Goal: Task Accomplishment & Management: Manage account settings

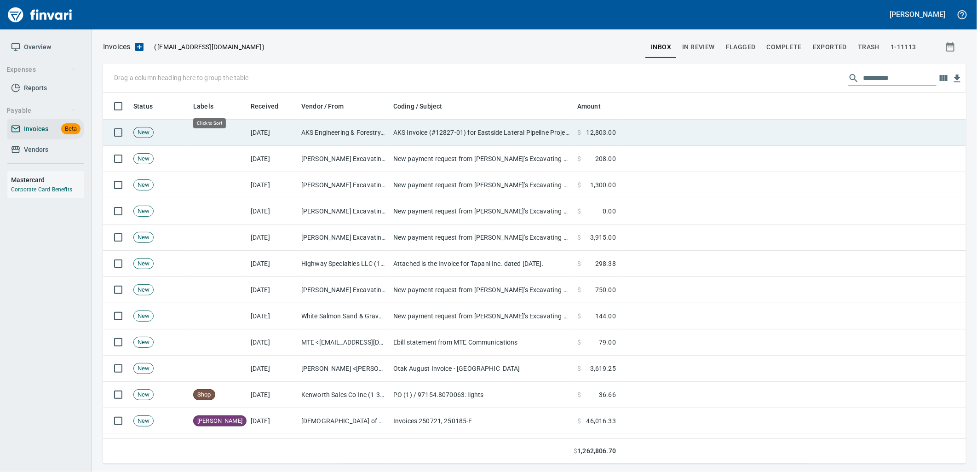
scroll to position [364, 848]
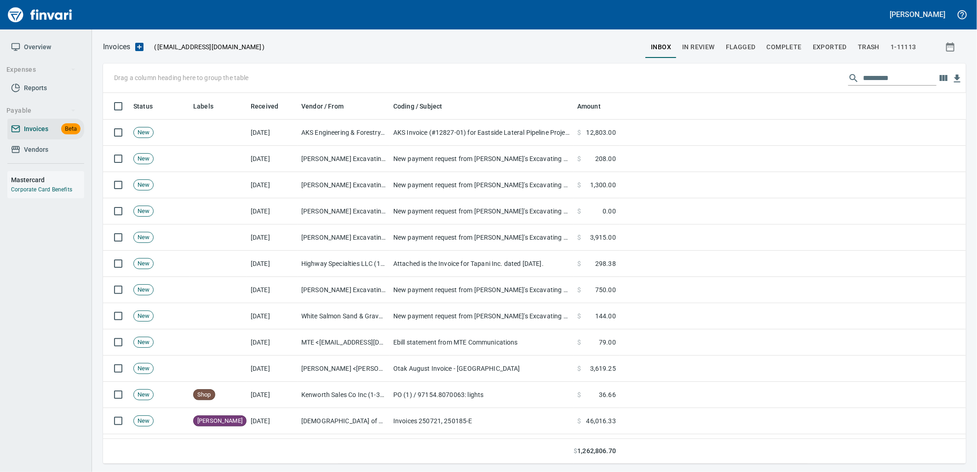
click at [870, 76] on input "text" at bounding box center [900, 78] width 74 height 15
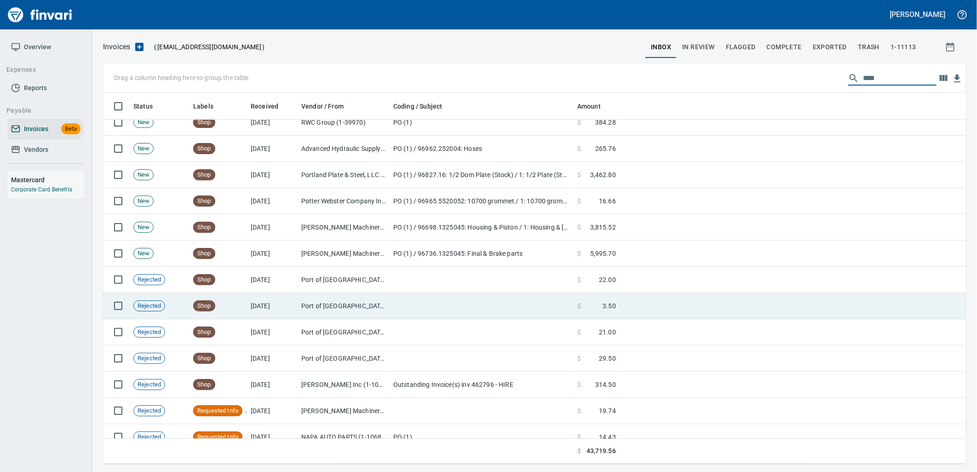
scroll to position [1932, 0]
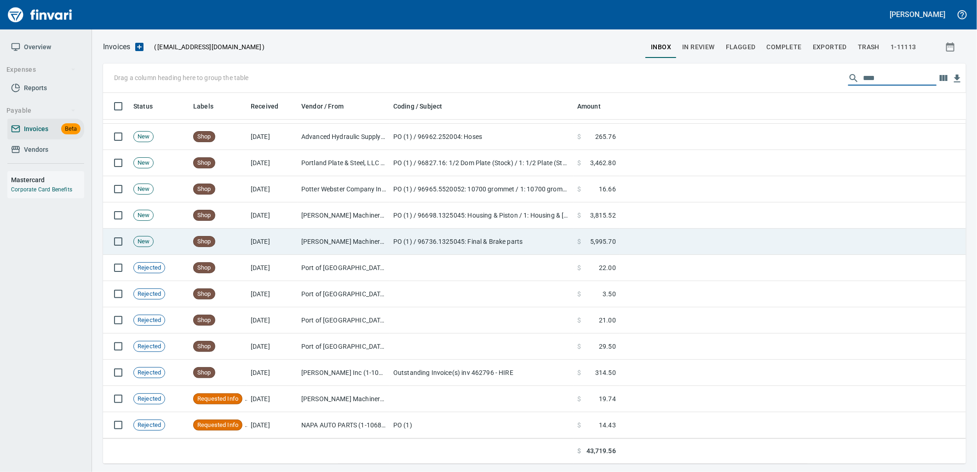
type input "****"
click at [266, 242] on td "[DATE]" at bounding box center [272, 242] width 51 height 26
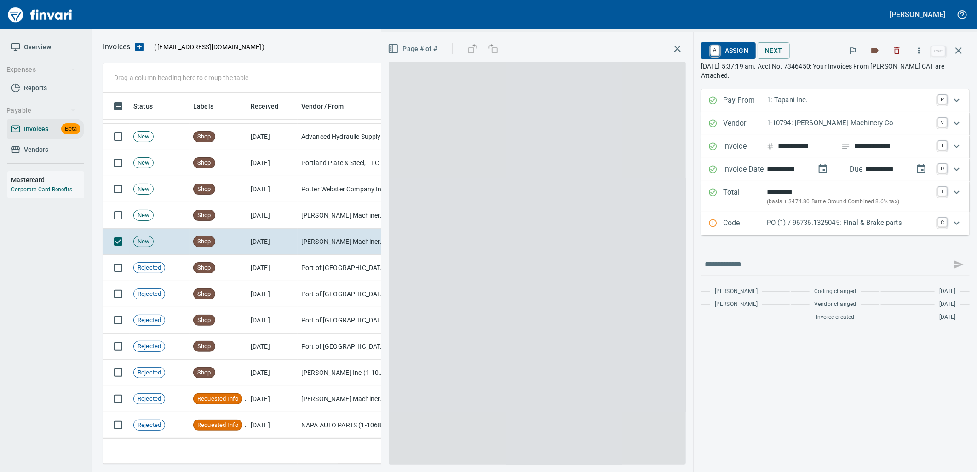
scroll to position [364, 848]
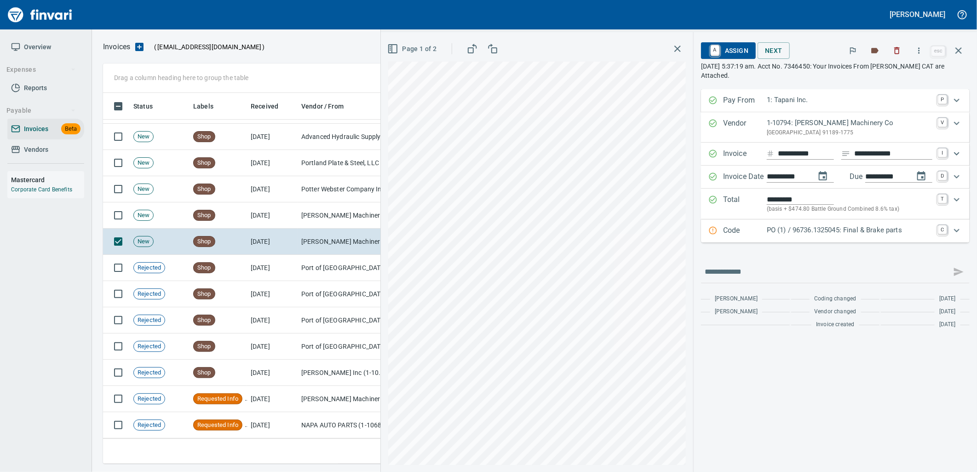
click at [876, 233] on p "PO (1) / 96736.1325045: Final & Brake parts" at bounding box center [850, 230] width 166 height 11
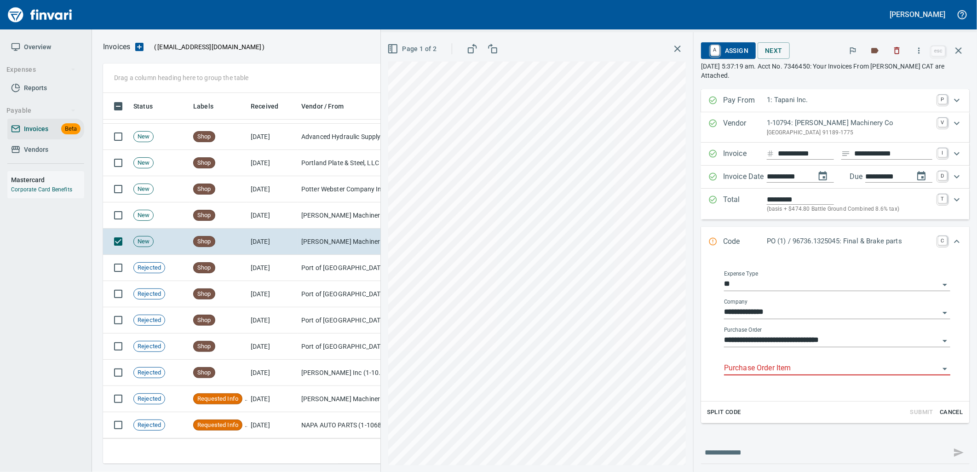
click at [783, 371] on input "Purchase Order Item" at bounding box center [831, 368] width 215 height 13
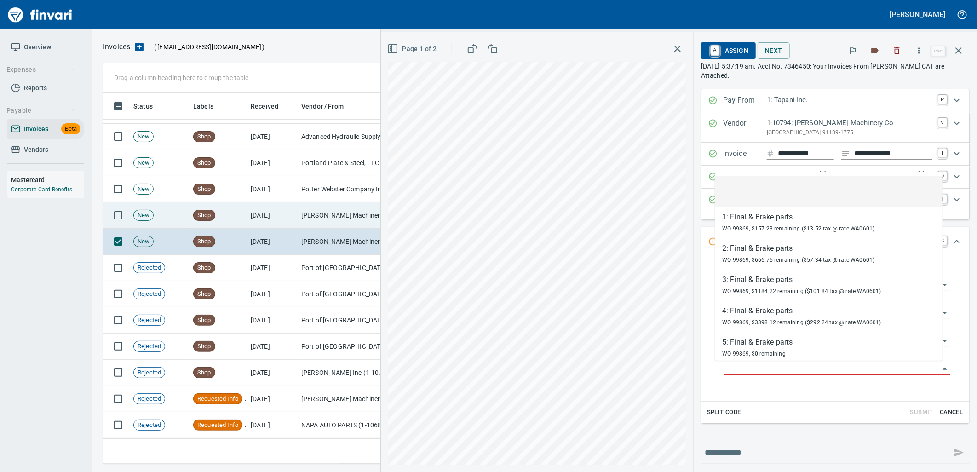
click at [305, 219] on td "[PERSON_NAME] Machinery Co (1-10794)" at bounding box center [344, 215] width 92 height 26
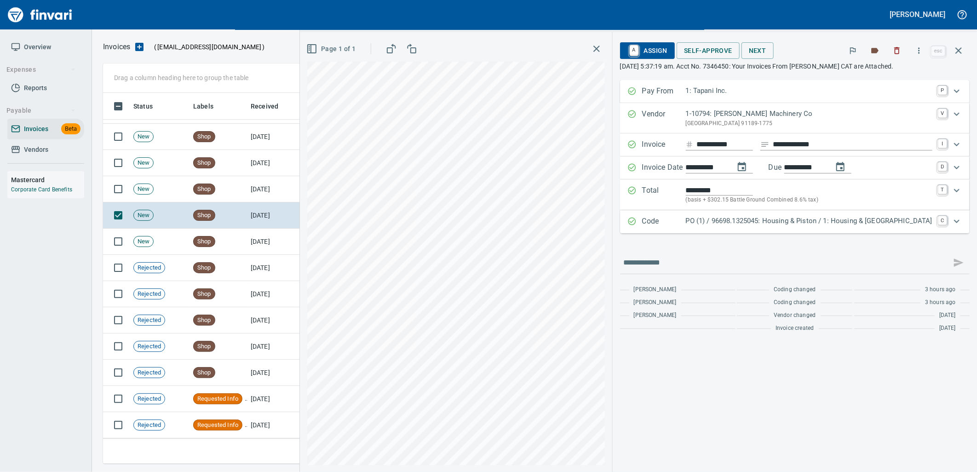
click at [803, 225] on p "PO (1) / 96698.1325045: Housing & Piston / 1: Housing & [GEOGRAPHIC_DATA]" at bounding box center [809, 221] width 247 height 11
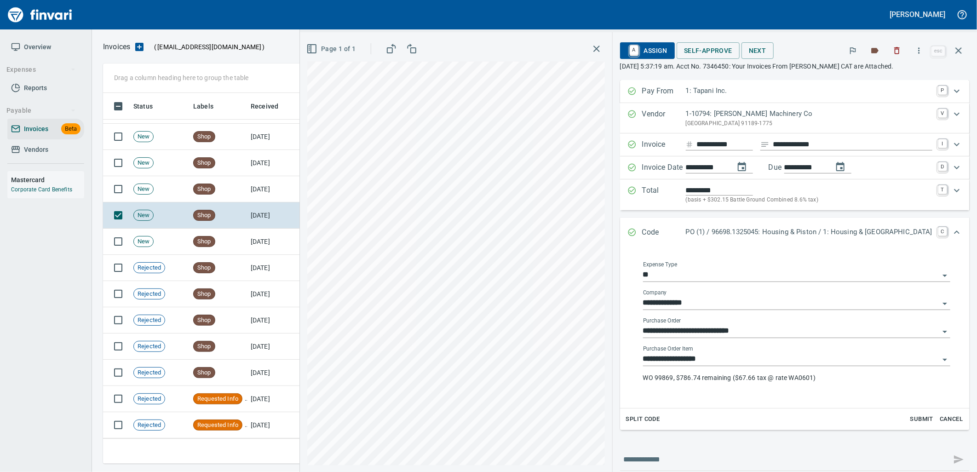
click at [761, 361] on input "**********" at bounding box center [791, 359] width 296 height 13
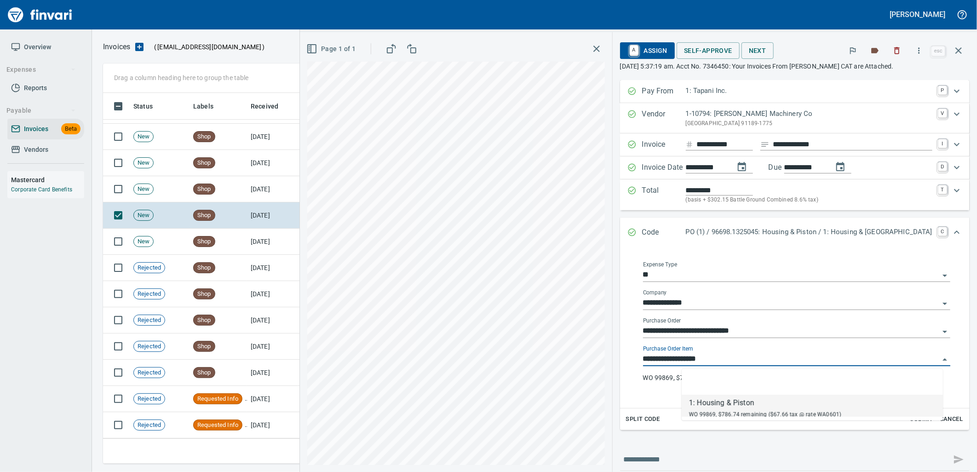
scroll to position [364, 848]
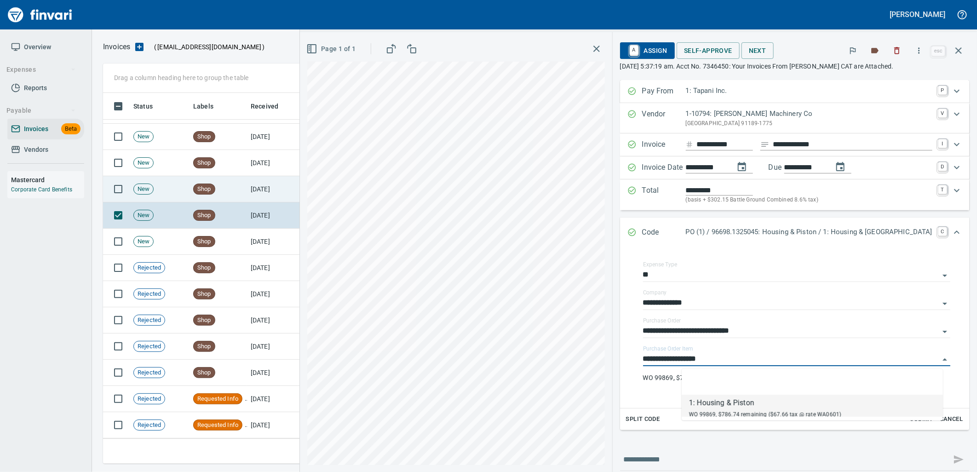
click at [241, 180] on td "Shop" at bounding box center [219, 189] width 58 height 26
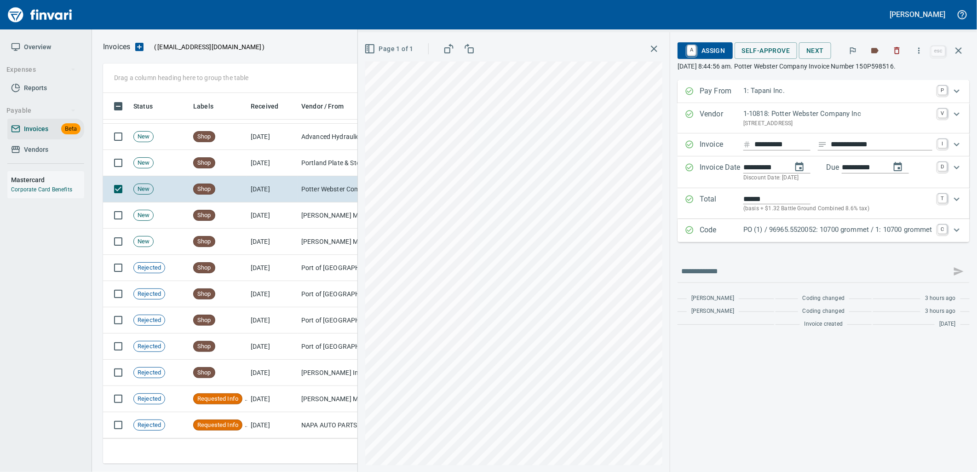
click at [840, 228] on p "PO (1) / 96965.5520052: 10700 grommet / 1: 10700 grommet" at bounding box center [838, 230] width 189 height 11
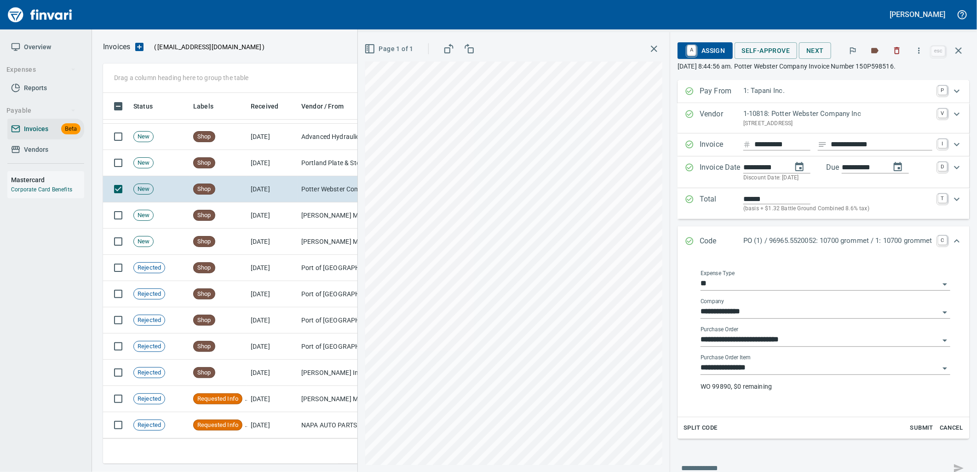
click at [765, 366] on input "**********" at bounding box center [820, 368] width 239 height 13
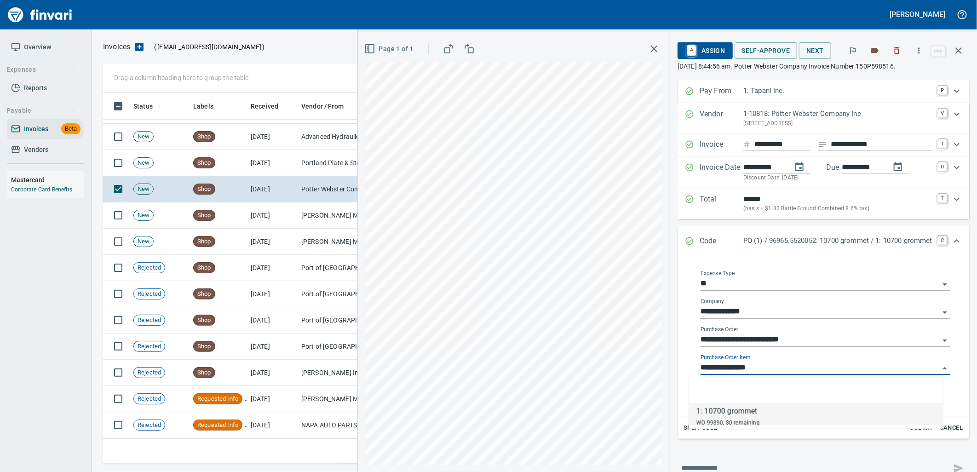
scroll to position [364, 848]
click at [244, 160] on td "Shop" at bounding box center [219, 163] width 58 height 26
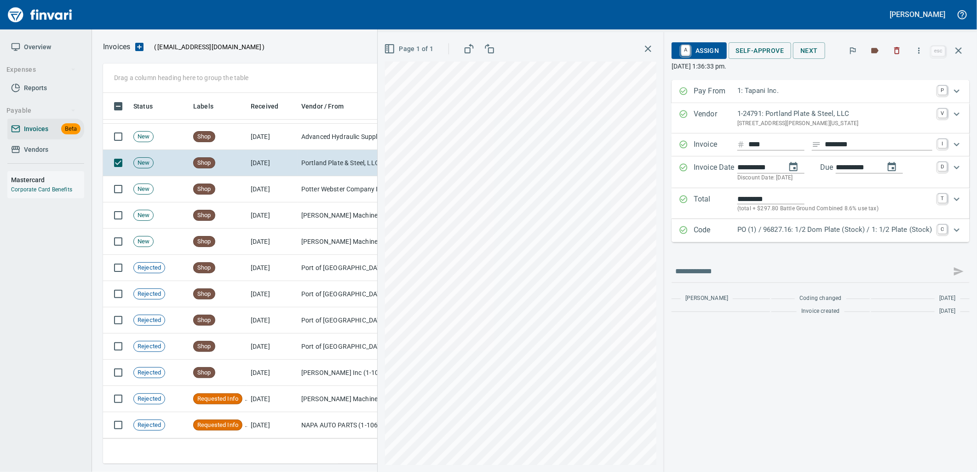
click at [807, 232] on p "PO (1) / 96827.16: 1/2 Dom Plate (Stock) / 1: 1/2 Plate (Stock)" at bounding box center [835, 230] width 195 height 11
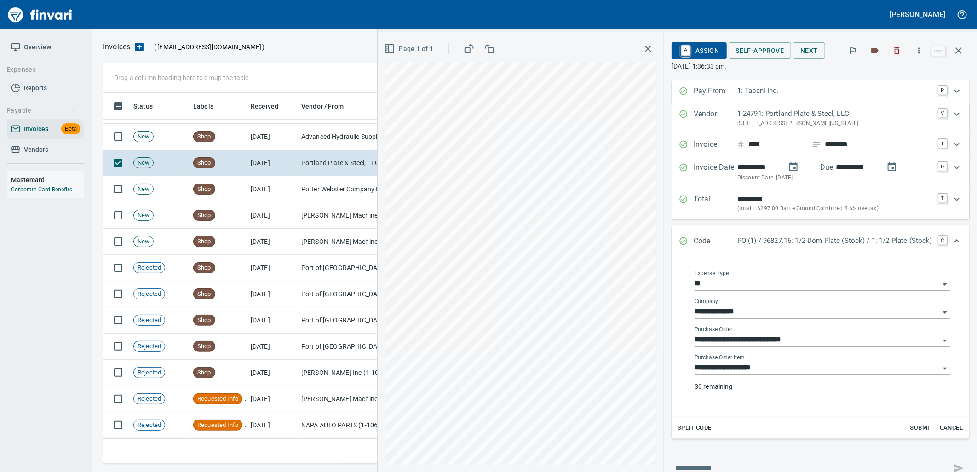
click at [757, 367] on input "**********" at bounding box center [817, 368] width 245 height 13
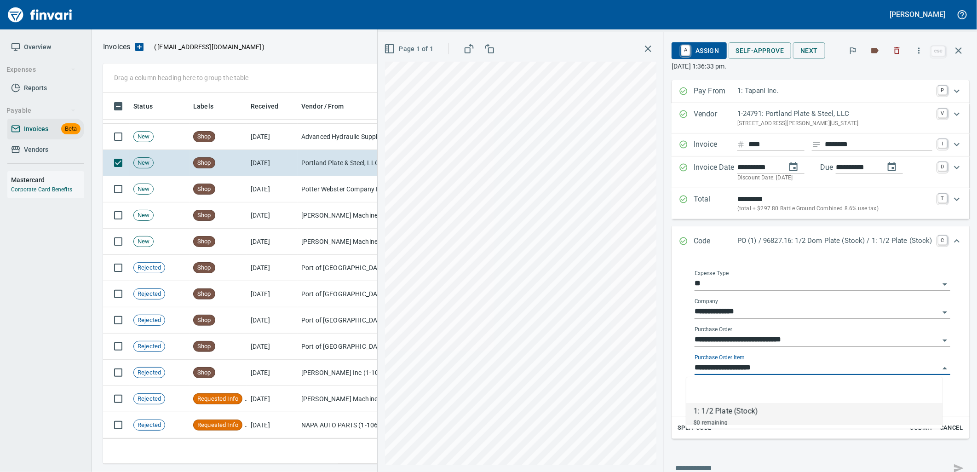
scroll to position [364, 848]
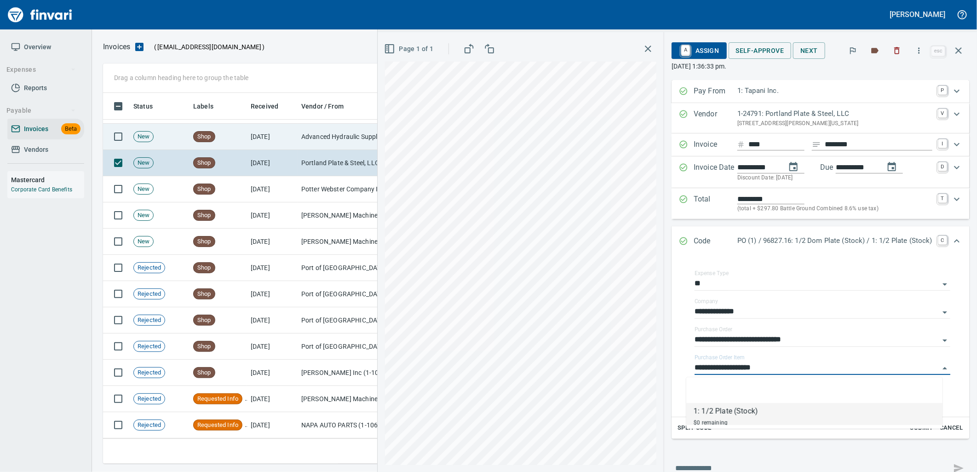
click at [277, 148] on td "[DATE]" at bounding box center [272, 137] width 51 height 26
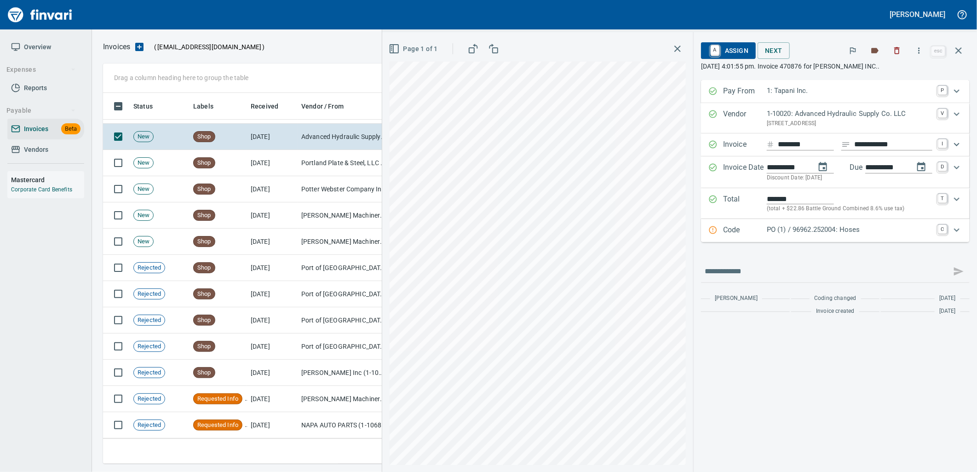
click at [834, 237] on div "Code PO (1) / 96962.252004: Hoses C" at bounding box center [835, 230] width 269 height 23
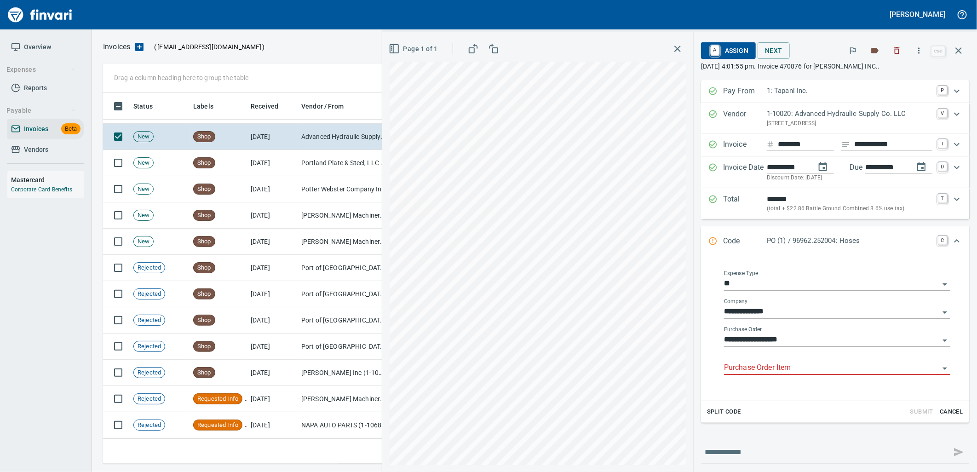
click at [798, 373] on input "Purchase Order Item" at bounding box center [831, 368] width 215 height 13
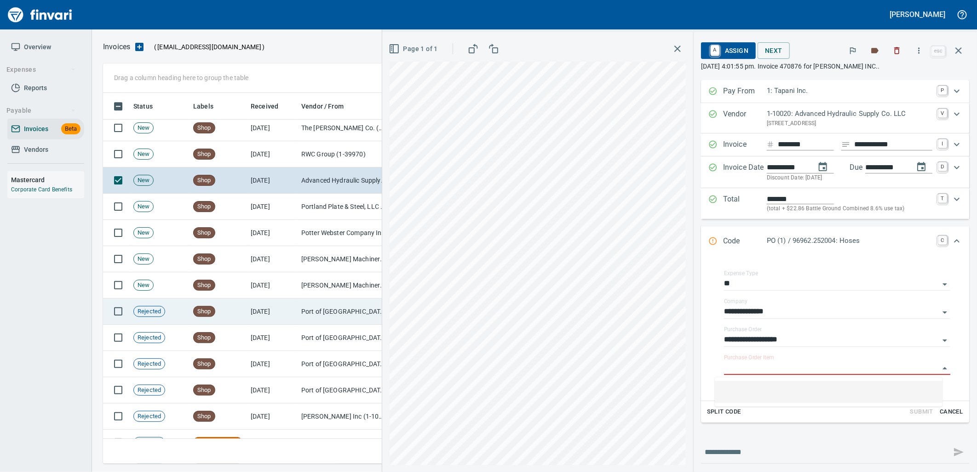
scroll to position [1779, 0]
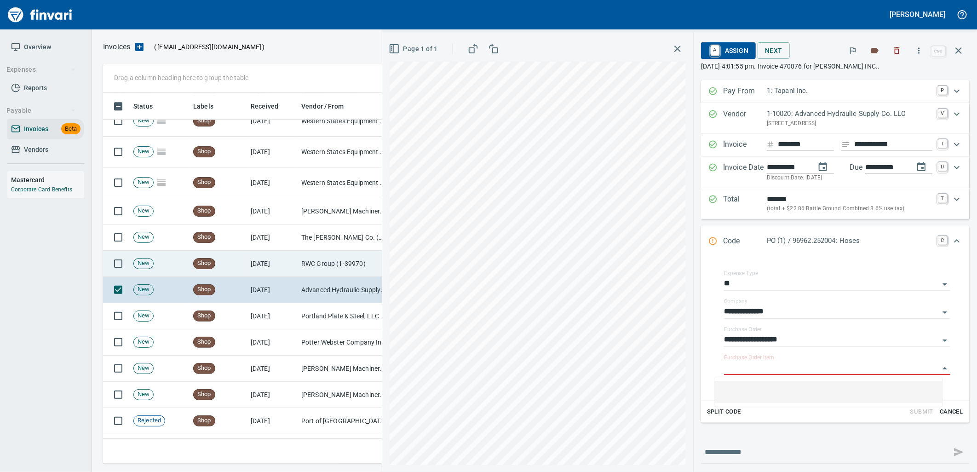
click at [309, 270] on td "RWC Group (1-39970)" at bounding box center [344, 264] width 92 height 26
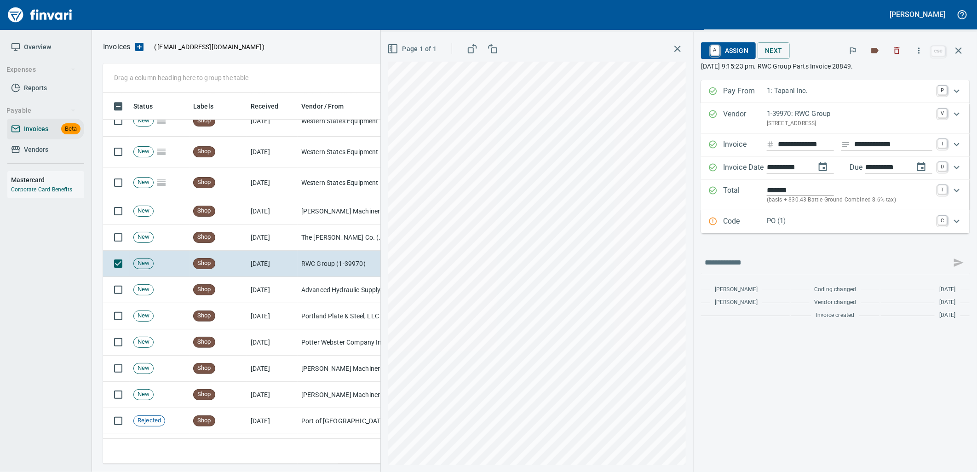
click at [811, 226] on p "PO (1)" at bounding box center [850, 221] width 166 height 11
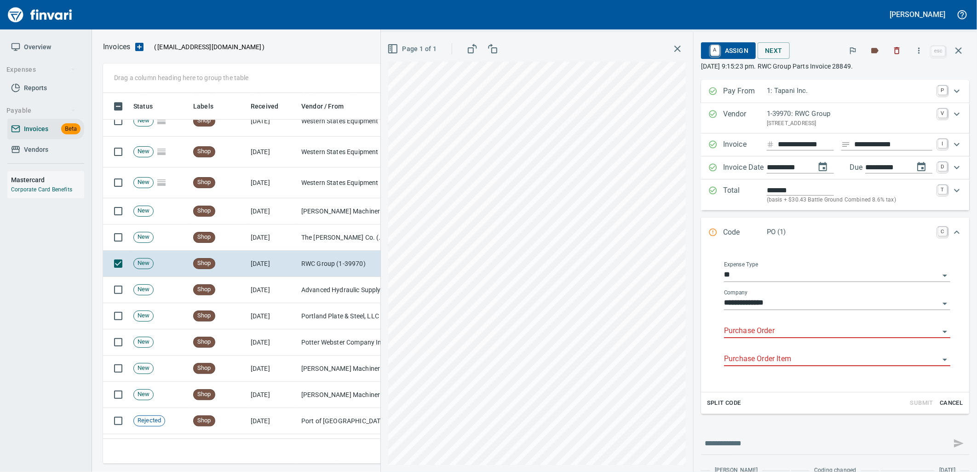
click at [781, 334] on input "Purchase Order" at bounding box center [831, 331] width 215 height 13
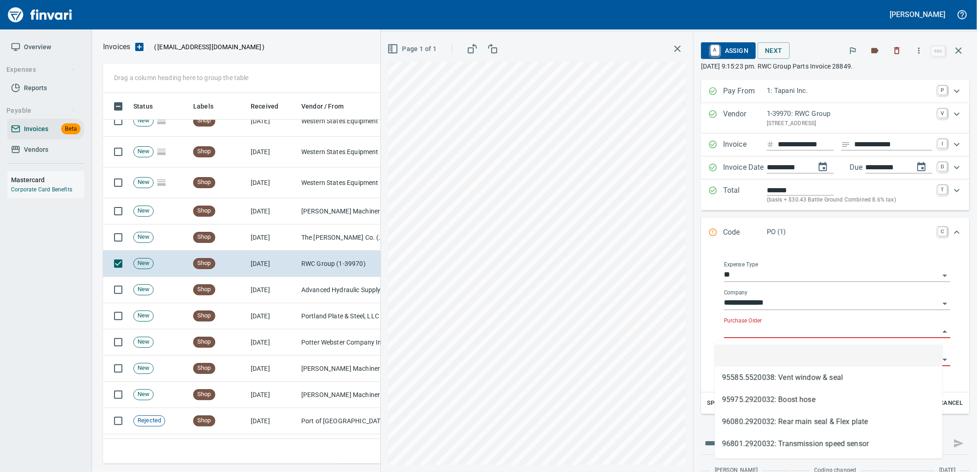
scroll to position [364, 848]
type input "**********"
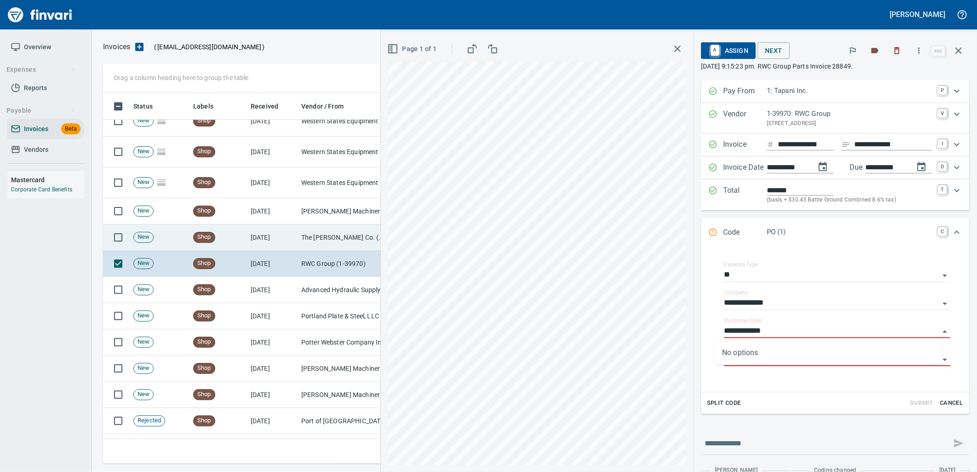
click at [320, 234] on td "The [PERSON_NAME] Co. (1-10943)" at bounding box center [344, 238] width 92 height 26
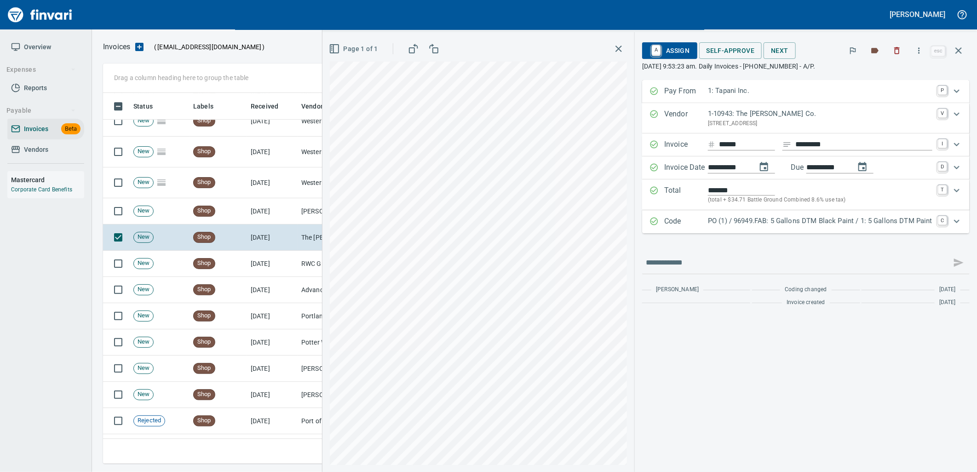
click at [795, 226] on p "PO (1) / 96949.FAB: 5 Gallons DTM Black Paint / 1: 5 Gallons DTM Paint" at bounding box center [820, 221] width 225 height 11
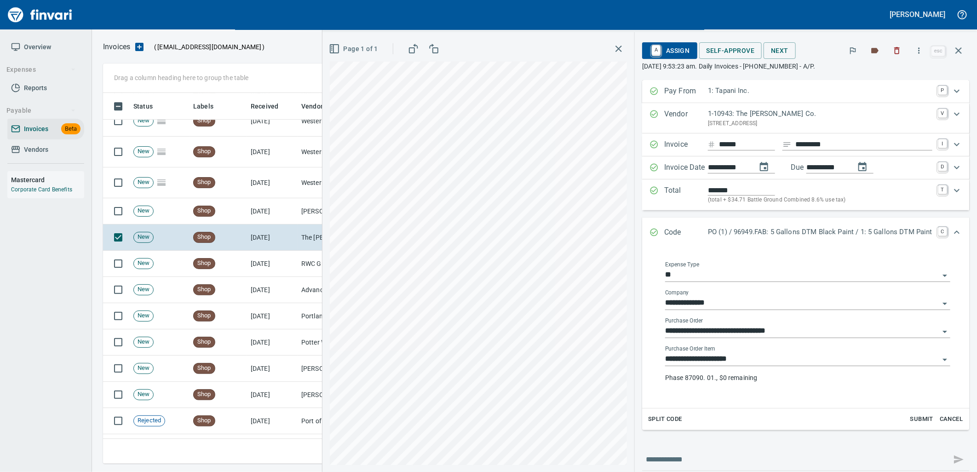
click at [757, 363] on input "**********" at bounding box center [802, 359] width 274 height 13
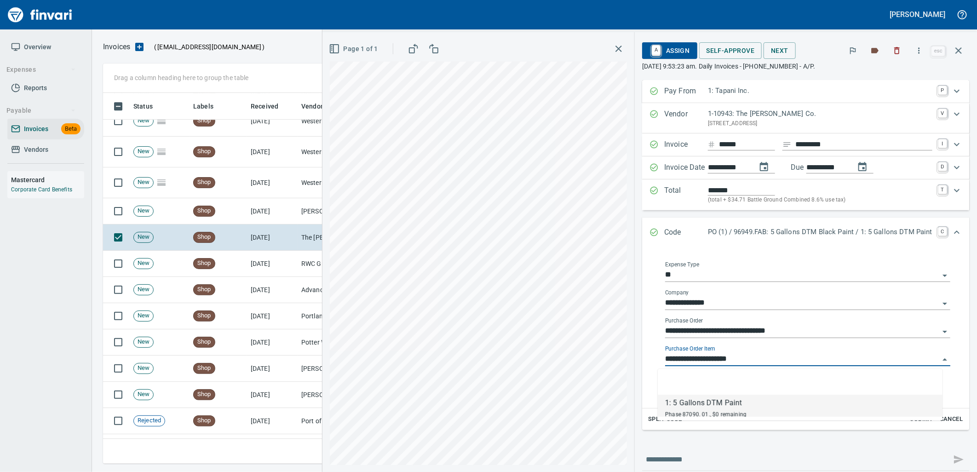
scroll to position [364, 848]
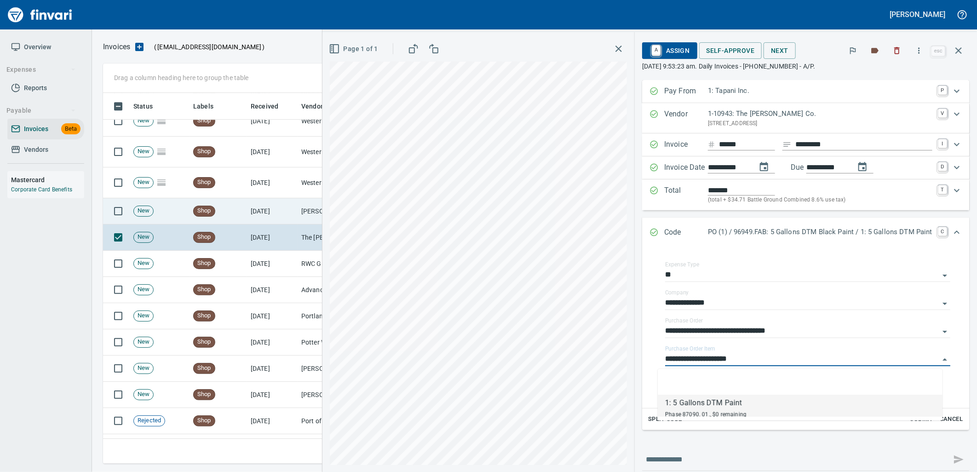
click at [237, 219] on td "Shop" at bounding box center [219, 211] width 58 height 26
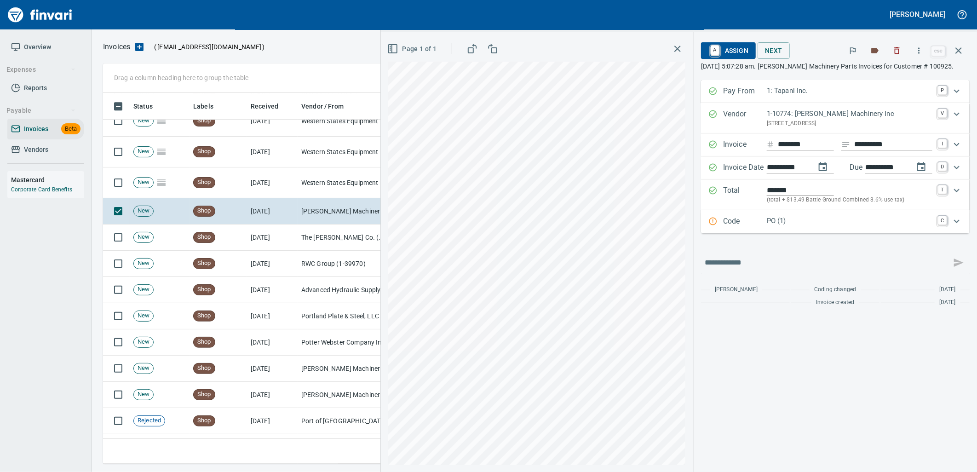
click at [768, 221] on p "PO (1)" at bounding box center [850, 221] width 166 height 11
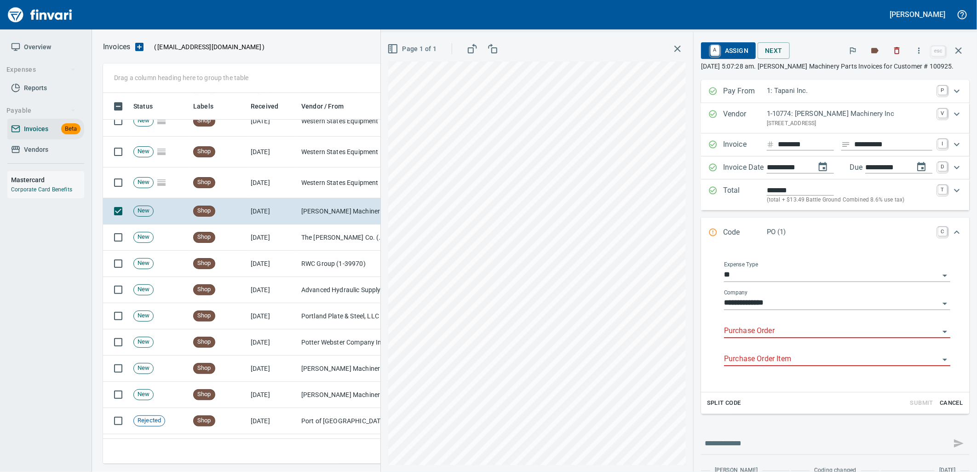
click at [771, 329] on input "Purchase Order" at bounding box center [831, 331] width 215 height 13
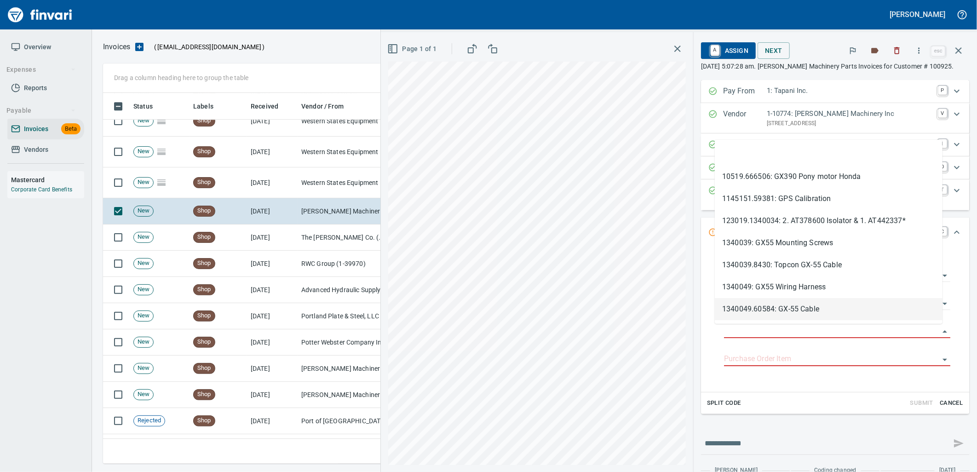
scroll to position [364, 848]
type input "**********"
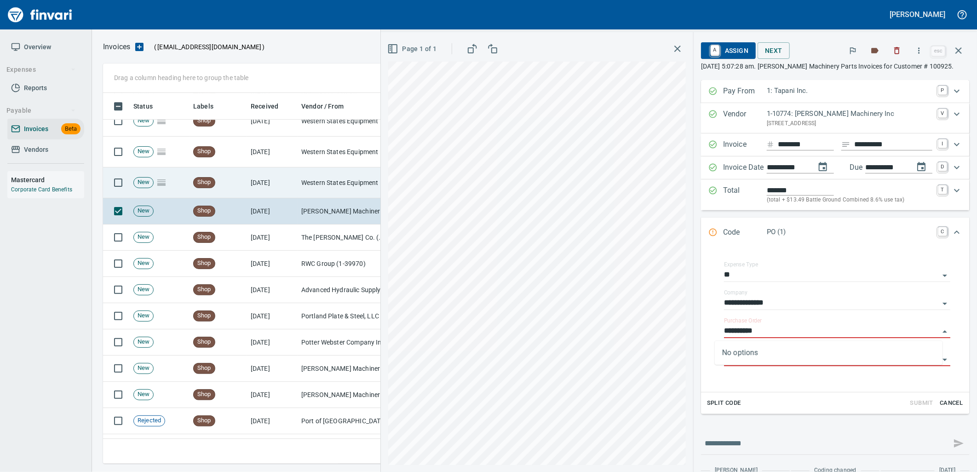
click at [334, 182] on td "Western States Equipment Co. (1-11113)" at bounding box center [344, 183] width 92 height 31
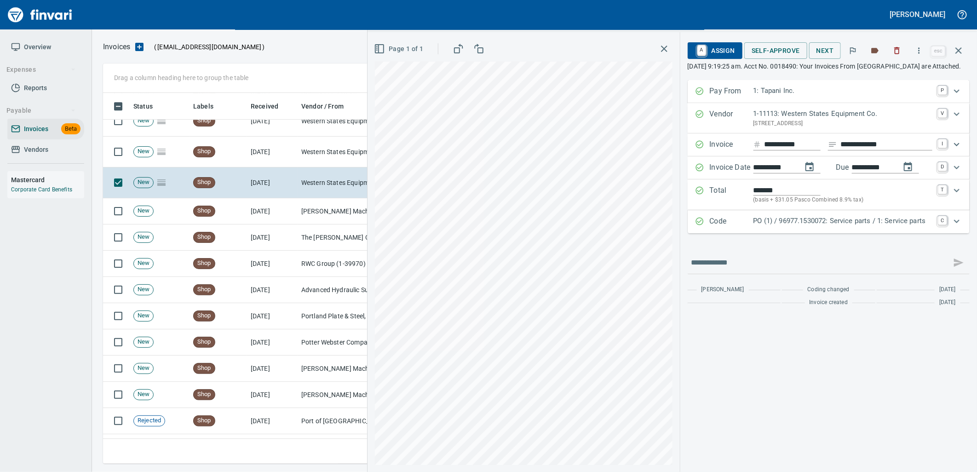
click at [859, 226] on p "PO (1) / 96977.1530072: Service parts / 1: Service parts" at bounding box center [843, 221] width 179 height 11
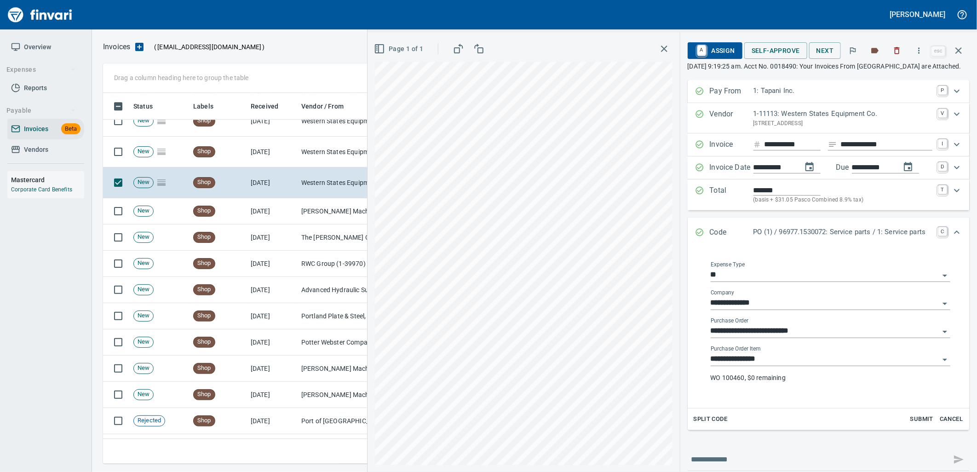
click at [772, 366] on input "**********" at bounding box center [825, 359] width 229 height 13
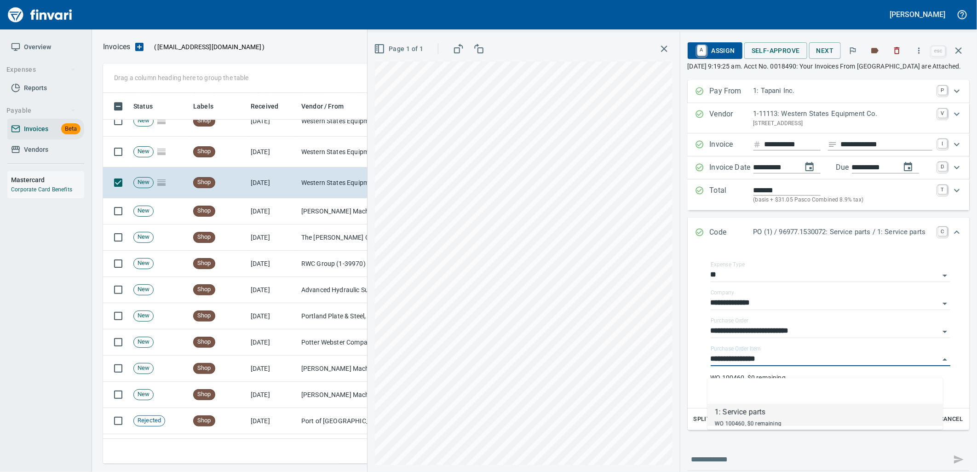
scroll to position [364, 848]
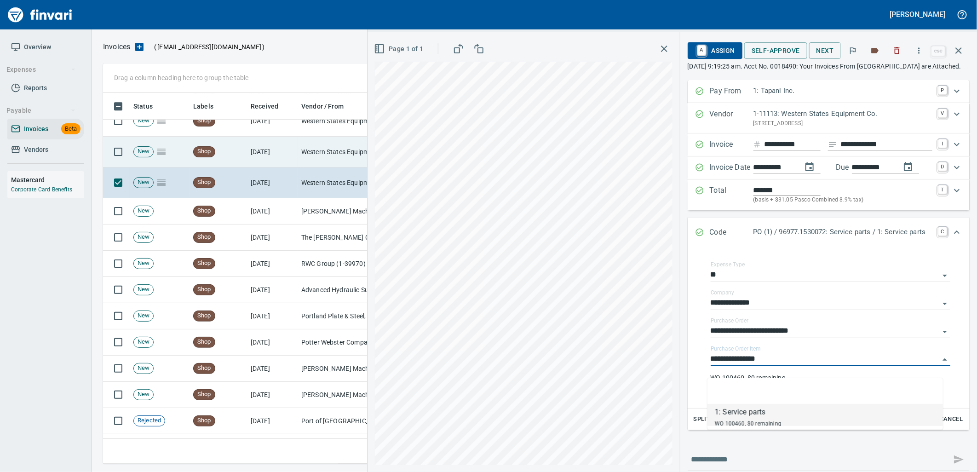
click at [288, 145] on td "[DATE]" at bounding box center [272, 152] width 51 height 31
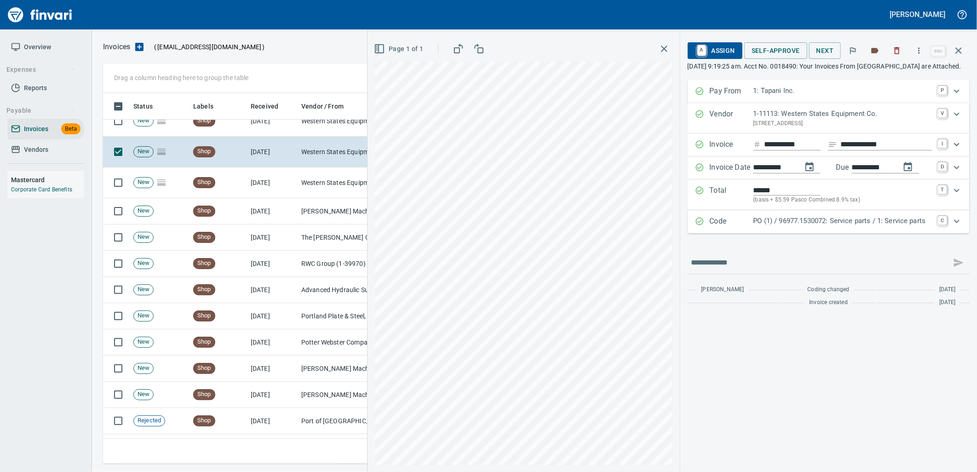
click at [823, 226] on p "PO (1) / 96977.1530072: Service parts / 1: Service parts" at bounding box center [843, 221] width 179 height 11
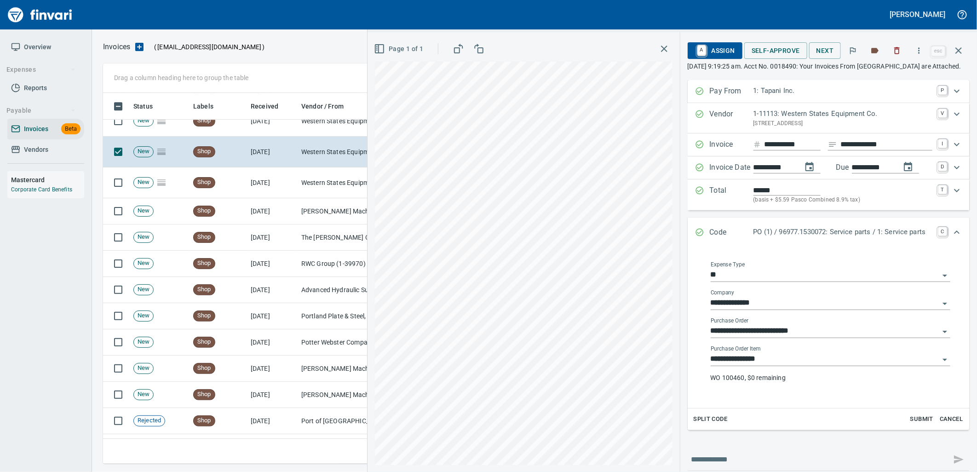
click at [769, 366] on input "**********" at bounding box center [825, 359] width 229 height 13
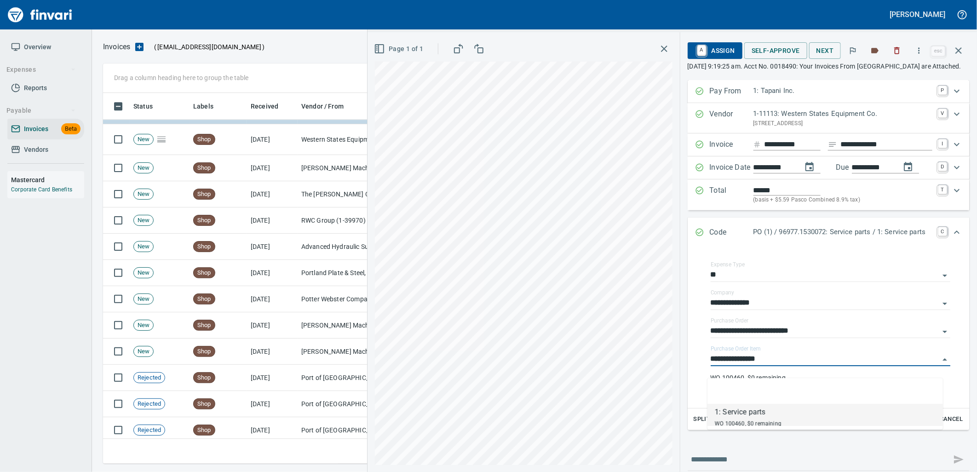
scroll to position [364, 848]
click at [316, 121] on td "Western States Equipment Co. (1-11113)" at bounding box center [344, 108] width 92 height 31
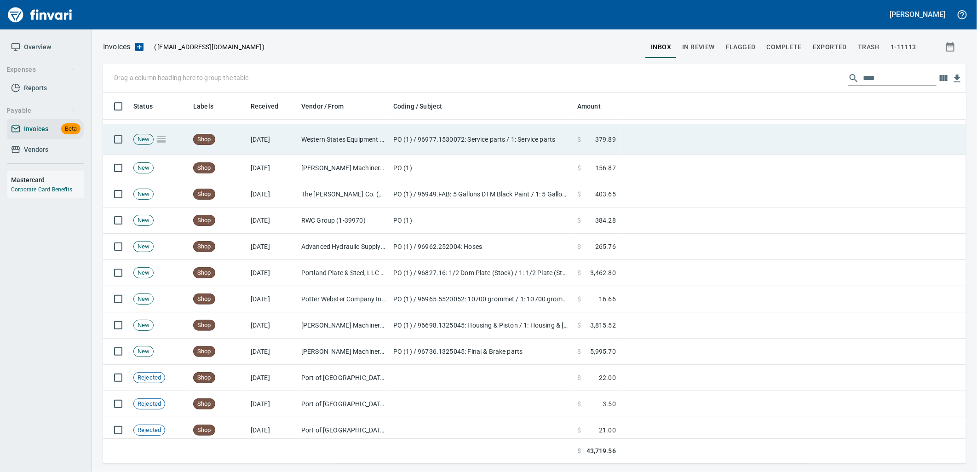
click at [319, 134] on td "Western States Equipment Co. (1-11113)" at bounding box center [344, 139] width 92 height 31
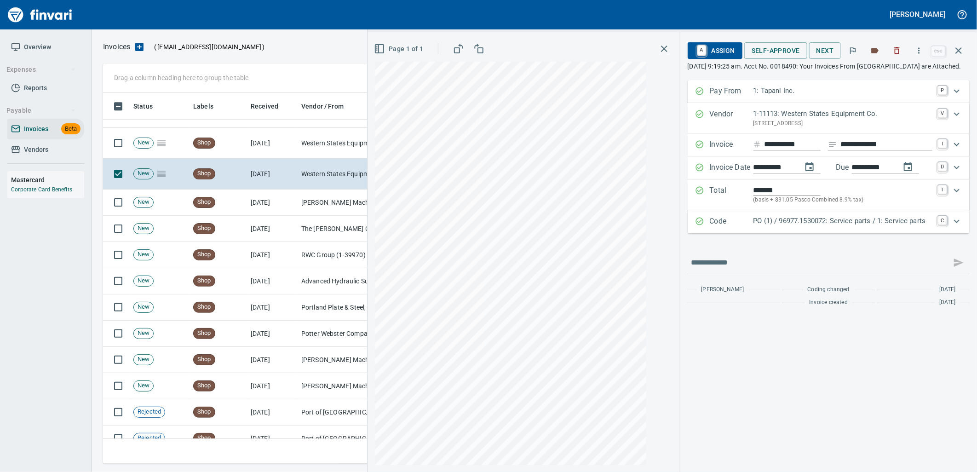
scroll to position [1574, 0]
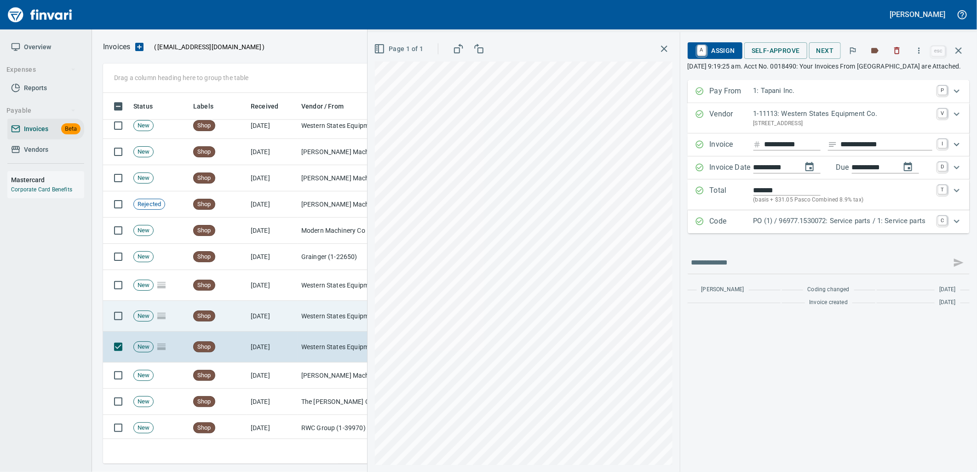
click at [300, 324] on td "Western States Equipment Co. (1-11113)" at bounding box center [344, 316] width 92 height 31
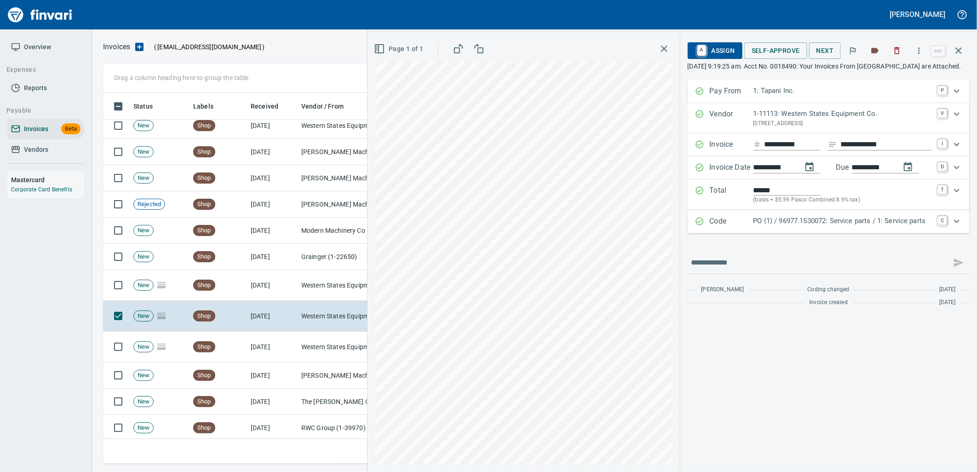
drag, startPoint x: 782, startPoint y: 238, endPoint x: 807, endPoint y: 284, distance: 52.1
click at [784, 233] on div "Code PO (1) / 96977.1530072: Service parts / 1: Service parts C" at bounding box center [829, 221] width 282 height 23
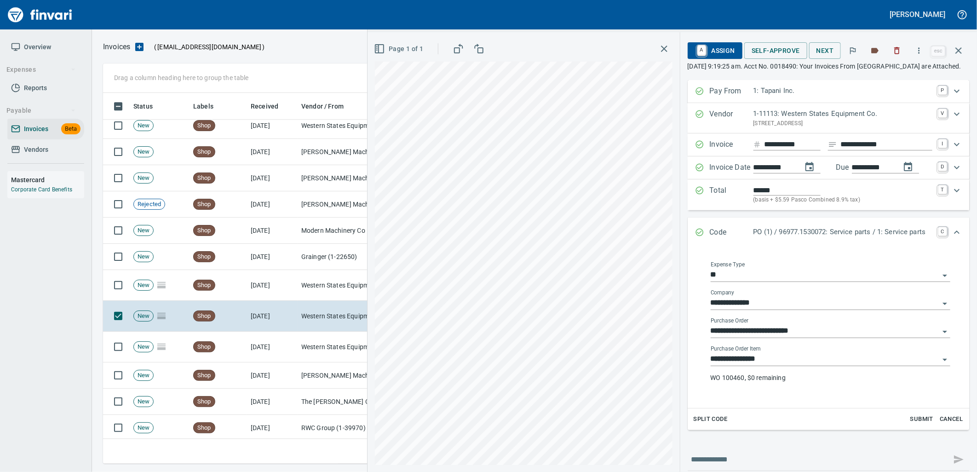
click at [792, 366] on input "**********" at bounding box center [825, 359] width 229 height 13
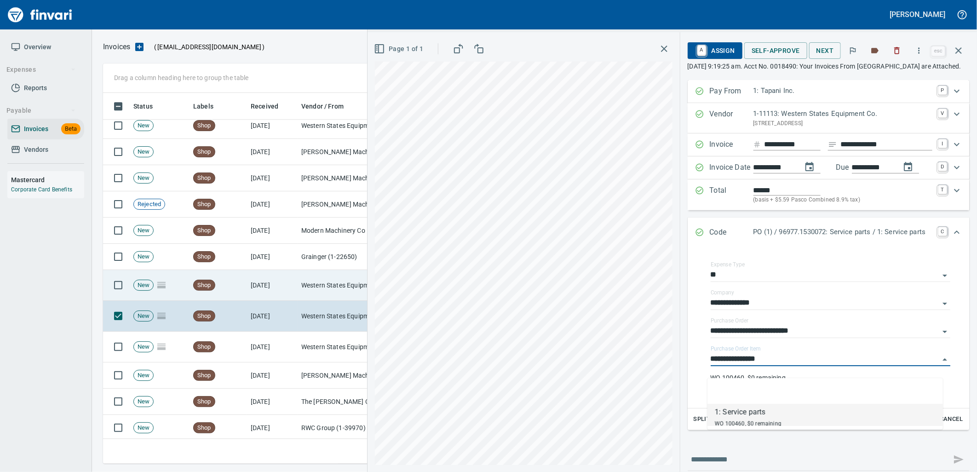
click at [315, 280] on td "Western States Equipment Co. (1-11113)" at bounding box center [344, 285] width 92 height 31
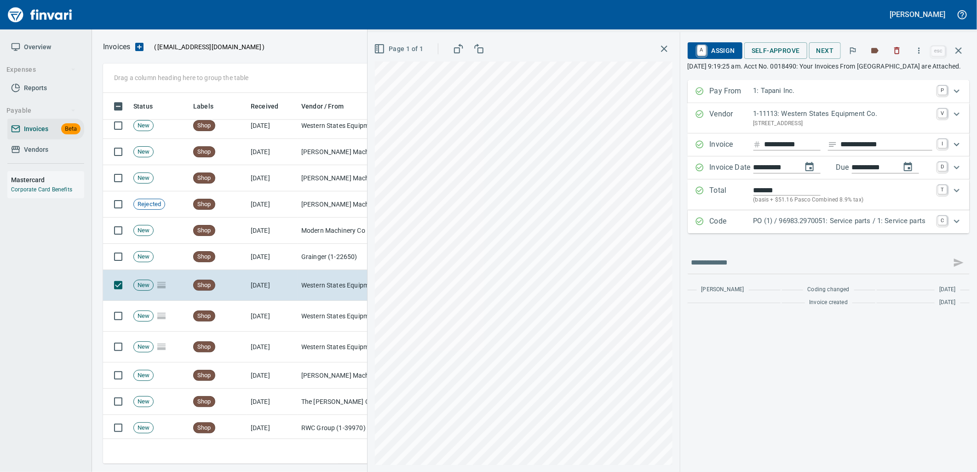
click at [790, 226] on p "PO (1) / 96983.2970051: Service parts / 1: Service parts" at bounding box center [843, 221] width 179 height 11
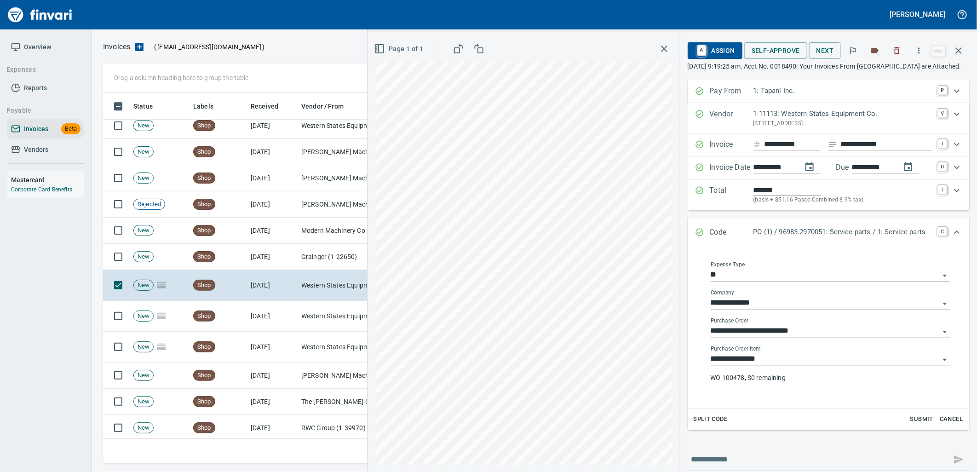
click at [756, 366] on input "**********" at bounding box center [825, 359] width 229 height 13
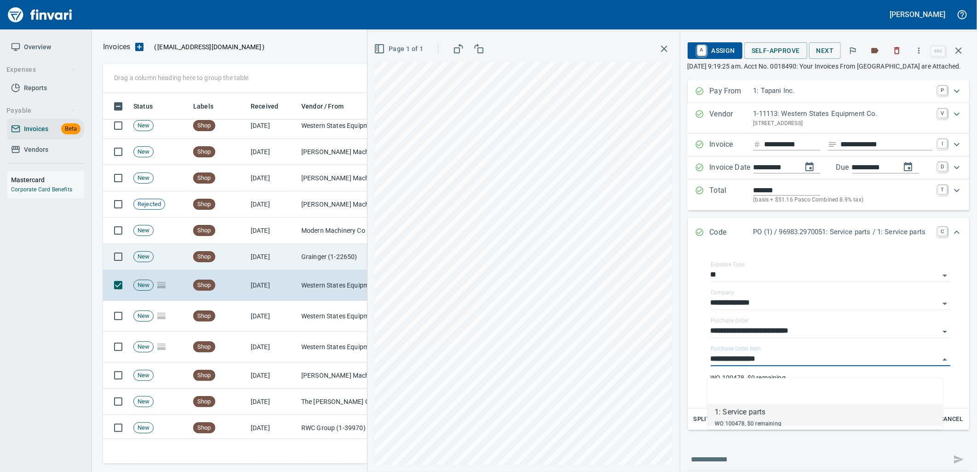
click at [333, 257] on td "Grainger (1-22650)" at bounding box center [344, 257] width 92 height 26
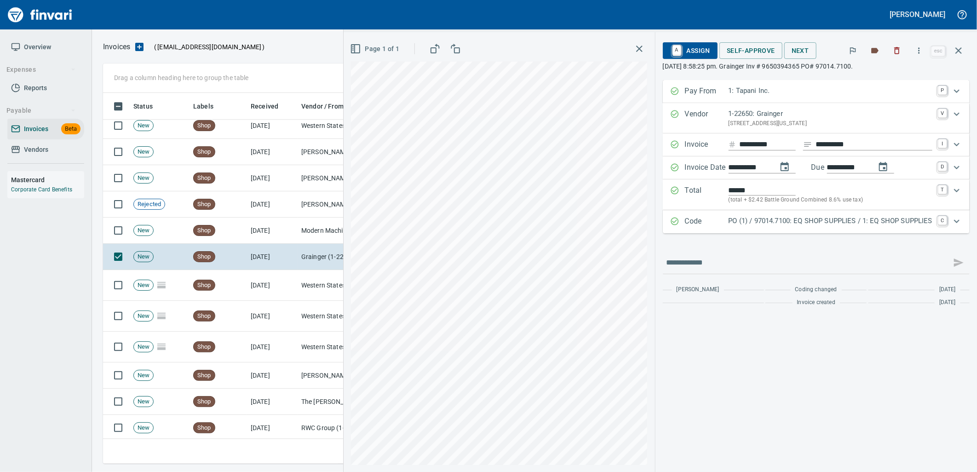
click at [792, 218] on p "PO (1) / 97014.7100: EQ SHOP SUPPLIES / 1: EQ SHOP SUPPLIES" at bounding box center [831, 221] width 204 height 11
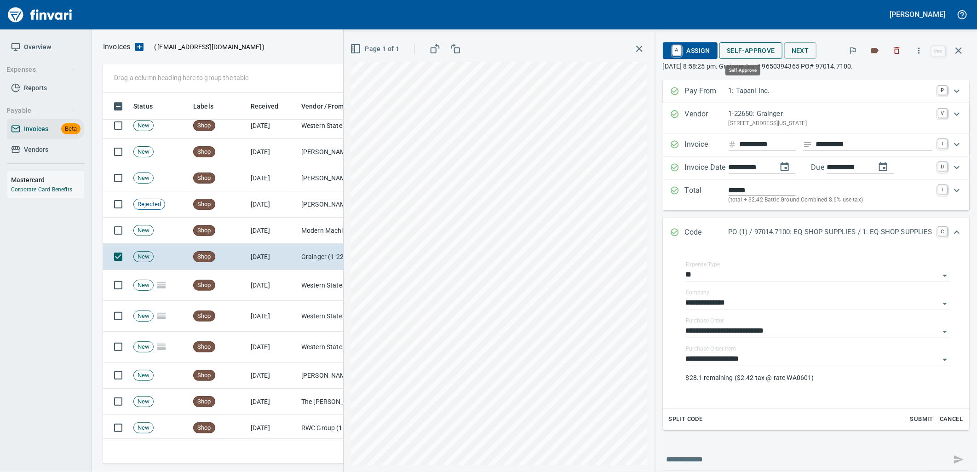
click at [734, 48] on span "Self-Approve" at bounding box center [751, 51] width 48 height 12
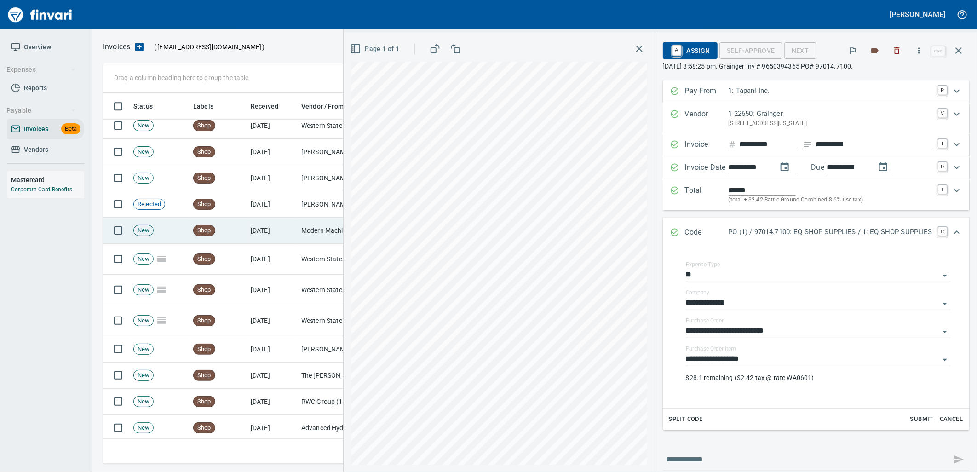
scroll to position [364, 848]
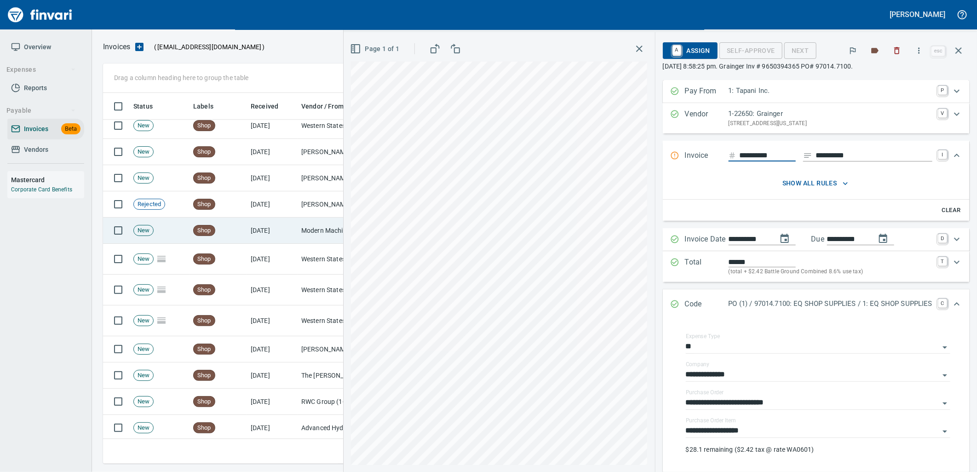
click at [283, 240] on td "[DATE]" at bounding box center [272, 231] width 51 height 26
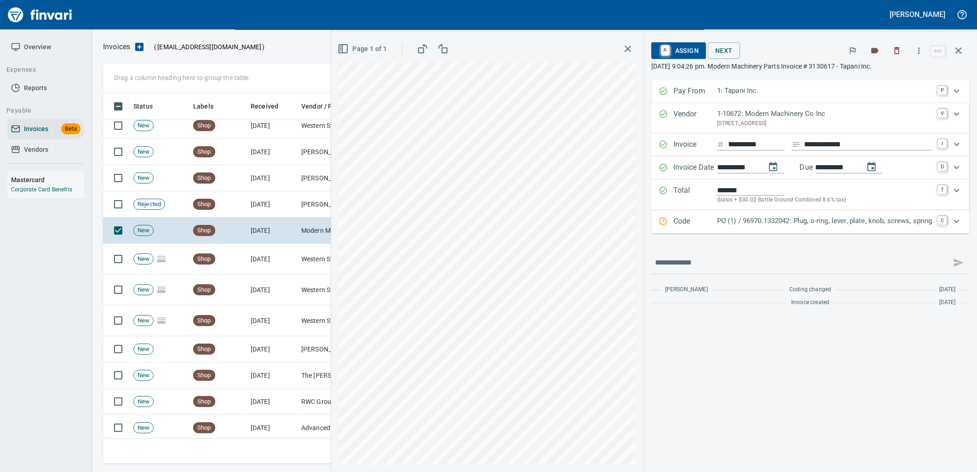
click at [785, 224] on p "PO (1) / 96970.1332042: Plug, o-ring, lever, plate, knob, screws, spring" at bounding box center [824, 221] width 215 height 11
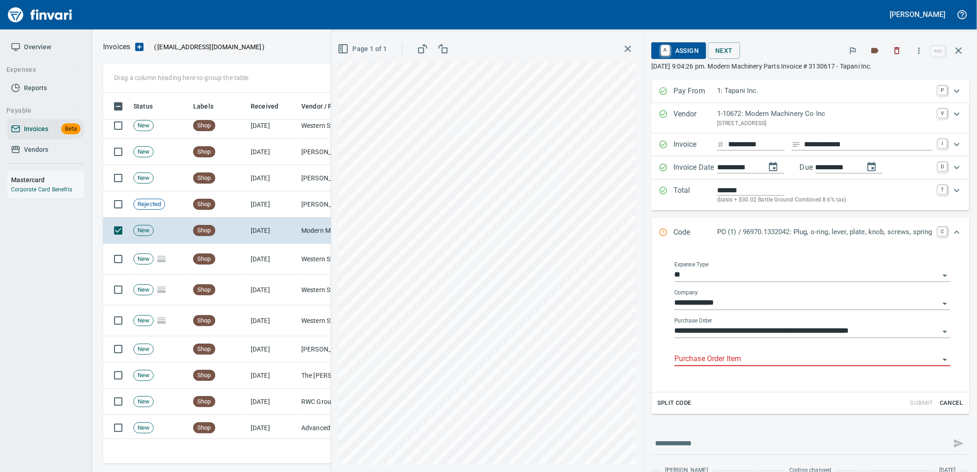
click at [725, 357] on input "Purchase Order Item" at bounding box center [807, 359] width 265 height 13
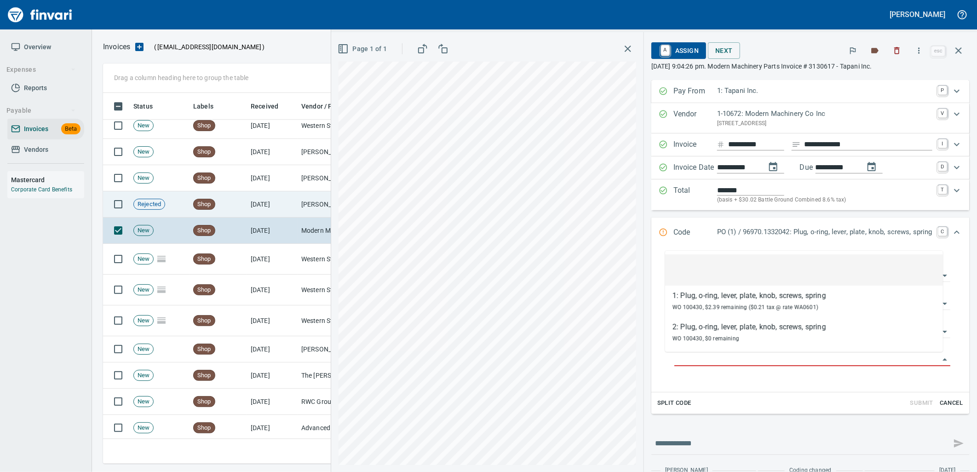
scroll to position [364, 848]
click at [292, 212] on td "[DATE]" at bounding box center [272, 204] width 51 height 26
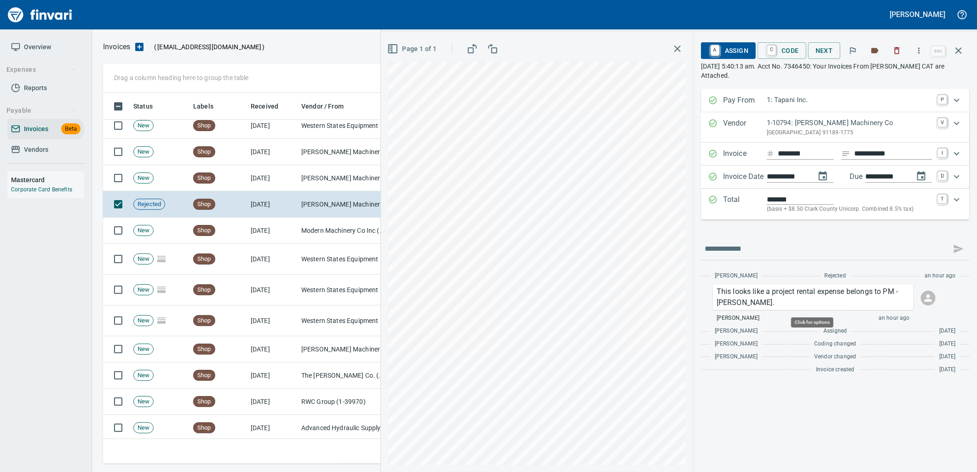
scroll to position [364, 848]
click at [739, 56] on span "A Assign" at bounding box center [729, 51] width 40 height 16
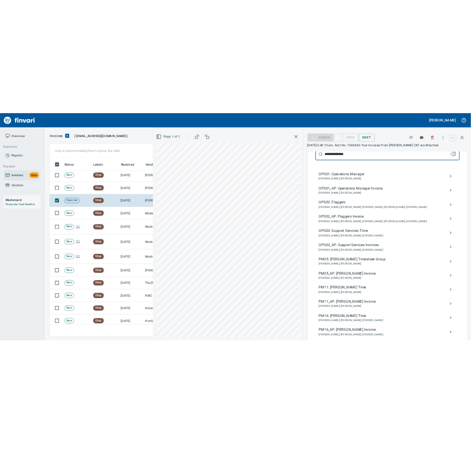
scroll to position [137, 0]
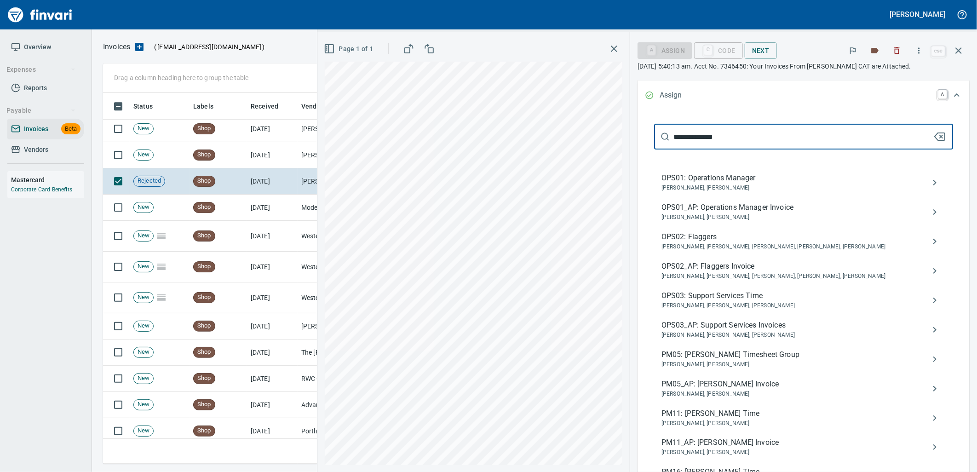
drag, startPoint x: 771, startPoint y: 133, endPoint x: 728, endPoint y: 135, distance: 43.3
click at [728, 135] on input "**********" at bounding box center [804, 137] width 260 height 26
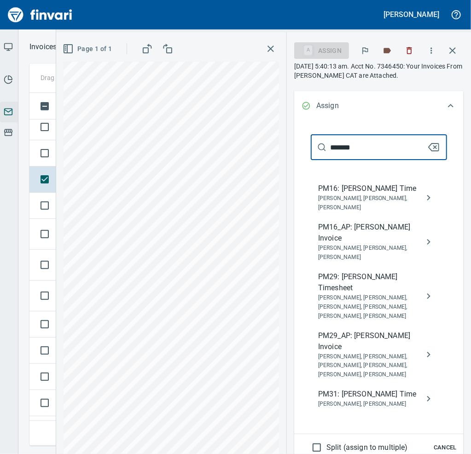
scroll to position [364, 848]
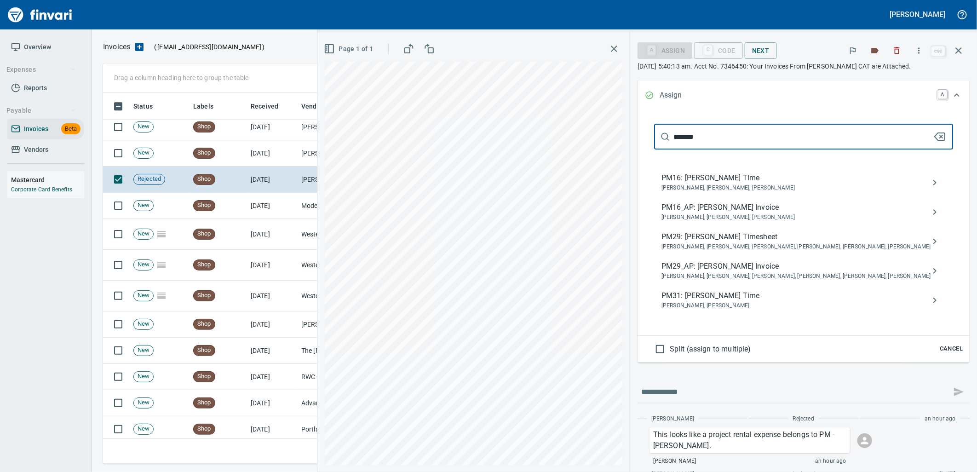
type input "*******"
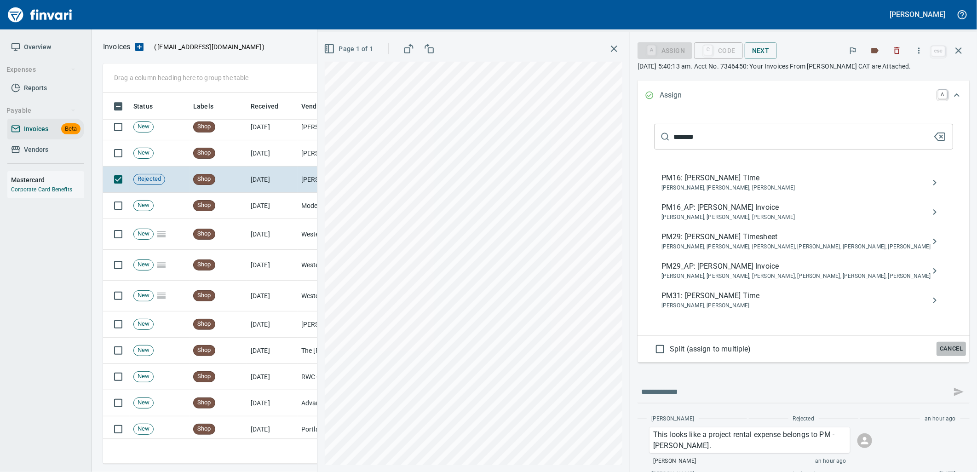
click at [940, 354] on span "Cancel" at bounding box center [951, 349] width 25 height 11
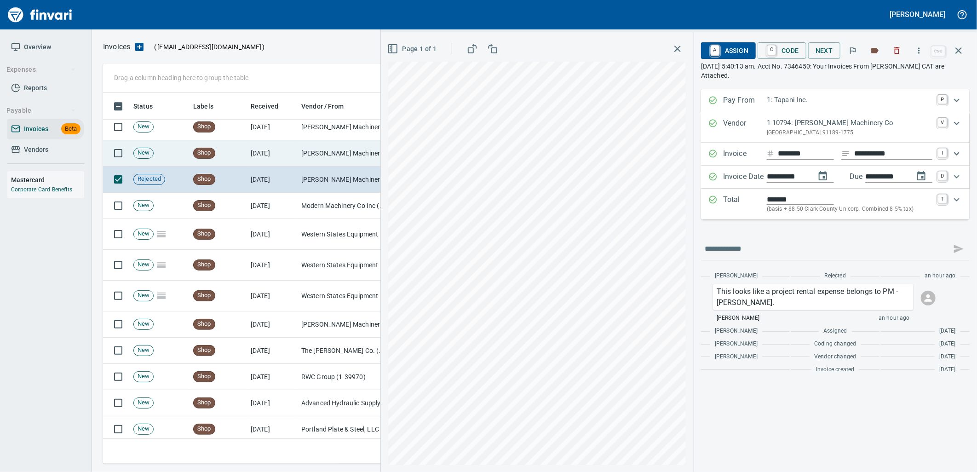
click at [187, 153] on td "New" at bounding box center [160, 153] width 60 height 26
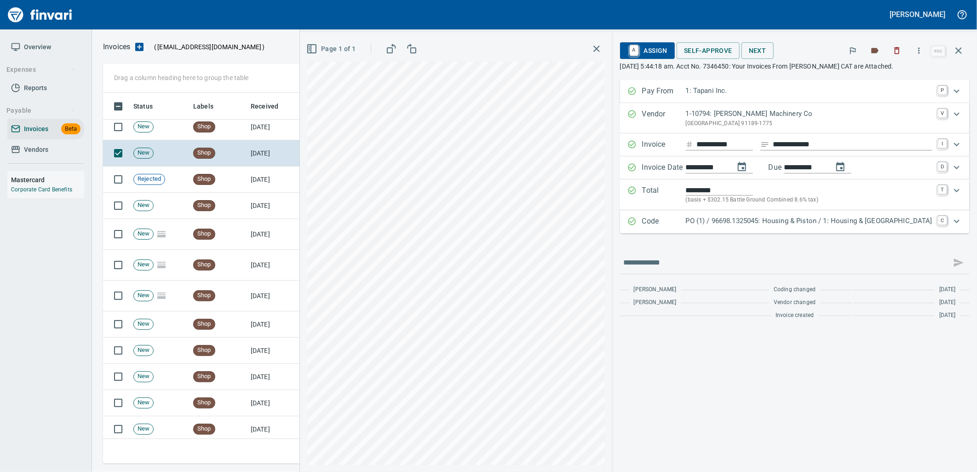
click at [831, 218] on p "PO (1) / 96698.1325045: Housing & Piston / 1: Housing & [GEOGRAPHIC_DATA]" at bounding box center [809, 221] width 247 height 11
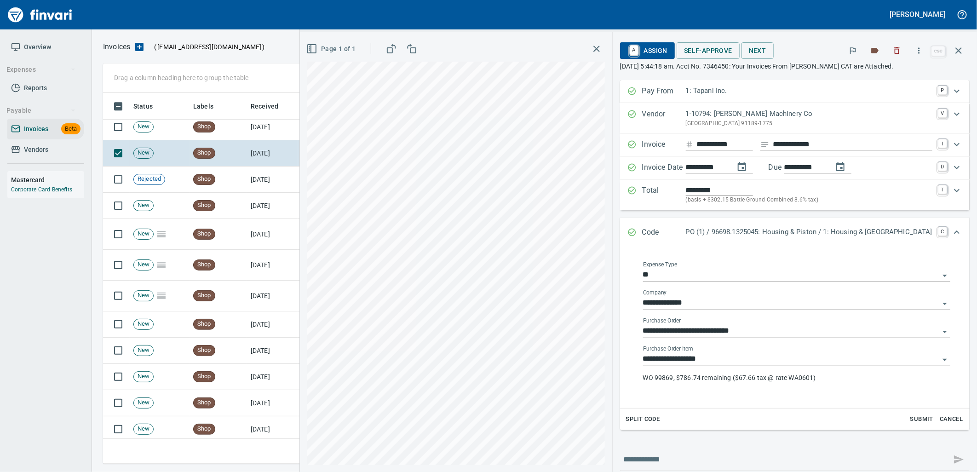
click at [779, 361] on input "**********" at bounding box center [791, 359] width 296 height 13
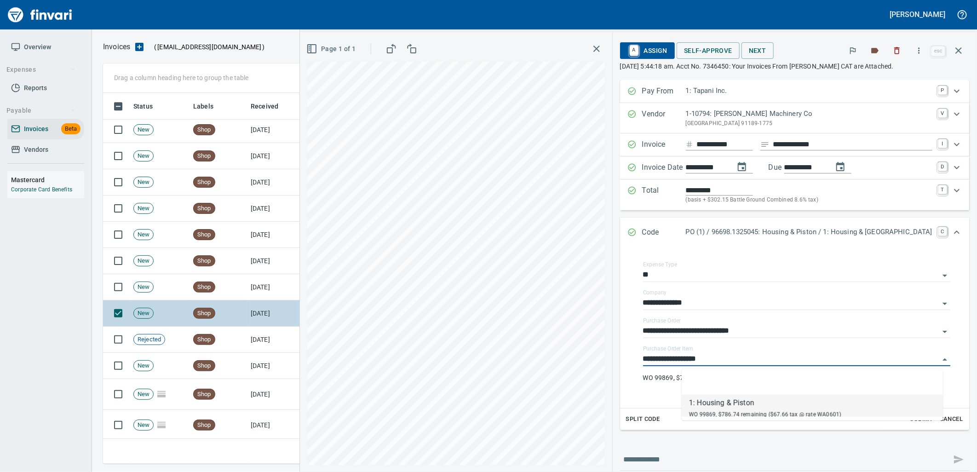
scroll to position [1421, 0]
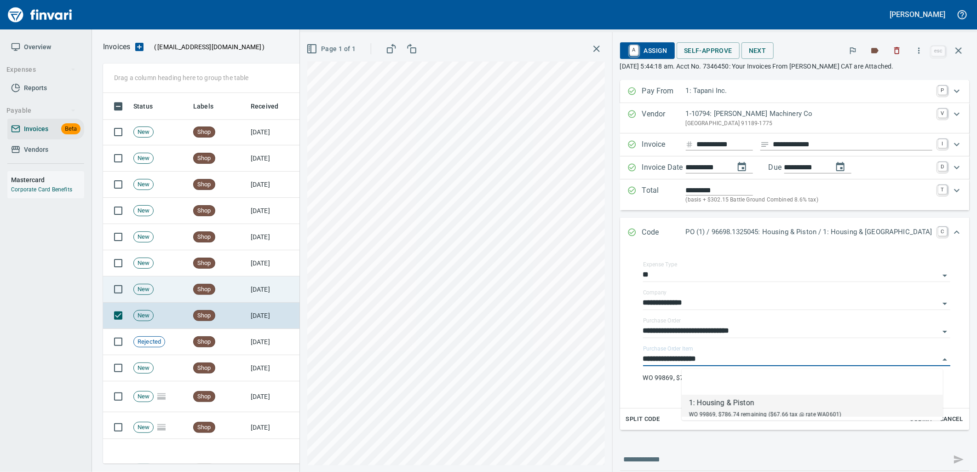
click at [283, 295] on td "[DATE]" at bounding box center [272, 290] width 51 height 26
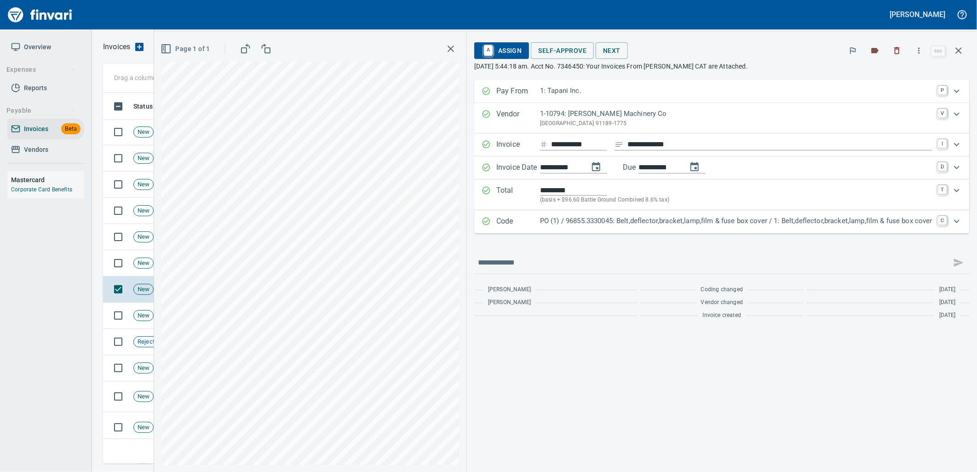
click at [641, 225] on p "PO (1) / 96855.3330045: Belt,deflector,bracket,lamp,film & fuse box cover / 1: …" at bounding box center [736, 221] width 393 height 11
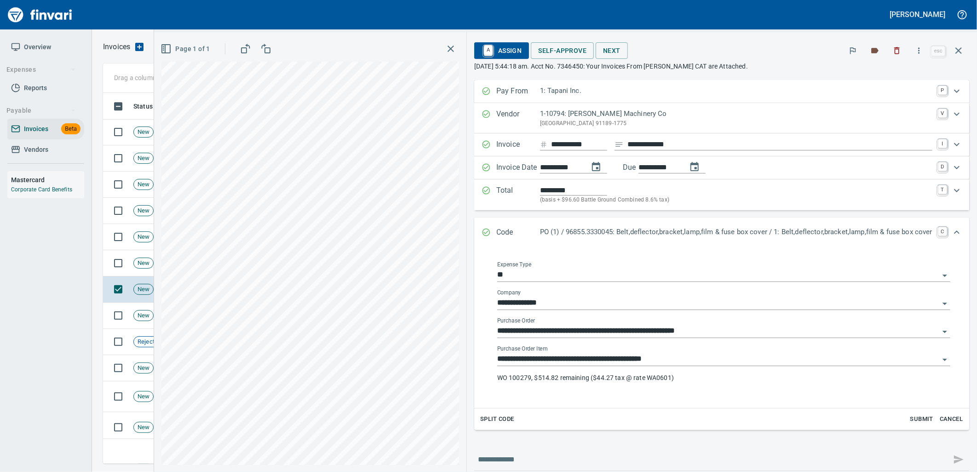
click at [638, 361] on input "**********" at bounding box center [718, 359] width 442 height 13
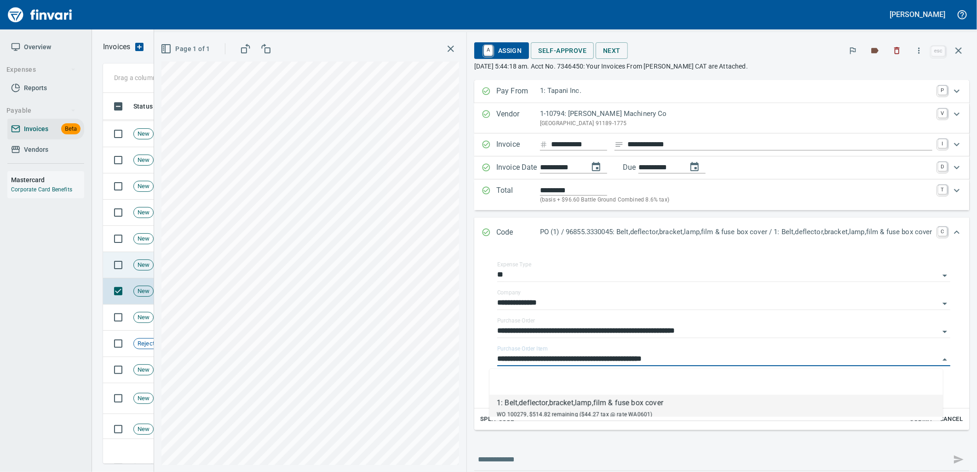
scroll to position [364, 848]
click at [136, 261] on span "New" at bounding box center [143, 265] width 19 height 9
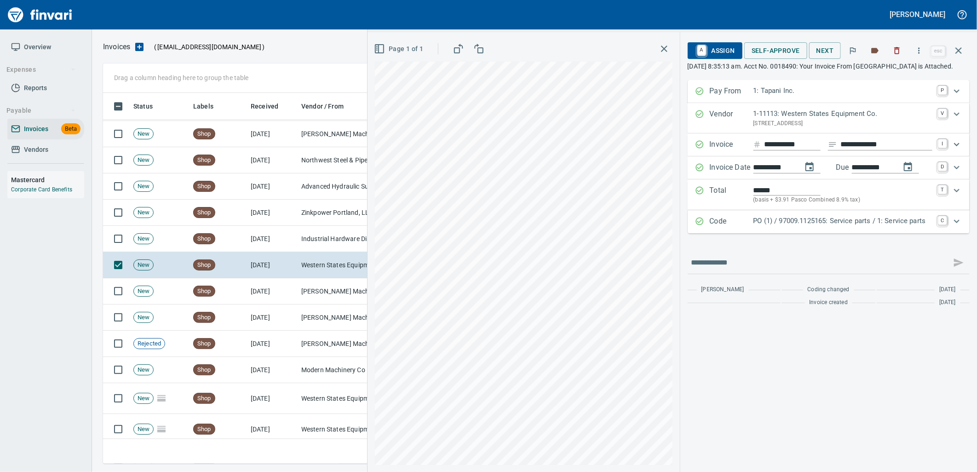
click at [786, 226] on p "PO (1) / 97009.1125165: Service parts / 1: Service parts" at bounding box center [843, 221] width 179 height 11
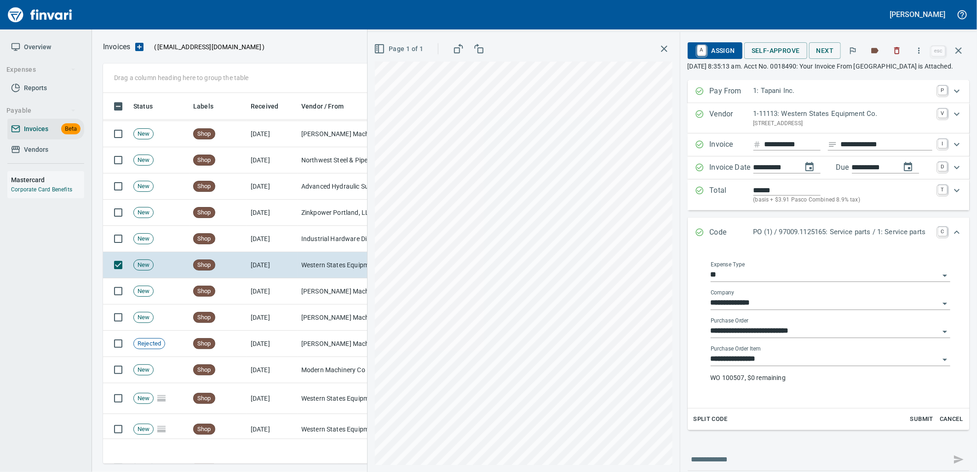
click at [775, 366] on input "**********" at bounding box center [825, 359] width 229 height 13
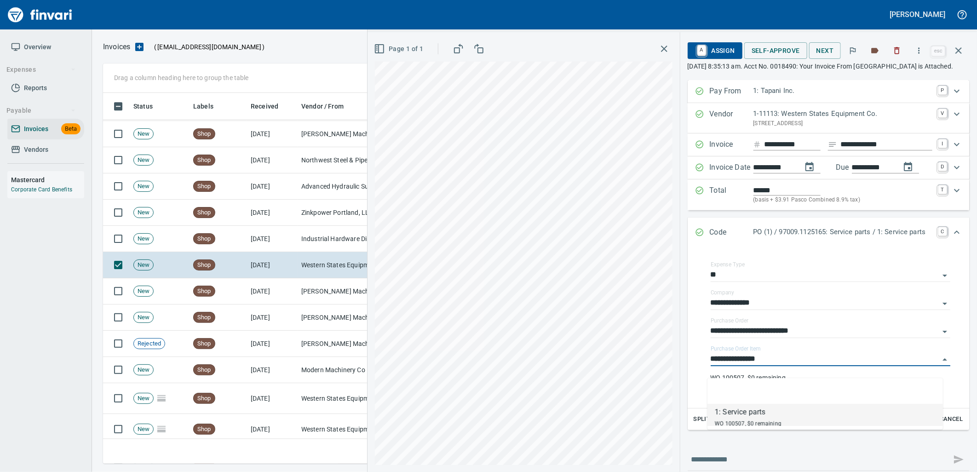
scroll to position [364, 848]
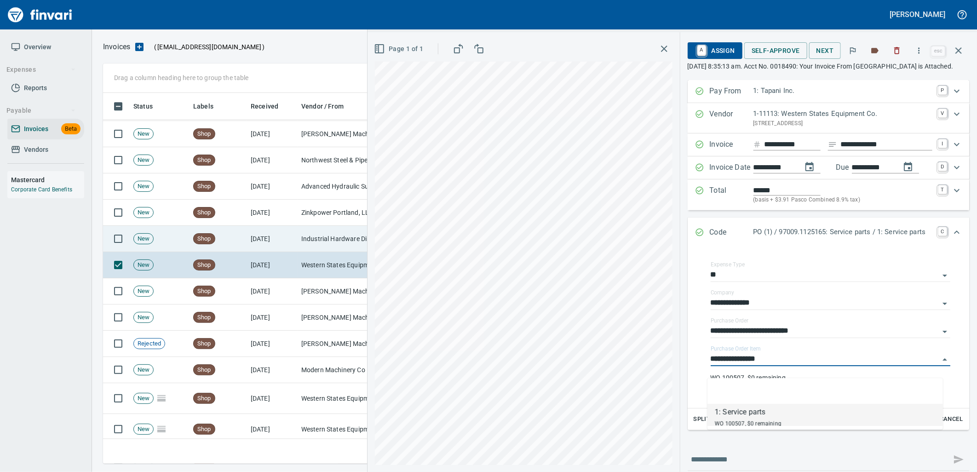
click at [320, 237] on td "Industrial Hardware Distributors Inc. (1-39881)" at bounding box center [344, 239] width 92 height 26
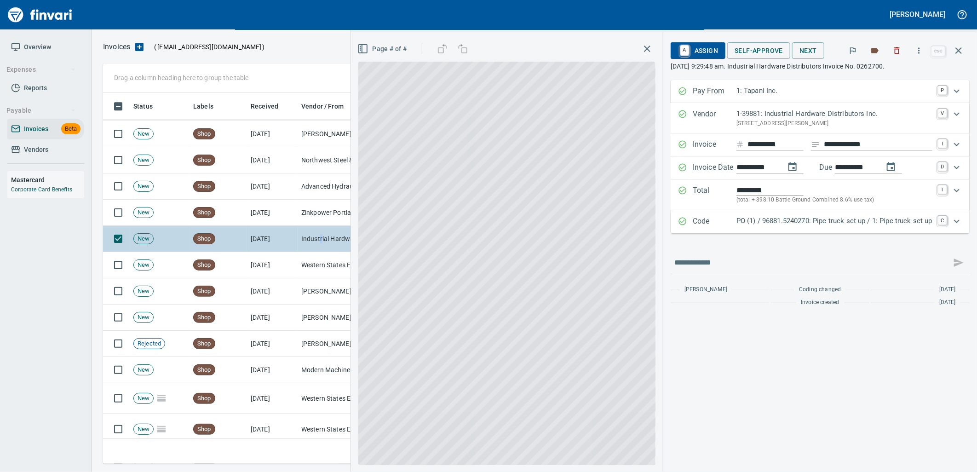
scroll to position [364, 848]
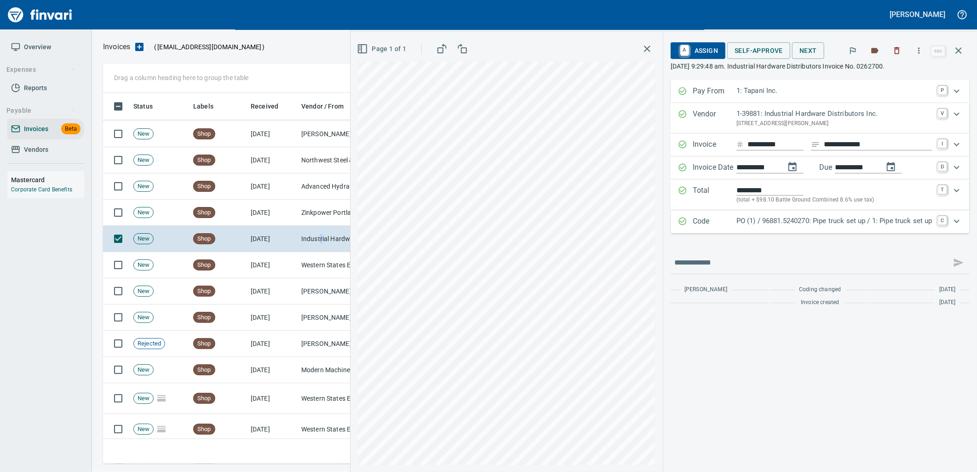
click at [825, 228] on div "PO (1) / 96881.5240270: Pipe truck set up / 1: Pipe truck set up" at bounding box center [835, 222] width 196 height 12
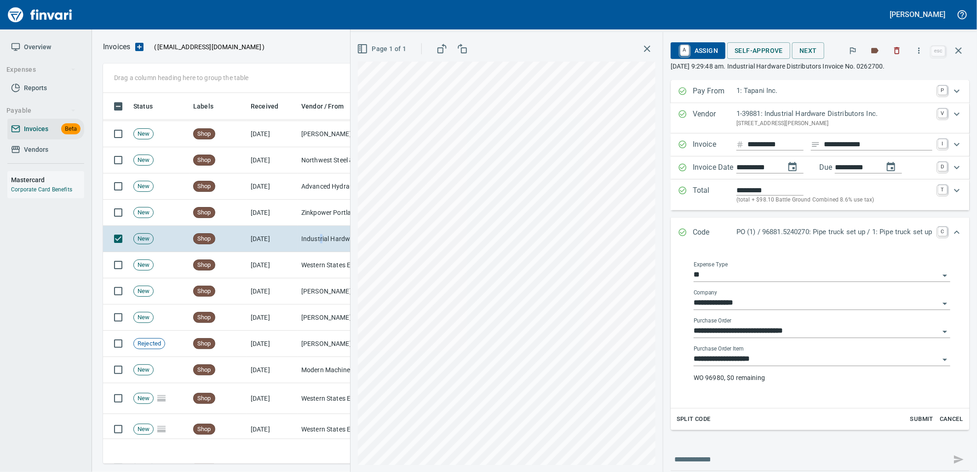
click at [768, 362] on input "**********" at bounding box center [817, 359] width 246 height 13
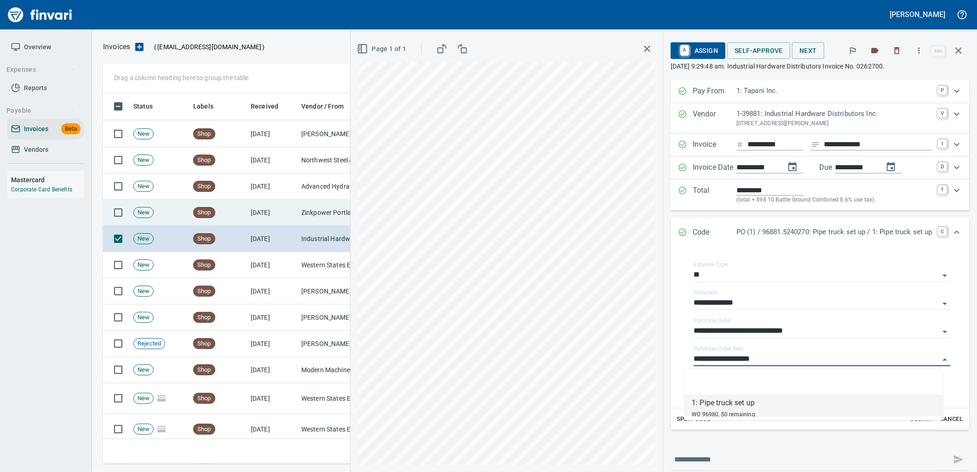
click at [199, 214] on span "Shop" at bounding box center [204, 212] width 21 height 9
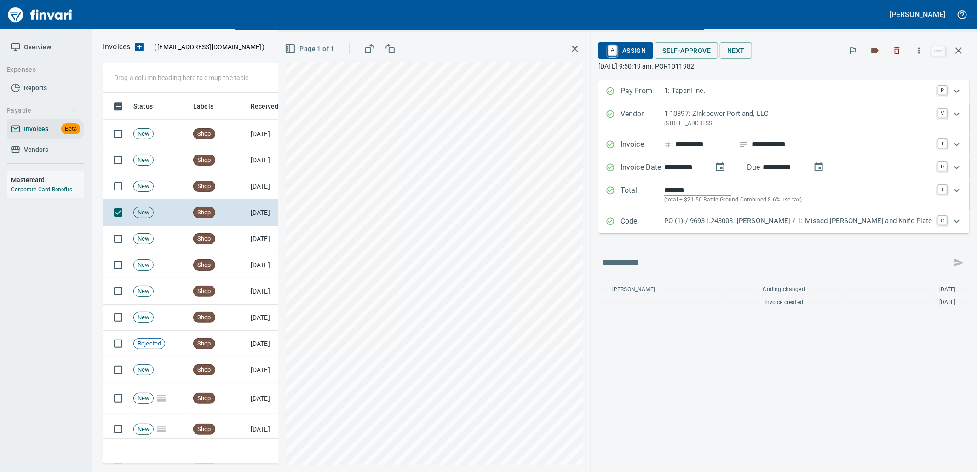
click at [798, 227] on div "PO (1) / 96931.243008: Washbay Embed Galv / 1: Missed Embed and Knife Plate" at bounding box center [799, 222] width 268 height 12
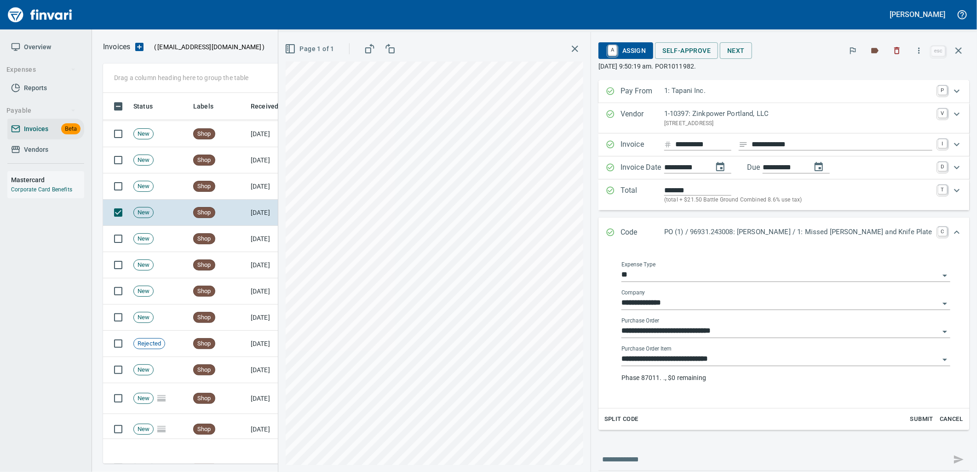
click at [747, 363] on input "**********" at bounding box center [781, 359] width 318 height 13
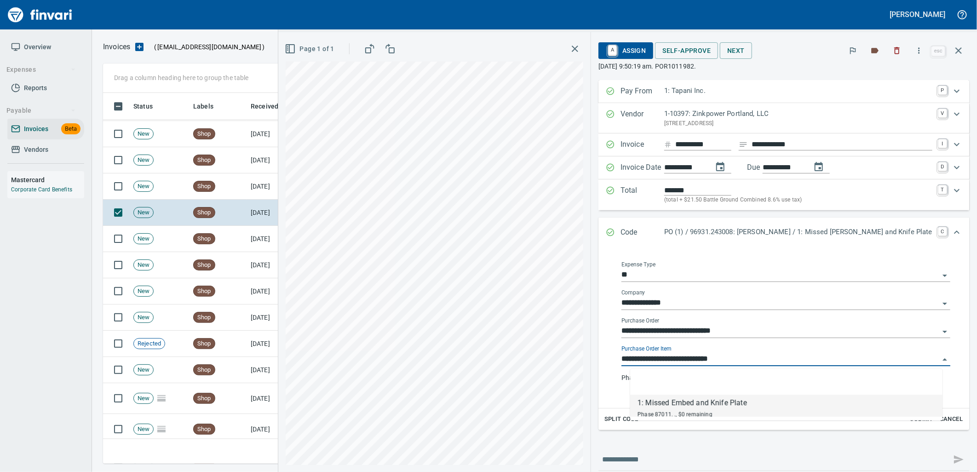
scroll to position [364, 848]
click at [229, 181] on td "Shop" at bounding box center [219, 186] width 58 height 26
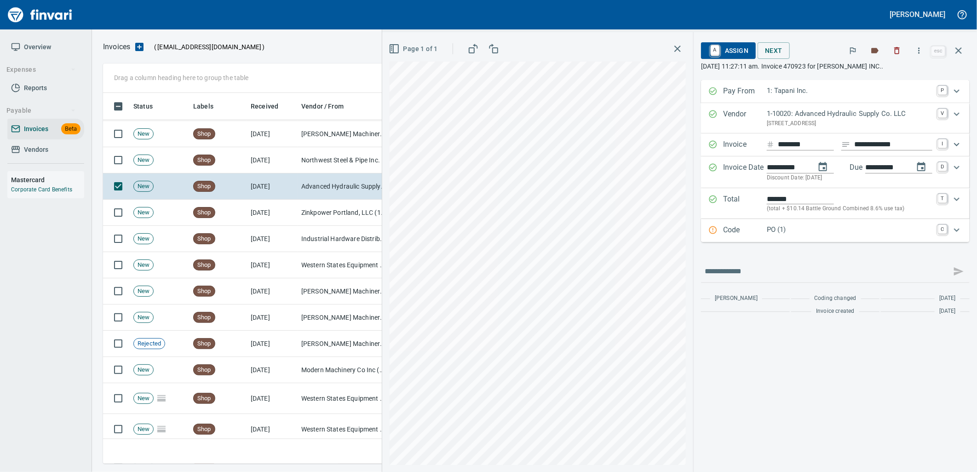
click at [825, 231] on p "PO (1)" at bounding box center [850, 230] width 166 height 11
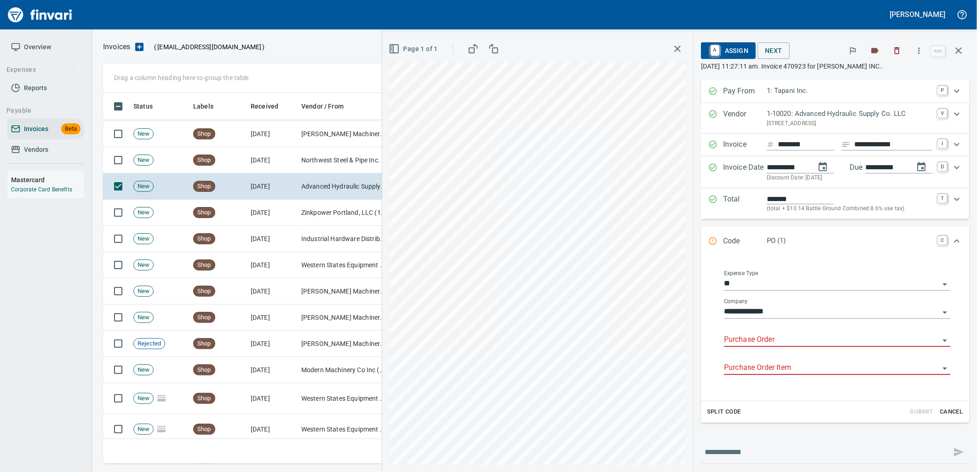
click at [783, 343] on input "Purchase Order" at bounding box center [831, 340] width 215 height 13
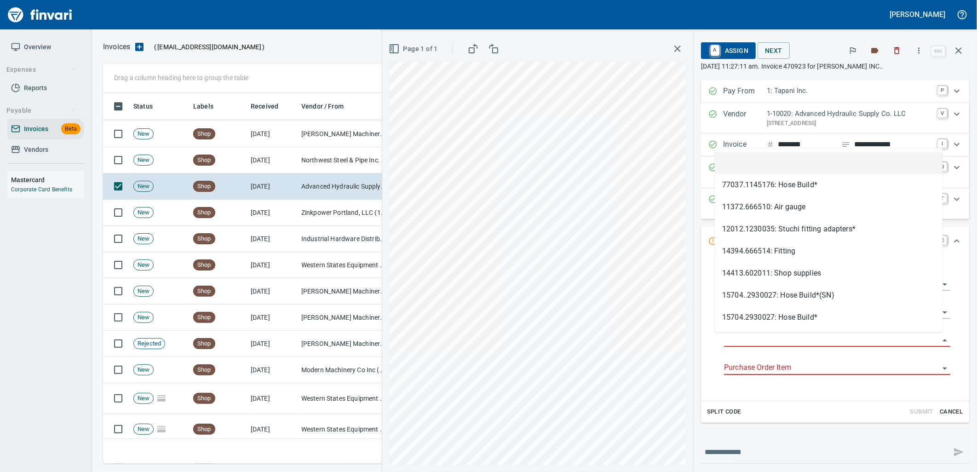
scroll to position [364, 848]
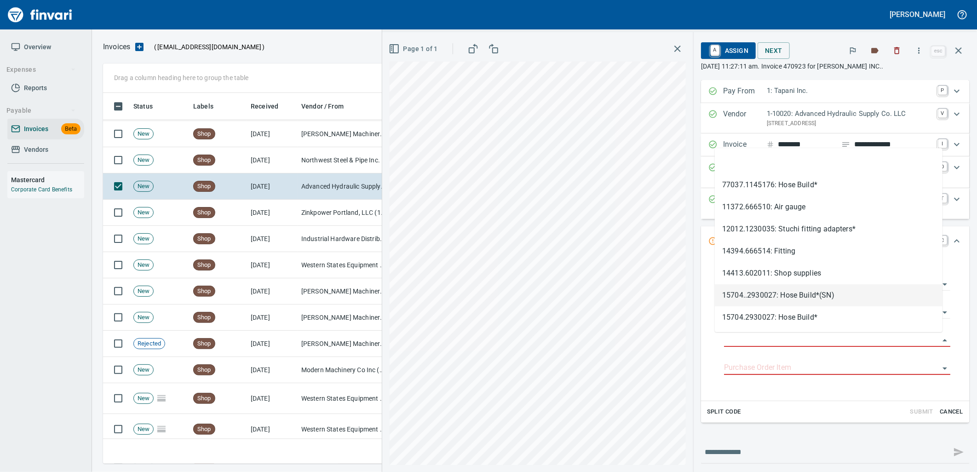
type input "**********"
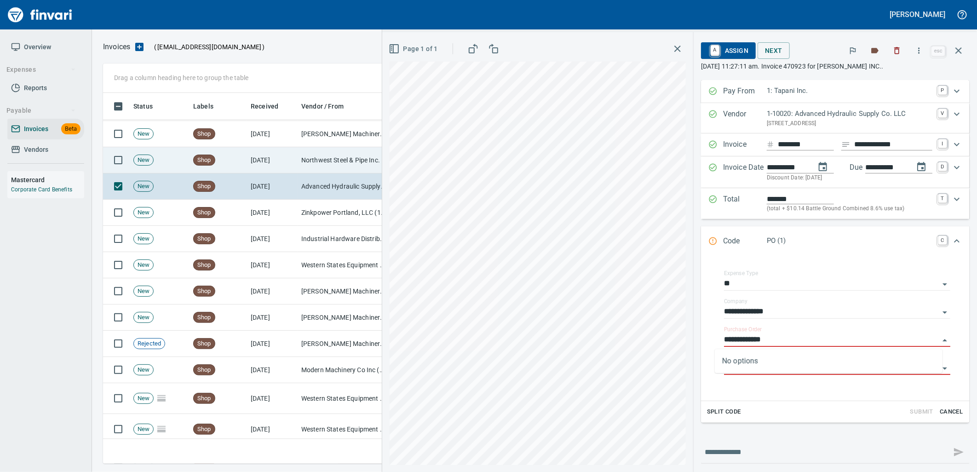
click at [323, 158] on td "Northwest Steel & Pipe Inc. (1-22439)" at bounding box center [344, 160] width 92 height 26
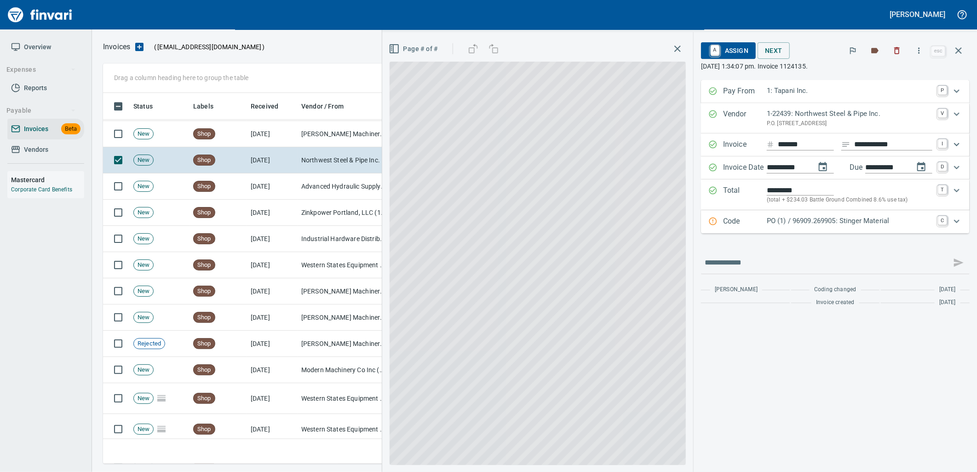
scroll to position [364, 848]
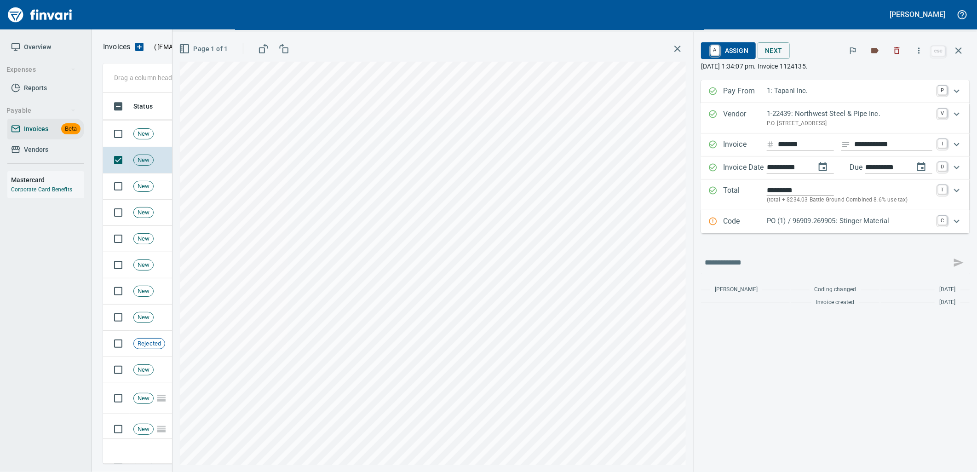
click at [792, 224] on p "PO (1) / 96909.269905: Stinger Material" at bounding box center [850, 221] width 166 height 11
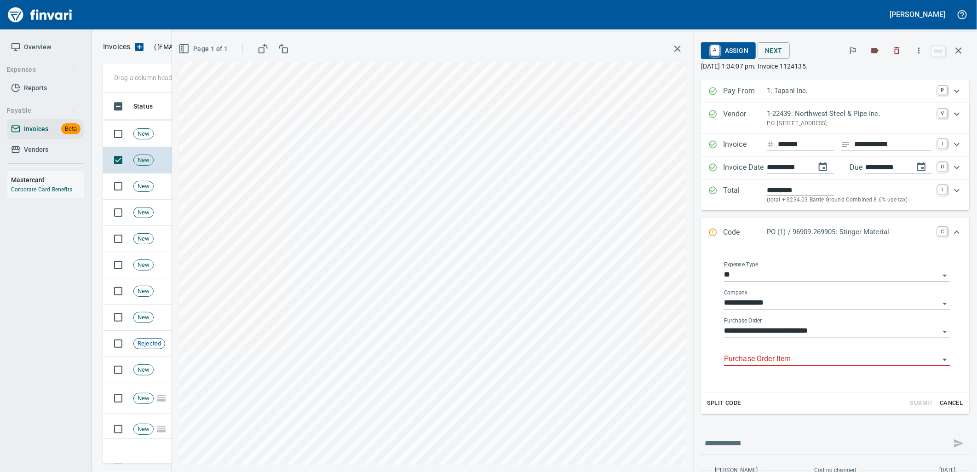
click at [792, 361] on input "Purchase Order Item" at bounding box center [831, 359] width 215 height 13
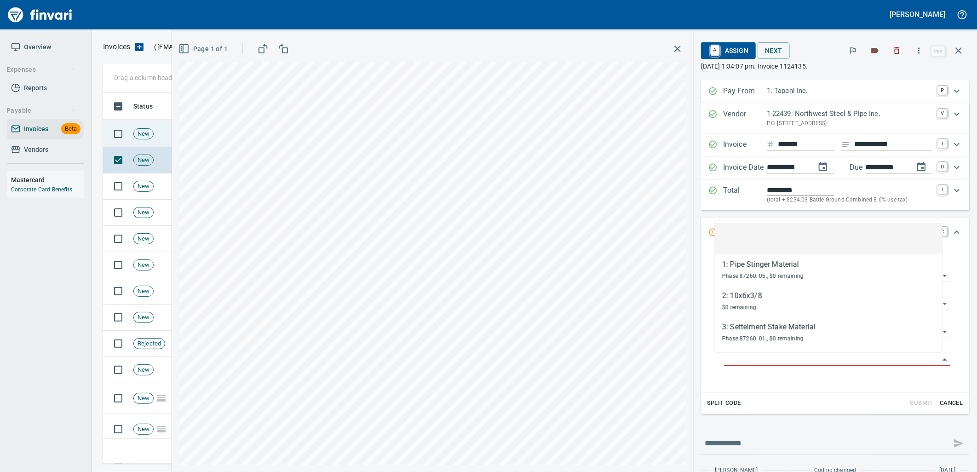
click at [143, 139] on div "New" at bounding box center [143, 133] width 20 height 11
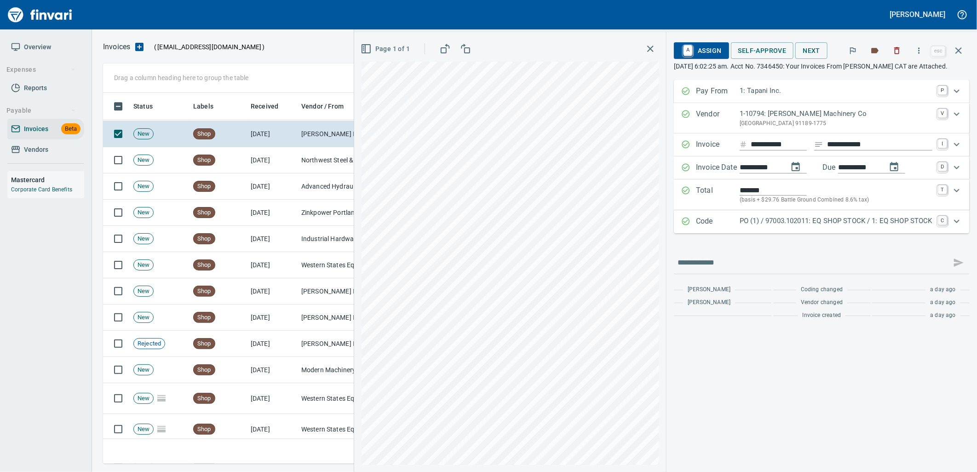
click at [809, 231] on div "Code PO (1) / 97003.102011: EQ SHOP STOCK / 1: EQ SHOP STOCK C" at bounding box center [822, 221] width 296 height 23
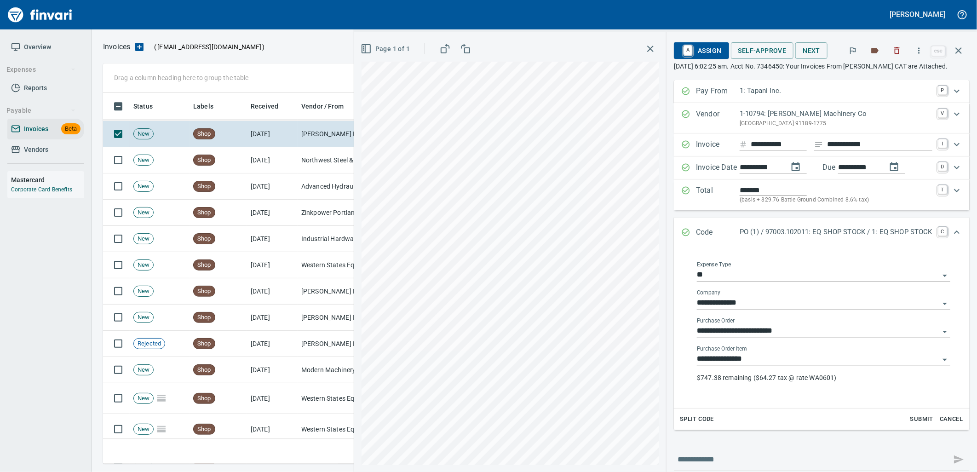
click at [767, 364] on input "**********" at bounding box center [818, 359] width 243 height 13
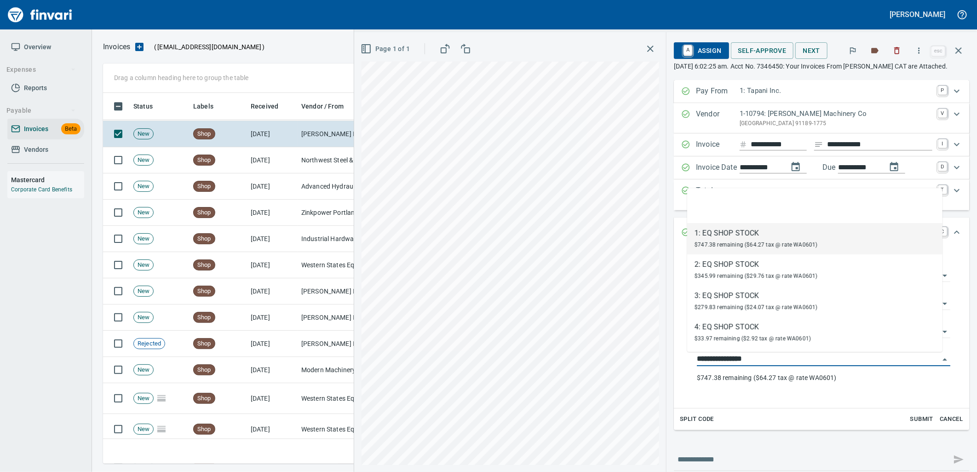
scroll to position [364, 848]
click at [732, 270] on div "$345.99 remaining ($29.76 tax @ rate WA0601)" at bounding box center [756, 275] width 123 height 11
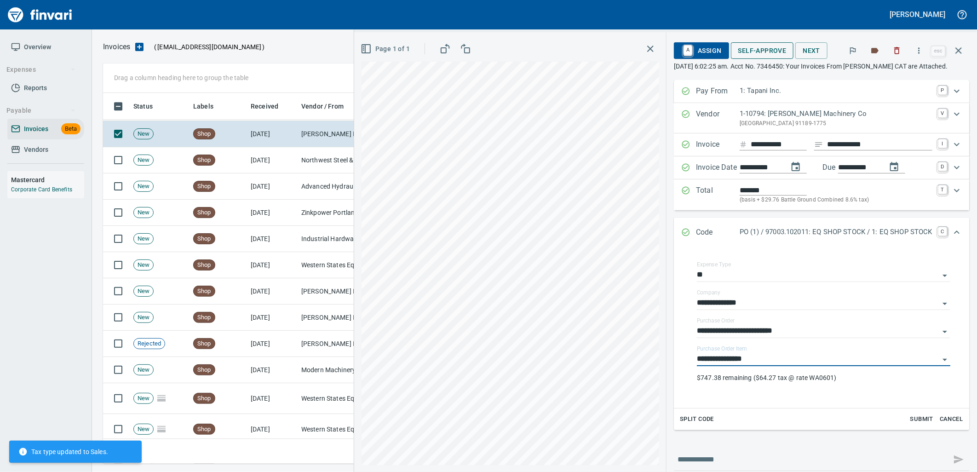
type input "**********"
click at [752, 48] on span "Self-Approve" at bounding box center [763, 51] width 48 height 12
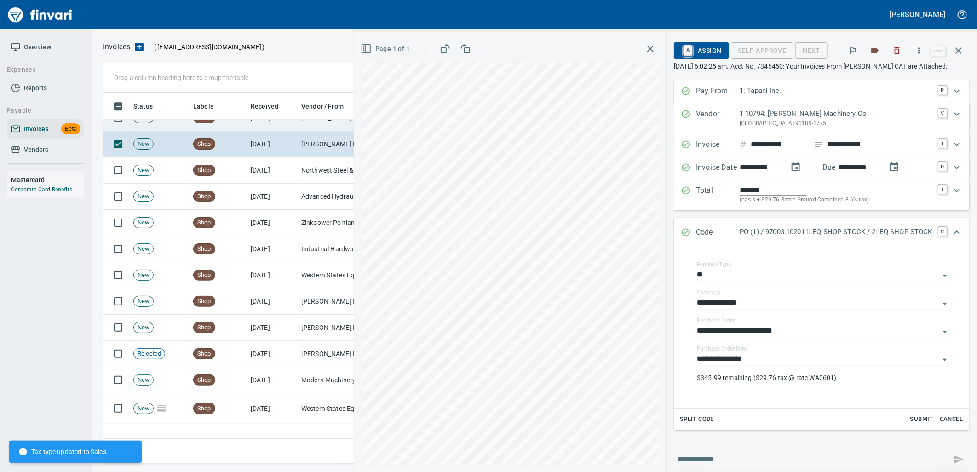
scroll to position [1318, 0]
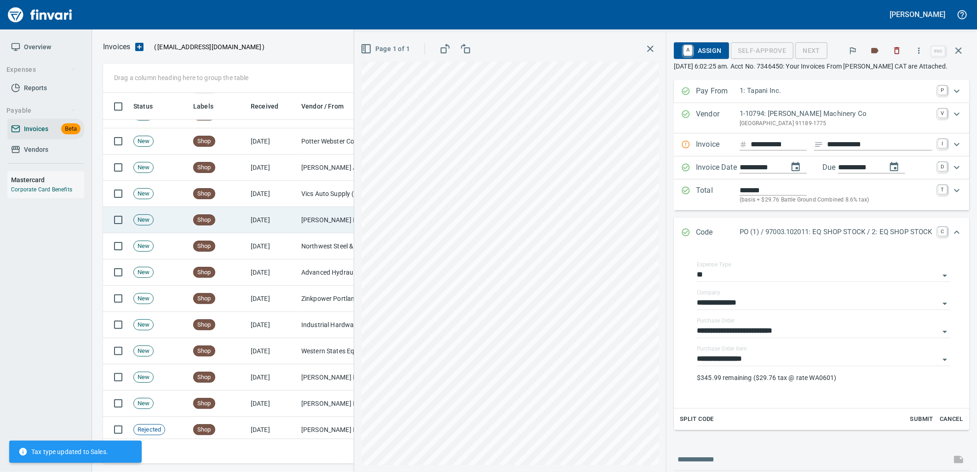
click at [248, 225] on td "9/24/2025" at bounding box center [272, 220] width 51 height 26
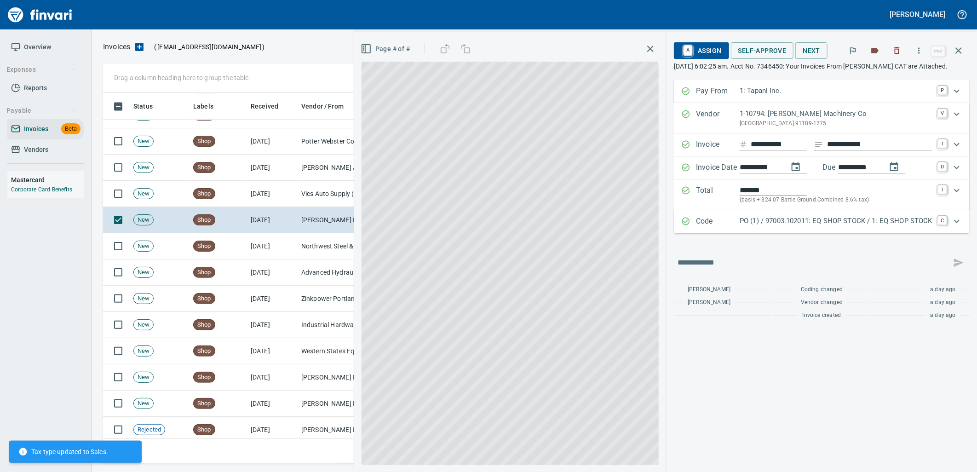
click at [775, 224] on p "PO (1) / 97003.102011: EQ SHOP STOCK / 1: EQ SHOP STOCK" at bounding box center [836, 221] width 193 height 11
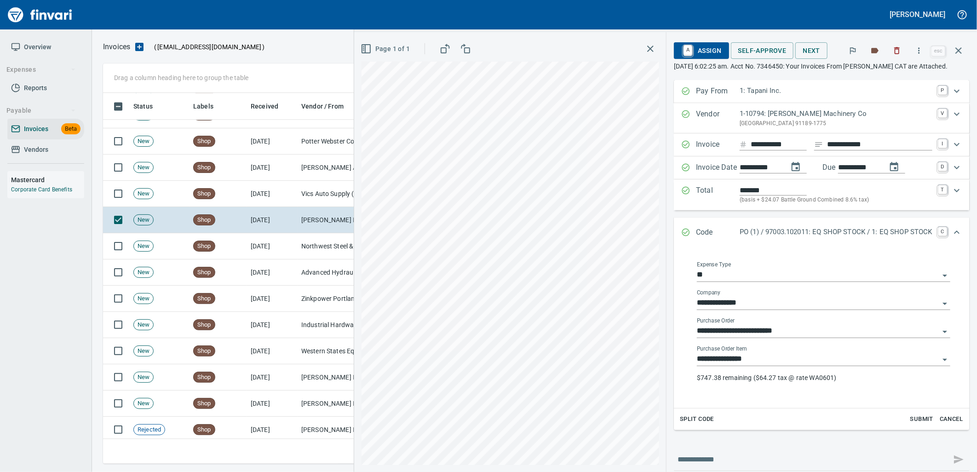
click at [782, 365] on input "**********" at bounding box center [818, 359] width 243 height 13
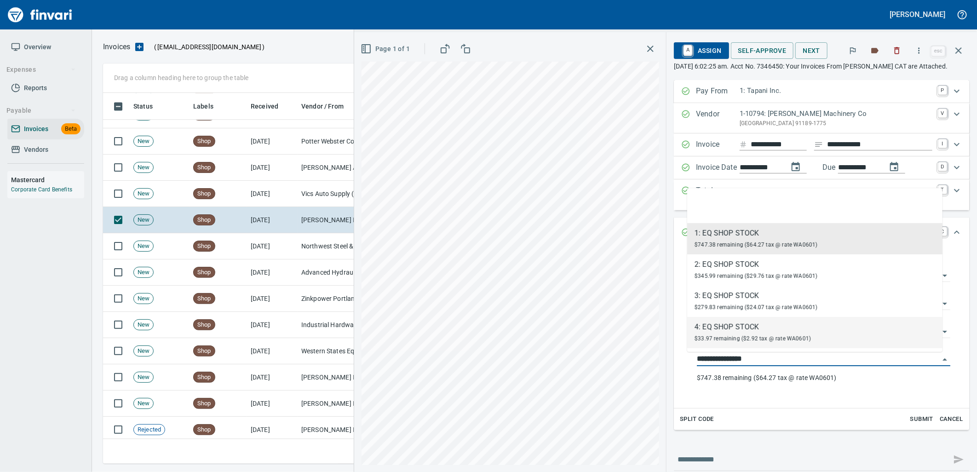
scroll to position [364, 848]
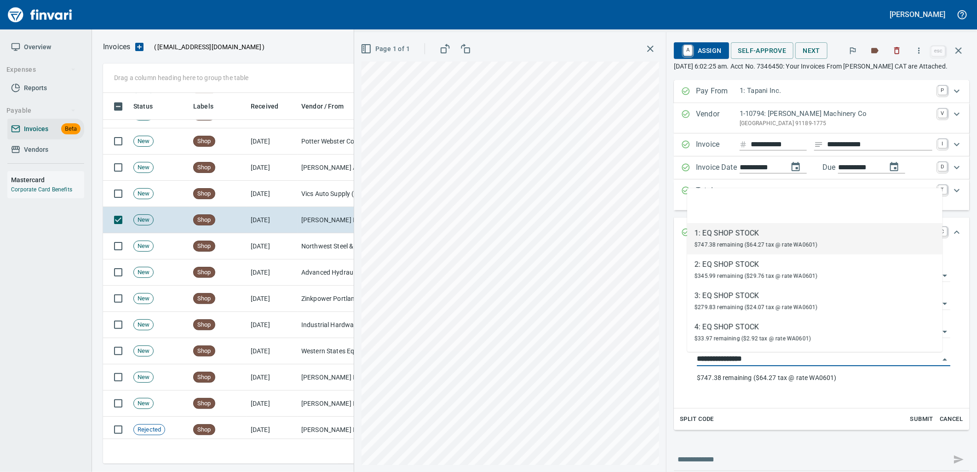
click at [719, 306] on span "$279.83 remaining ($24.07 tax @ rate WA0601)" at bounding box center [756, 307] width 123 height 6
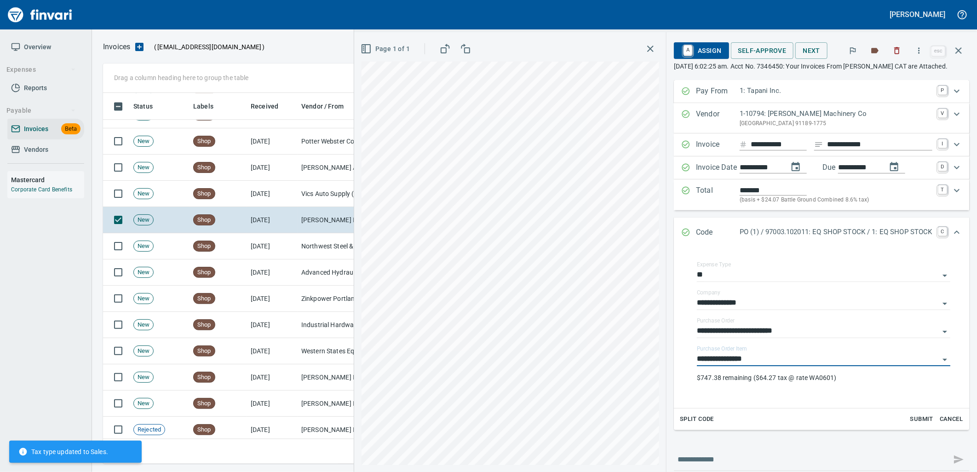
type input "**********"
click at [753, 53] on span "Self-Approve" at bounding box center [763, 51] width 48 height 12
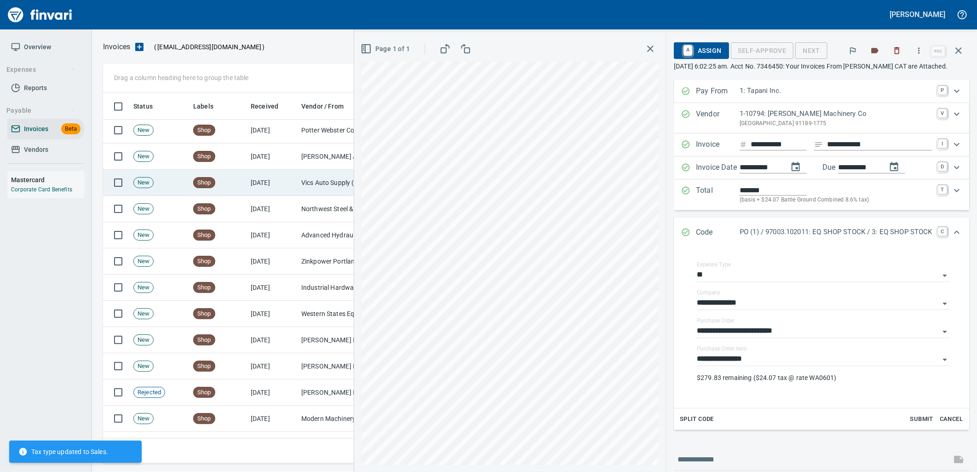
click at [274, 181] on td "9/24/2025" at bounding box center [272, 183] width 51 height 26
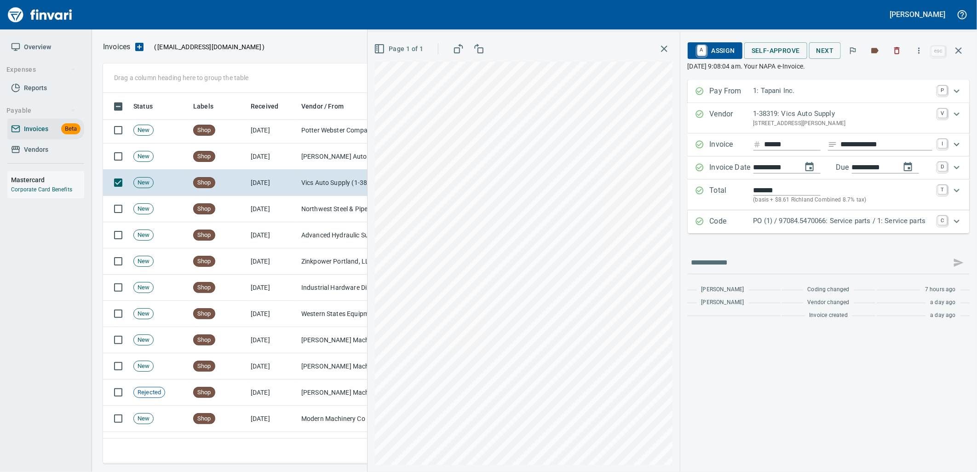
click at [798, 223] on p "PO (1) / 97084.5470066: Service parts / 1: Service parts" at bounding box center [843, 221] width 179 height 11
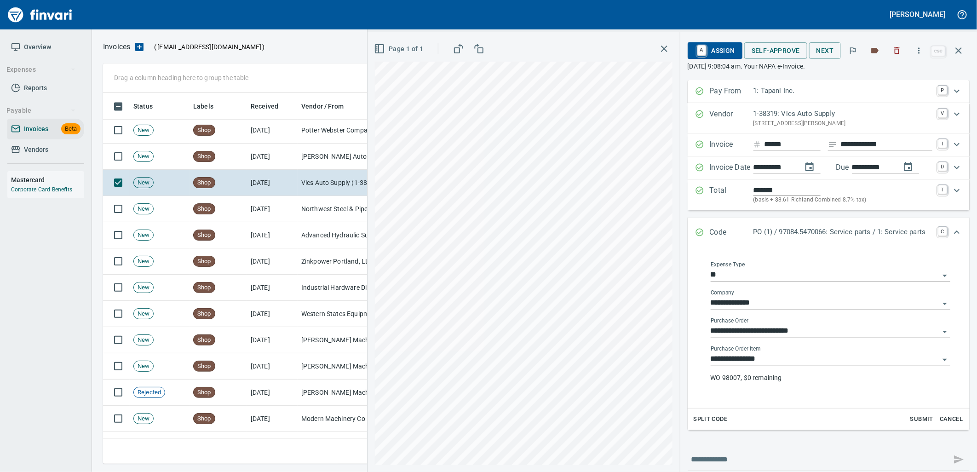
click at [779, 363] on input "**********" at bounding box center [825, 359] width 229 height 13
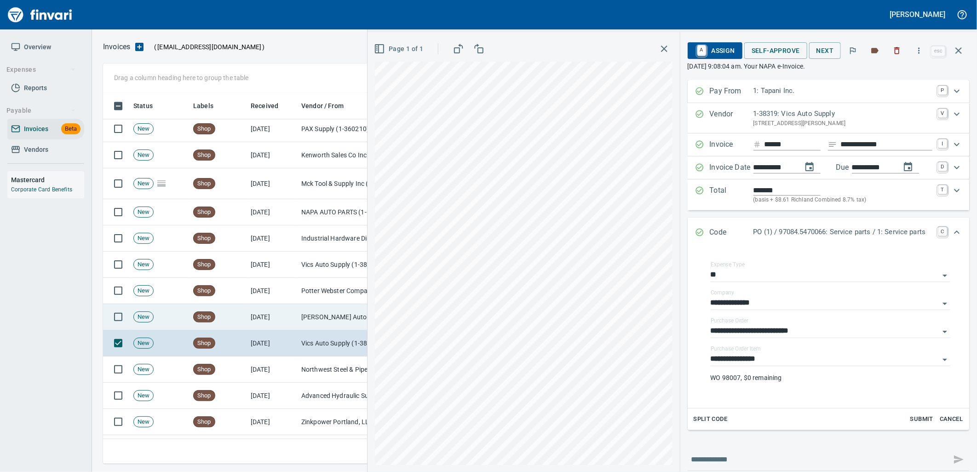
scroll to position [364, 848]
drag, startPoint x: 277, startPoint y: 283, endPoint x: 285, endPoint y: 312, distance: 29.4
click at [283, 302] on td "9/24/2025" at bounding box center [272, 291] width 51 height 26
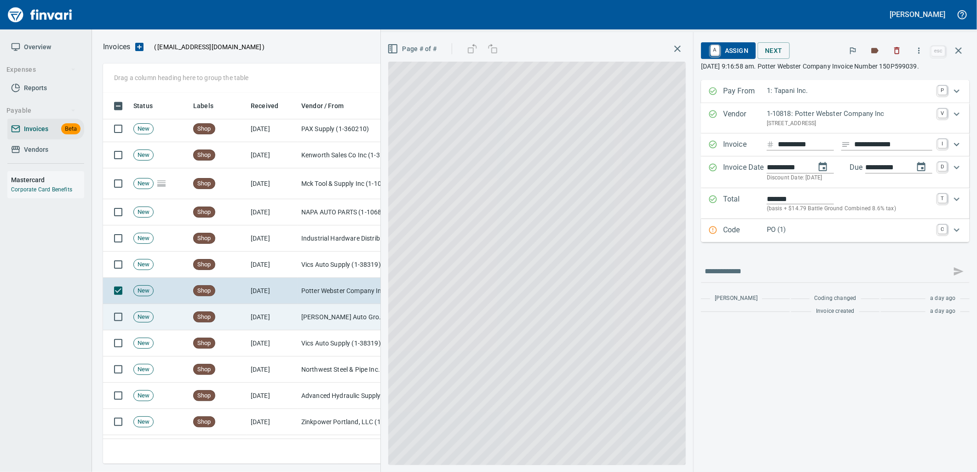
click at [285, 313] on td "9/24/2025" at bounding box center [272, 317] width 51 height 26
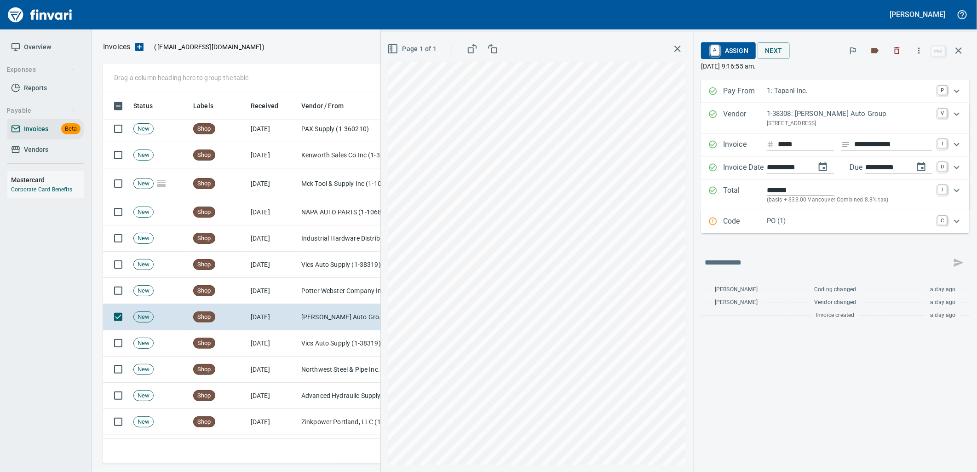
click at [861, 226] on p "PO (1)" at bounding box center [850, 221] width 166 height 11
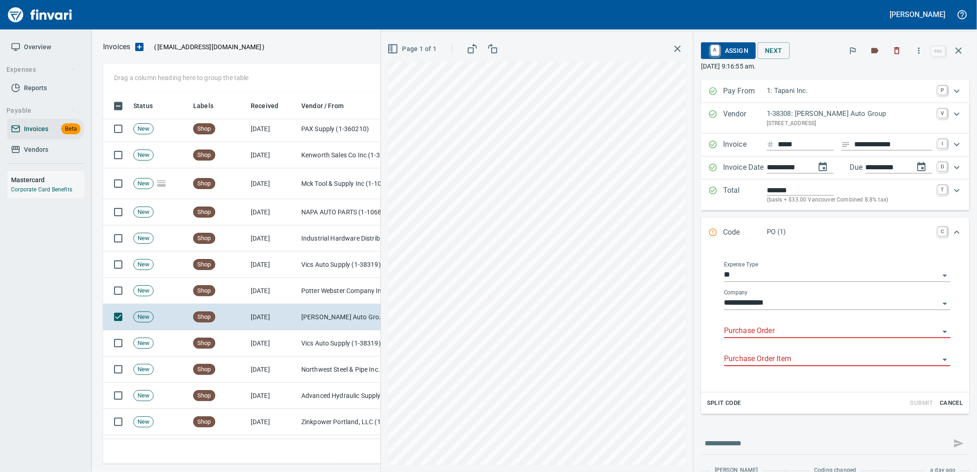
click at [766, 331] on input "Purchase Order" at bounding box center [831, 331] width 215 height 13
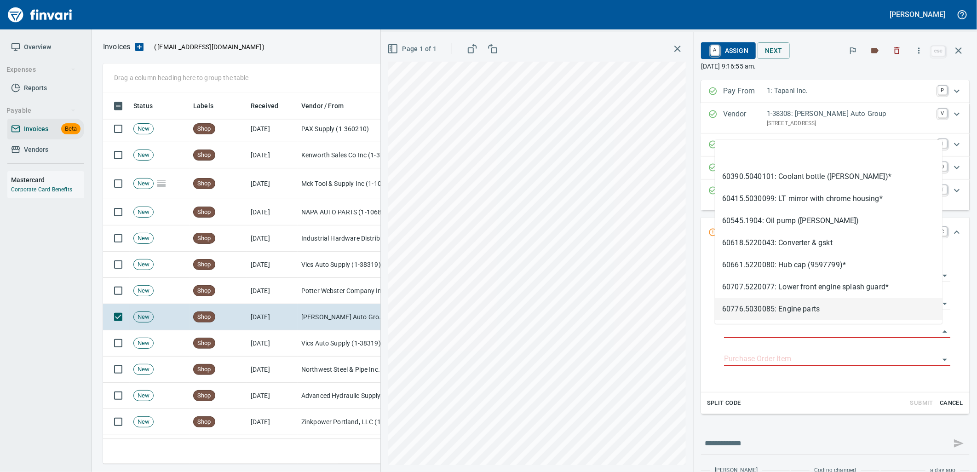
scroll to position [364, 848]
type input "**********"
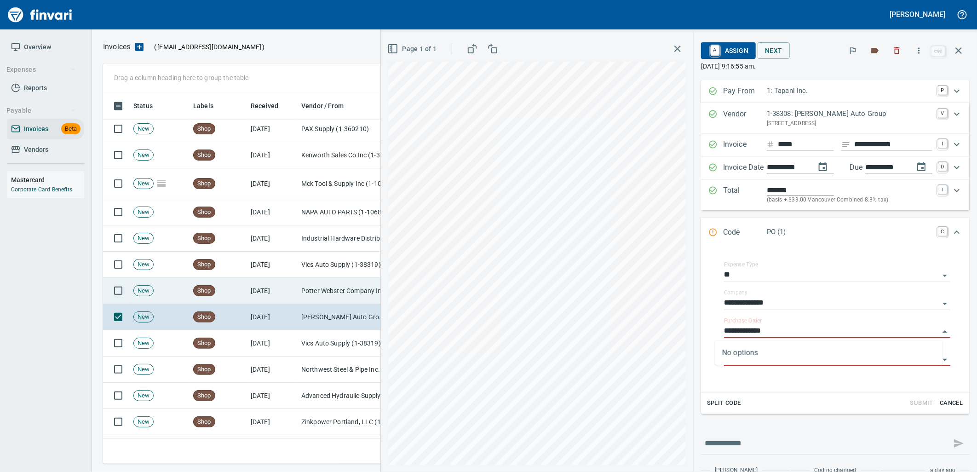
click at [318, 294] on td "Potter Webster Company Inc (1-10818)" at bounding box center [344, 291] width 92 height 26
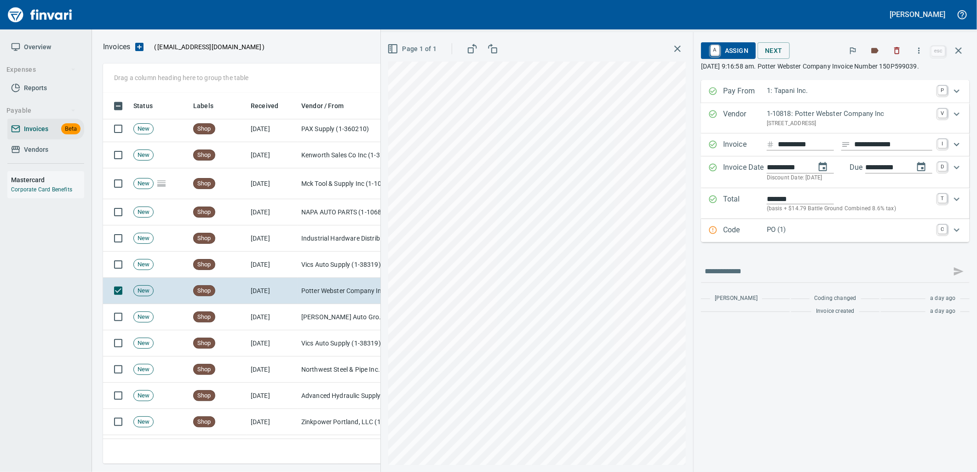
click at [855, 233] on p "PO (1)" at bounding box center [850, 230] width 166 height 11
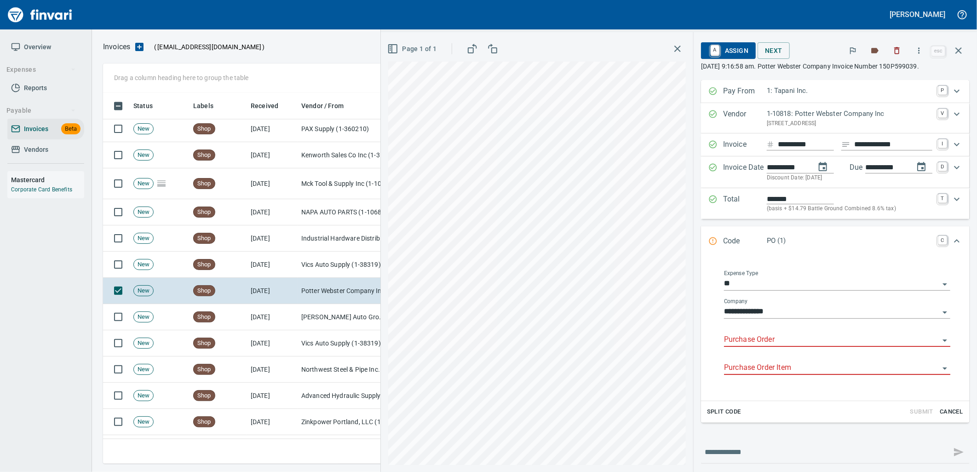
click at [757, 341] on input "Purchase Order" at bounding box center [831, 340] width 215 height 13
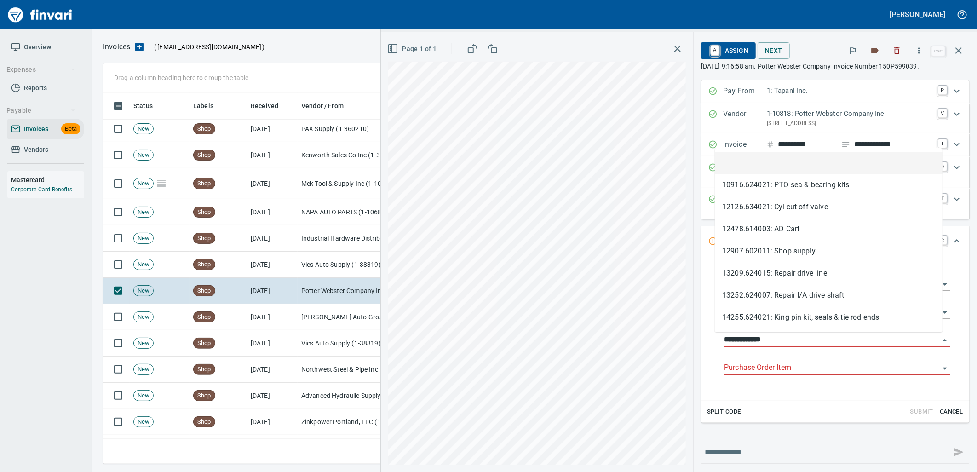
scroll to position [364, 848]
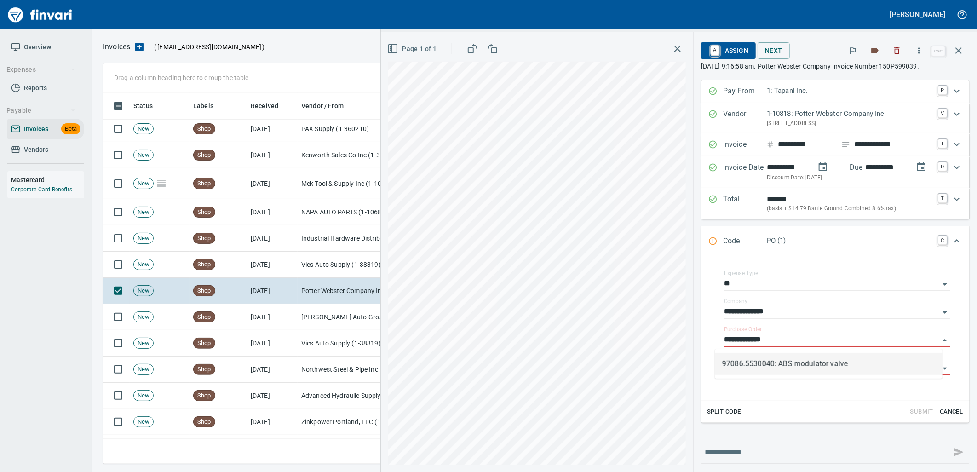
click at [809, 360] on li "97086.5530040: ABS modulator valve" at bounding box center [829, 364] width 228 height 22
type input "**********"
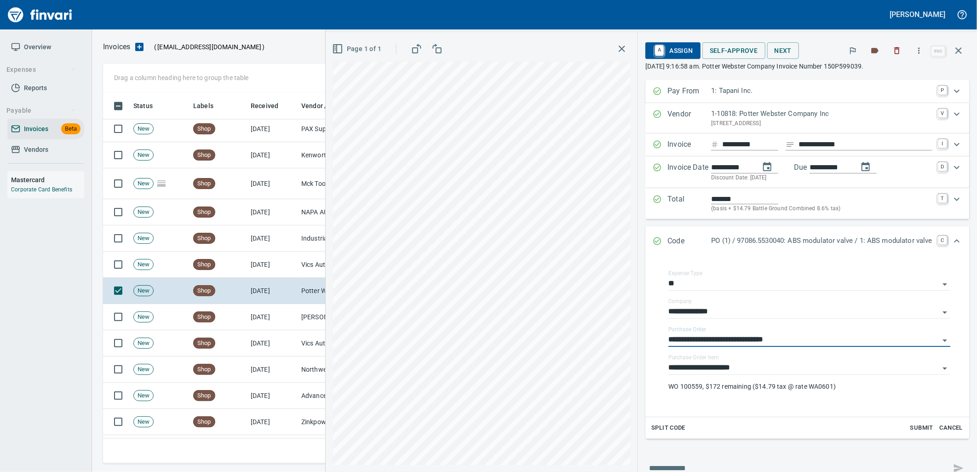
click at [728, 49] on span "Self-Approve" at bounding box center [734, 51] width 48 height 12
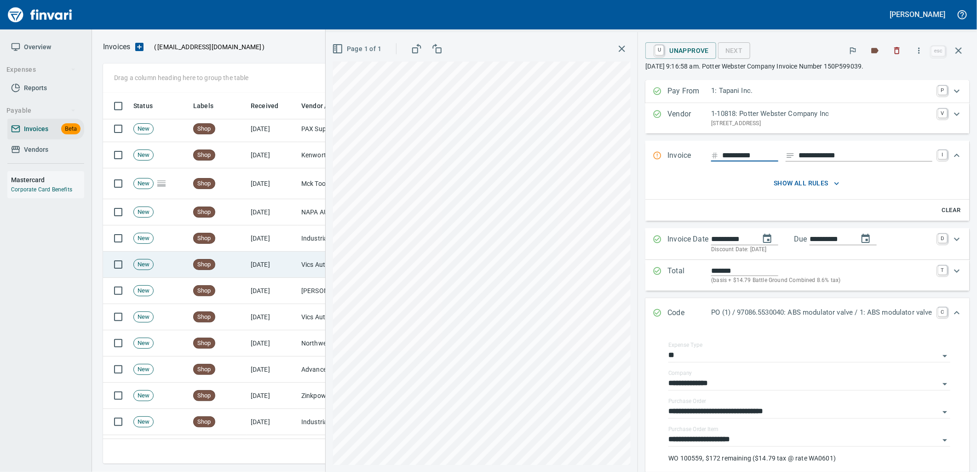
click at [210, 268] on span "Shop" at bounding box center [204, 264] width 21 height 9
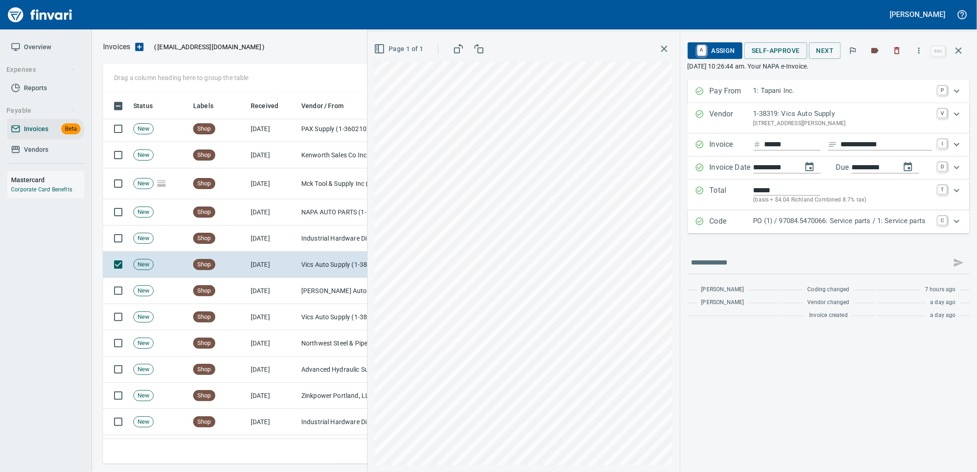
click at [829, 218] on p "PO (1) / 97084.5470066: Service parts / 1: Service parts" at bounding box center [843, 221] width 179 height 11
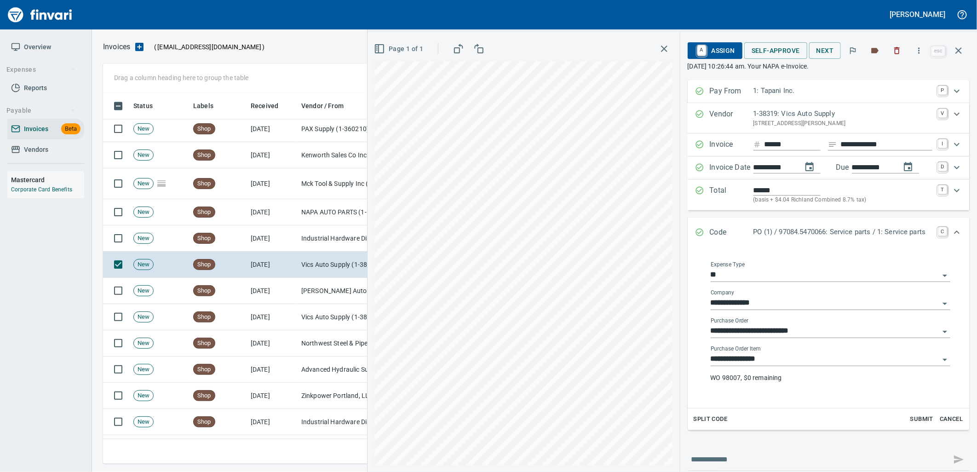
click at [788, 364] on input "**********" at bounding box center [825, 359] width 229 height 13
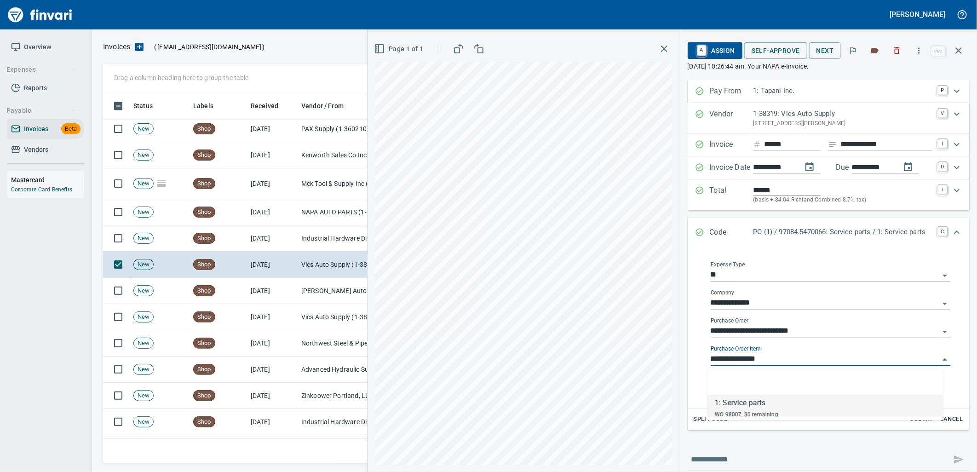
scroll to position [364, 848]
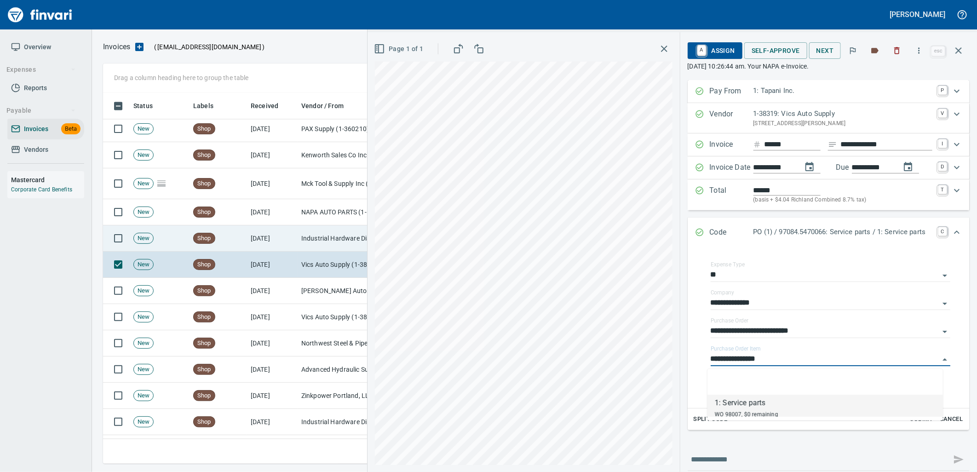
drag, startPoint x: 232, startPoint y: 242, endPoint x: 251, endPoint y: 226, distance: 23.9
click at [232, 241] on td "Shop" at bounding box center [219, 238] width 58 height 26
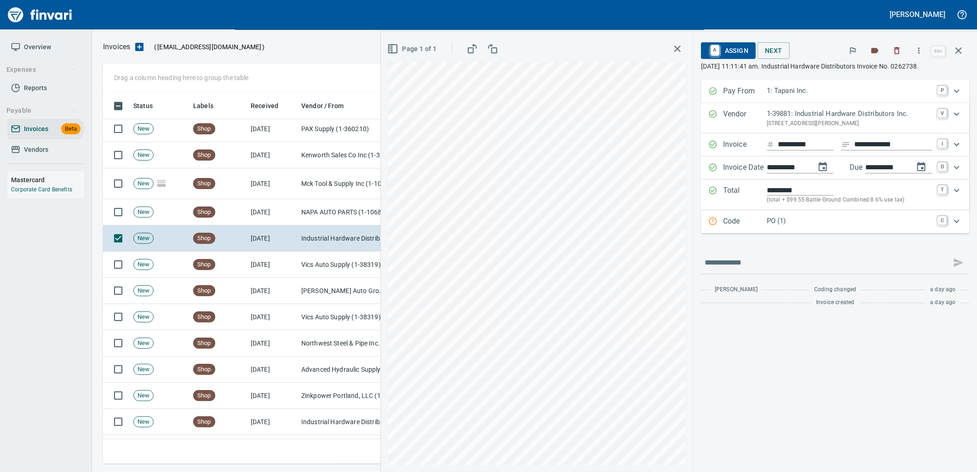
click at [802, 225] on p "PO (1)" at bounding box center [850, 221] width 166 height 11
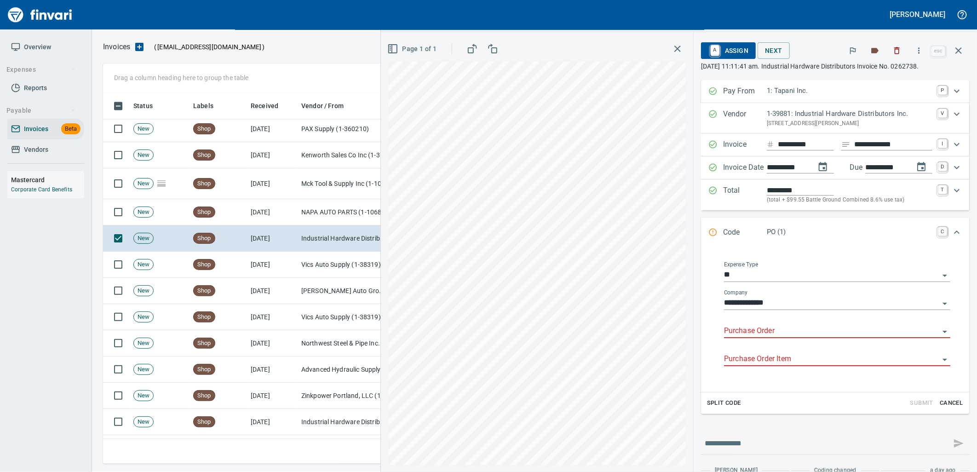
click at [780, 329] on input "Purchase Order" at bounding box center [831, 331] width 215 height 13
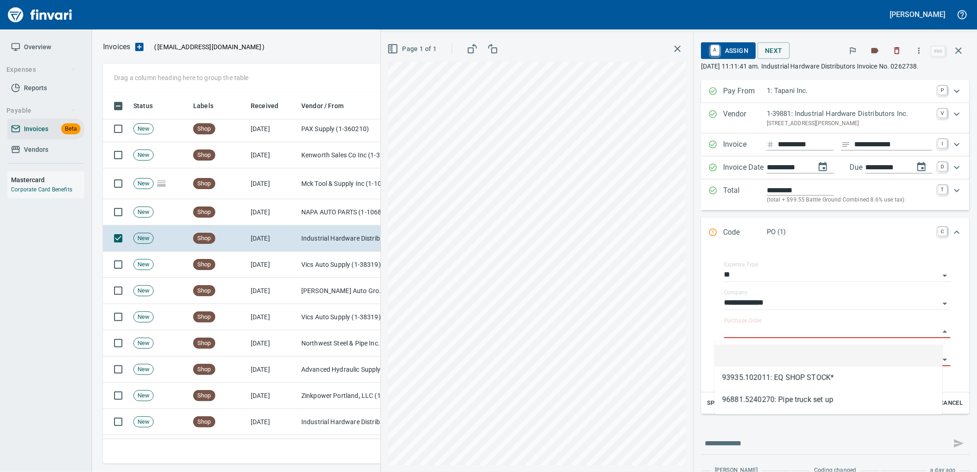
scroll to position [364, 848]
type input "**********"
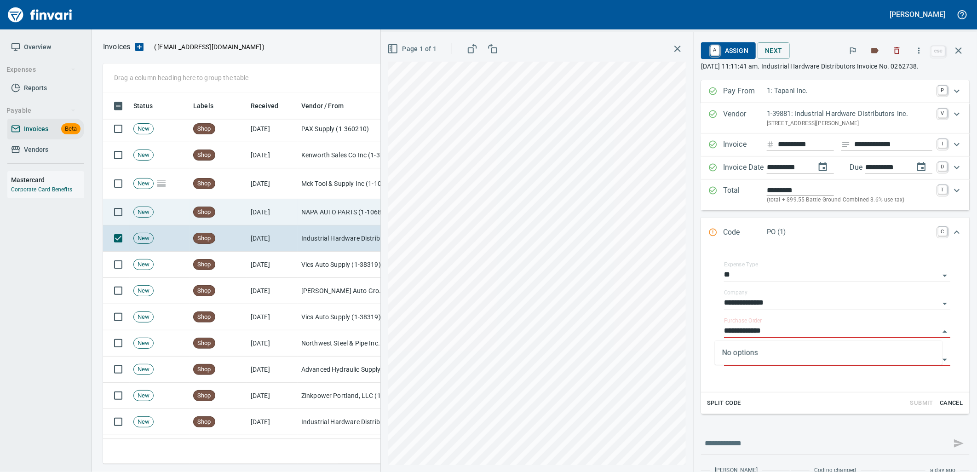
click at [278, 214] on td "9/24/2025" at bounding box center [272, 212] width 51 height 26
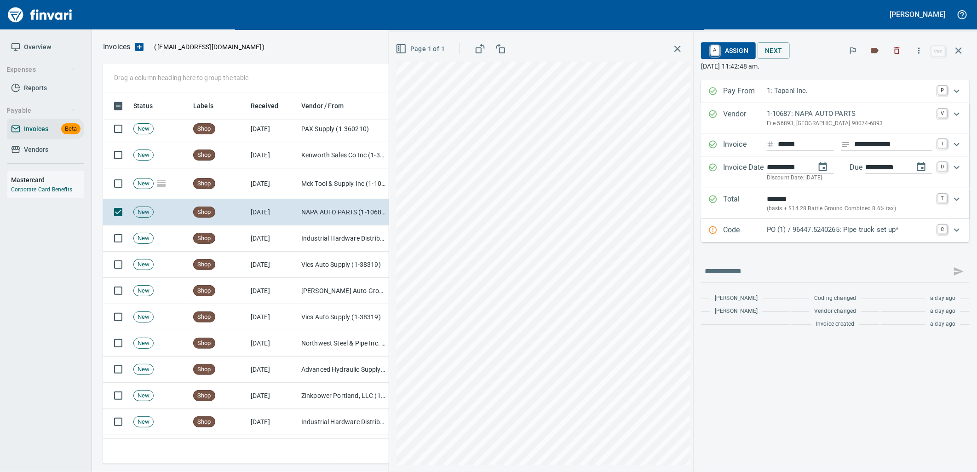
click at [815, 230] on p "PO (1) / 96447.5240265: Pipe truck set up*" at bounding box center [850, 230] width 166 height 11
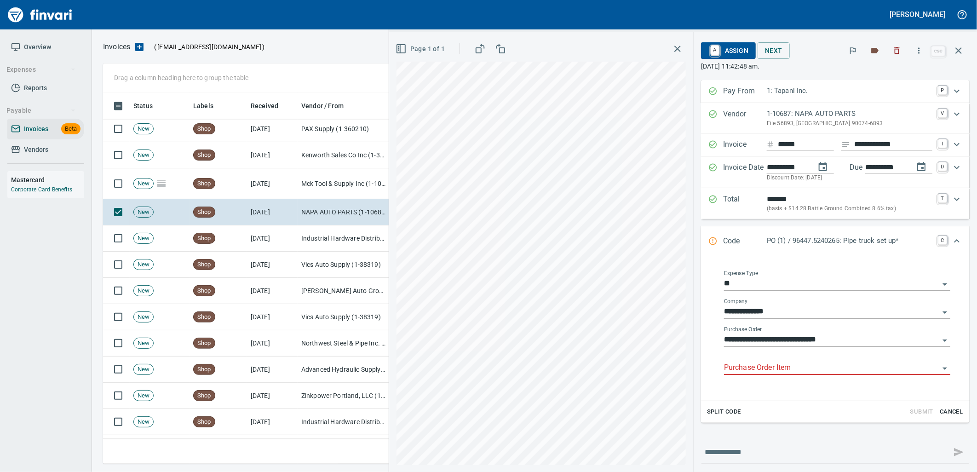
click at [794, 366] on input "Purchase Order Item" at bounding box center [831, 368] width 215 height 13
click at [783, 369] on input "Purchase Order Item" at bounding box center [831, 368] width 215 height 13
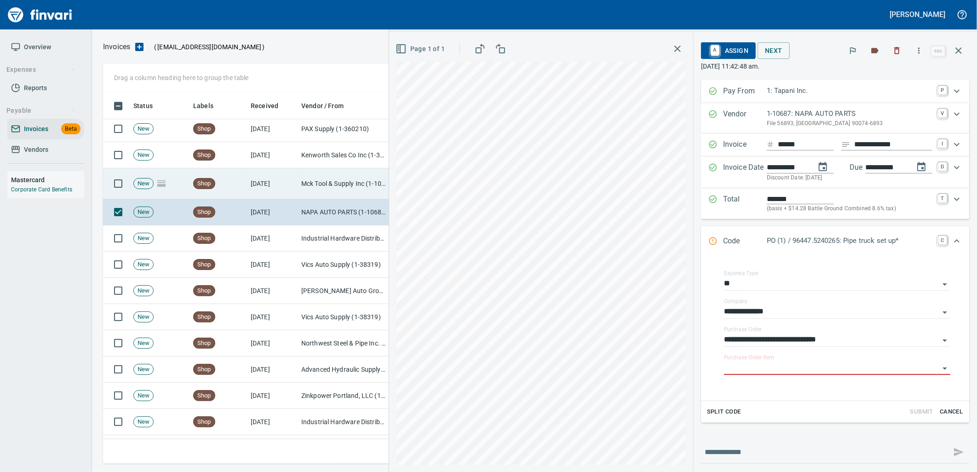
click at [342, 179] on td "Mck Tool & Supply Inc (1-10644)" at bounding box center [344, 183] width 92 height 31
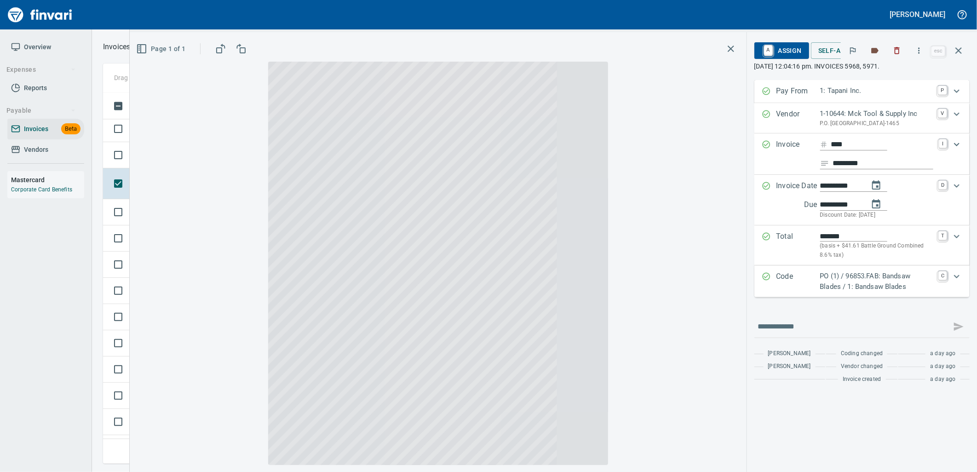
click at [810, 233] on div "**********" at bounding box center [862, 188] width 215 height 217
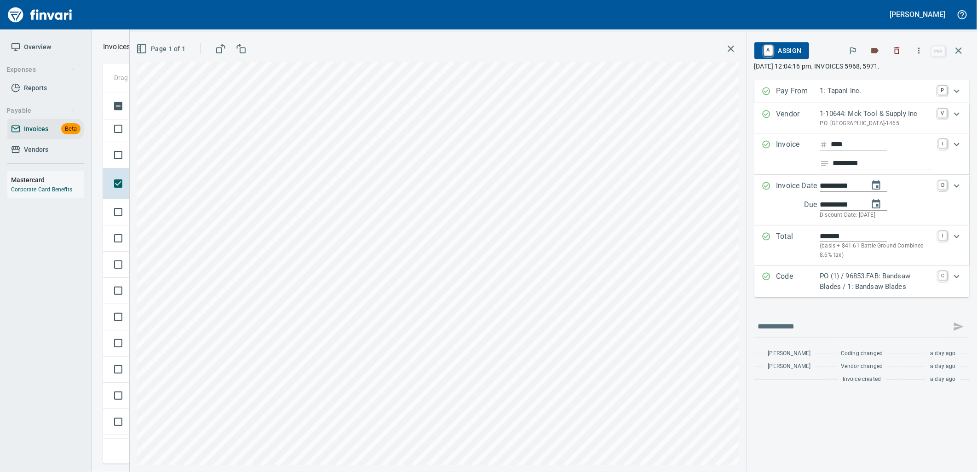
click at [849, 290] on p "PO (1) / 96853.FAB: Bandsaw Blades / 1: Bandsaw Blades" at bounding box center [877, 281] width 113 height 21
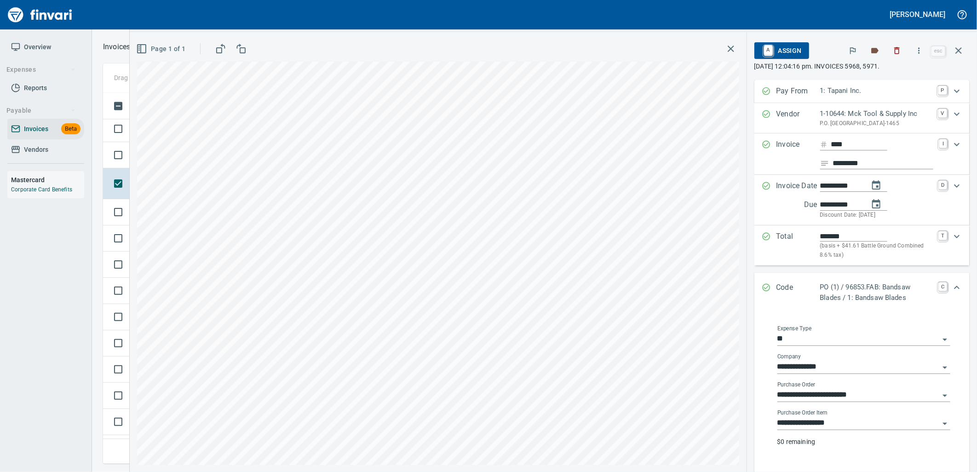
click at [847, 430] on input "**********" at bounding box center [859, 423] width 162 height 13
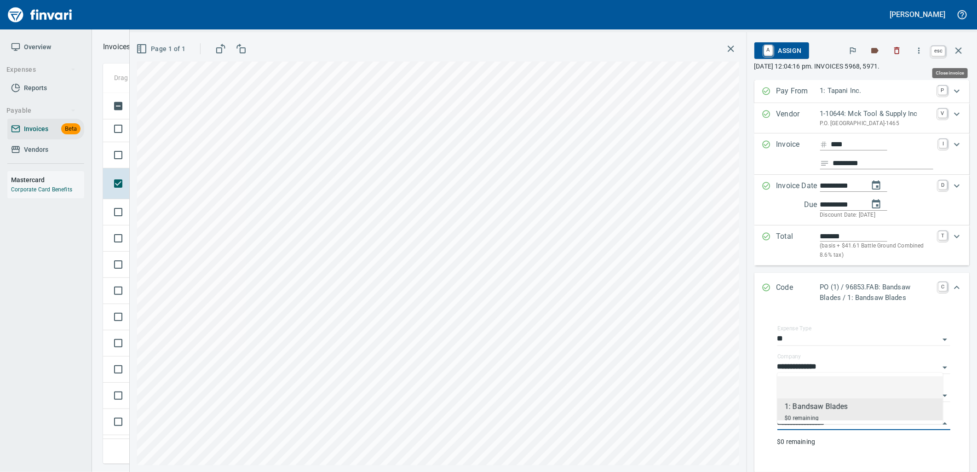
click at [958, 52] on icon "button" at bounding box center [959, 50] width 6 height 6
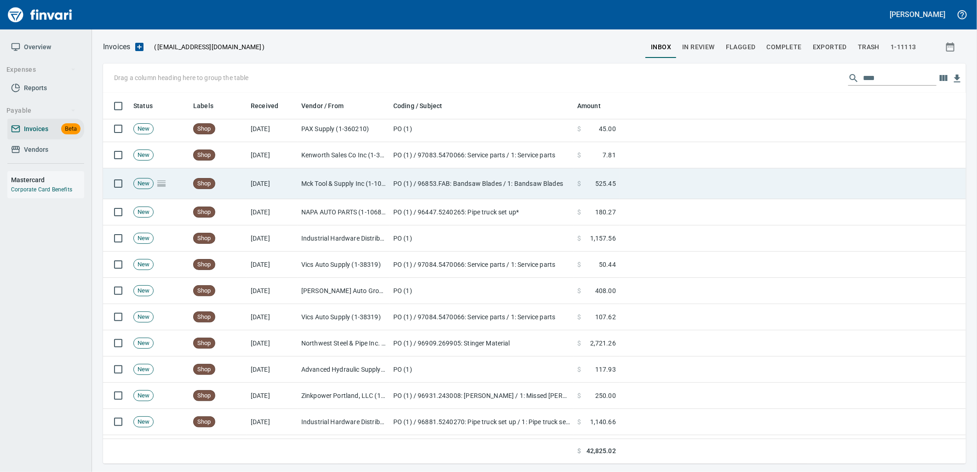
scroll to position [364, 848]
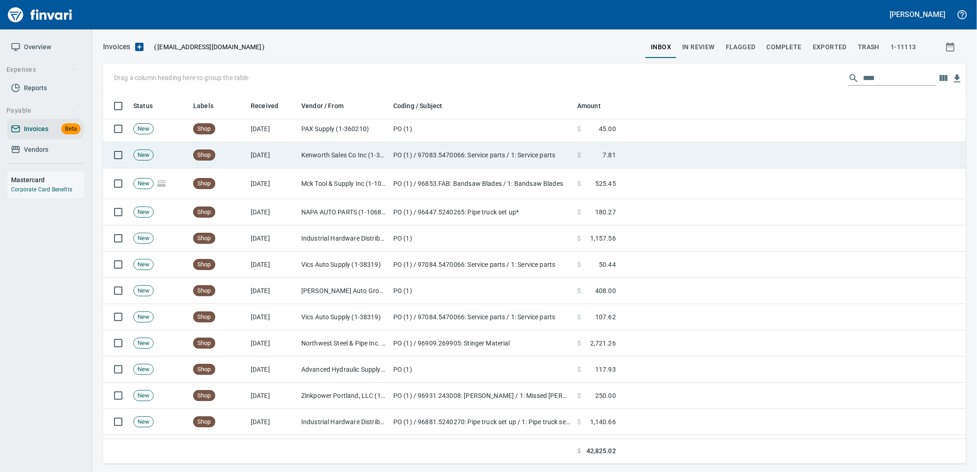
click at [176, 153] on td "New" at bounding box center [160, 155] width 60 height 26
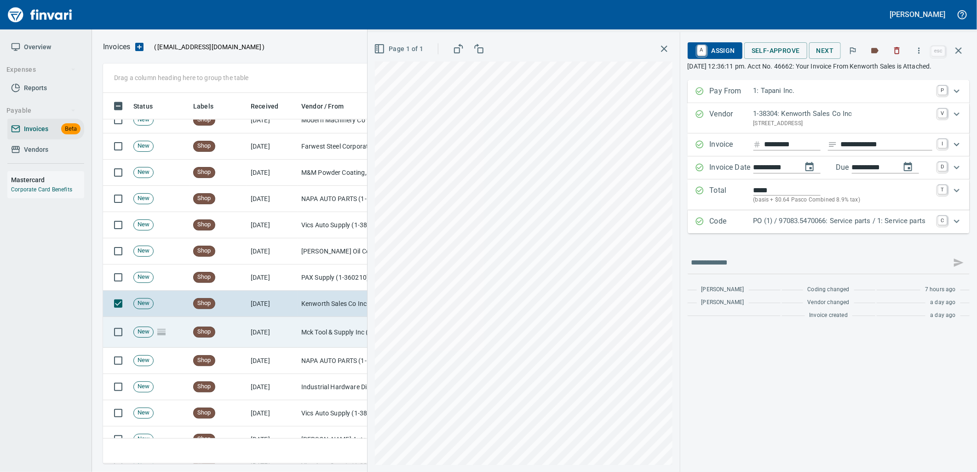
scroll to position [1011, 0]
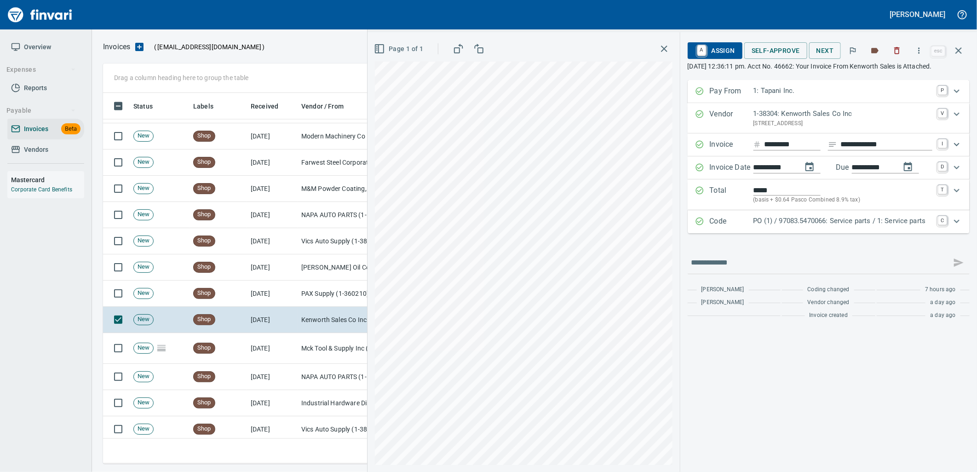
click at [818, 228] on div "PO (1) / 97083.5470066: Service parts / 1: Service parts" at bounding box center [843, 222] width 179 height 12
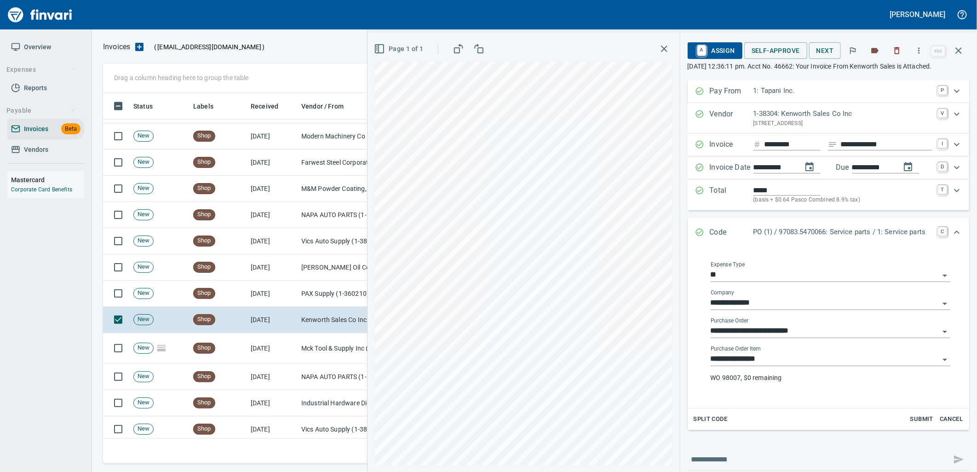
click at [776, 366] on input "**********" at bounding box center [825, 359] width 229 height 13
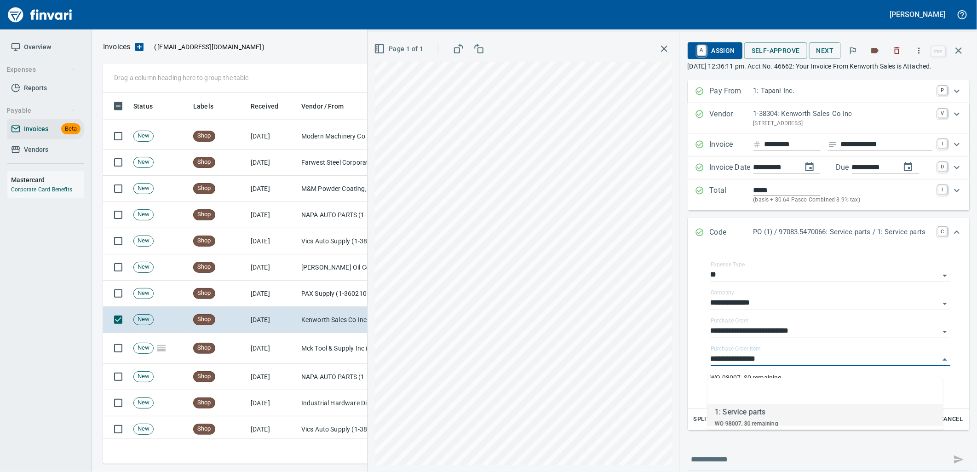
scroll to position [364, 848]
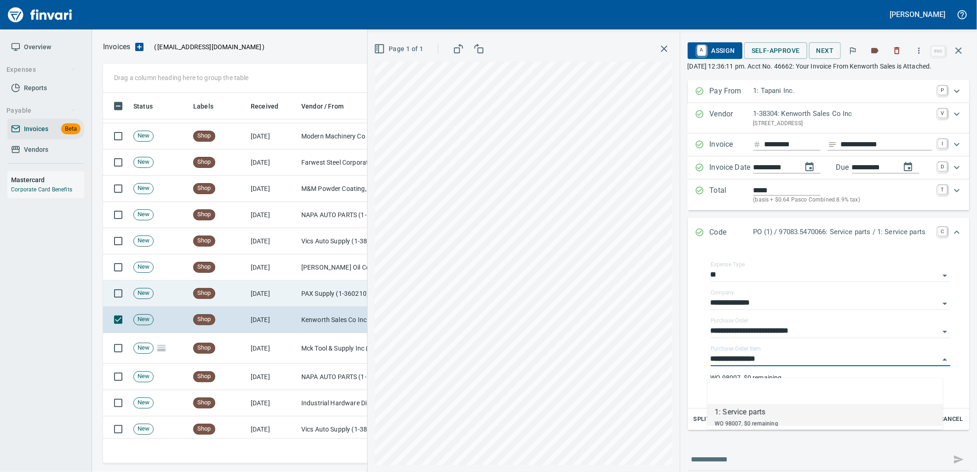
click at [214, 288] on td "Shop" at bounding box center [219, 294] width 58 height 26
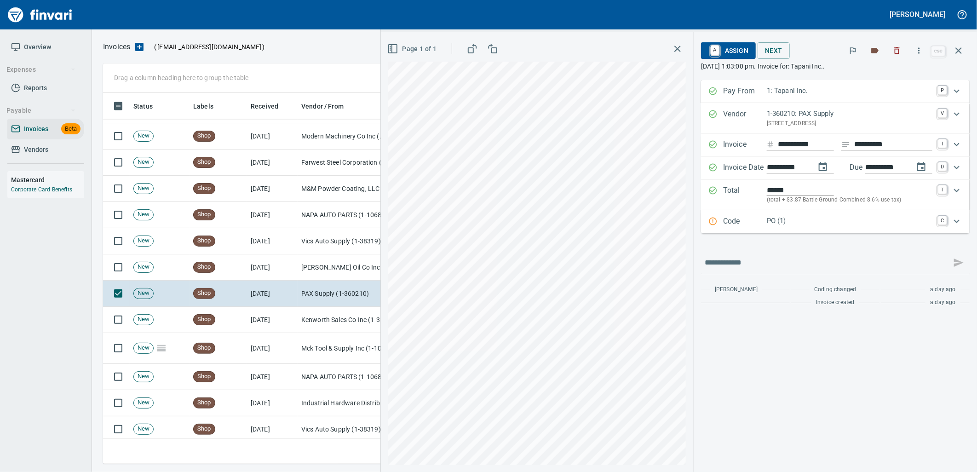
click at [794, 218] on p "PO (1)" at bounding box center [850, 221] width 166 height 11
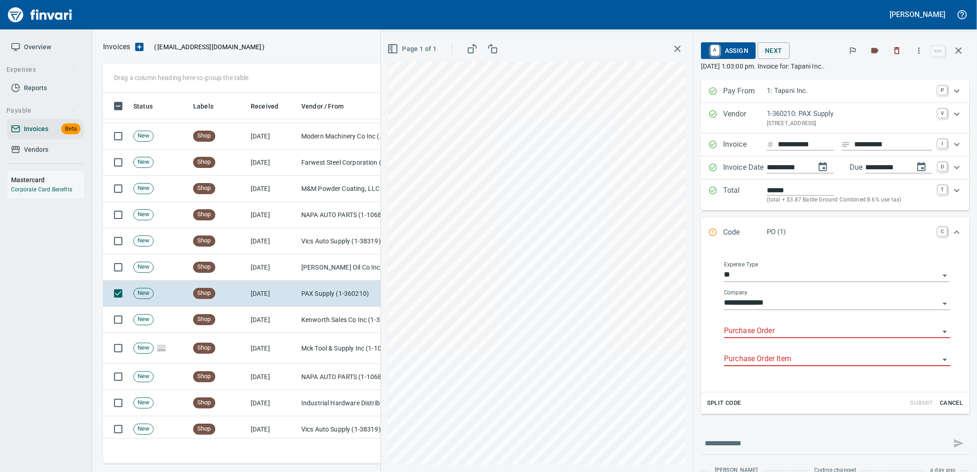
click at [774, 329] on input "Purchase Order" at bounding box center [831, 331] width 215 height 13
click at [794, 360] on li "97113.7100: EQ SHOP SUPPLIES" at bounding box center [829, 356] width 228 height 22
type input "**********"
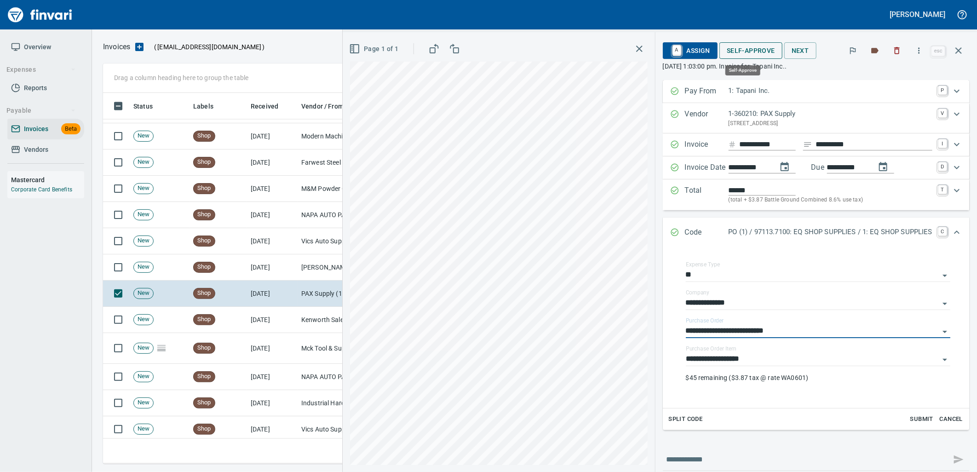
click at [737, 51] on span "Self-Approve" at bounding box center [751, 51] width 48 height 12
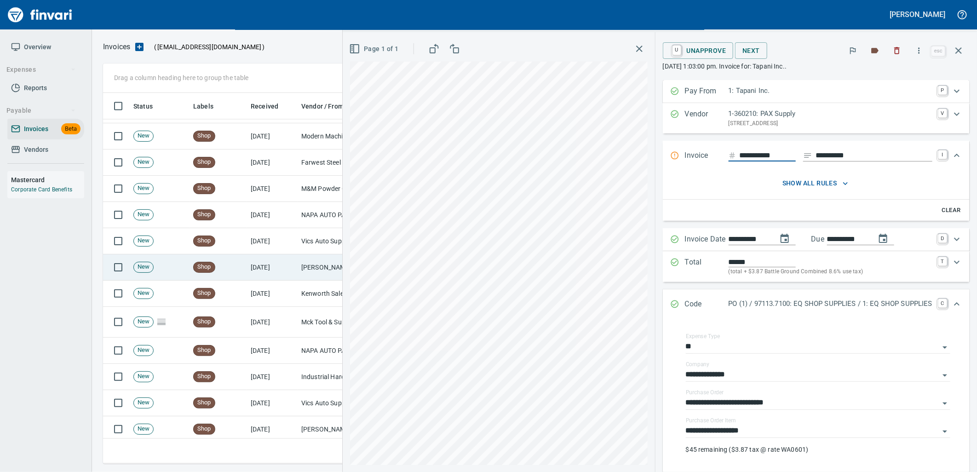
click at [296, 269] on td "9/24/2025" at bounding box center [272, 267] width 51 height 26
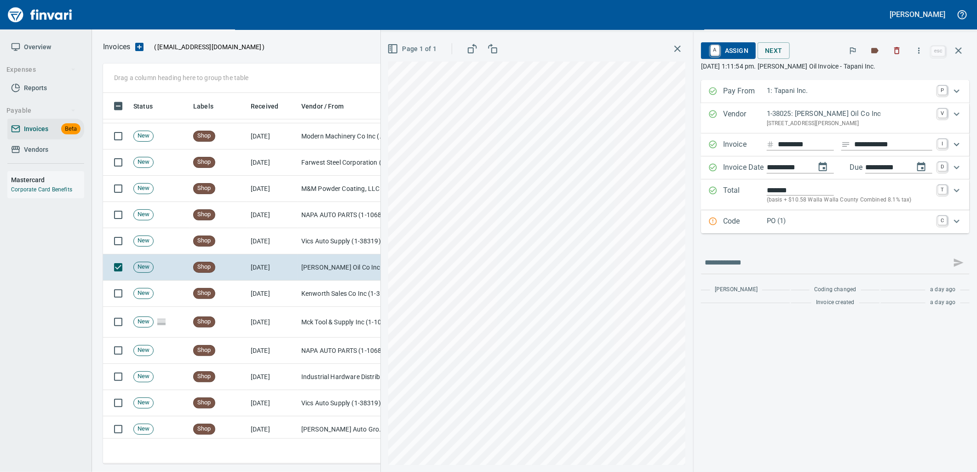
click at [794, 222] on p "PO (1)" at bounding box center [850, 221] width 166 height 11
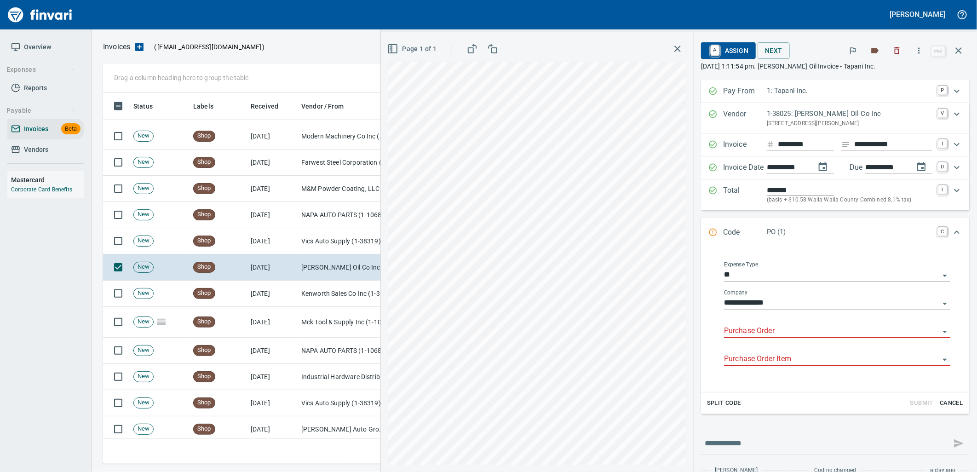
click at [773, 333] on input "Purchase Order" at bounding box center [831, 331] width 215 height 13
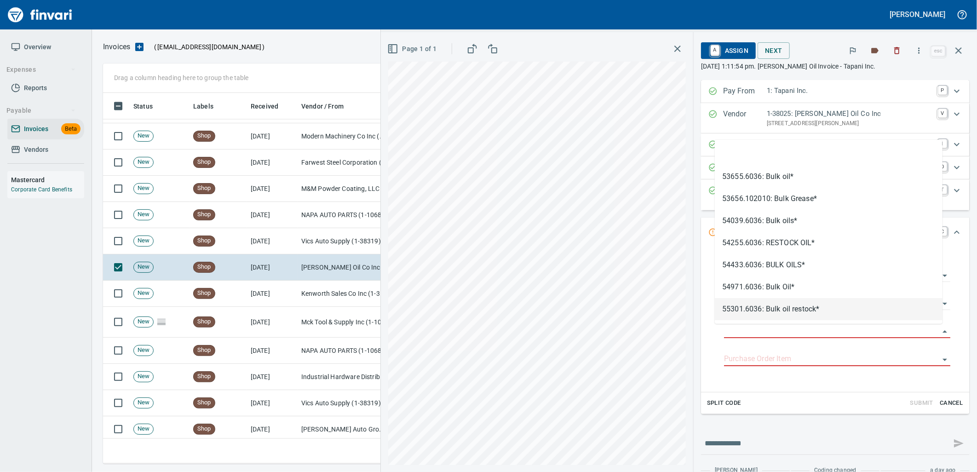
type input "**********"
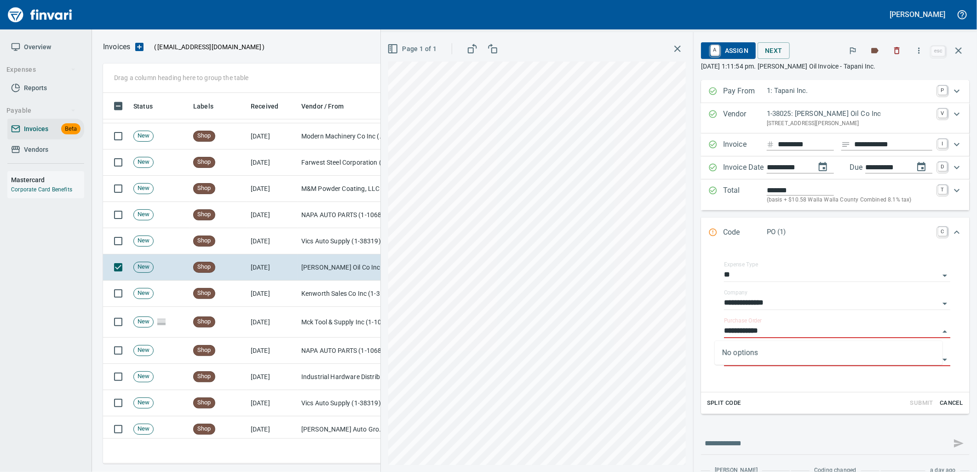
scroll to position [364, 848]
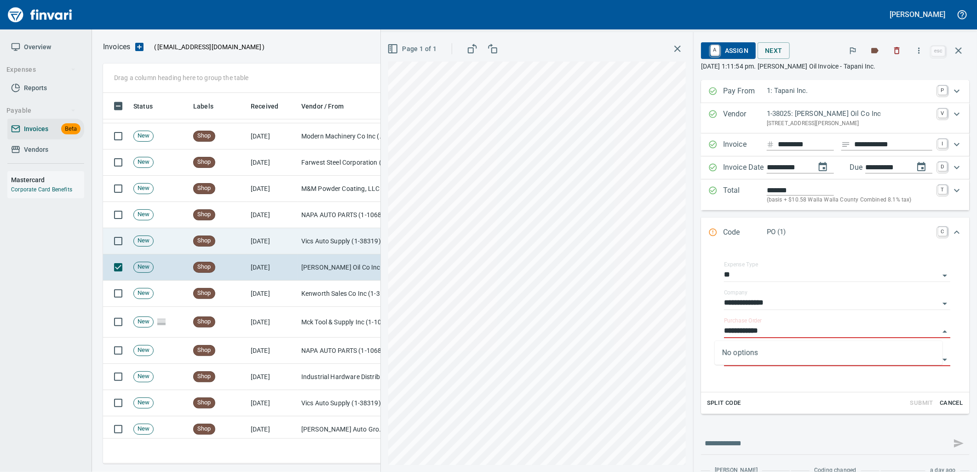
click at [311, 238] on td "Vics Auto Supply (1-38319)" at bounding box center [344, 241] width 92 height 26
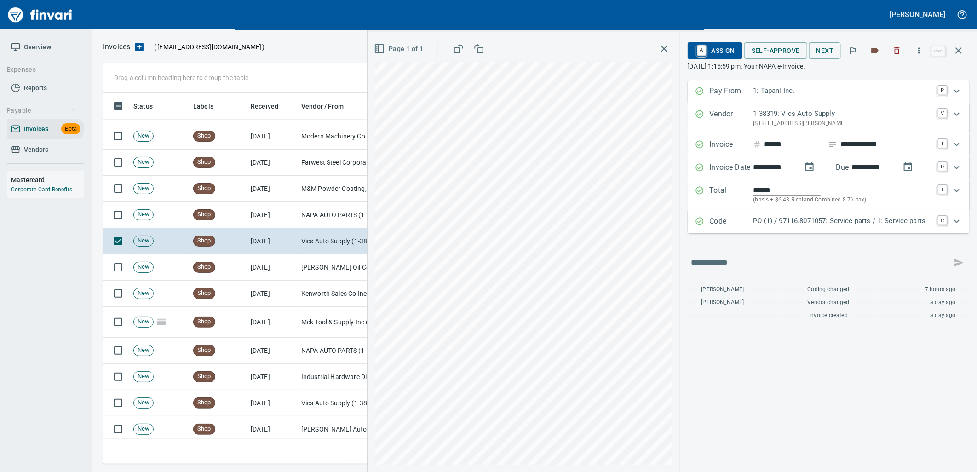
click at [784, 226] on p "PO (1) / 97116.8071057: Service parts / 1: Service parts" at bounding box center [843, 221] width 179 height 11
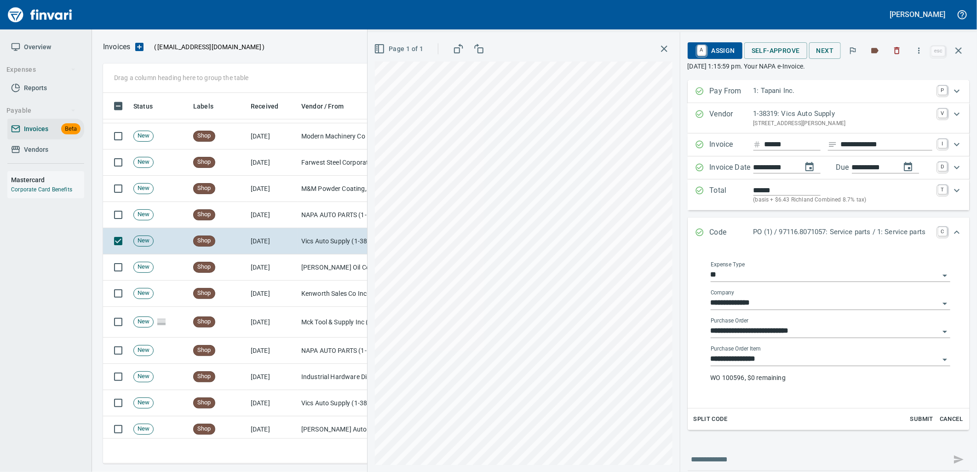
click at [778, 361] on input "**********" at bounding box center [825, 359] width 229 height 13
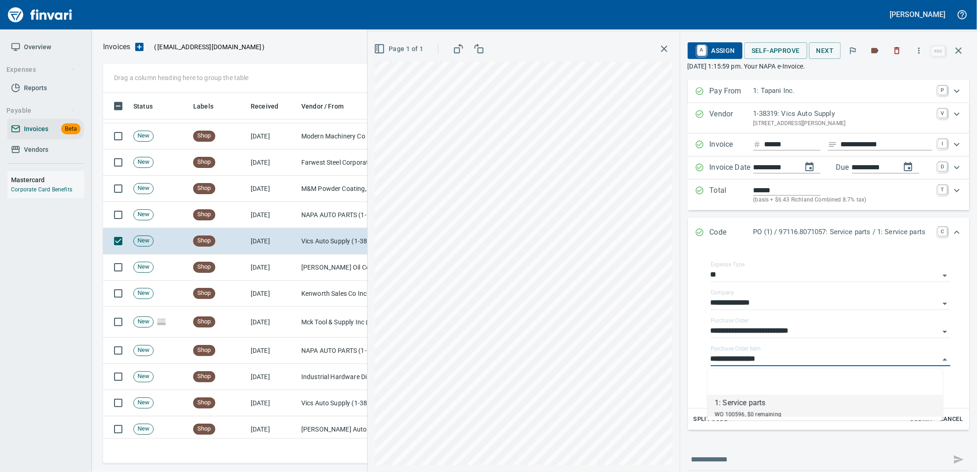
scroll to position [364, 848]
click at [304, 215] on td "NAPA AUTO PARTS (1-10687)" at bounding box center [344, 215] width 92 height 26
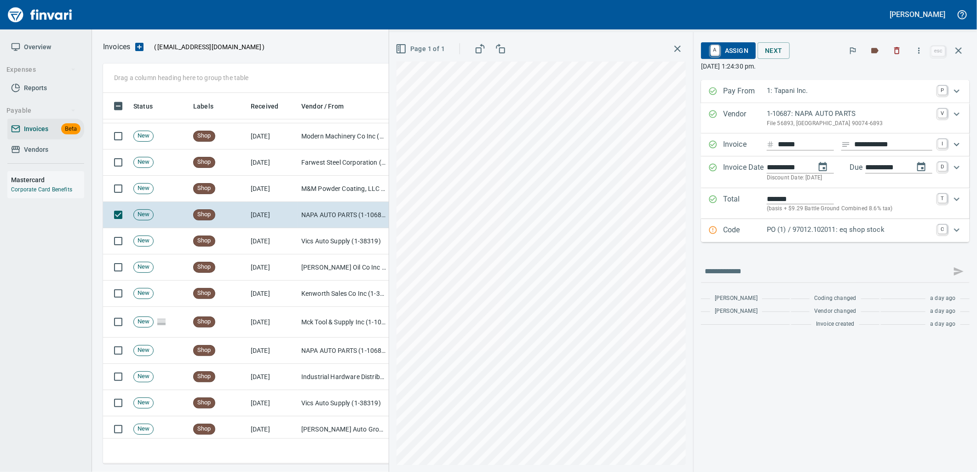
click at [816, 236] on div "PO (1) / 97012.102011: eq shop stock" at bounding box center [850, 231] width 166 height 12
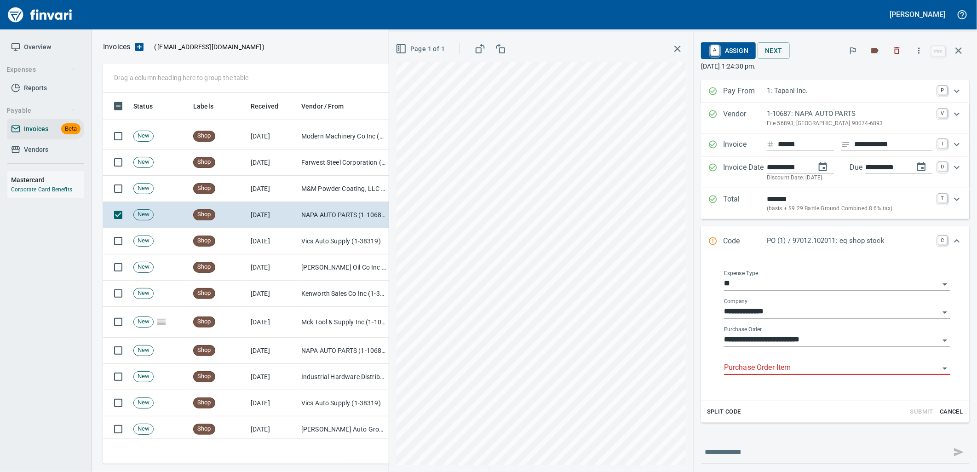
click at [792, 364] on input "Purchase Order Item" at bounding box center [831, 368] width 215 height 13
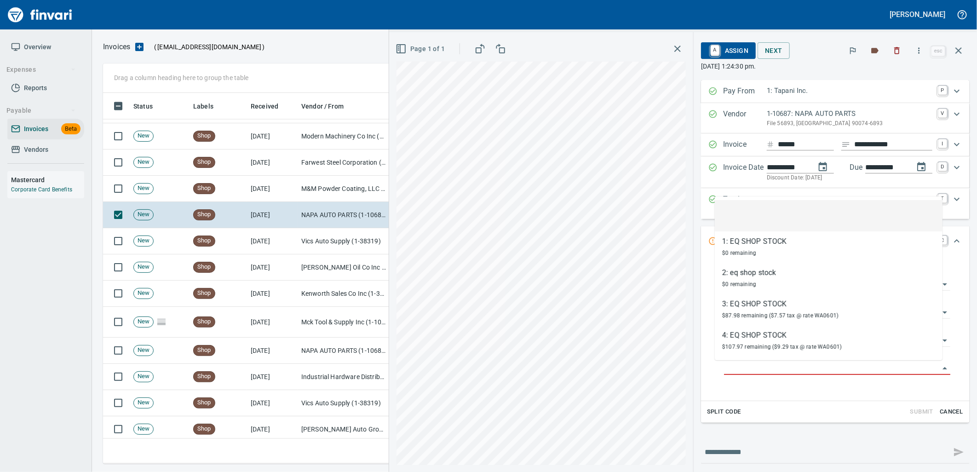
scroll to position [364, 848]
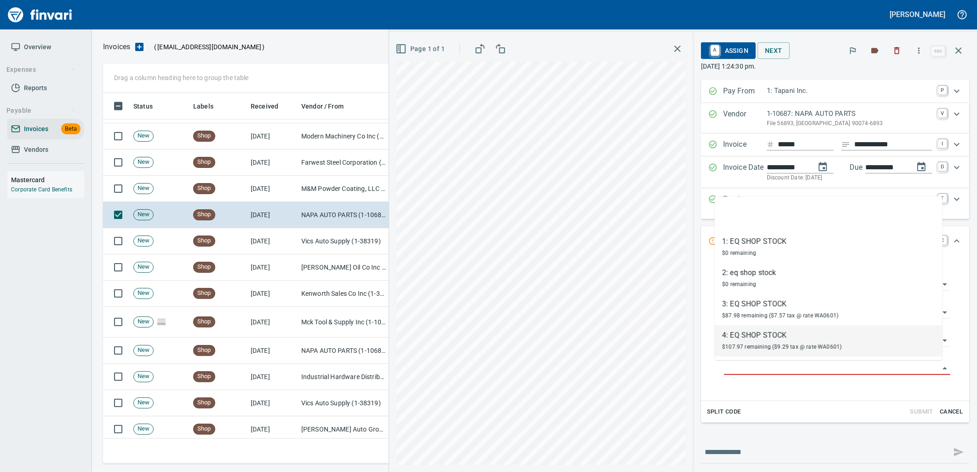
click at [770, 351] on div "$107.97 remaining ($9.29 tax @ rate WA0601)" at bounding box center [782, 346] width 120 height 11
type input "**********"
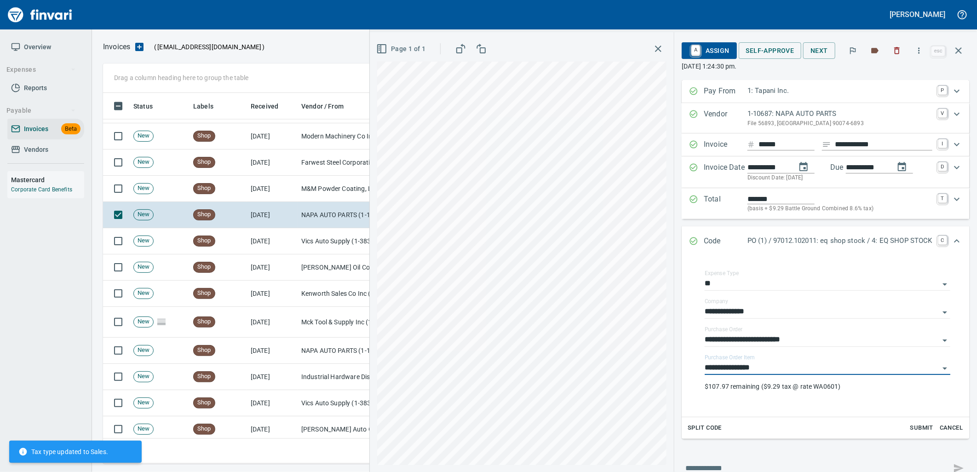
click at [765, 52] on span "Self-Approve" at bounding box center [770, 51] width 48 height 12
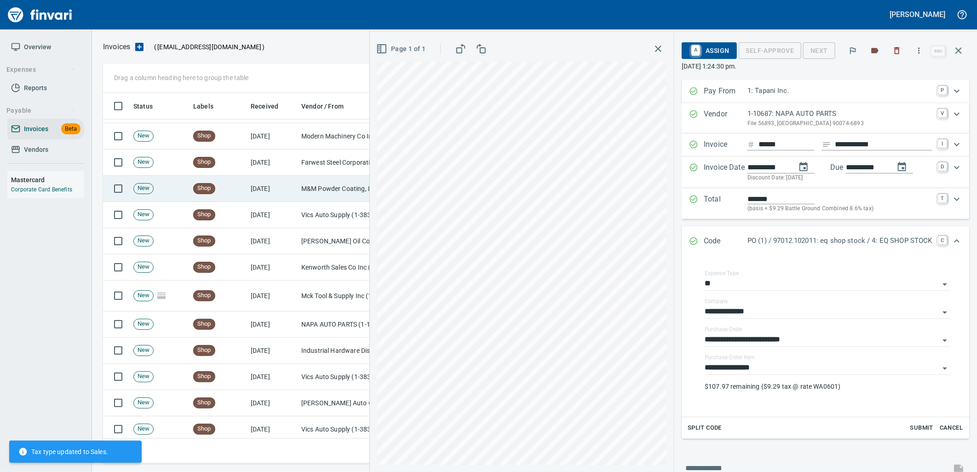
click at [280, 188] on td "9/24/2025" at bounding box center [272, 189] width 51 height 26
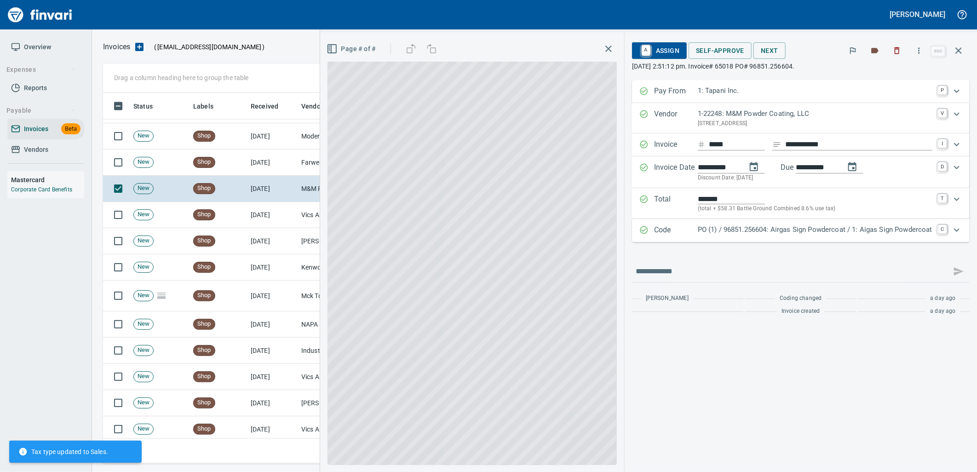
scroll to position [364, 848]
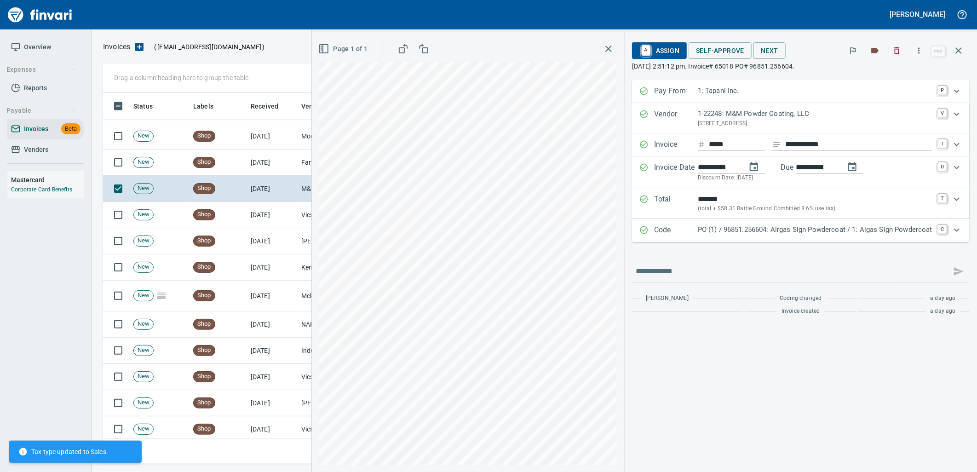
click at [729, 229] on p "PO (1) / 96851.256604: Airgas Sign Powdercoat / 1: Aigas Sign Powdercoat" at bounding box center [815, 230] width 235 height 11
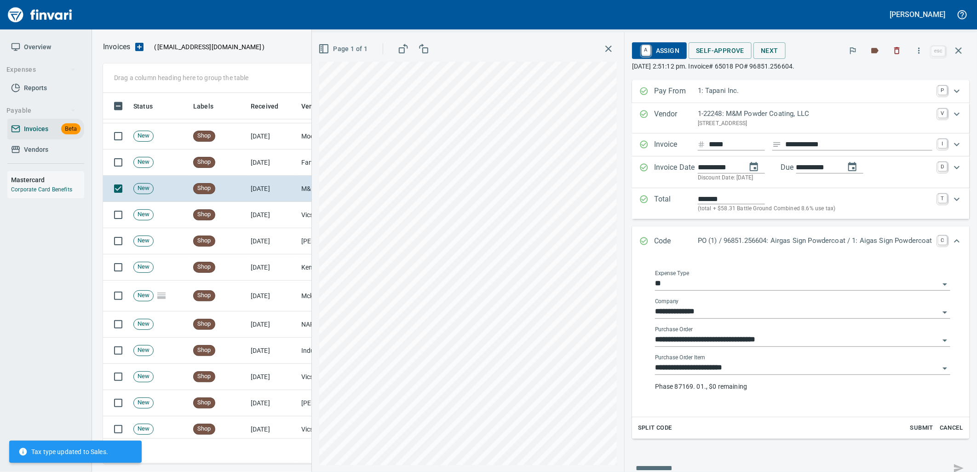
click at [746, 366] on input "**********" at bounding box center [797, 368] width 284 height 13
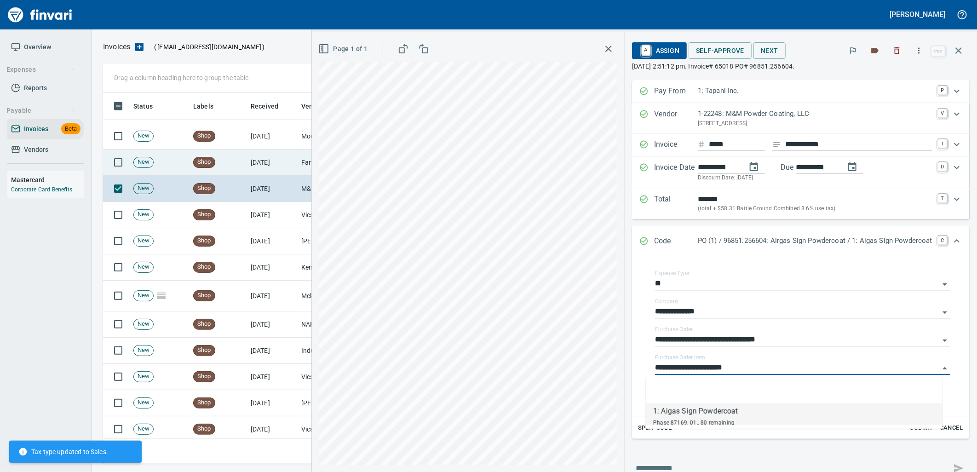
click at [227, 168] on td "Shop" at bounding box center [219, 163] width 58 height 26
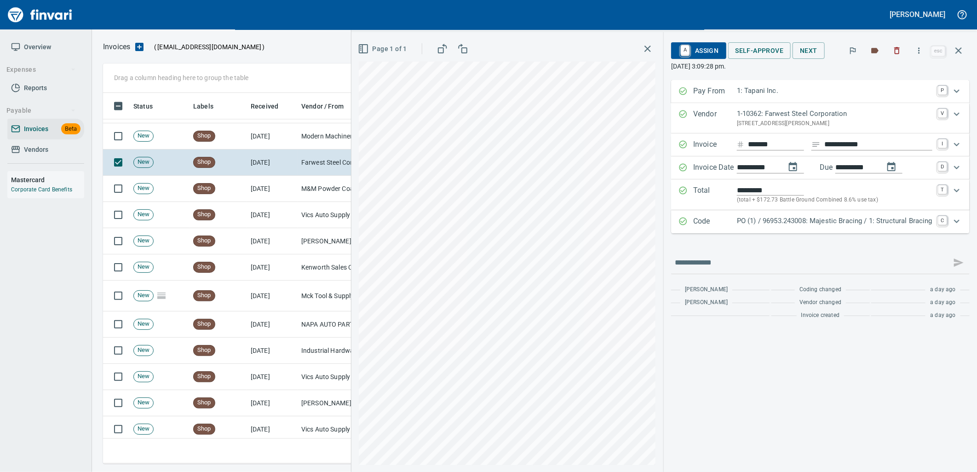
click at [802, 220] on p "PO (1) / 96953.243008: Majestic Bracing / 1: Structural Bracing" at bounding box center [835, 221] width 196 height 11
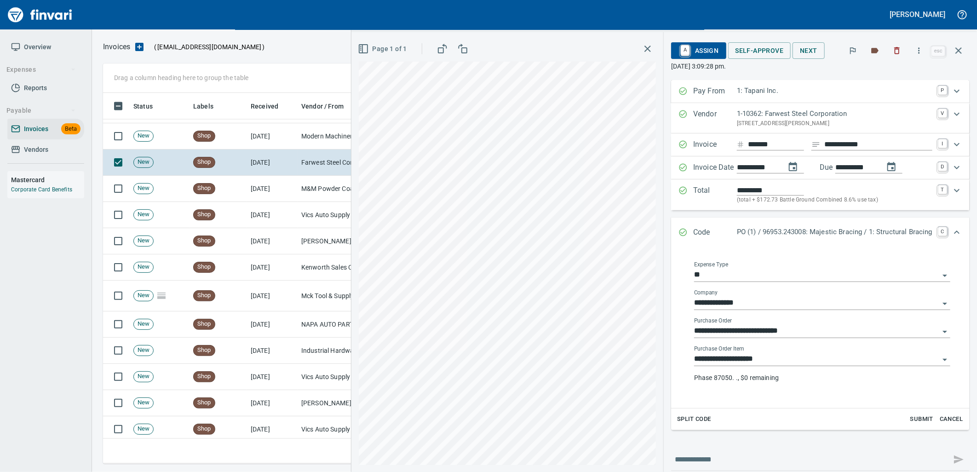
click at [775, 353] on input "**********" at bounding box center [816, 359] width 245 height 13
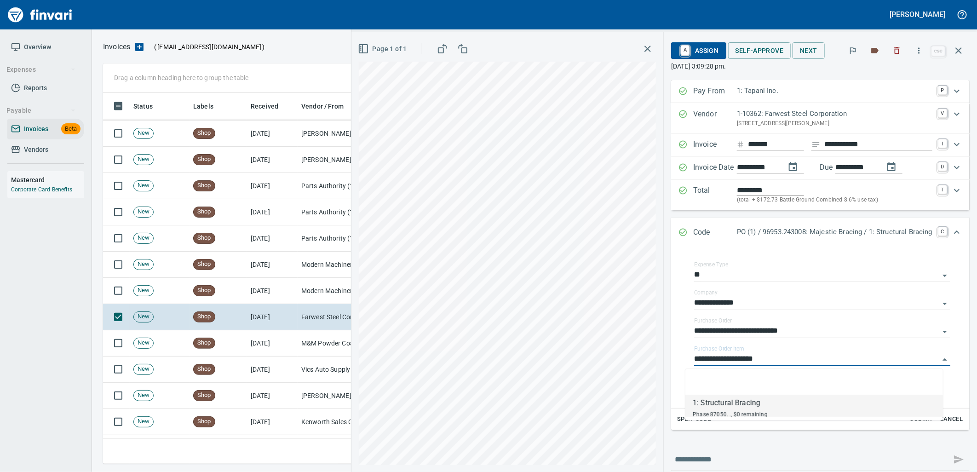
scroll to position [858, 0]
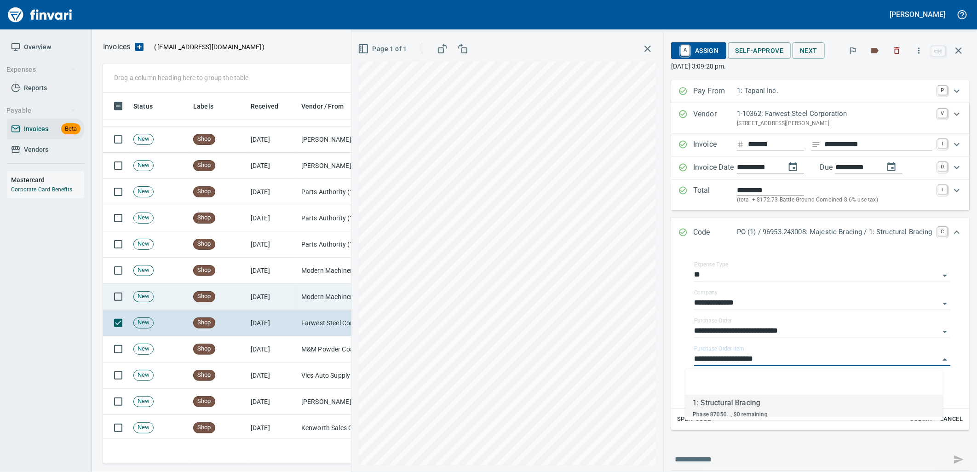
click at [274, 300] on td "9/24/2025" at bounding box center [272, 297] width 51 height 26
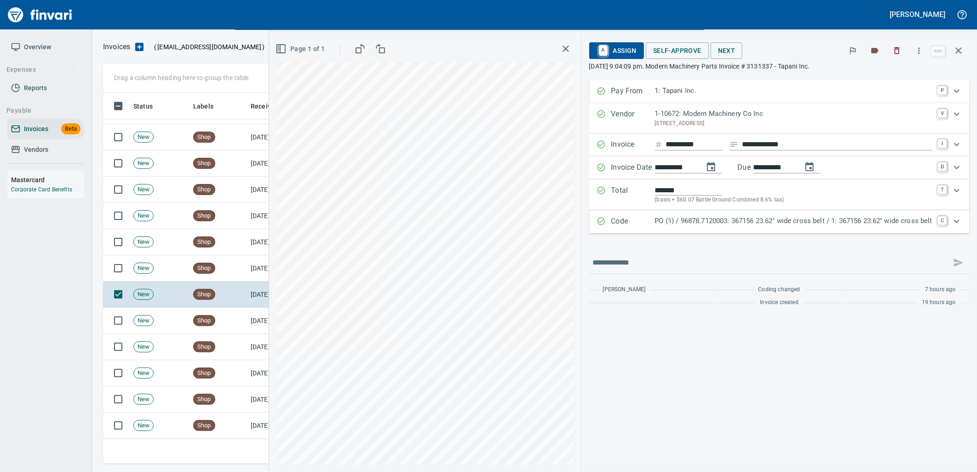
click at [705, 222] on p "PO (1) / 96878.7120003: 367156 23.62" wide cross belt / 1: 367156 23.62" wide c…" at bounding box center [793, 221] width 277 height 11
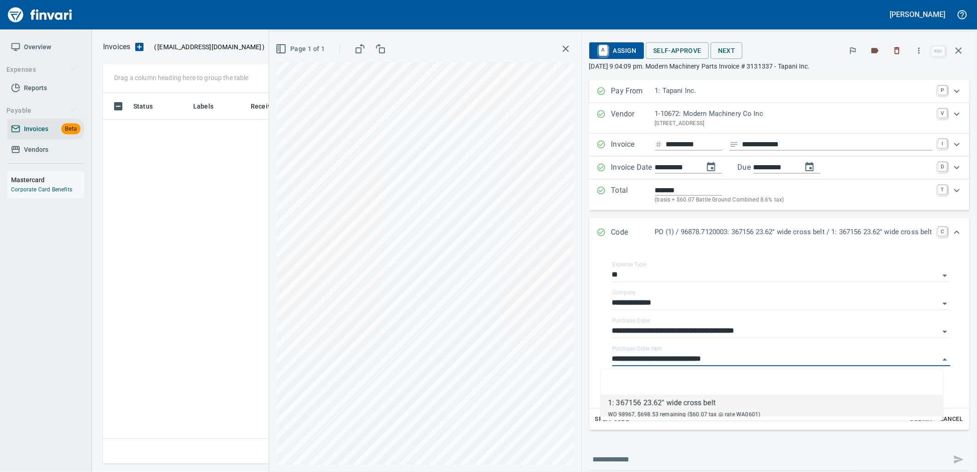
scroll to position [364, 848]
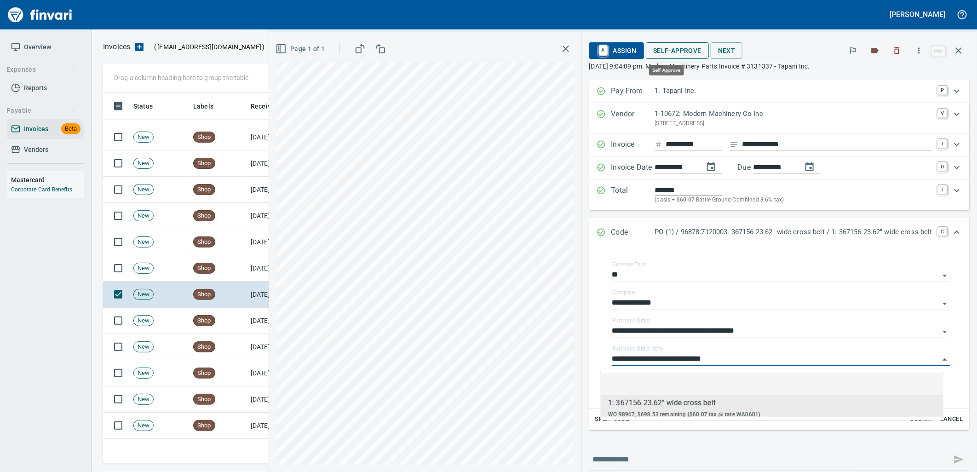
click at [676, 51] on span "Self-Approve" at bounding box center [677, 51] width 48 height 12
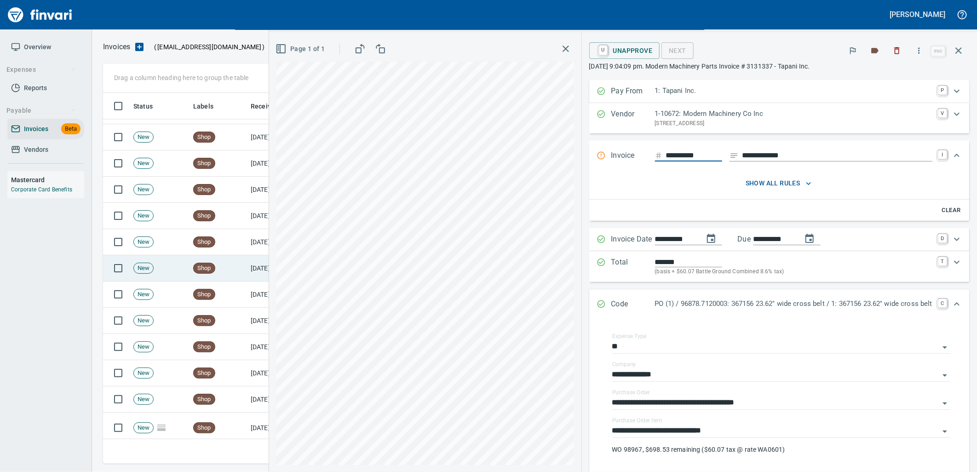
click at [199, 274] on td "Shop" at bounding box center [219, 268] width 58 height 26
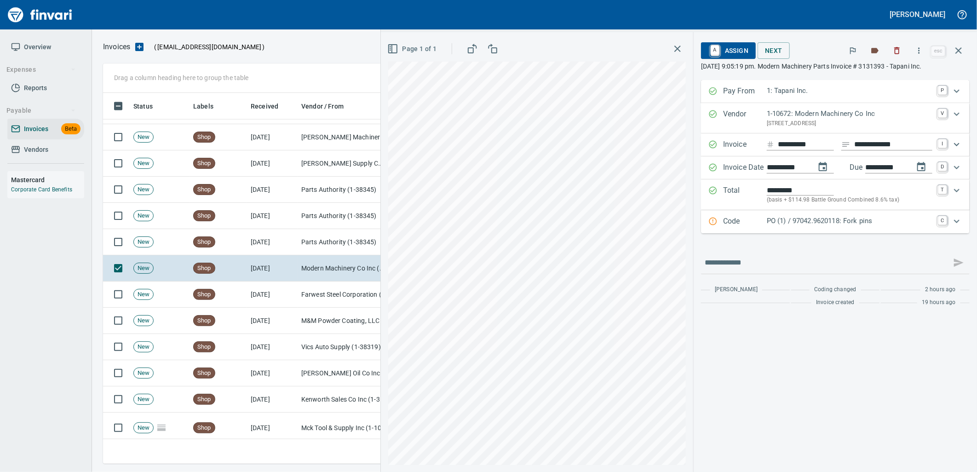
drag, startPoint x: 752, startPoint y: 223, endPoint x: 797, endPoint y: 247, distance: 51.3
click at [753, 223] on p "Code" at bounding box center [745, 222] width 44 height 12
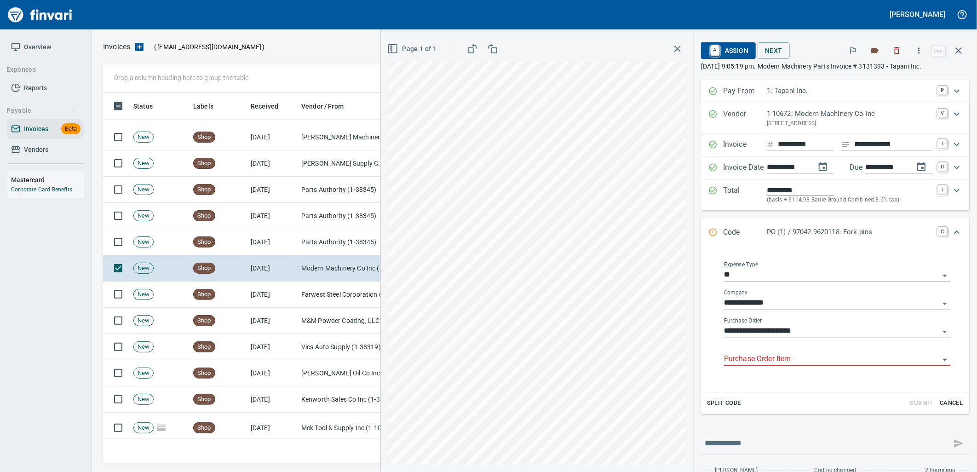
click at [787, 360] on input "Purchase Order Item" at bounding box center [831, 359] width 215 height 13
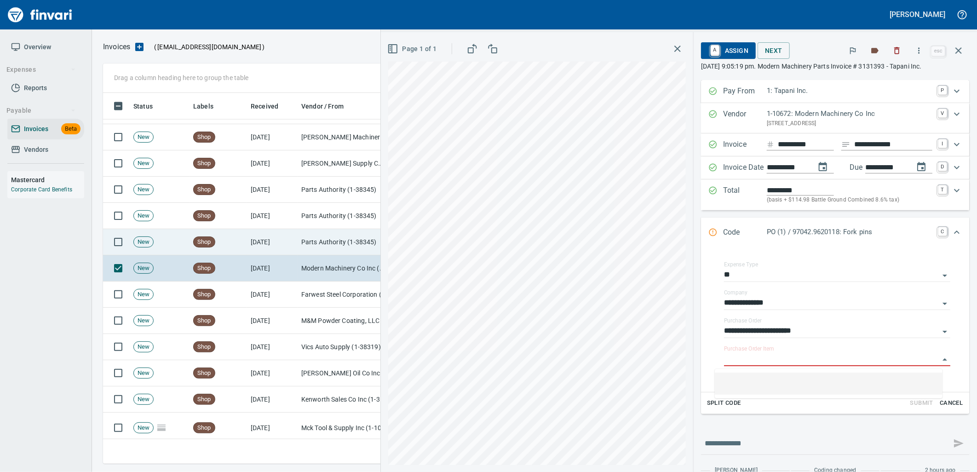
click at [251, 233] on td "[DATE]" at bounding box center [272, 242] width 51 height 26
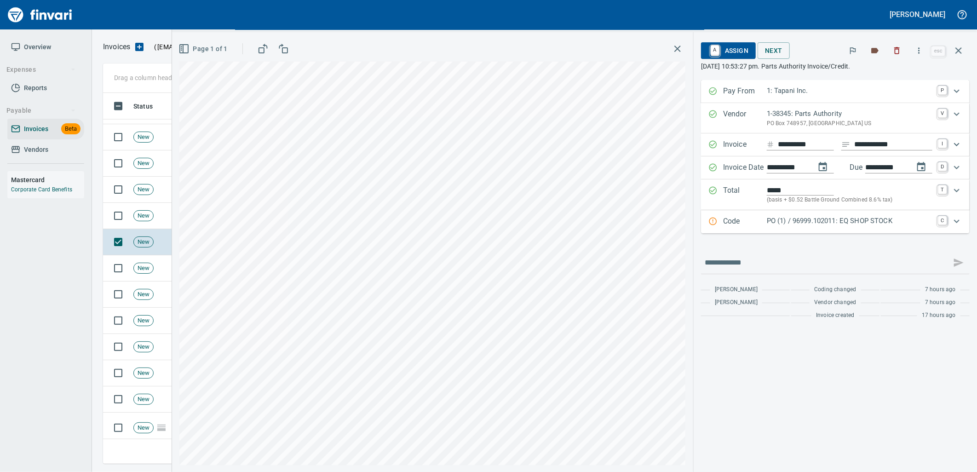
click at [839, 224] on p "PO (1) / 96999.102011: EQ SHOP STOCK" at bounding box center [850, 221] width 166 height 11
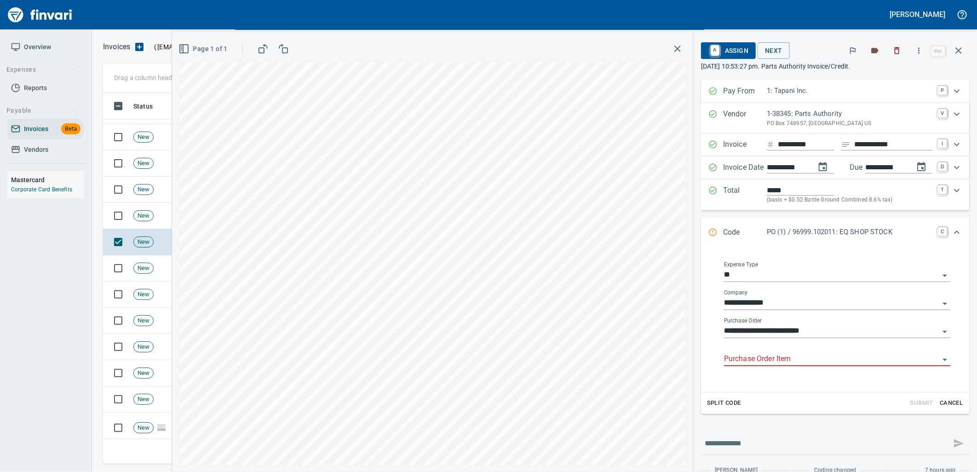
click at [787, 360] on input "Purchase Order Item" at bounding box center [831, 359] width 215 height 13
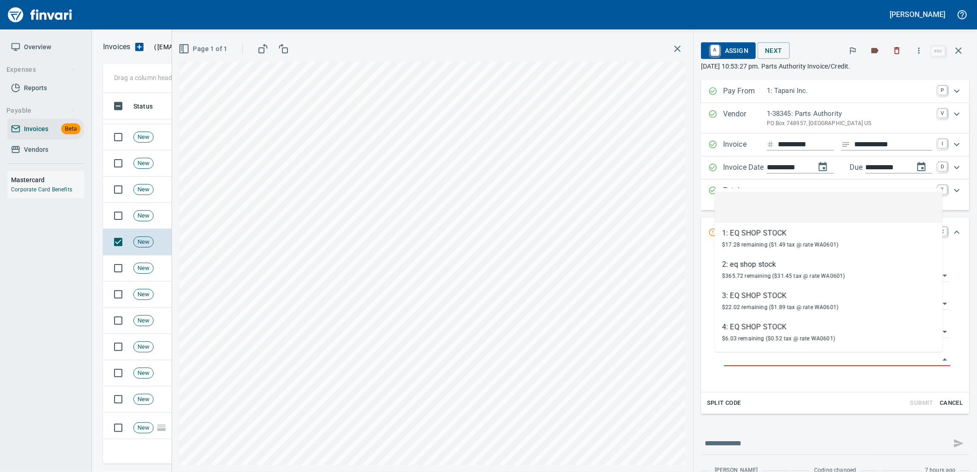
scroll to position [364, 848]
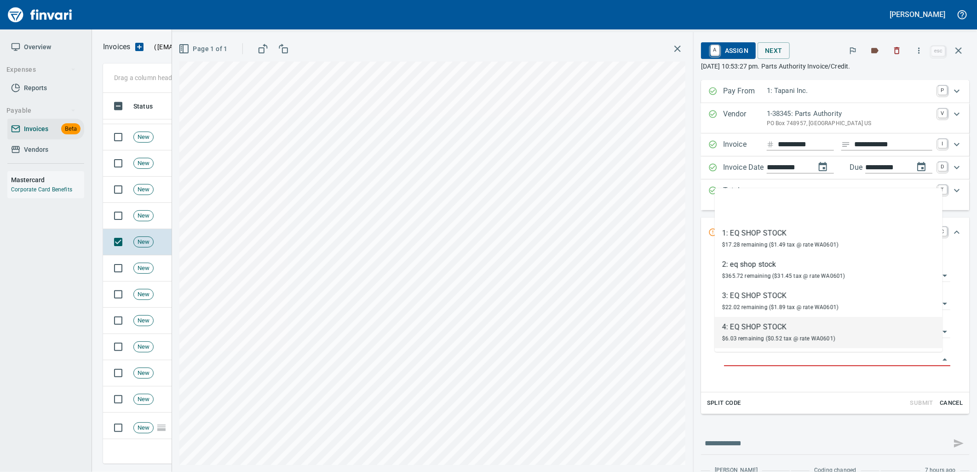
click at [746, 334] on div "$6.03 remaining ($0.52 tax @ rate WA0601)" at bounding box center [778, 338] width 113 height 11
type input "**********"
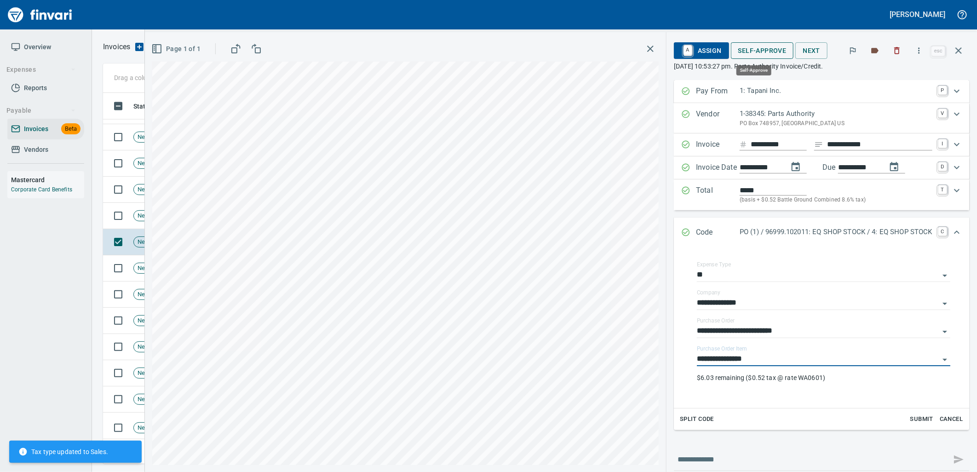
click at [764, 51] on span "Self-Approve" at bounding box center [763, 51] width 48 height 12
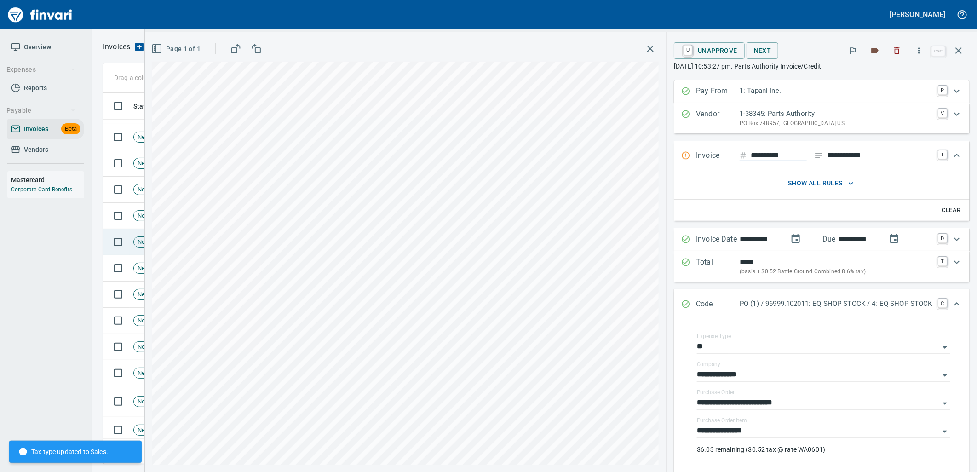
click at [131, 225] on td "New" at bounding box center [160, 216] width 60 height 26
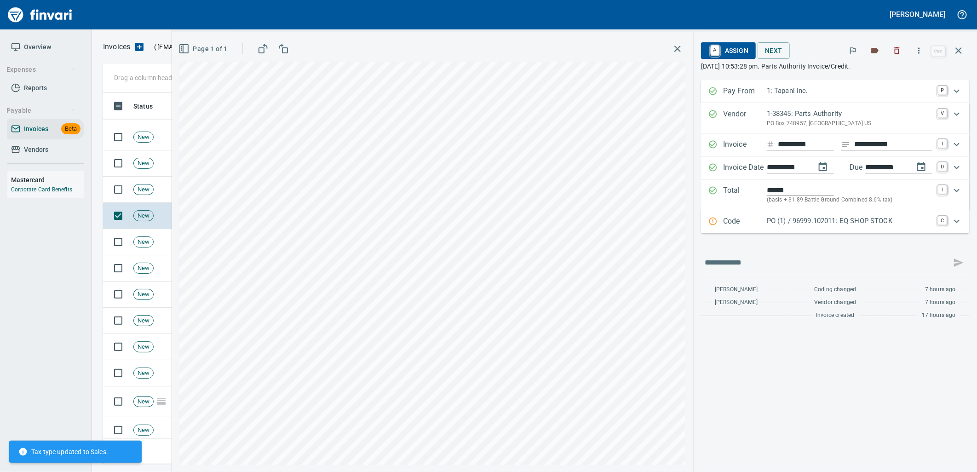
click at [841, 222] on p "PO (1) / 96999.102011: EQ SHOP STOCK" at bounding box center [850, 221] width 166 height 11
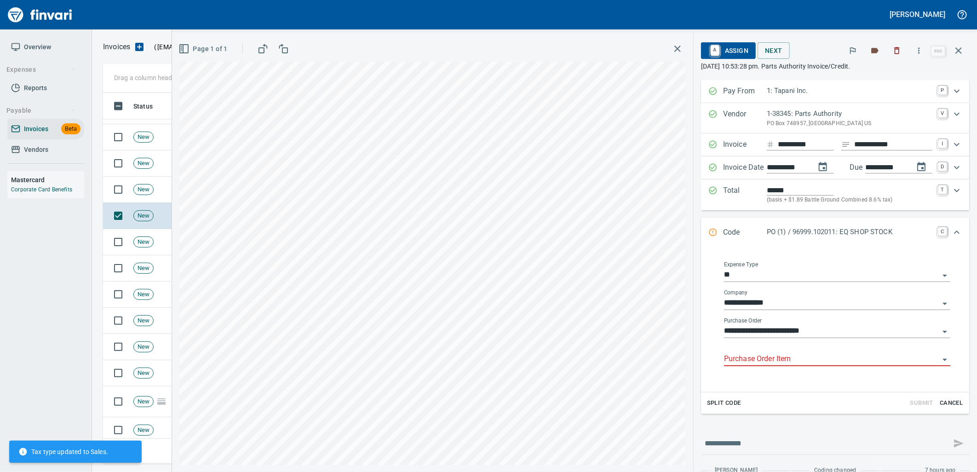
click at [792, 357] on input "Purchase Order Item" at bounding box center [831, 359] width 215 height 13
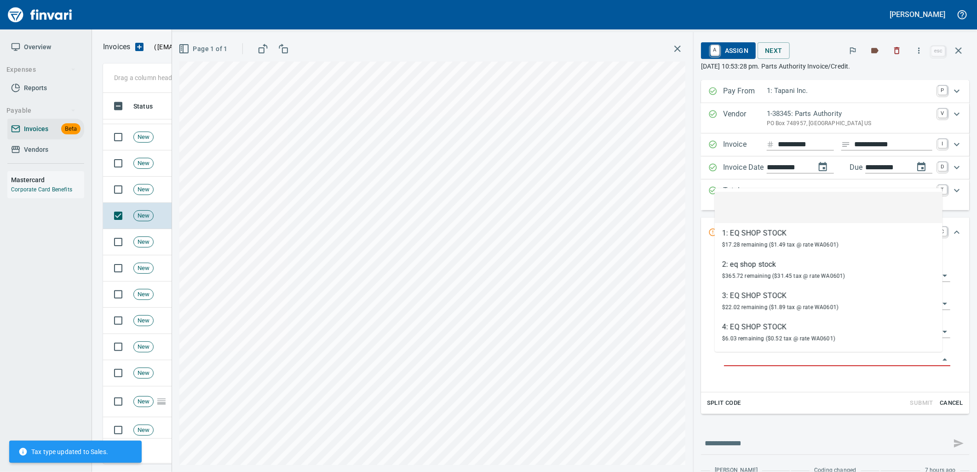
scroll to position [364, 848]
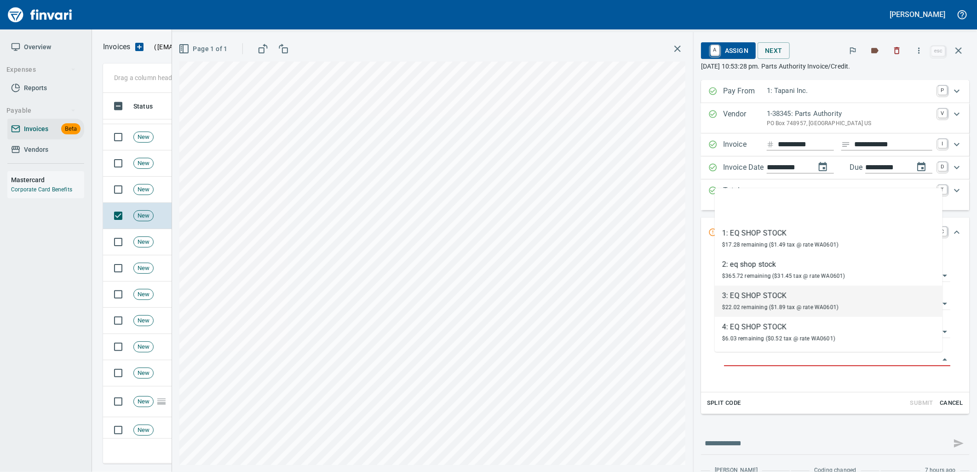
click at [743, 302] on div "$22.02 remaining ($1.89 tax @ rate WA0601)" at bounding box center [780, 306] width 116 height 11
type input "**********"
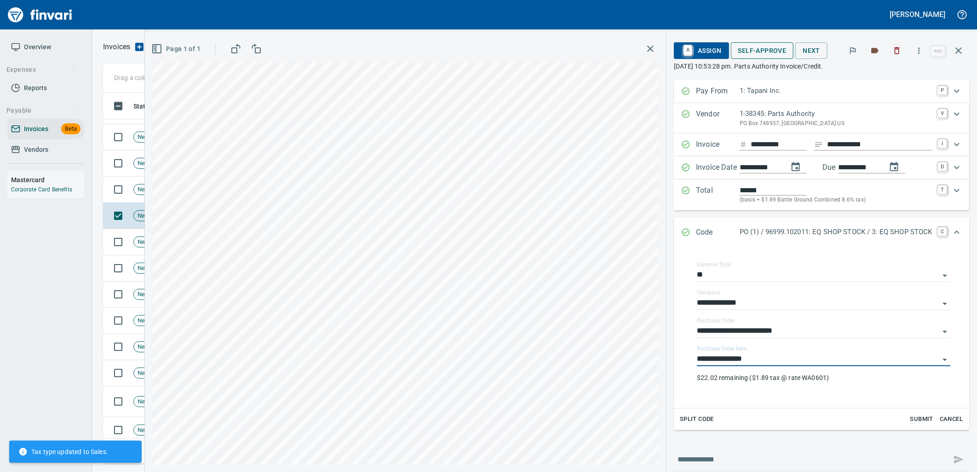
click at [764, 49] on span "Self-Approve" at bounding box center [763, 51] width 48 height 12
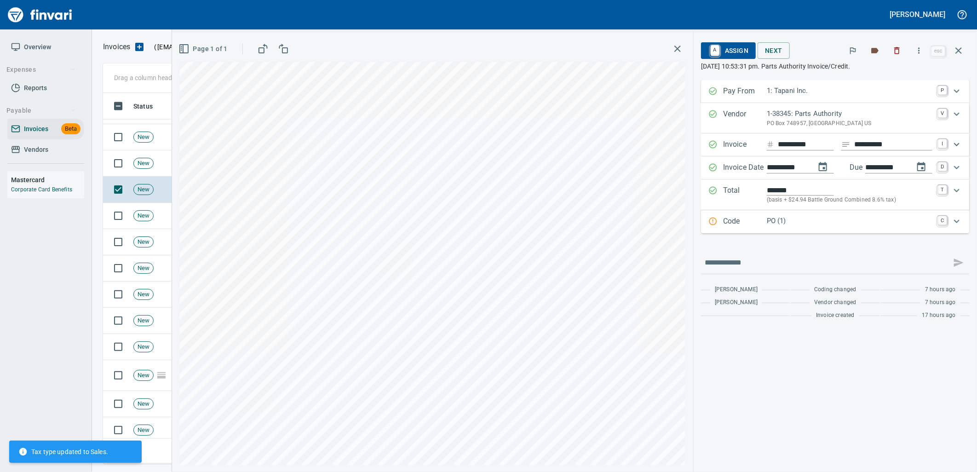
click at [785, 229] on div "Code PO (1) C" at bounding box center [835, 221] width 269 height 23
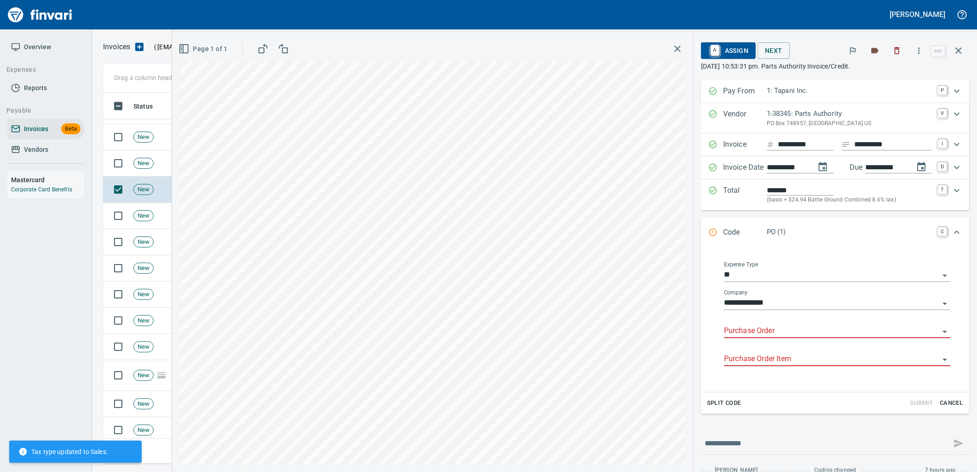
click at [767, 327] on input "Purchase Order" at bounding box center [831, 331] width 215 height 13
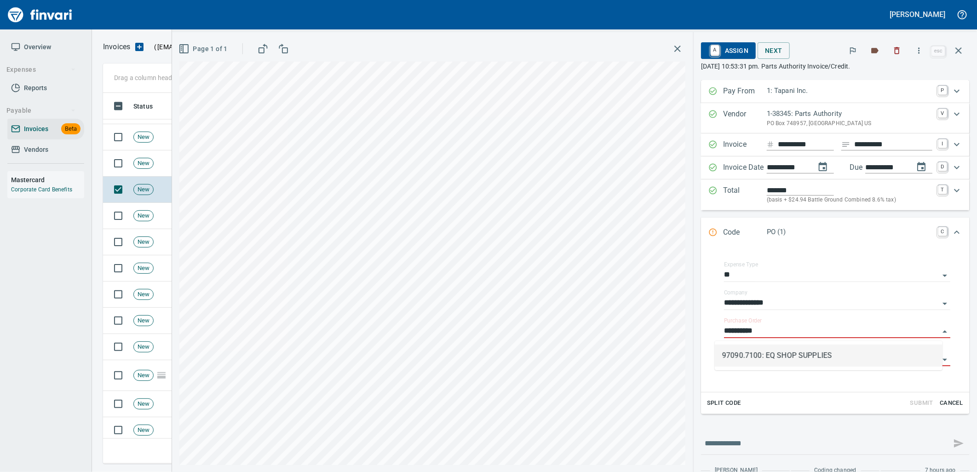
scroll to position [364, 848]
click at [779, 357] on li "97090.7100: EQ SHOP SUPPLIES" at bounding box center [829, 356] width 228 height 22
type input "**********"
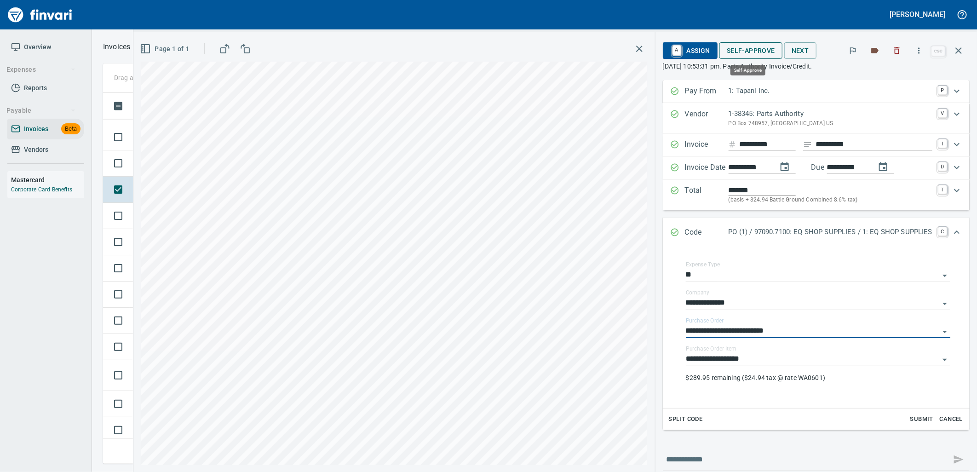
click at [748, 53] on span "Self-Approve" at bounding box center [751, 51] width 48 height 12
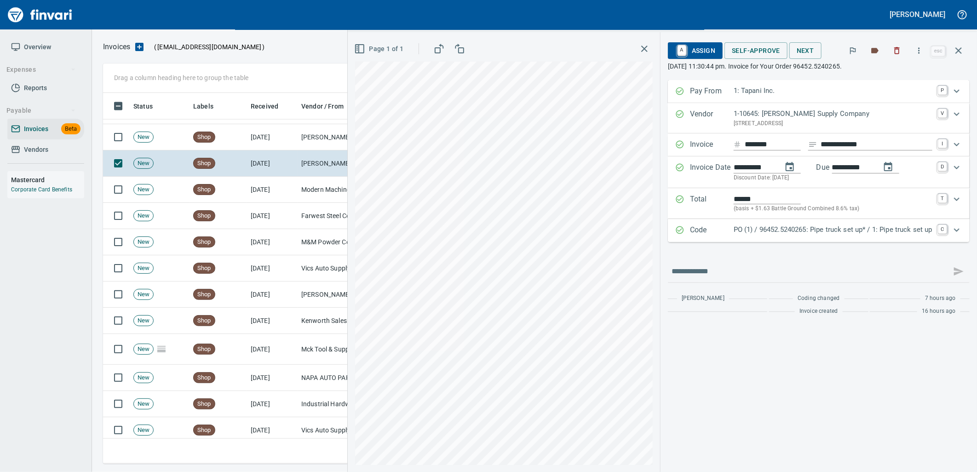
click at [811, 229] on p "PO (1) / 96452.5240265: Pipe truck set up* / 1: Pipe truck set up" at bounding box center [833, 230] width 199 height 11
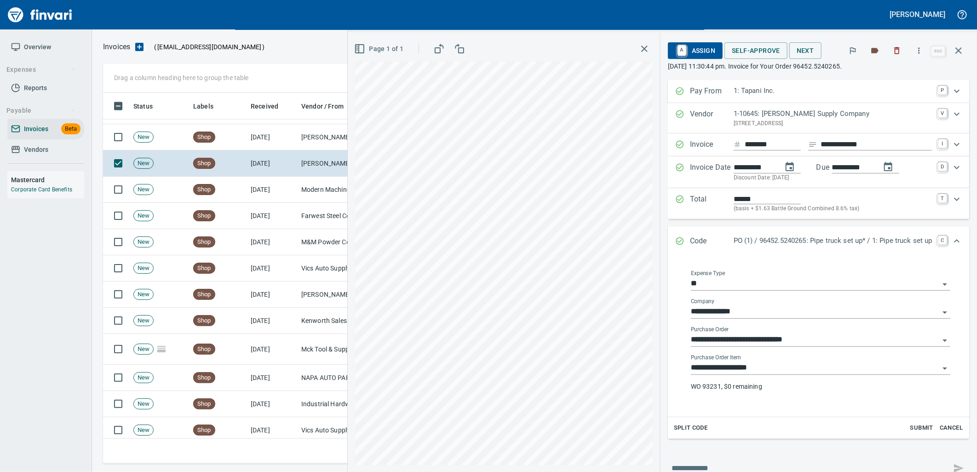
click at [764, 366] on input "**********" at bounding box center [815, 368] width 248 height 13
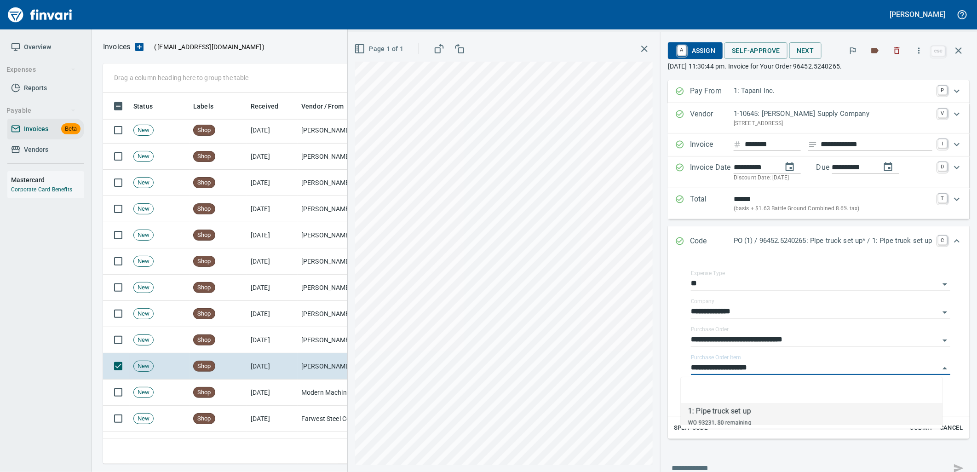
scroll to position [654, 0]
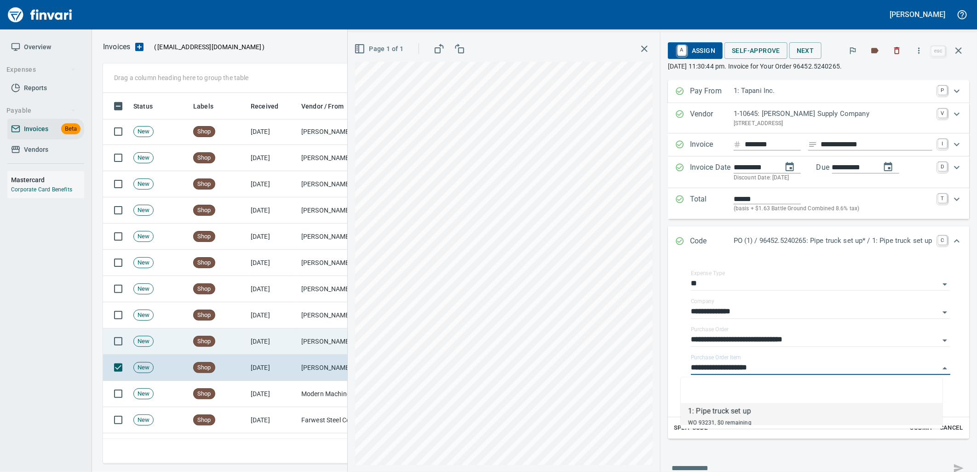
click at [272, 342] on td "[DATE]" at bounding box center [272, 342] width 51 height 26
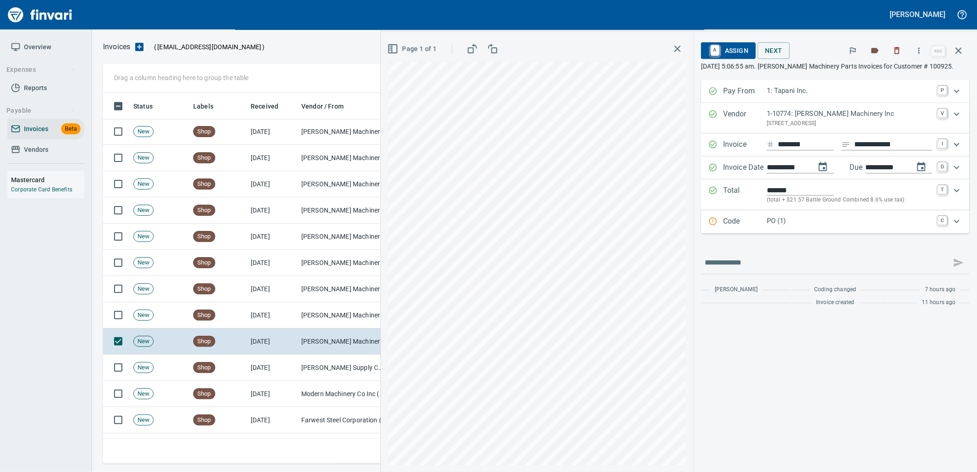
click at [807, 226] on p "PO (1)" at bounding box center [850, 221] width 166 height 11
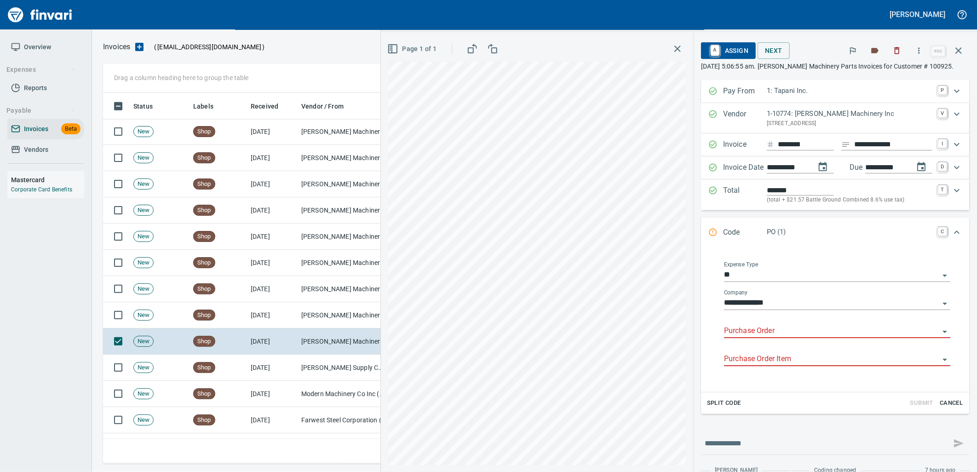
click at [788, 334] on input "Purchase Order" at bounding box center [831, 331] width 215 height 13
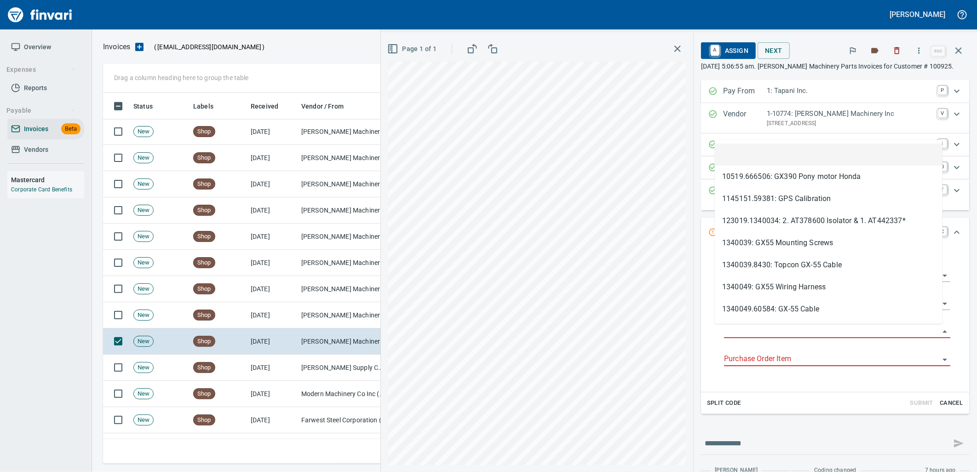
scroll to position [364, 848]
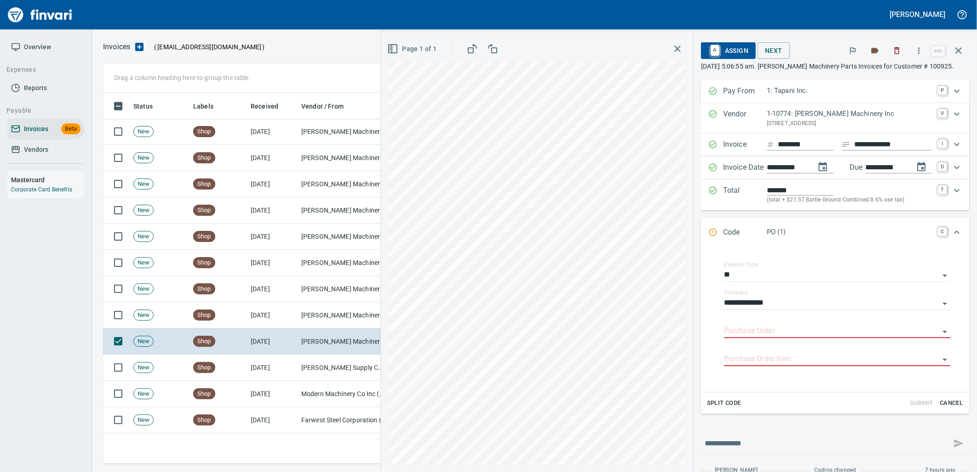
type input "**********"
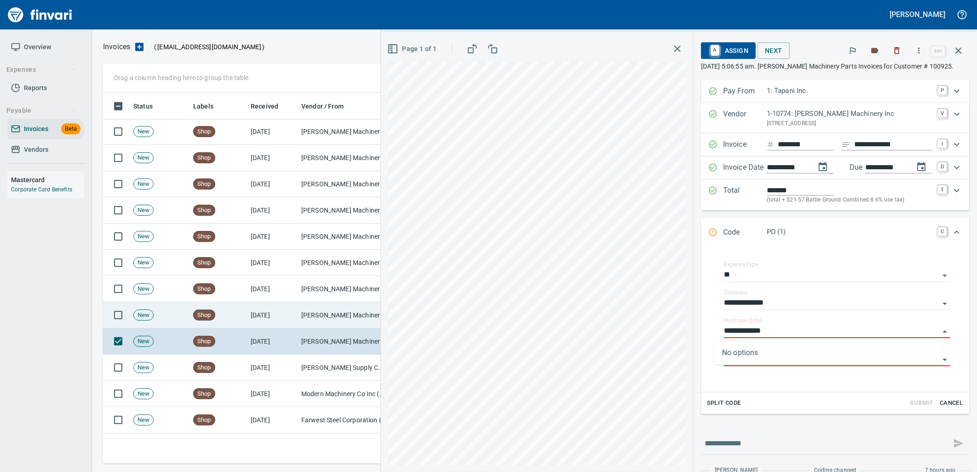
click at [311, 324] on td "[PERSON_NAME] Machinery Co (1-10794)" at bounding box center [344, 315] width 92 height 26
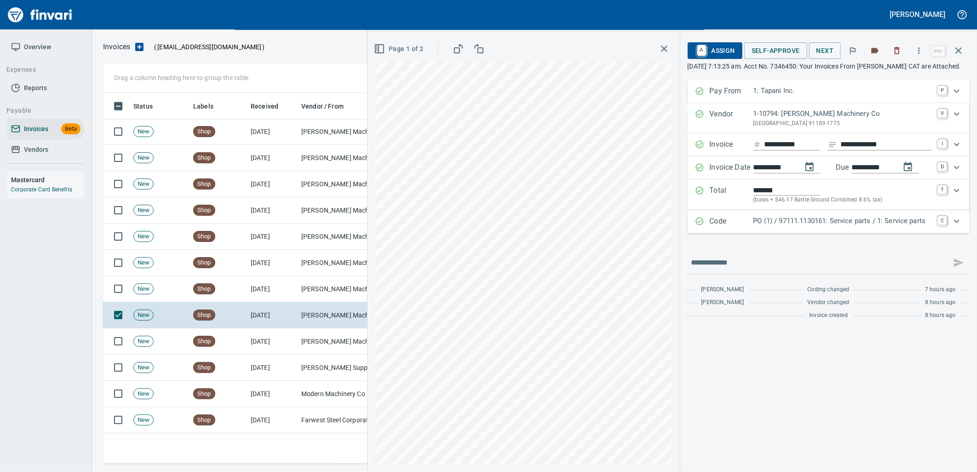
click at [817, 226] on p "PO (1) / 97111.1130161: Service parts / 1: Service parts" at bounding box center [843, 221] width 179 height 11
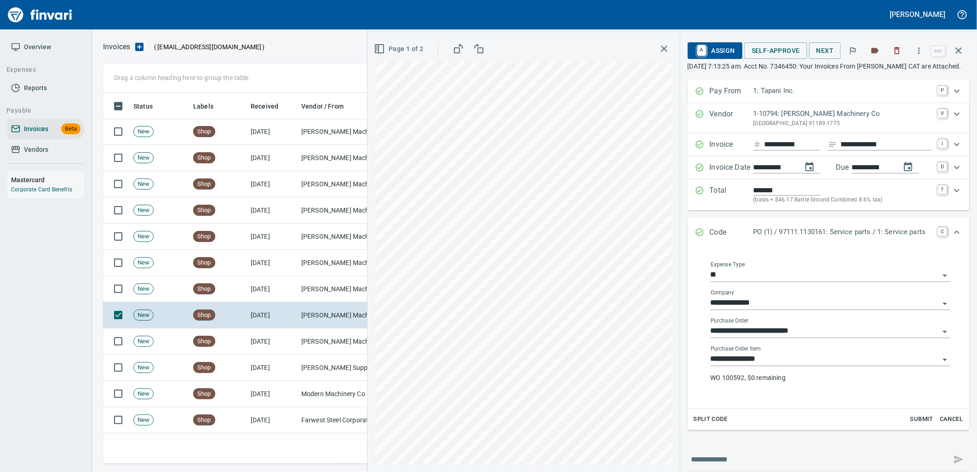
click at [773, 366] on input "**********" at bounding box center [825, 359] width 229 height 13
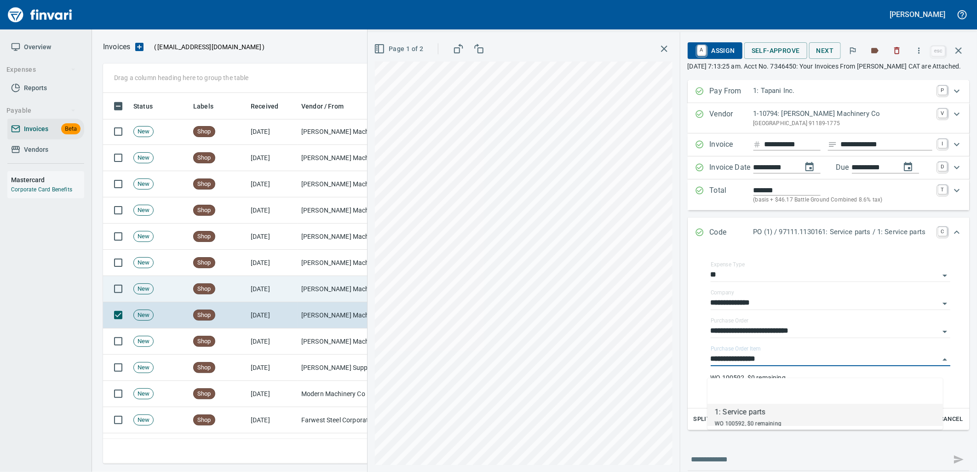
click at [338, 292] on td "[PERSON_NAME] Machinery Co (1-10794)" at bounding box center [344, 289] width 92 height 26
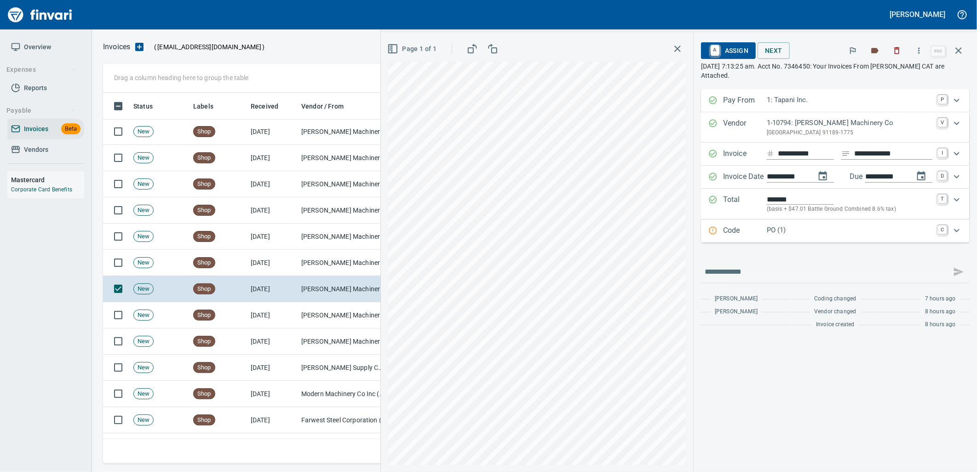
click at [787, 231] on p "PO (1)" at bounding box center [850, 230] width 166 height 11
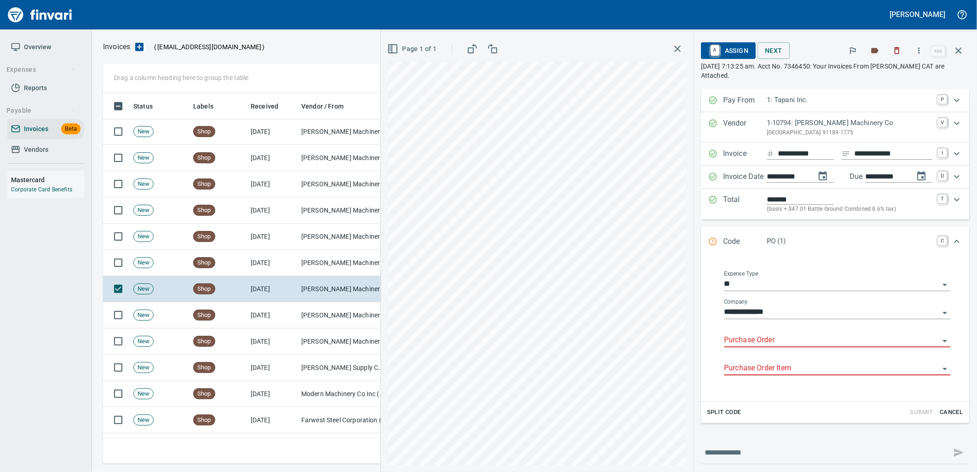
click at [767, 342] on input "Purchase Order" at bounding box center [831, 340] width 215 height 13
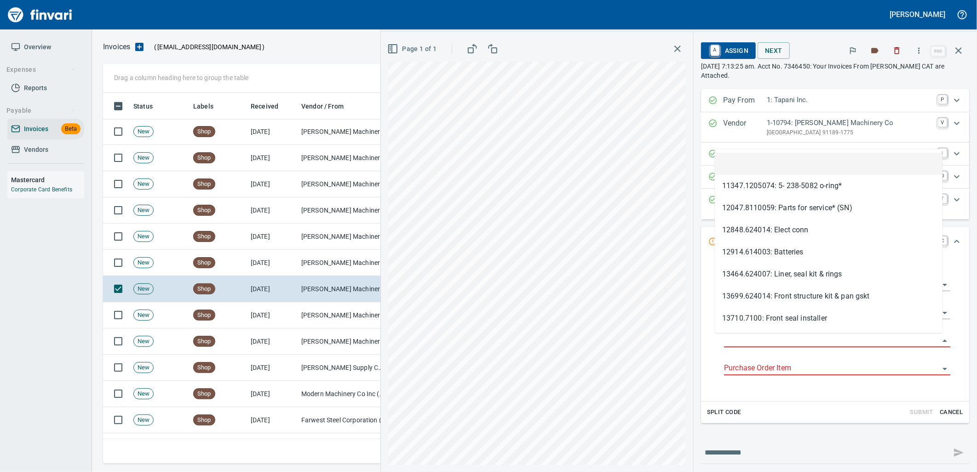
scroll to position [364, 848]
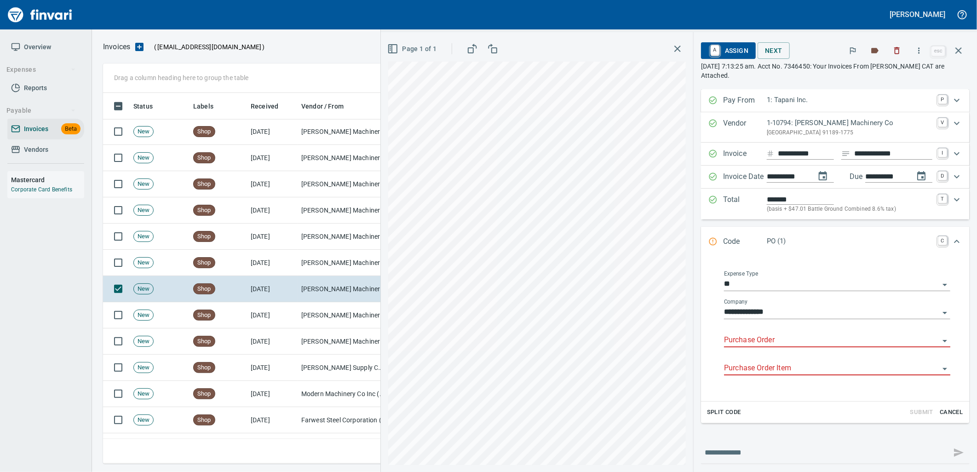
type input "**********"
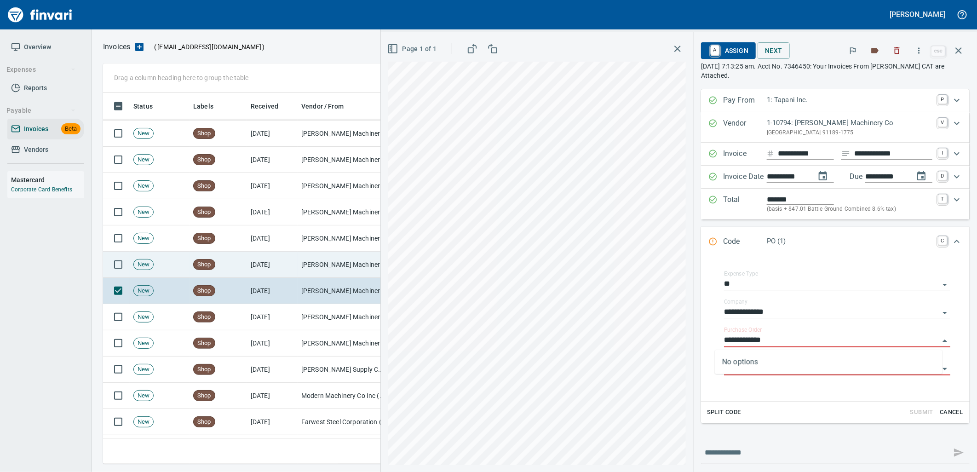
click at [318, 267] on td "[PERSON_NAME] Machinery Co (1-10794)" at bounding box center [344, 265] width 92 height 26
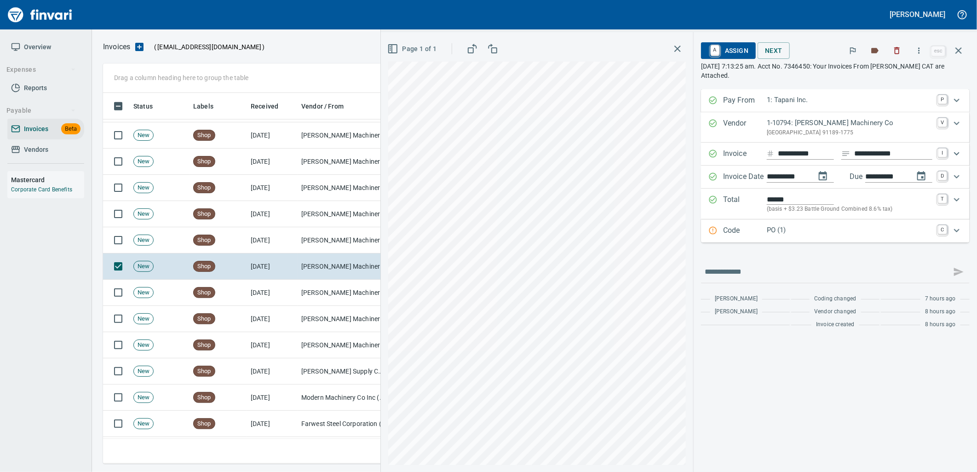
click at [755, 236] on p "Code" at bounding box center [745, 231] width 44 height 12
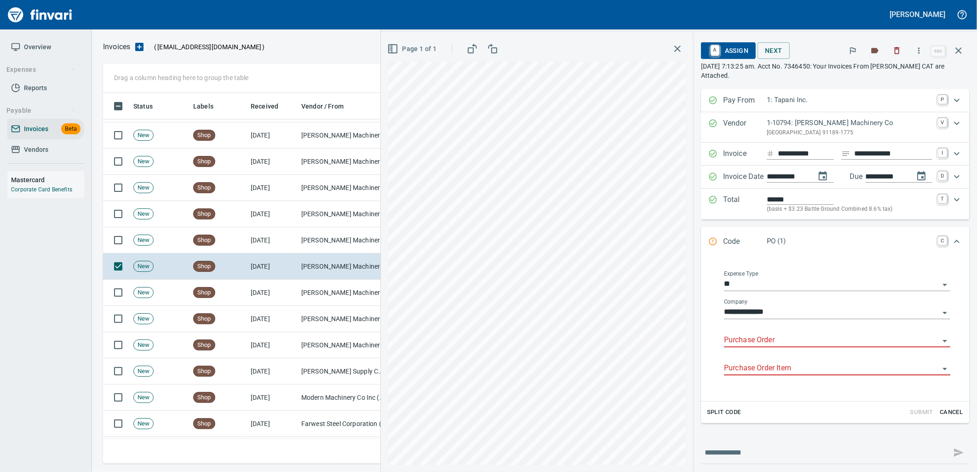
click at [766, 342] on input "Purchase Order" at bounding box center [831, 340] width 215 height 13
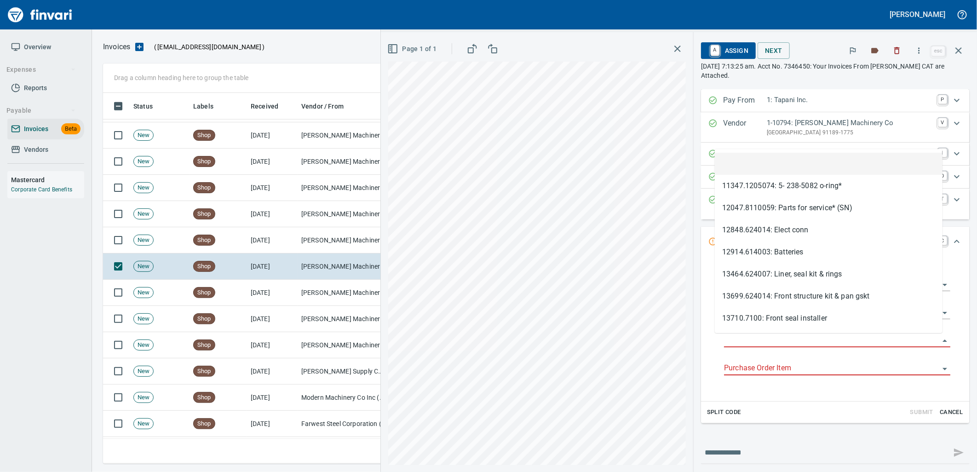
type input "**********"
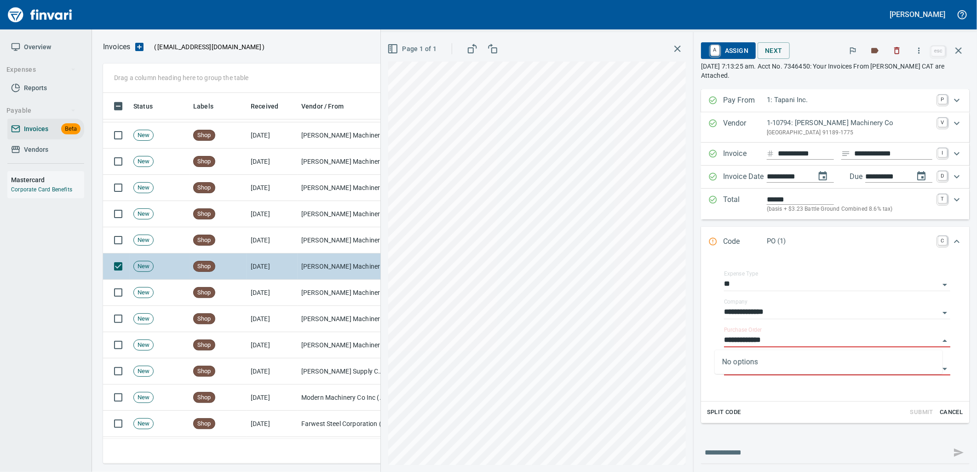
scroll to position [364, 848]
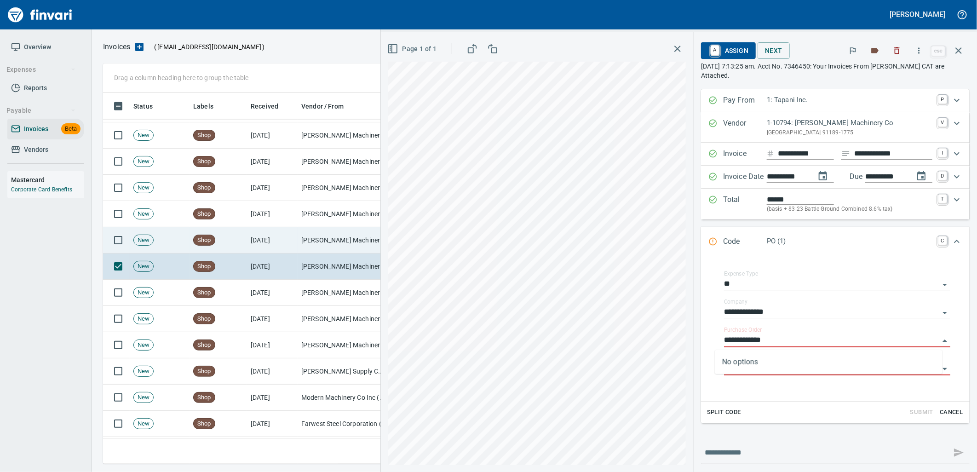
click at [270, 240] on td "[DATE]" at bounding box center [272, 240] width 51 height 26
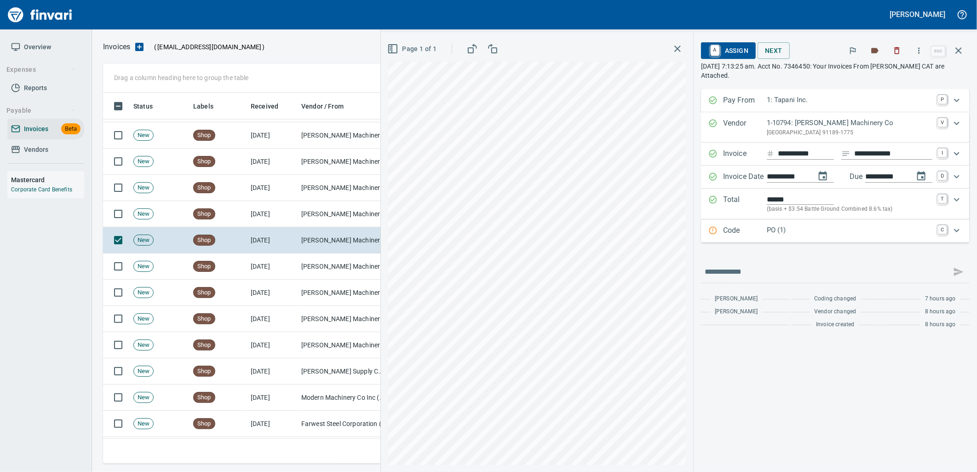
click at [795, 232] on p "PO (1)" at bounding box center [850, 230] width 166 height 11
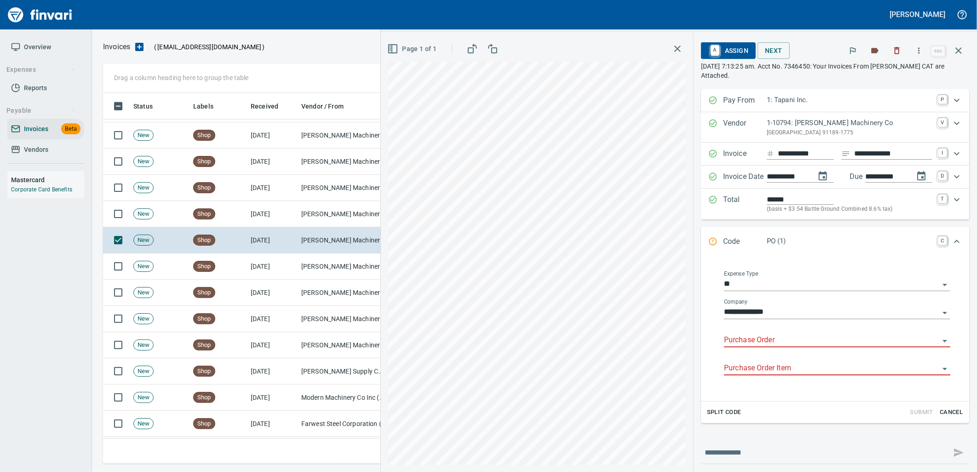
click at [768, 338] on input "Purchase Order" at bounding box center [831, 340] width 215 height 13
click at [757, 364] on li "97088.2535024: TRANSMISSION COOLER" at bounding box center [829, 365] width 228 height 22
type input "**********"
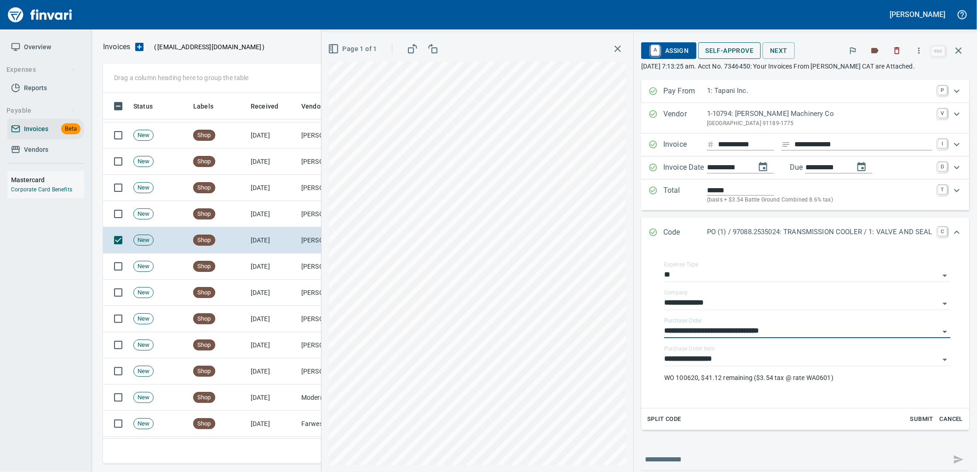
click at [724, 53] on span "Self-Approve" at bounding box center [730, 51] width 48 height 12
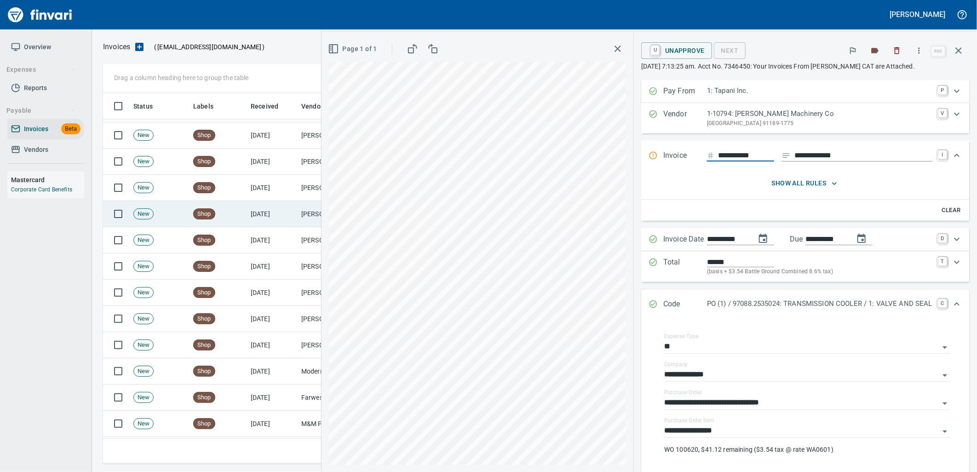
click at [282, 223] on td "[DATE]" at bounding box center [272, 214] width 51 height 26
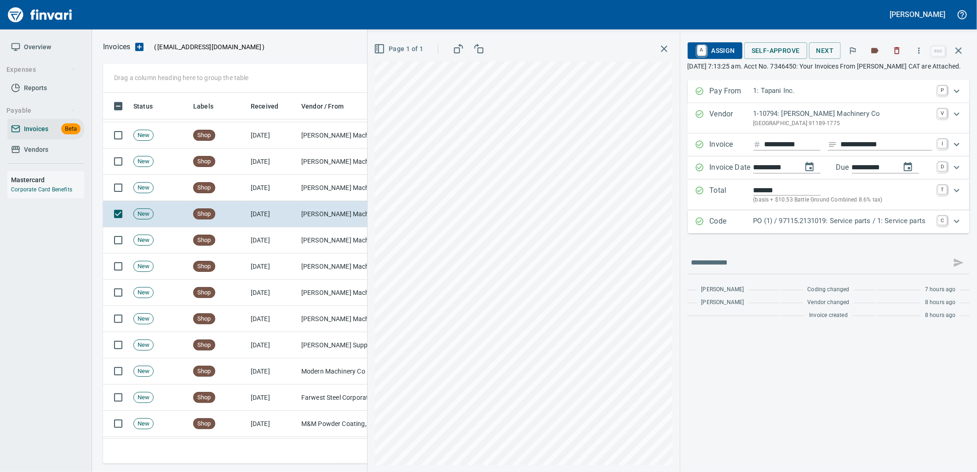
click at [855, 226] on p "PO (1) / 97115.2131019: Service parts / 1: Service parts" at bounding box center [843, 221] width 179 height 11
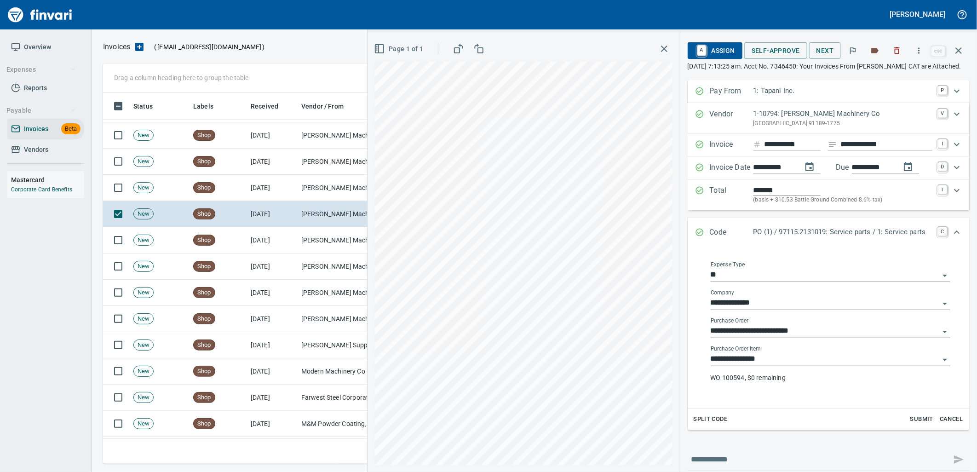
click at [801, 366] on input "**********" at bounding box center [825, 359] width 229 height 13
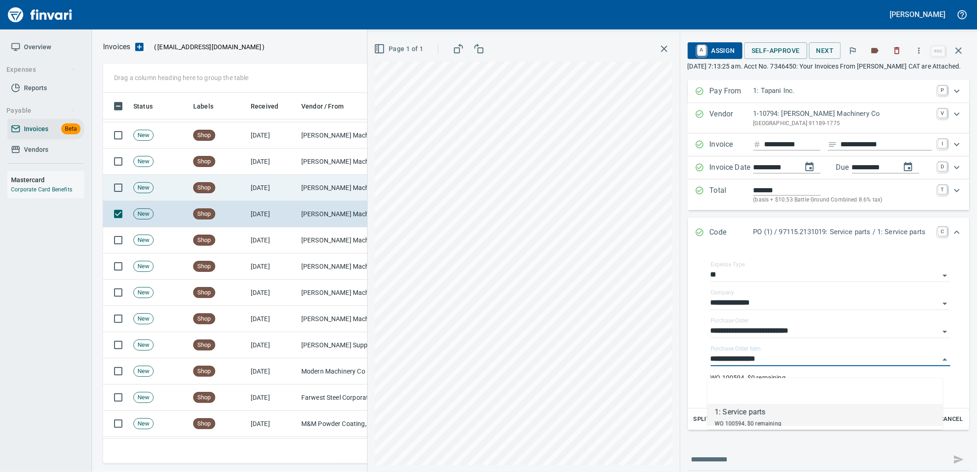
click at [324, 185] on td "[PERSON_NAME] Machinery Co (1-10794)" at bounding box center [344, 188] width 92 height 26
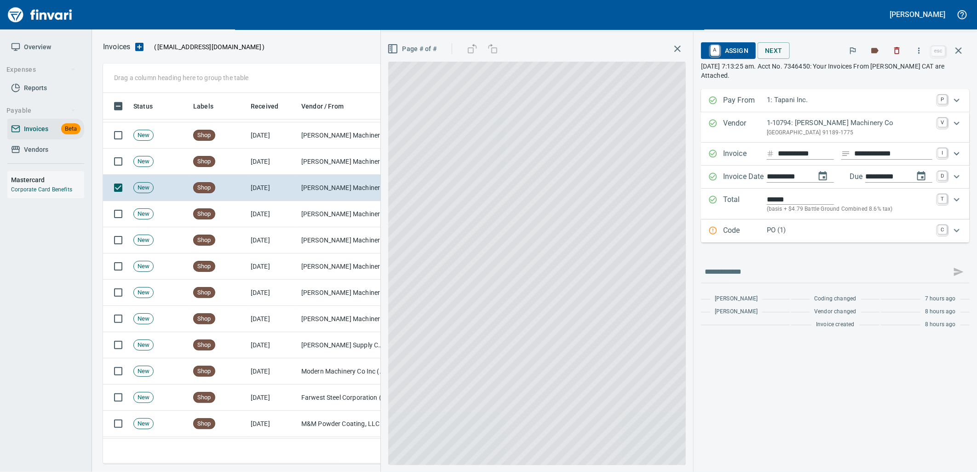
scroll to position [364, 848]
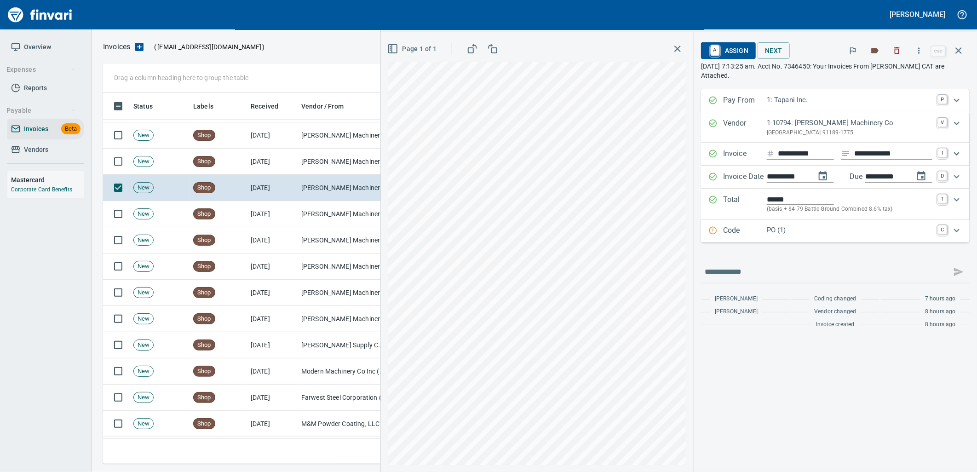
click at [809, 223] on div "Code PO (1) C" at bounding box center [835, 231] width 269 height 23
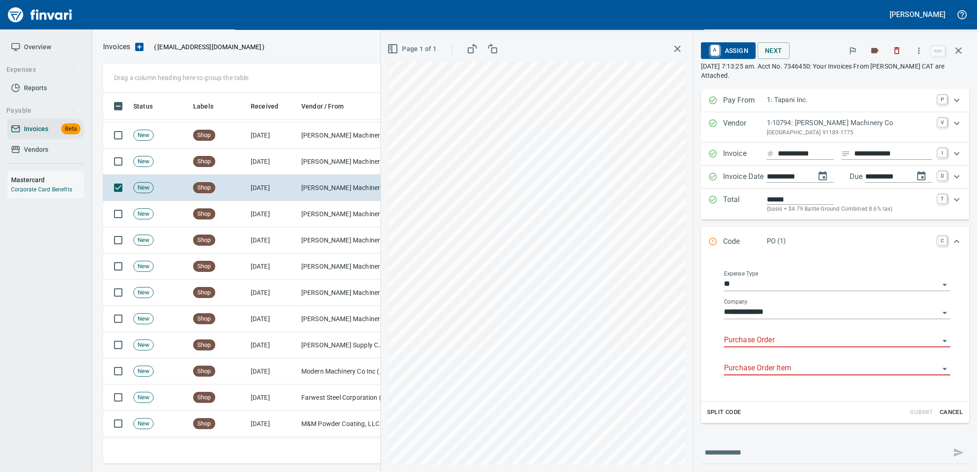
click at [746, 344] on input "Purchase Order" at bounding box center [831, 340] width 215 height 13
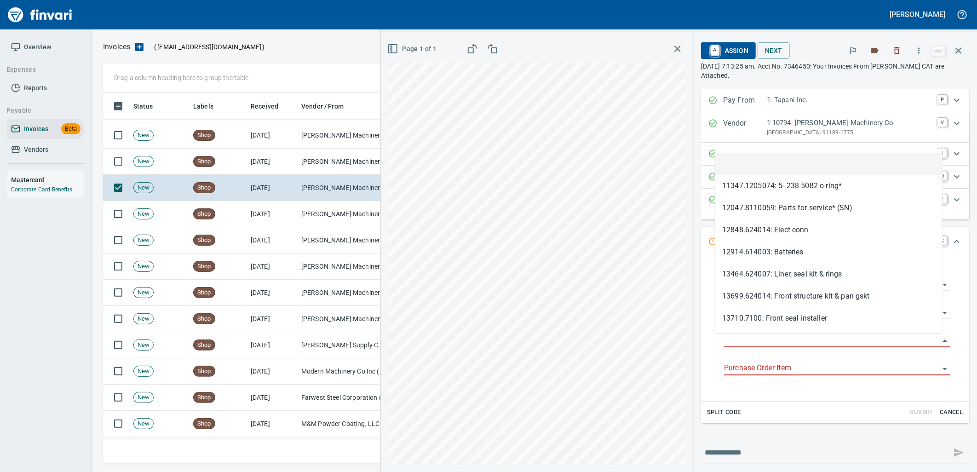
type input "**********"
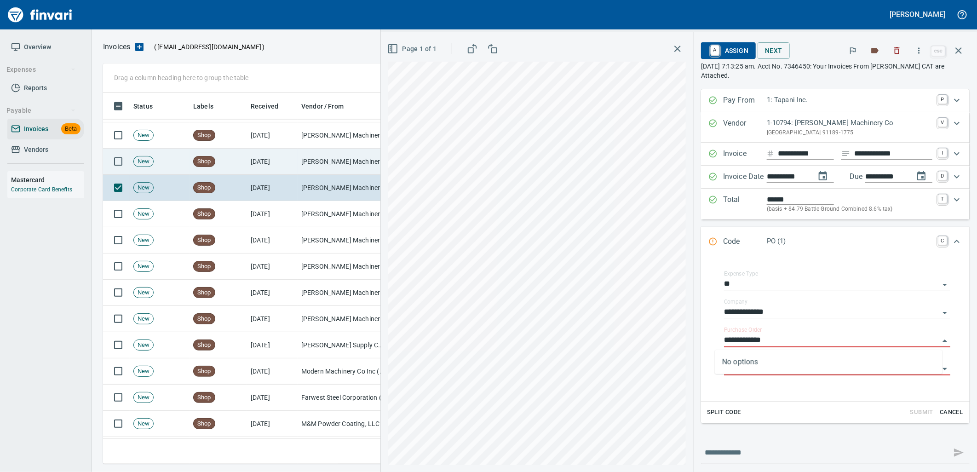
click at [348, 151] on td "[PERSON_NAME] Machinery Co (1-10794)" at bounding box center [344, 162] width 92 height 26
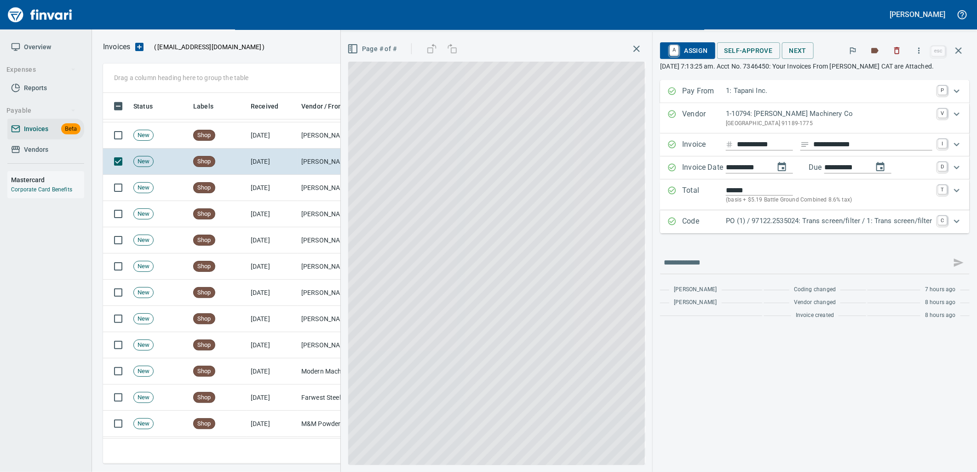
click at [787, 221] on p "PO (1) / 97122.2535024: Trans screen/filter / 1: Trans screen/filter" at bounding box center [829, 221] width 207 height 11
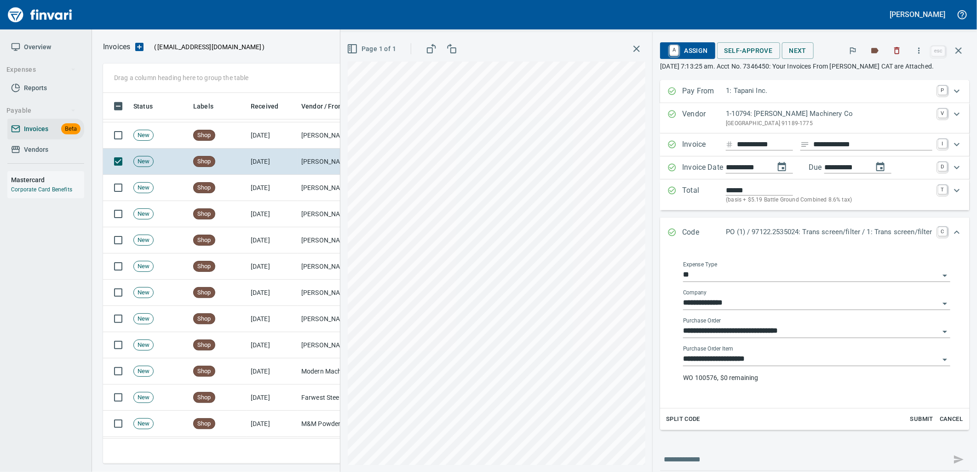
click at [755, 362] on input "**********" at bounding box center [811, 359] width 256 height 13
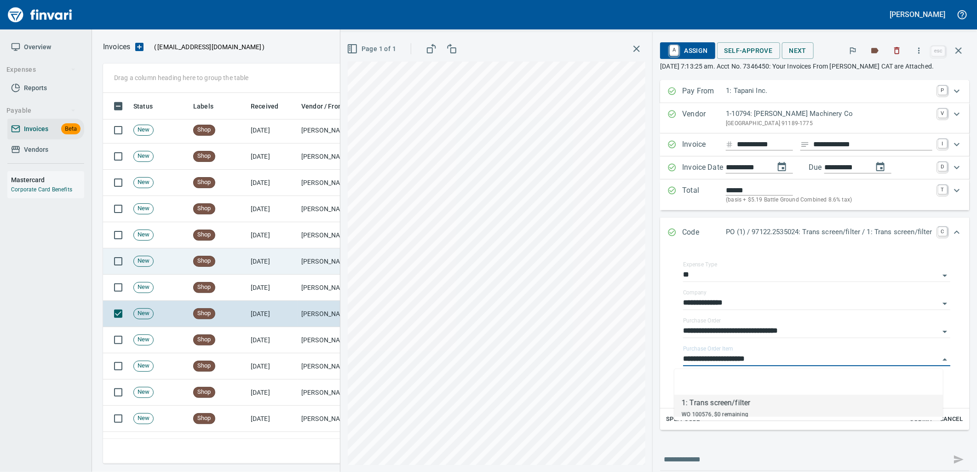
scroll to position [500, 0]
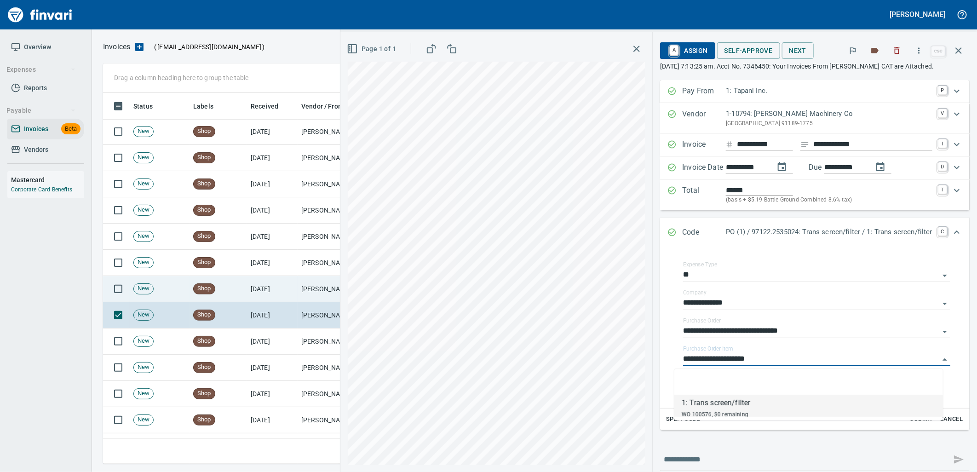
click at [301, 286] on td "[PERSON_NAME] Machinery Co (1-10794)" at bounding box center [344, 289] width 92 height 26
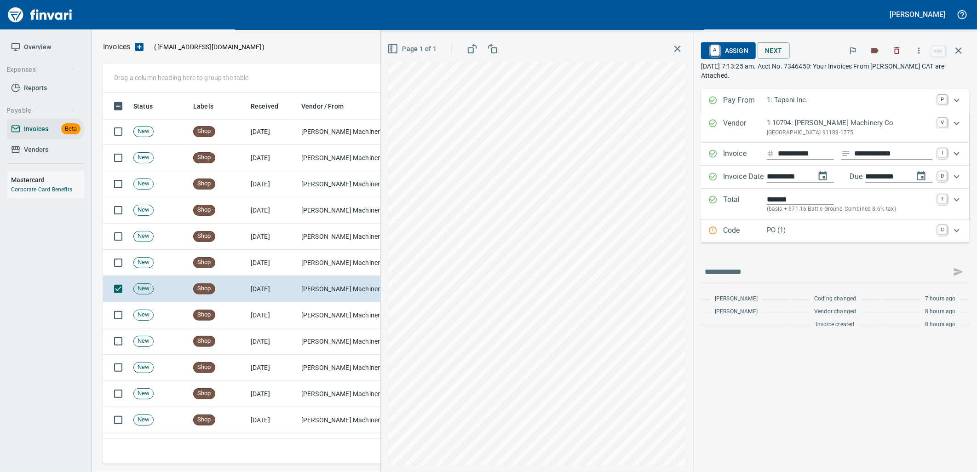
click at [807, 230] on p "PO (1)" at bounding box center [850, 230] width 166 height 11
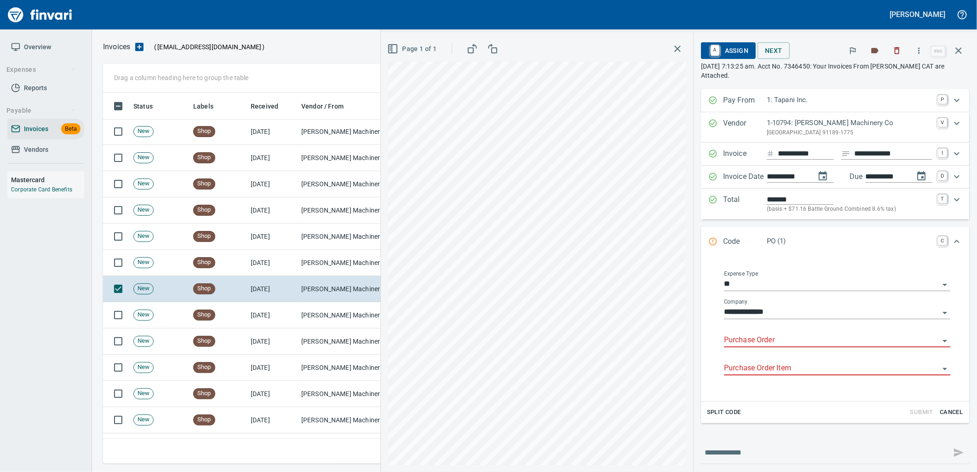
click at [769, 336] on input "Purchase Order" at bounding box center [831, 340] width 215 height 13
click at [761, 368] on li "97079.3340027: Hose" at bounding box center [829, 365] width 228 height 22
type input "**********"
type input "*******"
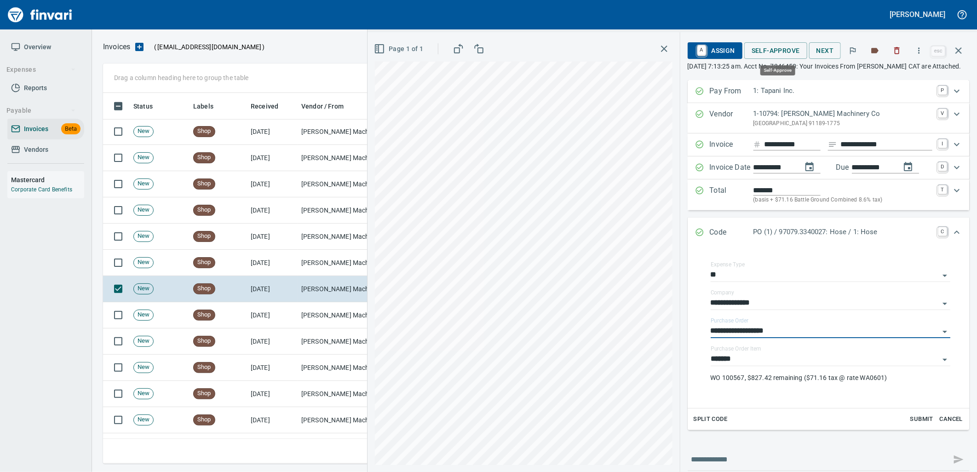
click at [775, 54] on span "Self-Approve" at bounding box center [776, 51] width 48 height 12
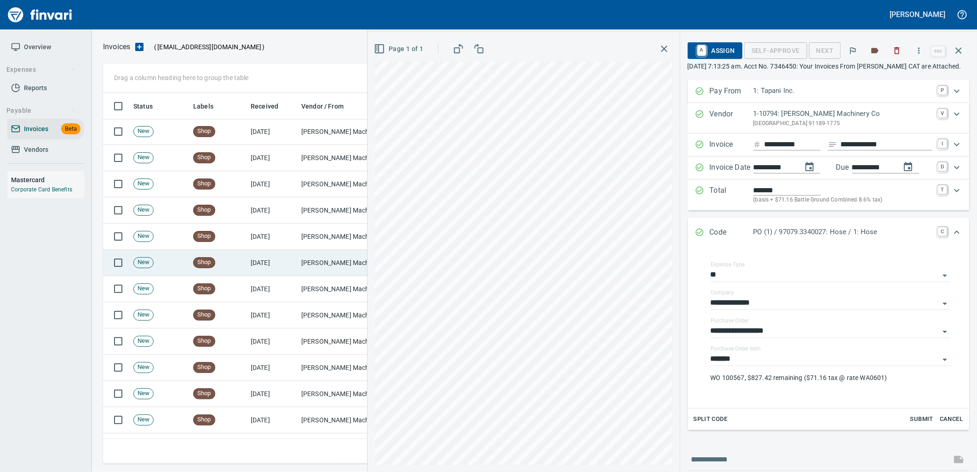
click at [244, 260] on td "Shop" at bounding box center [219, 263] width 58 height 26
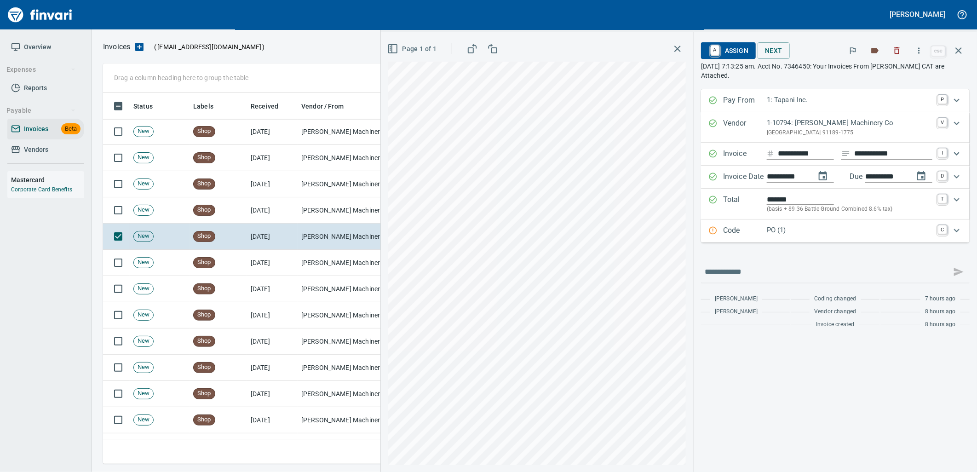
click at [757, 236] on p "Code" at bounding box center [745, 231] width 44 height 12
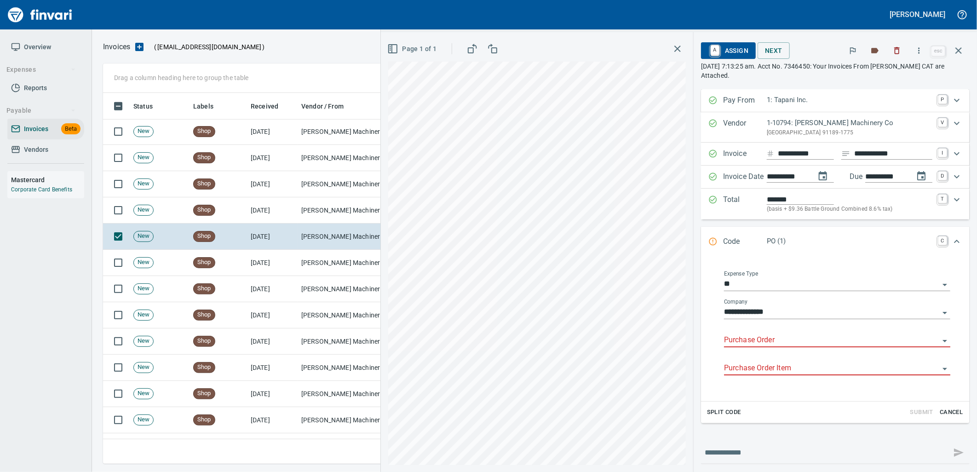
click at [766, 342] on input "Purchase Order" at bounding box center [831, 340] width 215 height 13
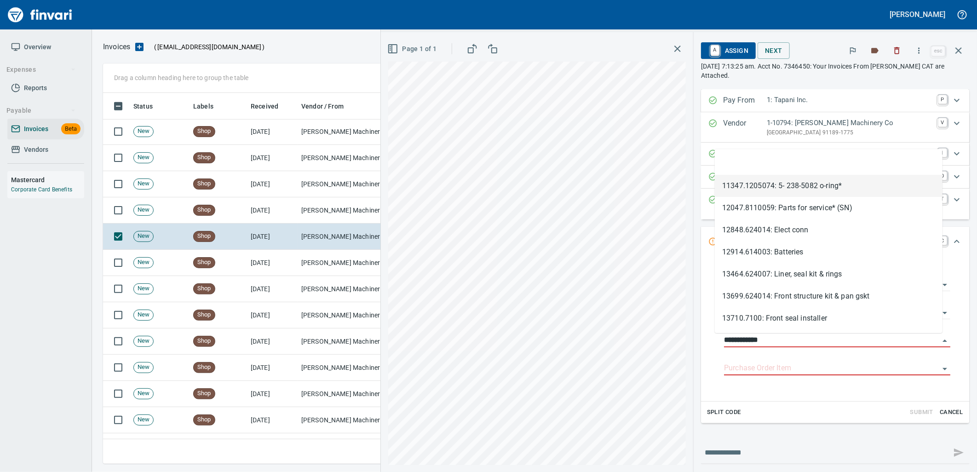
scroll to position [364, 848]
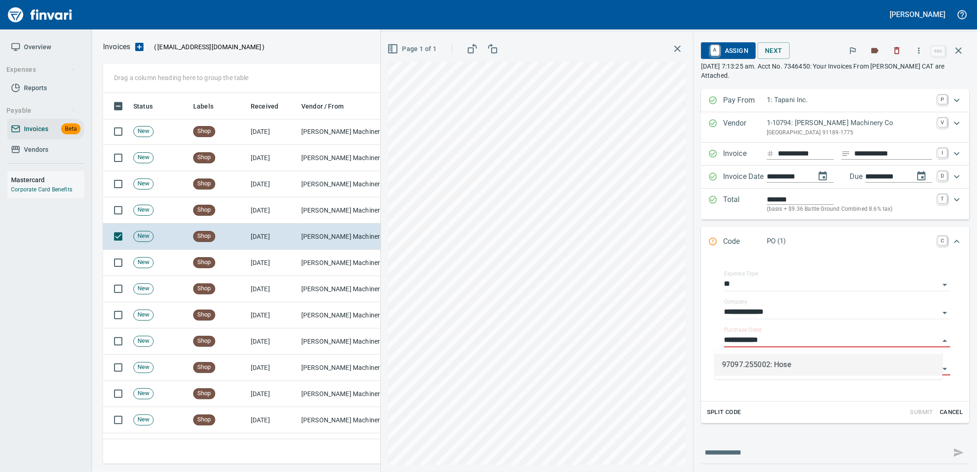
click at [802, 370] on li "97097.255002: Hose" at bounding box center [829, 365] width 228 height 22
type input "**********"
type input "*******"
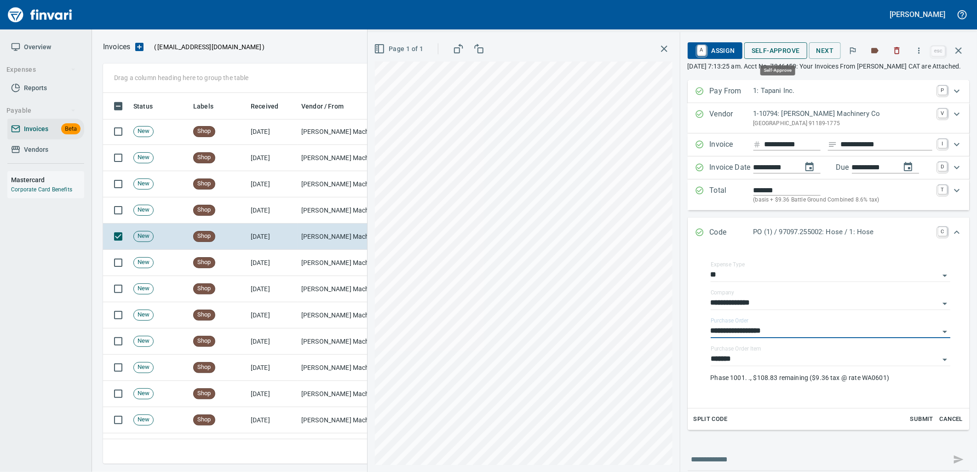
click at [775, 52] on span "Self-Approve" at bounding box center [776, 51] width 48 height 12
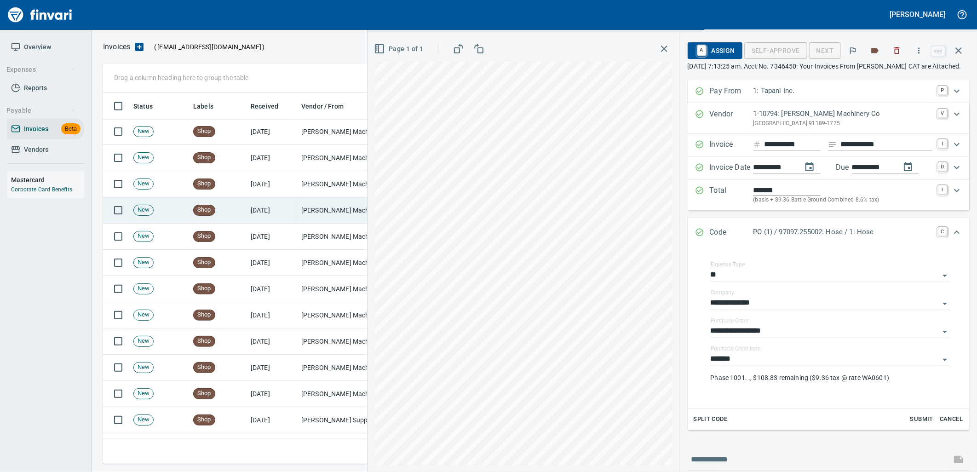
click at [314, 211] on td "[PERSON_NAME] Machinery Co (1-10794)" at bounding box center [344, 210] width 92 height 26
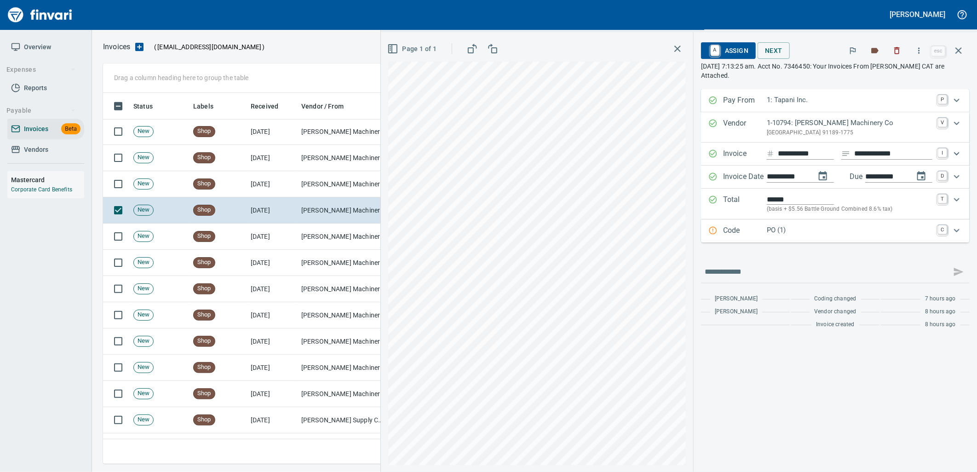
click at [791, 226] on p "PO (1)" at bounding box center [850, 230] width 166 height 11
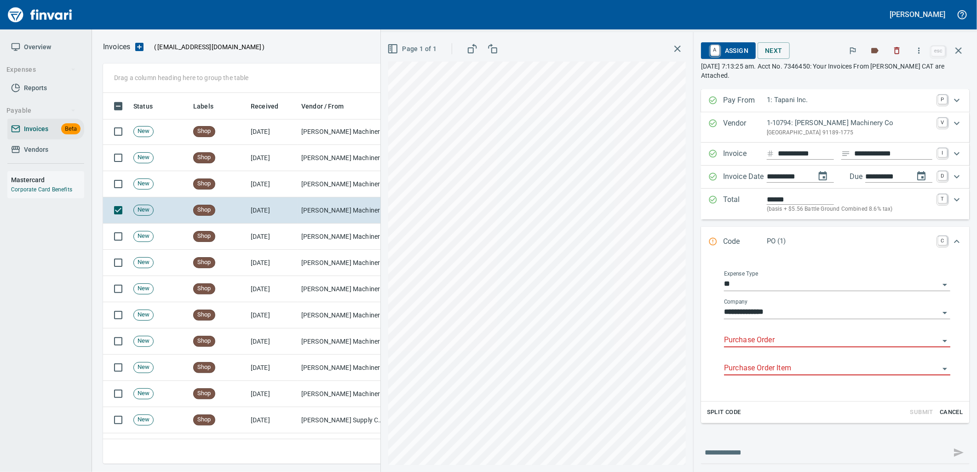
click at [775, 343] on input "Purchase Order" at bounding box center [831, 340] width 215 height 13
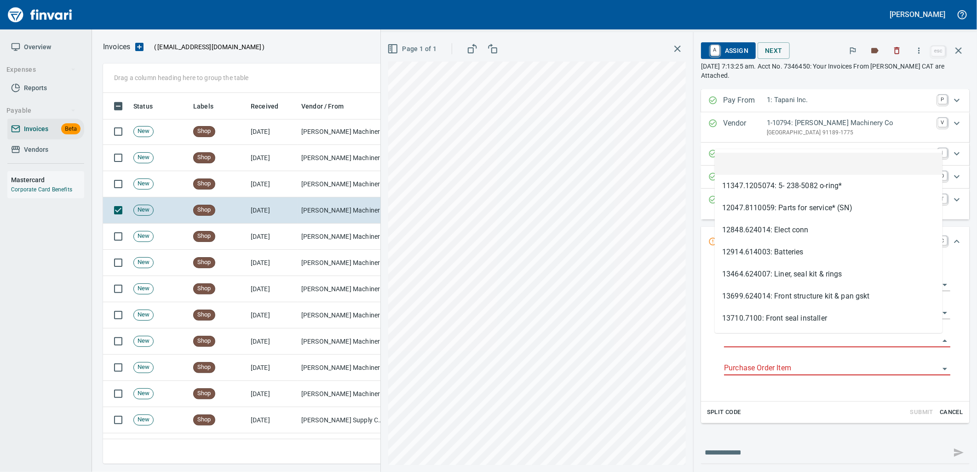
type input "**********"
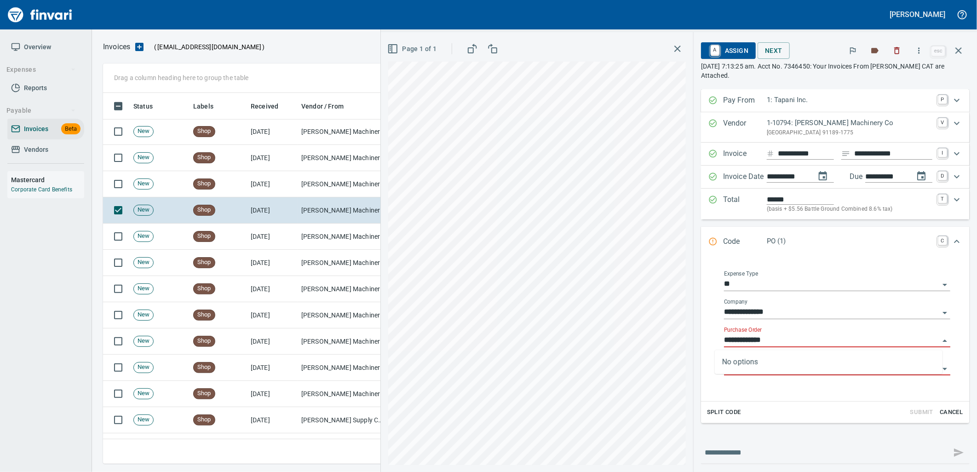
scroll to position [364, 848]
click at [328, 179] on td "[PERSON_NAME] Machinery Co (1-10794)" at bounding box center [344, 184] width 92 height 26
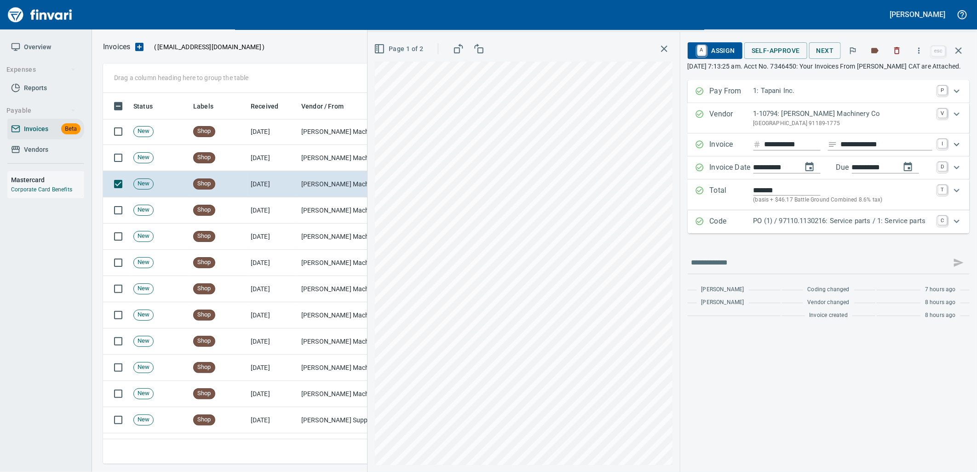
click at [802, 226] on p "PO (1) / 97110.1130216: Service parts / 1: Service parts" at bounding box center [843, 221] width 179 height 11
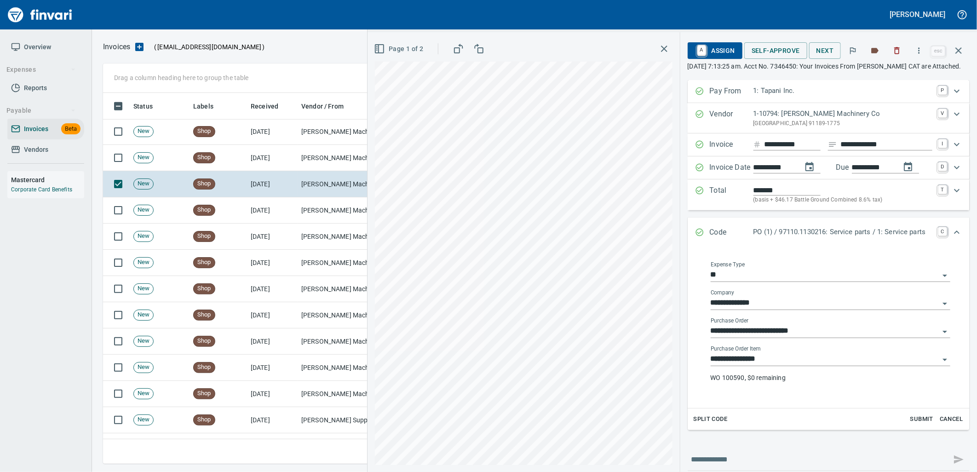
click at [771, 366] on input "**********" at bounding box center [825, 359] width 229 height 13
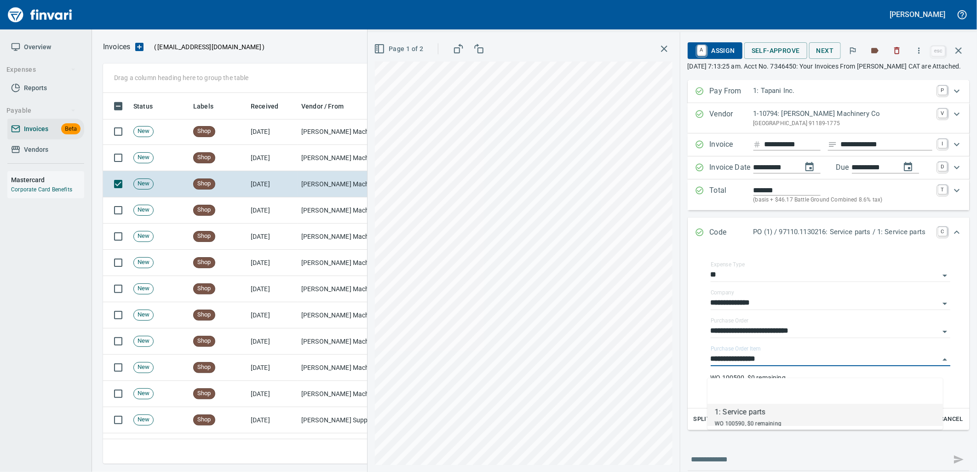
scroll to position [364, 848]
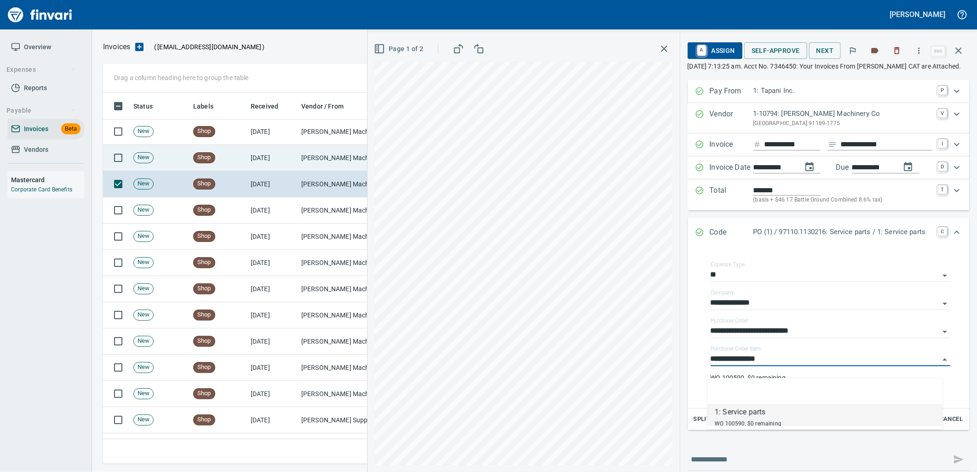
click at [311, 158] on td "[PERSON_NAME] Machinery Co (1-10794)" at bounding box center [344, 158] width 92 height 26
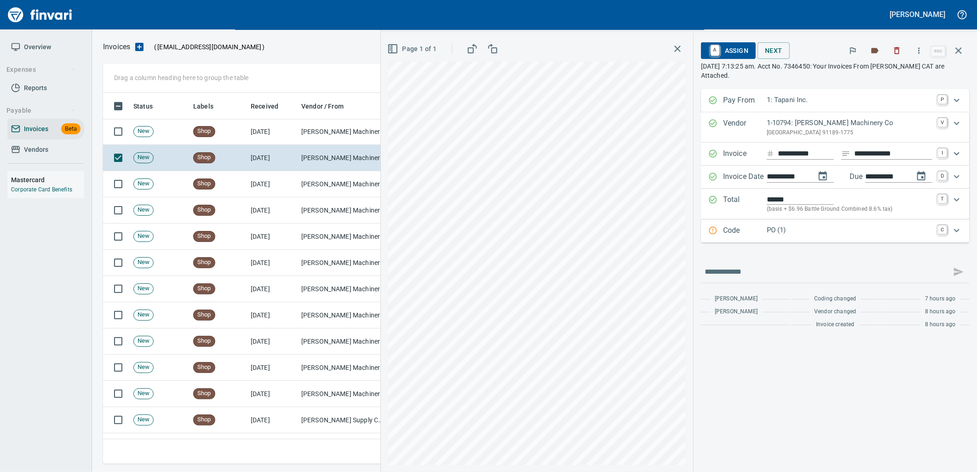
click at [800, 236] on p "PO (1)" at bounding box center [850, 230] width 166 height 11
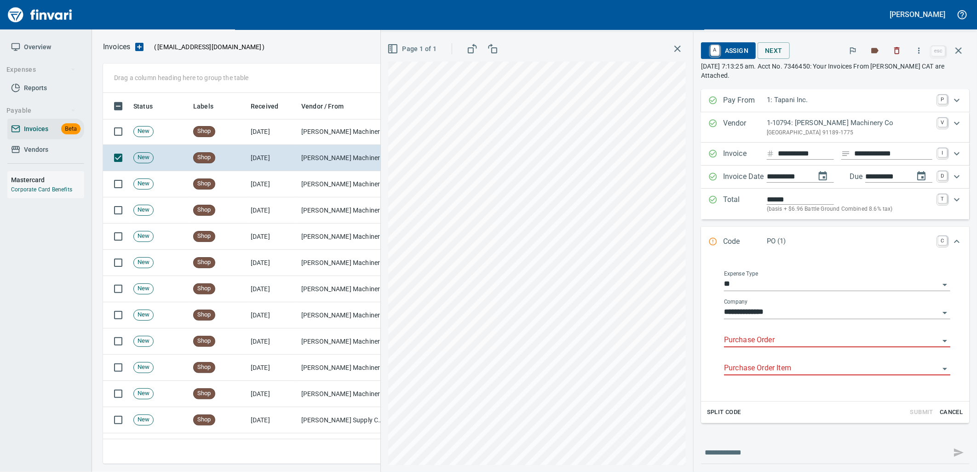
click at [781, 343] on input "Purchase Order" at bounding box center [831, 340] width 215 height 13
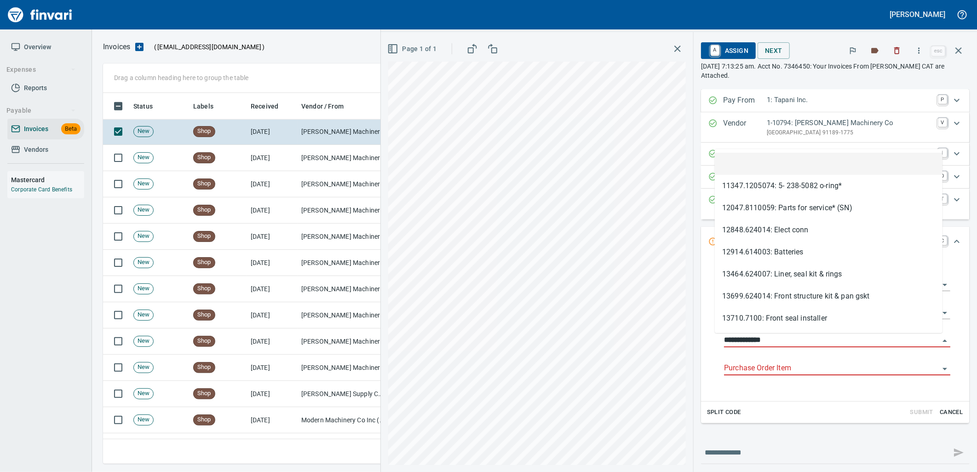
scroll to position [364, 848]
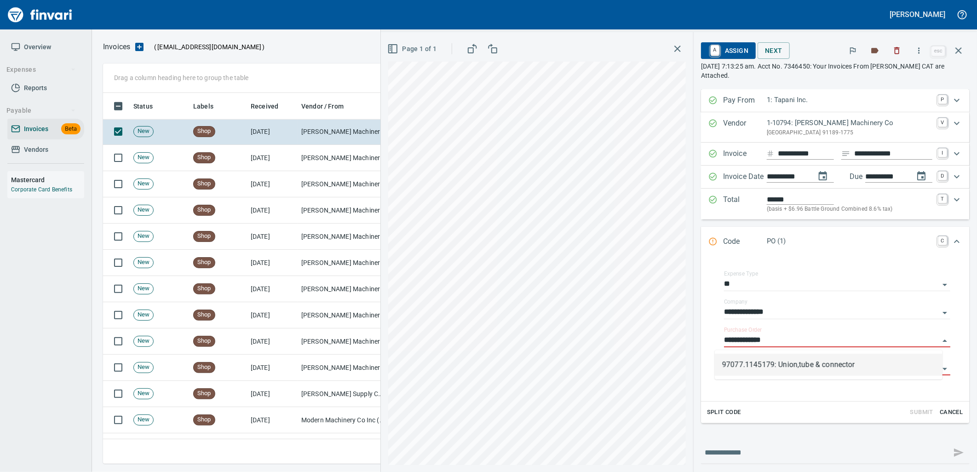
click at [761, 371] on li "97077.1145179: Union,tube & connector" at bounding box center [829, 365] width 228 height 22
type input "**********"
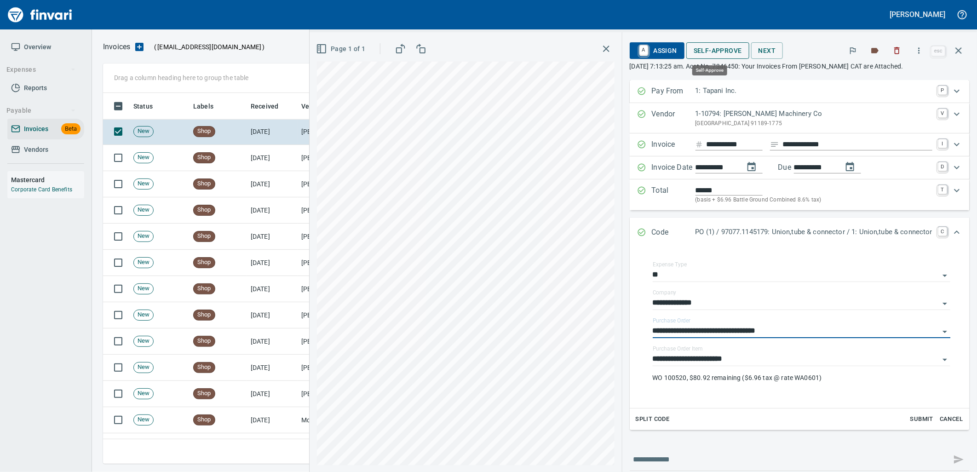
click at [696, 47] on span "Self-Approve" at bounding box center [718, 51] width 48 height 12
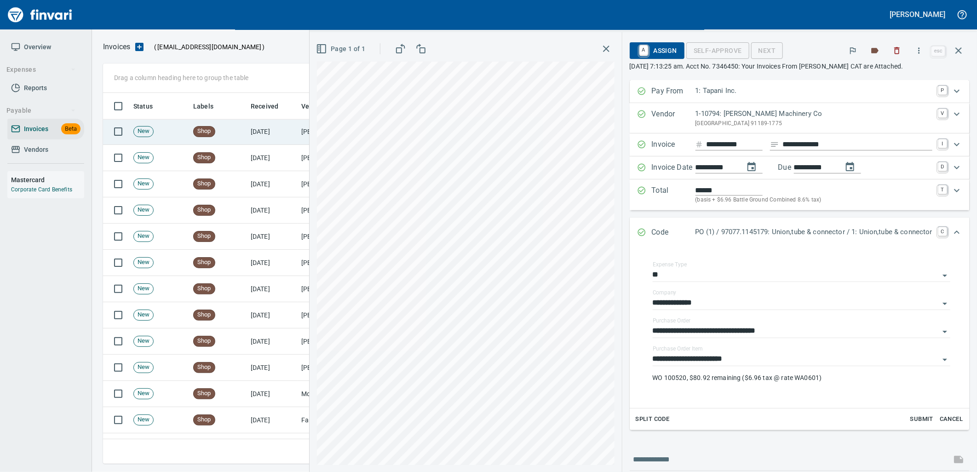
click at [258, 137] on td "[DATE]" at bounding box center [272, 132] width 51 height 26
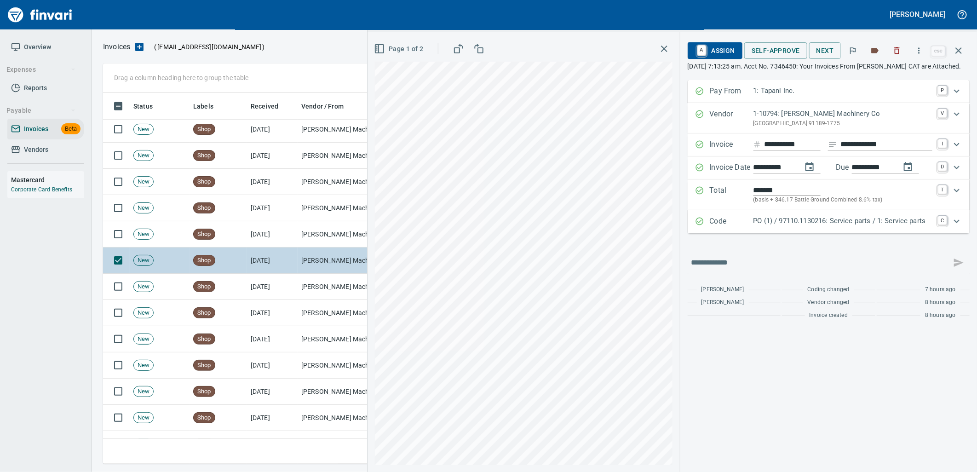
scroll to position [347, 0]
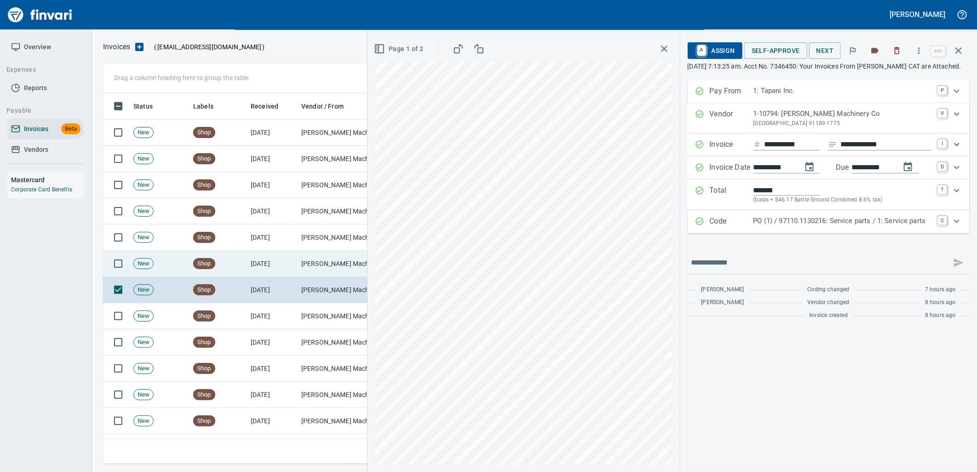
click at [305, 263] on td "[PERSON_NAME] Machinery Co (1-10794)" at bounding box center [344, 264] width 92 height 26
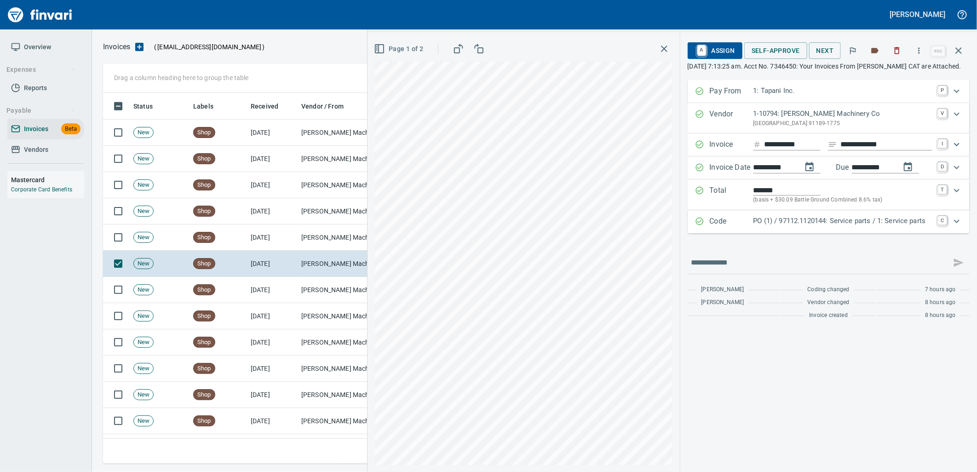
click at [803, 226] on p "PO (1) / 97112.1120144: Service parts / 1: Service parts" at bounding box center [843, 221] width 179 height 11
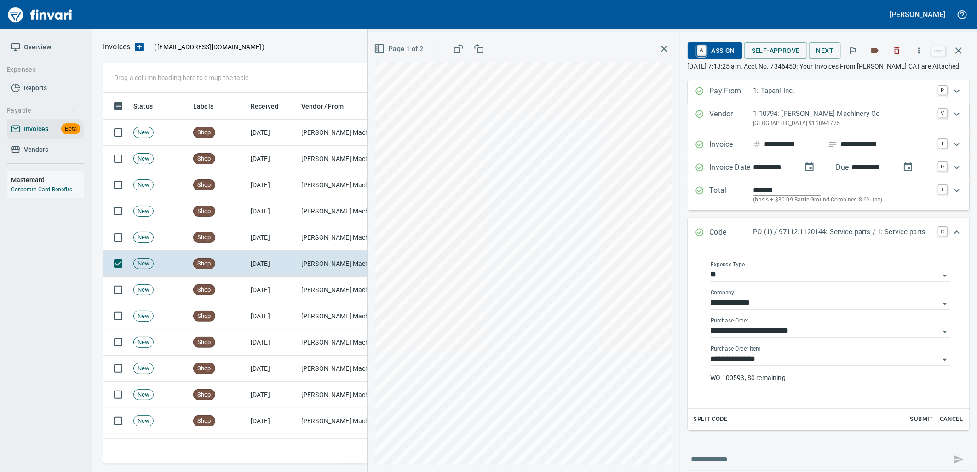
click at [774, 366] on input "**********" at bounding box center [825, 359] width 229 height 13
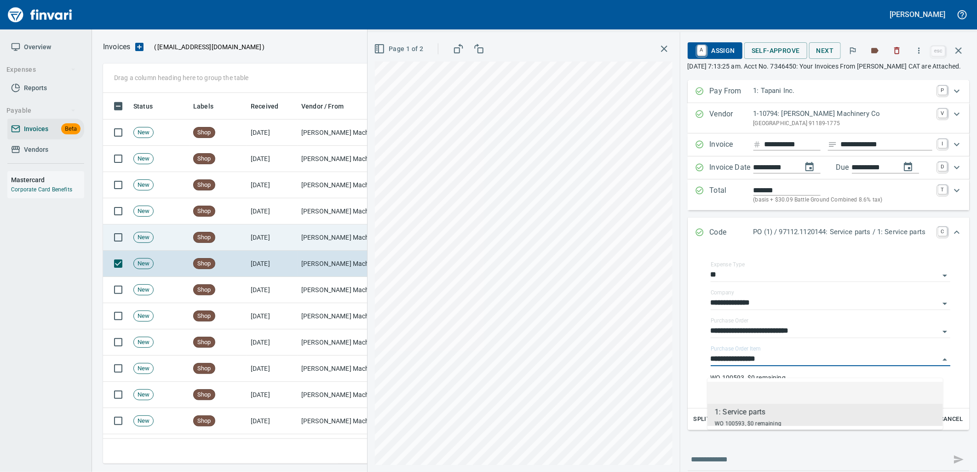
click at [286, 244] on td "[DATE]" at bounding box center [272, 238] width 51 height 26
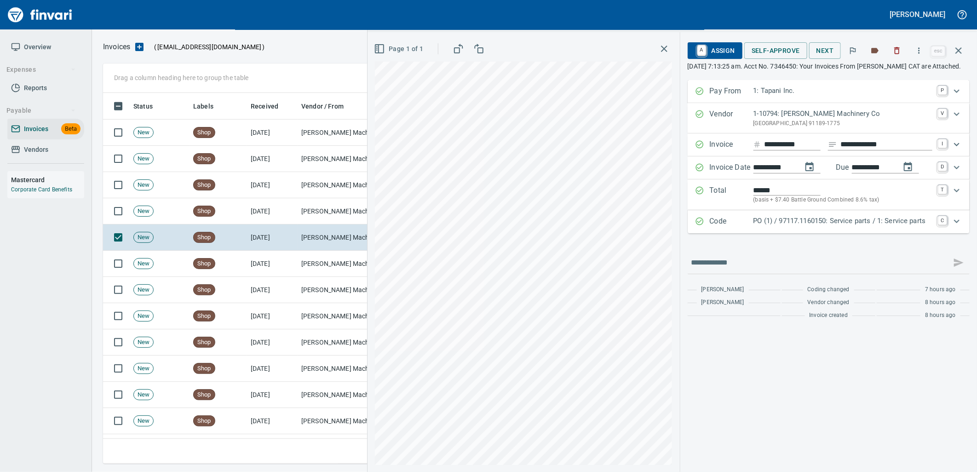
click at [795, 226] on p "PO (1) / 97117.1160150: Service parts / 1: Service parts" at bounding box center [843, 221] width 179 height 11
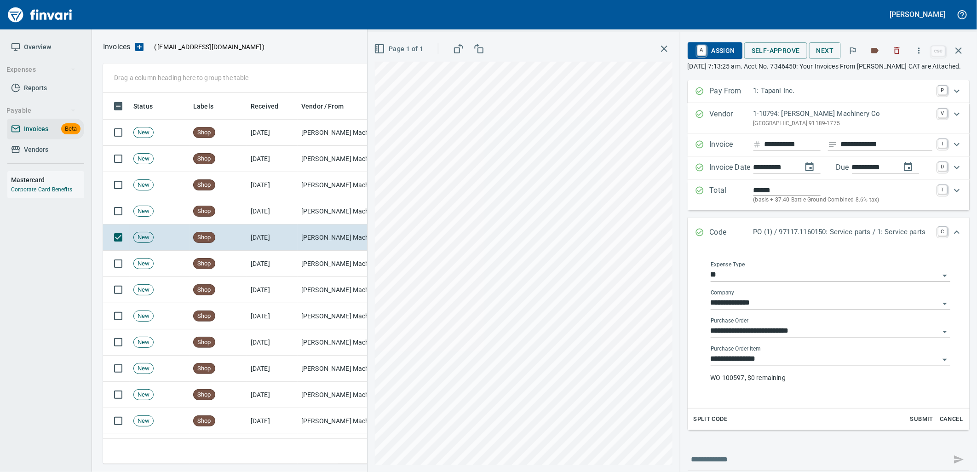
click at [782, 362] on div "**********" at bounding box center [831, 356] width 240 height 21
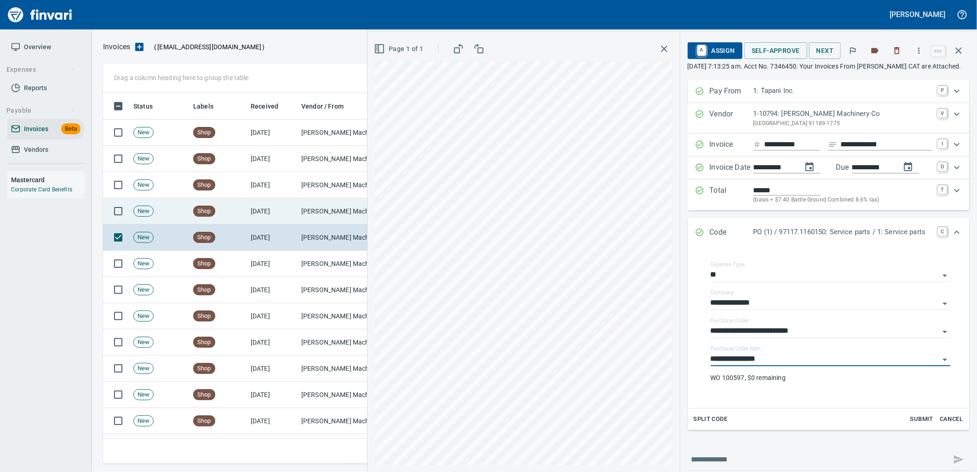
click at [341, 214] on td "[PERSON_NAME] Machinery Co (1-10794)" at bounding box center [344, 211] width 92 height 26
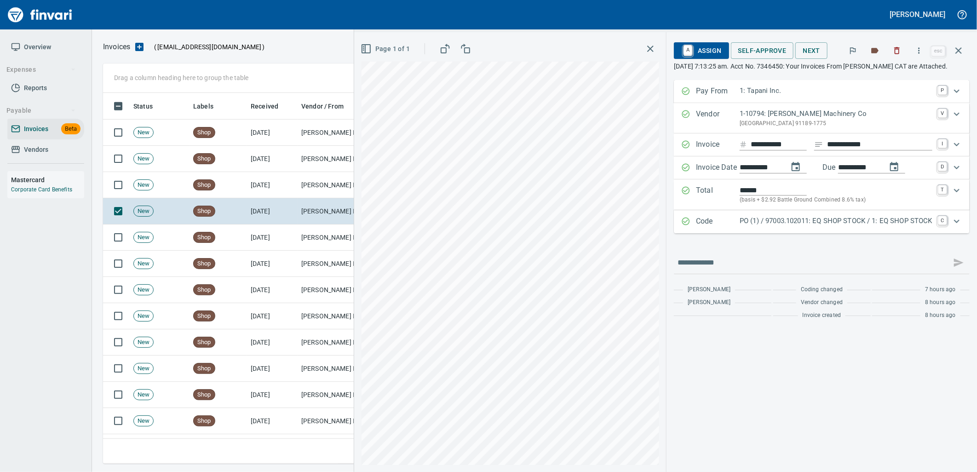
click at [817, 227] on div "PO (1) / 97003.102011: EQ SHOP STOCK / 1: EQ SHOP STOCK" at bounding box center [836, 222] width 193 height 12
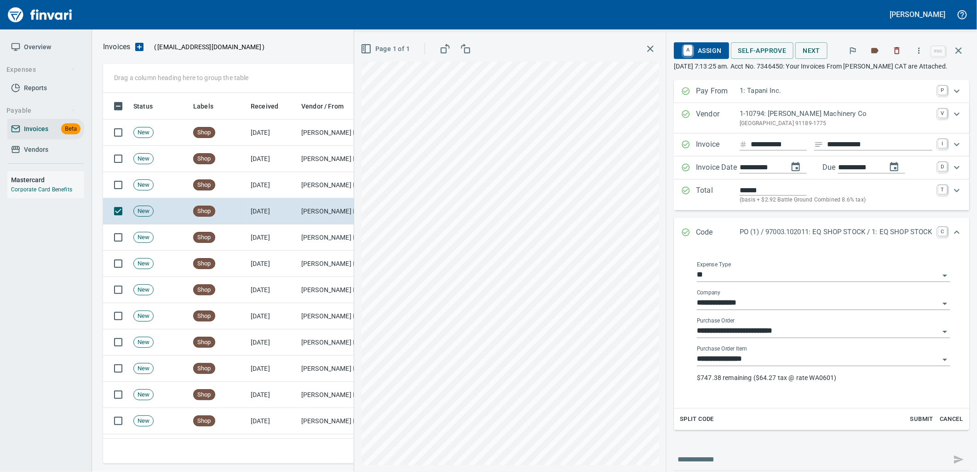
click at [769, 364] on input "**********" at bounding box center [818, 359] width 243 height 13
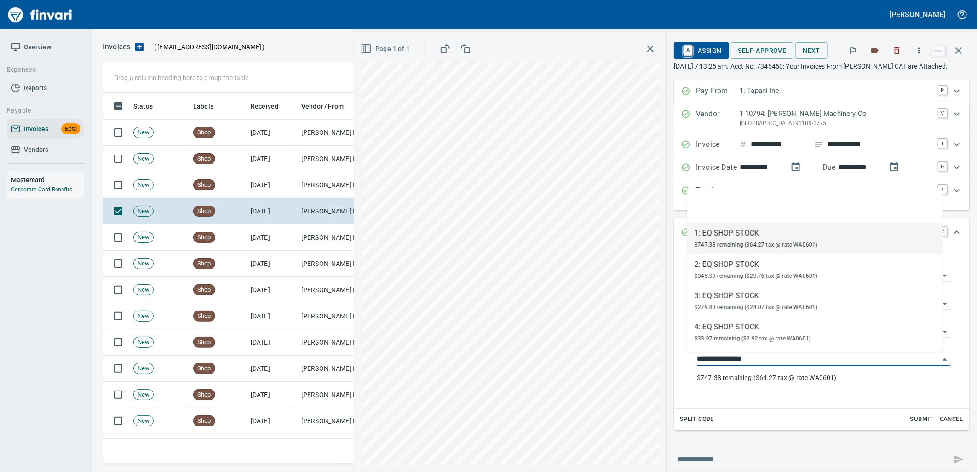
scroll to position [364, 848]
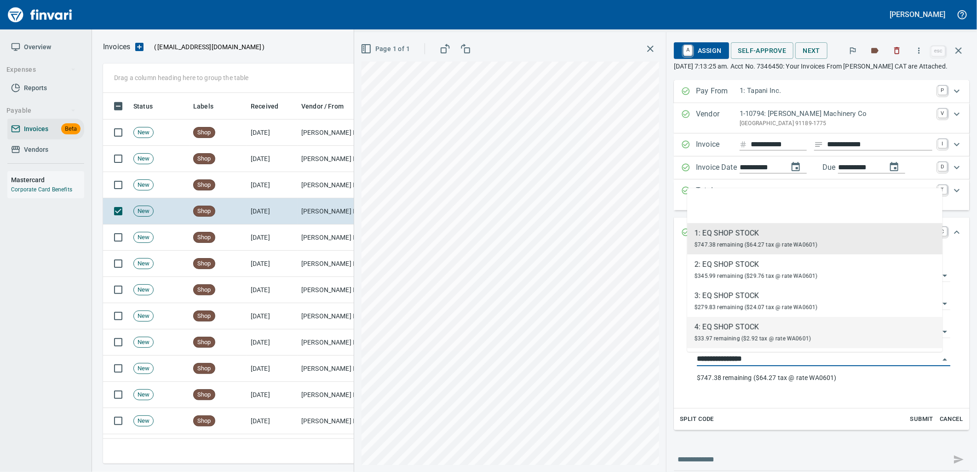
click at [732, 335] on span "$33.97 remaining ($2.92 tax @ rate WA0601)" at bounding box center [753, 338] width 116 height 6
type input "**********"
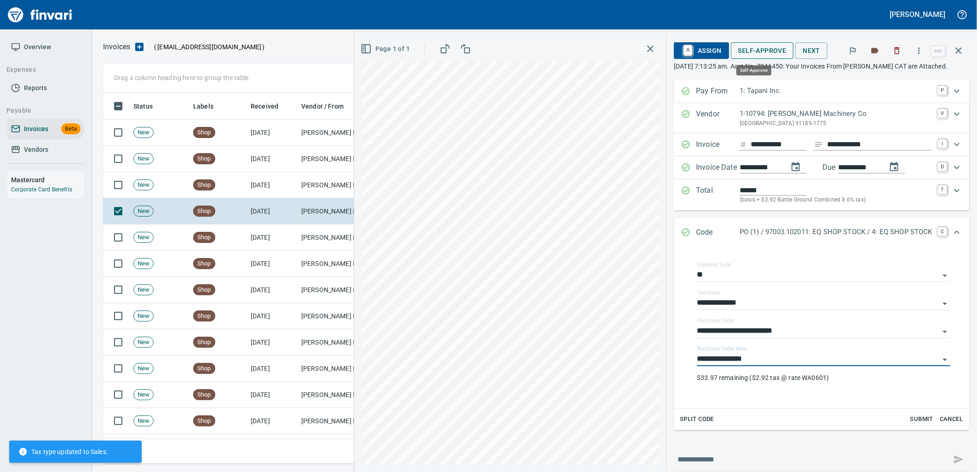
click at [756, 51] on span "Self-Approve" at bounding box center [763, 51] width 48 height 12
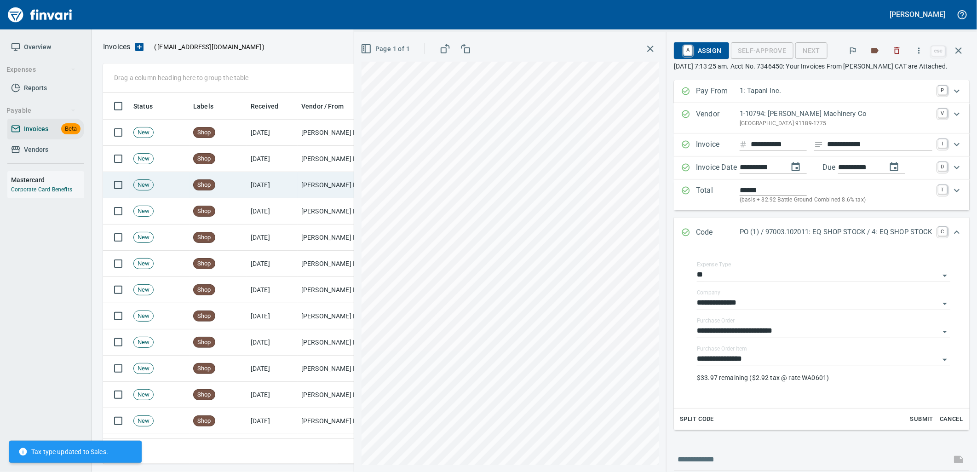
click at [312, 192] on td "[PERSON_NAME] Machinery Co (1-10794)" at bounding box center [344, 185] width 92 height 26
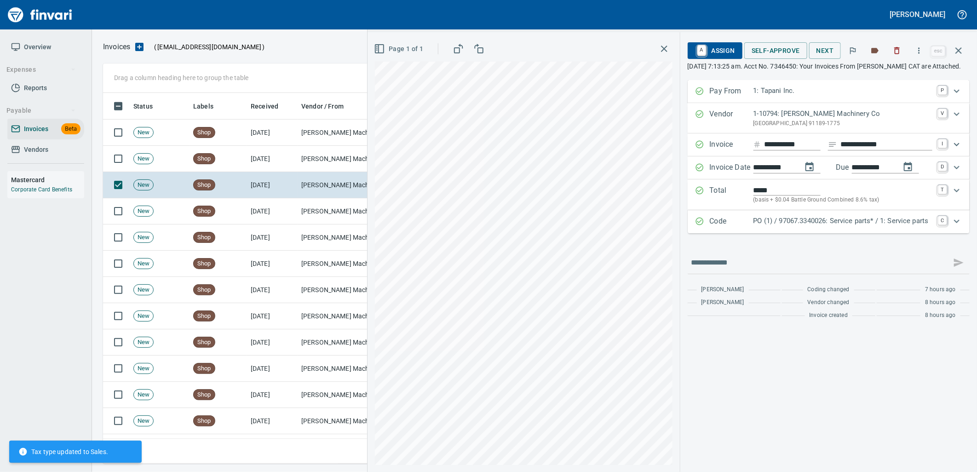
click at [780, 226] on p "PO (1) / 97067.3340026: Service parts* / 1: Service parts" at bounding box center [843, 221] width 179 height 11
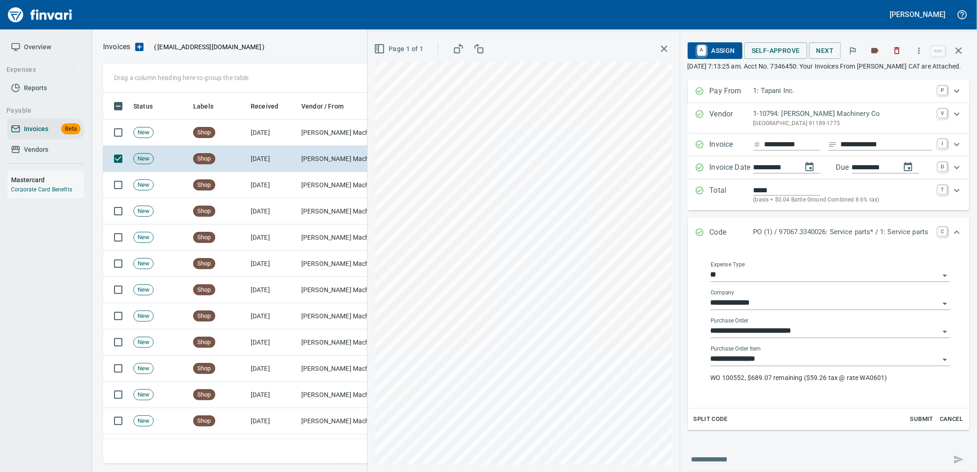
click at [784, 366] on input "**********" at bounding box center [825, 359] width 229 height 13
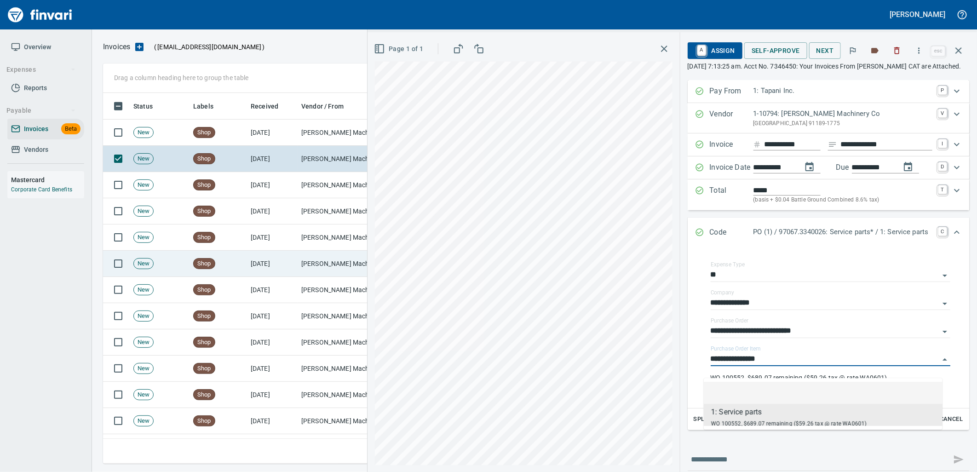
click at [306, 127] on td "[PERSON_NAME] Machinery Co (1-10794)" at bounding box center [344, 133] width 92 height 26
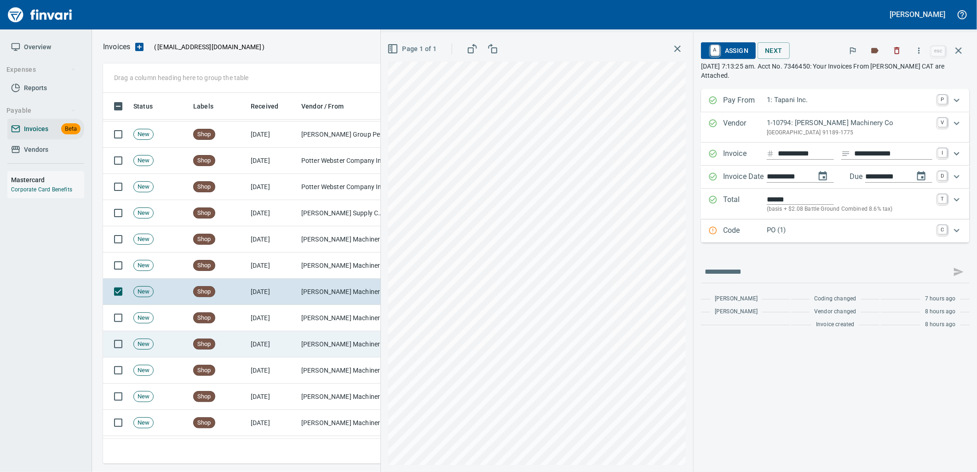
scroll to position [143, 0]
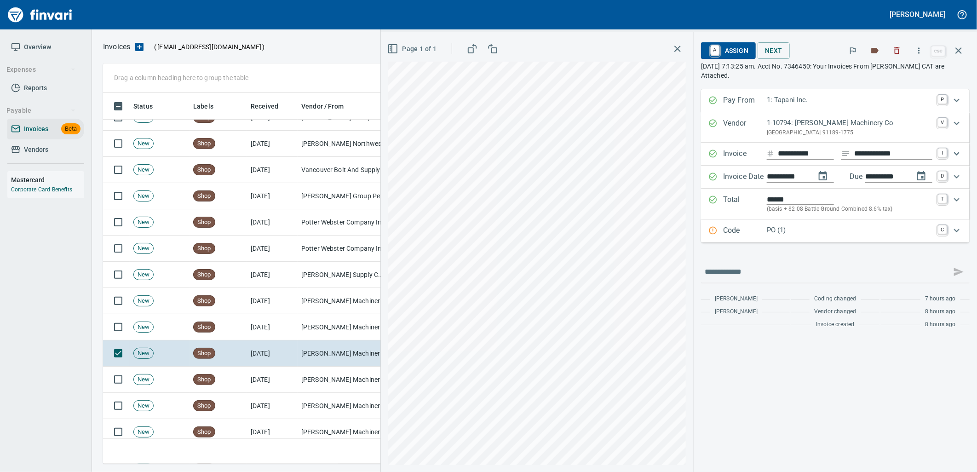
click at [808, 236] on div "PO (1)" at bounding box center [850, 231] width 166 height 12
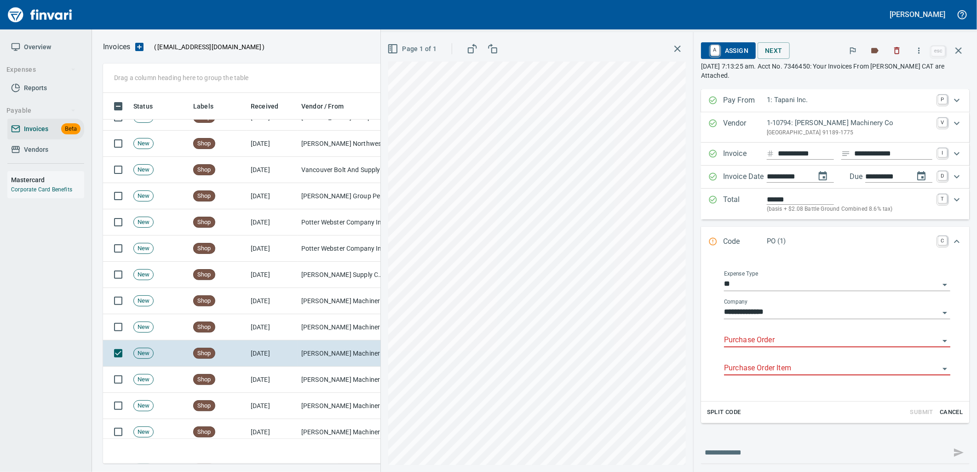
click at [779, 343] on input "Purchase Order" at bounding box center [831, 340] width 215 height 13
click at [802, 366] on li "97081.3340035: Seat harness" at bounding box center [829, 365] width 228 height 22
type input "**********"
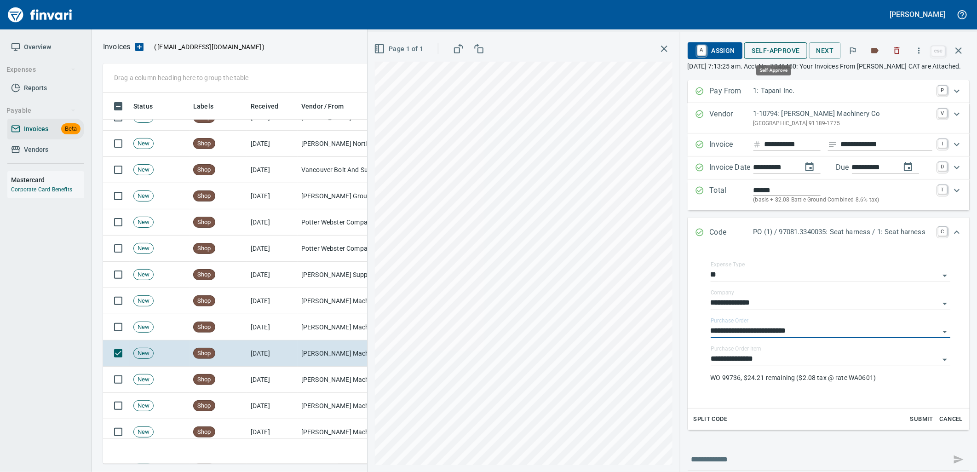
click at [778, 52] on span "Self-Approve" at bounding box center [776, 51] width 48 height 12
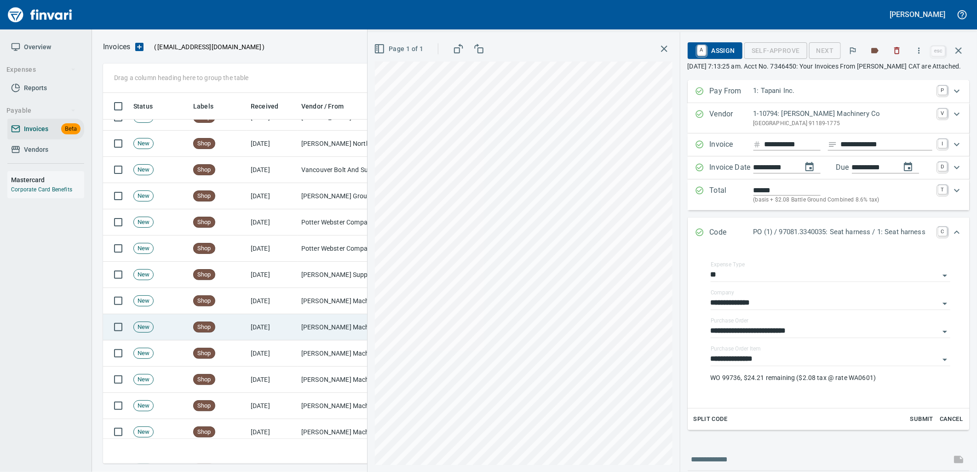
click at [300, 333] on td "[PERSON_NAME] Machinery Co (1-10794)" at bounding box center [344, 327] width 92 height 26
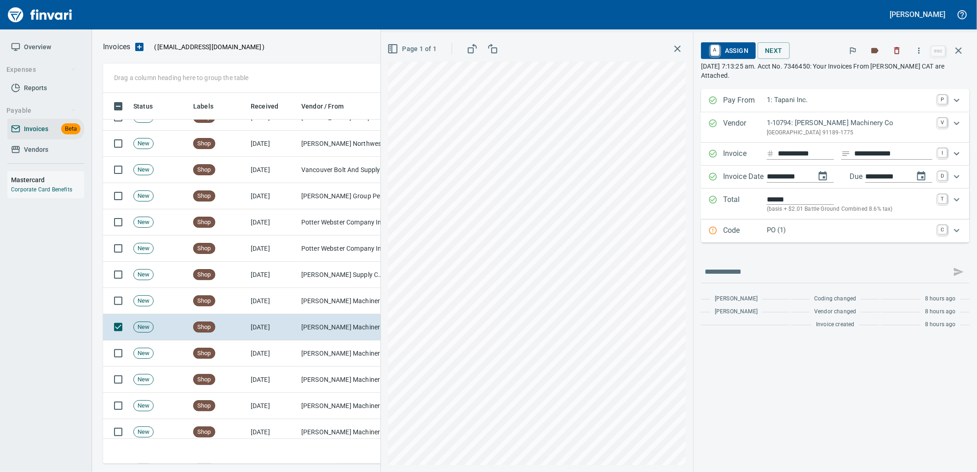
click at [803, 225] on p "PO (1)" at bounding box center [850, 230] width 166 height 11
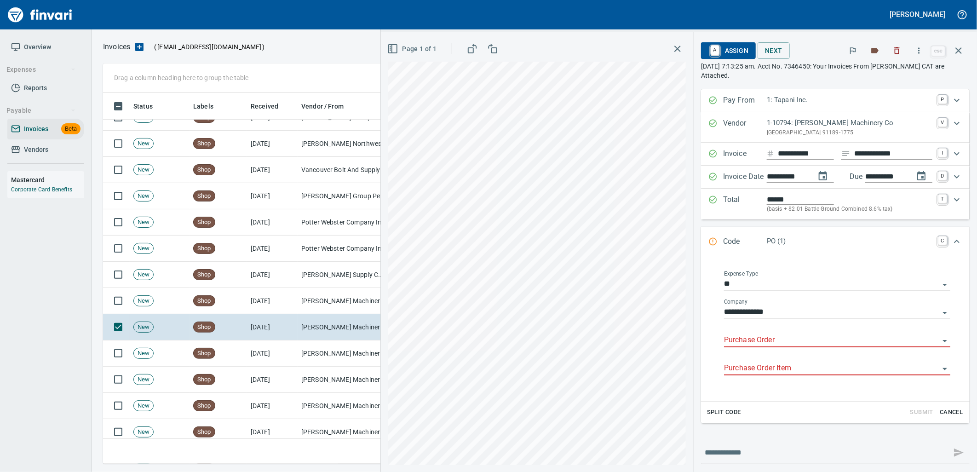
click at [790, 341] on input "Purchase Order" at bounding box center [831, 340] width 215 height 13
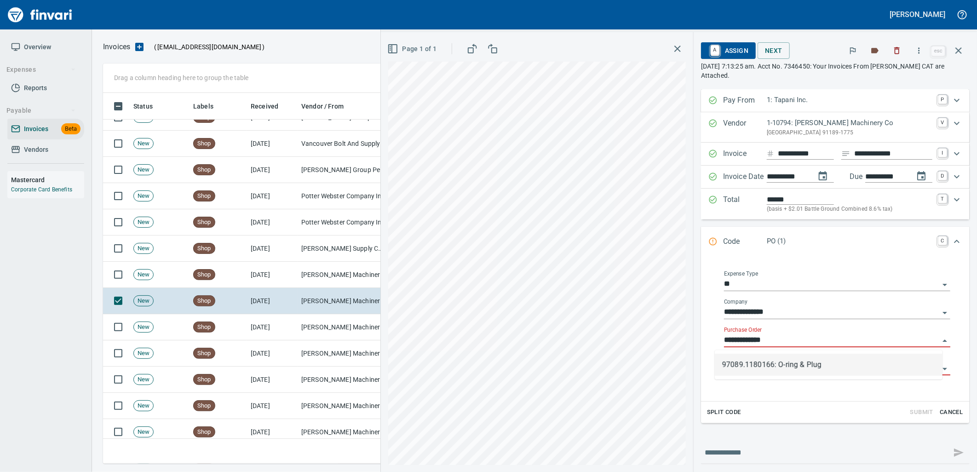
scroll to position [364, 848]
drag, startPoint x: 807, startPoint y: 360, endPoint x: 803, endPoint y: 365, distance: 5.9
click at [807, 360] on li "97089.1180166: O-ring & Plug" at bounding box center [829, 365] width 228 height 22
type input "**********"
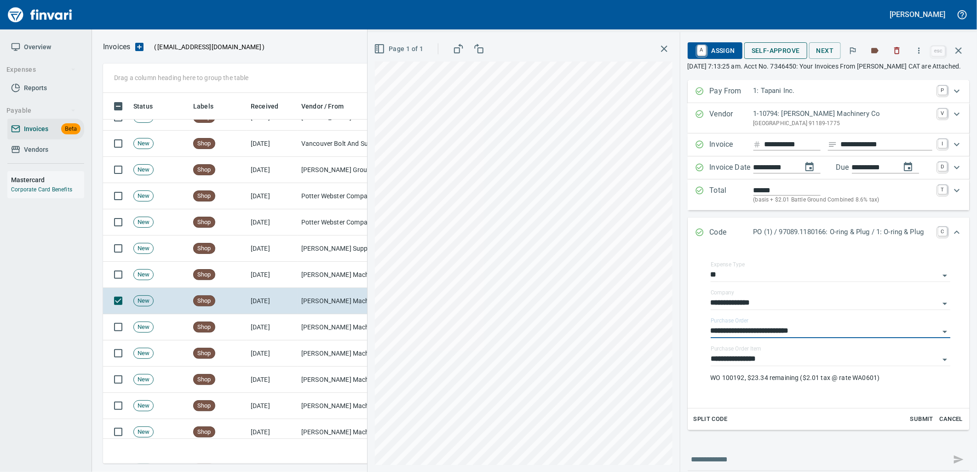
click at [769, 54] on span "Self-Approve" at bounding box center [776, 51] width 48 height 12
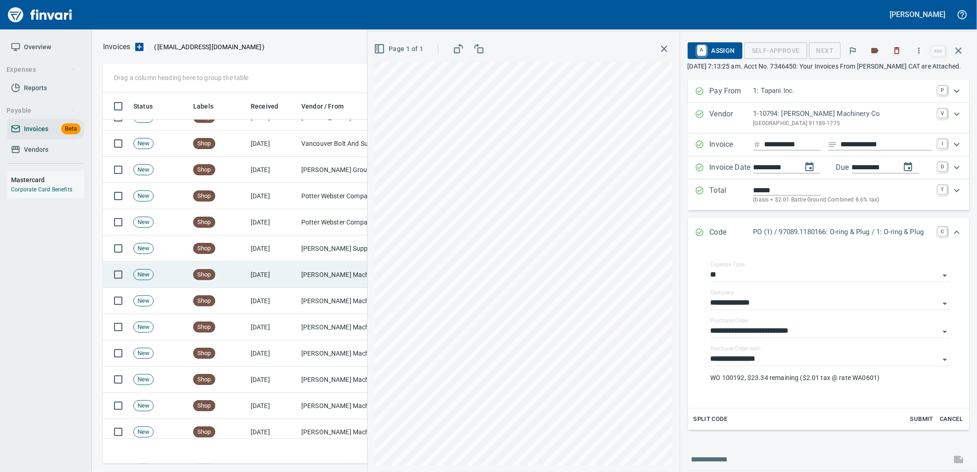
click at [313, 272] on td "[PERSON_NAME] Machinery Co (1-10794)" at bounding box center [344, 275] width 92 height 26
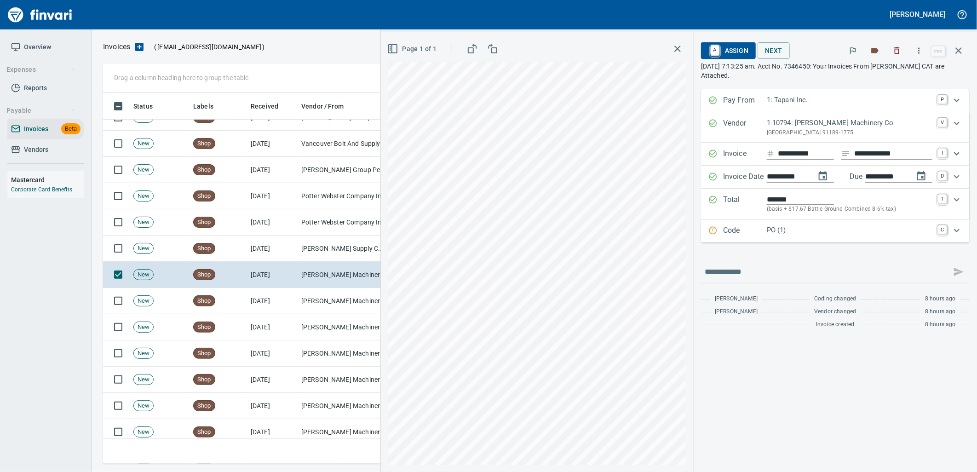
click at [872, 232] on p "PO (1)" at bounding box center [850, 230] width 166 height 11
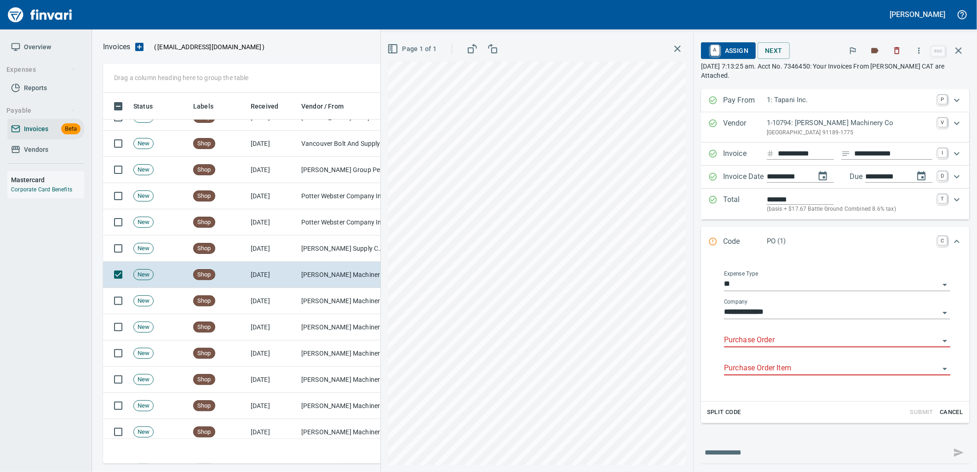
click at [792, 341] on input "Purchase Order" at bounding box center [831, 340] width 215 height 13
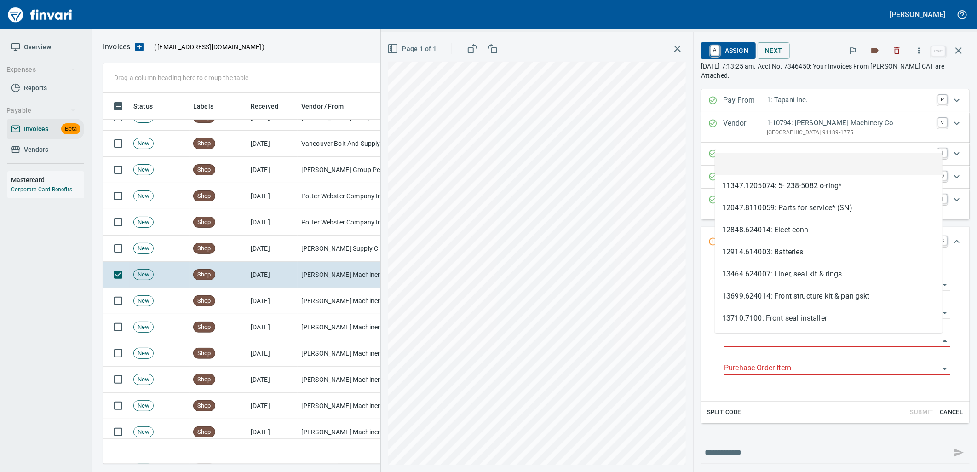
scroll to position [364, 848]
type input "**********"
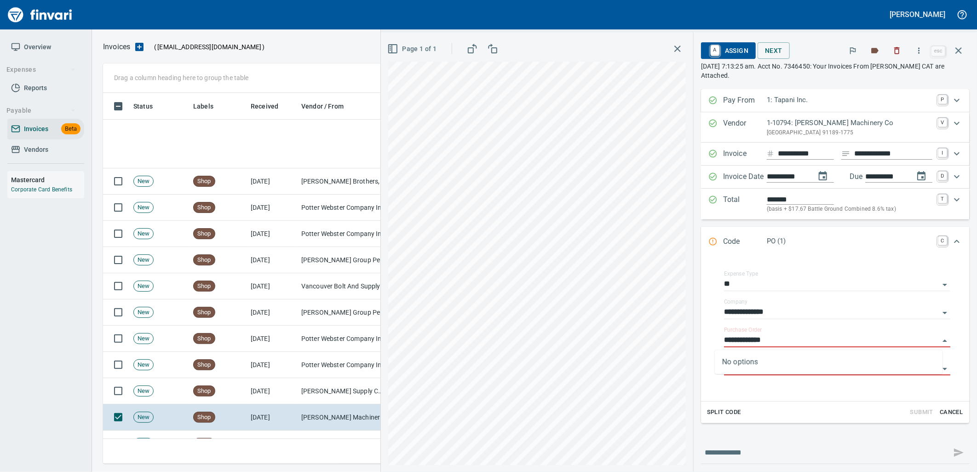
scroll to position [364, 848]
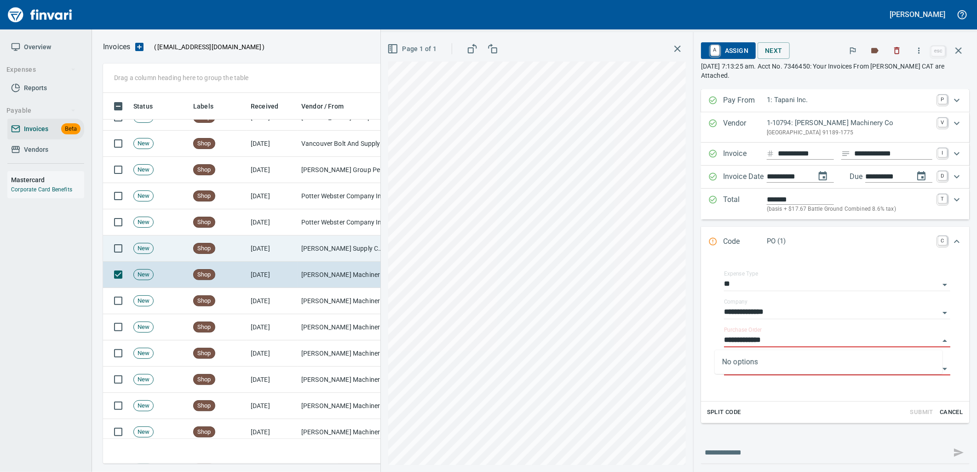
click at [337, 245] on td "[PERSON_NAME] Supply Company (1-10645)" at bounding box center [344, 249] width 92 height 26
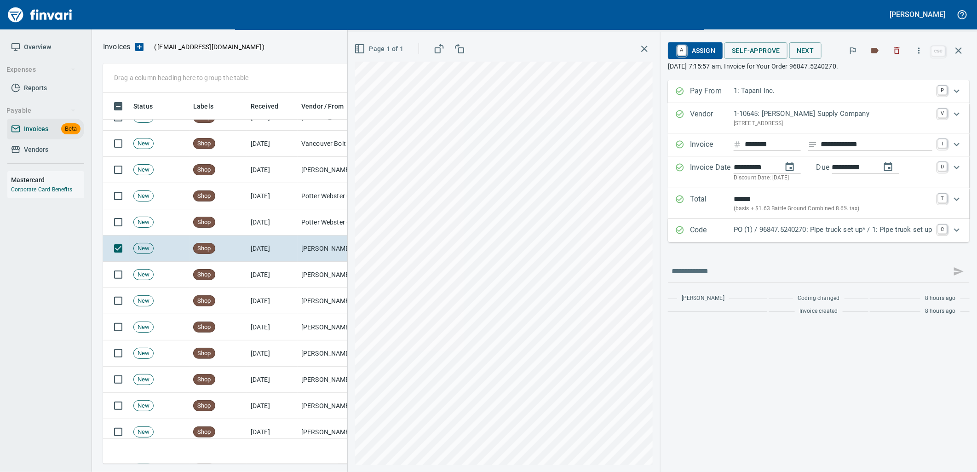
click at [763, 228] on p "PO (1) / 96847.5240270: Pipe truck set up* / 1: Pipe truck set up" at bounding box center [833, 230] width 199 height 11
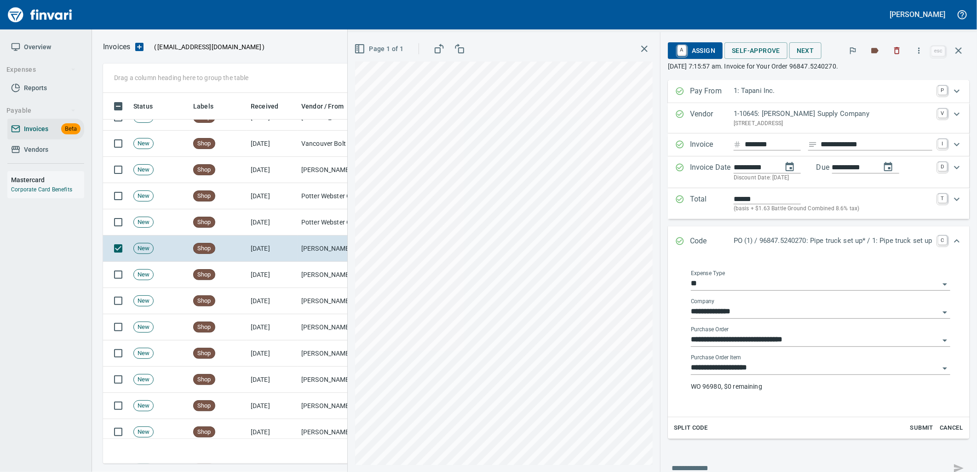
click at [756, 366] on input "**********" at bounding box center [815, 368] width 248 height 13
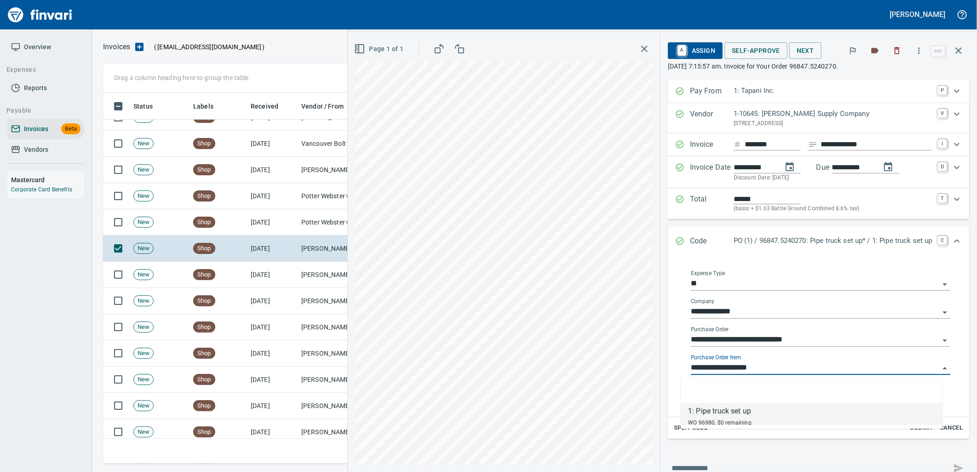
scroll to position [364, 848]
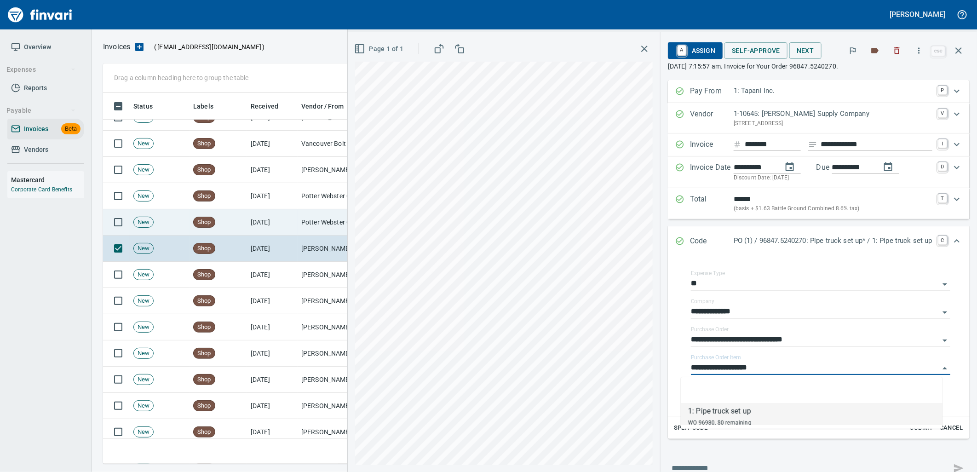
click at [306, 220] on td "Potter Webster Company Inc (1-10818)" at bounding box center [344, 222] width 92 height 26
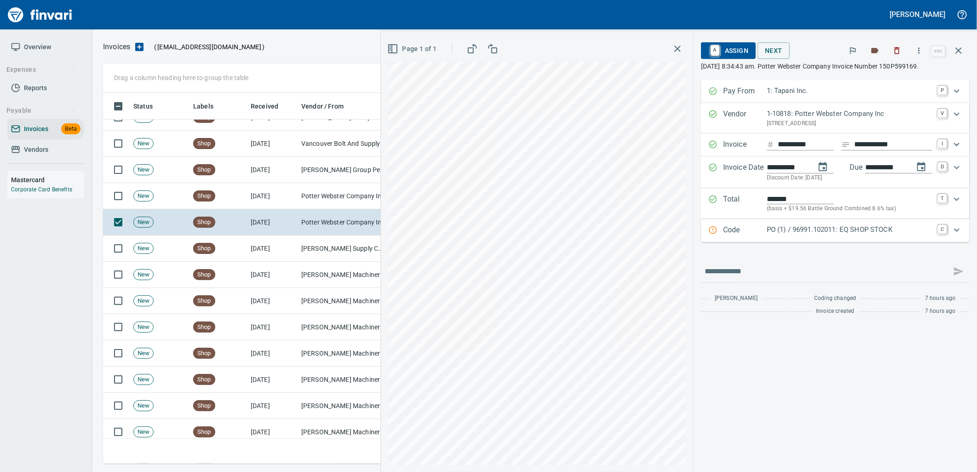
click at [820, 230] on p "PO (1) / 96991.102011: EQ SHOP STOCK" at bounding box center [850, 230] width 166 height 11
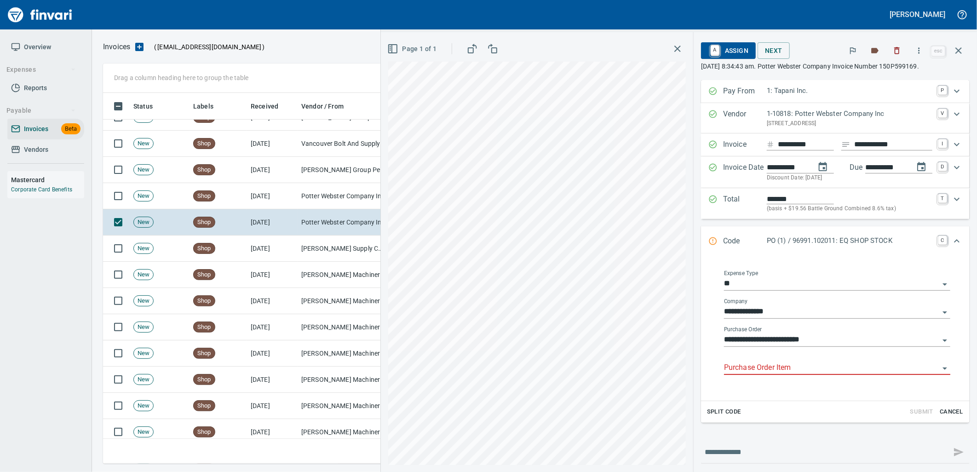
click at [791, 364] on input "Purchase Order Item" at bounding box center [831, 368] width 215 height 13
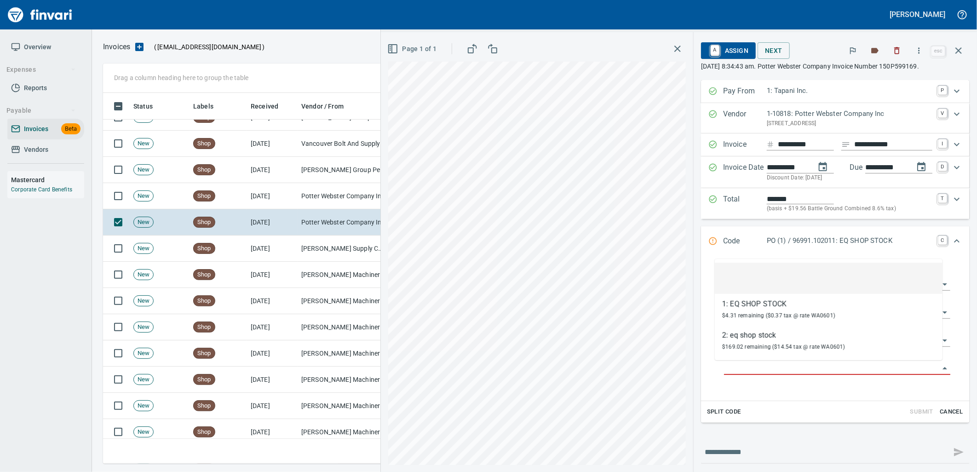
scroll to position [364, 848]
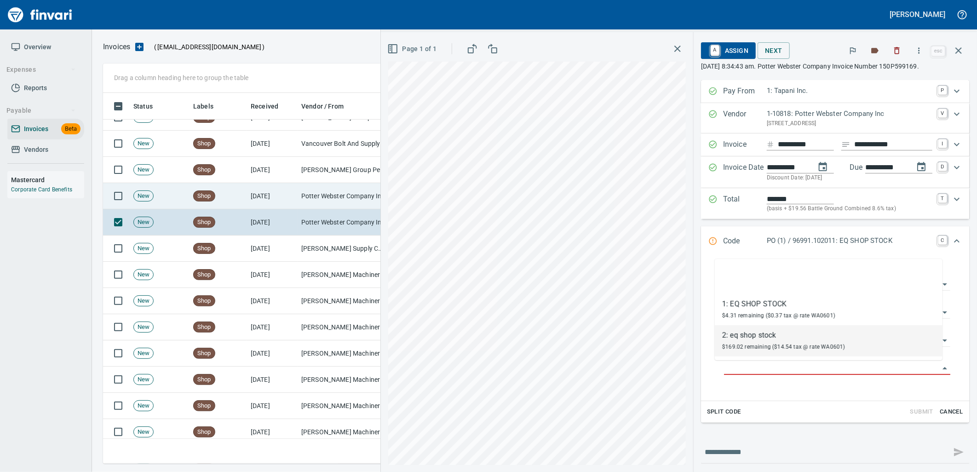
click at [270, 186] on td "[DATE]" at bounding box center [272, 196] width 51 height 26
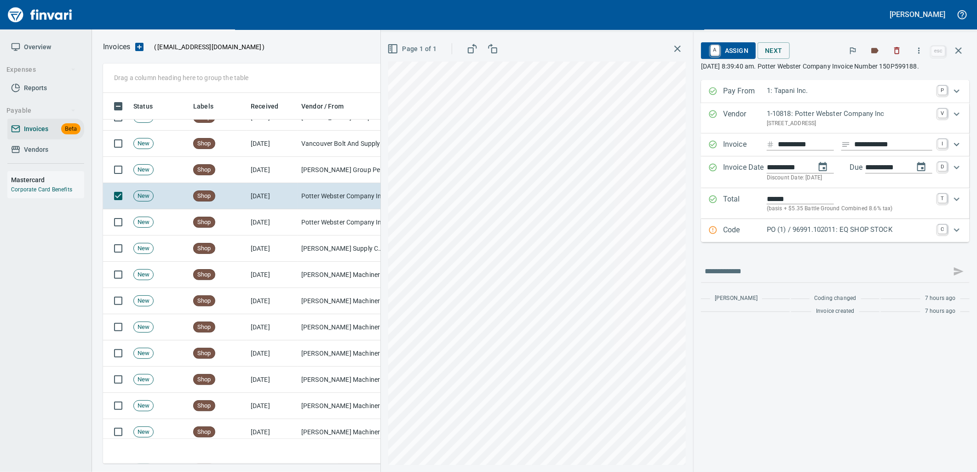
click at [803, 232] on p "PO (1) / 96991.102011: EQ SHOP STOCK" at bounding box center [850, 230] width 166 height 11
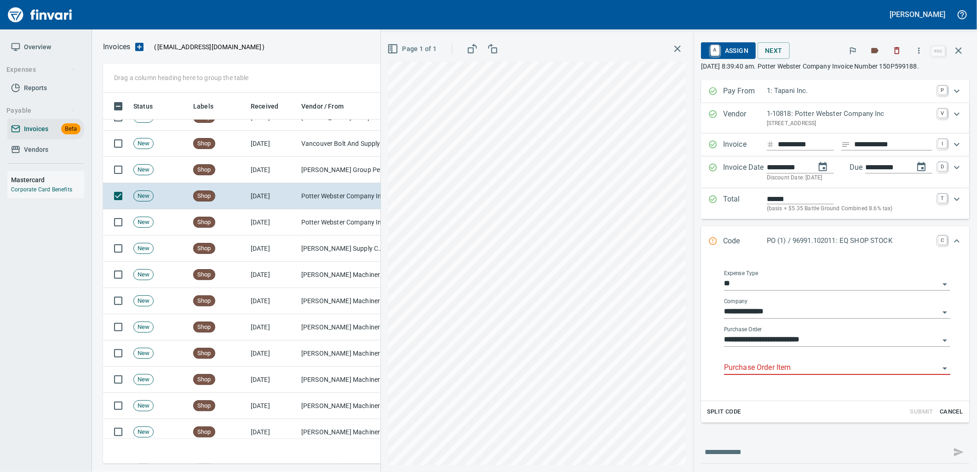
click at [776, 369] on input "Purchase Order Item" at bounding box center [831, 368] width 215 height 13
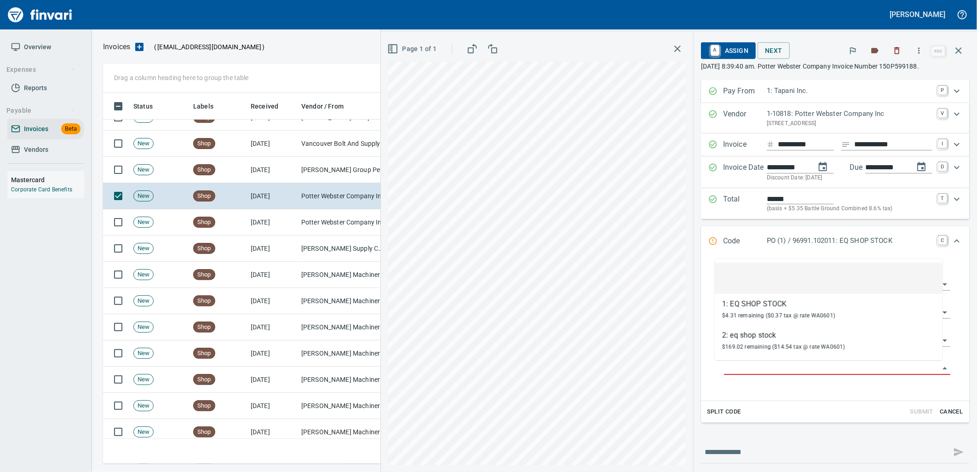
scroll to position [364, 848]
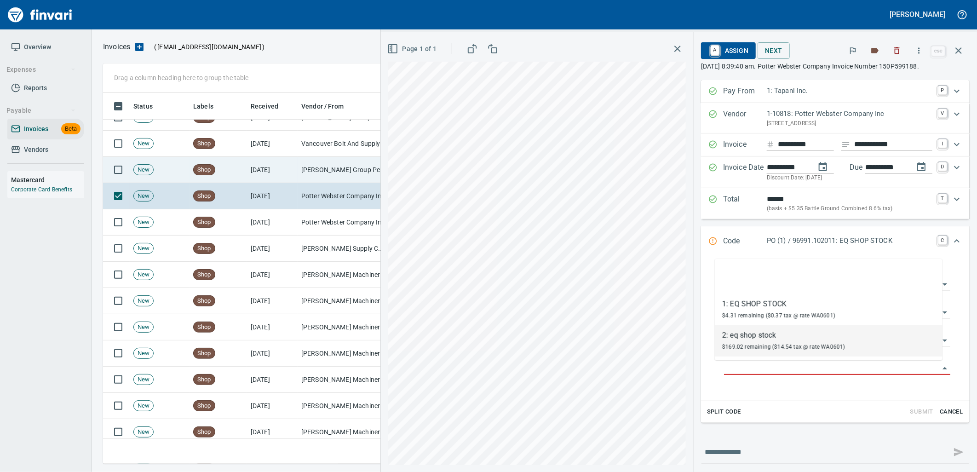
click at [304, 172] on td "[PERSON_NAME] Group Peterbilt([MEDICAL_DATA]) (1-38196)" at bounding box center [344, 170] width 92 height 26
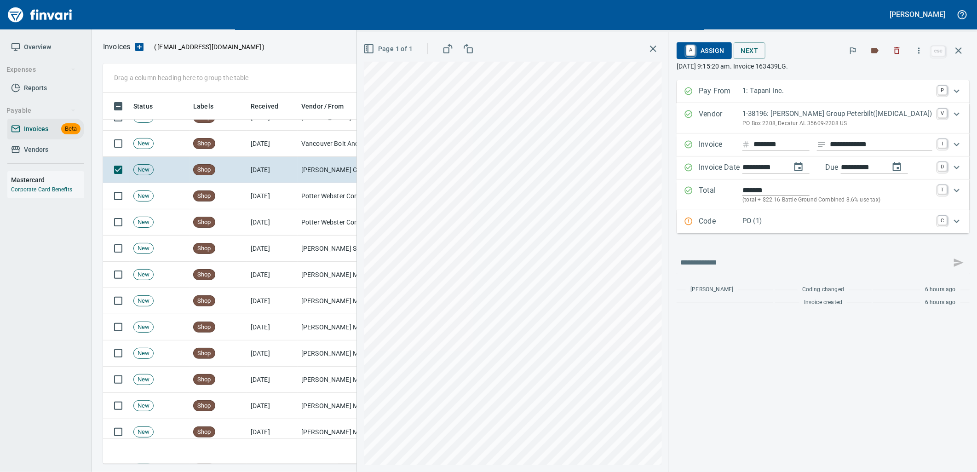
click at [795, 220] on p "PO (1)" at bounding box center [838, 221] width 190 height 11
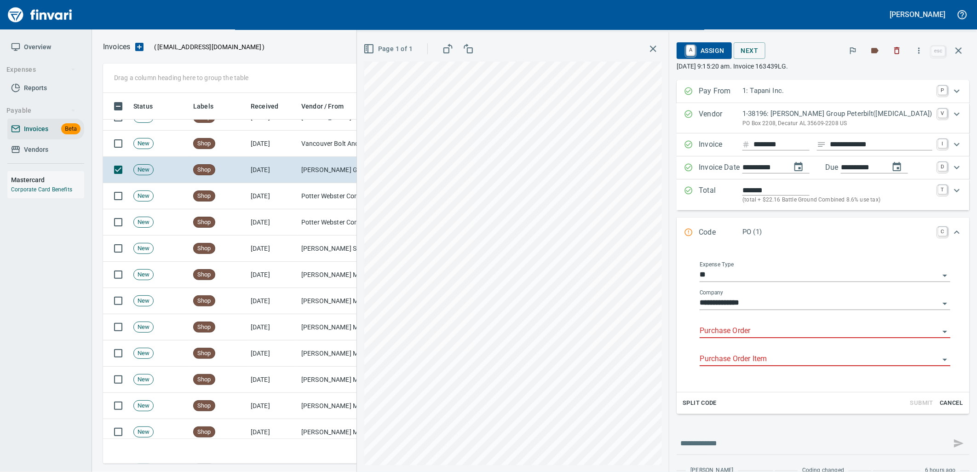
click at [761, 334] on input "Purchase Order" at bounding box center [820, 331] width 240 height 13
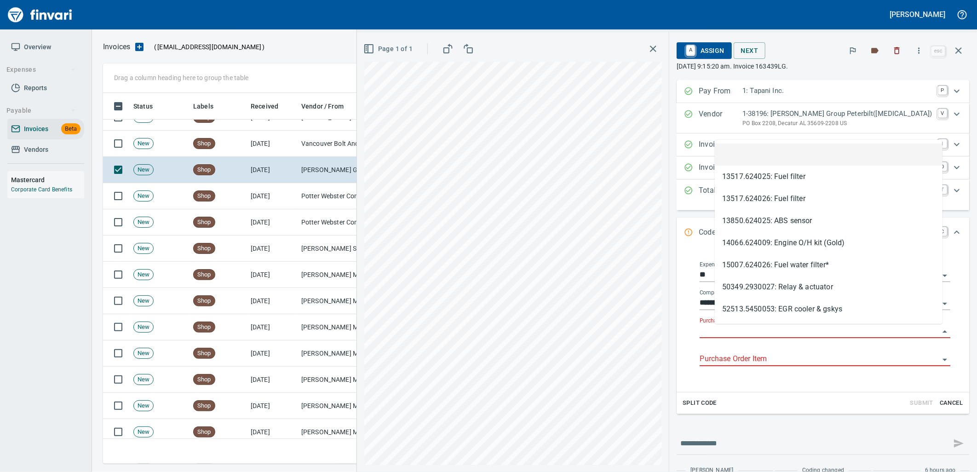
scroll to position [364, 848]
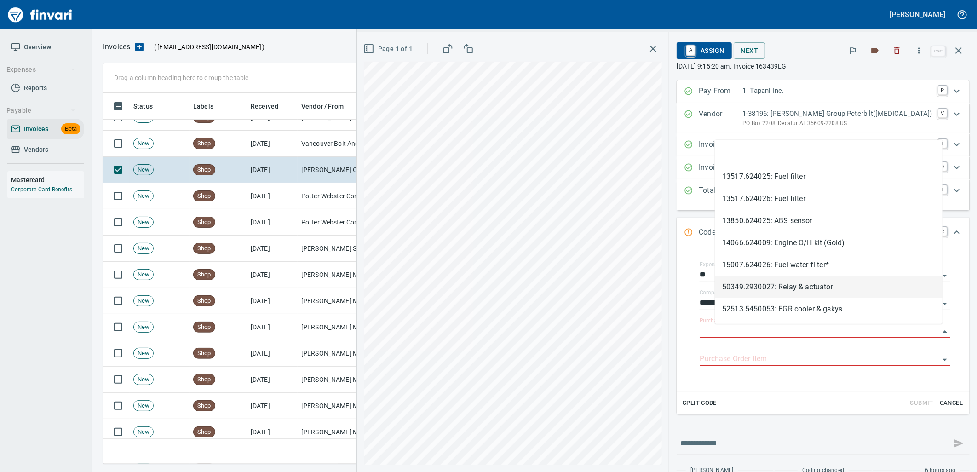
type input "**********"
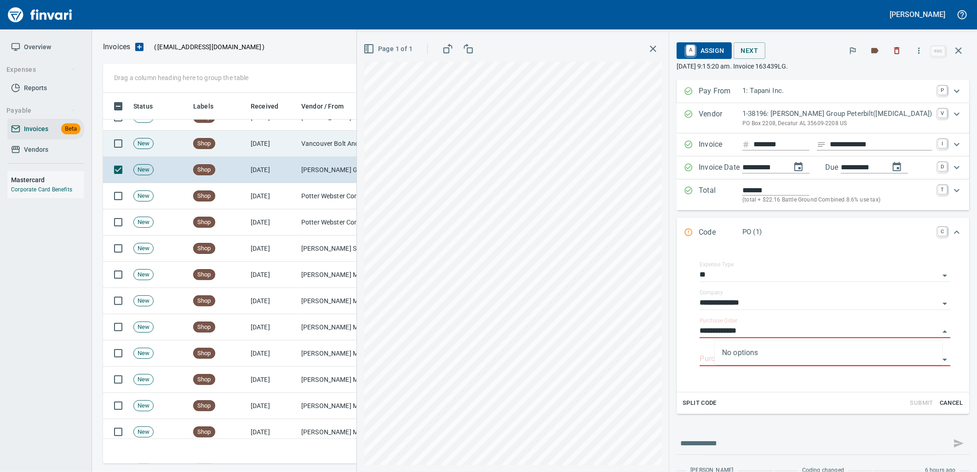
click at [320, 148] on td "Vancouver Bolt And Supply Inc (1-11067)" at bounding box center [344, 144] width 92 height 26
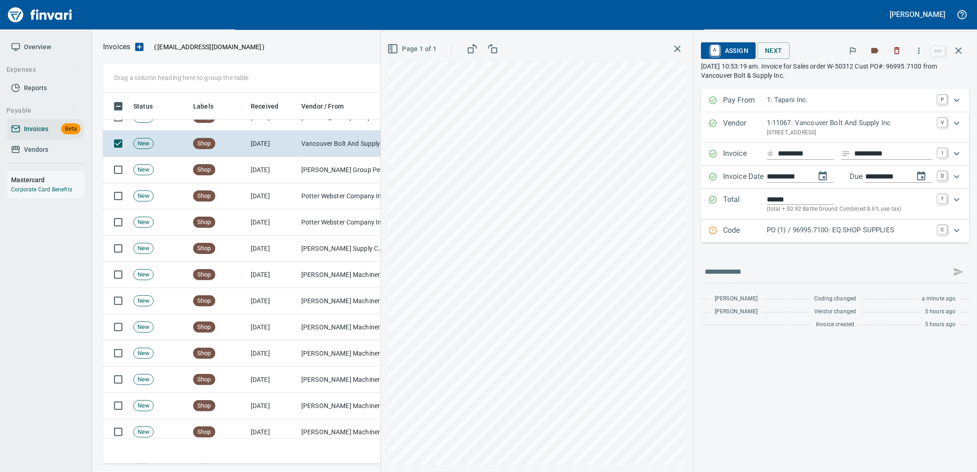
click at [827, 237] on div "PO (1) / 96995.7100: EQ SHOP SUPPLIES" at bounding box center [850, 231] width 166 height 12
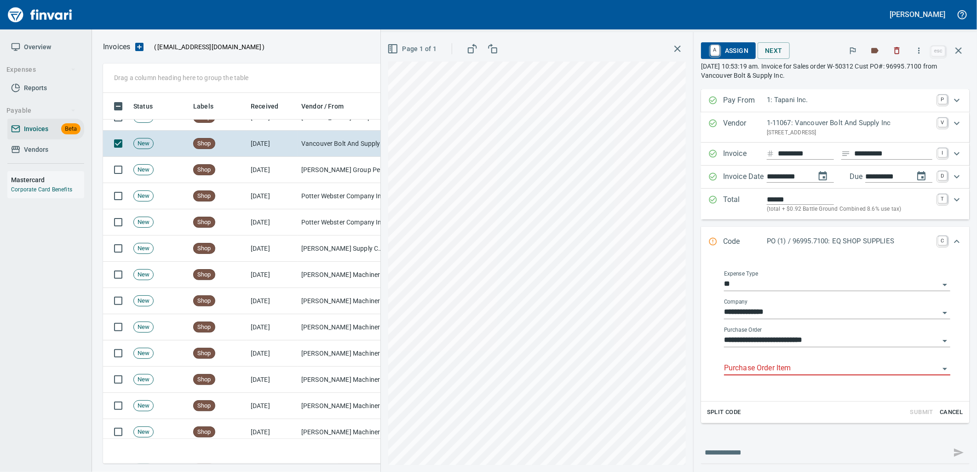
click at [798, 371] on input "Purchase Order Item" at bounding box center [831, 368] width 215 height 13
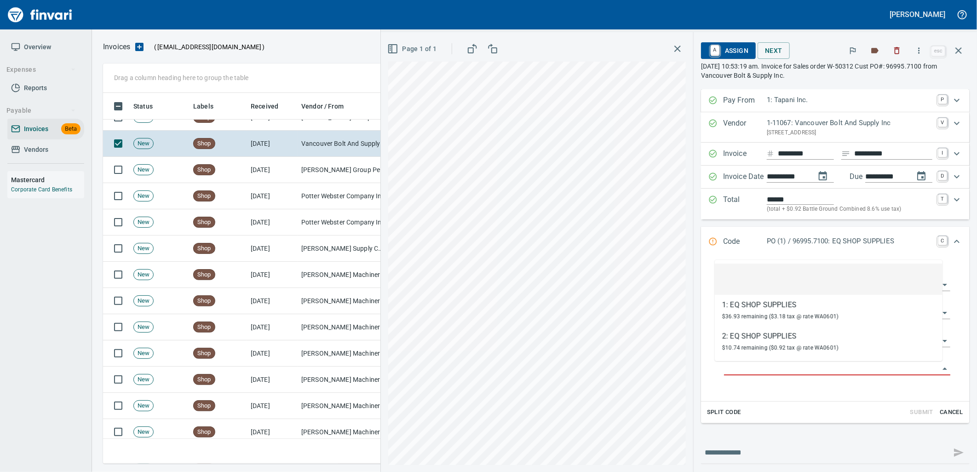
scroll to position [364, 848]
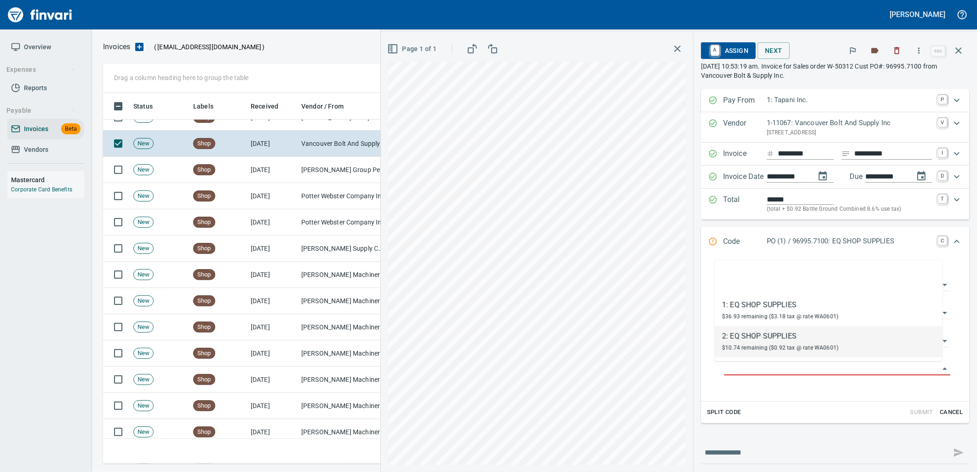
click at [744, 341] on div "2: EQ SHOP SUPPLIES" at bounding box center [780, 336] width 116 height 11
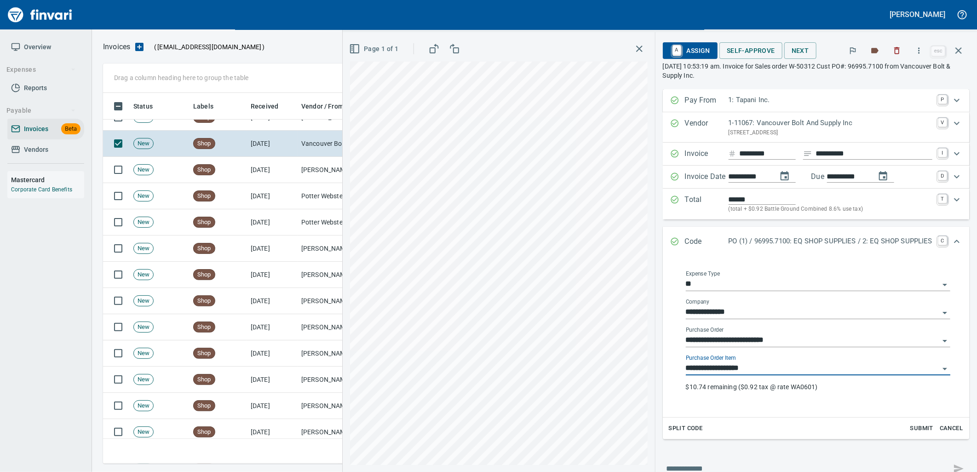
type input "**********"
click at [730, 48] on span "Self-Approve" at bounding box center [751, 51] width 48 height 12
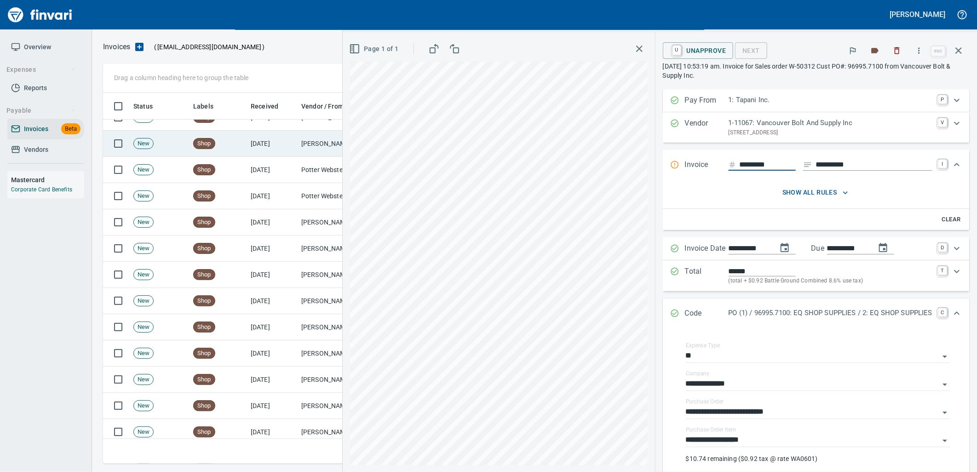
drag, startPoint x: 289, startPoint y: 142, endPoint x: 290, endPoint y: 177, distance: 35.4
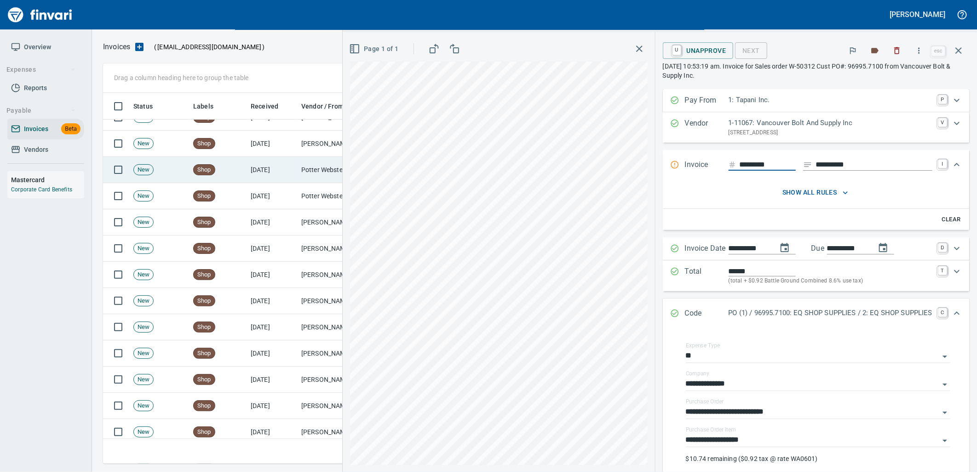
click at [289, 141] on td "[DATE]" at bounding box center [272, 144] width 51 height 26
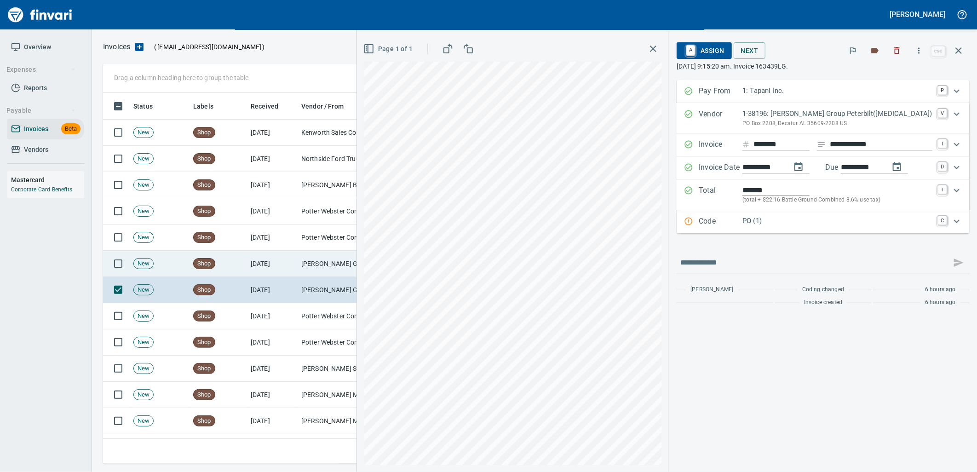
click at [327, 270] on td "[PERSON_NAME] Group Peterbilt([MEDICAL_DATA]) (1-38196)" at bounding box center [344, 264] width 92 height 26
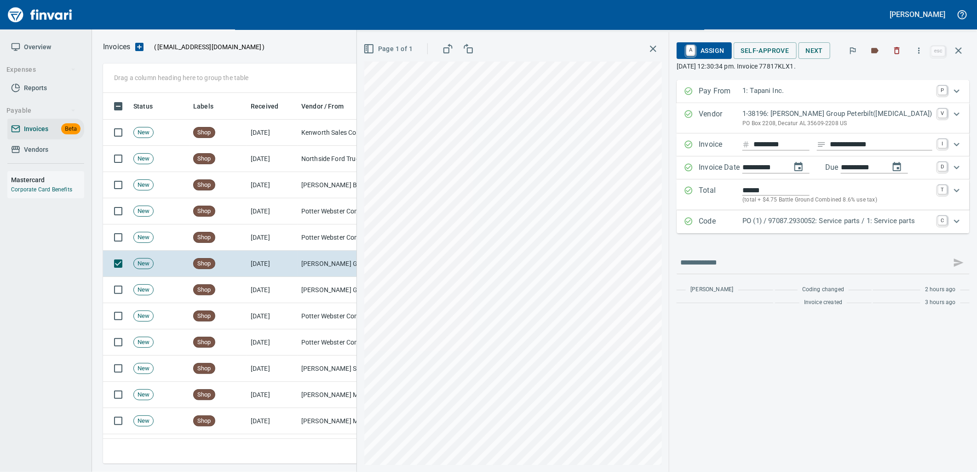
click at [792, 226] on p "PO (1) / 97087.2930052: Service parts / 1: Service parts" at bounding box center [838, 221] width 190 height 11
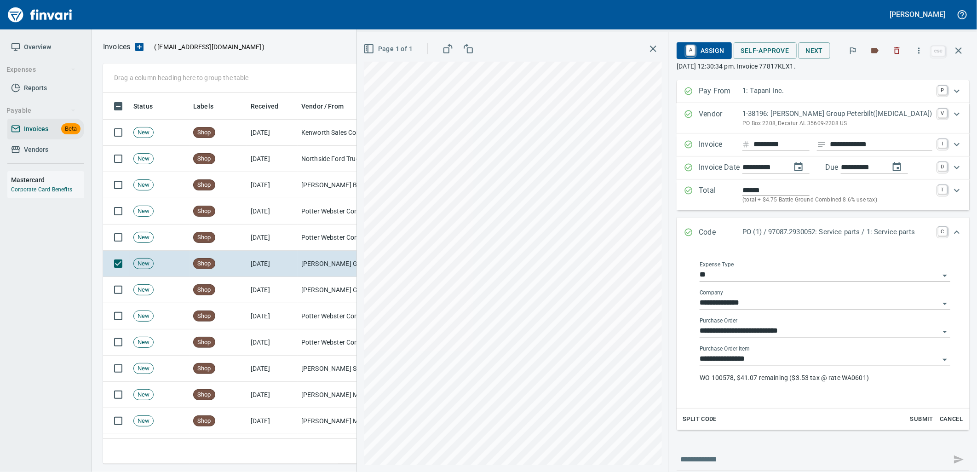
click at [777, 364] on input "**********" at bounding box center [820, 359] width 240 height 13
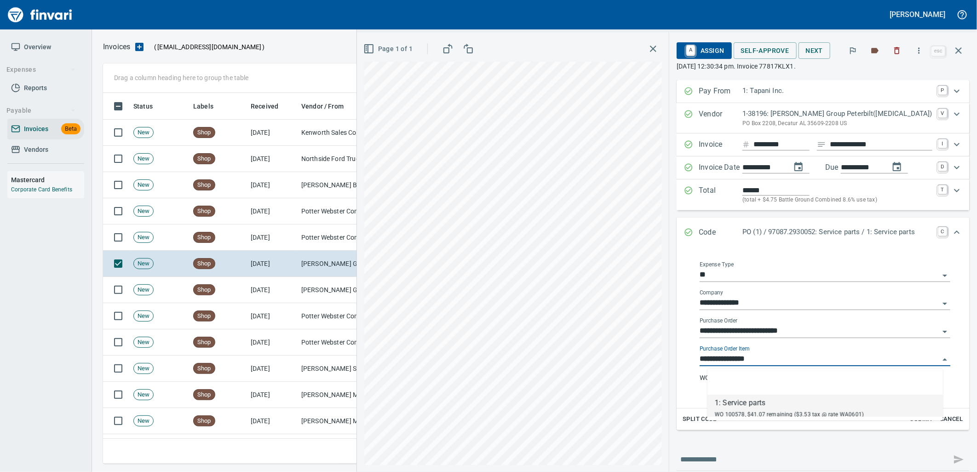
scroll to position [364, 848]
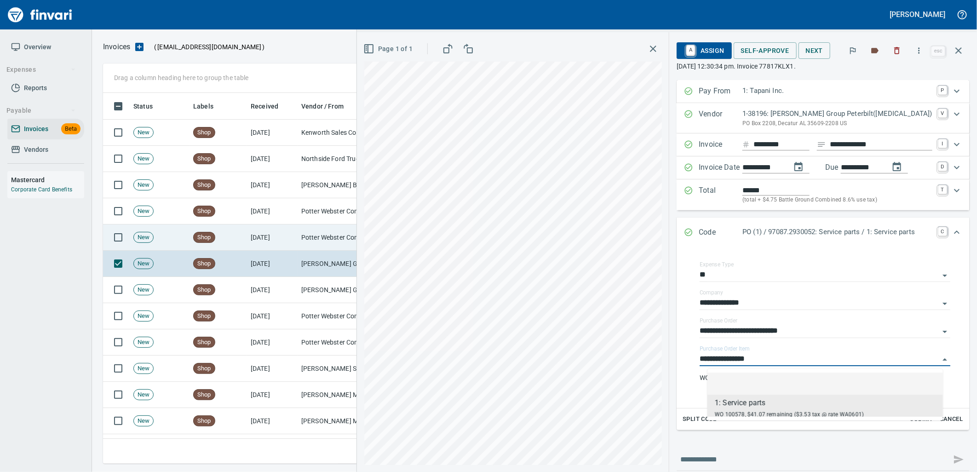
click at [268, 233] on td "[DATE]" at bounding box center [272, 238] width 51 height 26
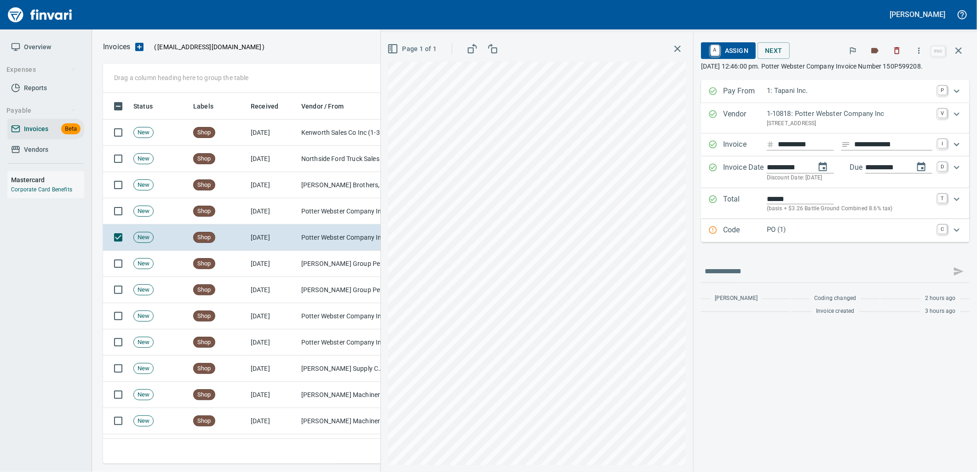
click at [814, 228] on p "PO (1)" at bounding box center [850, 230] width 166 height 11
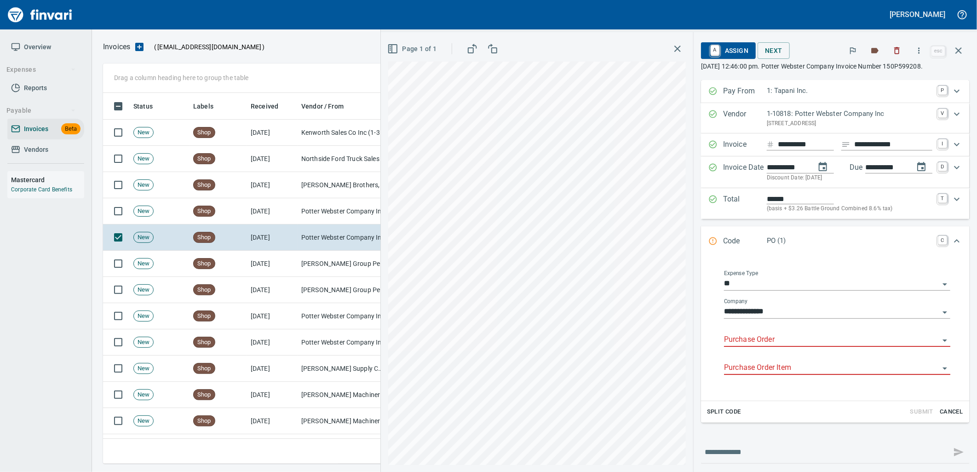
click at [776, 338] on input "Purchase Order" at bounding box center [831, 340] width 215 height 13
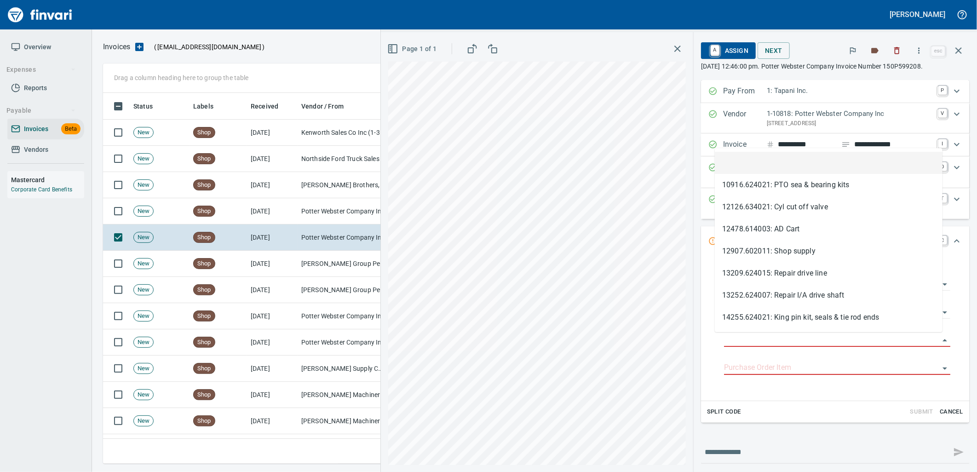
scroll to position [364, 848]
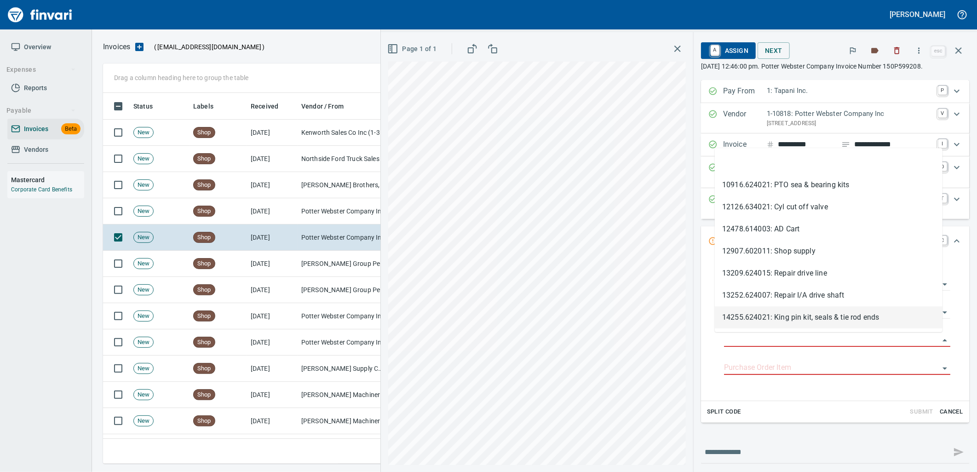
type input "**********"
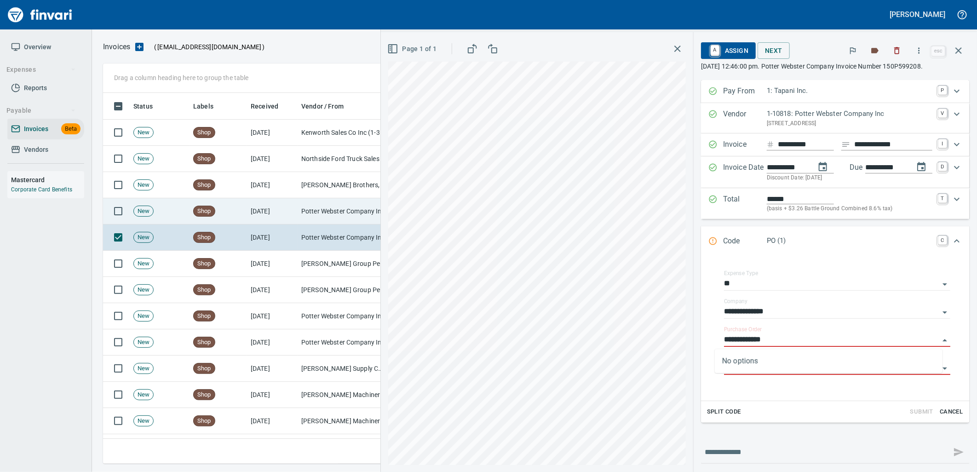
click at [330, 205] on td "Potter Webster Company Inc (1-10818)" at bounding box center [344, 211] width 92 height 26
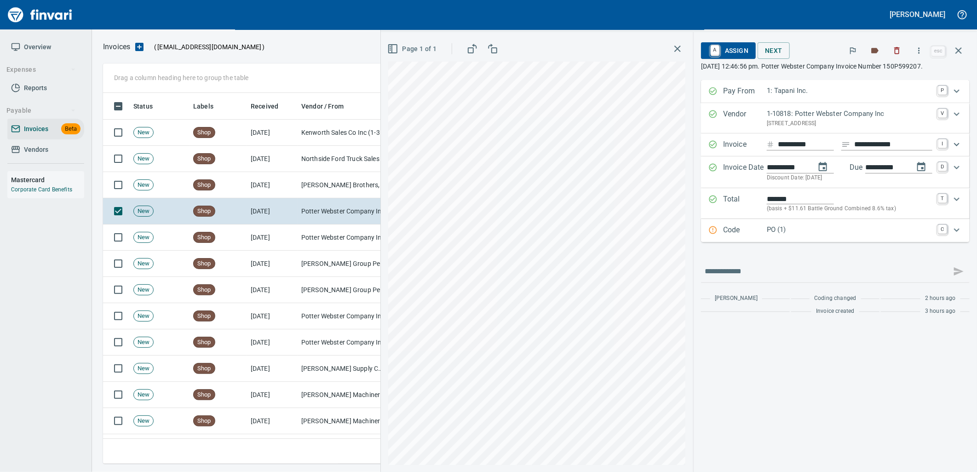
click at [793, 229] on p "PO (1)" at bounding box center [850, 230] width 166 height 11
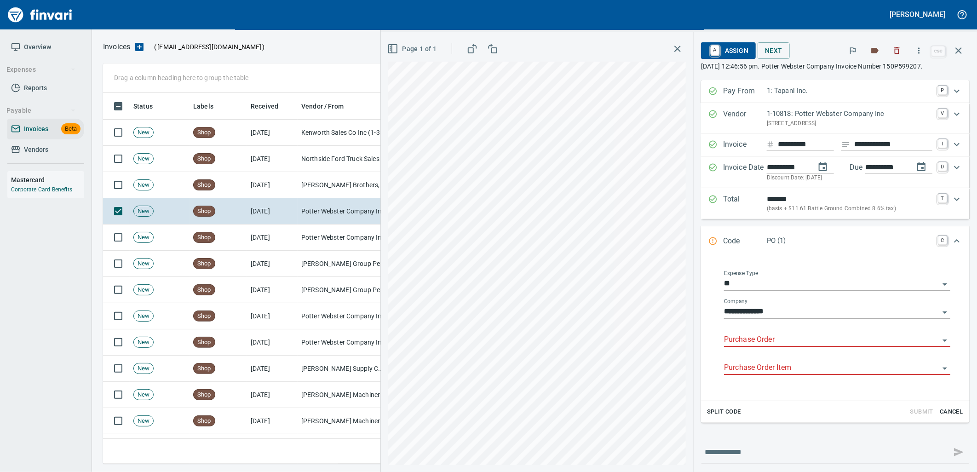
click at [759, 344] on input "Purchase Order" at bounding box center [831, 340] width 215 height 13
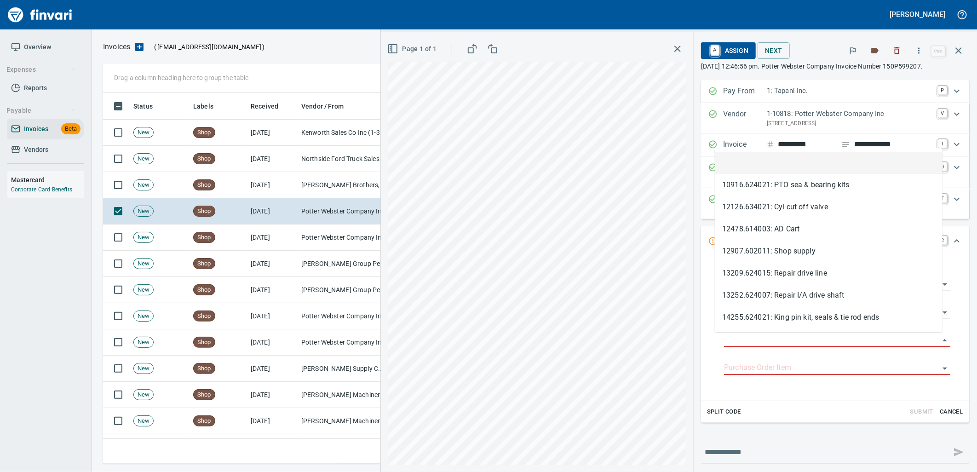
type input "**********"
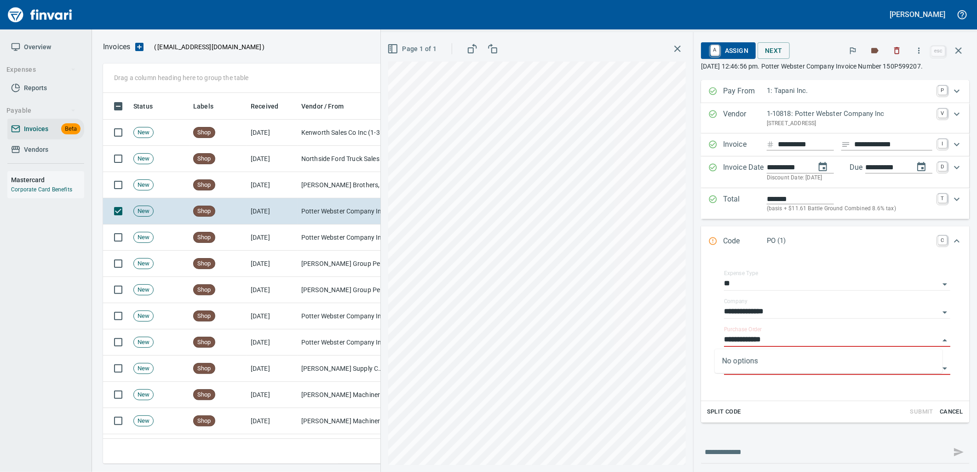
scroll to position [364, 848]
click at [325, 186] on td "[PERSON_NAME] Brothers, Inc. (1-10059)" at bounding box center [344, 185] width 92 height 26
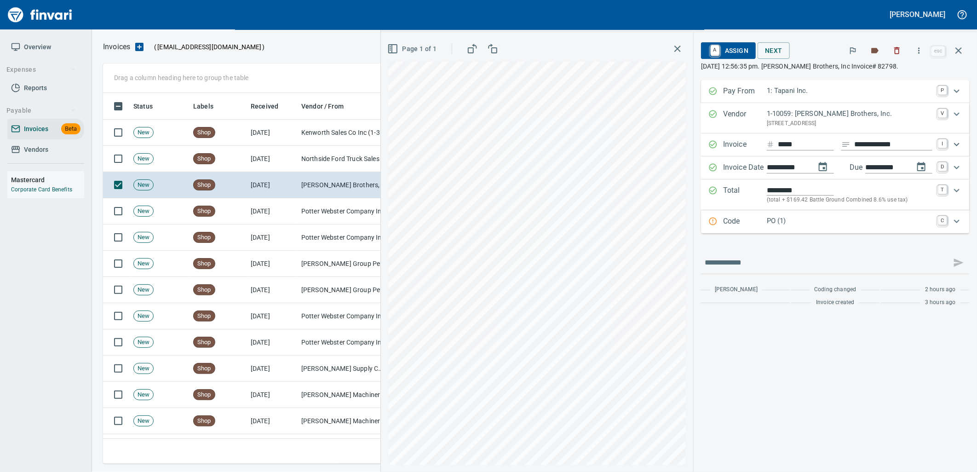
click at [811, 233] on div "Code PO (1) C" at bounding box center [835, 221] width 269 height 23
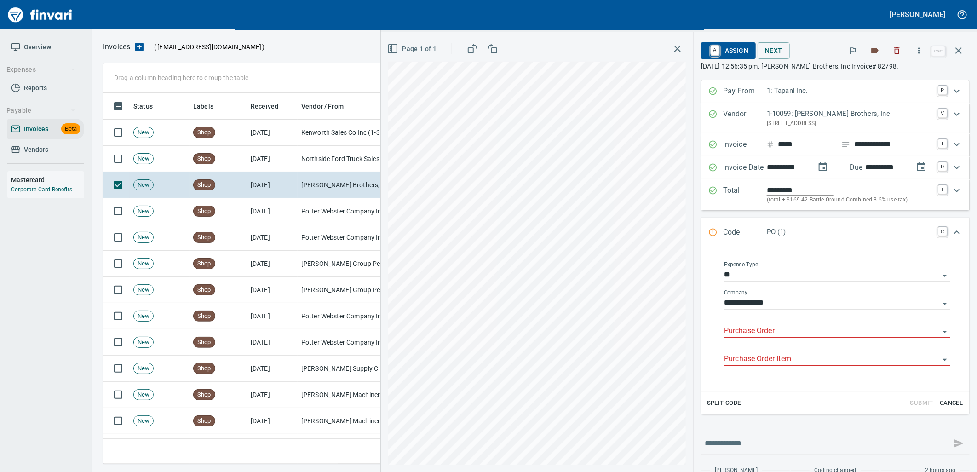
click at [757, 327] on input "Purchase Order" at bounding box center [831, 331] width 215 height 13
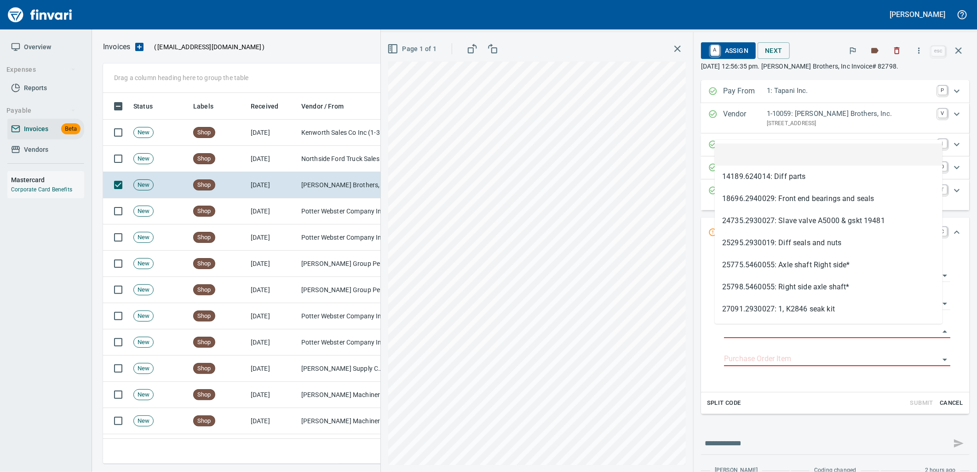
scroll to position [364, 848]
type input "**********"
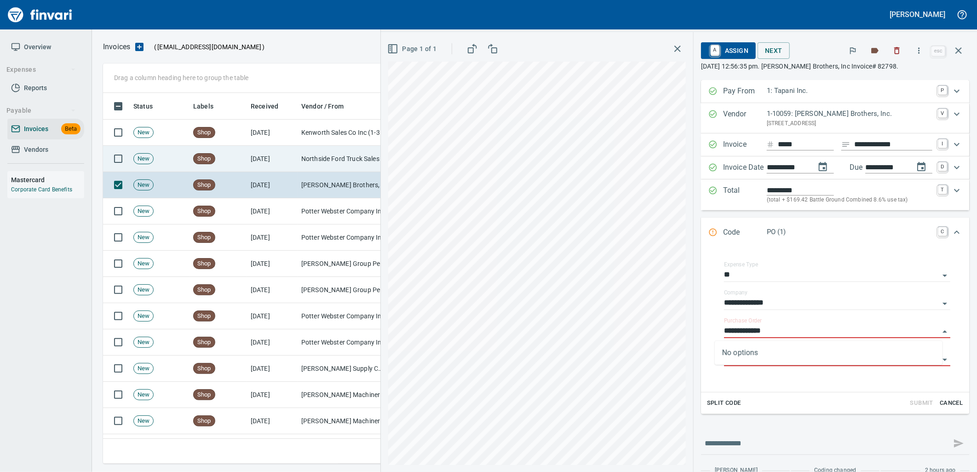
click at [306, 162] on td "Northside Ford Truck Sales Inc (1-10715)" at bounding box center [344, 159] width 92 height 26
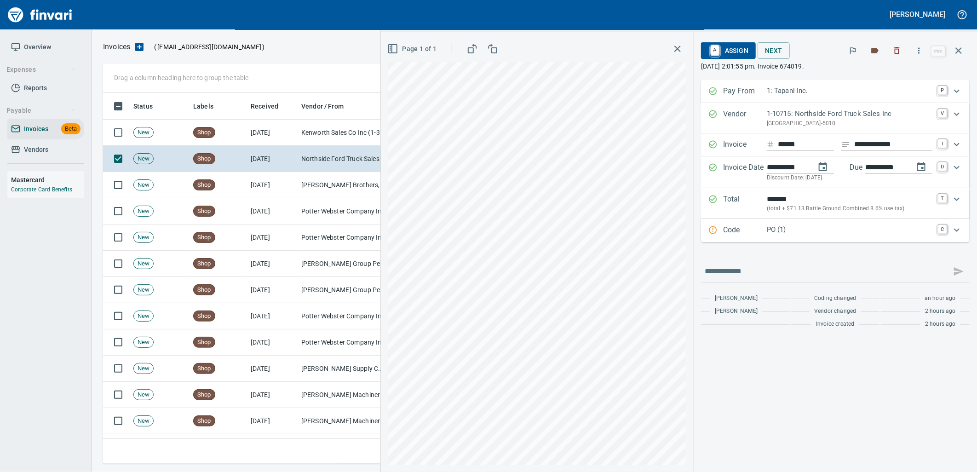
click at [774, 235] on p "PO (1)" at bounding box center [850, 230] width 166 height 11
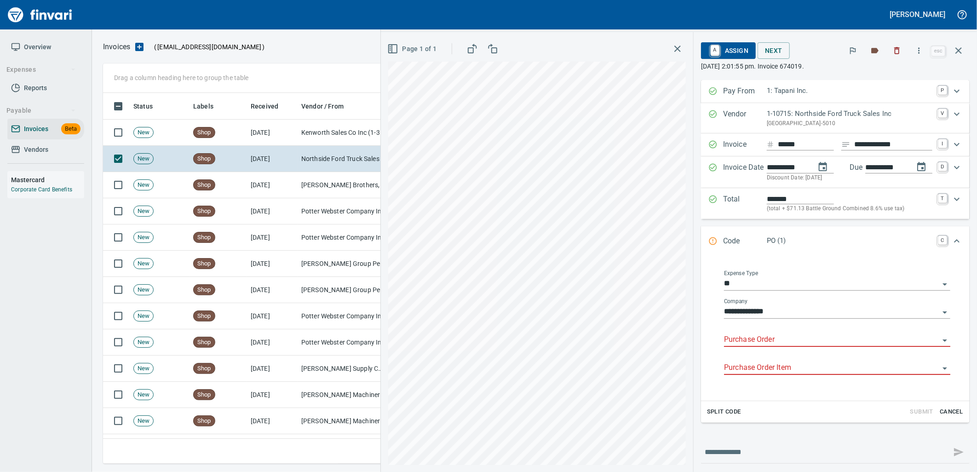
click at [771, 341] on input "Purchase Order" at bounding box center [831, 340] width 215 height 13
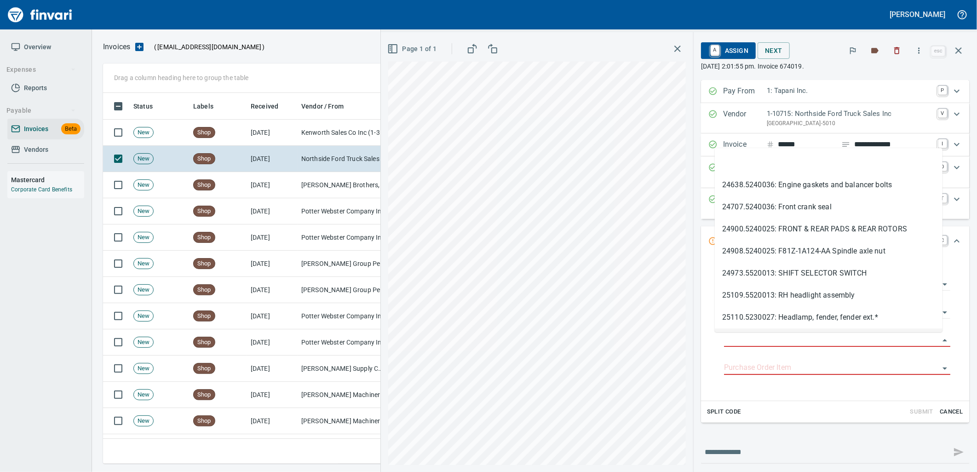
type input "**********"
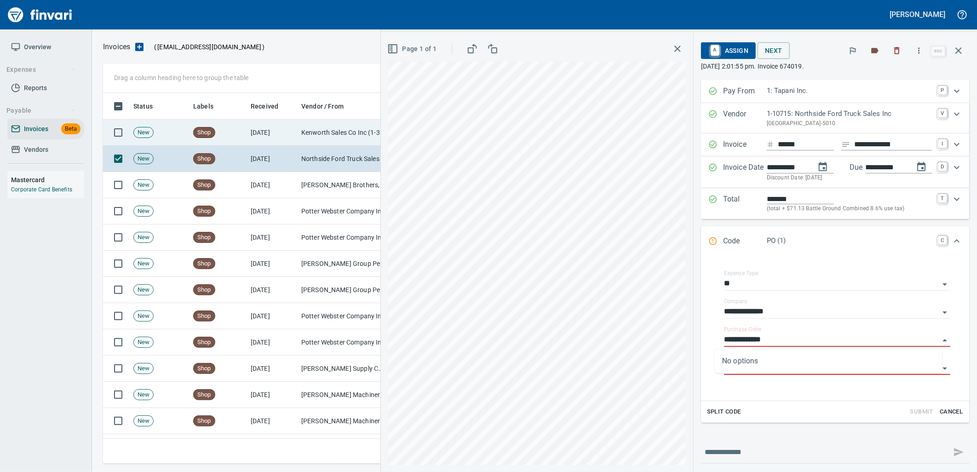
click at [335, 139] on td "Kenworth Sales Co Inc (1-38304)" at bounding box center [344, 133] width 92 height 26
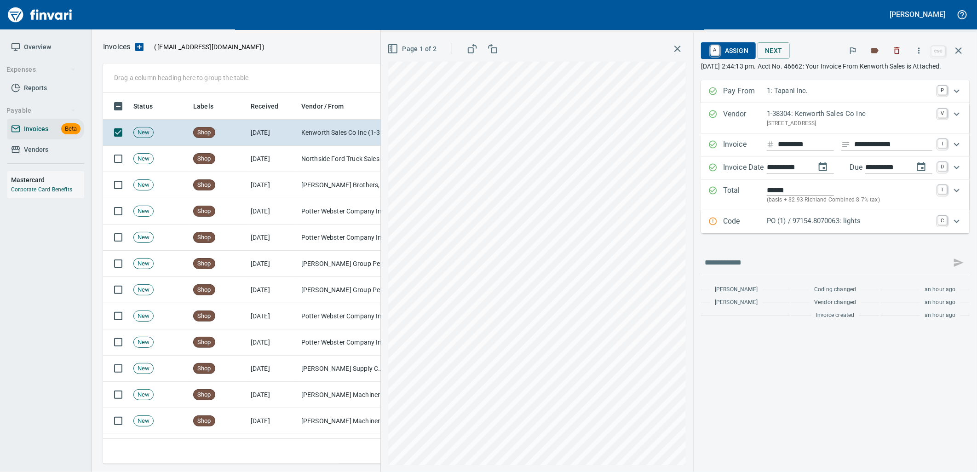
click at [768, 226] on p "PO (1) / 97154.8070063: lights" at bounding box center [850, 221] width 166 height 11
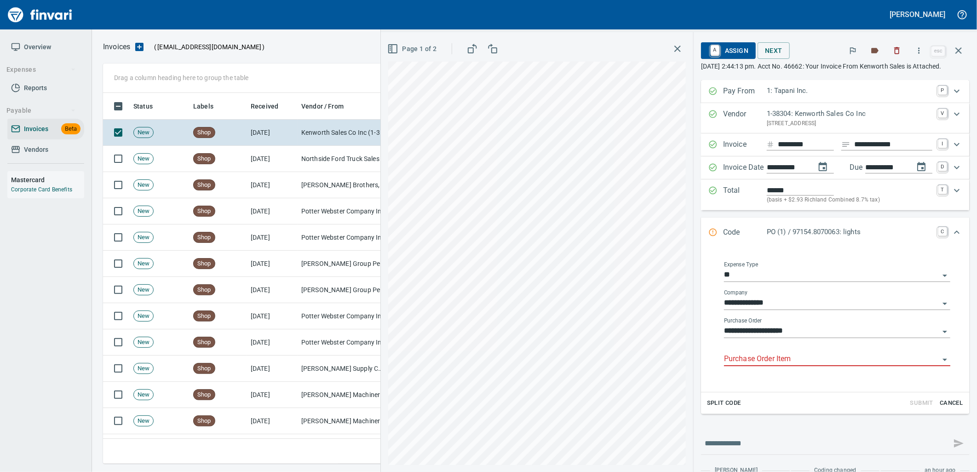
click at [780, 366] on input "Purchase Order Item" at bounding box center [831, 359] width 215 height 13
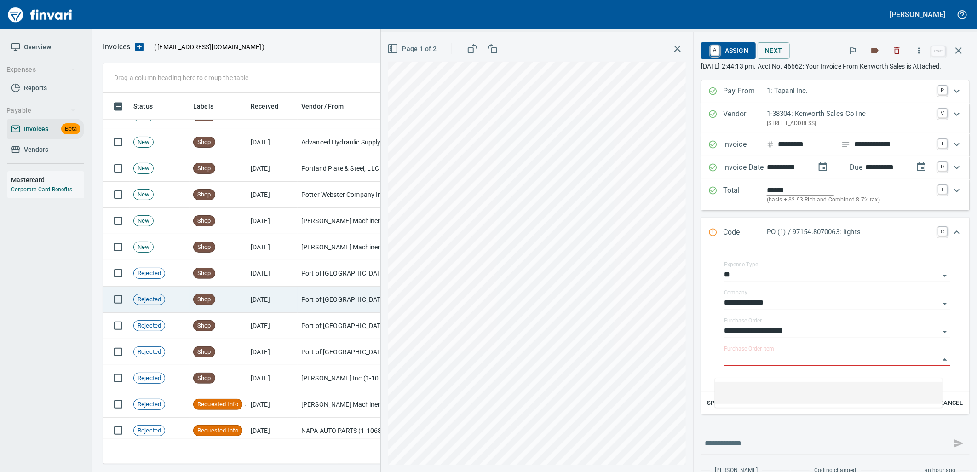
scroll to position [1354, 0]
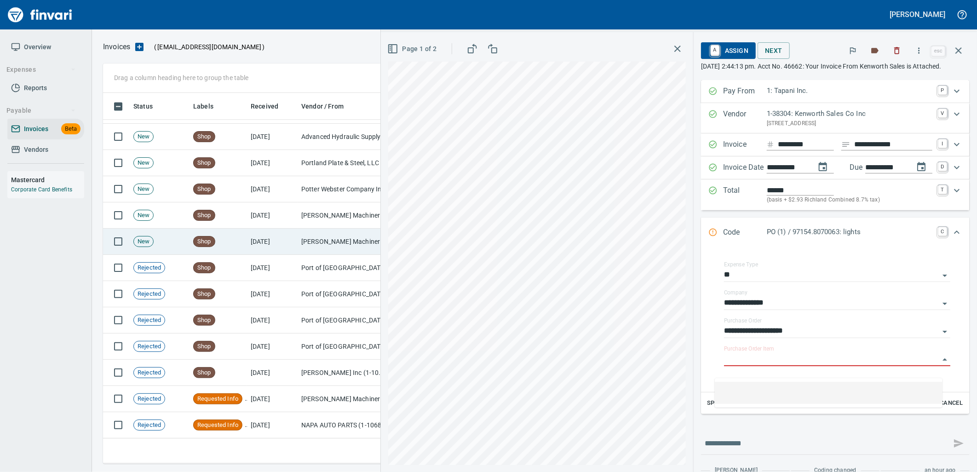
click at [251, 241] on td "[DATE]" at bounding box center [272, 242] width 51 height 26
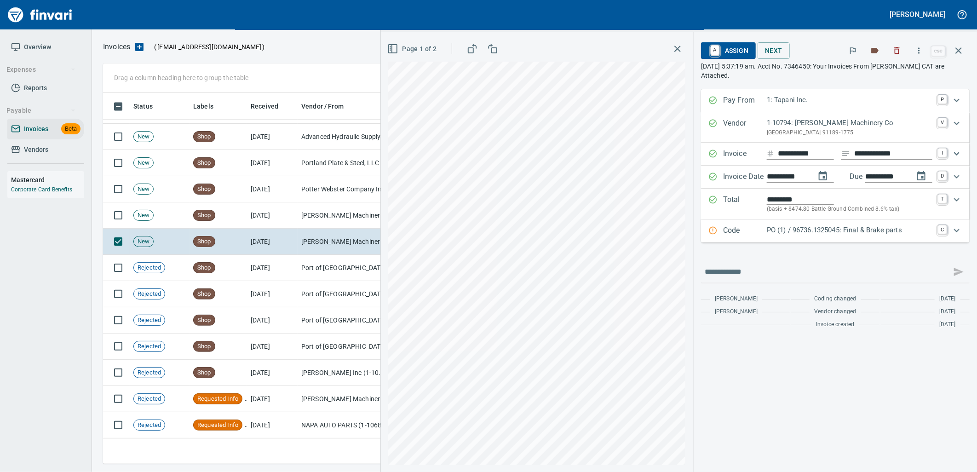
click at [789, 236] on div "PO (1) / 96736.1325045: Final & Brake parts" at bounding box center [850, 231] width 166 height 12
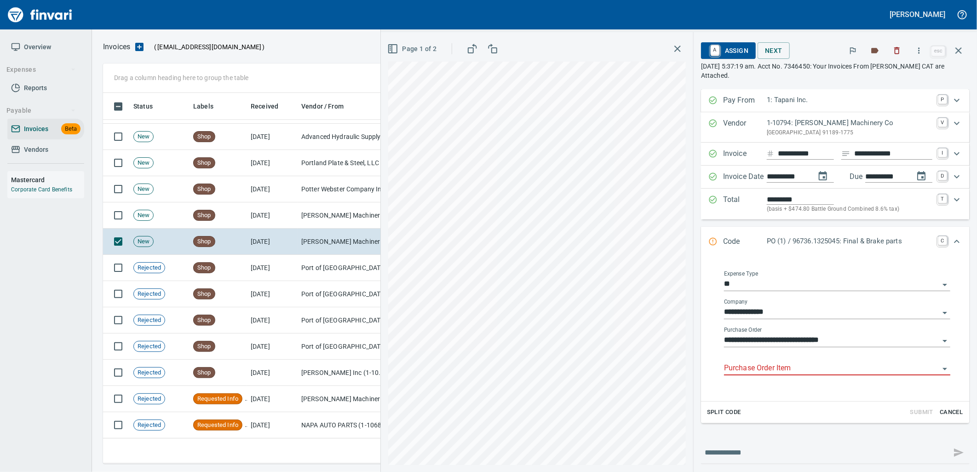
click at [785, 365] on input "Purchase Order Item" at bounding box center [831, 368] width 215 height 13
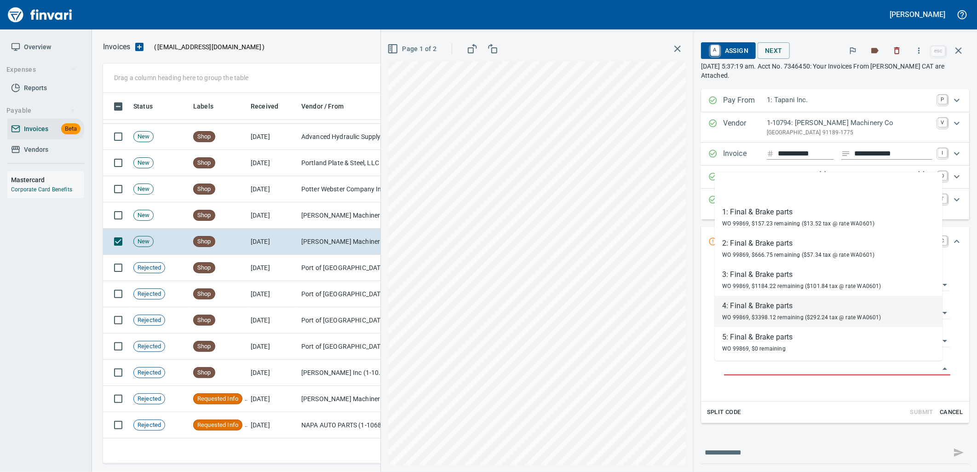
scroll to position [6, 0]
click at [284, 209] on td "[DATE]" at bounding box center [272, 215] width 51 height 26
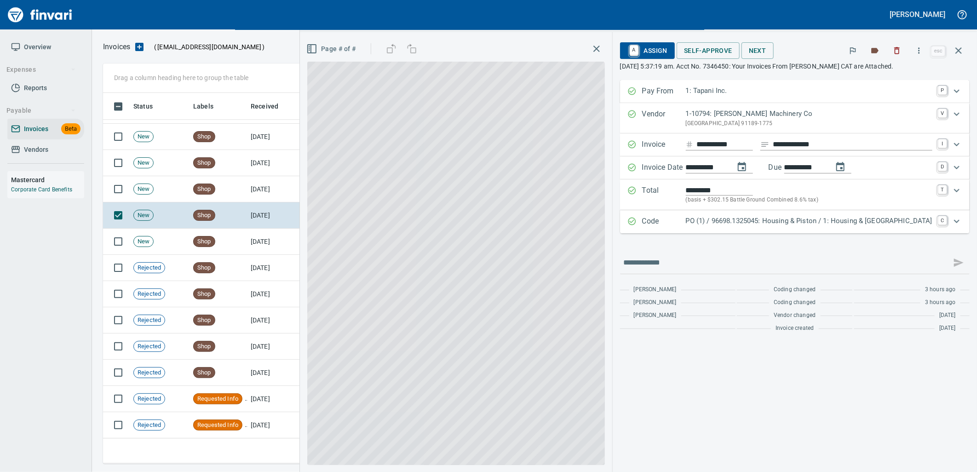
click at [845, 221] on p "PO (1) / 96698.1325045: Housing & Piston / 1: Housing & [GEOGRAPHIC_DATA]" at bounding box center [809, 221] width 247 height 11
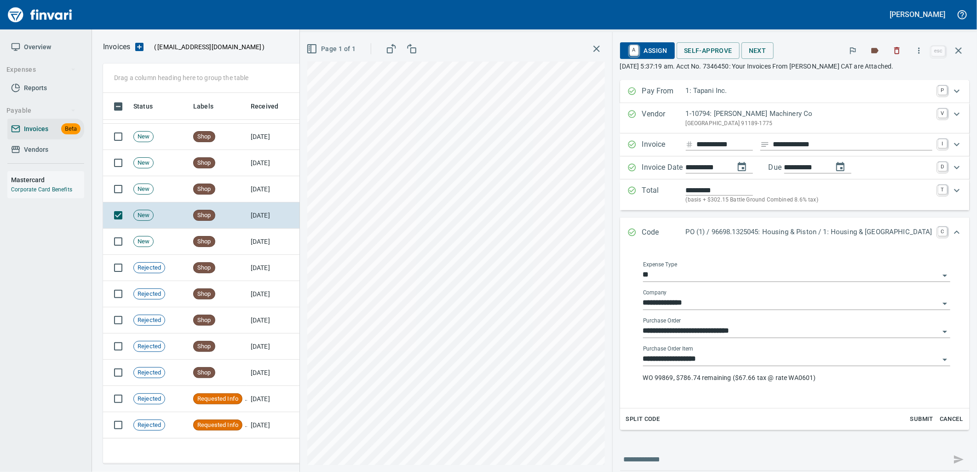
click at [780, 362] on input "**********" at bounding box center [791, 359] width 296 height 13
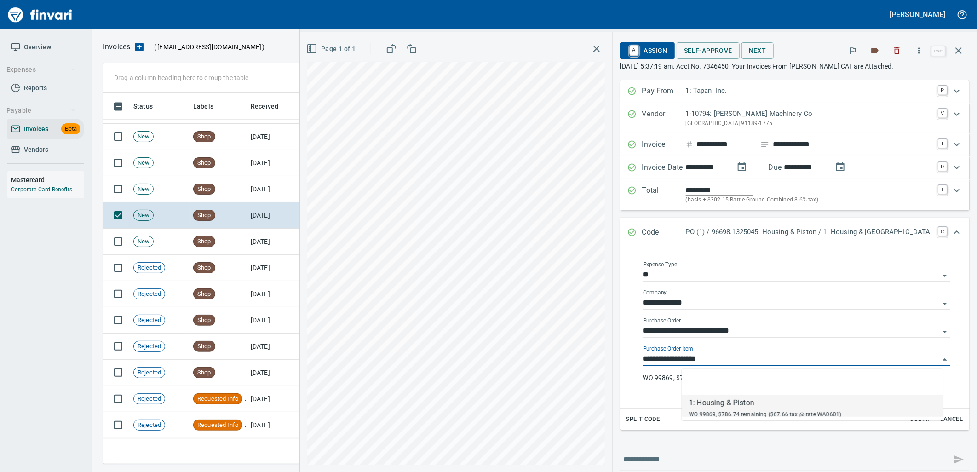
scroll to position [364, 848]
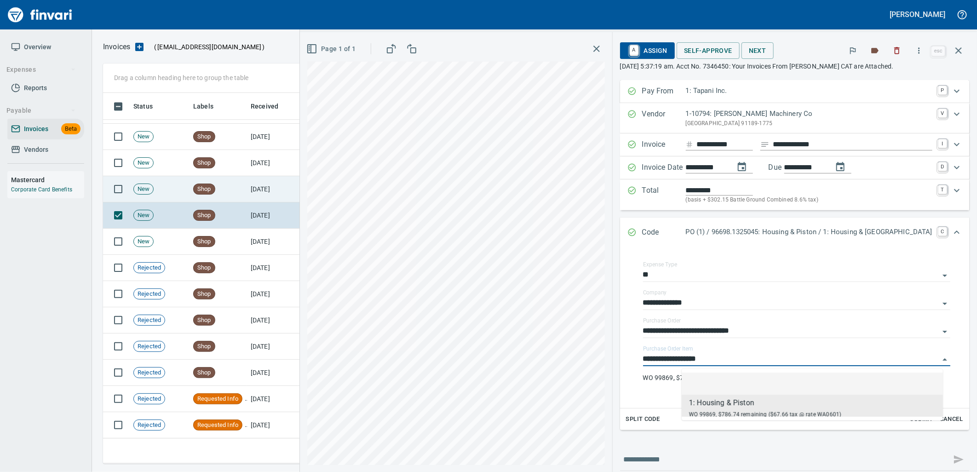
click at [291, 188] on td "[DATE]" at bounding box center [272, 189] width 51 height 26
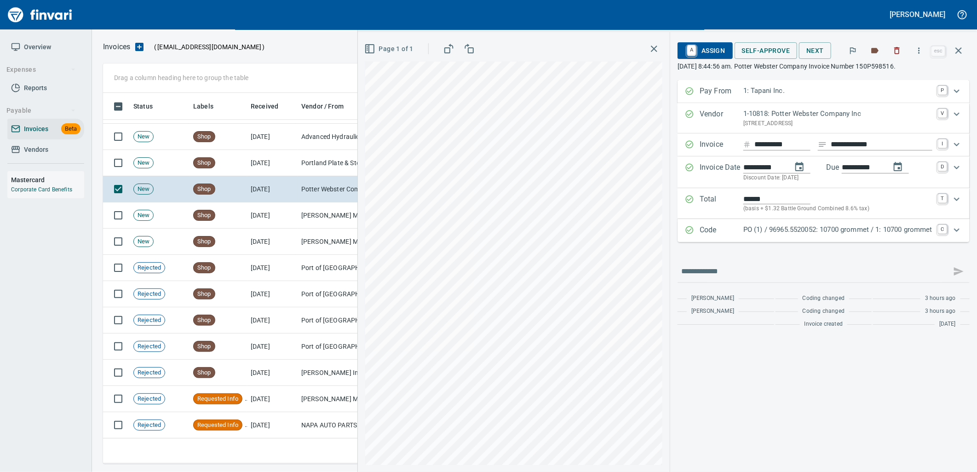
click at [842, 234] on p "PO (1) / 96965.5520052: 10700 grommet / 1: 10700 grommet" at bounding box center [838, 230] width 189 height 11
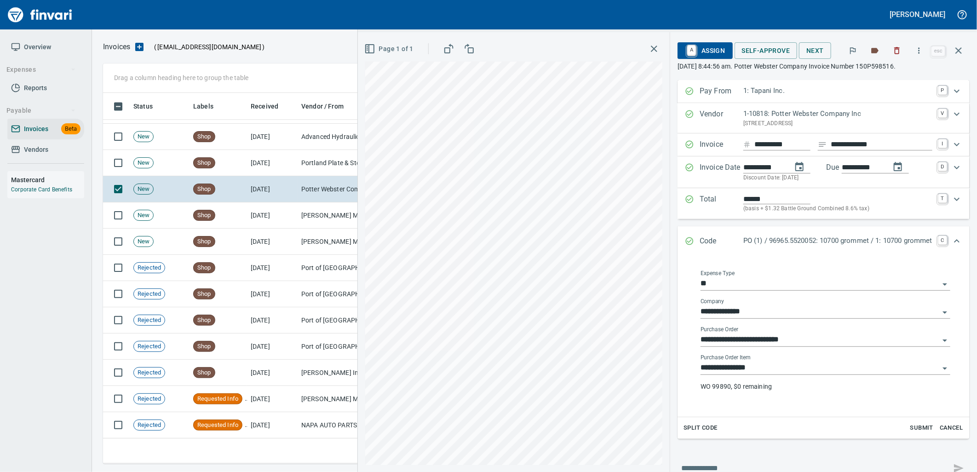
click at [776, 373] on input "**********" at bounding box center [820, 368] width 239 height 13
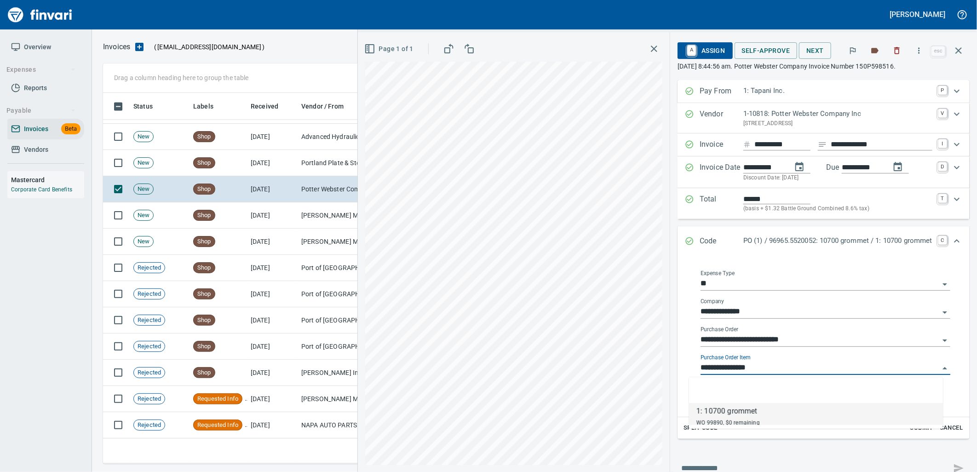
scroll to position [364, 848]
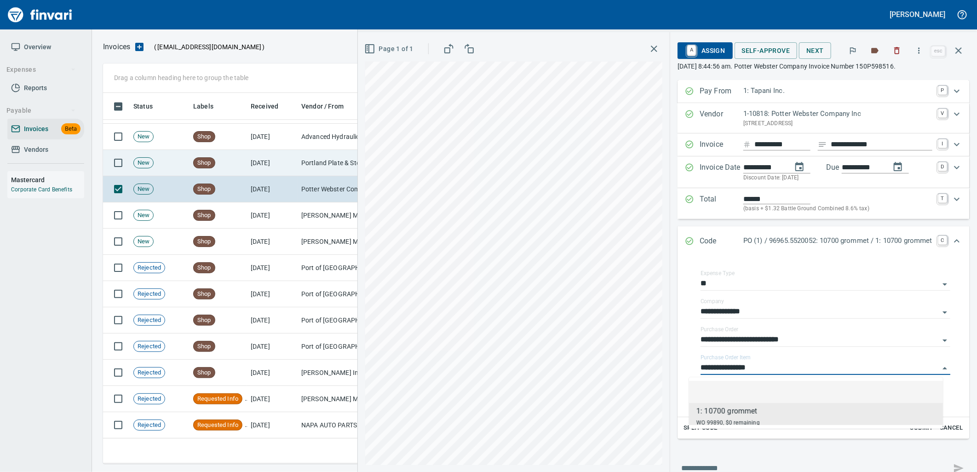
click at [289, 167] on td "[DATE]" at bounding box center [272, 163] width 51 height 26
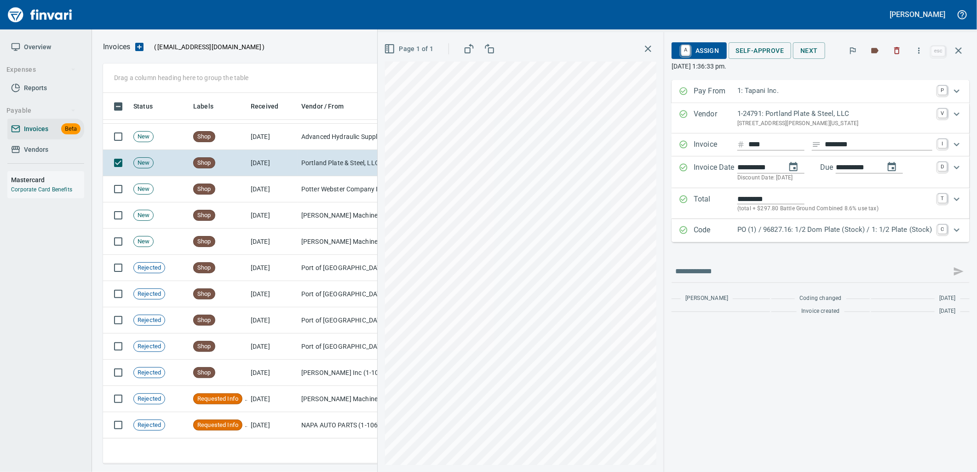
click at [780, 226] on p "PO (1) / 96827.16: 1/2 Dom Plate (Stock) / 1: 1/2 Plate (Stock)" at bounding box center [835, 230] width 195 height 11
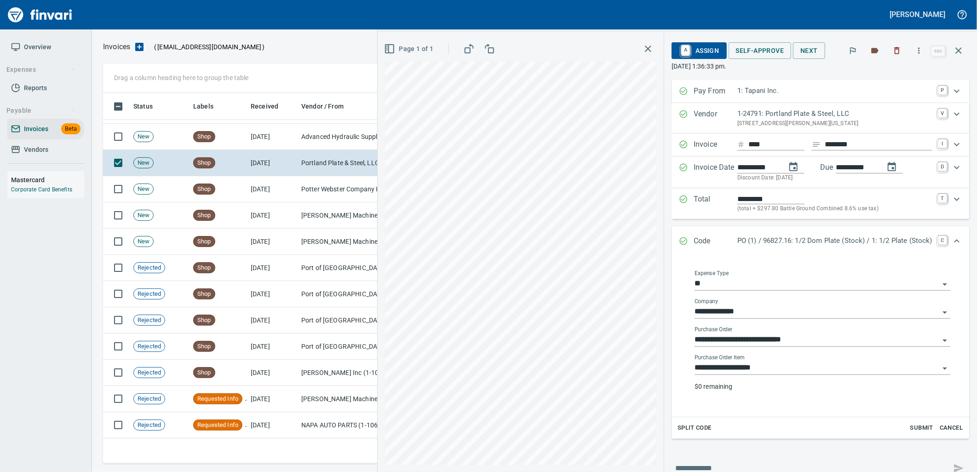
click at [747, 367] on input "**********" at bounding box center [817, 368] width 245 height 13
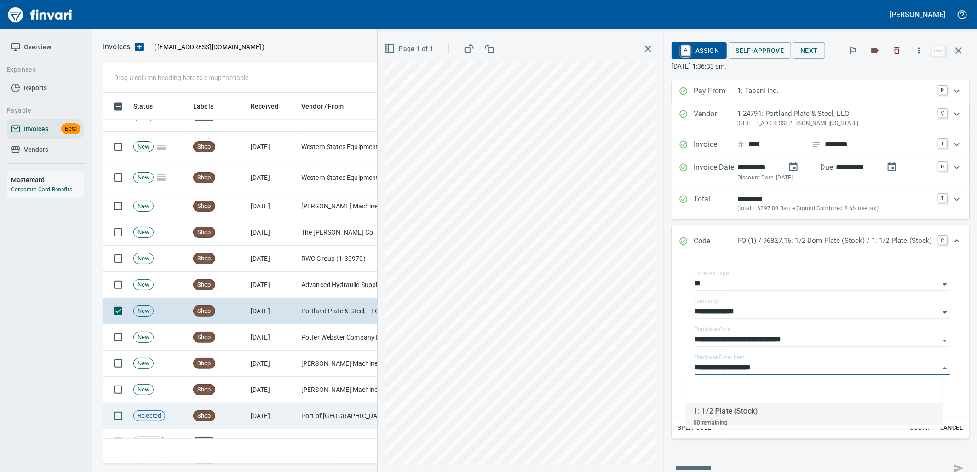
scroll to position [1200, 0]
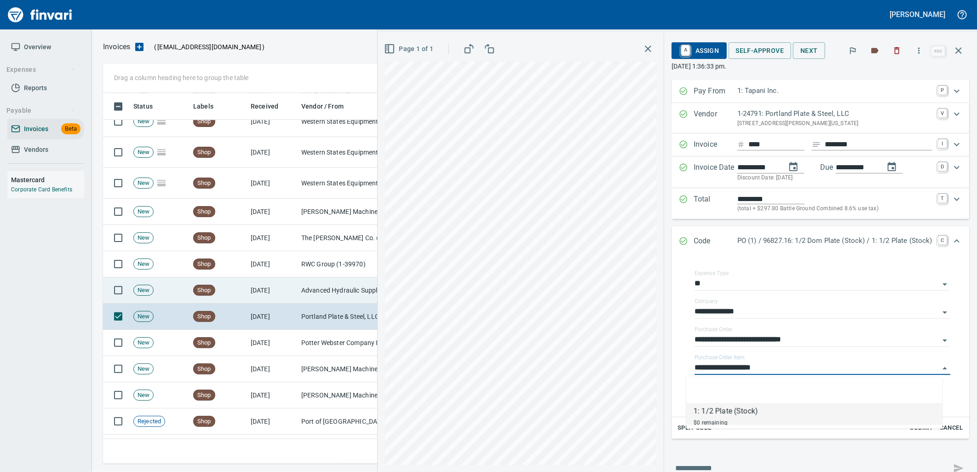
click at [296, 290] on td "[DATE]" at bounding box center [272, 290] width 51 height 26
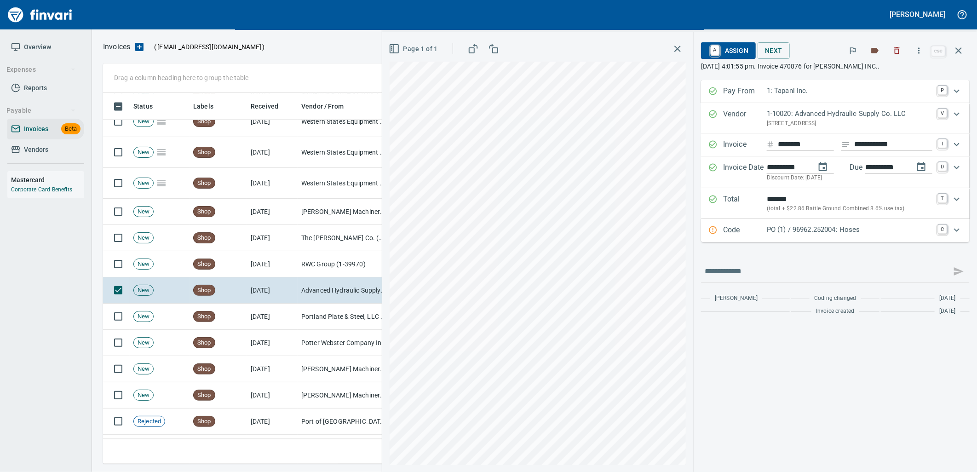
click at [826, 227] on p "PO (1) / 96962.252004: Hoses" at bounding box center [850, 230] width 166 height 11
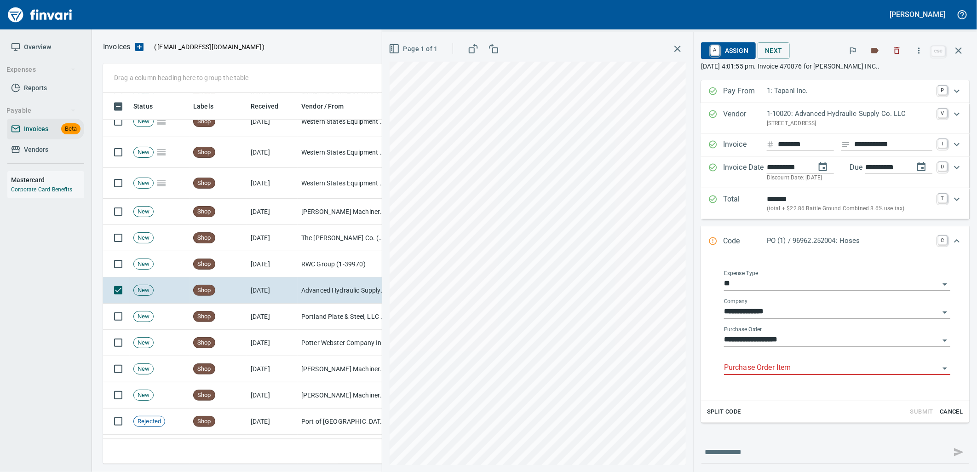
click at [789, 364] on input "Purchase Order Item" at bounding box center [831, 368] width 215 height 13
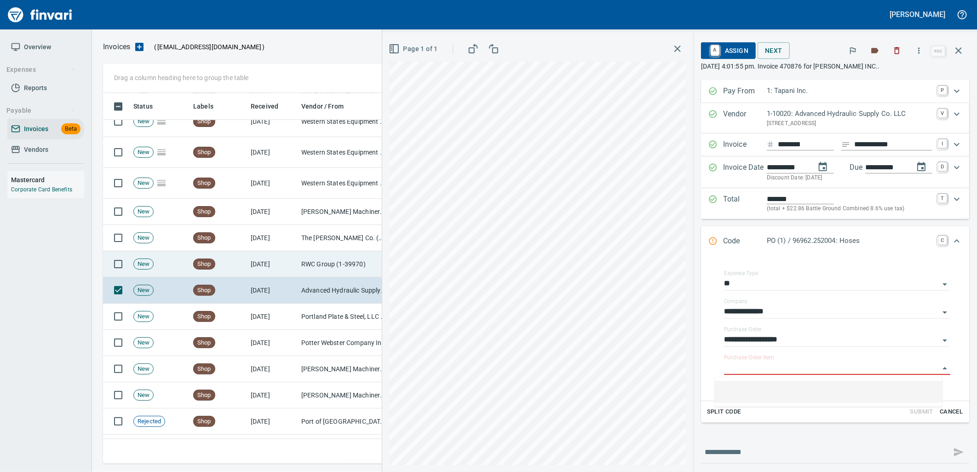
click at [340, 256] on td "RWC Group (1-39970)" at bounding box center [344, 264] width 92 height 26
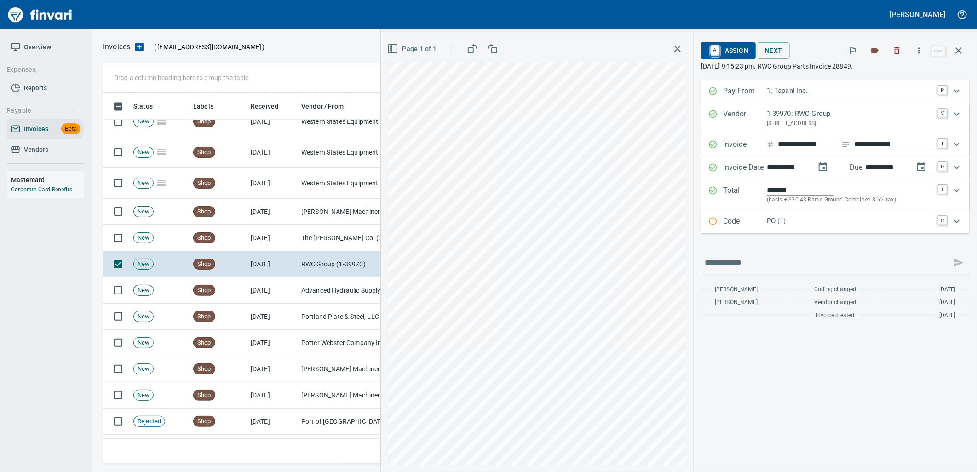
click at [814, 230] on div "Code PO (1) C" at bounding box center [835, 221] width 269 height 23
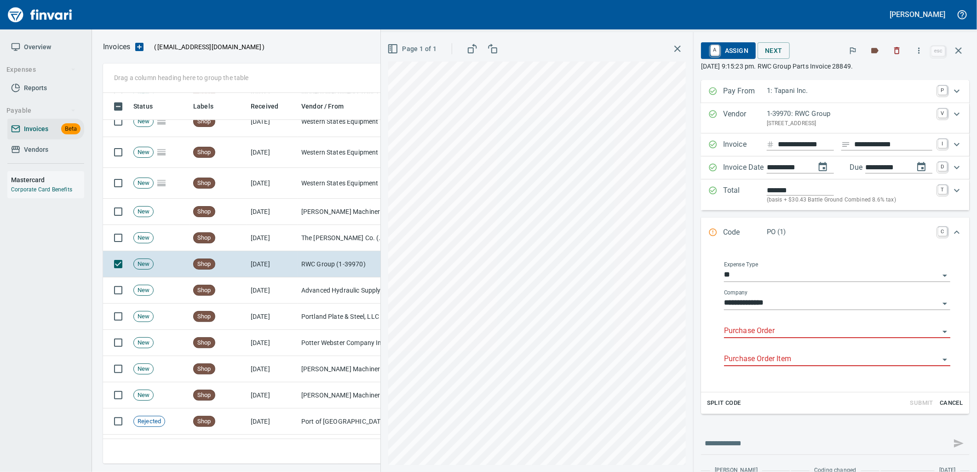
click at [763, 336] on input "Purchase Order" at bounding box center [831, 331] width 215 height 13
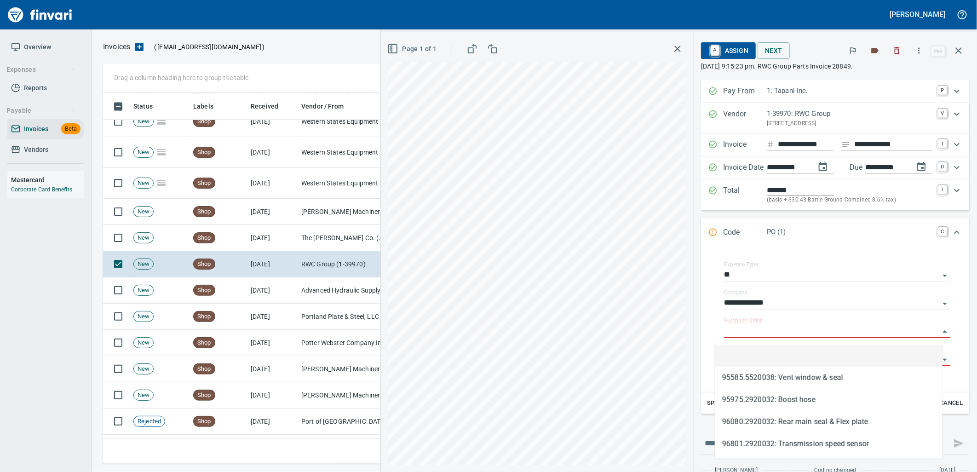
scroll to position [364, 848]
type input "**********"
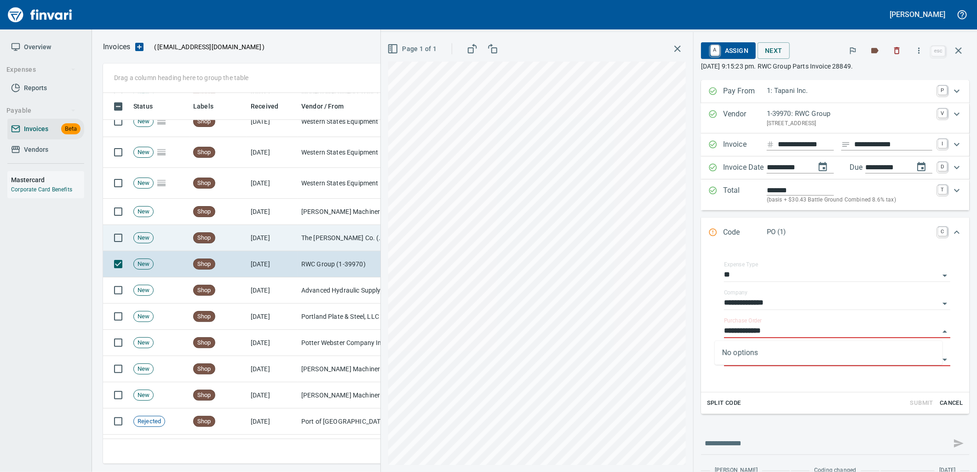
click at [330, 226] on td "The Sherwin-Williams Co. (1-10943)" at bounding box center [344, 238] width 92 height 26
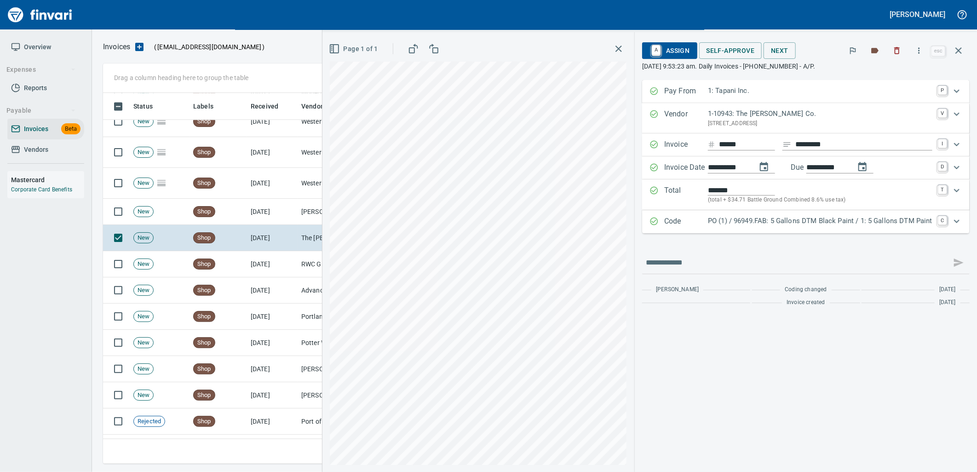
click at [853, 219] on p "PO (1) / 96949.FAB: 5 Gallons DTM Black Paint / 1: 5 Gallons DTM Paint" at bounding box center [820, 221] width 225 height 11
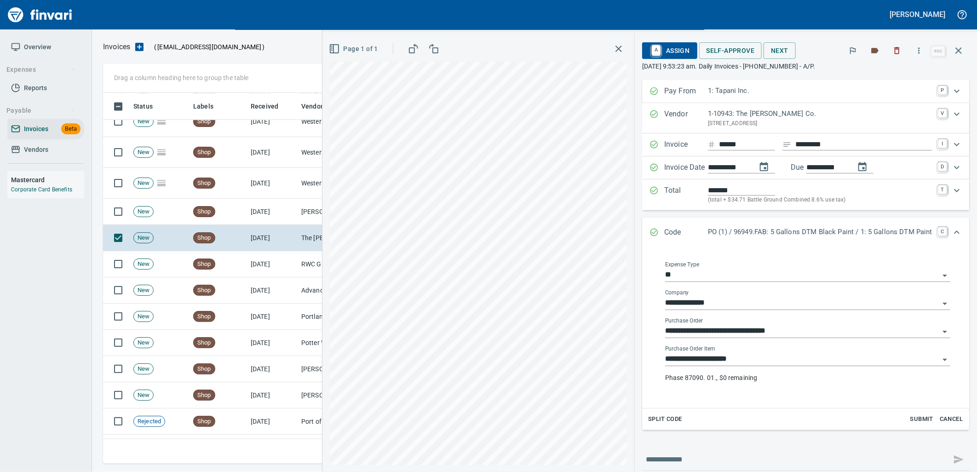
click at [784, 359] on input "**********" at bounding box center [802, 359] width 274 height 13
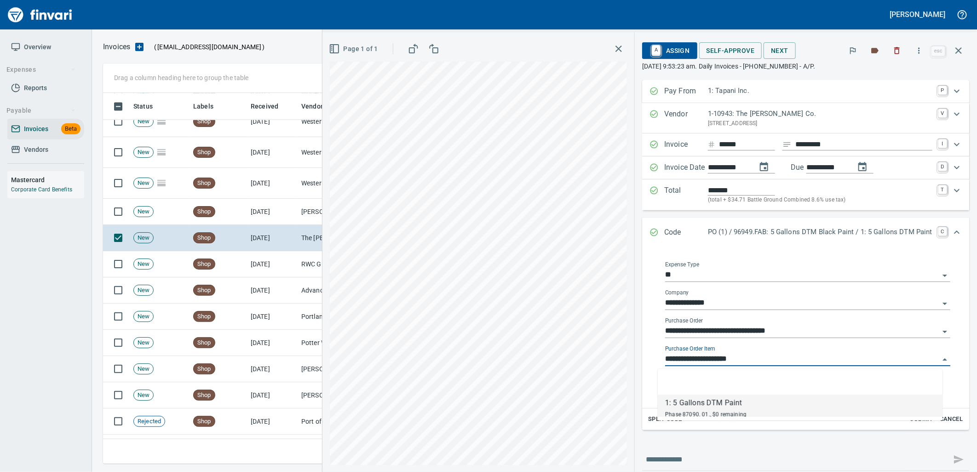
scroll to position [364, 848]
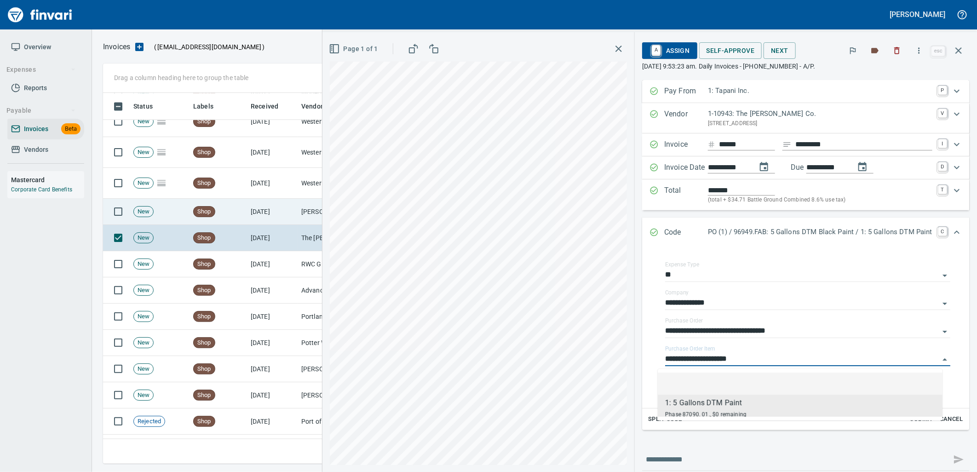
click at [300, 219] on td "Pape Machinery Inc (1-10774)" at bounding box center [344, 212] width 92 height 26
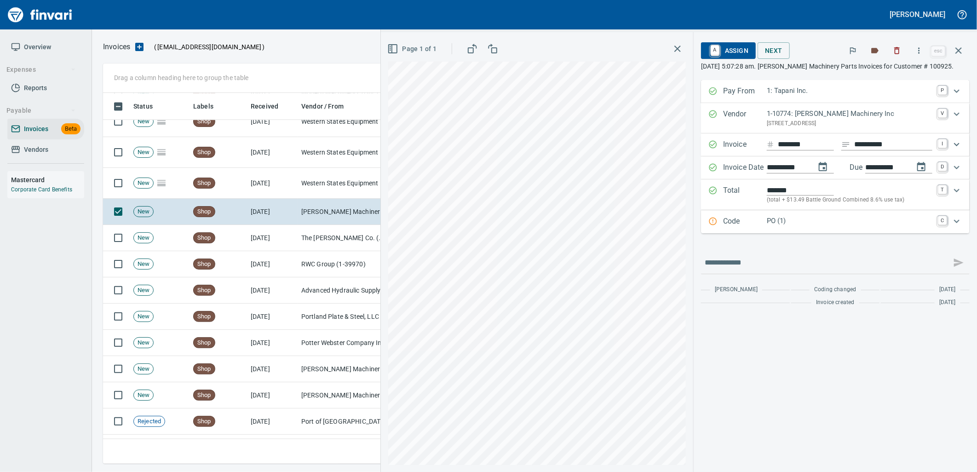
click at [781, 224] on p "PO (1)" at bounding box center [850, 221] width 166 height 11
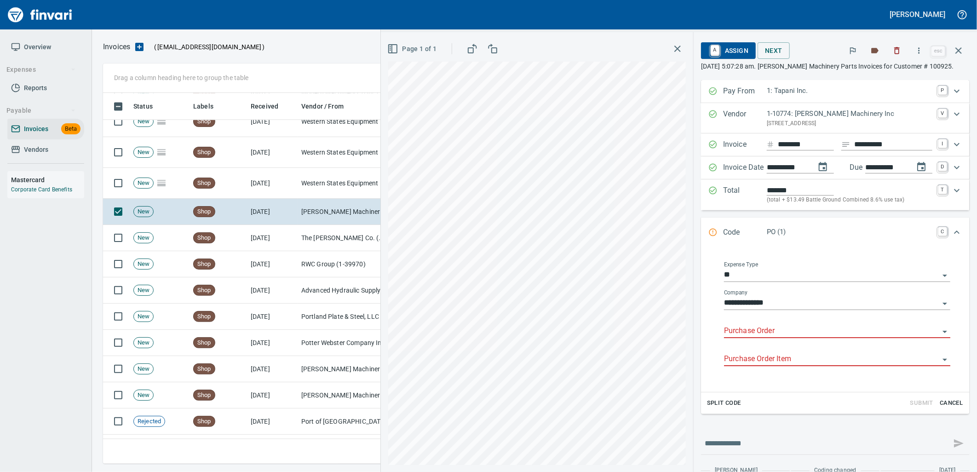
click at [748, 331] on input "Purchase Order" at bounding box center [831, 331] width 215 height 13
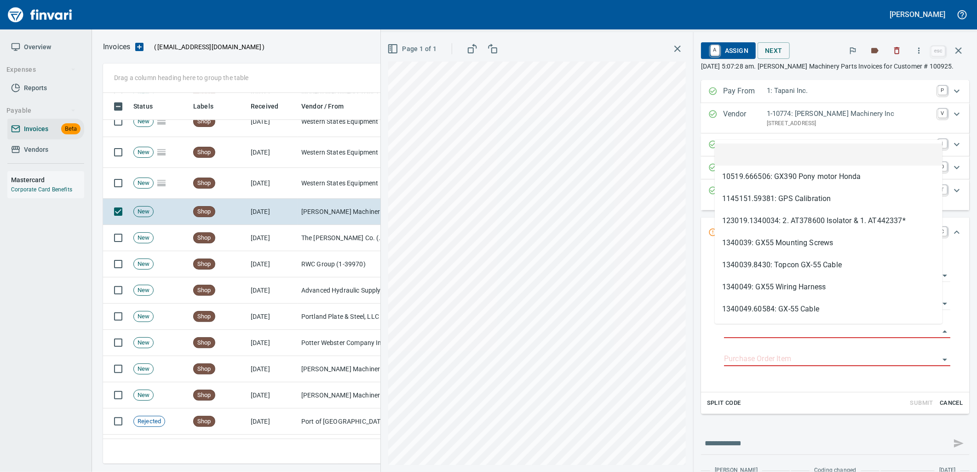
type input "**********"
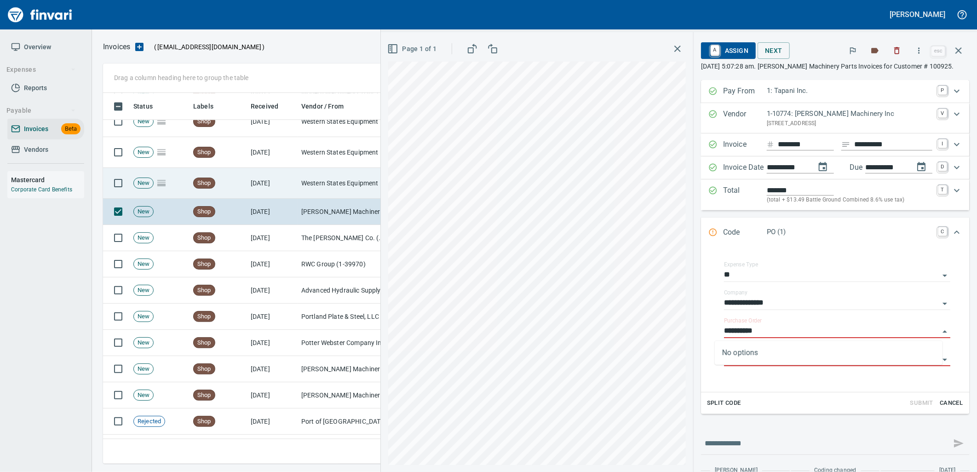
click at [347, 183] on td "Western States Equipment Co. (1-11113)" at bounding box center [344, 183] width 92 height 31
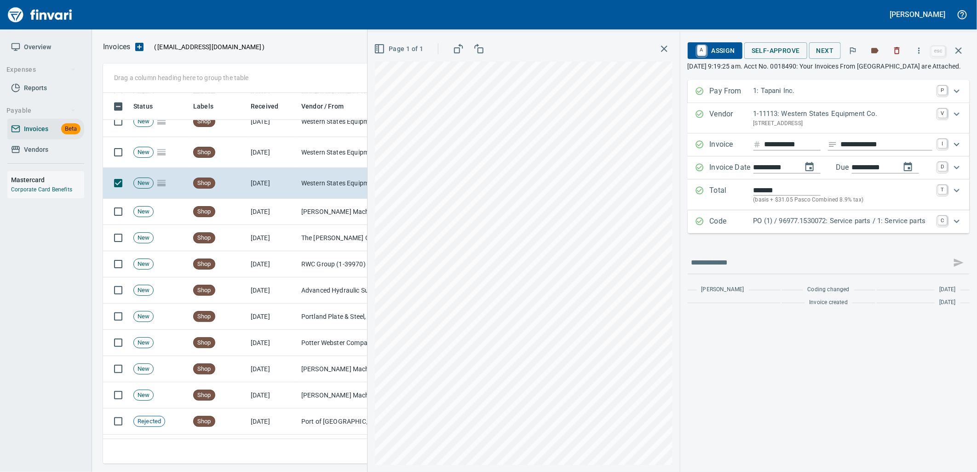
click at [756, 225] on p "PO (1) / 96977.1530072: Service parts / 1: Service parts" at bounding box center [843, 221] width 179 height 11
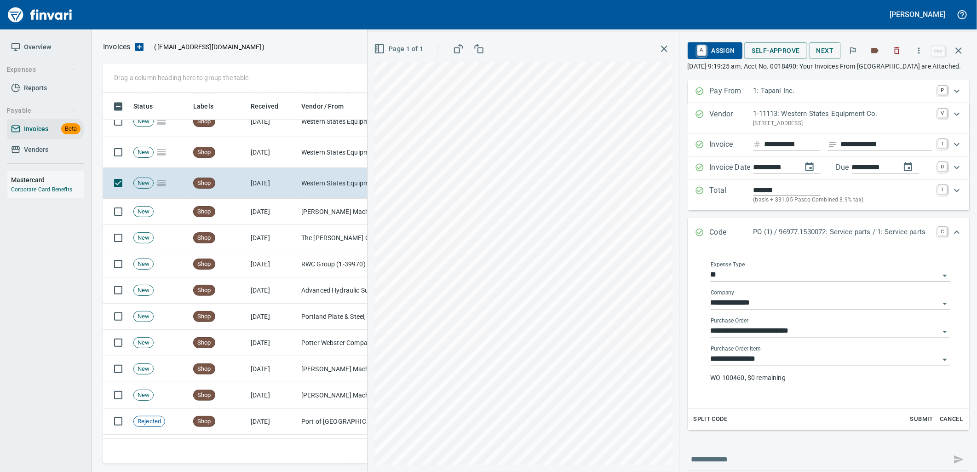
click at [785, 366] on input "**********" at bounding box center [825, 359] width 229 height 13
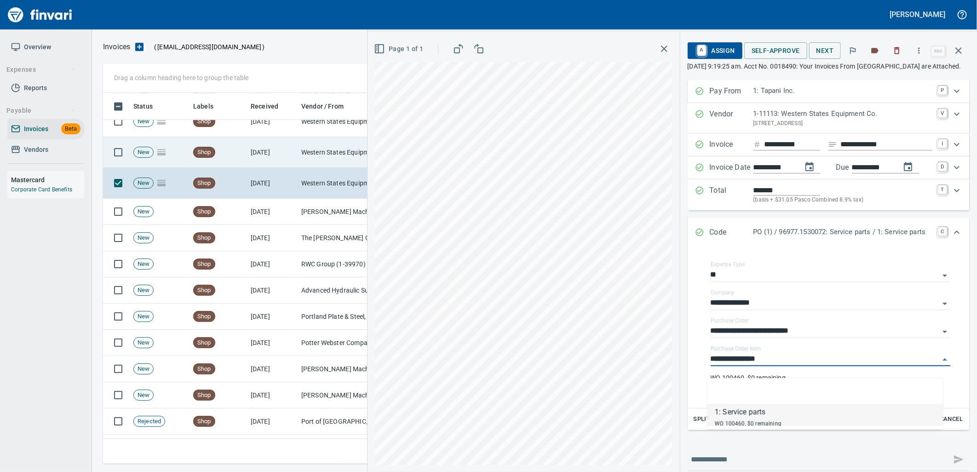
click at [326, 153] on td "Western States Equipment Co. (1-11113)" at bounding box center [344, 152] width 92 height 31
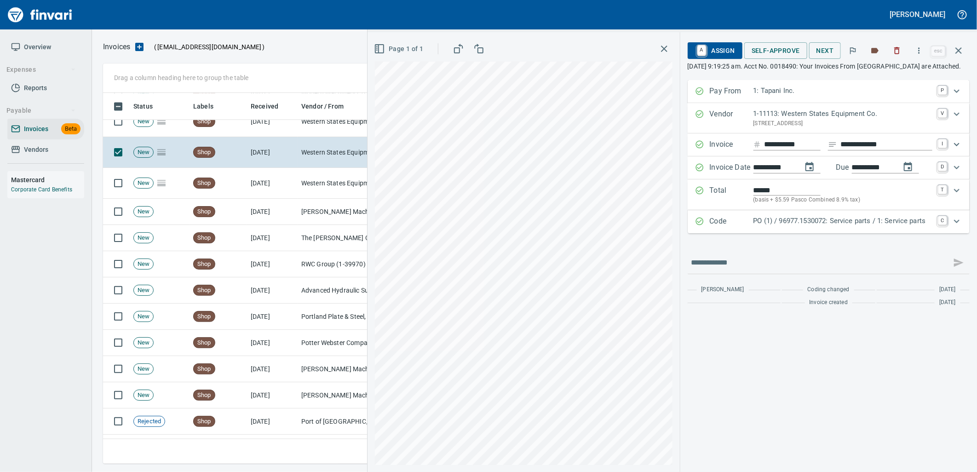
click at [789, 226] on p "PO (1) / 96977.1530072: Service parts / 1: Service parts" at bounding box center [843, 221] width 179 height 11
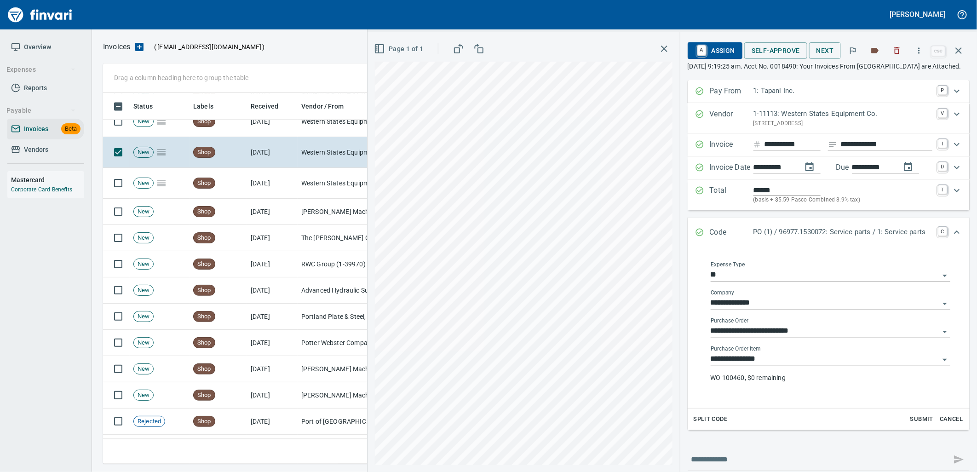
click at [775, 365] on input "**********" at bounding box center [825, 359] width 229 height 13
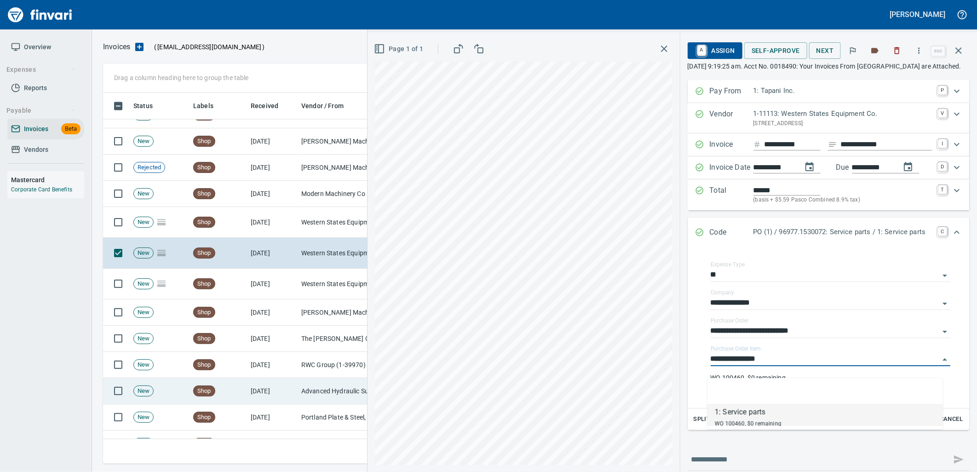
scroll to position [1098, 0]
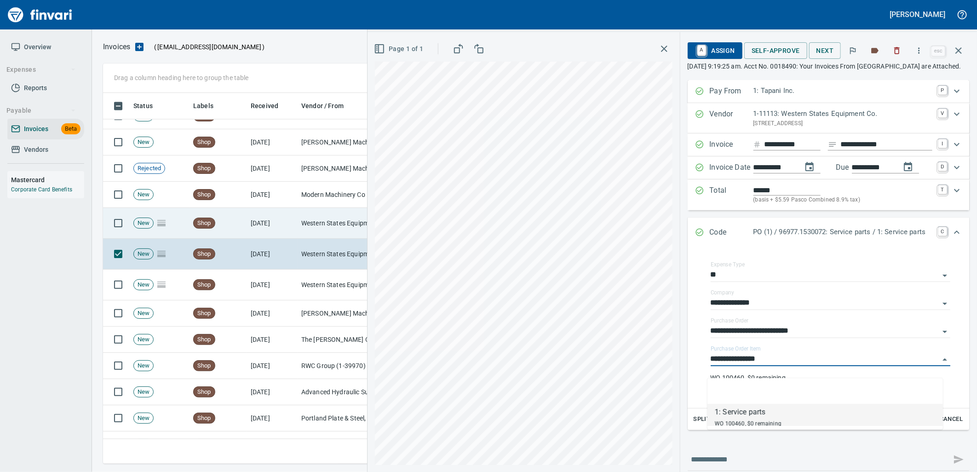
click at [313, 232] on td "Western States Equipment Co. (1-11113)" at bounding box center [344, 223] width 92 height 31
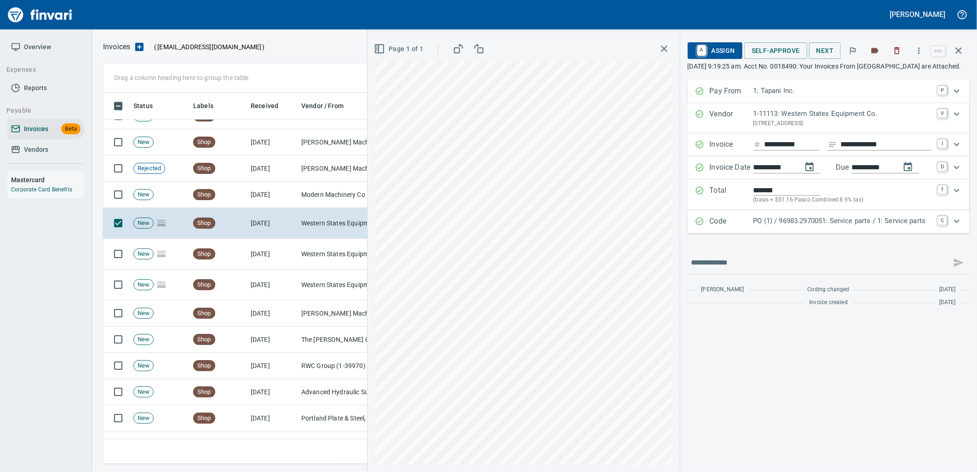
click at [788, 226] on p "PO (1) / 96983.2970051: Service parts / 1: Service parts" at bounding box center [843, 221] width 179 height 11
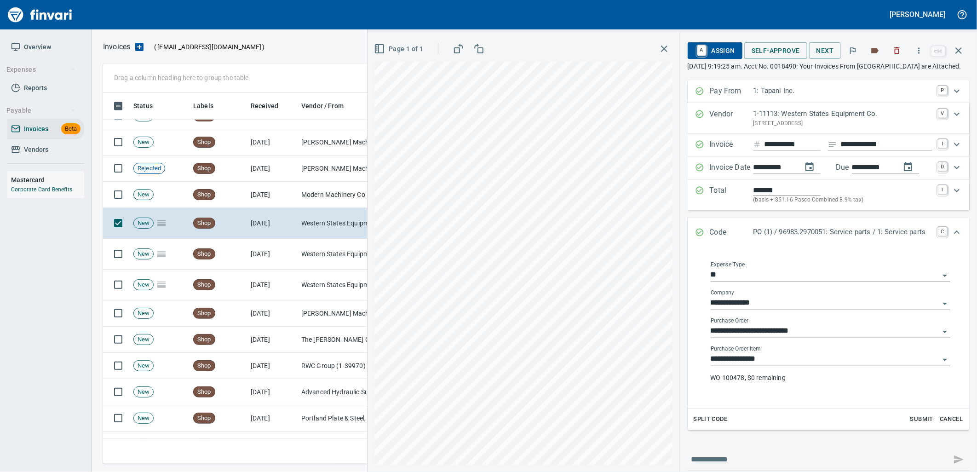
click at [779, 366] on input "**********" at bounding box center [825, 359] width 229 height 13
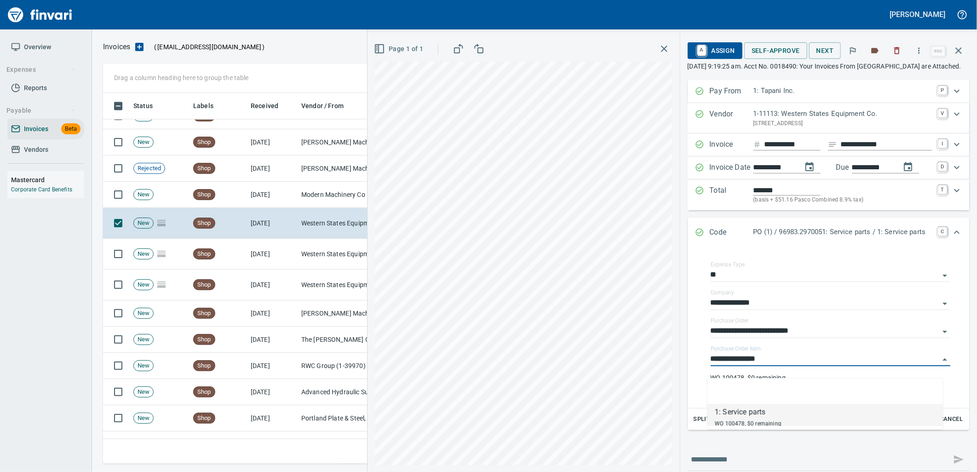
scroll to position [364, 848]
click at [275, 194] on td "[DATE]" at bounding box center [272, 195] width 51 height 26
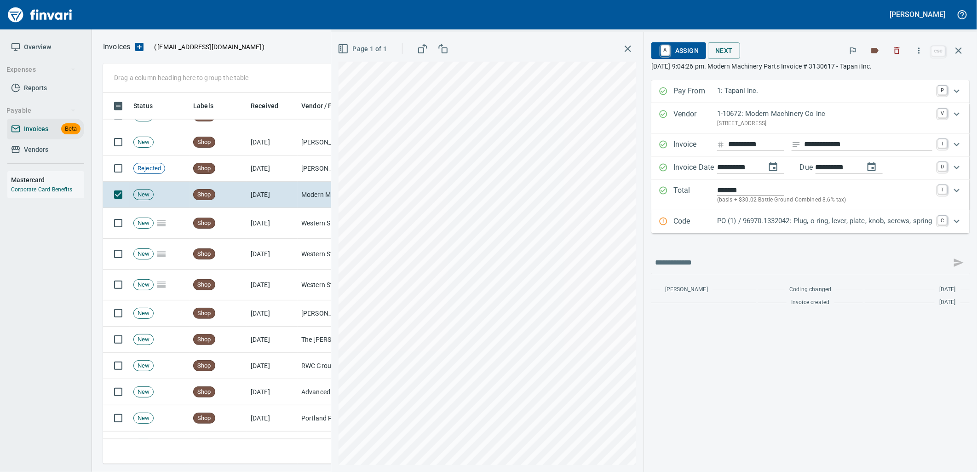
click at [848, 233] on div "Code PO (1) / 96970.1332042: Plug, o-ring, lever, plate, knob, screws, spring C" at bounding box center [811, 221] width 318 height 23
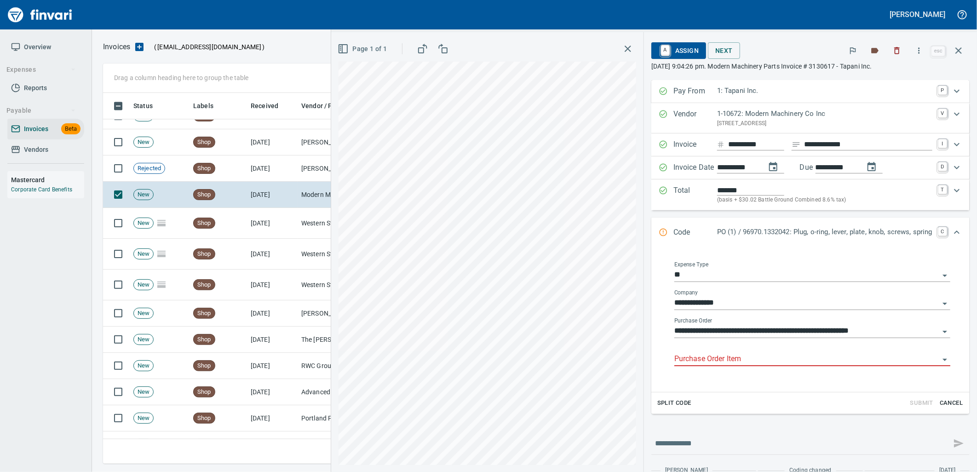
click at [745, 351] on div "Purchase Order Item" at bounding box center [813, 356] width 276 height 21
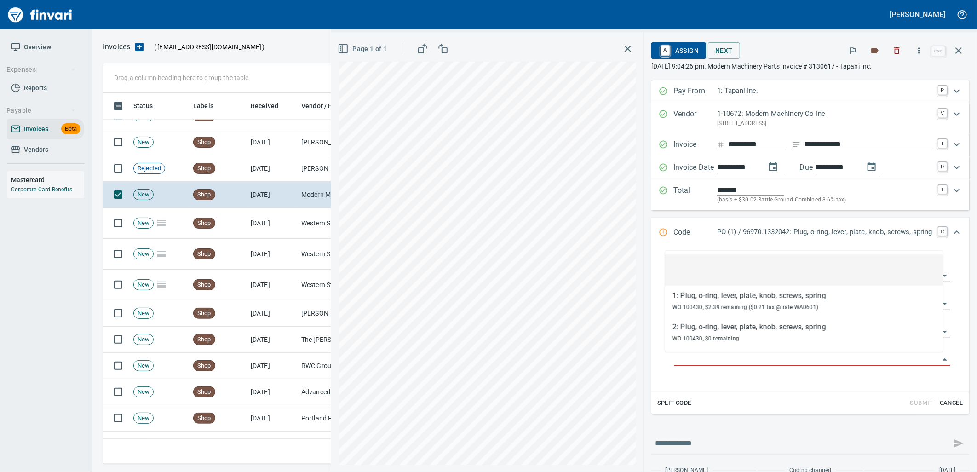
scroll to position [364, 848]
click at [711, 357] on input "Purchase Order Item" at bounding box center [807, 359] width 265 height 13
click at [271, 136] on td "9/23/2025" at bounding box center [272, 142] width 51 height 26
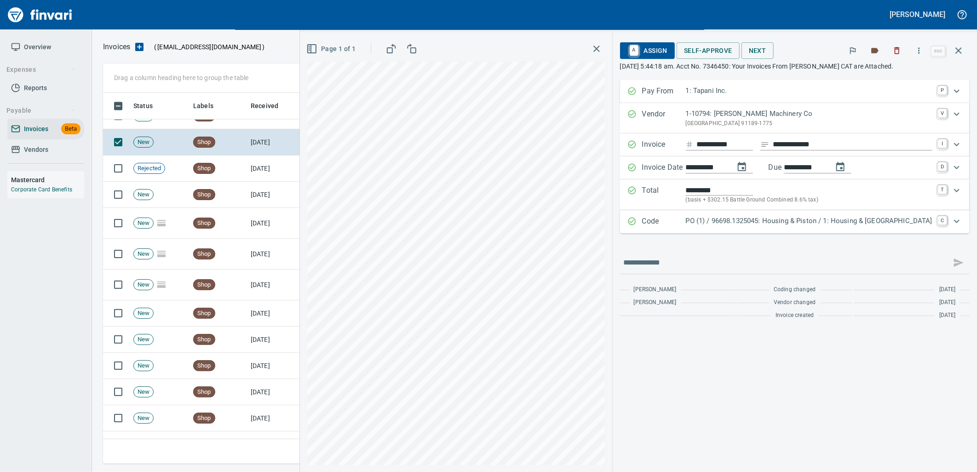
click at [787, 222] on p "PO (1) / 96698.1325045: Housing & Piston / 1: Housing & Piston" at bounding box center [809, 221] width 247 height 11
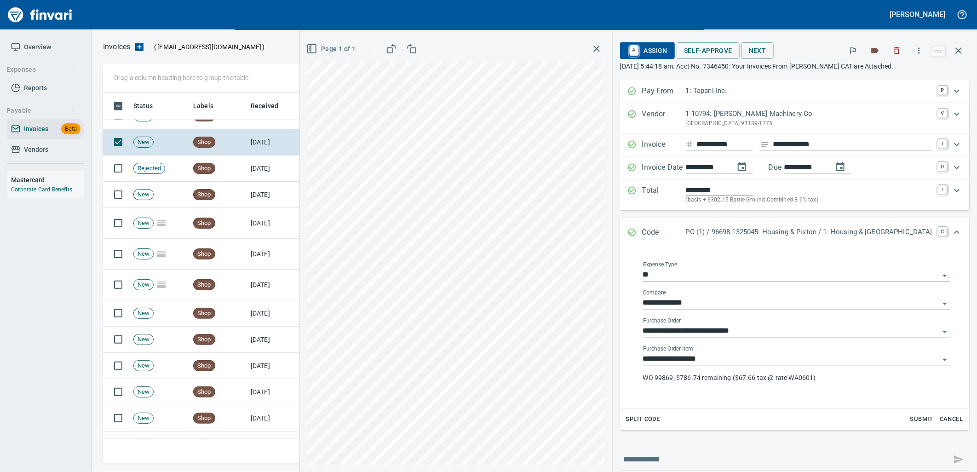
click at [757, 364] on input "**********" at bounding box center [791, 359] width 296 height 13
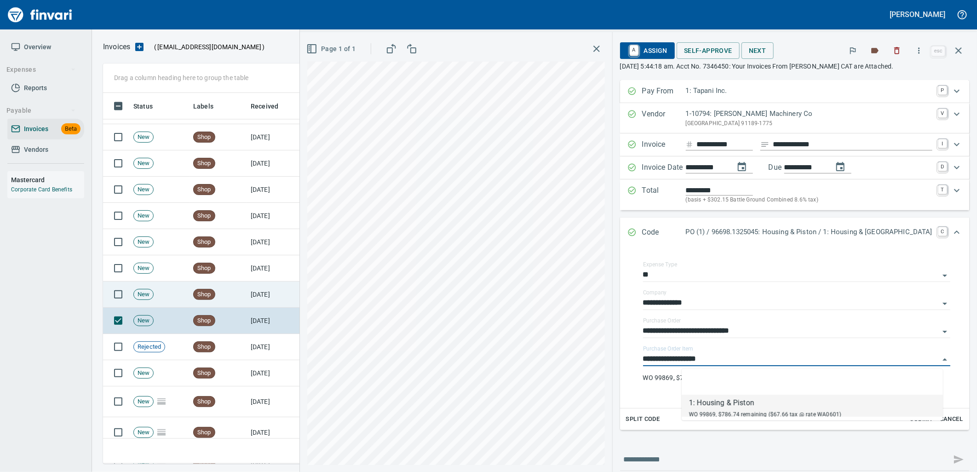
scroll to position [894, 0]
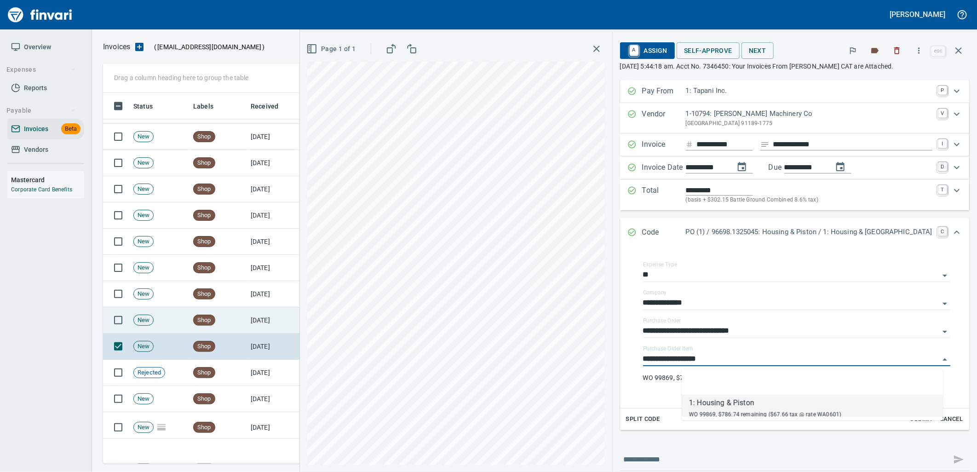
click at [230, 315] on td "Shop" at bounding box center [219, 320] width 58 height 26
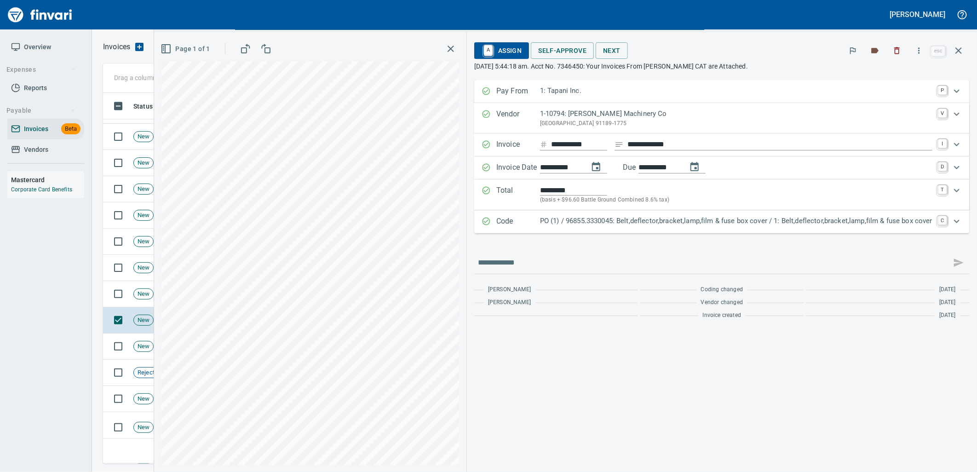
click at [821, 221] on p "PO (1) / 96855.3330045: Belt,deflector,bracket,lamp,film & fuse box cover / 1: …" at bounding box center [736, 221] width 393 height 11
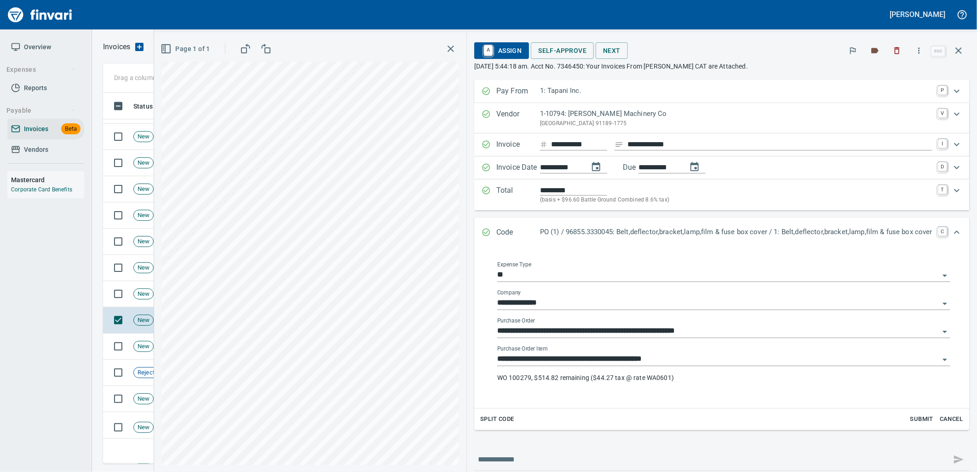
click at [659, 360] on input "**********" at bounding box center [718, 359] width 442 height 13
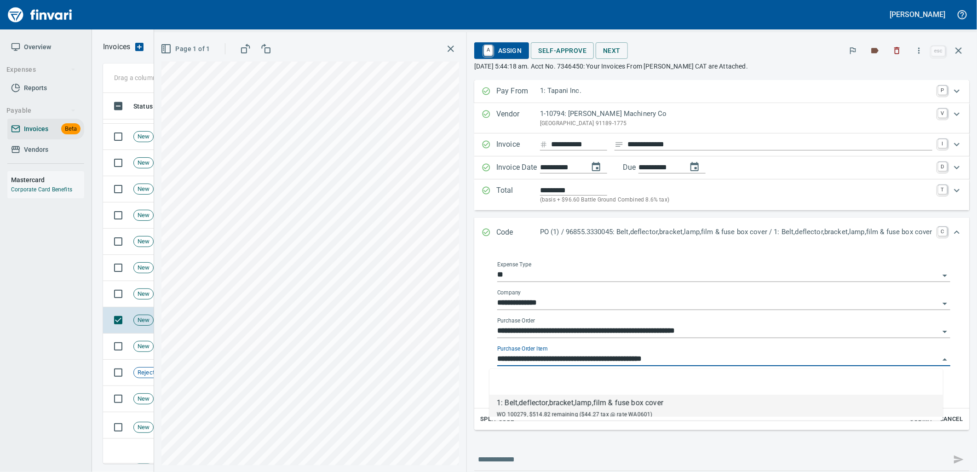
scroll to position [364, 848]
click at [137, 290] on span "New" at bounding box center [143, 294] width 19 height 9
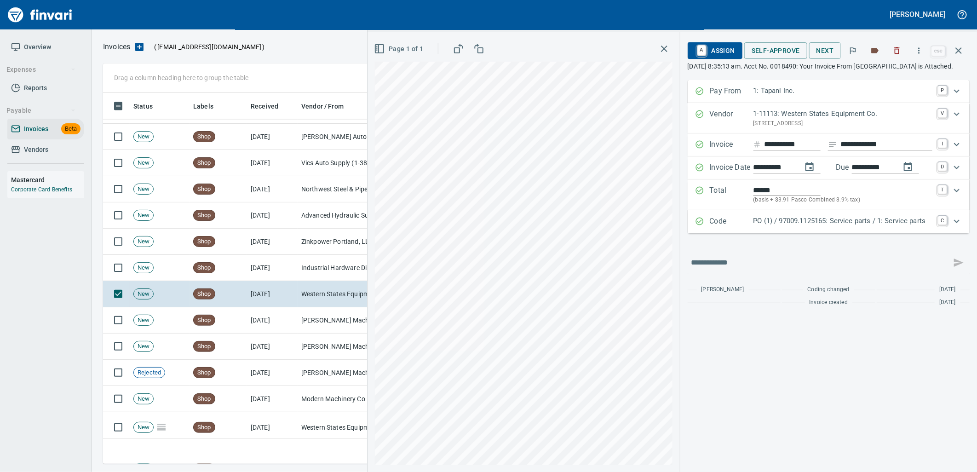
click at [743, 228] on p "Code" at bounding box center [732, 222] width 44 height 12
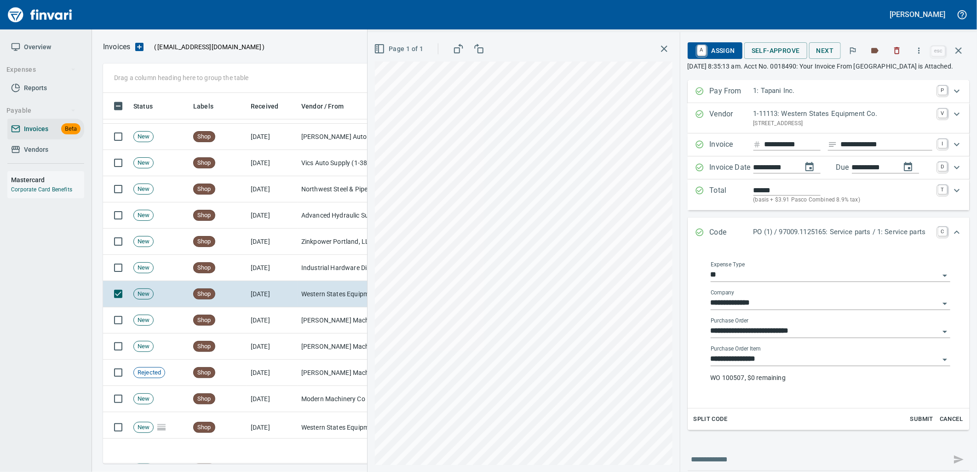
click at [742, 366] on input "**********" at bounding box center [825, 359] width 229 height 13
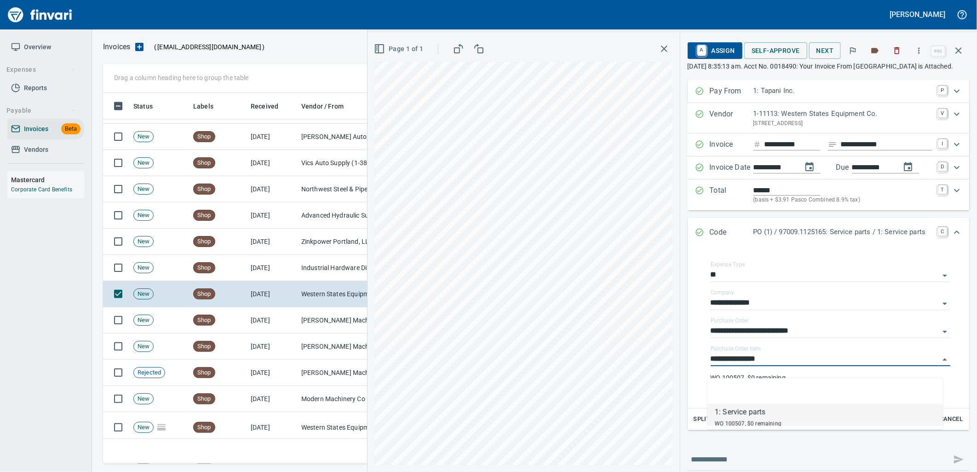
scroll to position [364, 848]
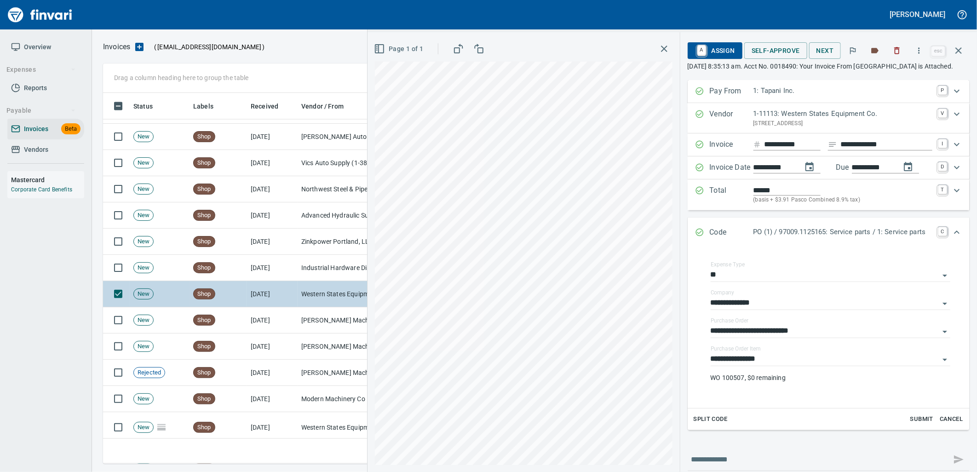
click at [242, 282] on td "Shop" at bounding box center [219, 294] width 58 height 26
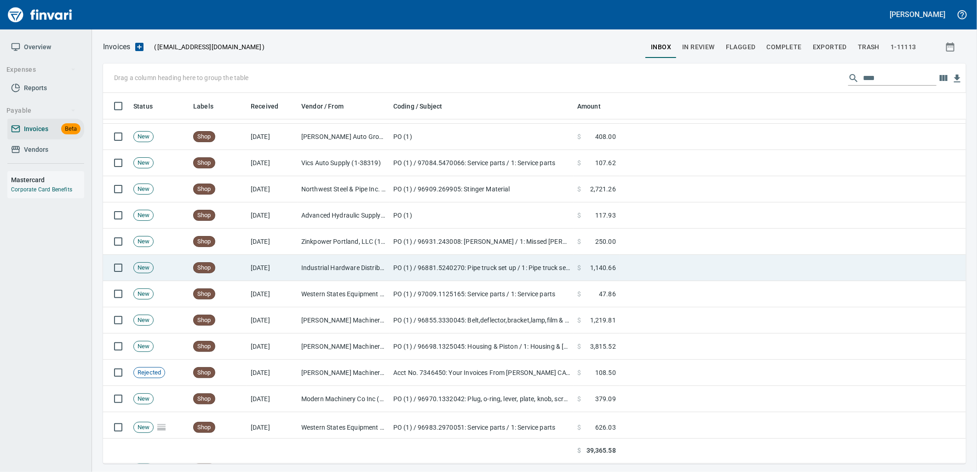
click at [244, 267] on td "Shop" at bounding box center [219, 268] width 58 height 26
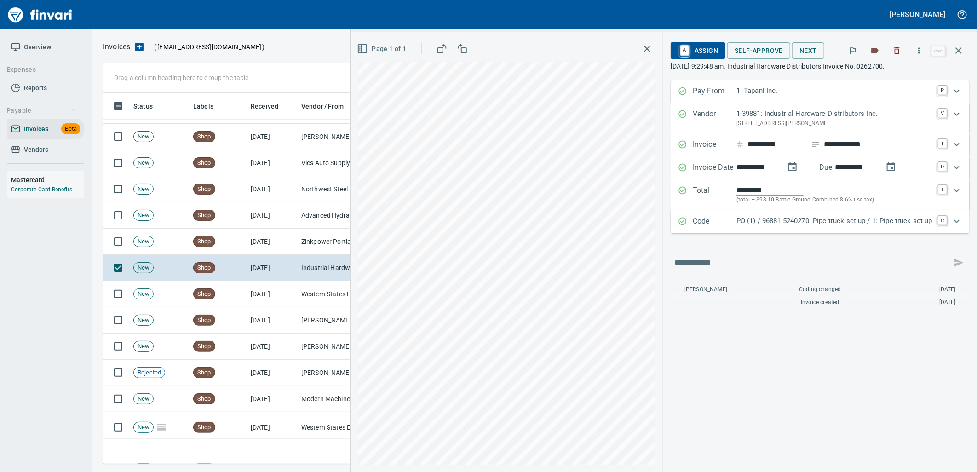
click at [822, 229] on div "Code PO (1) / 96881.5240270: Pipe truck set up / 1: Pipe truck set up C" at bounding box center [820, 221] width 299 height 23
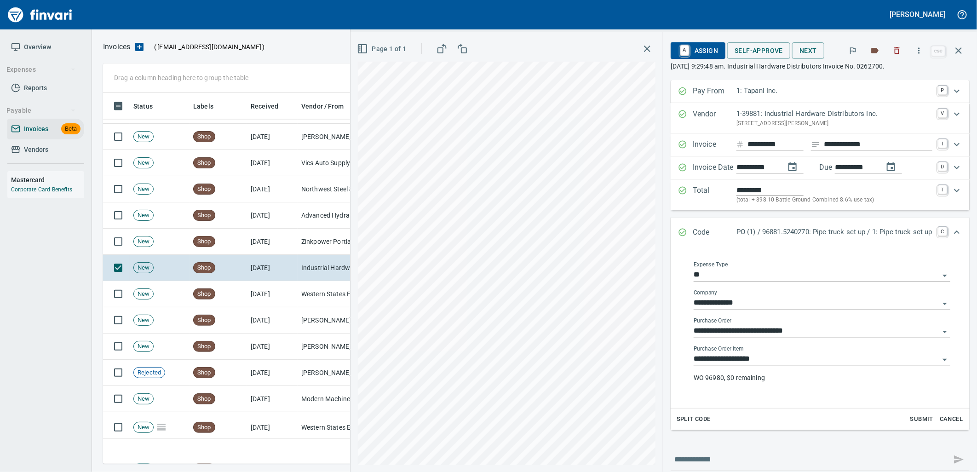
click at [764, 357] on input "**********" at bounding box center [817, 359] width 246 height 13
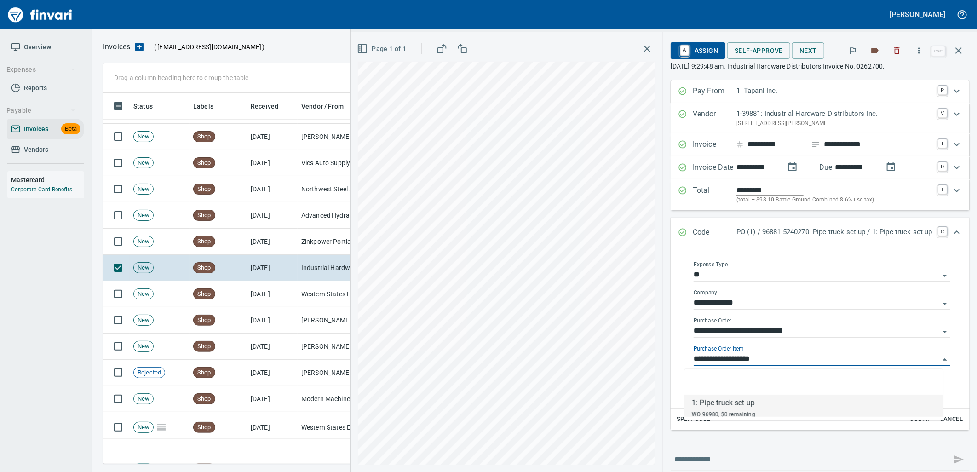
scroll to position [364, 848]
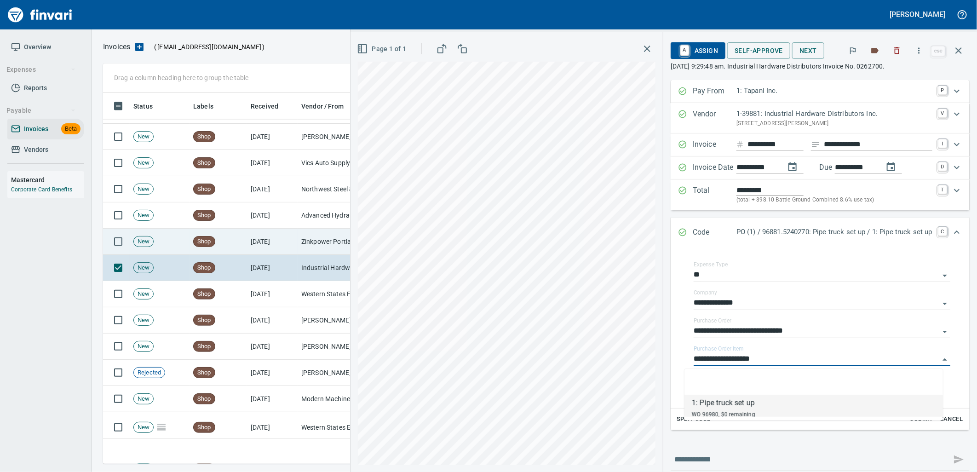
click at [283, 239] on td "9/23/2025" at bounding box center [272, 242] width 51 height 26
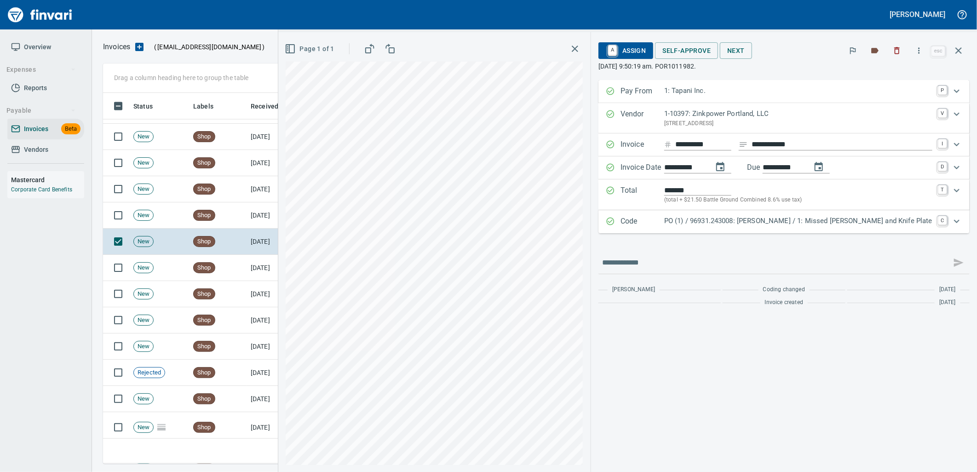
click at [791, 223] on p "PO (1) / 96931.243008: Washbay Embed Galv / 1: Missed Embed and Knife Plate" at bounding box center [799, 221] width 268 height 11
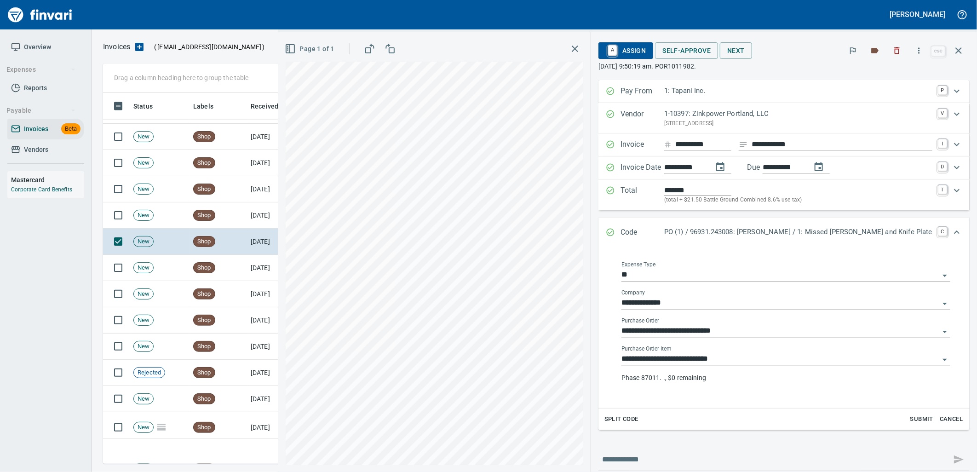
drag, startPoint x: 743, startPoint y: 360, endPoint x: 729, endPoint y: 355, distance: 14.4
click at [743, 360] on input "**********" at bounding box center [781, 359] width 318 height 13
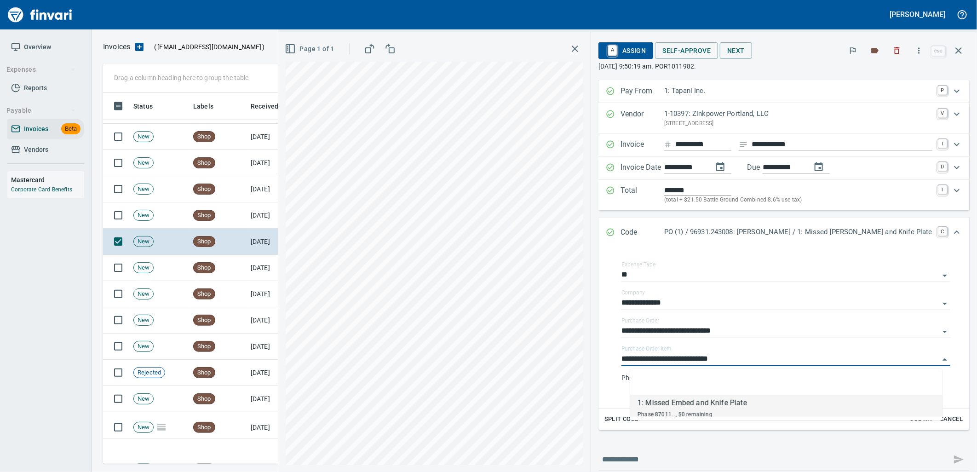
scroll to position [364, 848]
click at [262, 203] on td "9/23/2025" at bounding box center [272, 215] width 51 height 26
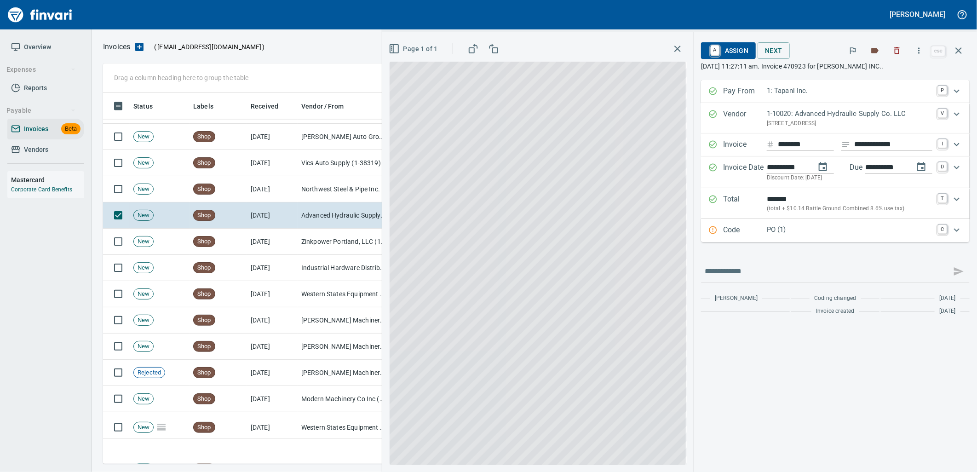
click at [779, 231] on p "PO (1)" at bounding box center [850, 230] width 166 height 11
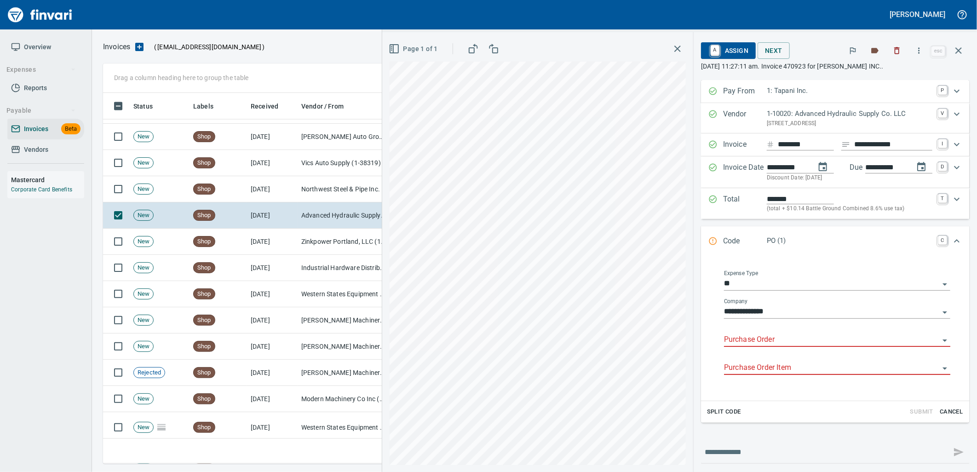
click at [761, 339] on input "Purchase Order" at bounding box center [831, 340] width 215 height 13
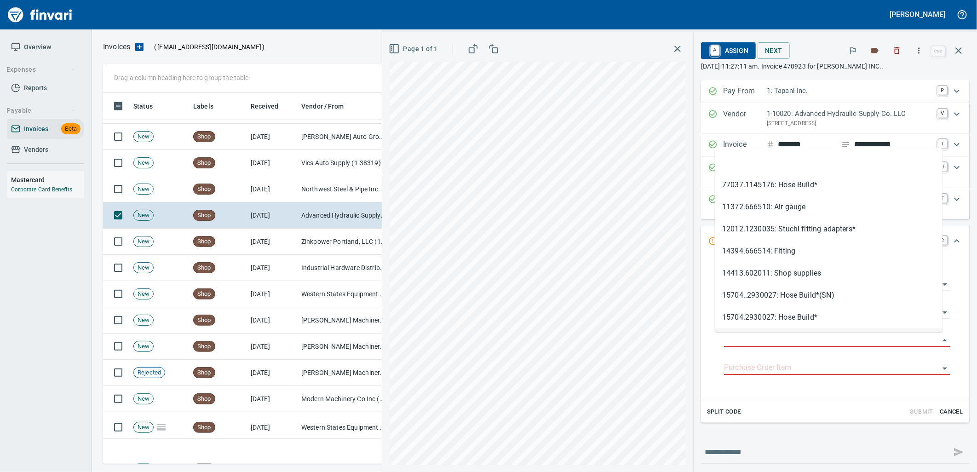
scroll to position [364, 848]
type input "**********"
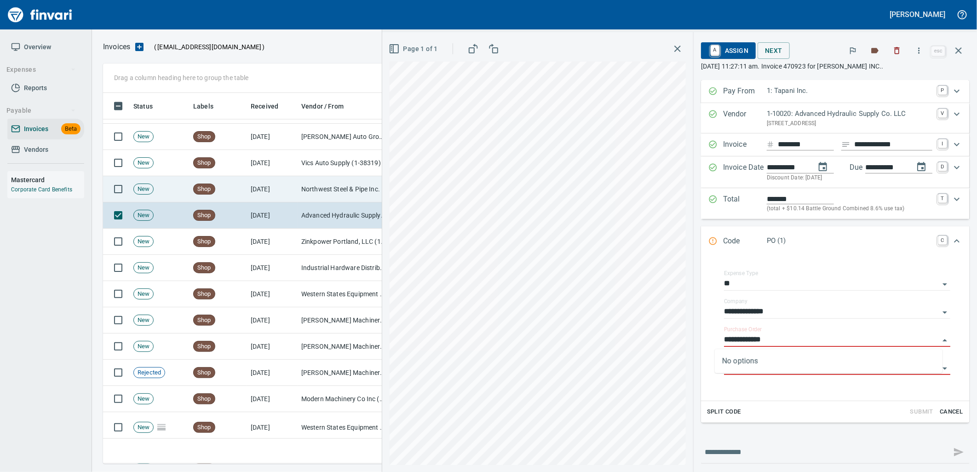
click at [330, 179] on td "Northwest Steel & Pipe Inc. (1-22439)" at bounding box center [344, 189] width 92 height 26
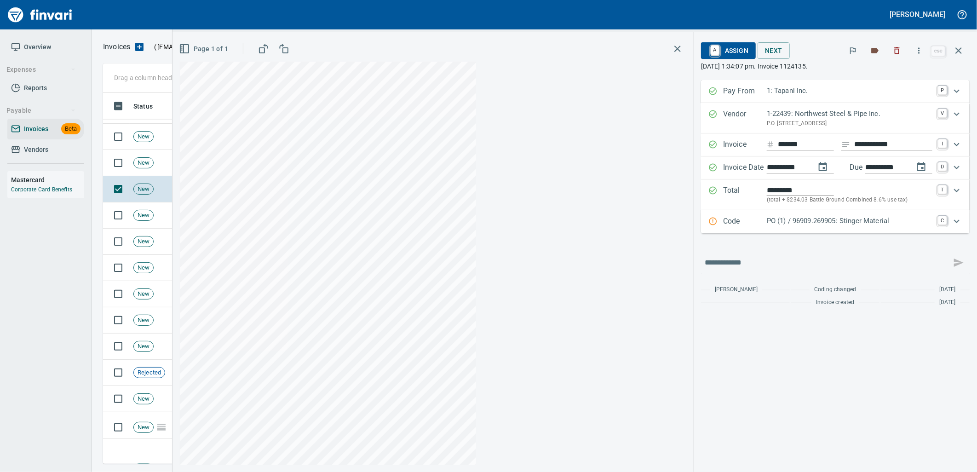
click at [798, 218] on p "PO (1) / 96909.269905: Stinger Material" at bounding box center [850, 221] width 166 height 11
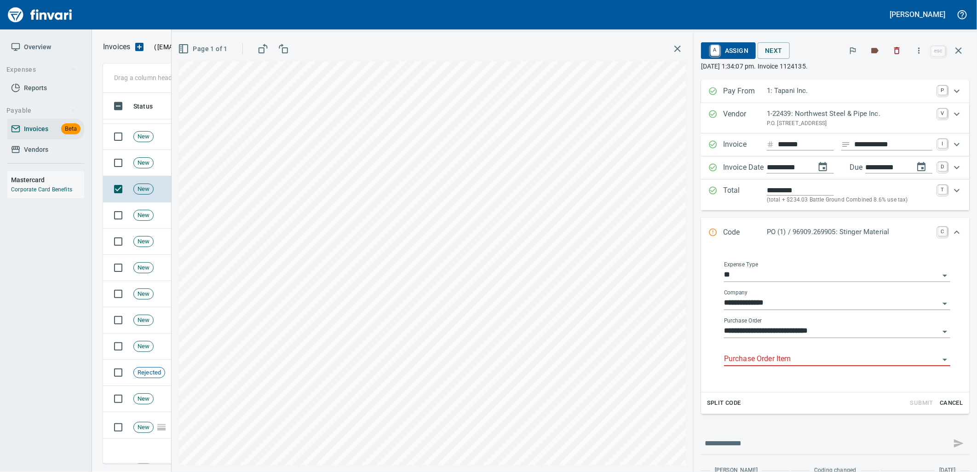
click at [790, 359] on input "Purchase Order Item" at bounding box center [831, 359] width 215 height 13
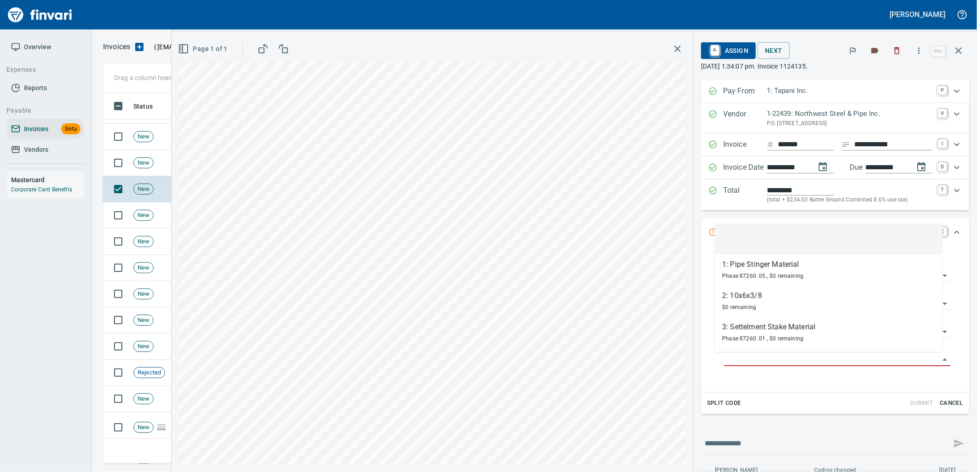
scroll to position [364, 848]
click at [143, 167] on span "New" at bounding box center [143, 163] width 19 height 9
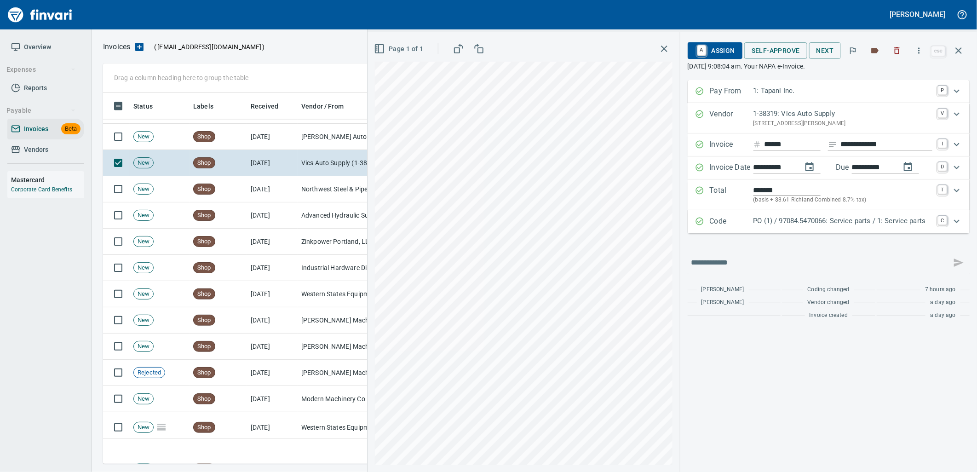
click at [764, 226] on p "PO (1) / 97084.5470066: Service parts / 1: Service parts" at bounding box center [843, 221] width 179 height 11
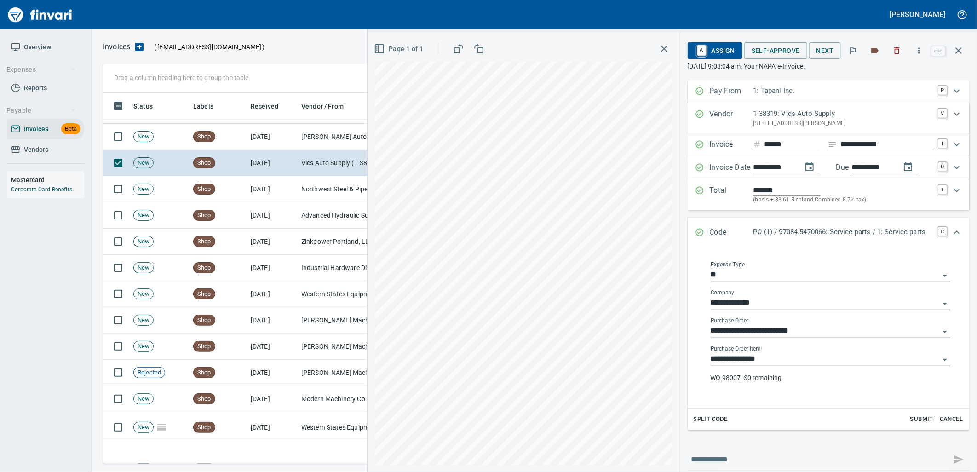
click at [771, 362] on input "**********" at bounding box center [825, 359] width 229 height 13
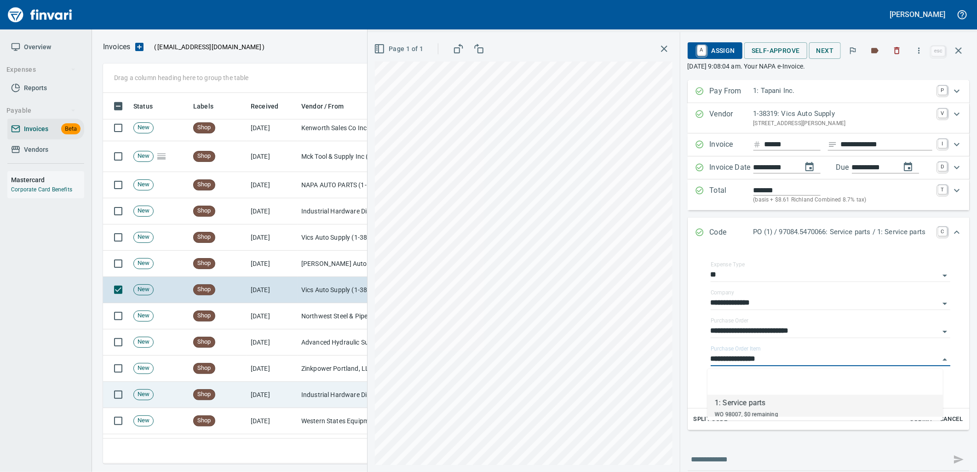
scroll to position [740, 0]
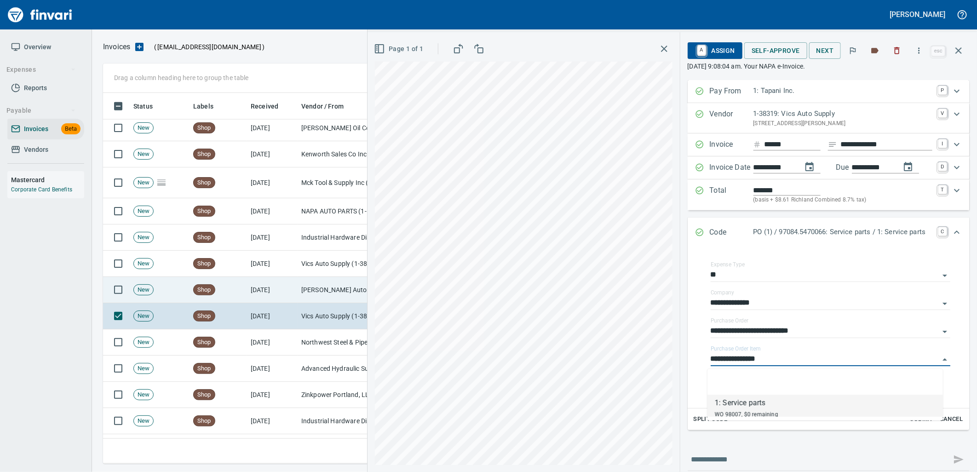
click at [300, 293] on td "Carr Auto Group (1-38308)" at bounding box center [344, 290] width 92 height 26
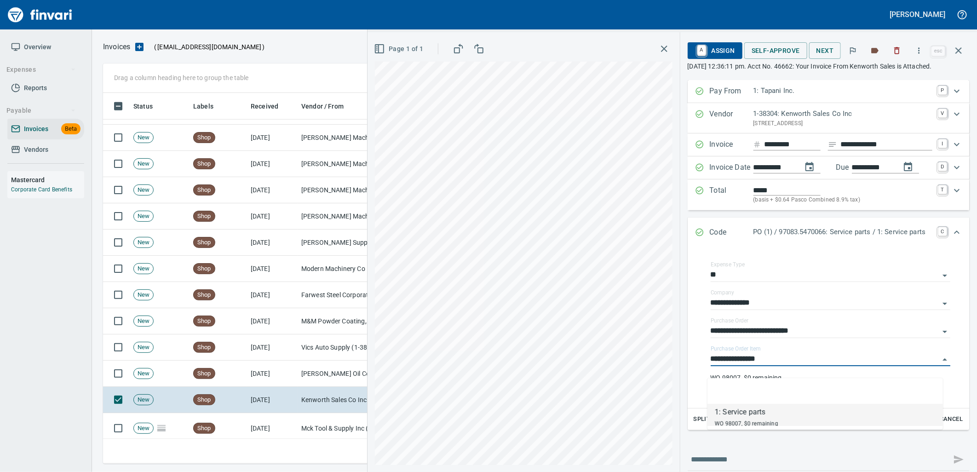
scroll to position [364, 848]
click at [267, 373] on td "[DATE]" at bounding box center [272, 374] width 51 height 26
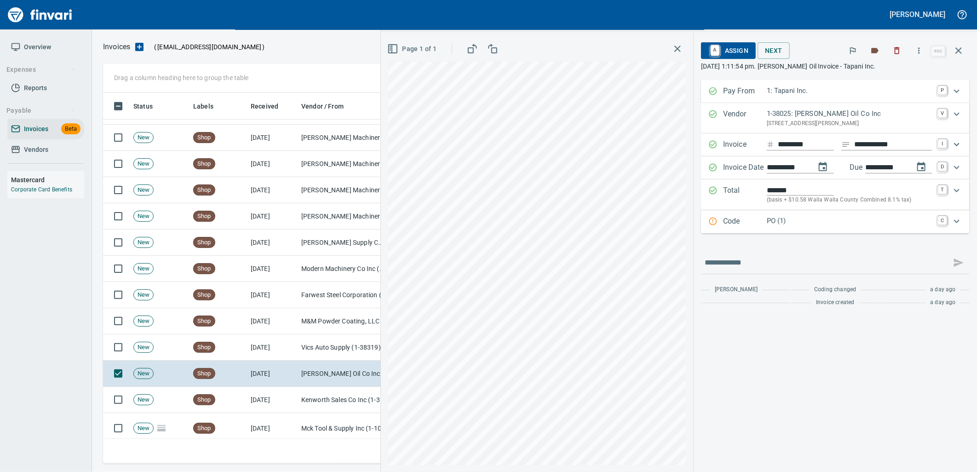
click at [795, 223] on p "PO (1)" at bounding box center [850, 221] width 166 height 11
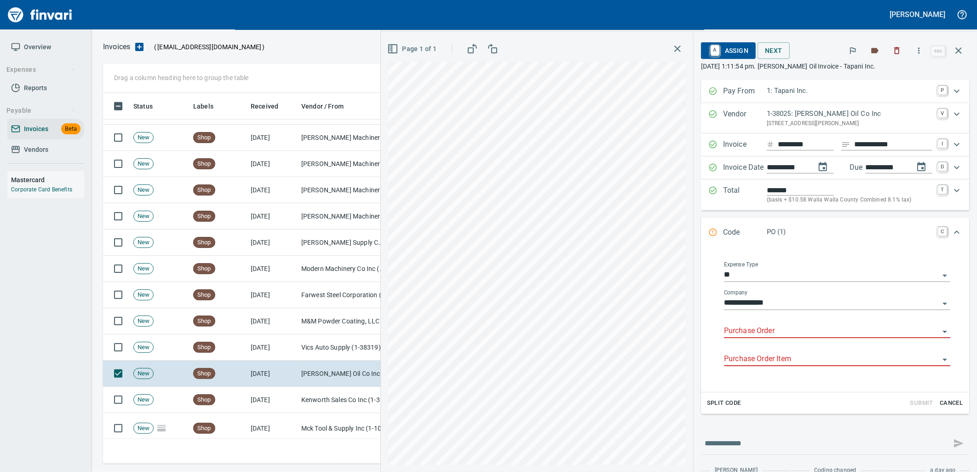
click at [750, 333] on input "Purchase Order" at bounding box center [831, 331] width 215 height 13
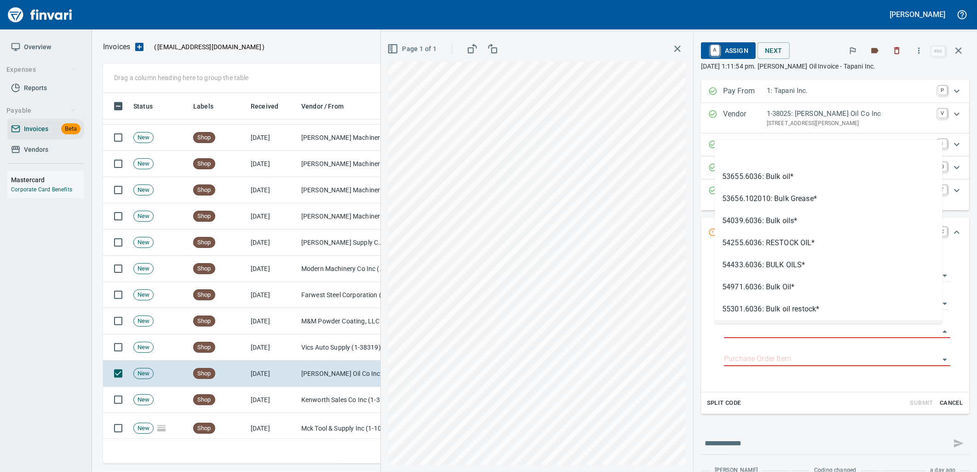
type input "**********"
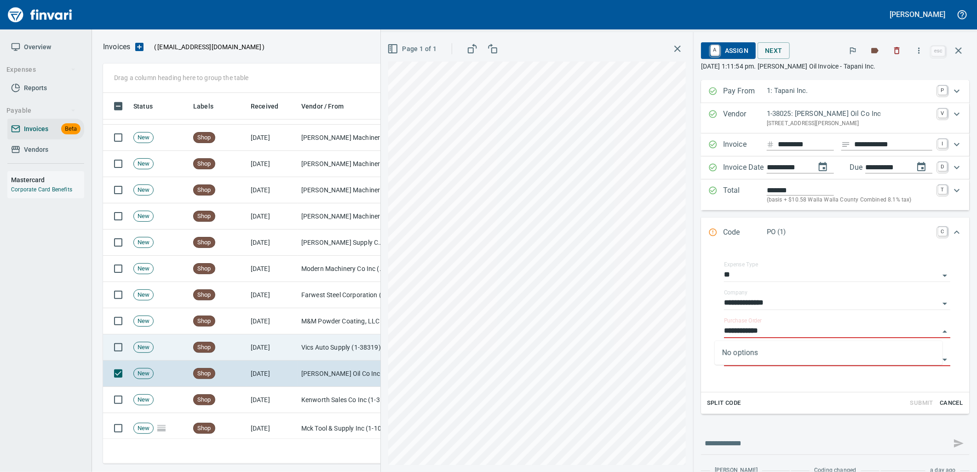
scroll to position [364, 848]
click at [334, 341] on td "Vics Auto Supply (1-38319)" at bounding box center [344, 348] width 92 height 26
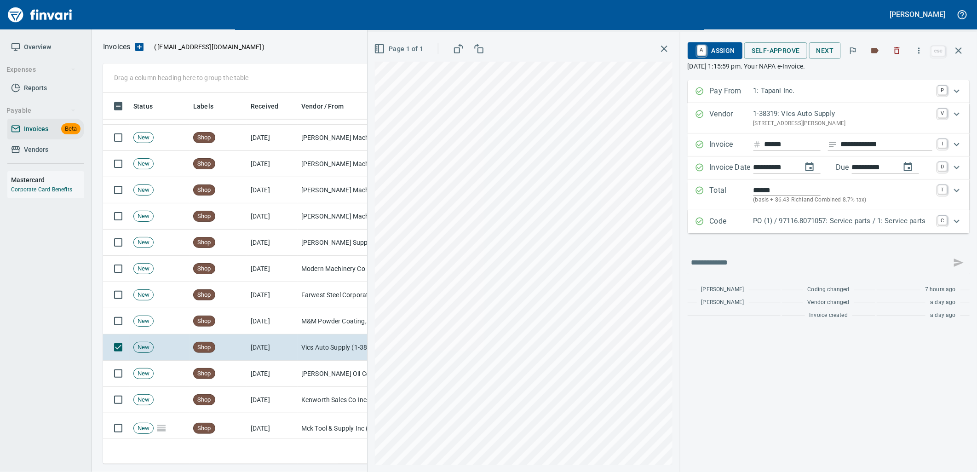
click at [797, 224] on p "PO (1) / 97116.8071057: Service parts / 1: Service parts" at bounding box center [843, 221] width 179 height 11
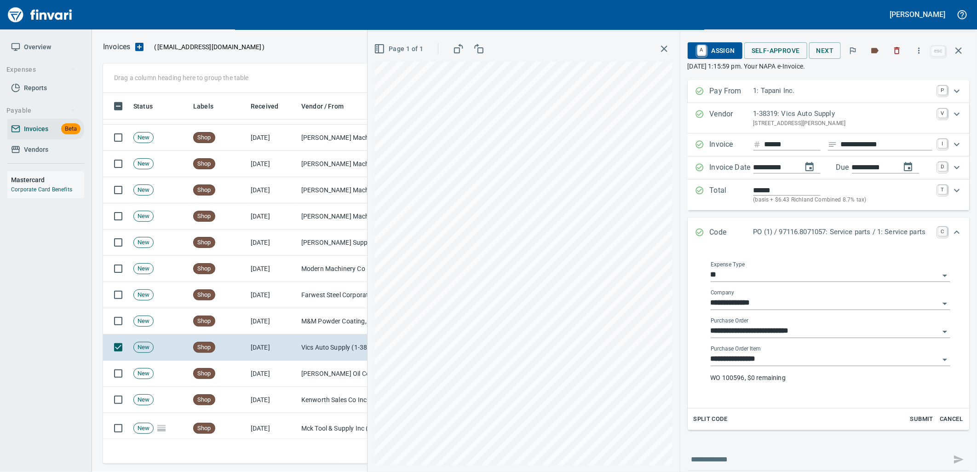
click at [778, 362] on input "**********" at bounding box center [825, 359] width 229 height 13
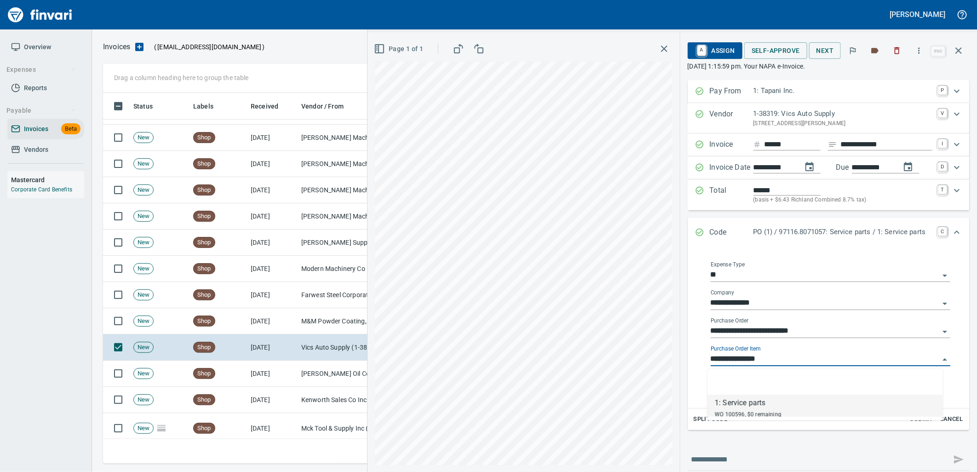
scroll to position [364, 848]
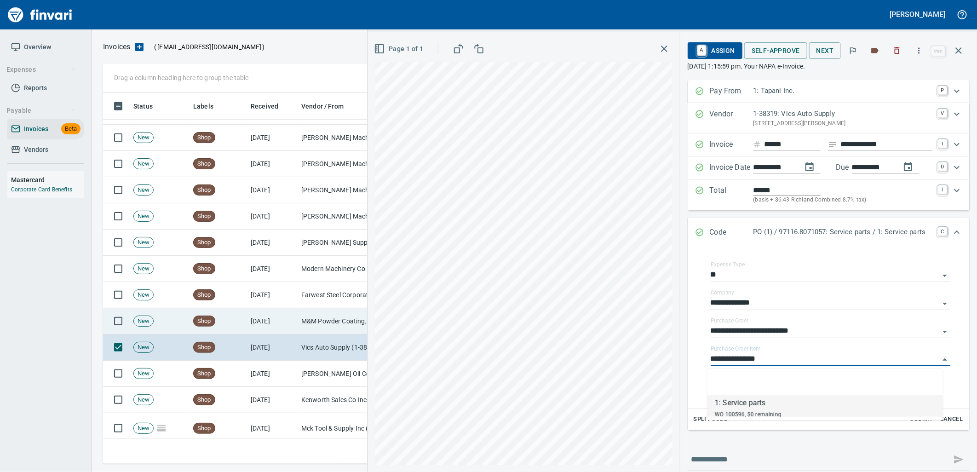
click at [164, 324] on td "New" at bounding box center [160, 321] width 60 height 26
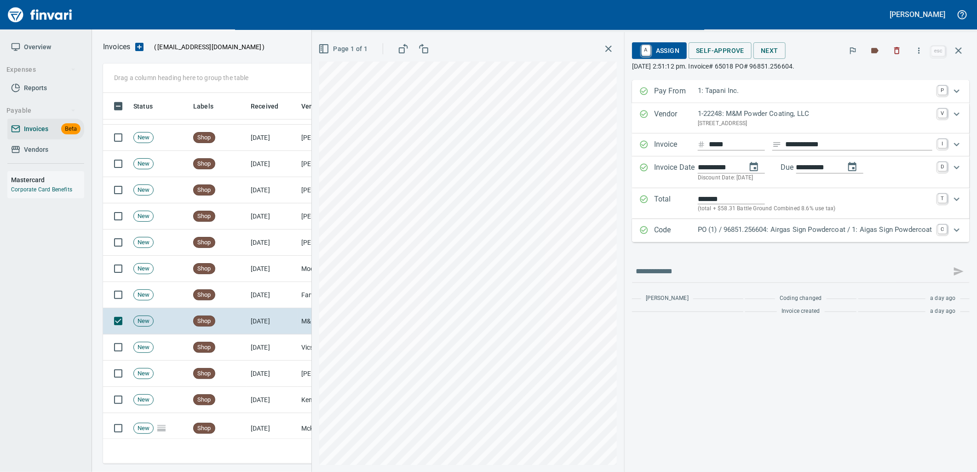
click at [728, 229] on p "PO (1) / 96851.256604: Airgas Sign Powdercoat / 1: Aigas Sign Powdercoat" at bounding box center [815, 230] width 235 height 11
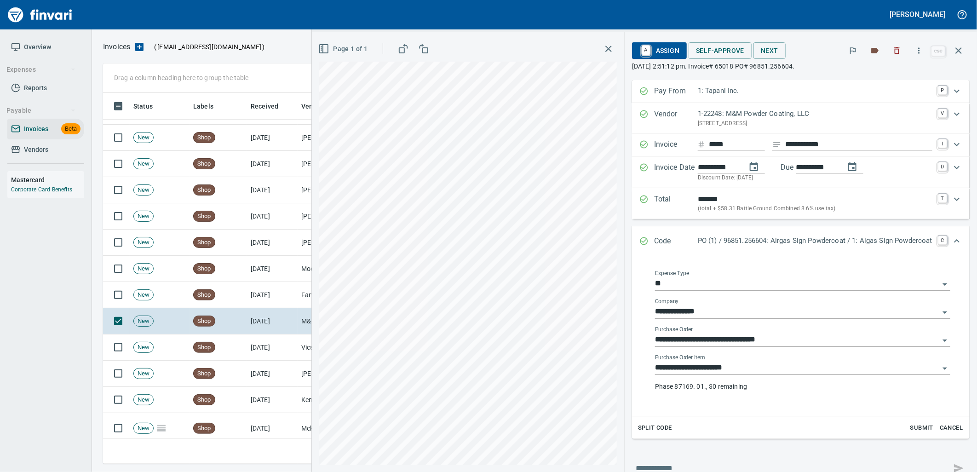
click at [747, 368] on input "**********" at bounding box center [797, 368] width 284 height 13
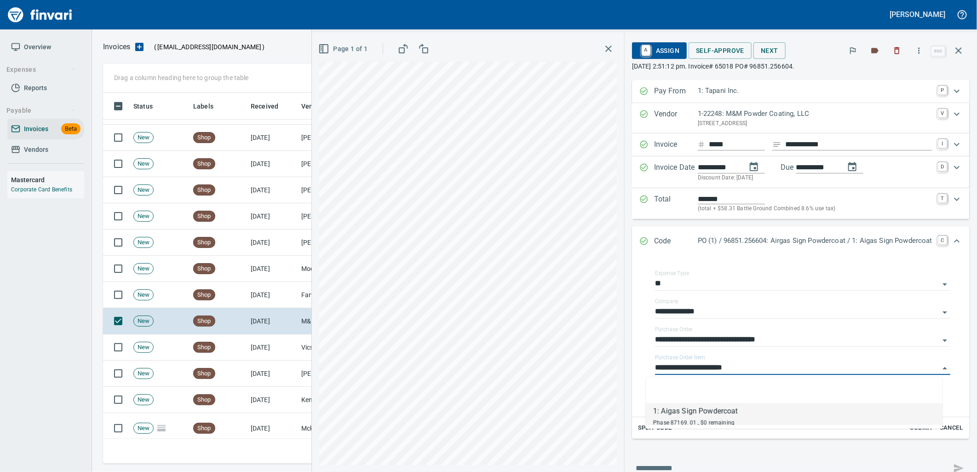
scroll to position [364, 848]
click at [246, 298] on td "Shop" at bounding box center [219, 295] width 58 height 26
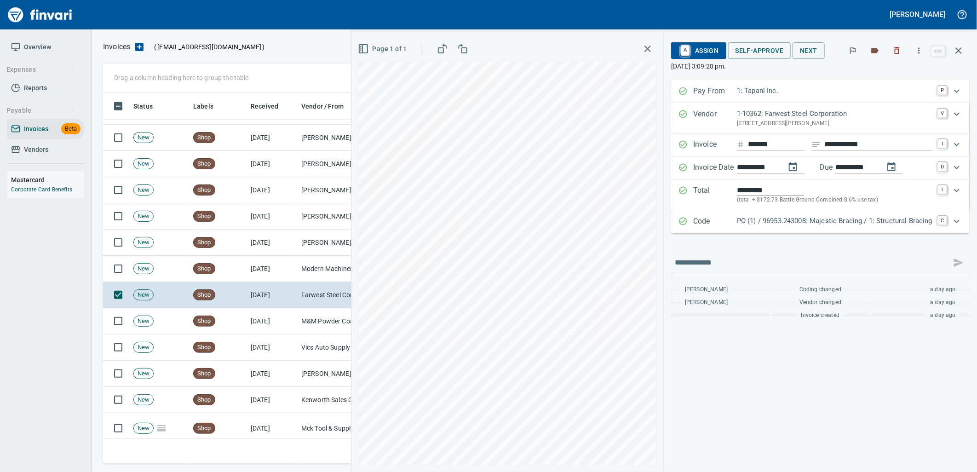
click at [774, 225] on p "PO (1) / 96953.243008: Majestic Bracing / 1: Structural Bracing" at bounding box center [835, 221] width 196 height 11
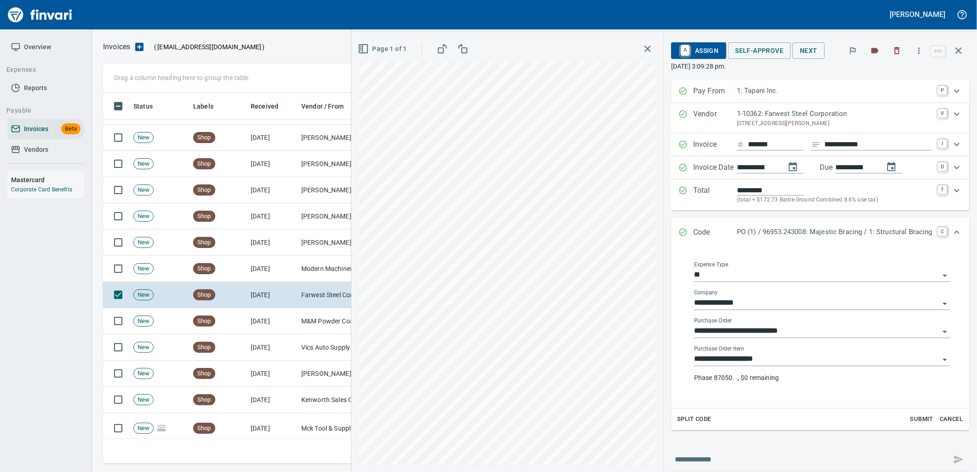
click at [755, 356] on input "**********" at bounding box center [816, 359] width 245 height 13
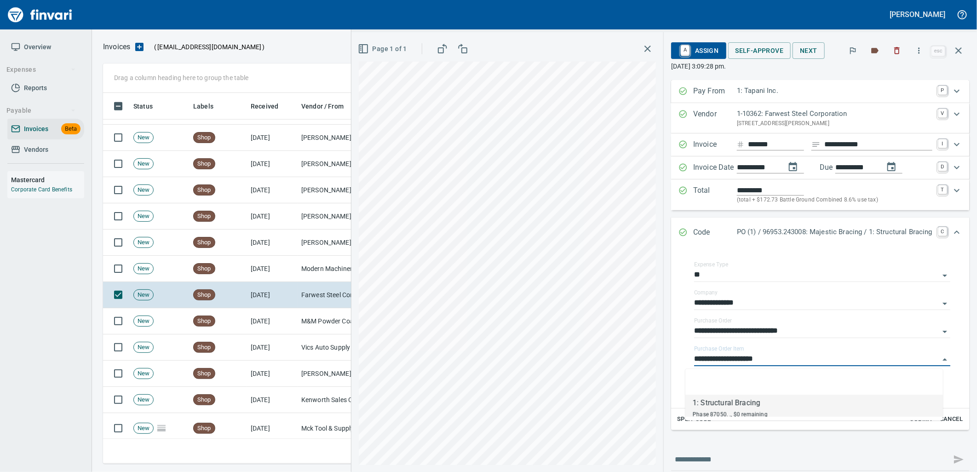
scroll to position [364, 848]
click at [295, 262] on td "[DATE]" at bounding box center [272, 269] width 51 height 26
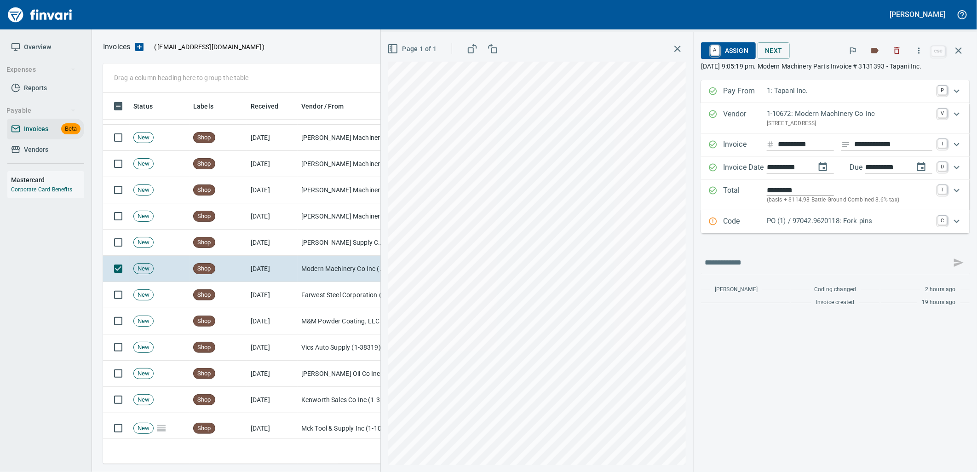
click at [827, 218] on p "PO (1) / 97042.9620118: Fork pins" at bounding box center [850, 221] width 166 height 11
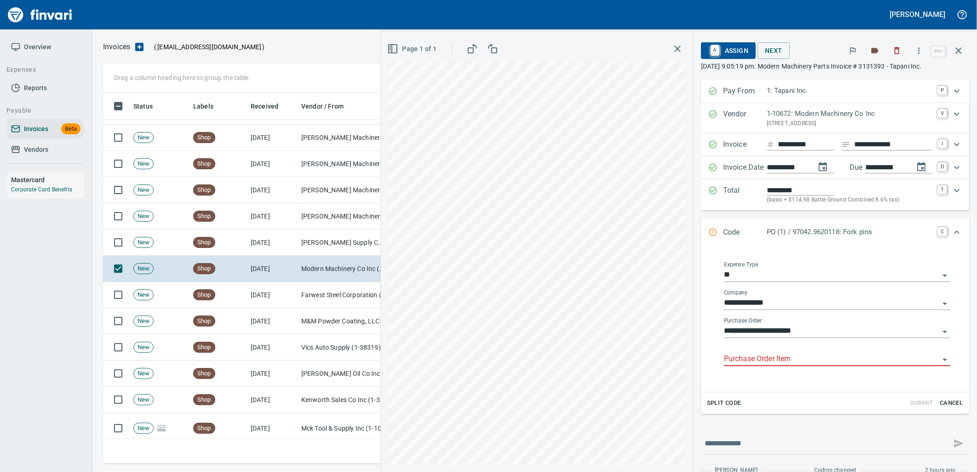
click at [780, 359] on input "Purchase Order Item" at bounding box center [831, 359] width 215 height 13
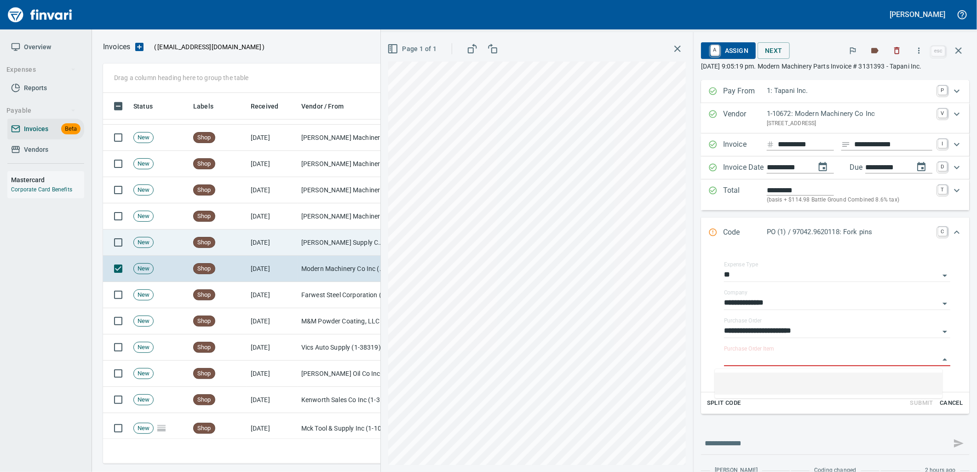
click at [326, 246] on td "[PERSON_NAME] Supply Company (1-10645)" at bounding box center [344, 243] width 92 height 26
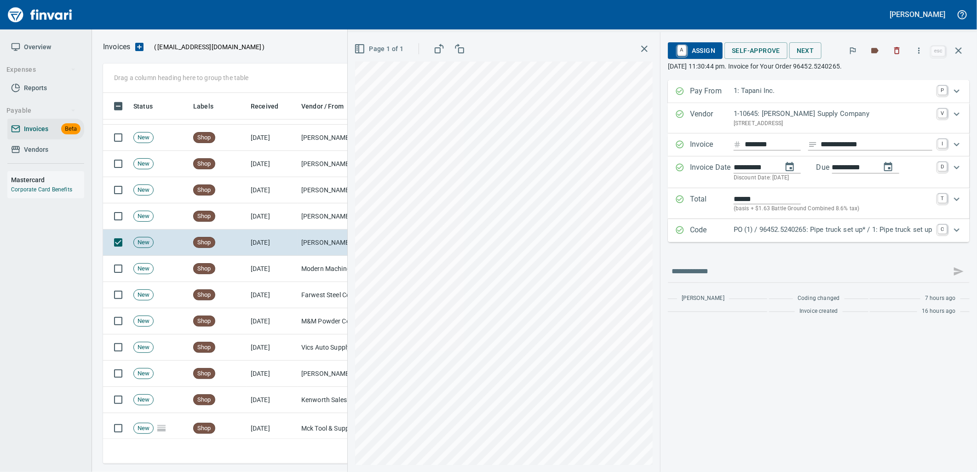
click at [830, 233] on p "PO (1) / 96452.5240265: Pipe truck set up* / 1: Pipe truck set up" at bounding box center [833, 230] width 199 height 11
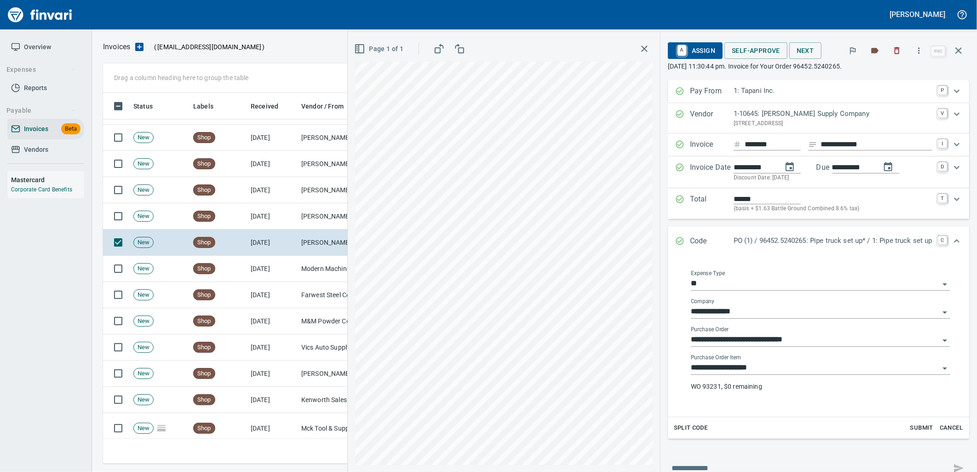
click at [753, 367] on input "**********" at bounding box center [815, 368] width 248 height 13
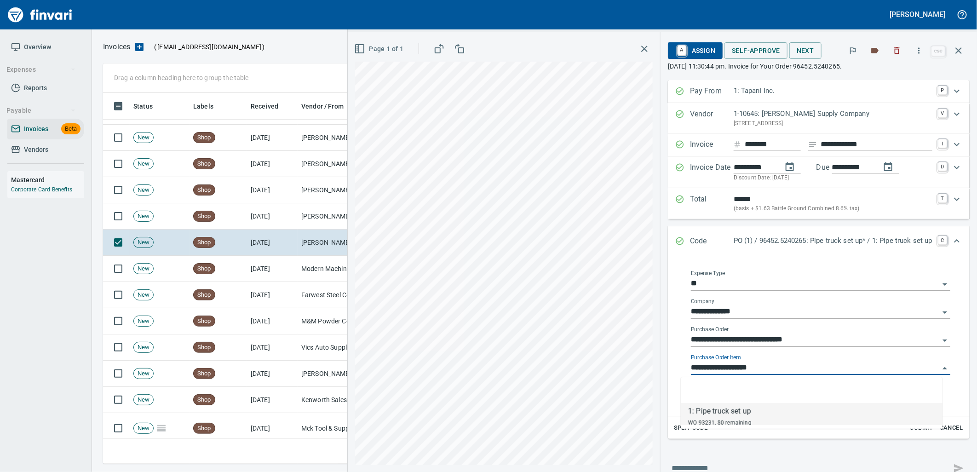
scroll to position [364, 848]
click at [310, 219] on td "[PERSON_NAME] Machinery Inc (1-10774)" at bounding box center [344, 216] width 92 height 26
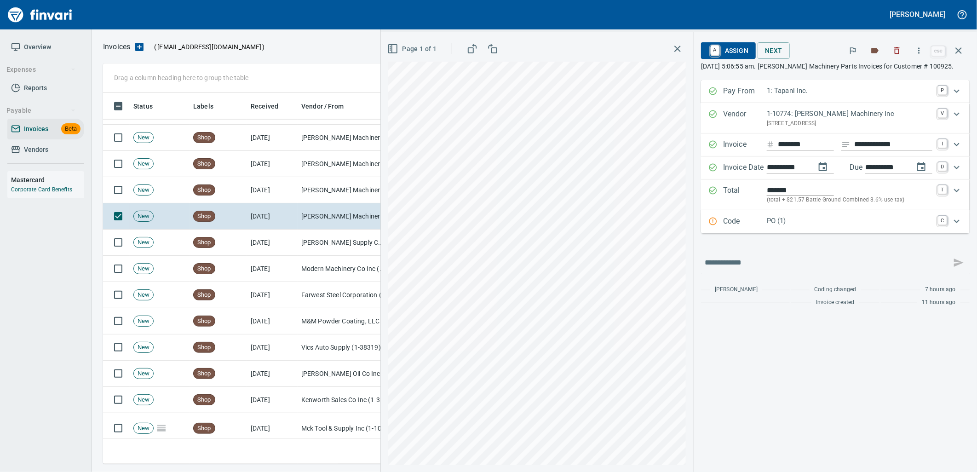
click at [763, 225] on p "Code" at bounding box center [745, 222] width 44 height 12
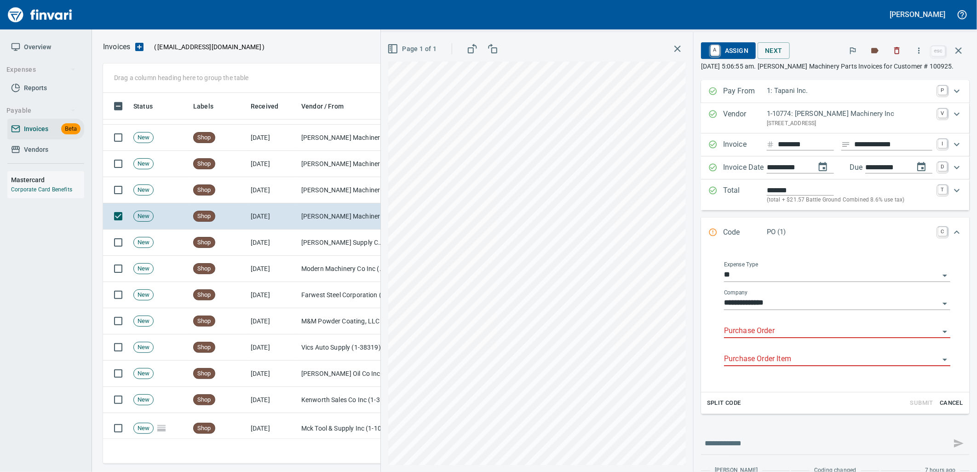
click at [772, 334] on input "Purchase Order" at bounding box center [831, 331] width 215 height 13
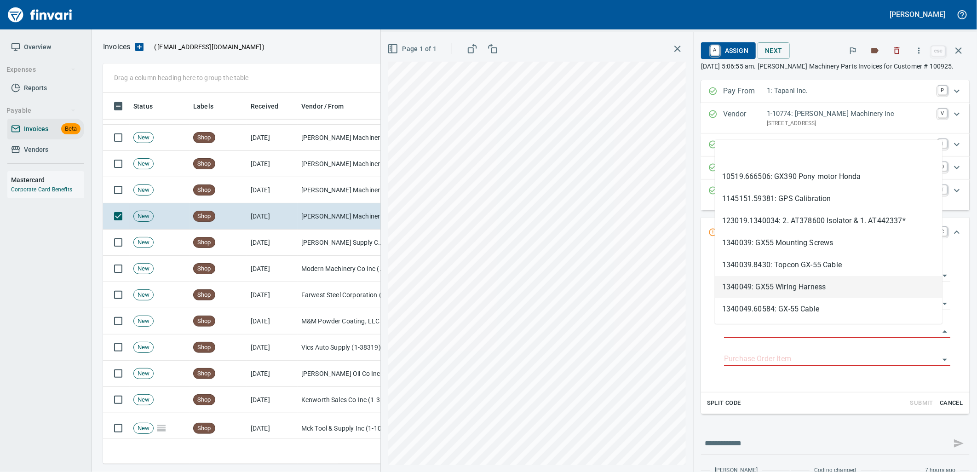
scroll to position [364, 848]
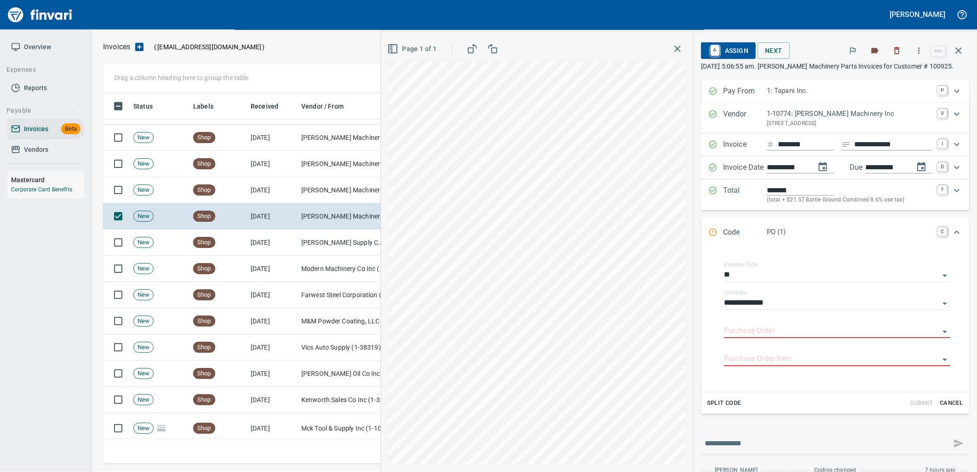
type input "**********"
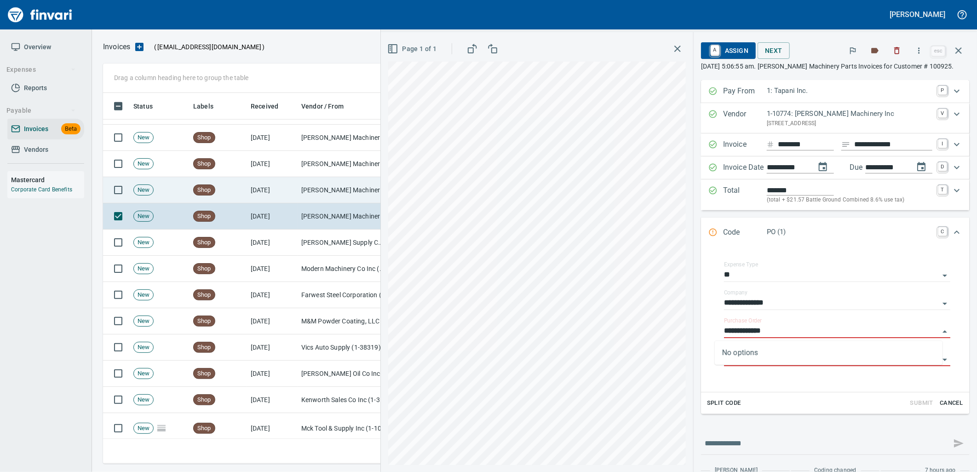
click at [319, 183] on td "[PERSON_NAME] Machinery Co (1-10794)" at bounding box center [344, 190] width 92 height 26
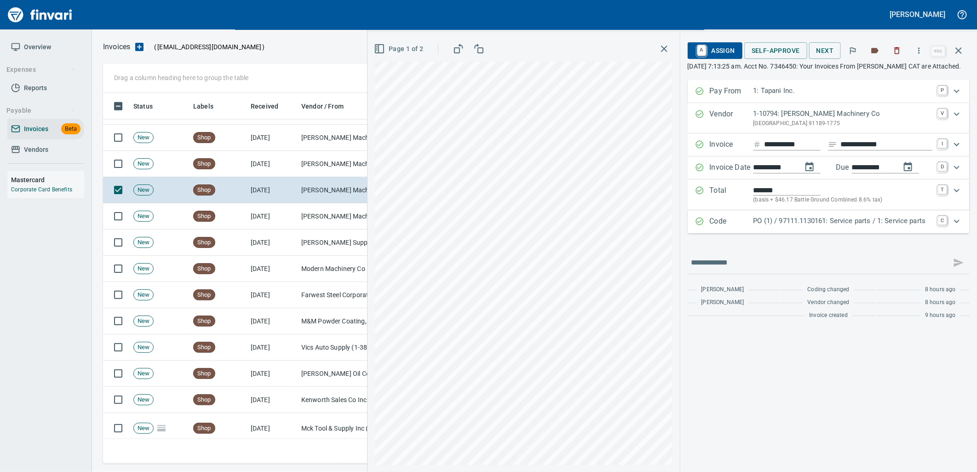
click at [825, 226] on p "PO (1) / 97111.1130161: Service parts / 1: Service parts" at bounding box center [843, 221] width 179 height 11
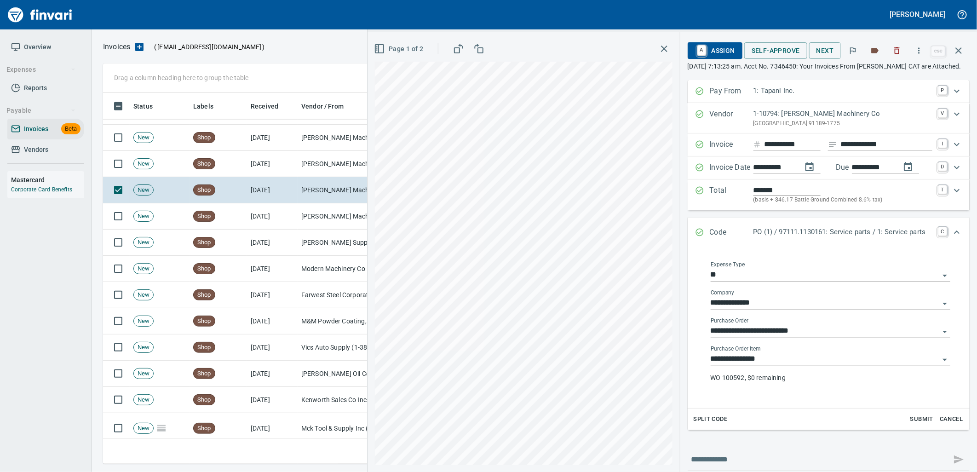
click at [770, 366] on input "**********" at bounding box center [825, 359] width 229 height 13
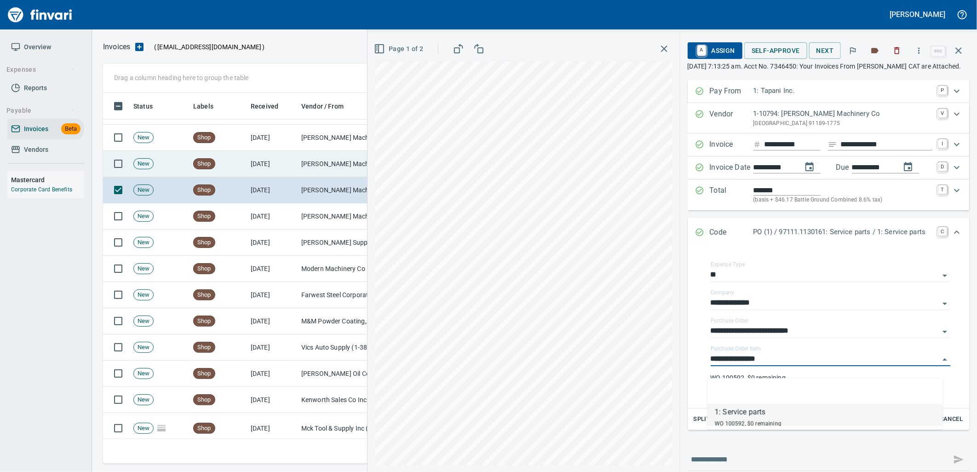
click at [350, 173] on td "[PERSON_NAME] Machinery Co (1-10794)" at bounding box center [344, 164] width 92 height 26
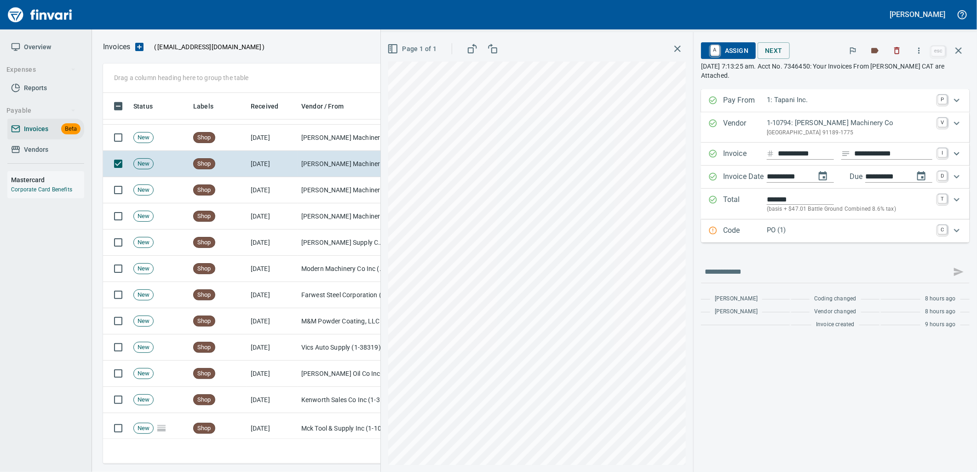
click at [817, 231] on p "PO (1)" at bounding box center [850, 230] width 166 height 11
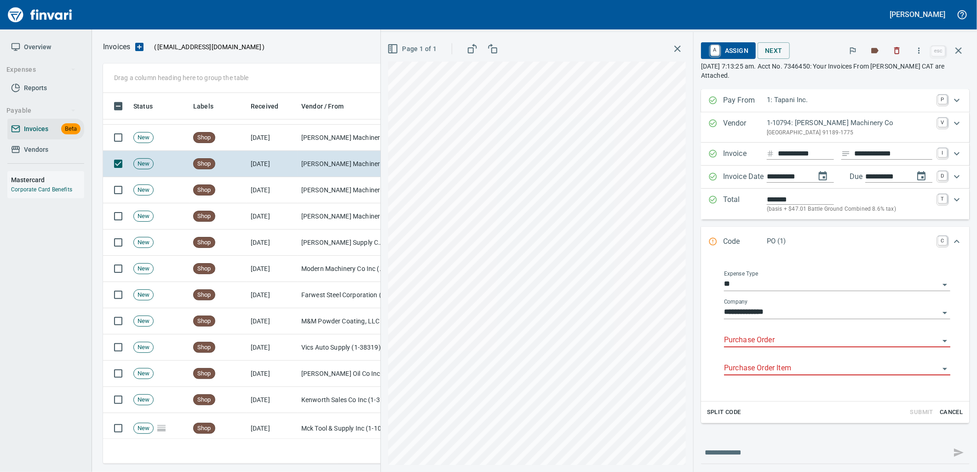
click at [779, 340] on input "Purchase Order" at bounding box center [831, 340] width 215 height 13
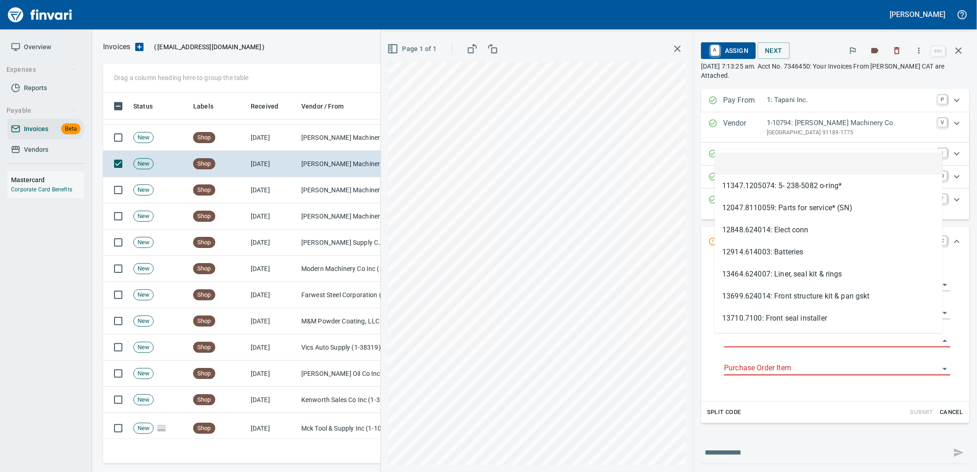
scroll to position [364, 848]
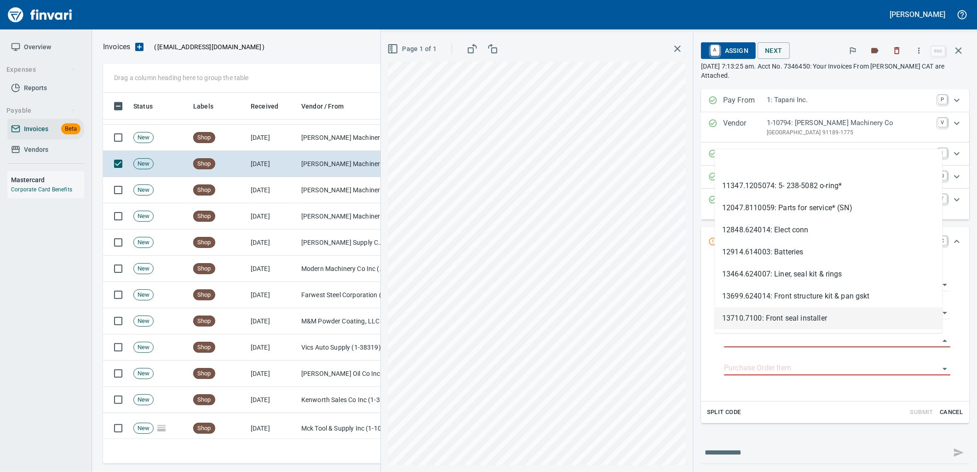
type input "**********"
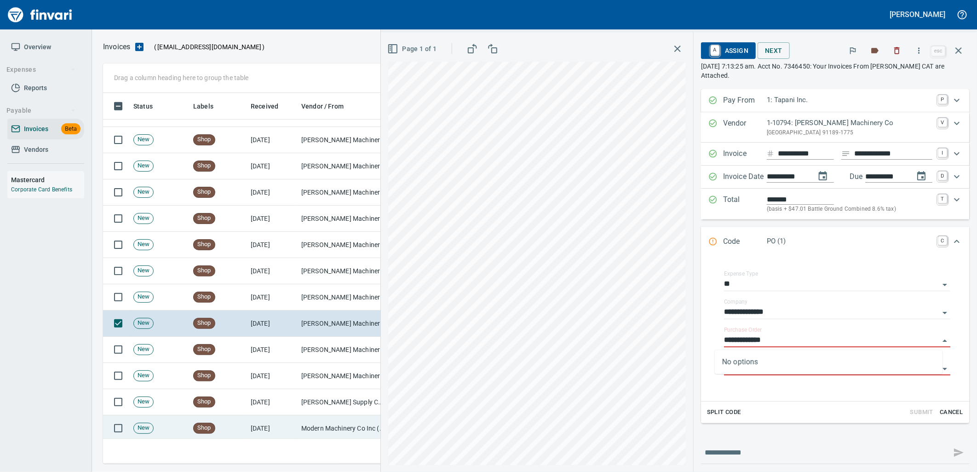
scroll to position [280, 0]
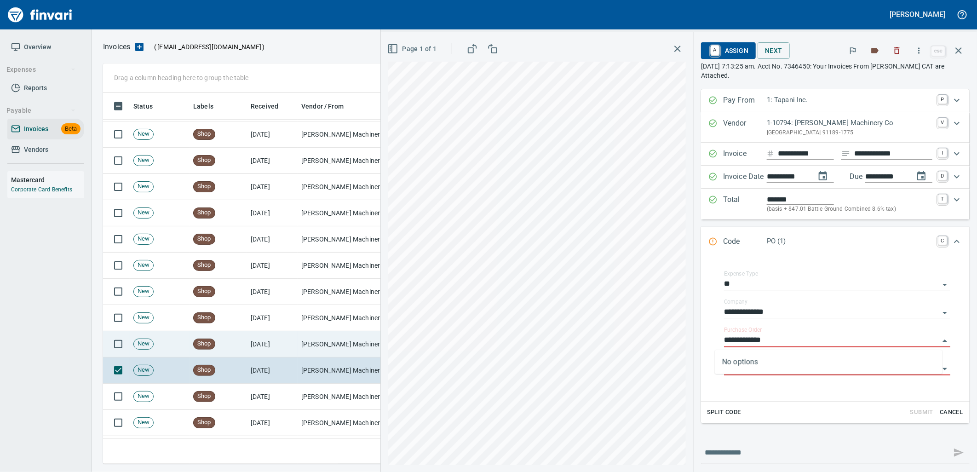
click at [302, 337] on td "[PERSON_NAME] Machinery Co (1-10794)" at bounding box center [344, 344] width 92 height 26
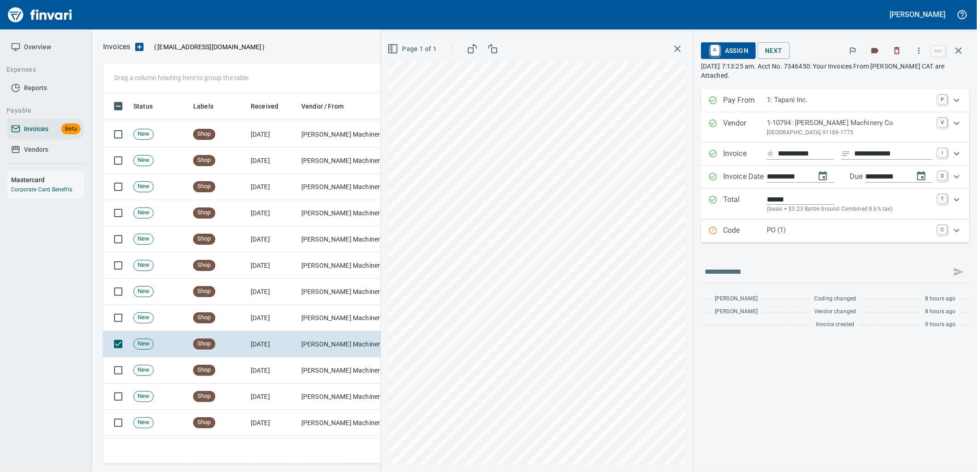
click at [830, 229] on p "PO (1)" at bounding box center [850, 230] width 166 height 11
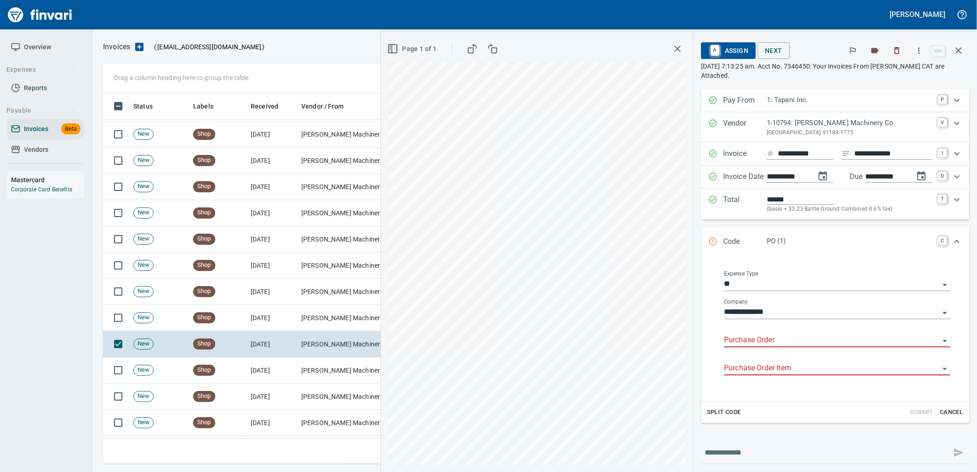
click at [764, 338] on input "Purchase Order" at bounding box center [831, 340] width 215 height 13
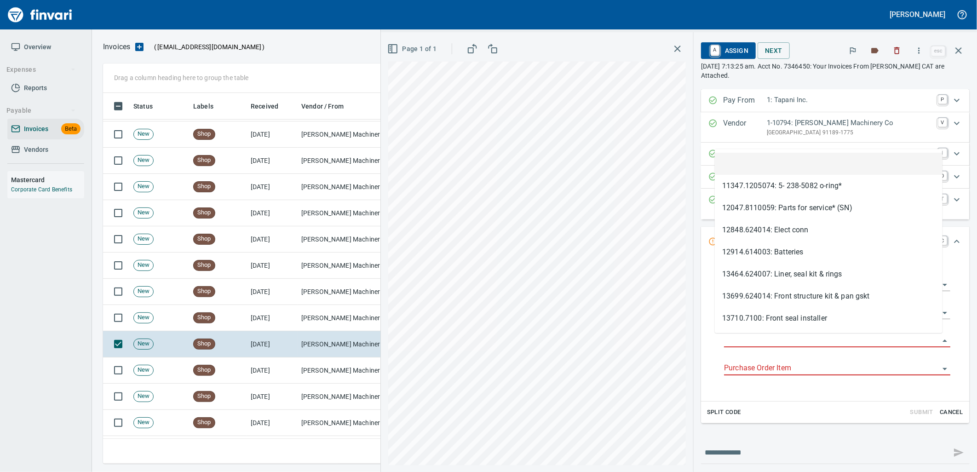
scroll to position [364, 848]
type input "**********"
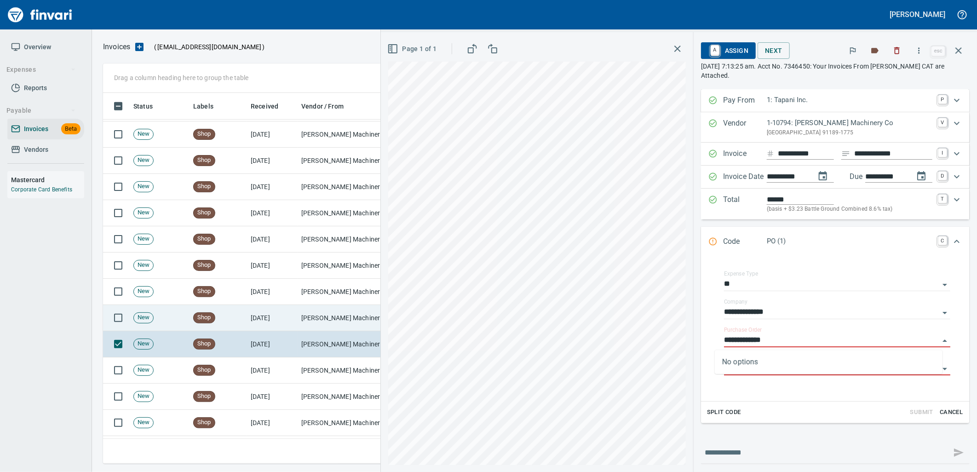
click at [307, 307] on td "[PERSON_NAME] Machinery Co (1-10794)" at bounding box center [344, 318] width 92 height 26
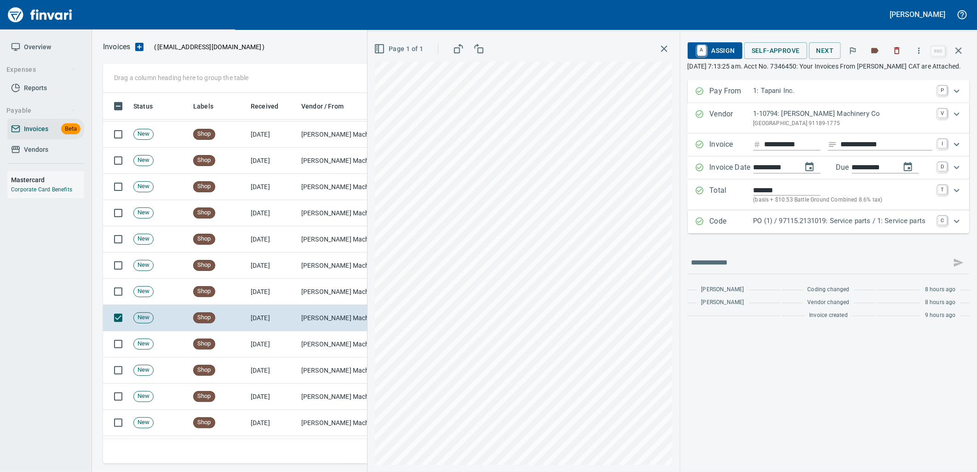
click at [779, 226] on p "PO (1) / 97115.2131019: Service parts / 1: Service parts" at bounding box center [843, 221] width 179 height 11
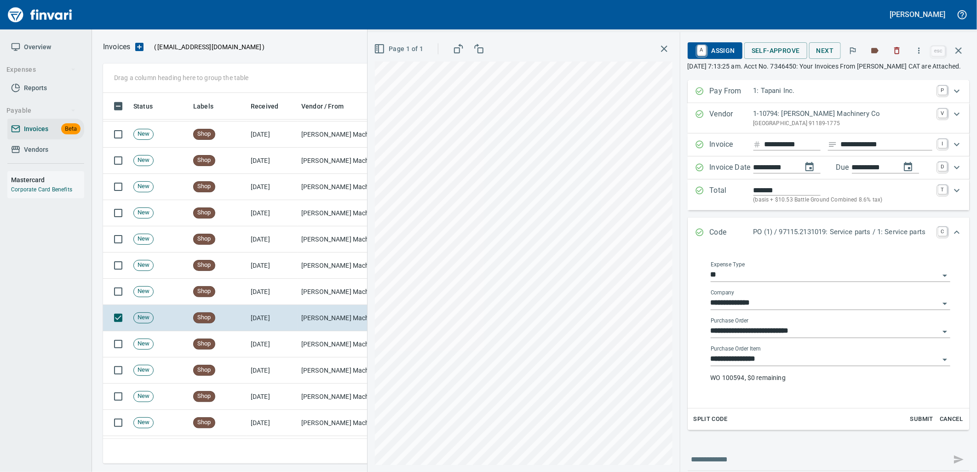
drag, startPoint x: 774, startPoint y: 369, endPoint x: 703, endPoint y: 373, distance: 70.6
click at [768, 366] on input "**********" at bounding box center [825, 359] width 229 height 13
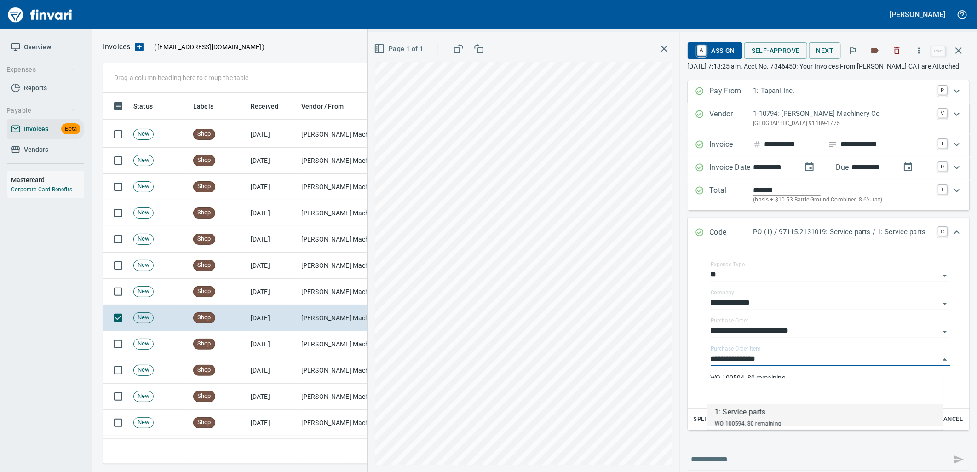
scroll to position [364, 848]
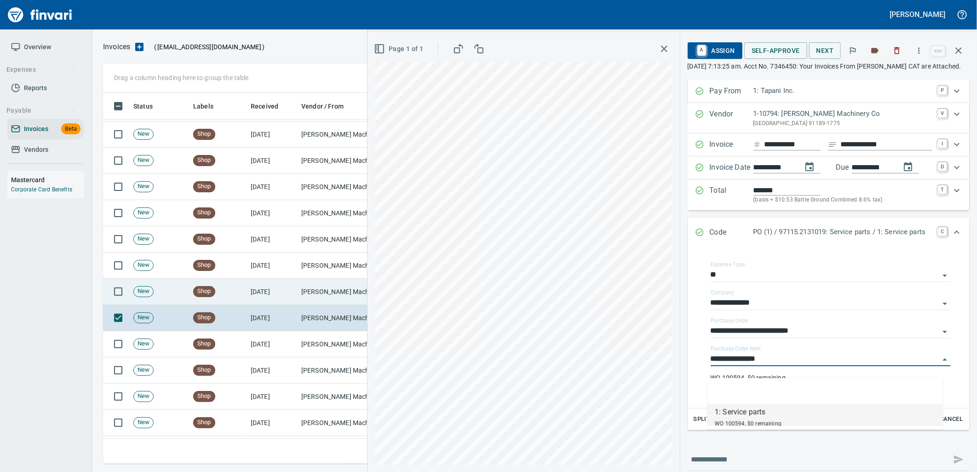
click at [336, 289] on td "[PERSON_NAME] Machinery Co (1-10794)" at bounding box center [344, 292] width 92 height 26
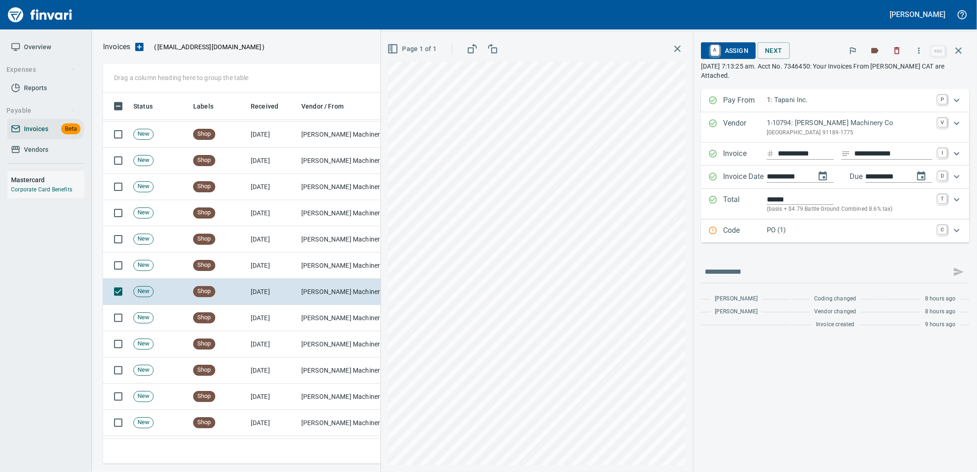
click at [824, 231] on p "PO (1)" at bounding box center [850, 230] width 166 height 11
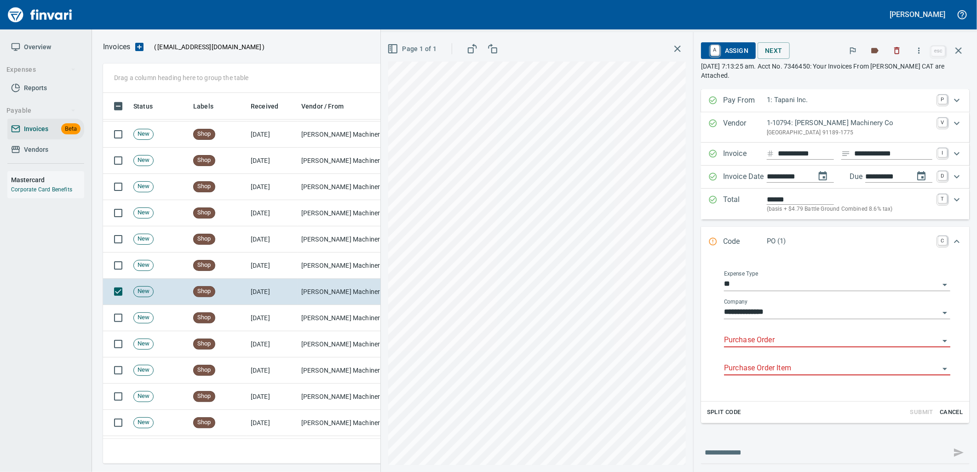
click at [772, 337] on input "Purchase Order" at bounding box center [831, 340] width 215 height 13
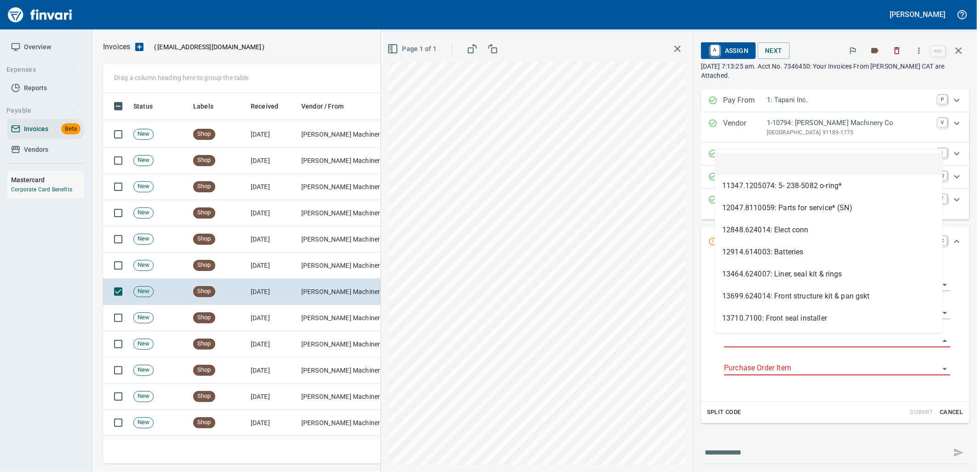
type input "**********"
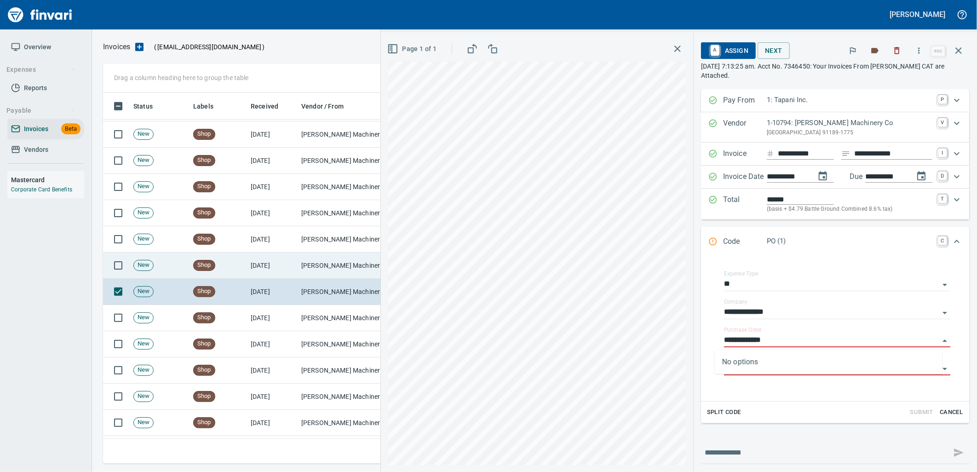
click at [302, 260] on td "[PERSON_NAME] Machinery Co (1-10794)" at bounding box center [344, 266] width 92 height 26
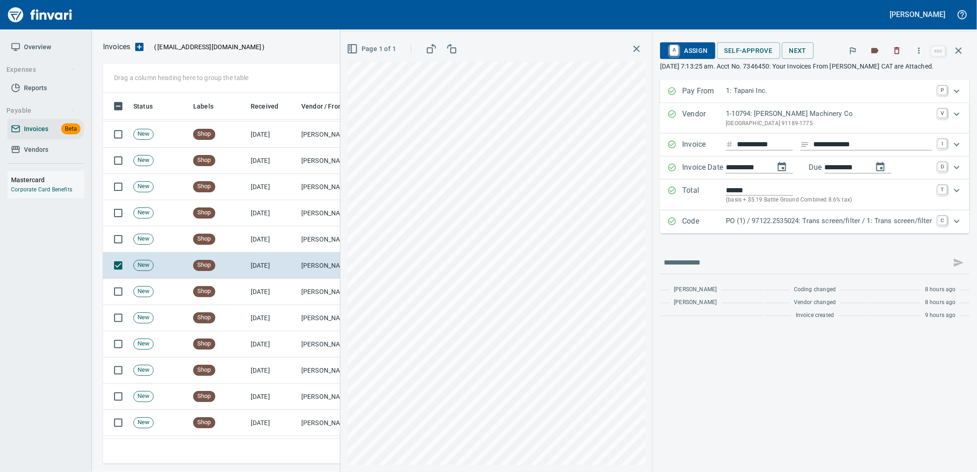
click at [766, 222] on p "PO (1) / 97122.2535024: Trans screen/filter / 1: Trans screen/filter" at bounding box center [829, 221] width 207 height 11
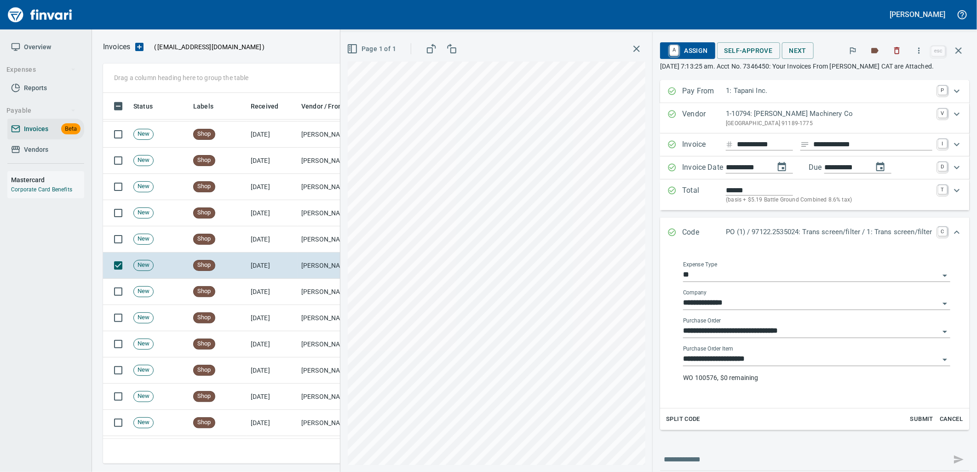
click at [758, 365] on input "**********" at bounding box center [811, 359] width 256 height 13
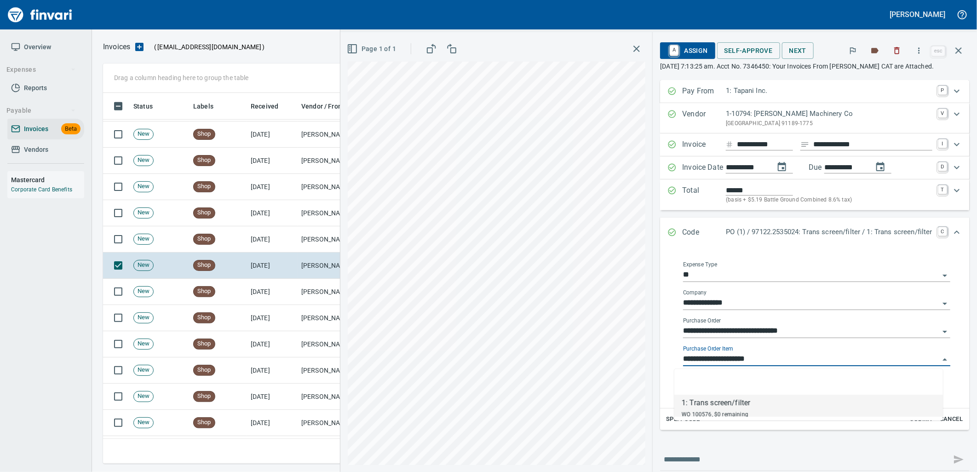
scroll to position [364, 848]
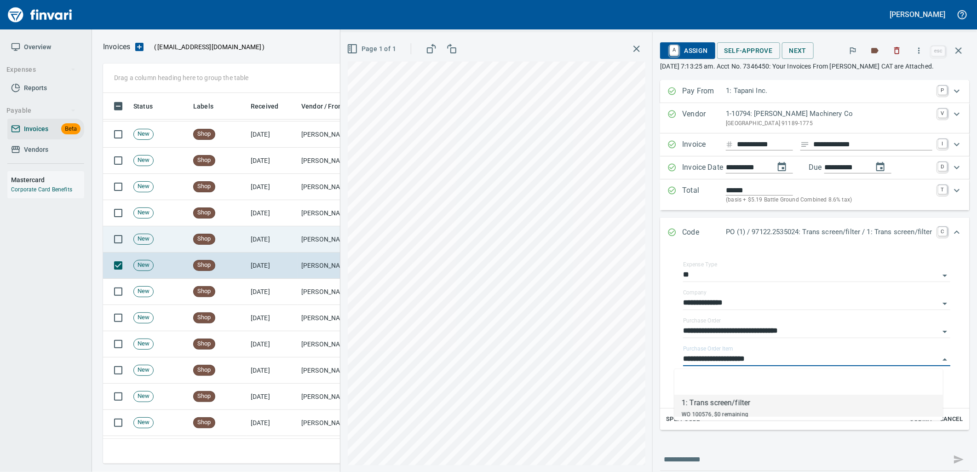
click at [288, 234] on td "[DATE]" at bounding box center [272, 239] width 51 height 26
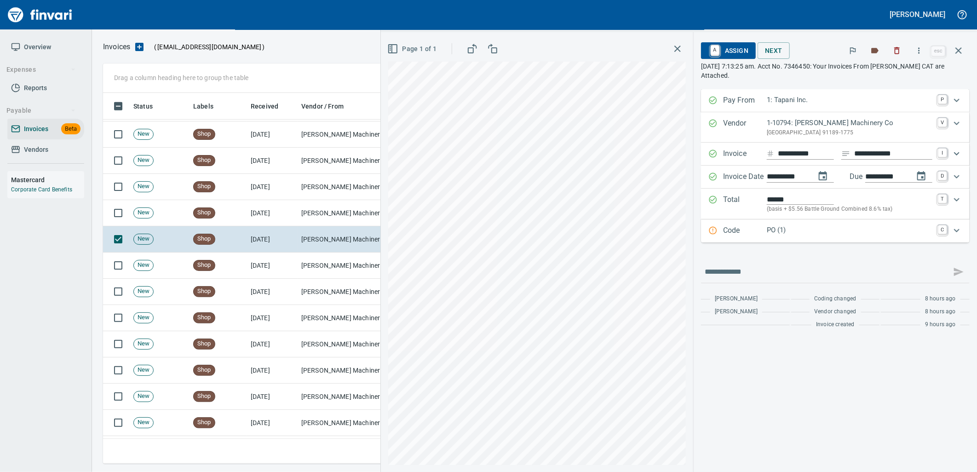
click at [790, 239] on div "Code PO (1) C" at bounding box center [835, 231] width 269 height 23
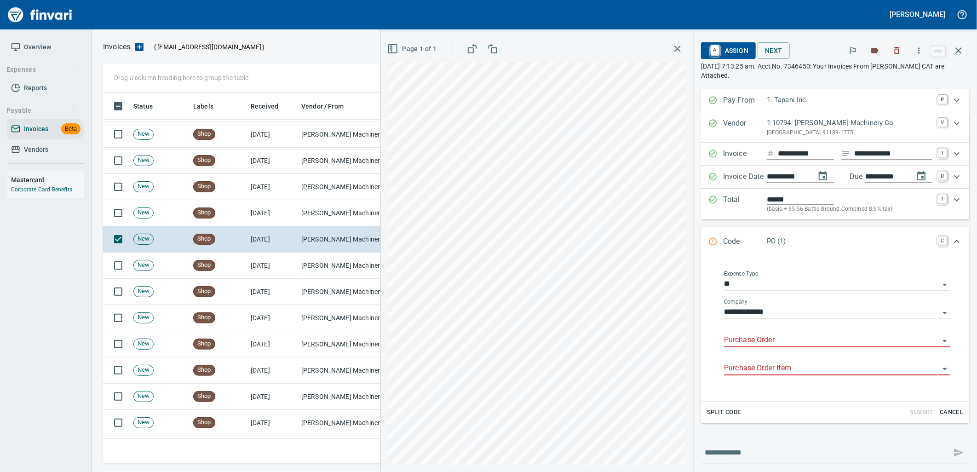
click at [770, 346] on input "Purchase Order" at bounding box center [831, 340] width 215 height 13
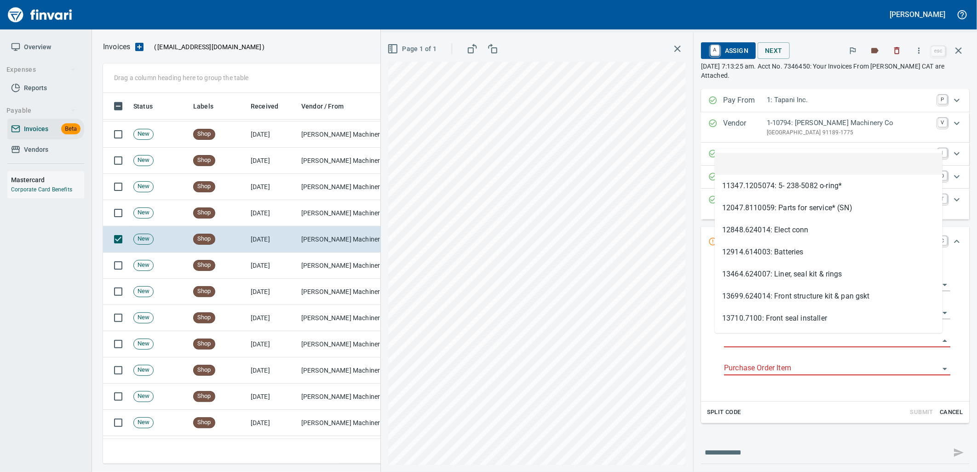
scroll to position [364, 848]
type input "**********"
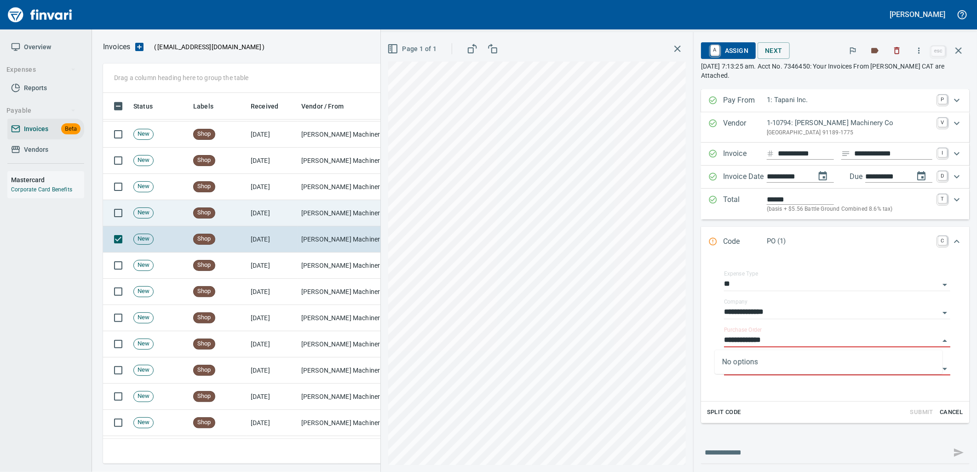
click at [325, 206] on td "[PERSON_NAME] Machinery Co (1-10794)" at bounding box center [344, 213] width 92 height 26
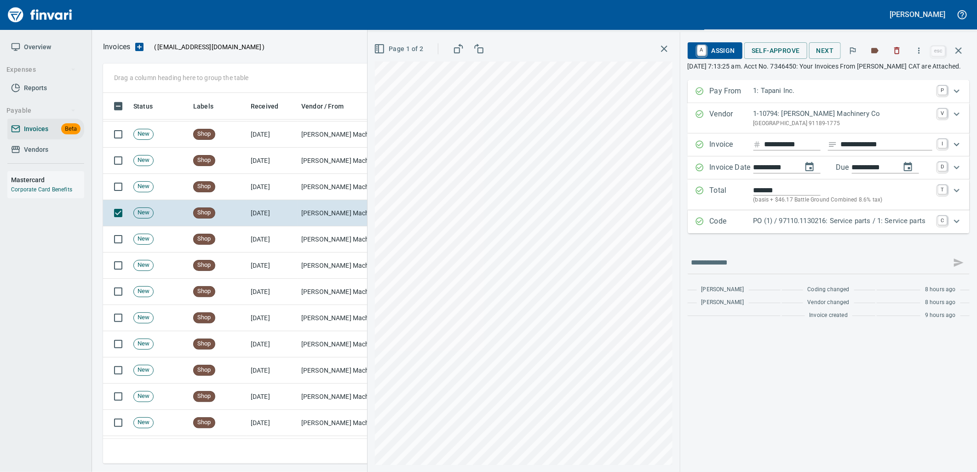
click at [803, 226] on p "PO (1) / 97110.1130216: Service parts / 1: Service parts" at bounding box center [843, 221] width 179 height 11
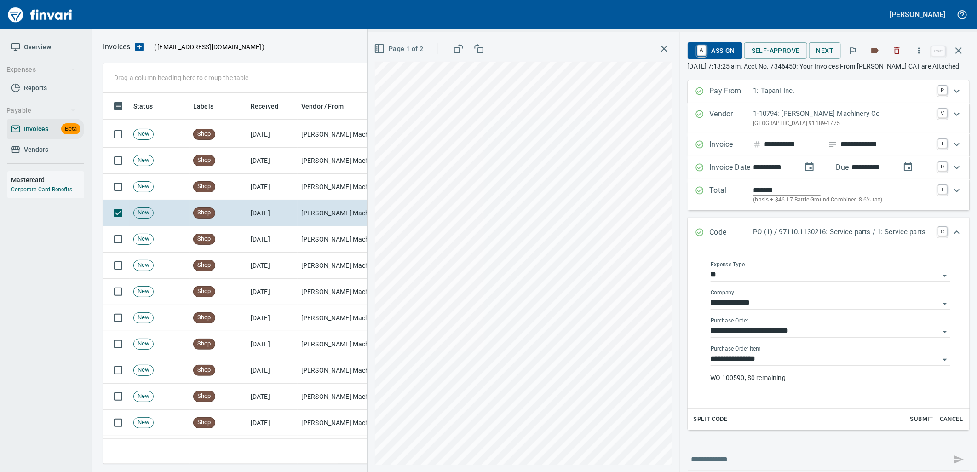
click at [770, 366] on input "**********" at bounding box center [825, 359] width 229 height 13
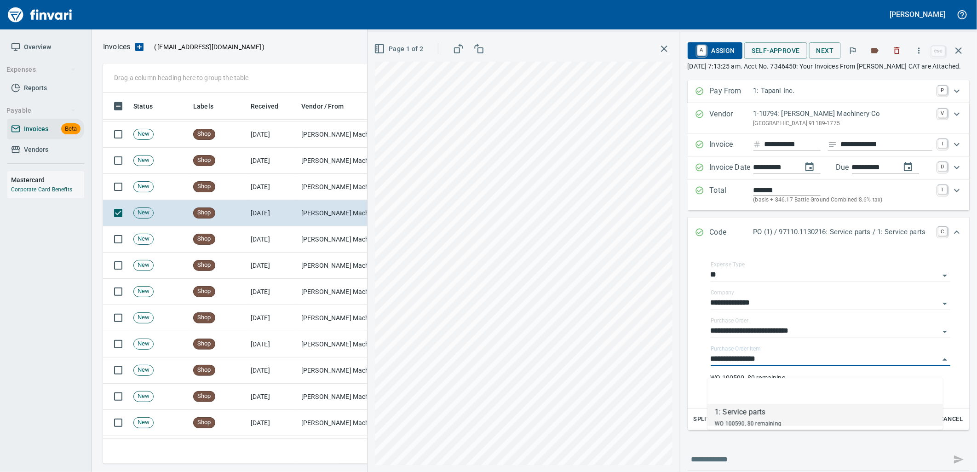
scroll to position [364, 848]
click at [266, 186] on td "[DATE]" at bounding box center [272, 187] width 51 height 26
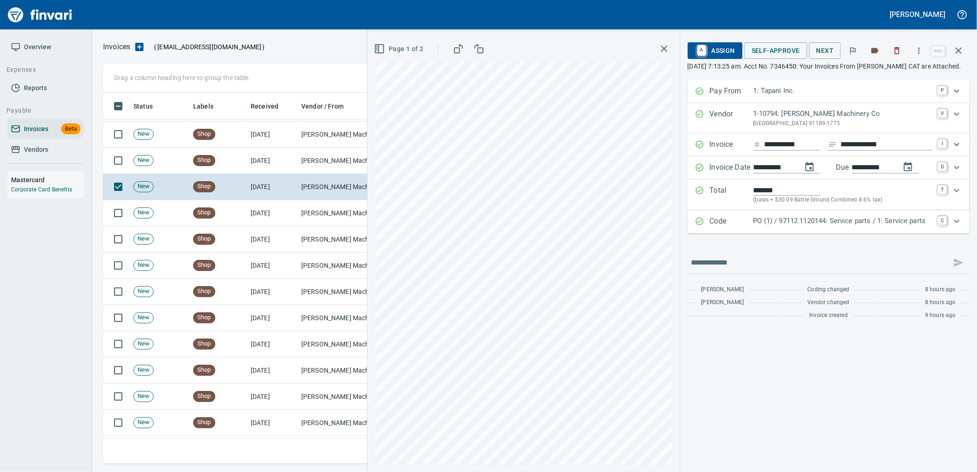
click at [842, 228] on div "PO (1) / 97112.1120144: Service parts / 1: Service parts" at bounding box center [843, 222] width 179 height 12
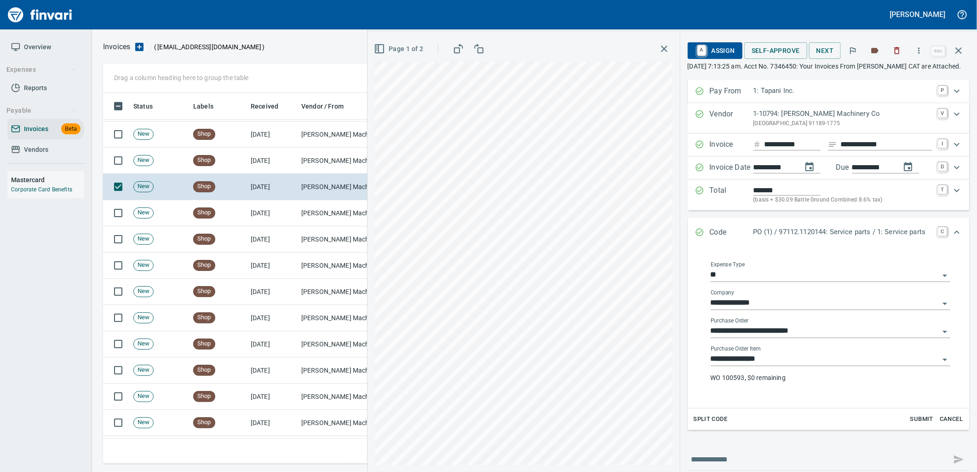
click at [764, 366] on input "**********" at bounding box center [825, 359] width 229 height 13
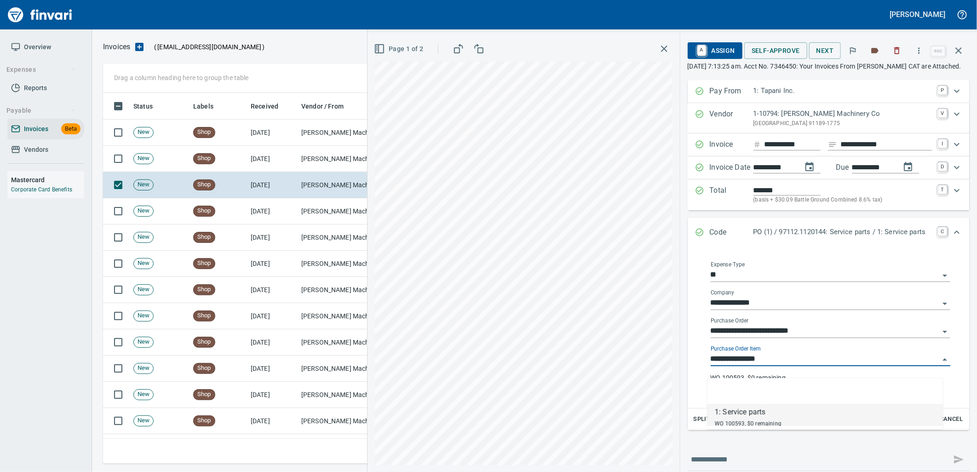
scroll to position [364, 848]
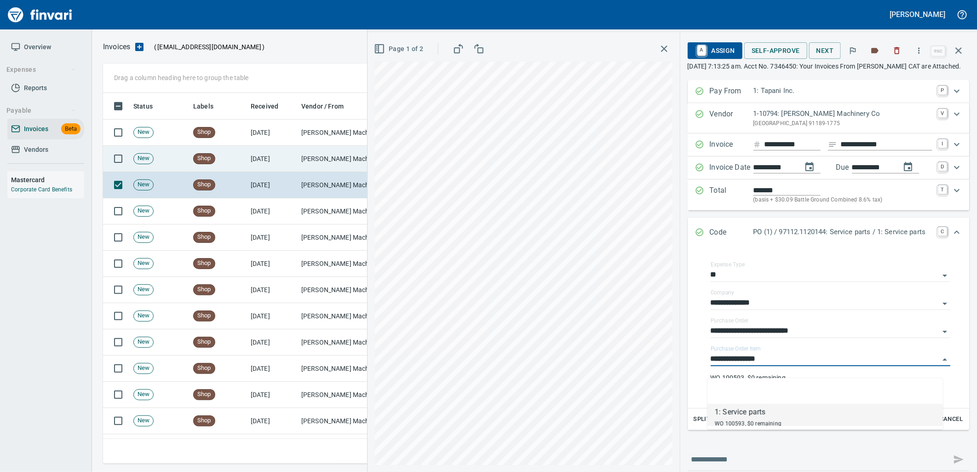
click at [324, 161] on td "[PERSON_NAME] Machinery Co (1-10794)" at bounding box center [344, 159] width 92 height 26
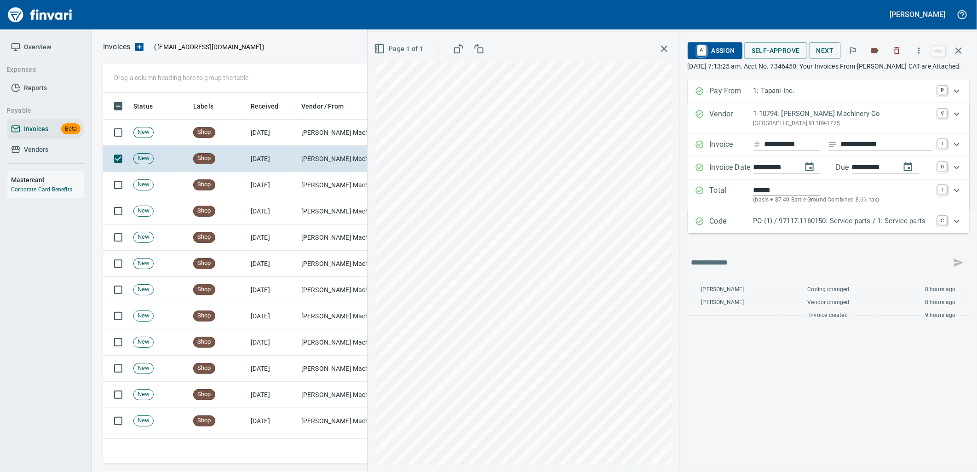
click at [815, 225] on div "Code PO (1) / 97117.1160150: Service parts / 1: Service parts C" at bounding box center [829, 221] width 282 height 23
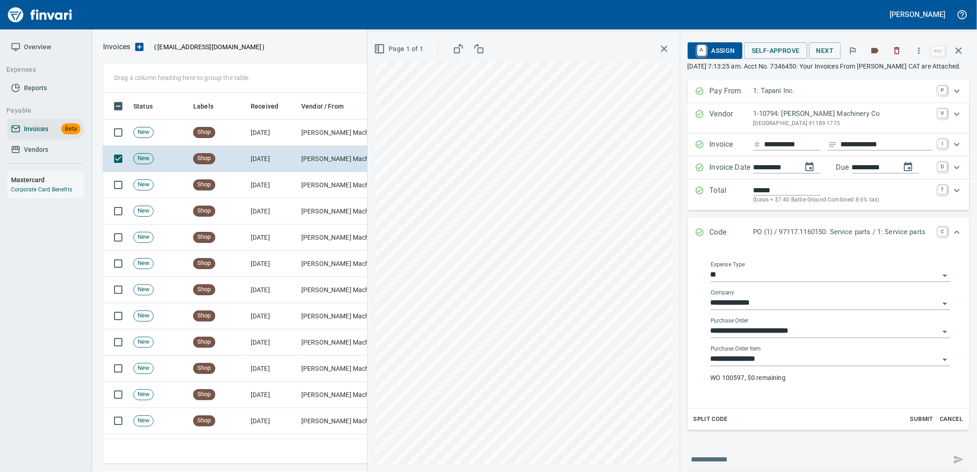
click at [791, 366] on input "**********" at bounding box center [825, 359] width 229 height 13
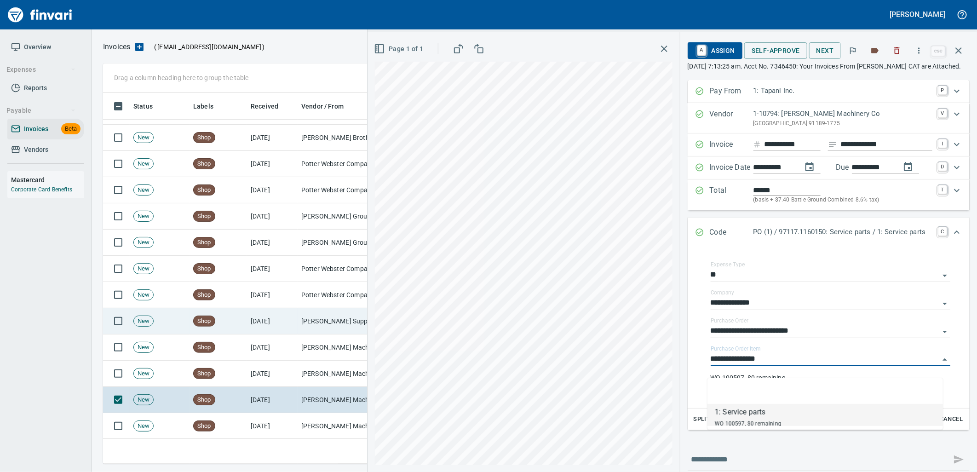
scroll to position [24, 0]
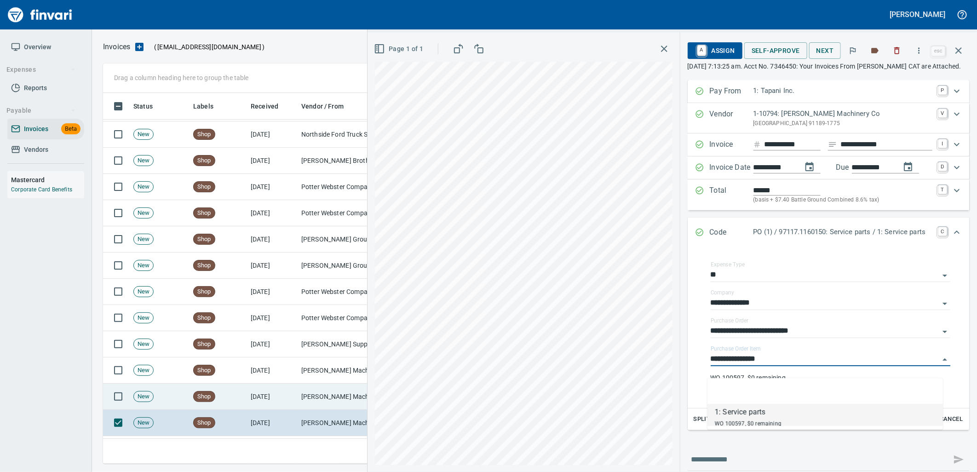
click at [319, 396] on td "[PERSON_NAME] Machinery Co (1-10794)" at bounding box center [344, 397] width 92 height 26
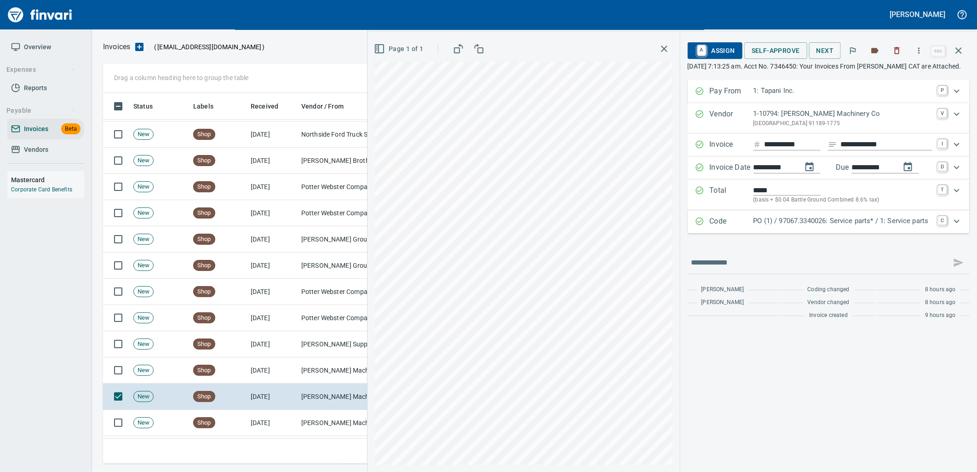
click at [787, 233] on div "Code PO (1) / 97067.3340026: Service parts* / 1: Service parts C" at bounding box center [829, 221] width 282 height 23
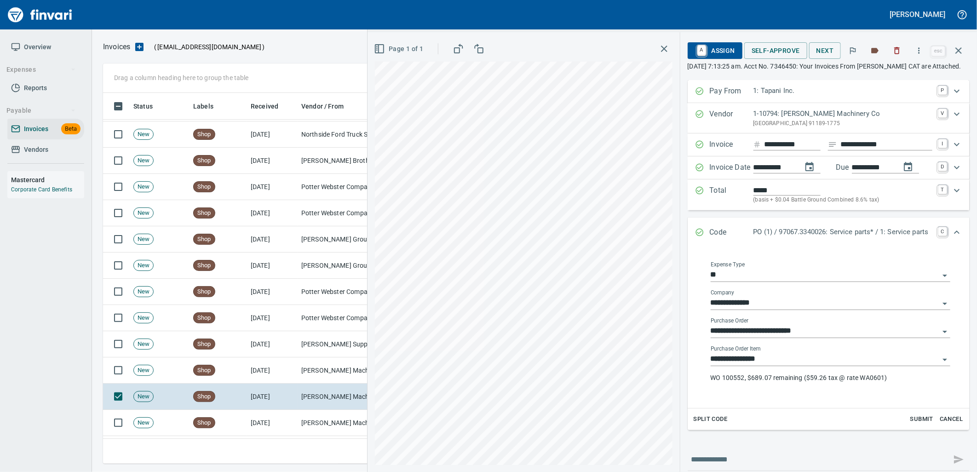
click at [776, 366] on input "**********" at bounding box center [825, 359] width 229 height 13
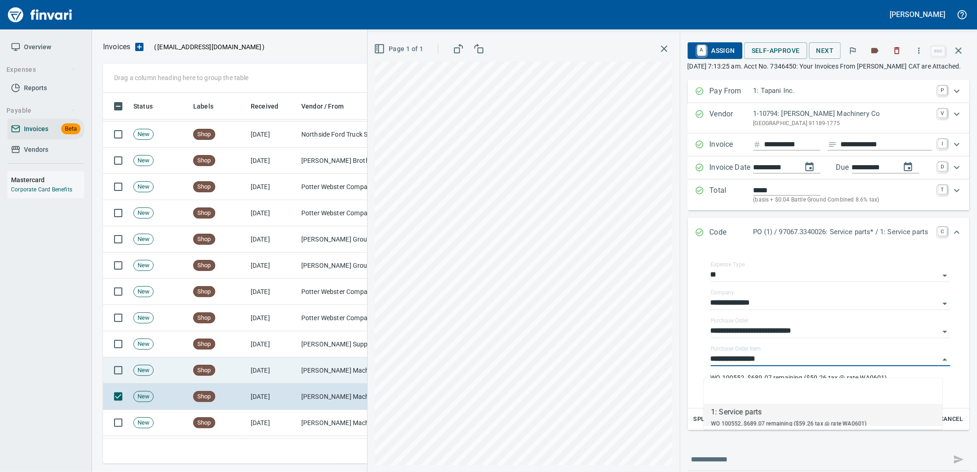
click at [330, 362] on td "[PERSON_NAME] Machinery Co (1-10794)" at bounding box center [344, 371] width 92 height 26
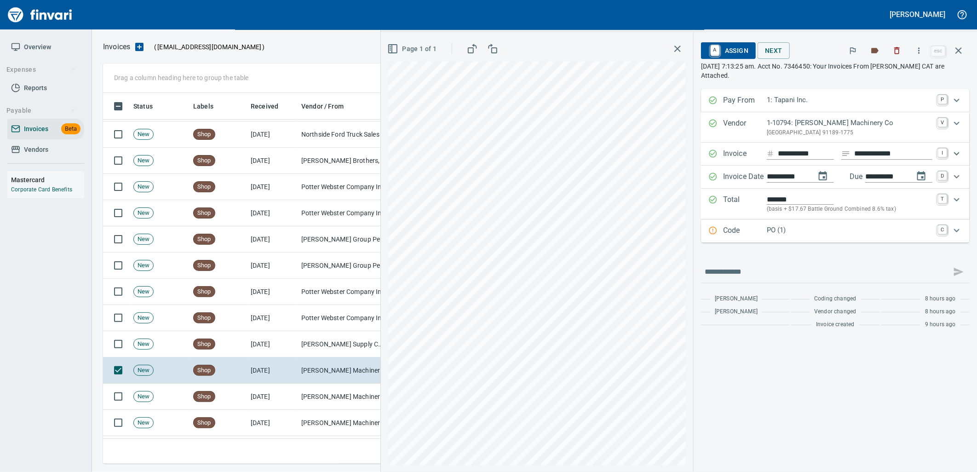
click at [812, 231] on p "PO (1)" at bounding box center [850, 230] width 166 height 11
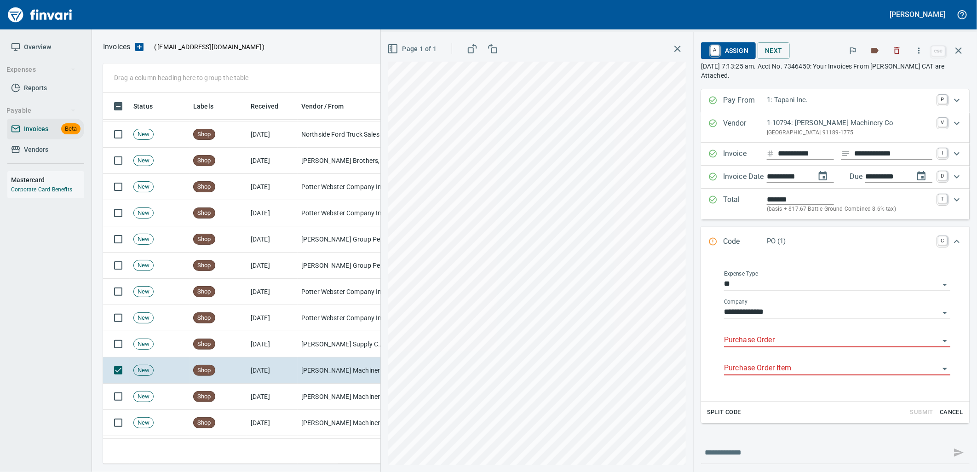
click at [760, 343] on input "Purchase Order" at bounding box center [831, 340] width 215 height 13
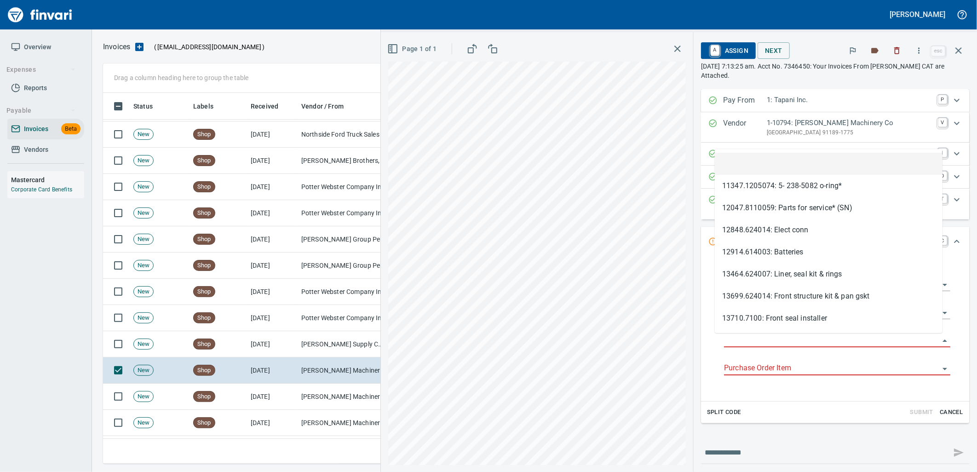
scroll to position [364, 848]
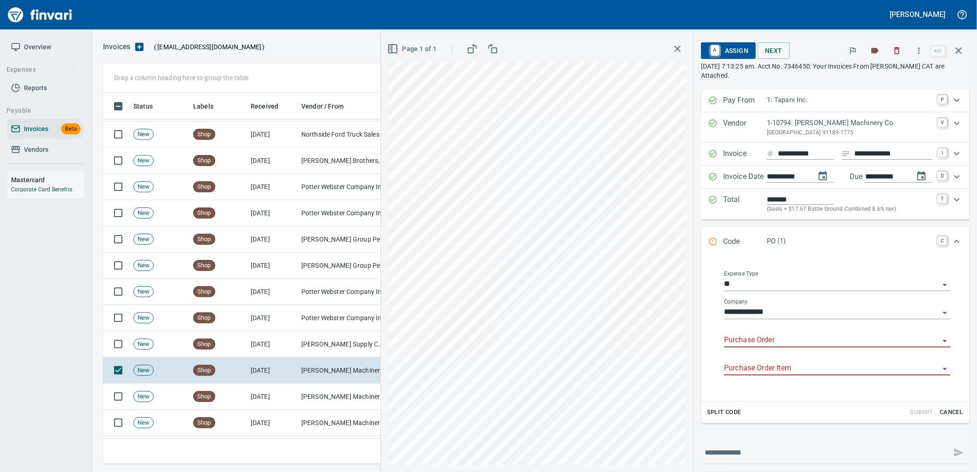
type input "**********"
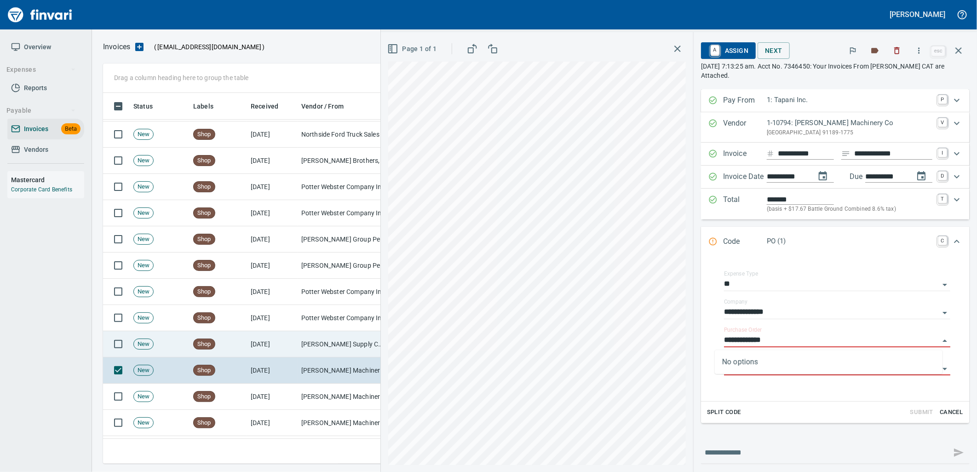
click at [314, 341] on td "[PERSON_NAME] Supply Company (1-10645)" at bounding box center [344, 344] width 92 height 26
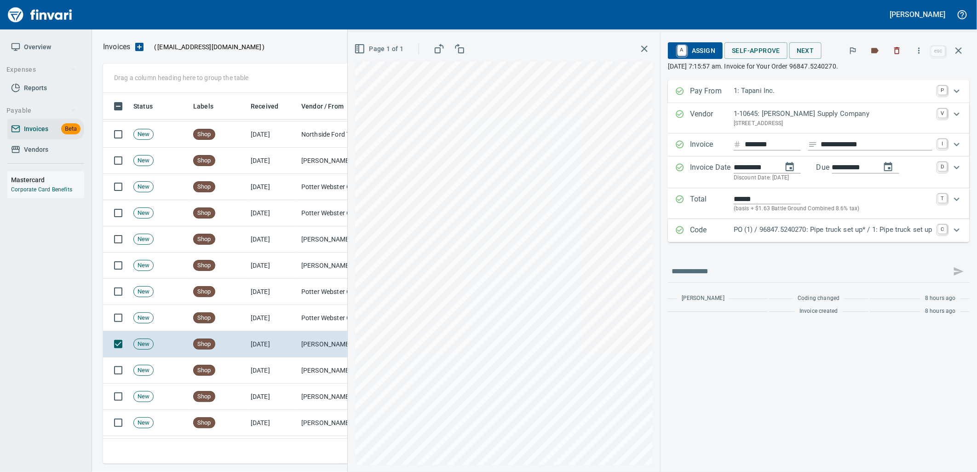
click at [822, 232] on p "PO (1) / 96847.5240270: Pipe truck set up* / 1: Pipe truck set up" at bounding box center [833, 230] width 199 height 11
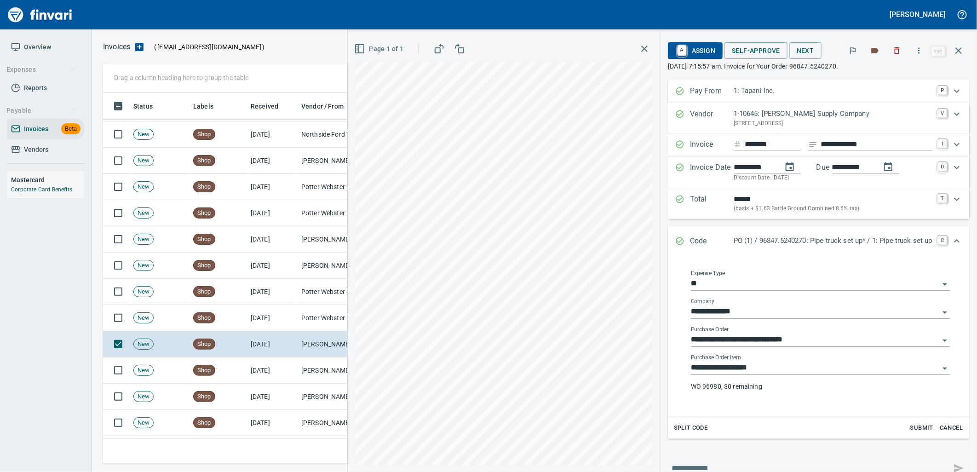
click at [764, 371] on input "**********" at bounding box center [815, 368] width 248 height 13
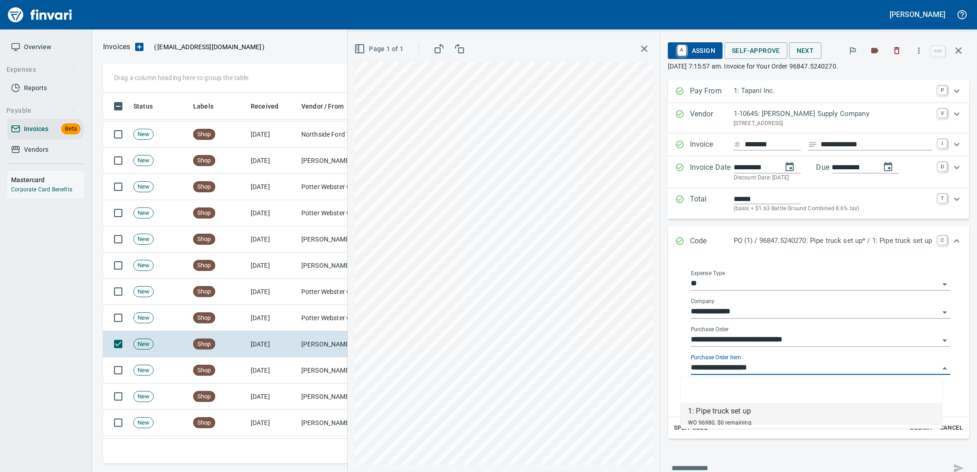
scroll to position [364, 848]
click at [315, 320] on td "Potter Webster Company Inc (1-10818)" at bounding box center [344, 318] width 92 height 26
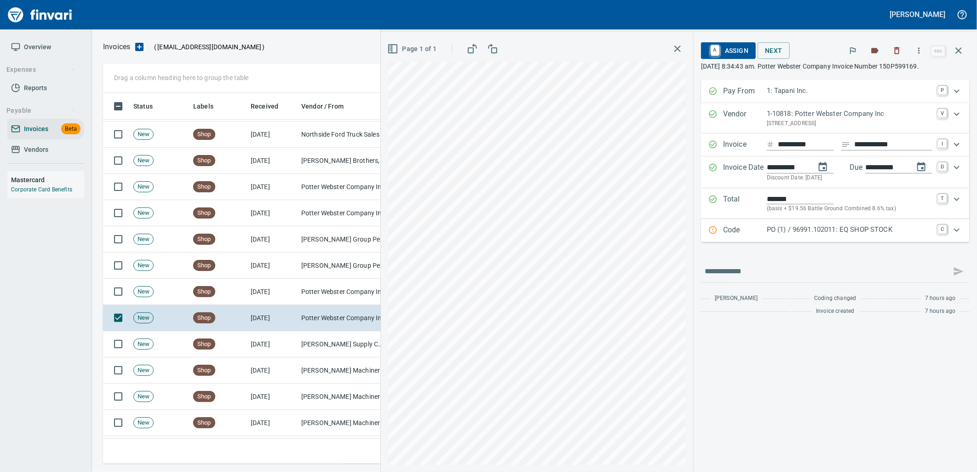
click at [866, 228] on p "PO (1) / 96991.102011: EQ SHOP STOCK" at bounding box center [850, 230] width 166 height 11
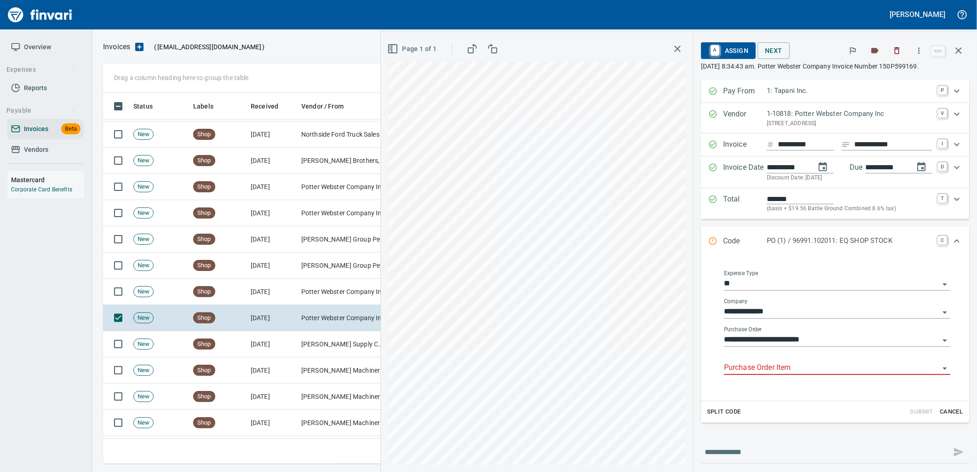
click at [818, 364] on input "Purchase Order Item" at bounding box center [831, 368] width 215 height 13
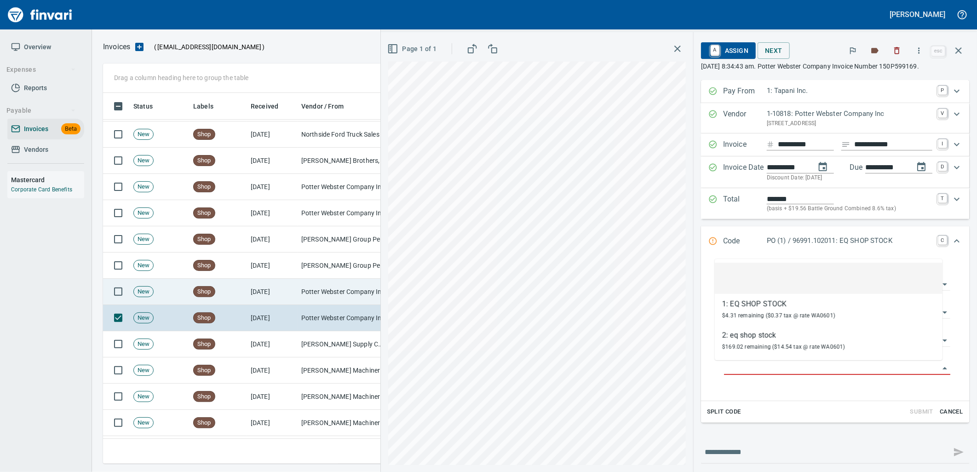
scroll to position [364, 848]
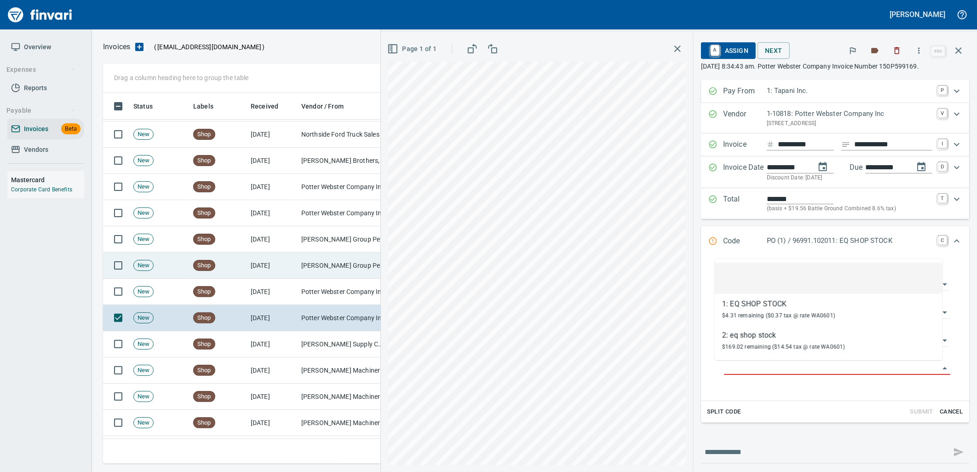
drag, startPoint x: 309, startPoint y: 269, endPoint x: 363, endPoint y: 286, distance: 56.5
click at [309, 268] on td "[PERSON_NAME] Group Peterbilt([MEDICAL_DATA]) (1-38196)" at bounding box center [344, 266] width 92 height 26
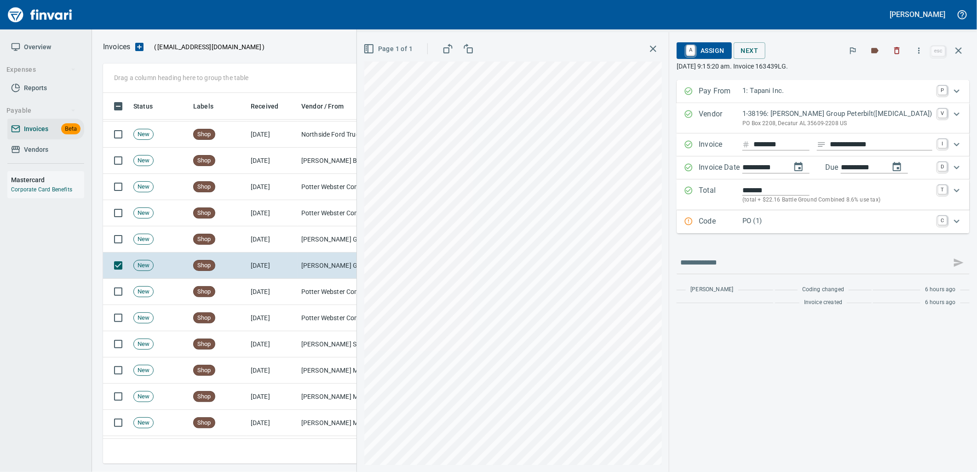
click at [784, 219] on p "PO (1)" at bounding box center [838, 221] width 190 height 11
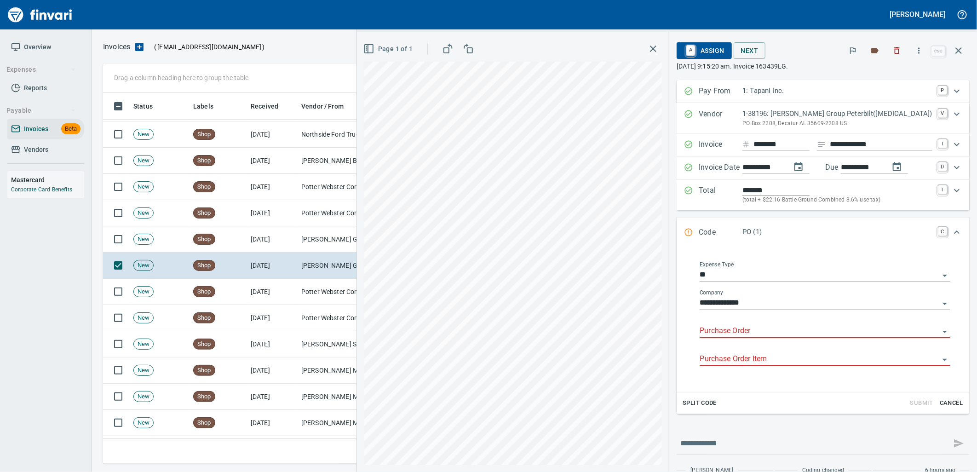
click at [767, 332] on input "Purchase Order" at bounding box center [820, 331] width 240 height 13
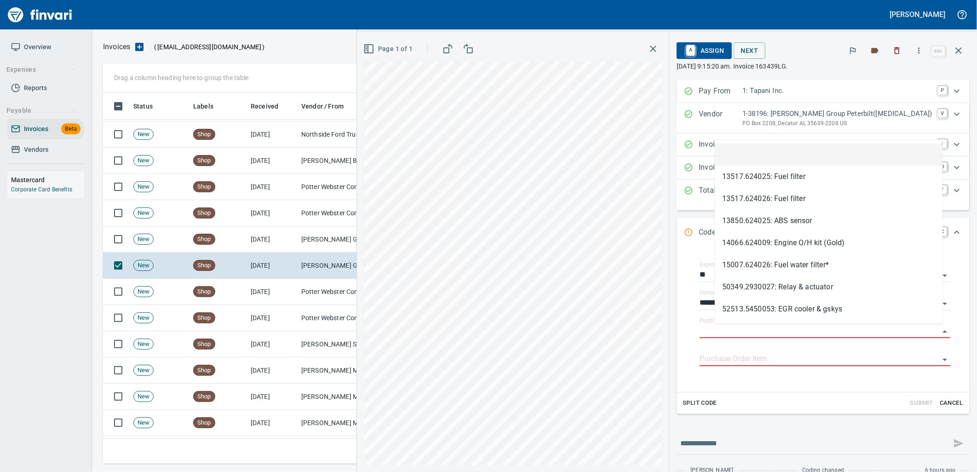
scroll to position [364, 848]
type input "**********"
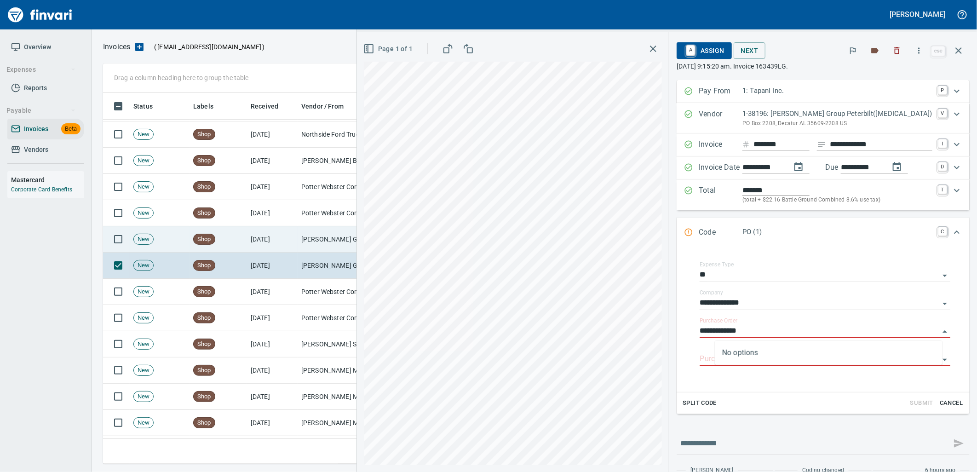
click at [261, 244] on td "[DATE]" at bounding box center [272, 239] width 51 height 26
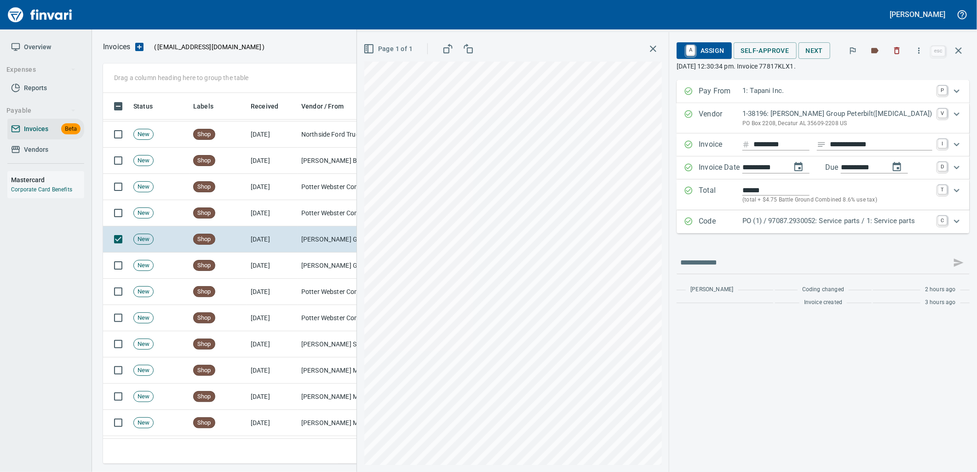
click at [799, 223] on p "PO (1) / 97087.2930052: Service parts / 1: Service parts" at bounding box center [838, 221] width 190 height 11
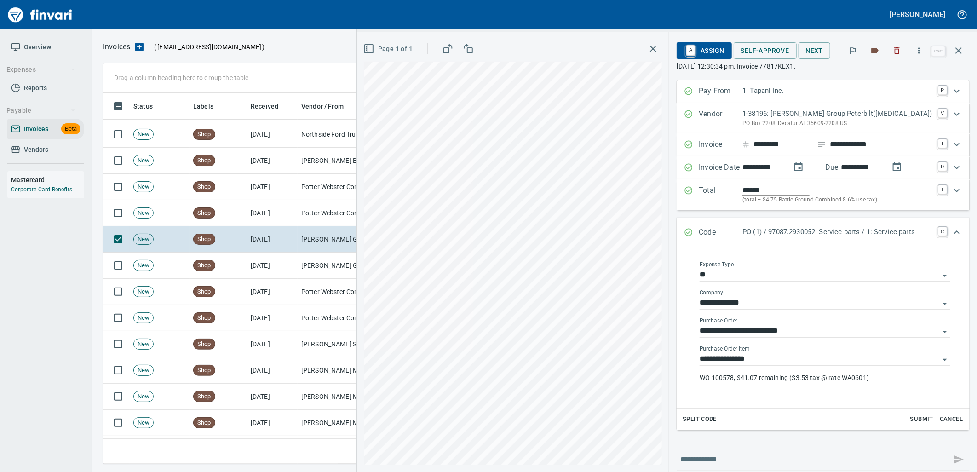
click at [782, 360] on input "**********" at bounding box center [820, 359] width 240 height 13
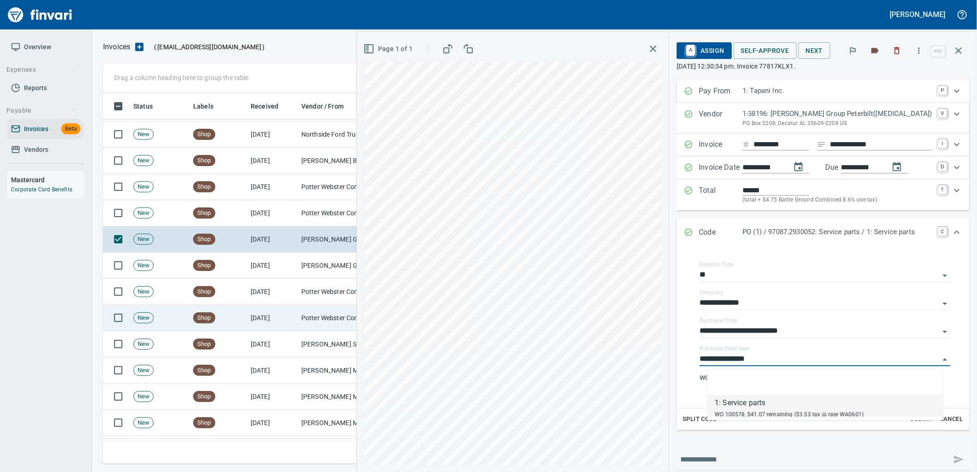
scroll to position [364, 848]
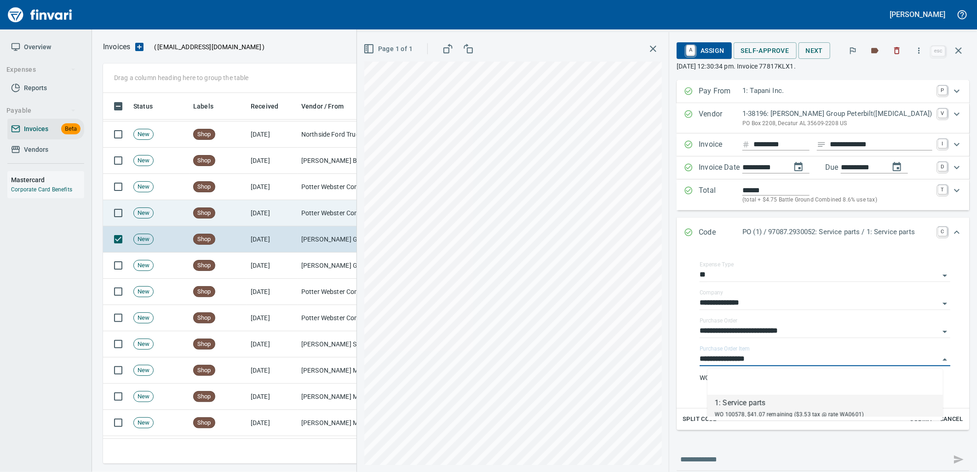
click at [275, 217] on td "[DATE]" at bounding box center [272, 213] width 51 height 26
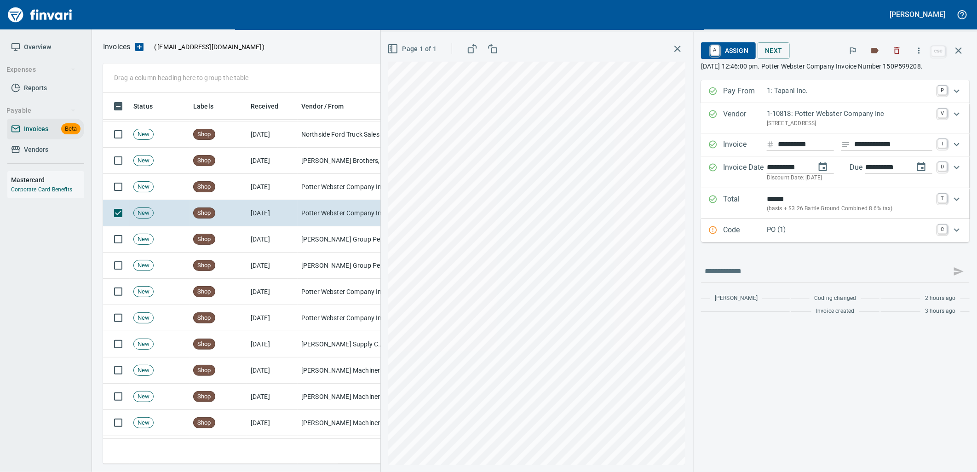
click at [816, 233] on p "PO (1)" at bounding box center [850, 230] width 166 height 11
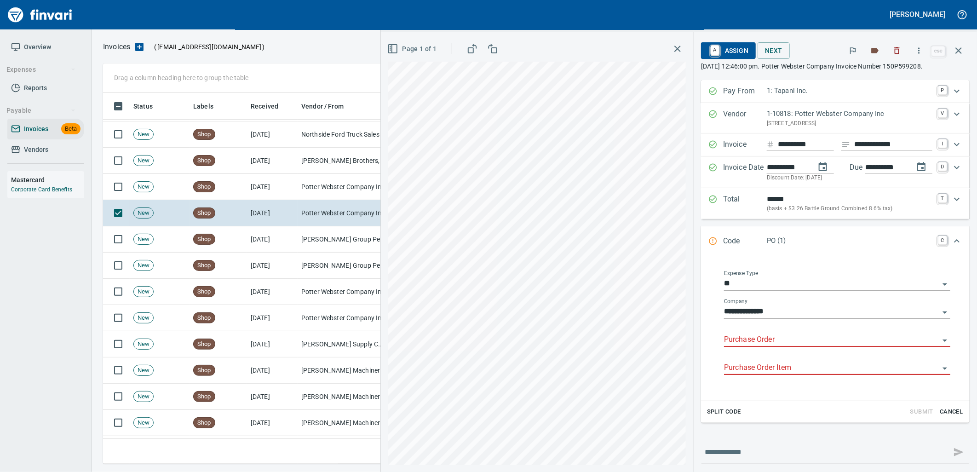
click at [773, 334] on input "Purchase Order" at bounding box center [831, 340] width 215 height 13
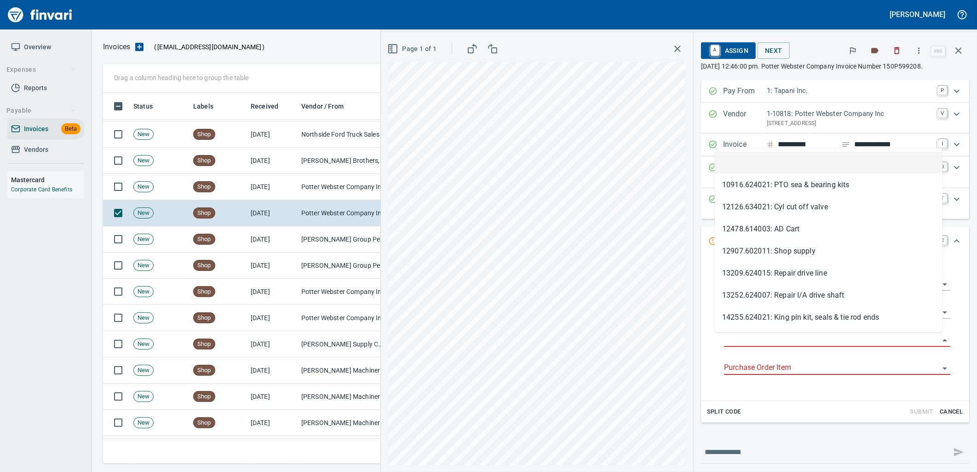
scroll to position [364, 848]
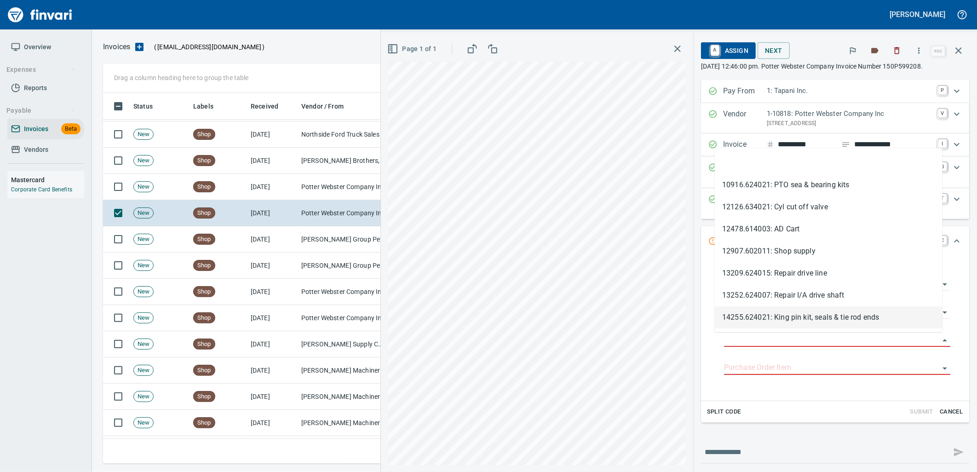
type input "**********"
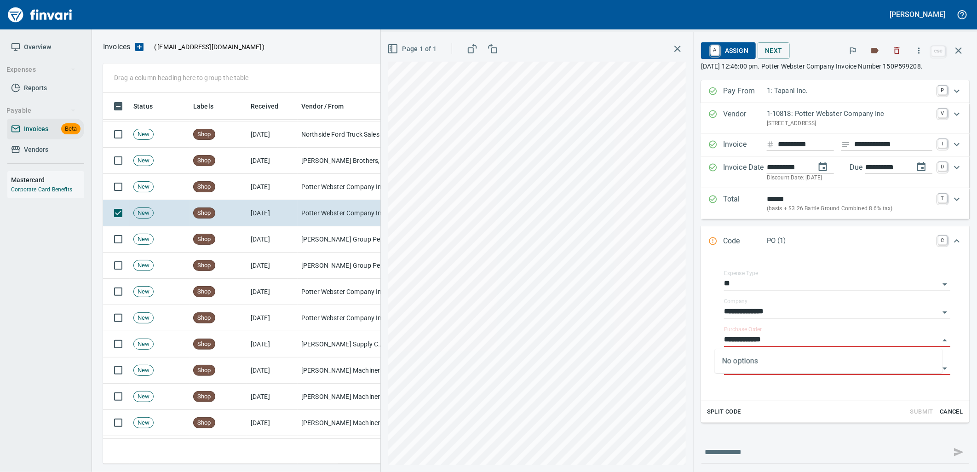
click at [296, 187] on td "[DATE]" at bounding box center [272, 187] width 51 height 26
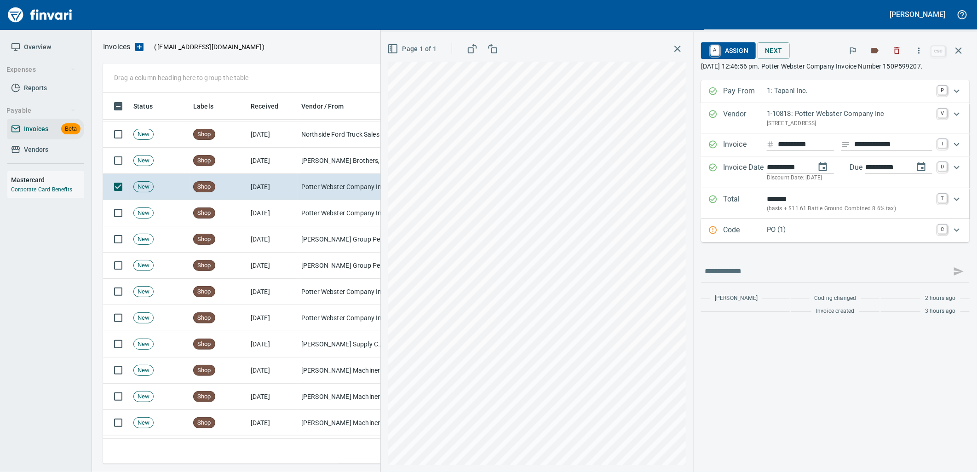
click at [809, 232] on p "PO (1)" at bounding box center [850, 230] width 166 height 11
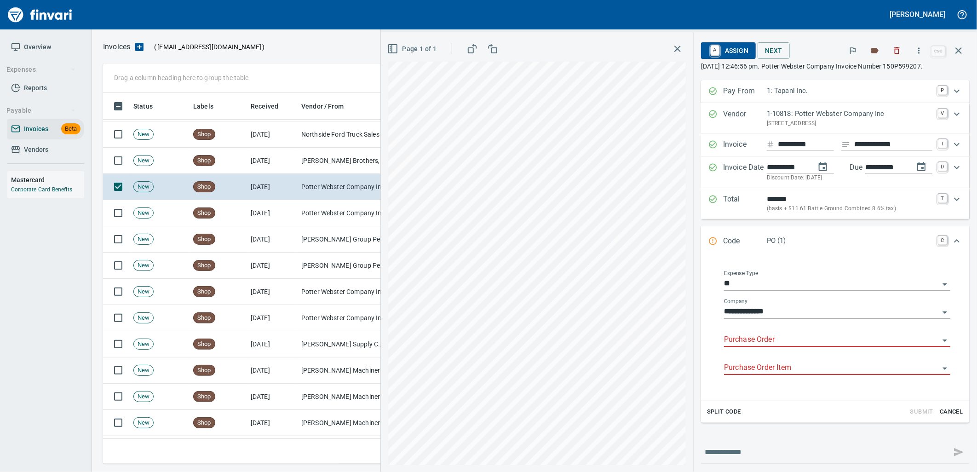
click at [788, 336] on input "Purchase Order" at bounding box center [831, 340] width 215 height 13
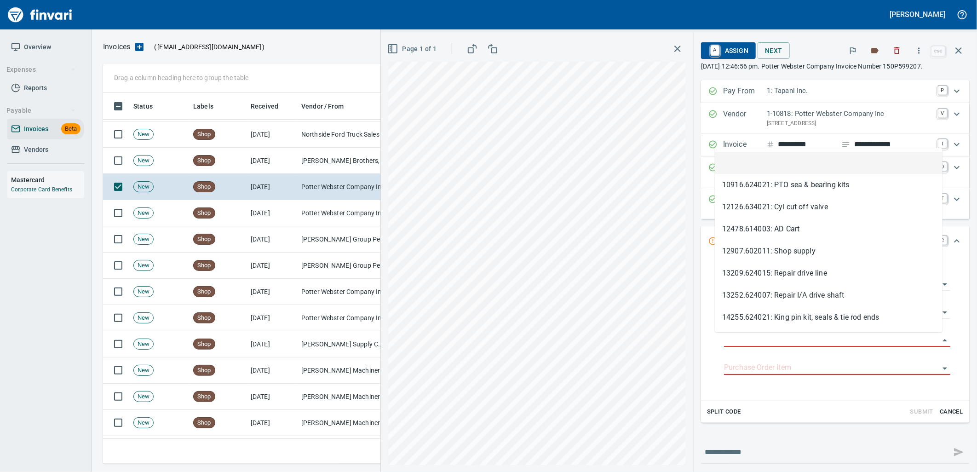
scroll to position [364, 848]
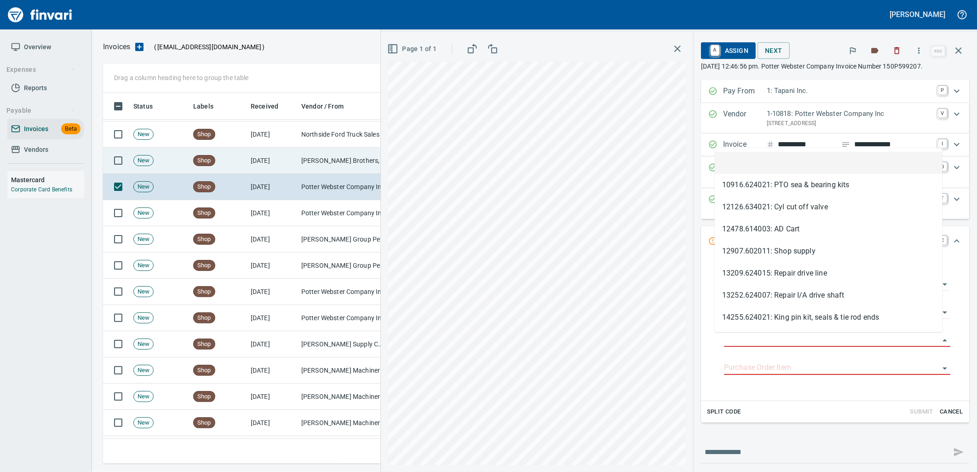
type input "**********"
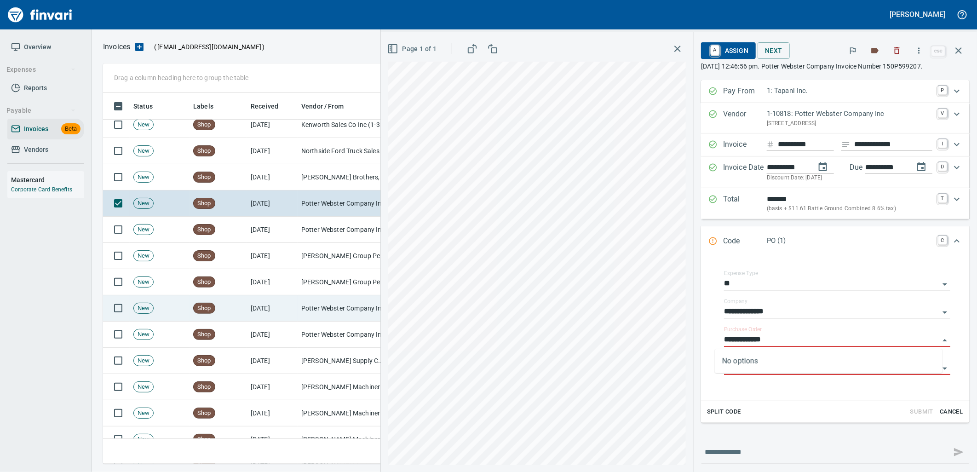
scroll to position [0, 0]
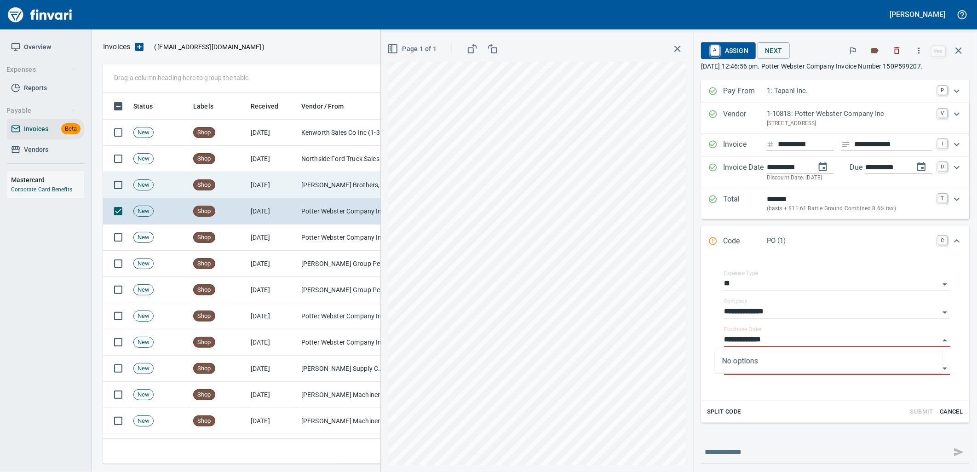
click at [300, 183] on td "[PERSON_NAME] Brothers, Inc. (1-10059)" at bounding box center [344, 185] width 92 height 26
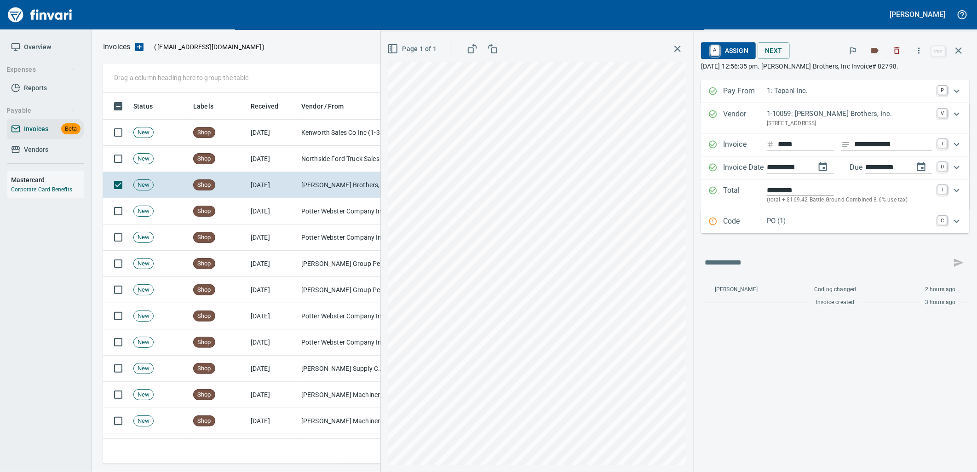
click at [800, 223] on p "PO (1)" at bounding box center [850, 221] width 166 height 11
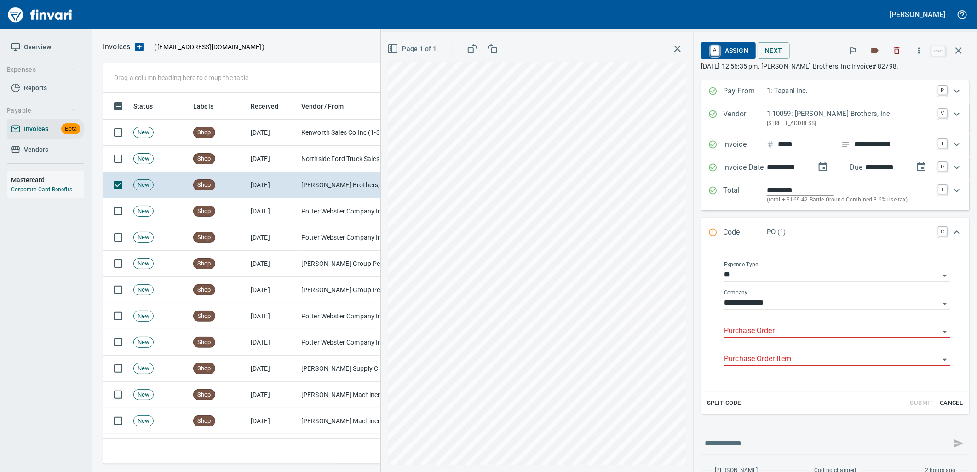
click at [760, 332] on input "Purchase Order" at bounding box center [831, 331] width 215 height 13
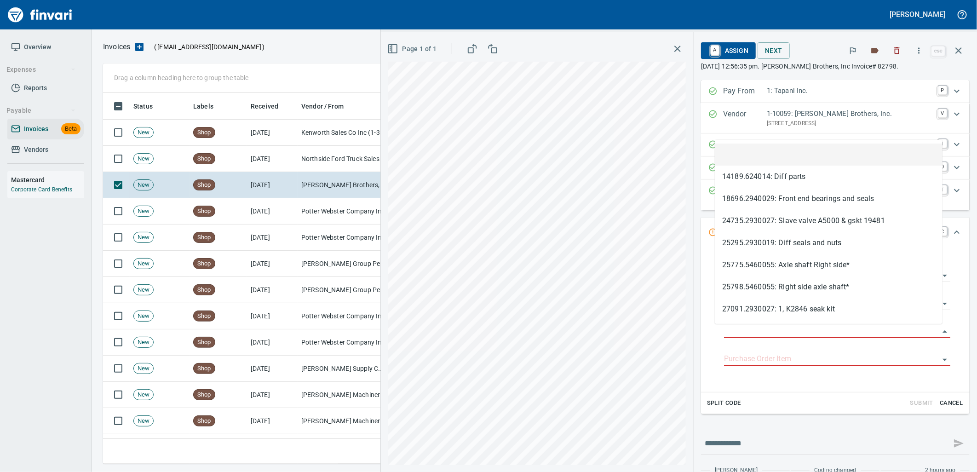
scroll to position [364, 848]
type input "**********"
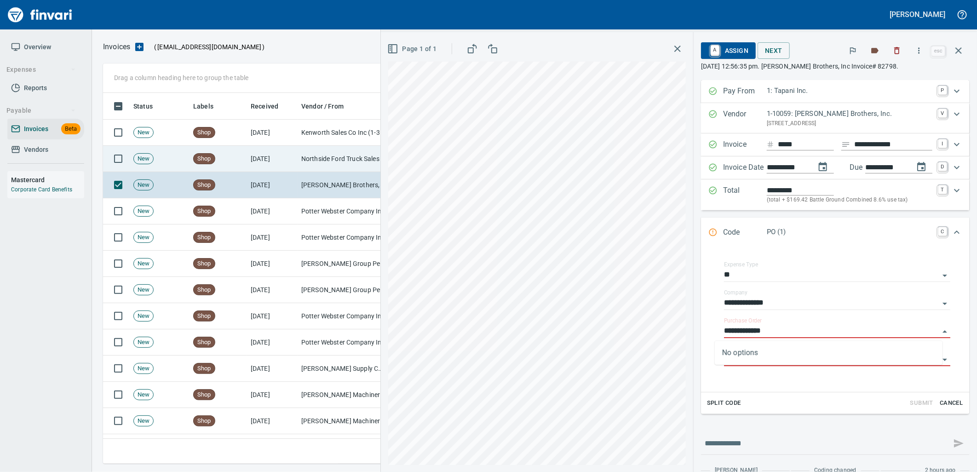
click at [259, 156] on td "[DATE]" at bounding box center [272, 159] width 51 height 26
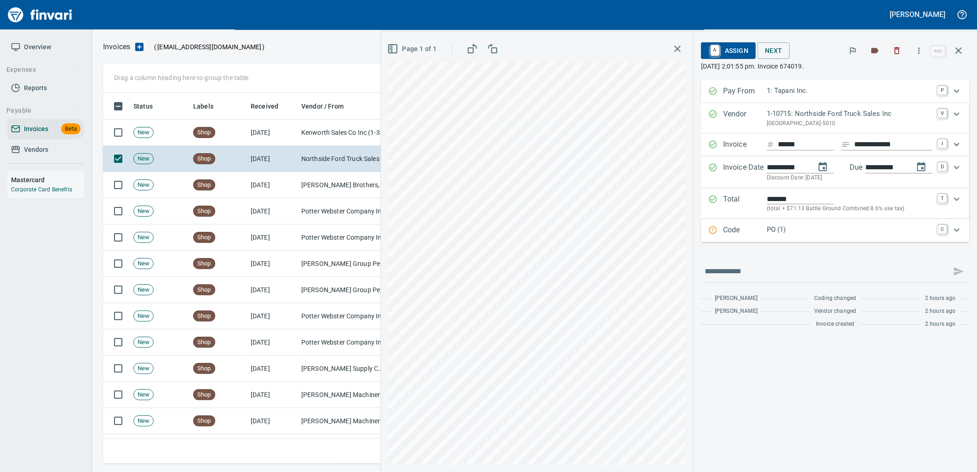
click at [821, 233] on p "PO (1)" at bounding box center [850, 230] width 166 height 11
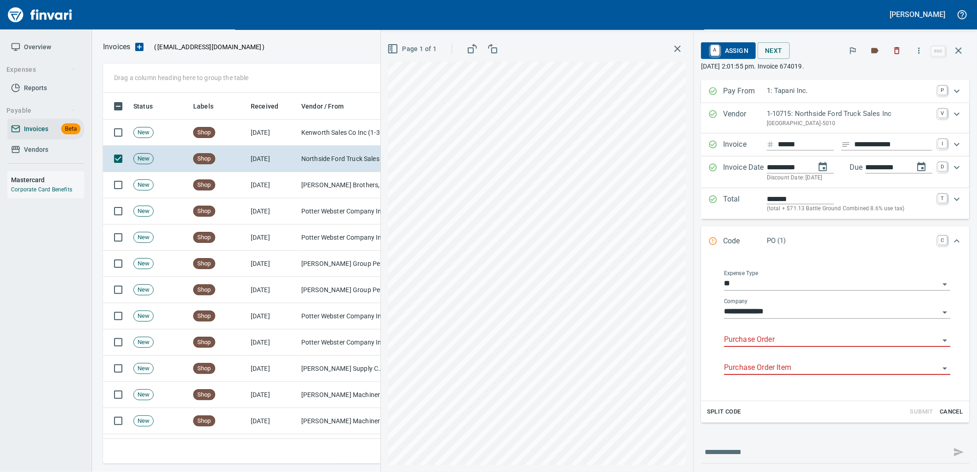
click at [769, 336] on input "Purchase Order" at bounding box center [831, 340] width 215 height 13
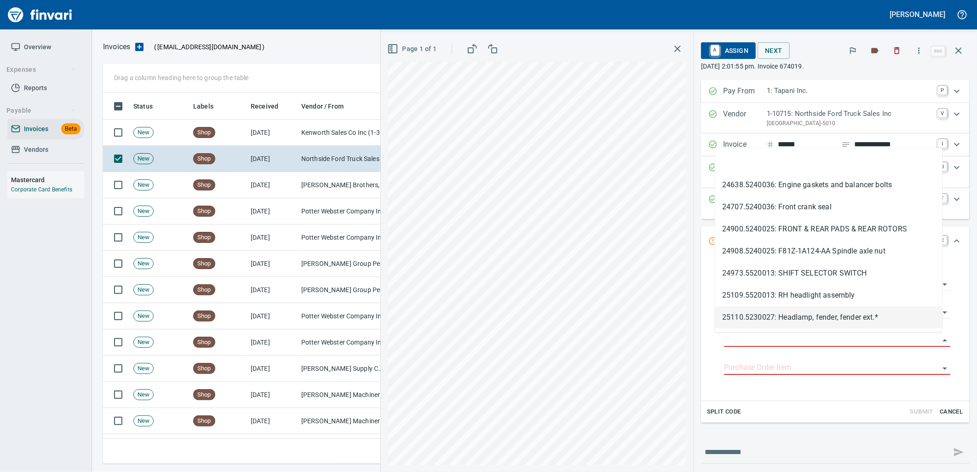
type input "**********"
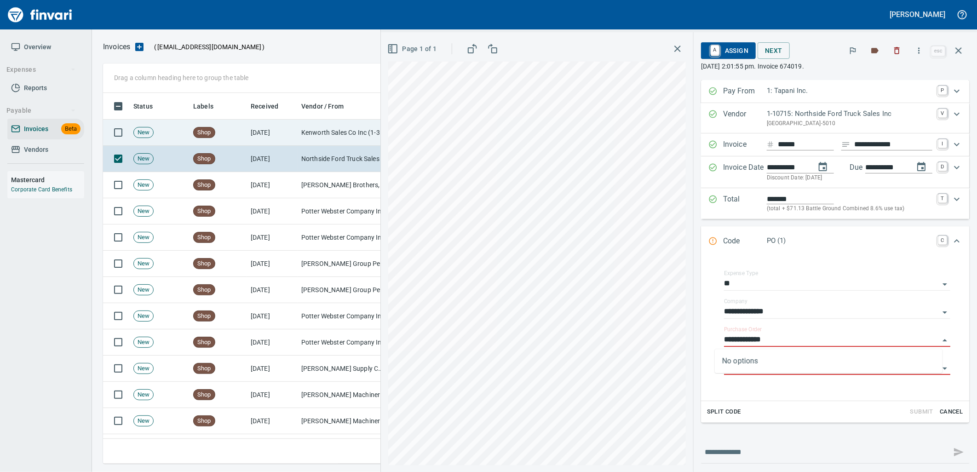
click at [269, 139] on td "[DATE]" at bounding box center [272, 133] width 51 height 26
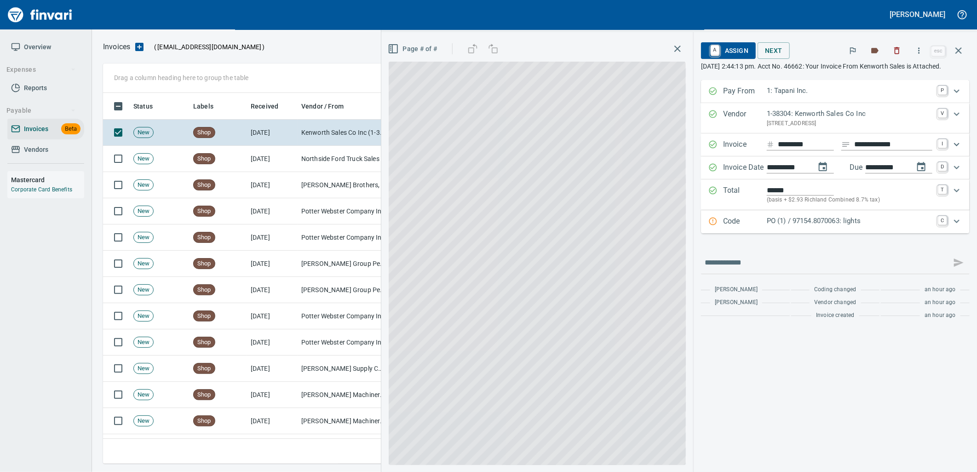
scroll to position [364, 848]
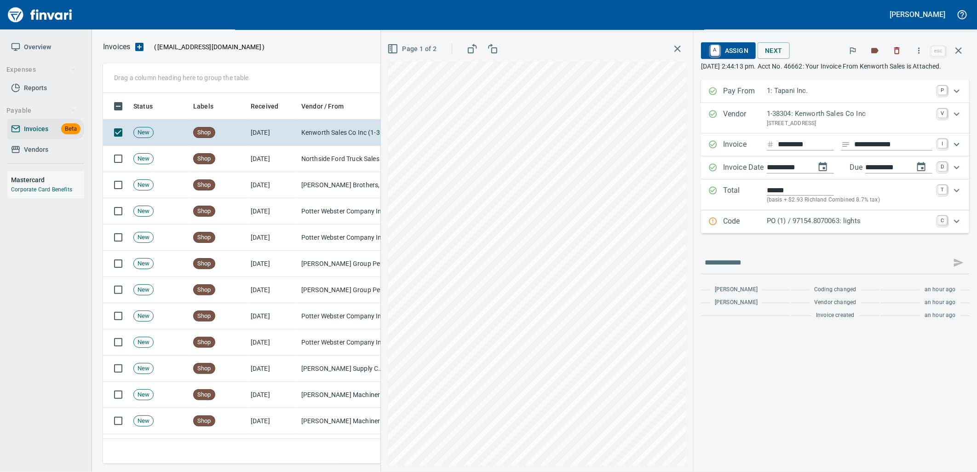
click at [815, 226] on p "PO (1) / 97154.8070063: lights" at bounding box center [850, 221] width 166 height 11
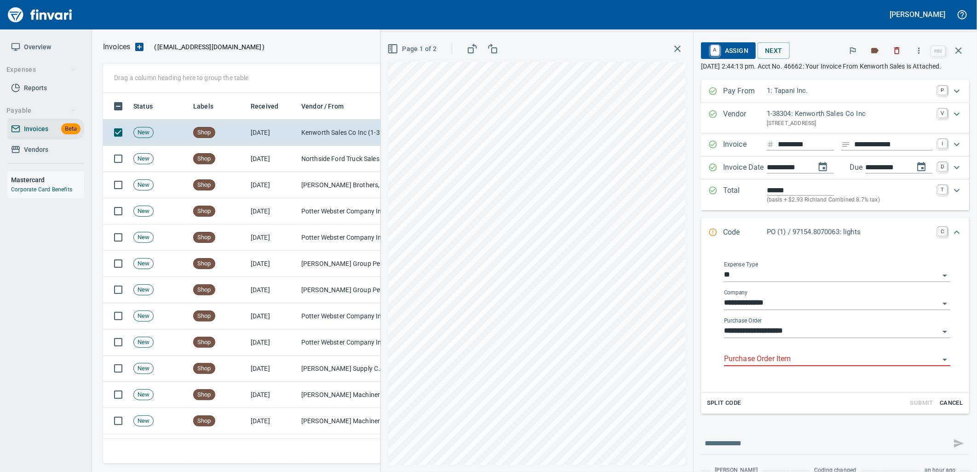
click at [781, 366] on input "Purchase Order Item" at bounding box center [831, 359] width 215 height 13
click at [953, 51] on button "button" at bounding box center [959, 51] width 22 height 22
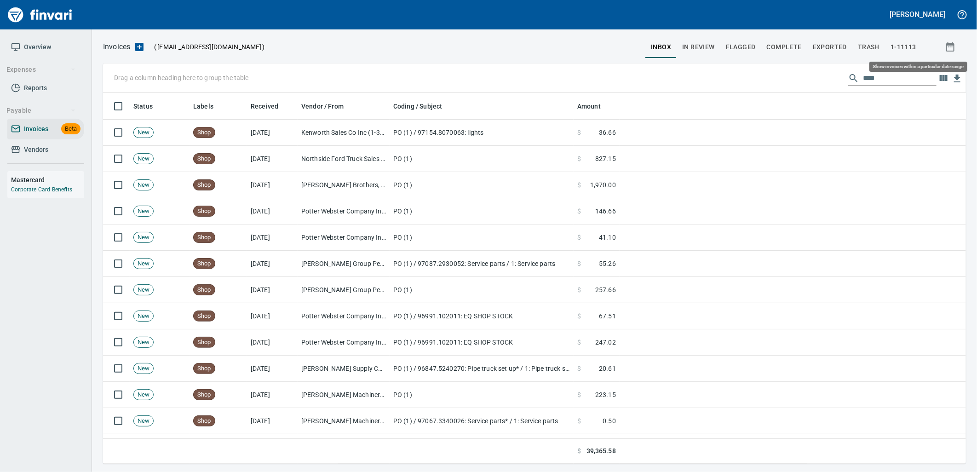
scroll to position [364, 848]
click at [709, 44] on span "In Review" at bounding box center [698, 47] width 33 height 12
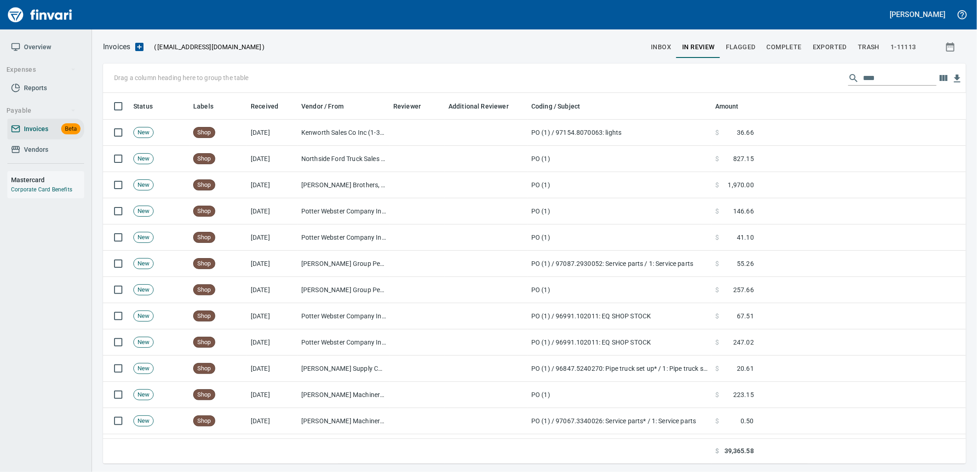
scroll to position [364, 848]
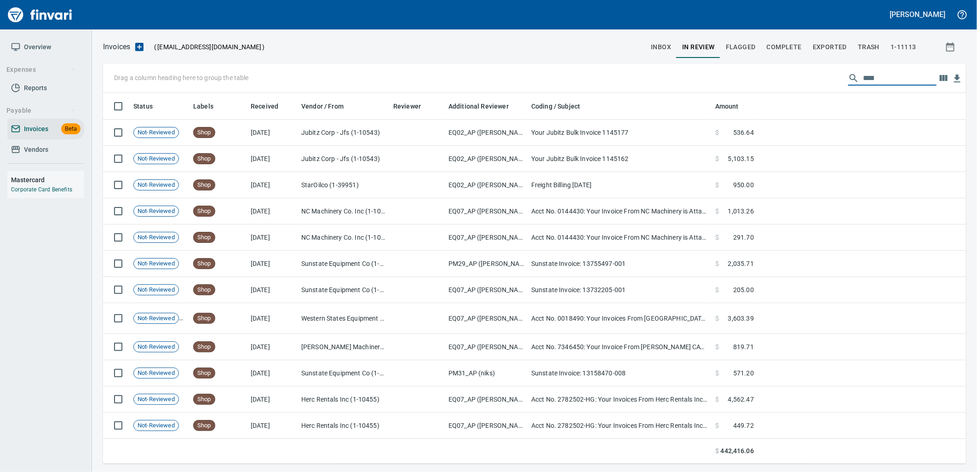
drag, startPoint x: 894, startPoint y: 77, endPoint x: 830, endPoint y: 83, distance: 64.7
click at [830, 83] on div "Drag a column heading here to group the table ****" at bounding box center [534, 78] width 863 height 29
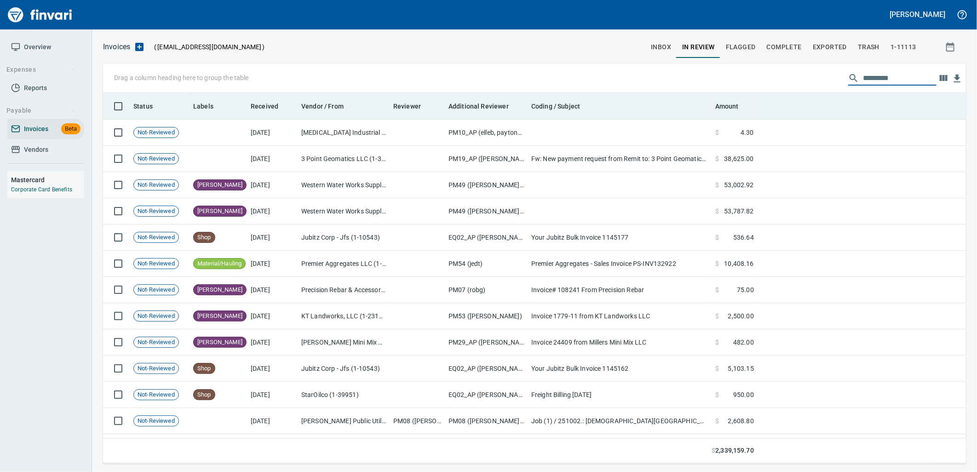
click at [208, 112] on th "Labels" at bounding box center [219, 106] width 58 height 27
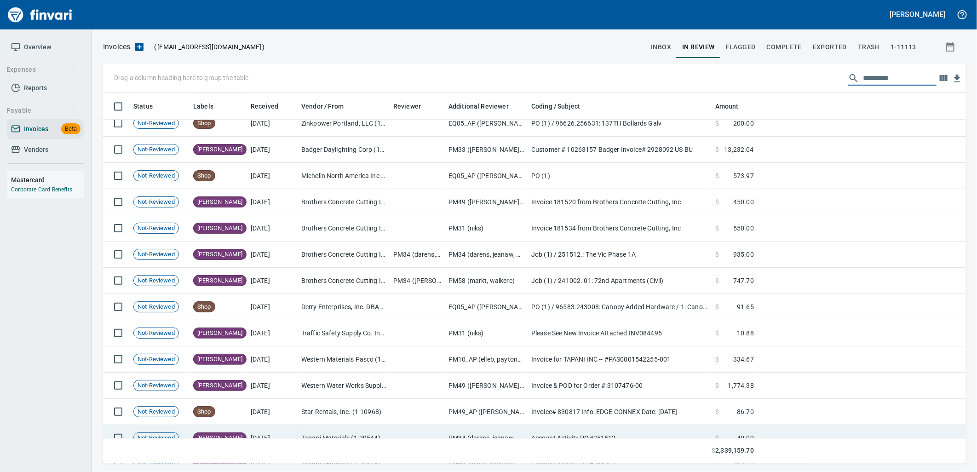
scroll to position [8095, 0]
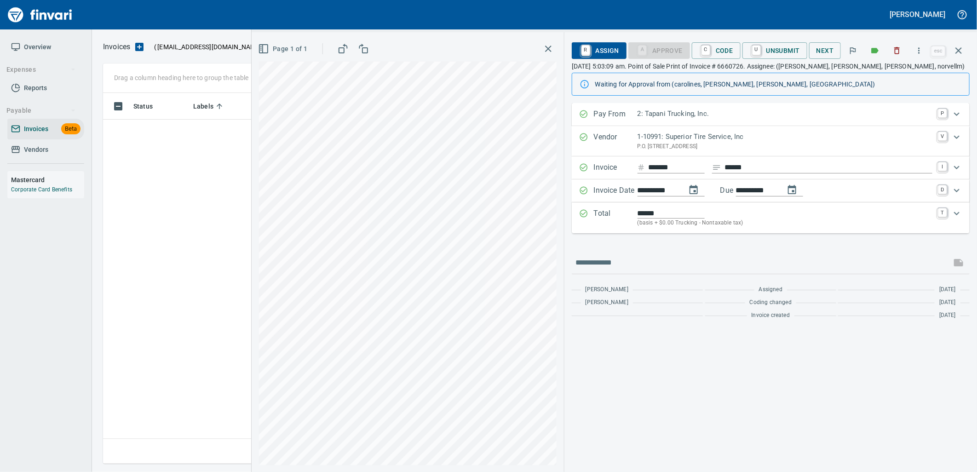
scroll to position [364, 848]
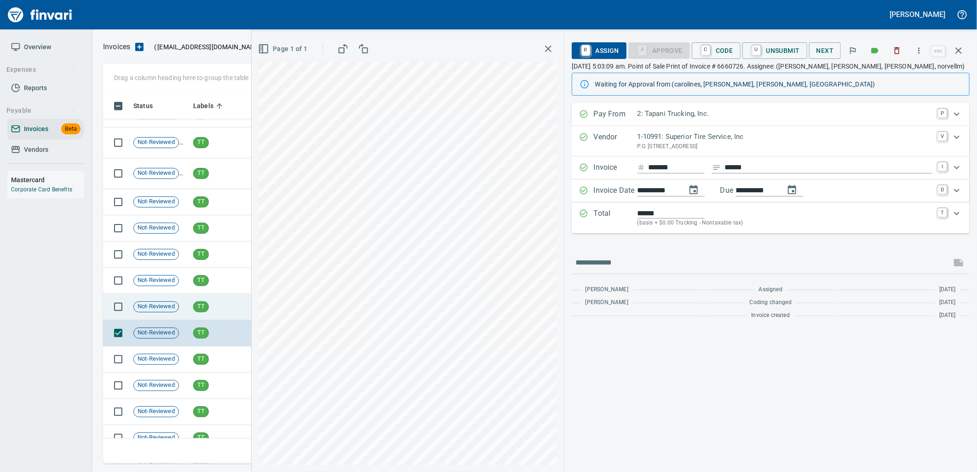
click at [220, 304] on td "TT" at bounding box center [219, 307] width 58 height 26
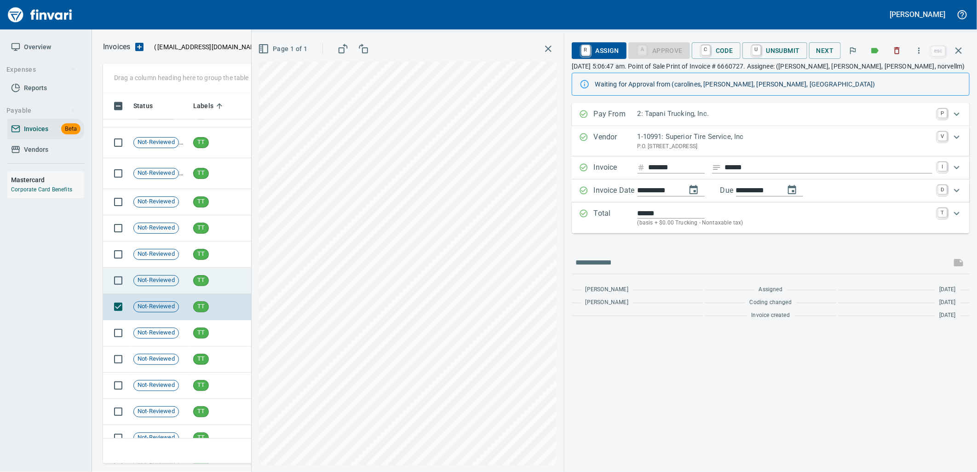
click at [213, 287] on td "TT" at bounding box center [219, 281] width 58 height 26
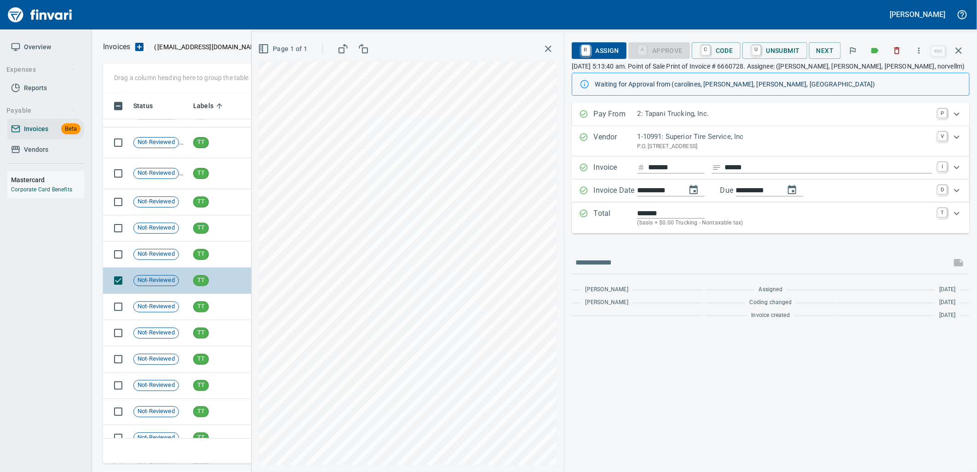
click at [208, 268] on td "TT" at bounding box center [219, 281] width 58 height 26
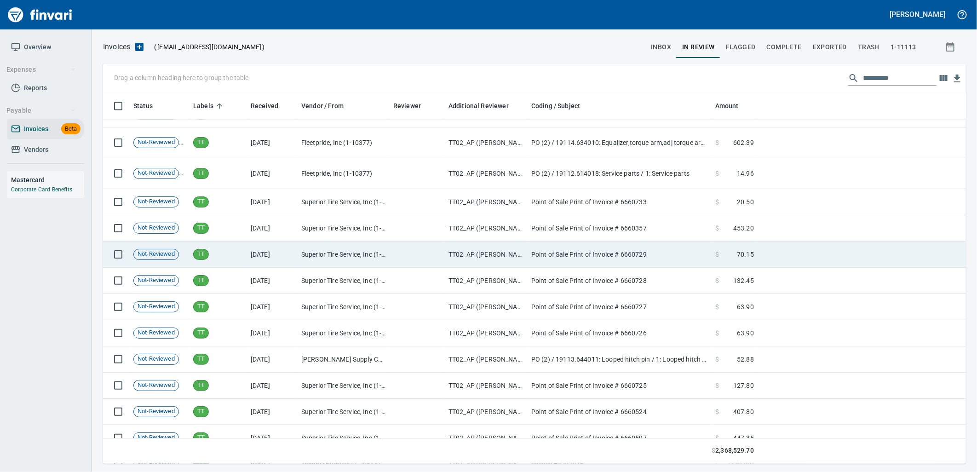
click at [204, 260] on td "TT" at bounding box center [219, 255] width 58 height 26
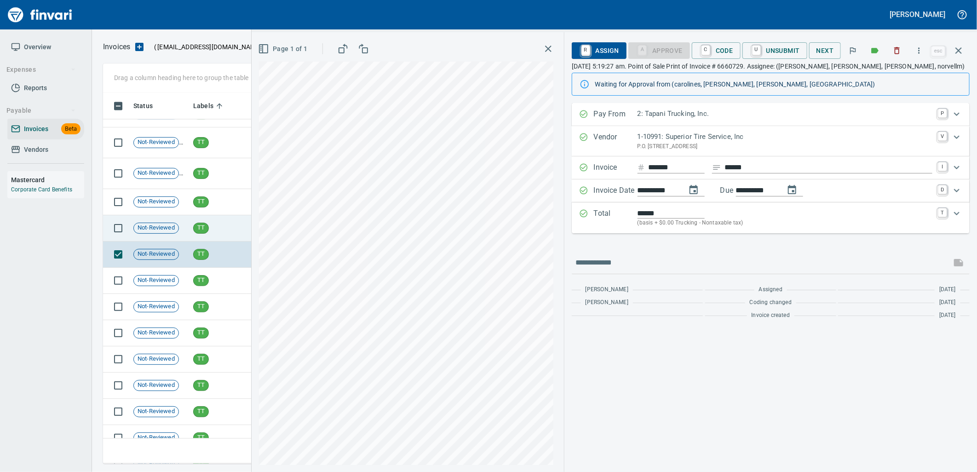
click at [215, 218] on td "TT" at bounding box center [219, 228] width 58 height 26
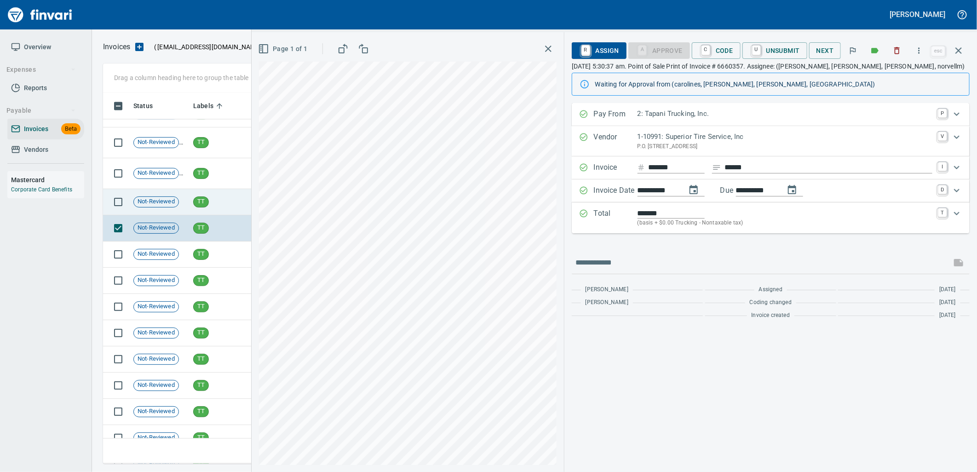
click at [212, 205] on td "TT" at bounding box center [219, 202] width 58 height 26
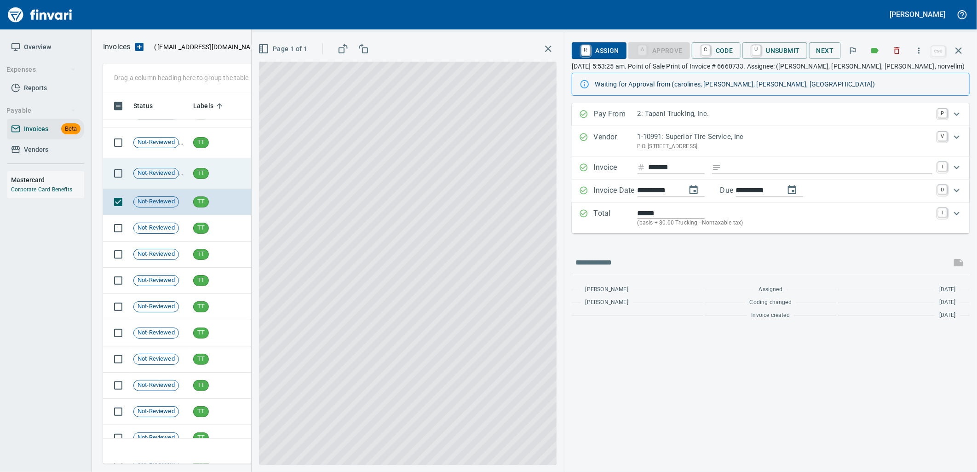
click at [212, 171] on td "TT" at bounding box center [219, 173] width 58 height 31
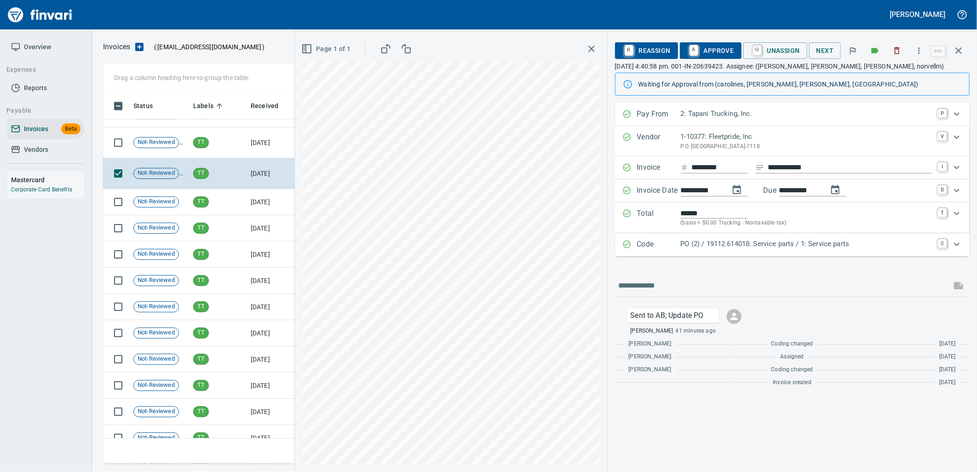
click at [694, 251] on div "PO (2) / 19112.614018: Service parts / 1: Service parts" at bounding box center [807, 245] width 252 height 12
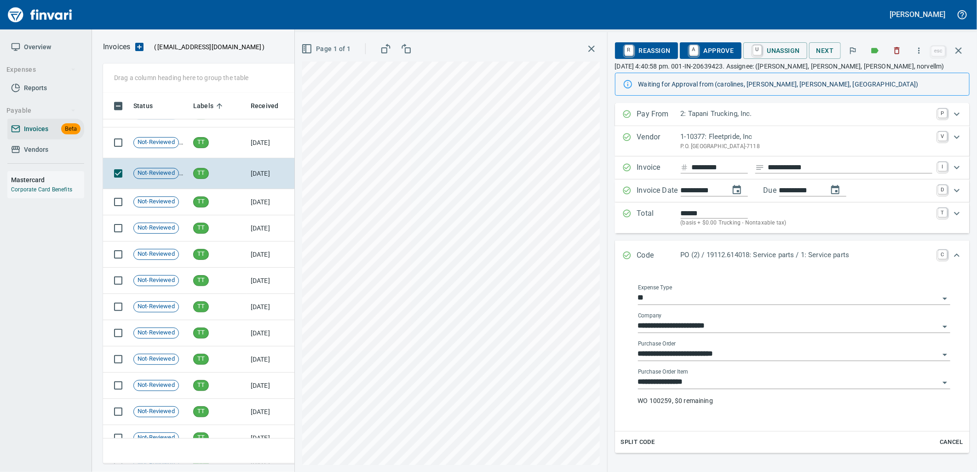
click at [705, 388] on input "**********" at bounding box center [788, 382] width 301 height 13
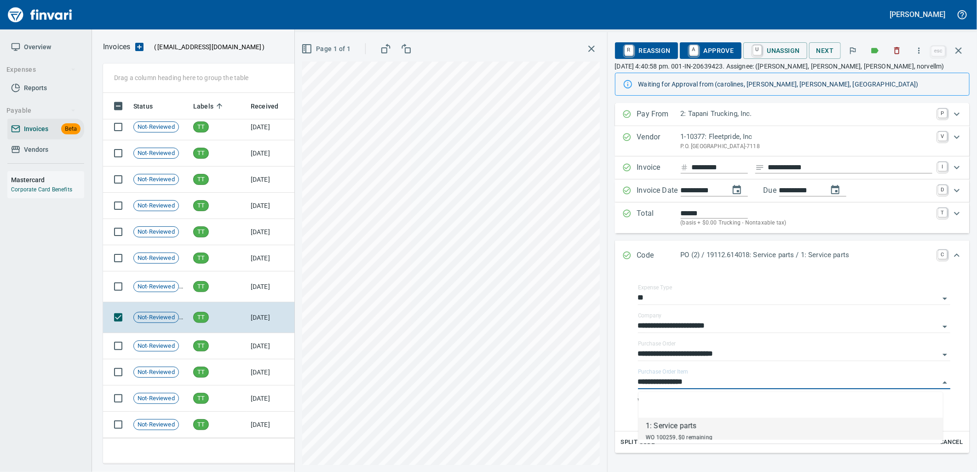
scroll to position [11962, 0]
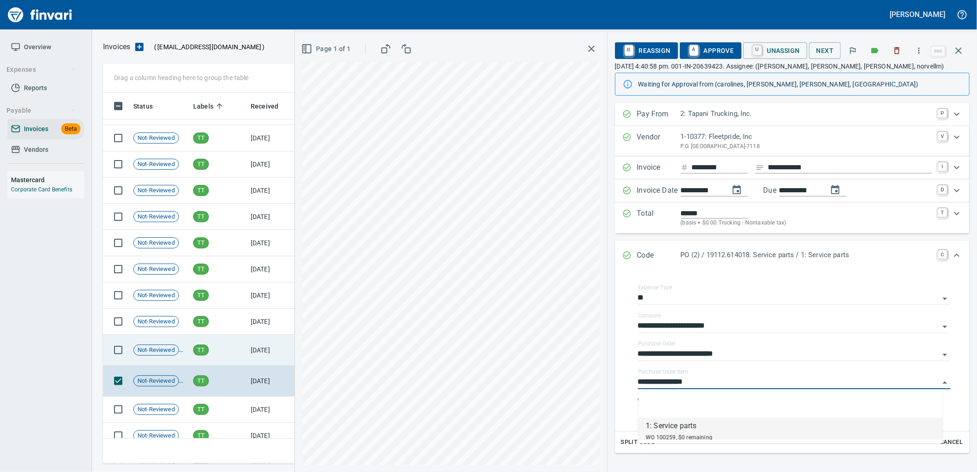
click at [228, 353] on td "TT" at bounding box center [219, 350] width 58 height 31
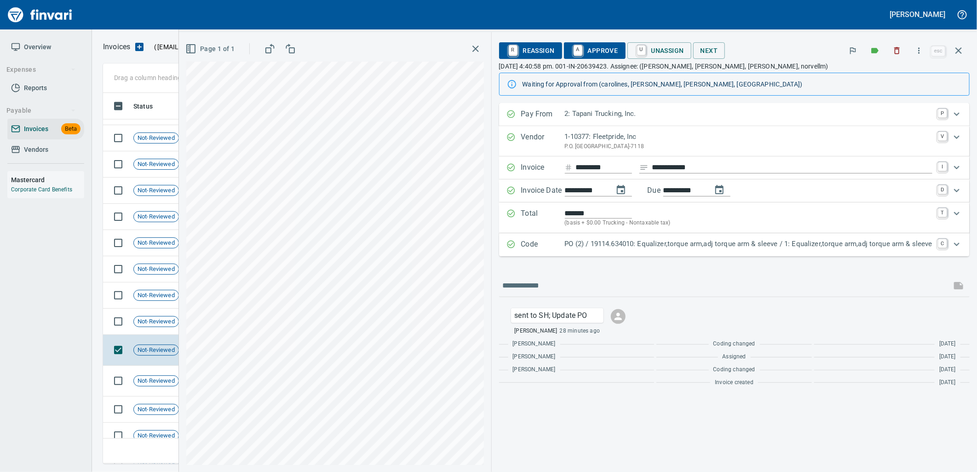
click at [629, 245] on p "PO (2) / 19114.634010: Equalizer,torque arm,adj torque arm & sleeve / 1: Equali…" at bounding box center [749, 244] width 368 height 11
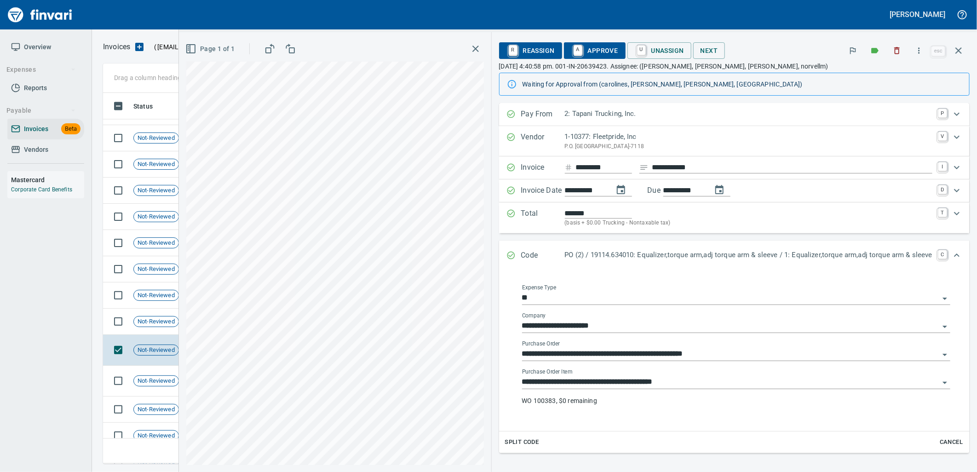
click at [615, 382] on input "**********" at bounding box center [730, 382] width 417 height 13
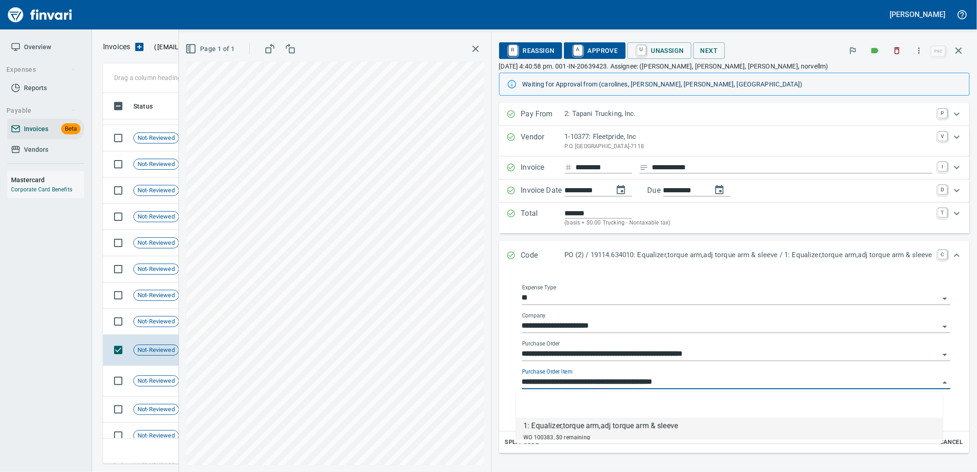
scroll to position [364, 848]
click at [159, 323] on span "Not-Reviewed" at bounding box center [156, 322] width 45 height 9
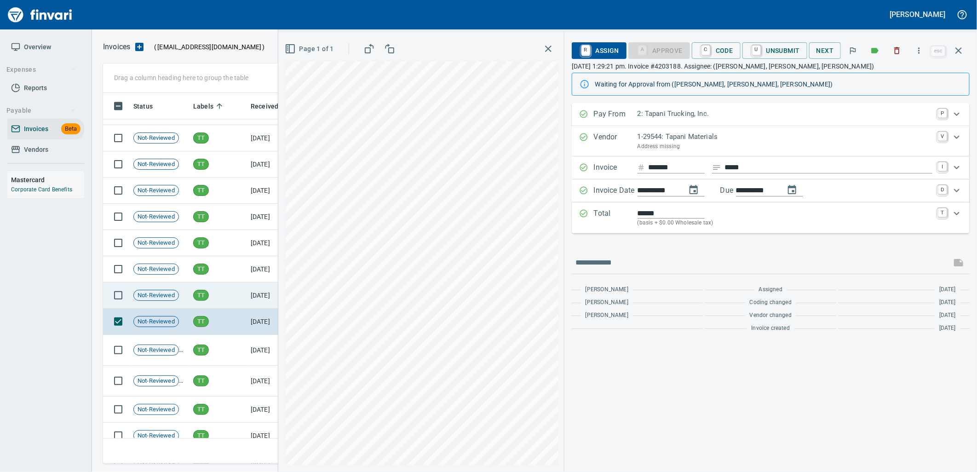
click at [152, 300] on div "Not-Reviewed" at bounding box center [156, 295] width 46 height 11
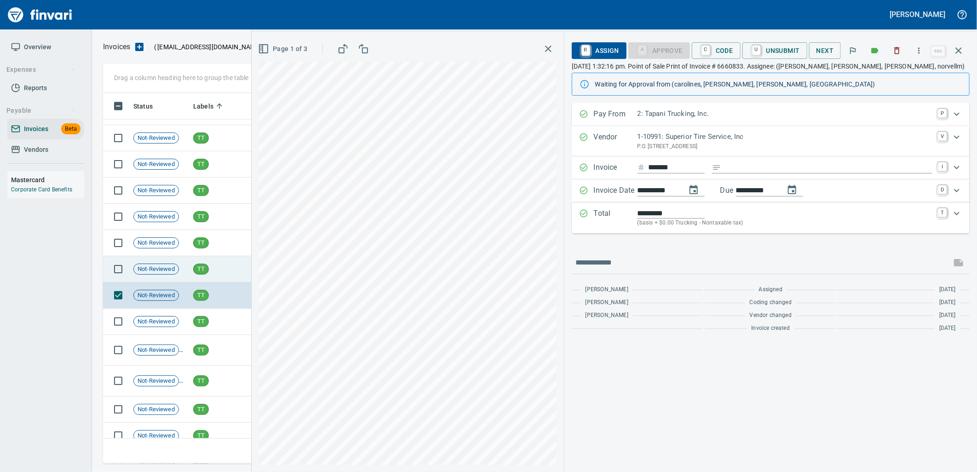
click at [166, 277] on td "Not-Reviewed" at bounding box center [160, 269] width 60 height 26
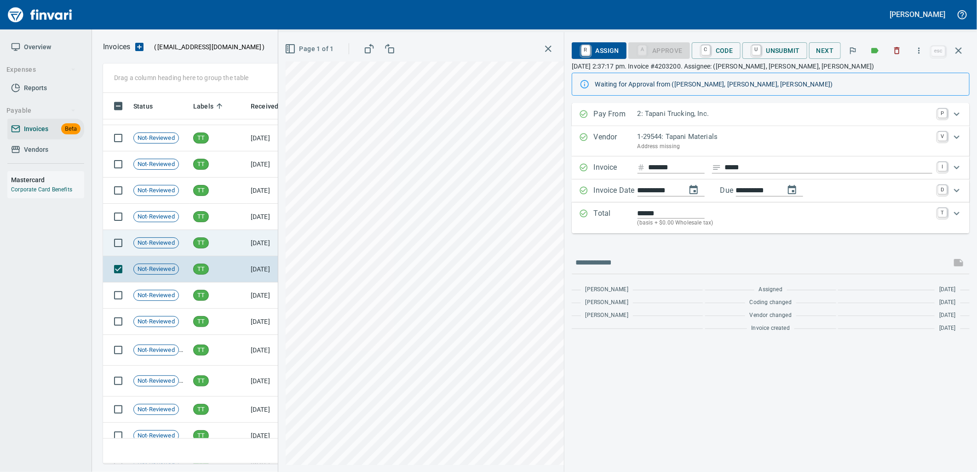
click at [173, 236] on td "Not-Reviewed" at bounding box center [160, 243] width 60 height 26
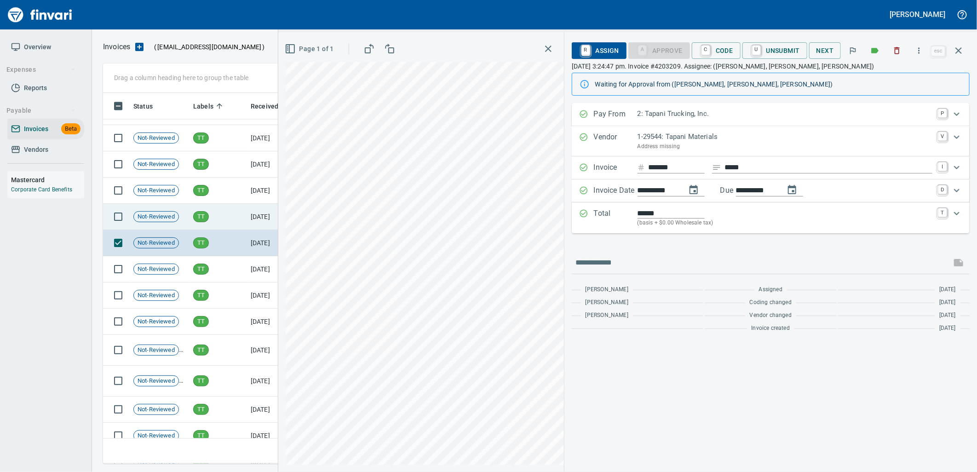
click at [173, 208] on td "Not-Reviewed" at bounding box center [160, 217] width 60 height 26
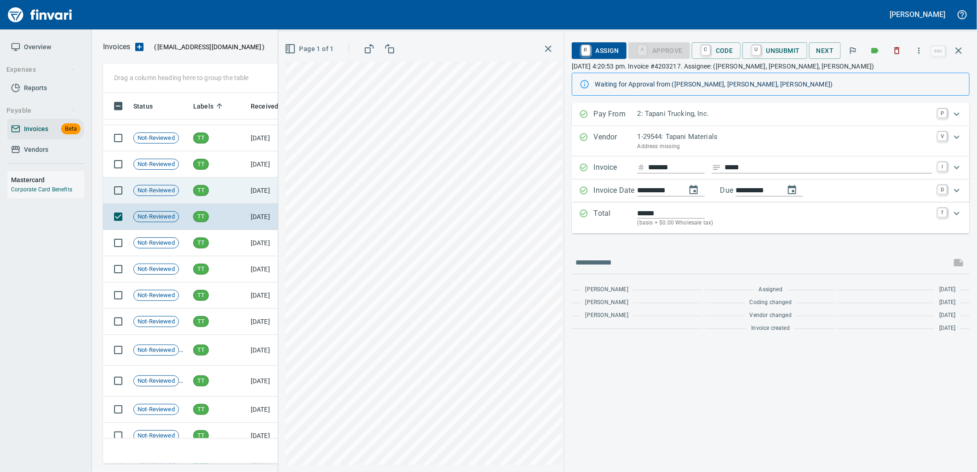
click at [175, 190] on span "Not-Reviewed" at bounding box center [156, 190] width 45 height 9
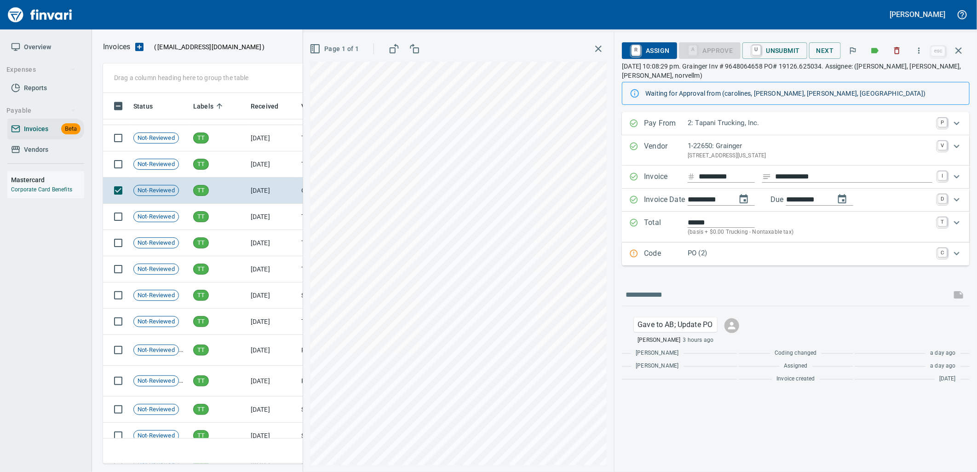
click at [734, 261] on div "Code PO (2) C" at bounding box center [796, 254] width 348 height 23
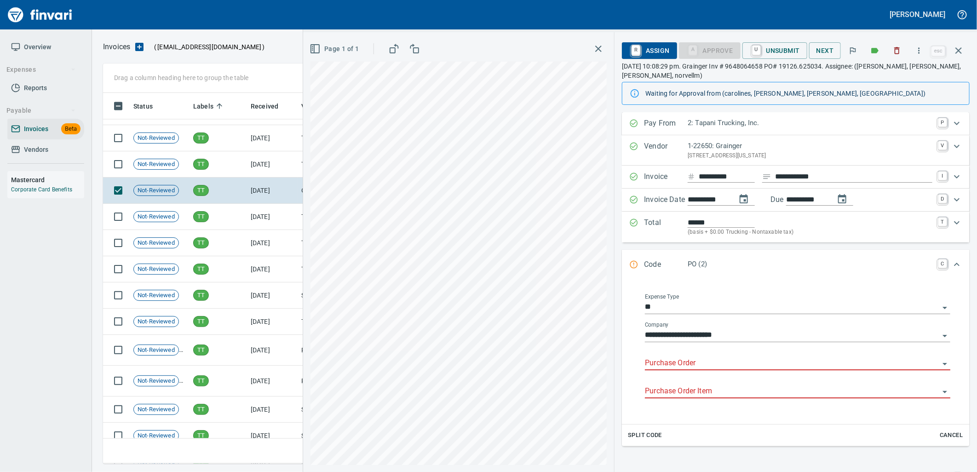
click at [711, 364] on input "Purchase Order" at bounding box center [792, 363] width 295 height 13
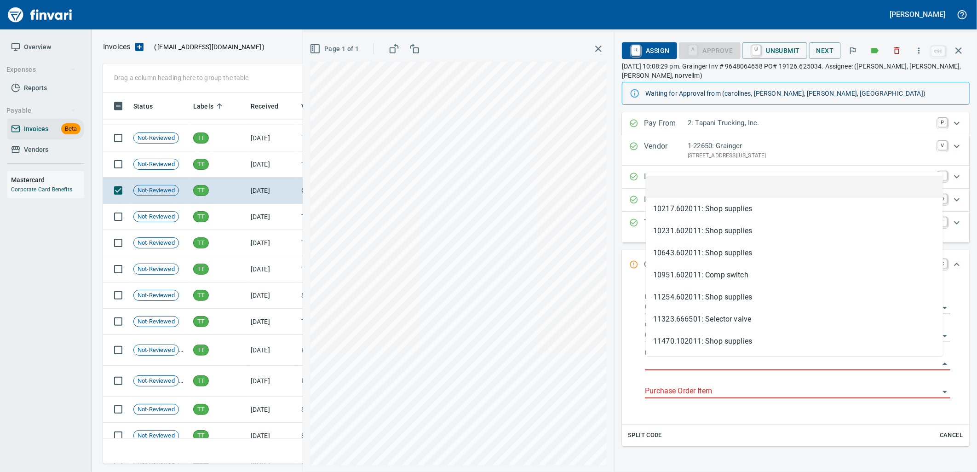
scroll to position [364, 848]
type input "**********"
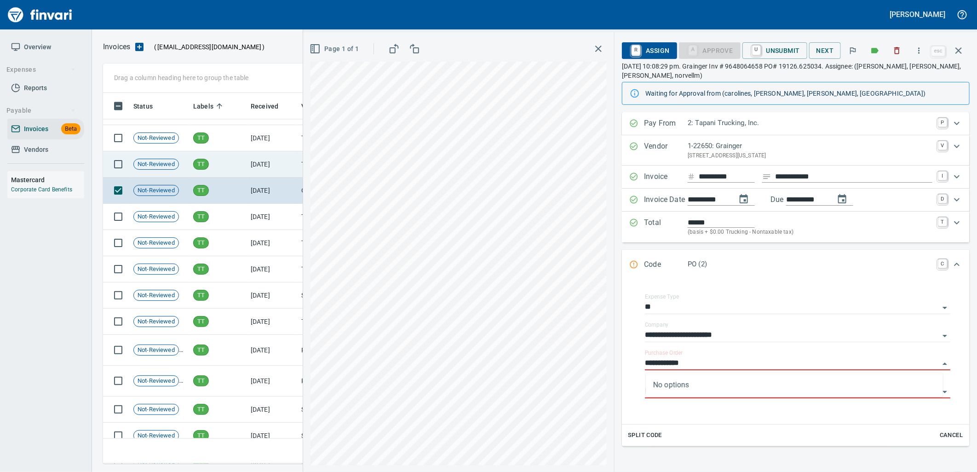
click at [279, 168] on td "[DATE]" at bounding box center [272, 164] width 51 height 26
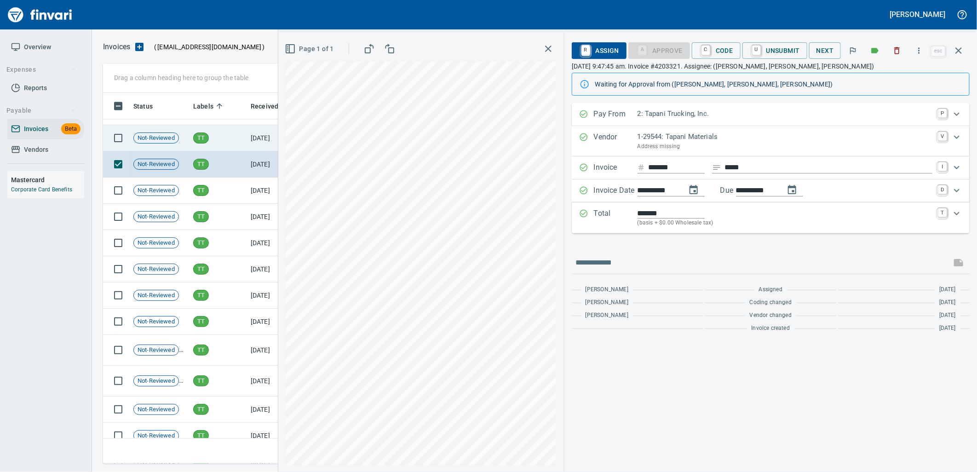
click at [246, 139] on td "TT" at bounding box center [219, 138] width 58 height 26
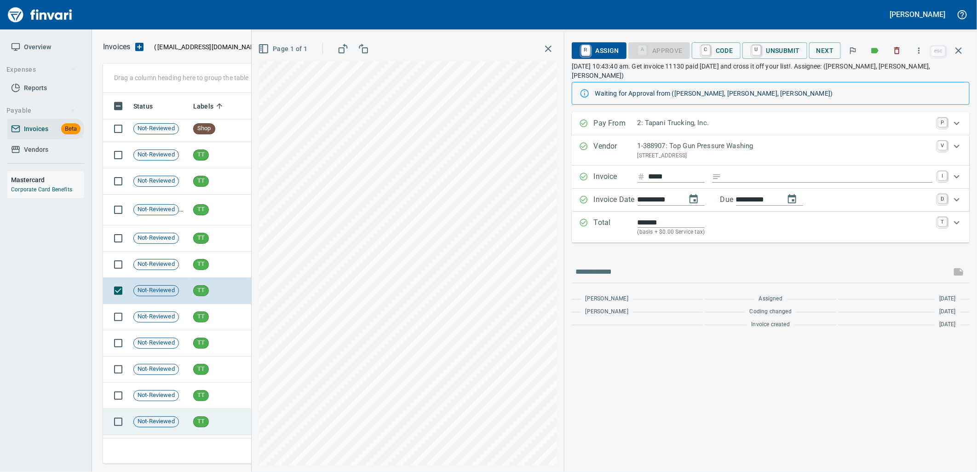
scroll to position [11808, 0]
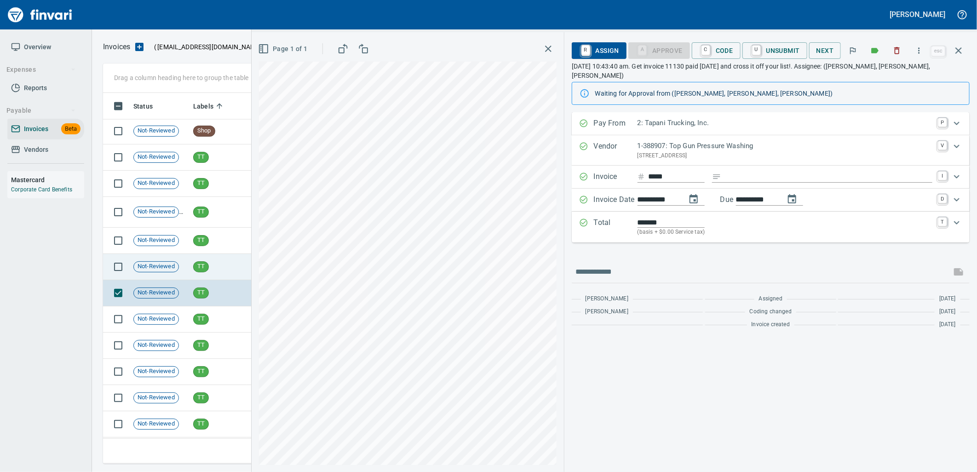
click at [223, 268] on td "TT" at bounding box center [219, 267] width 58 height 26
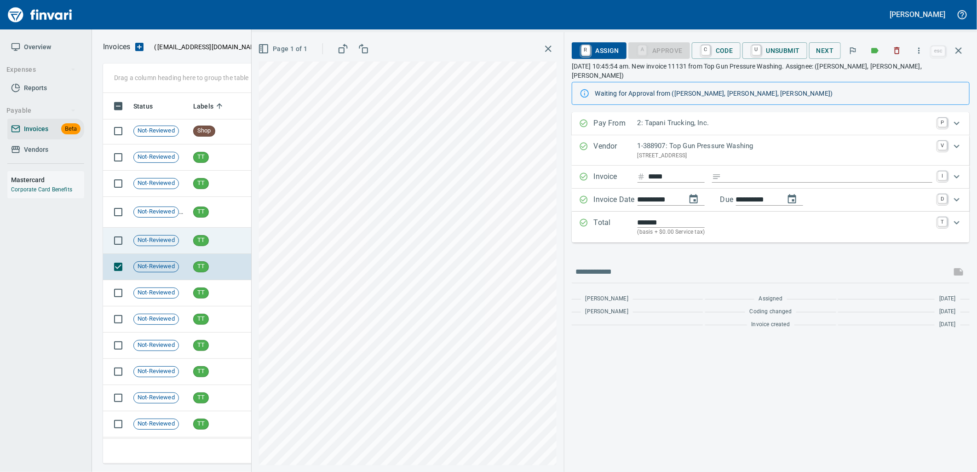
click at [214, 235] on td "TT" at bounding box center [219, 241] width 58 height 26
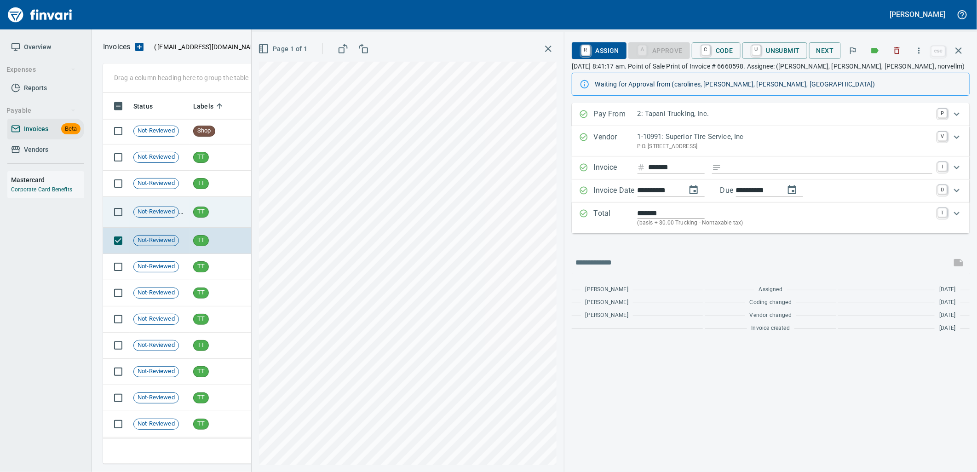
click at [214, 216] on td "TT" at bounding box center [219, 212] width 58 height 31
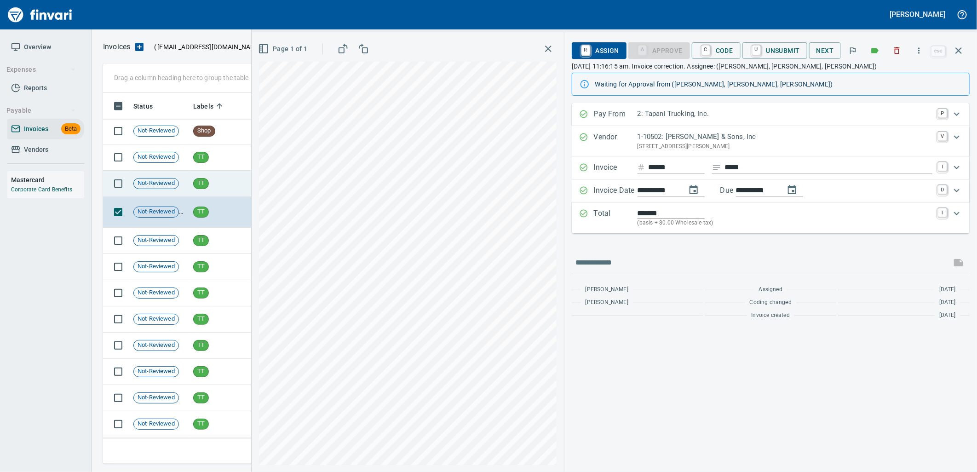
click at [219, 188] on td "TT" at bounding box center [219, 184] width 58 height 26
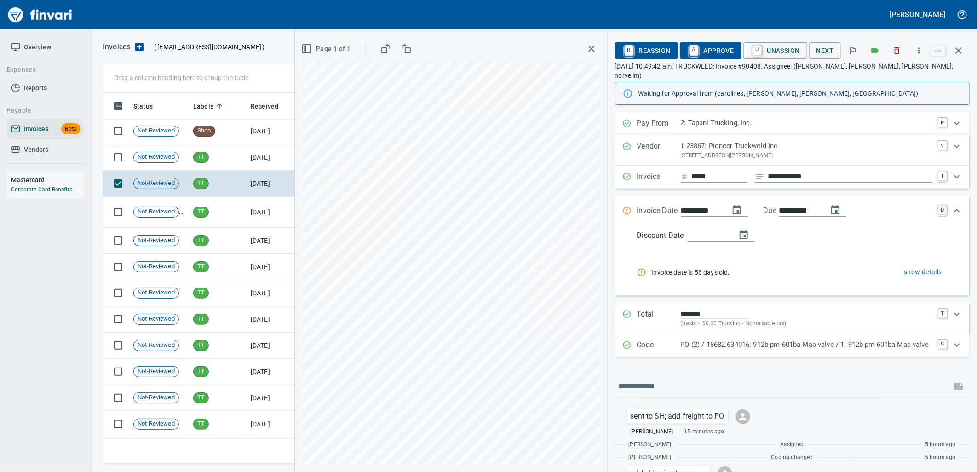
click at [722, 340] on p "PO (2) / 18682.634016: 912b-pm-601ba Mac valve / 1: 912b-pm-601ba Mac valve" at bounding box center [807, 345] width 252 height 11
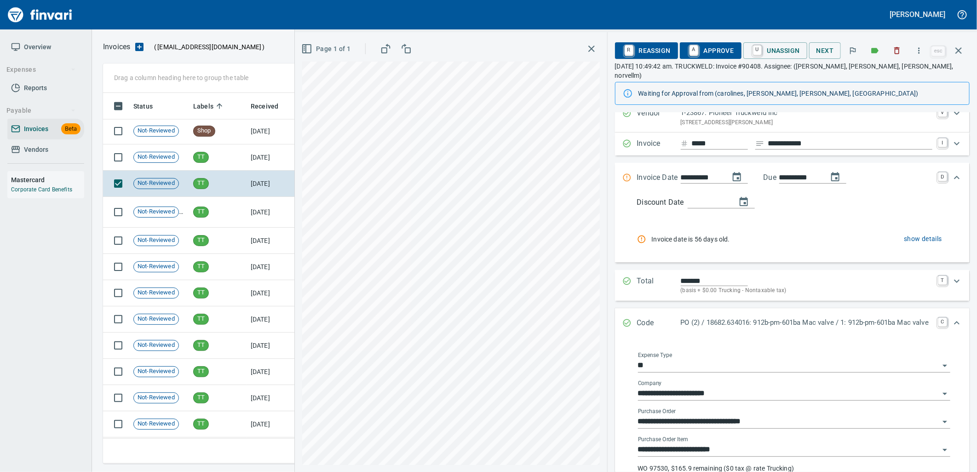
scroll to position [51, 0]
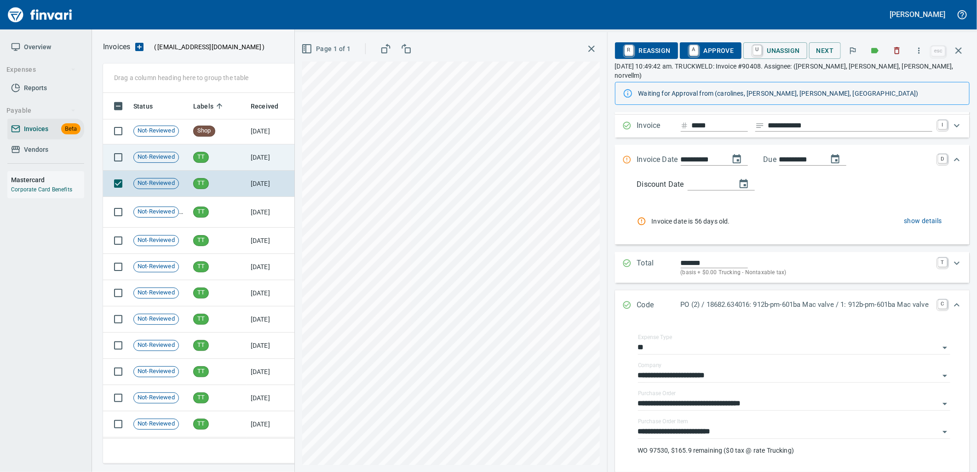
click at [274, 166] on td "9/25/2025" at bounding box center [272, 157] width 51 height 26
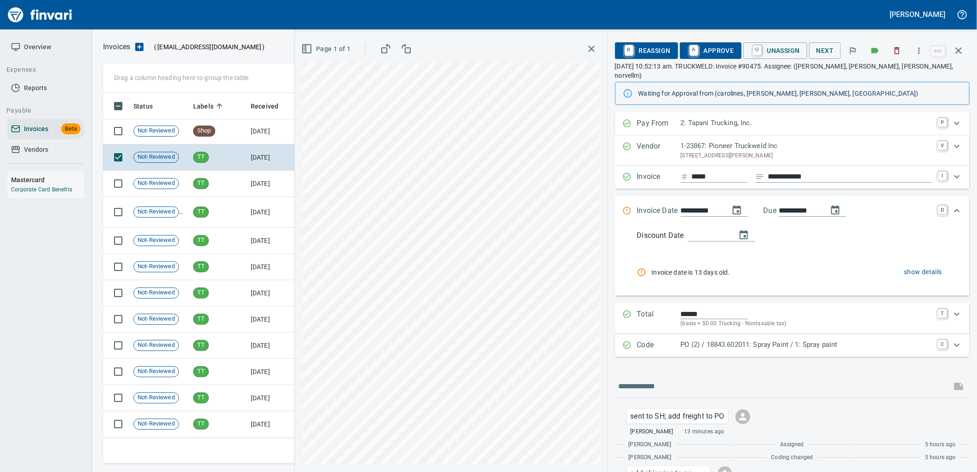
click at [745, 340] on p "PO (2) / 18843.602011: Spray Paint / 1: Spray paint" at bounding box center [807, 345] width 252 height 11
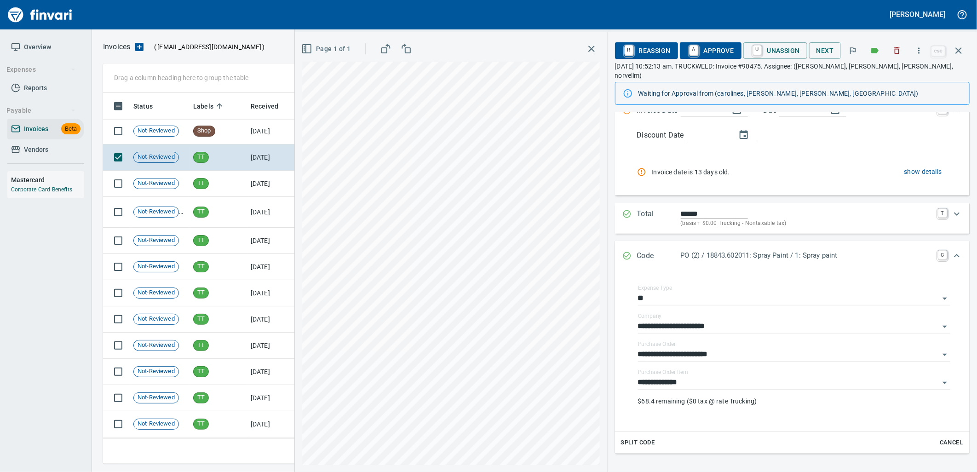
scroll to position [102, 0]
click at [713, 376] on input "**********" at bounding box center [788, 381] width 301 height 13
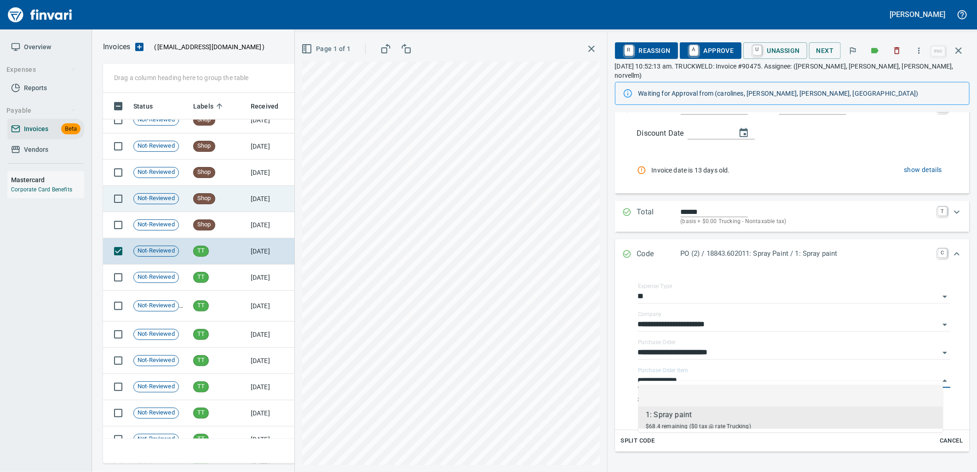
scroll to position [11706, 0]
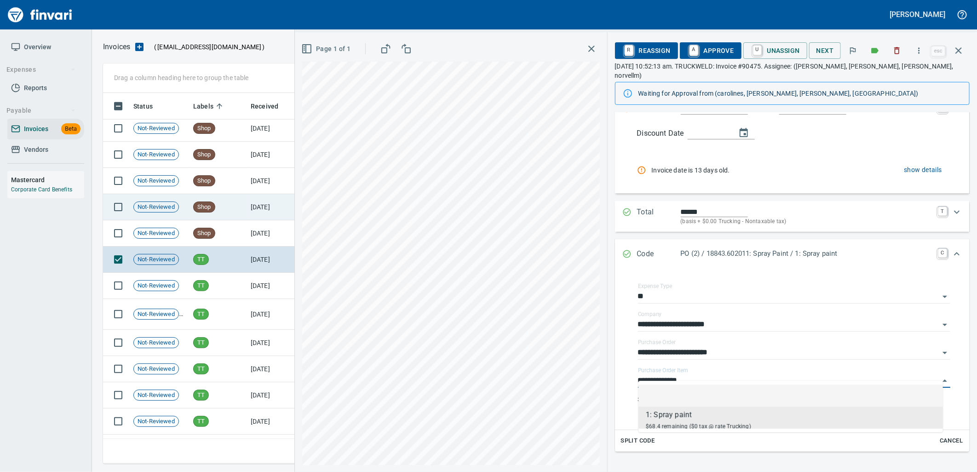
click at [235, 225] on td "Shop" at bounding box center [219, 233] width 58 height 26
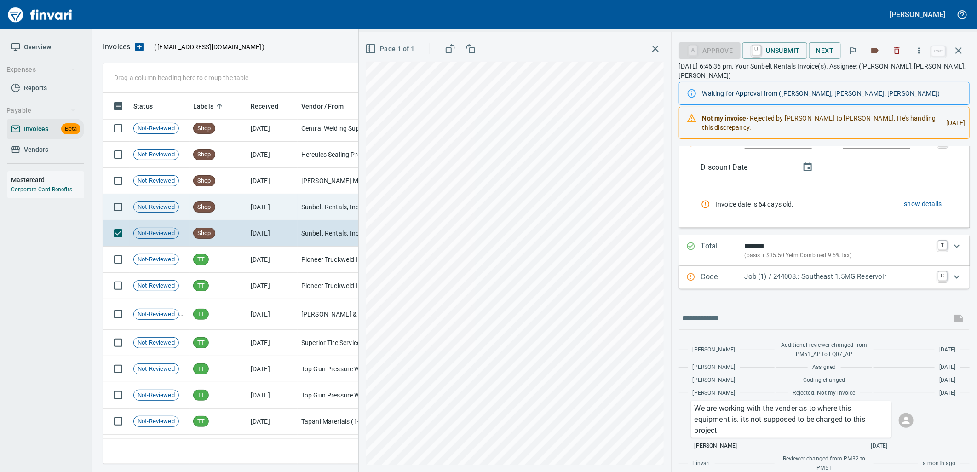
click at [225, 208] on td "Shop" at bounding box center [219, 207] width 58 height 26
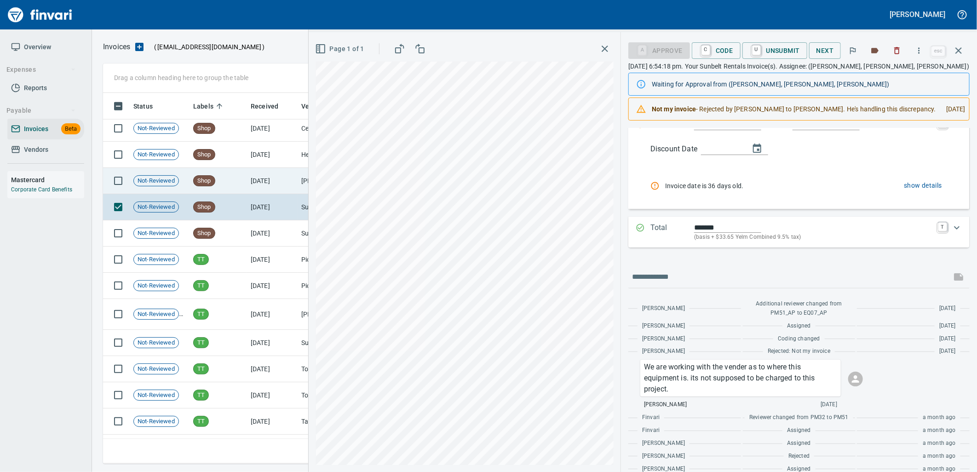
click at [232, 183] on td "Shop" at bounding box center [219, 181] width 58 height 26
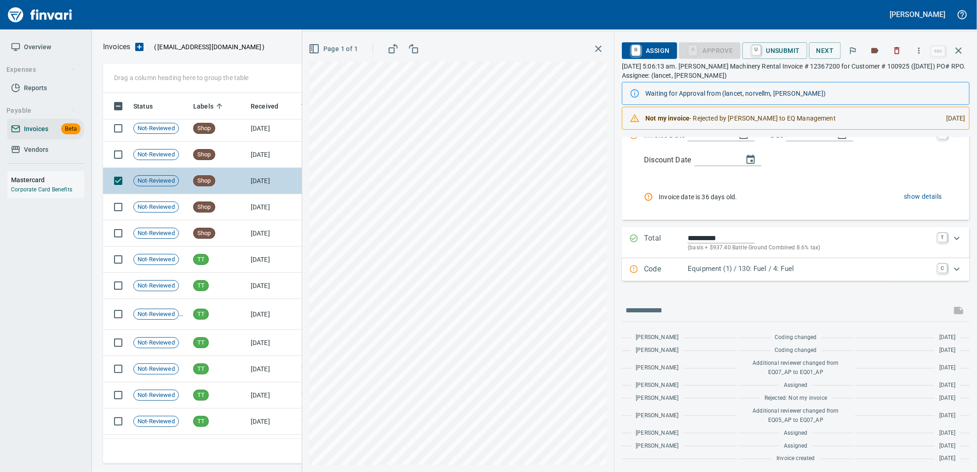
scroll to position [102, 0]
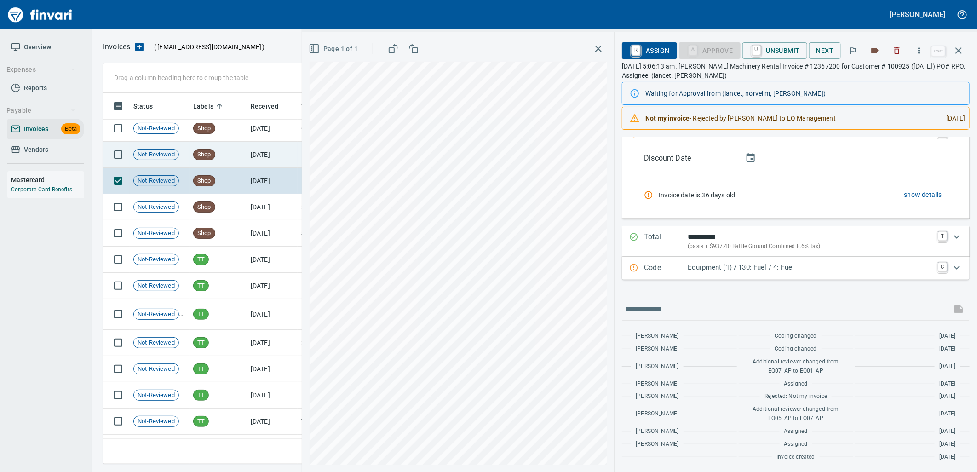
click at [241, 155] on td "Shop" at bounding box center [219, 155] width 58 height 26
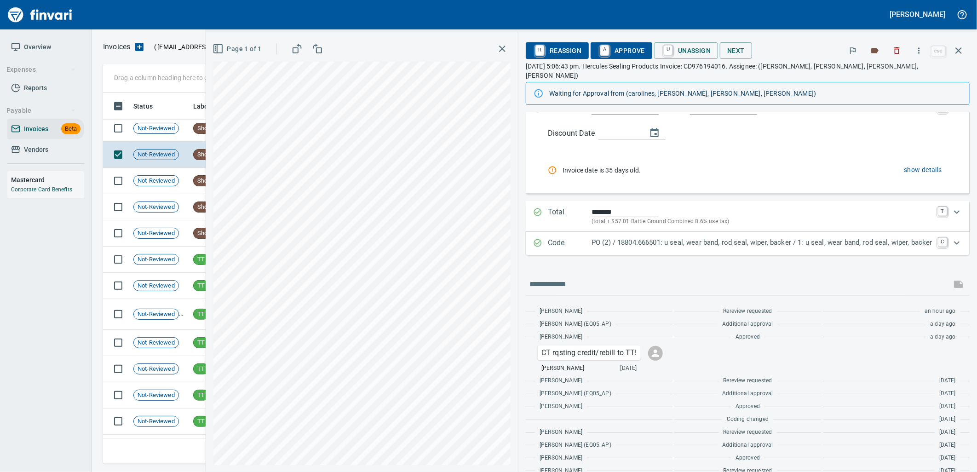
click at [679, 237] on p "PO (2) / 18804.666501: u seal, wear band, rod seal, wiper, backer / 1: u seal, …" at bounding box center [762, 242] width 341 height 11
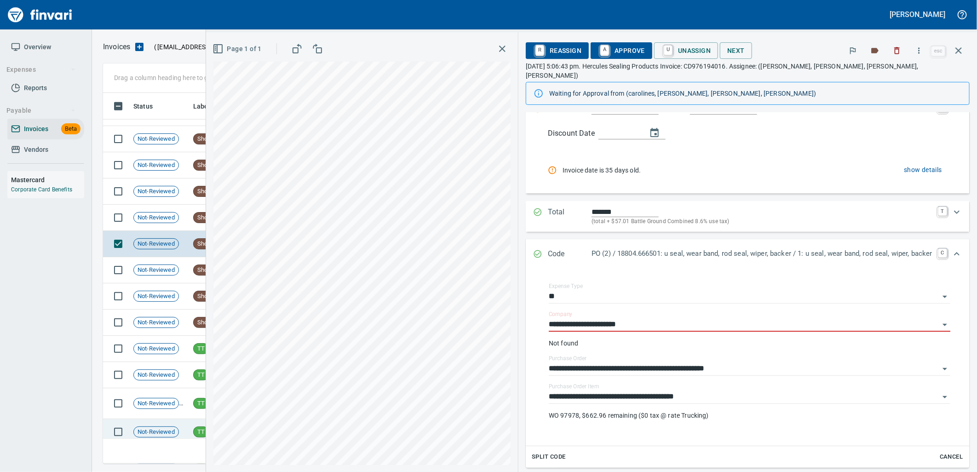
scroll to position [11603, 0]
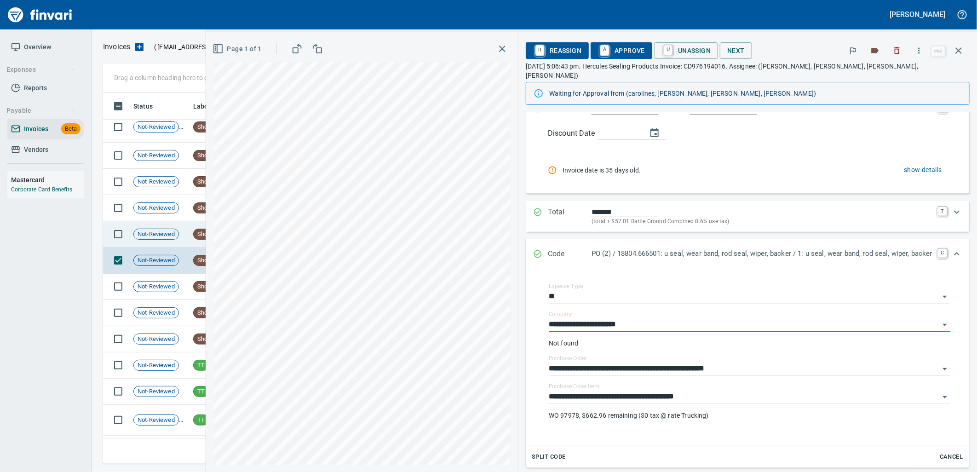
click at [156, 238] on span "Not-Reviewed" at bounding box center [156, 234] width 45 height 9
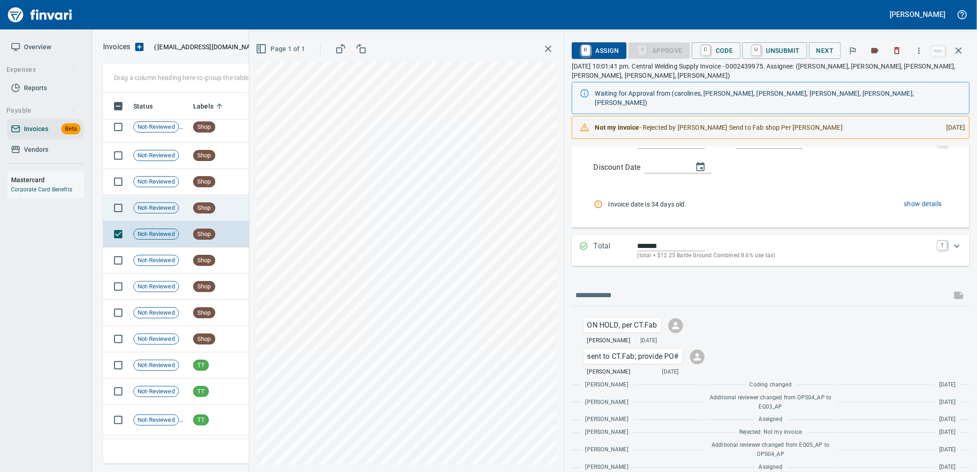
click at [223, 209] on td "Shop" at bounding box center [219, 208] width 58 height 26
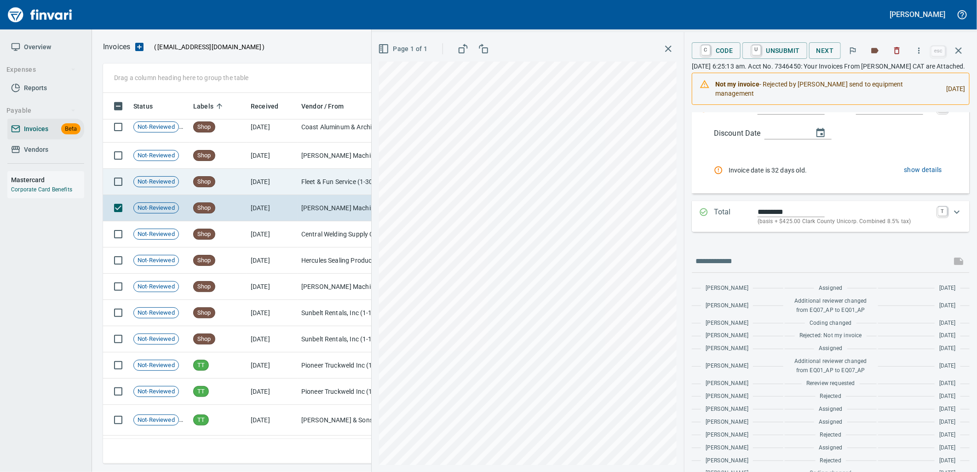
click at [251, 185] on td "7/31/2025" at bounding box center [272, 182] width 51 height 26
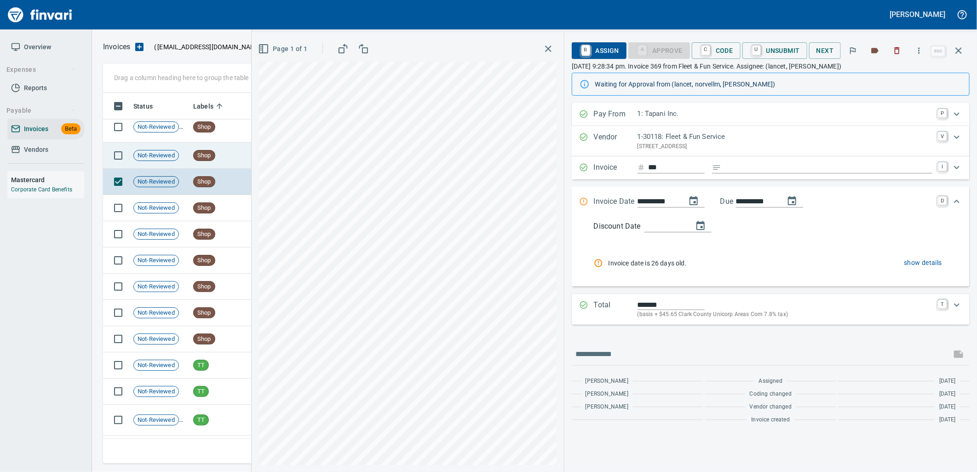
click at [206, 156] on span "Shop" at bounding box center [204, 155] width 21 height 9
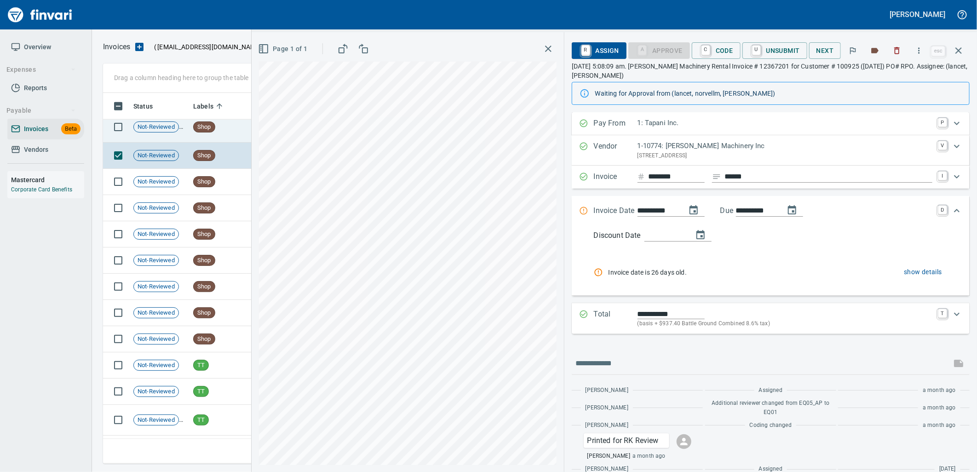
click at [226, 135] on td "Shop" at bounding box center [219, 127] width 58 height 31
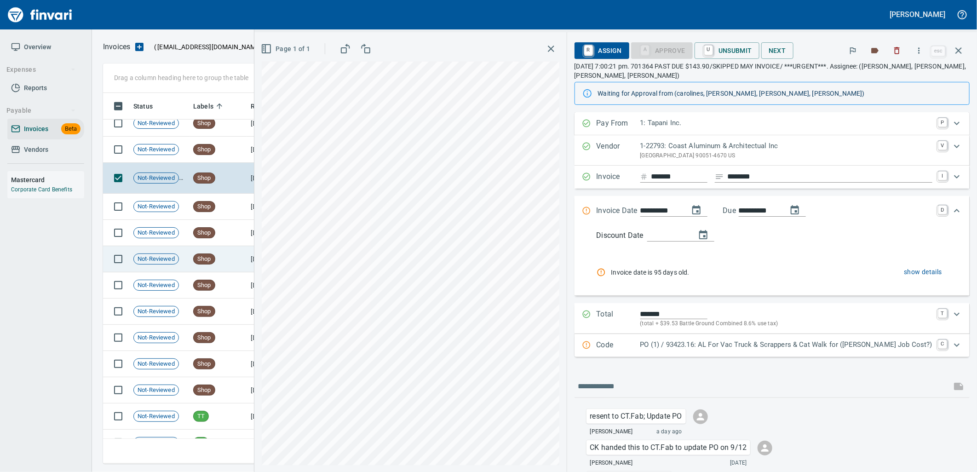
scroll to position [11501, 0]
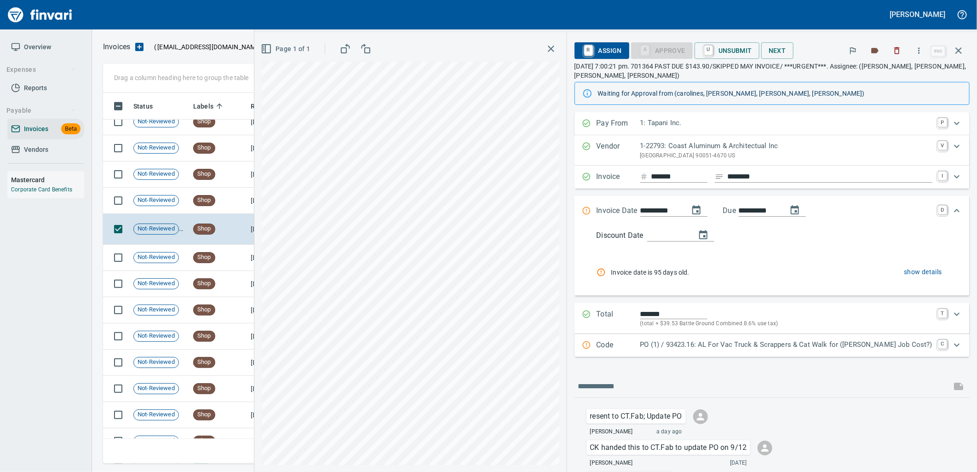
click at [731, 346] on p "PO (1) / 93423.16: AL For Vac Truck & Scrappers & Cat Walk for (Jed Job Cost?)" at bounding box center [787, 345] width 292 height 11
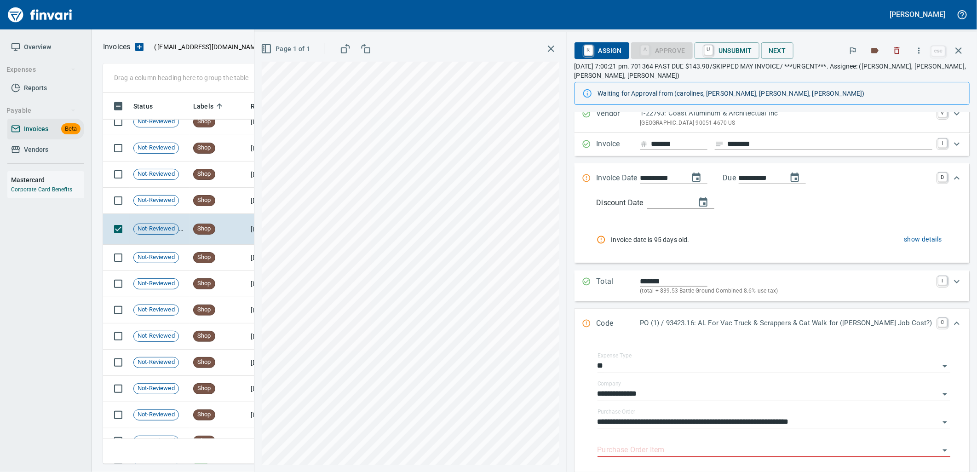
scroll to position [153, 0]
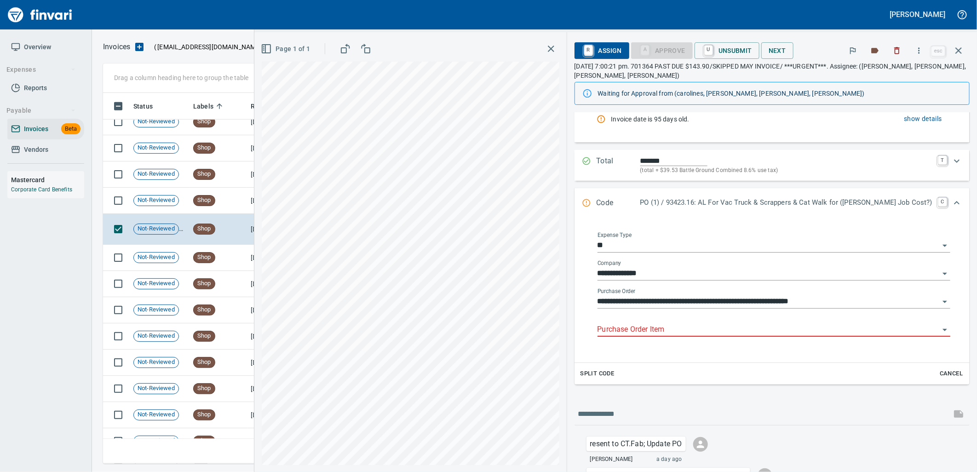
click at [702, 330] on input "Purchase Order Item" at bounding box center [769, 330] width 342 height 13
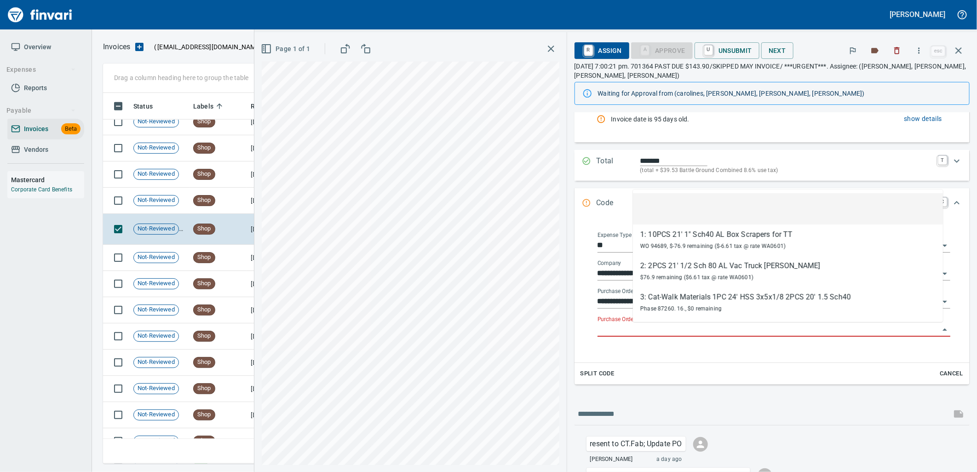
scroll to position [364, 848]
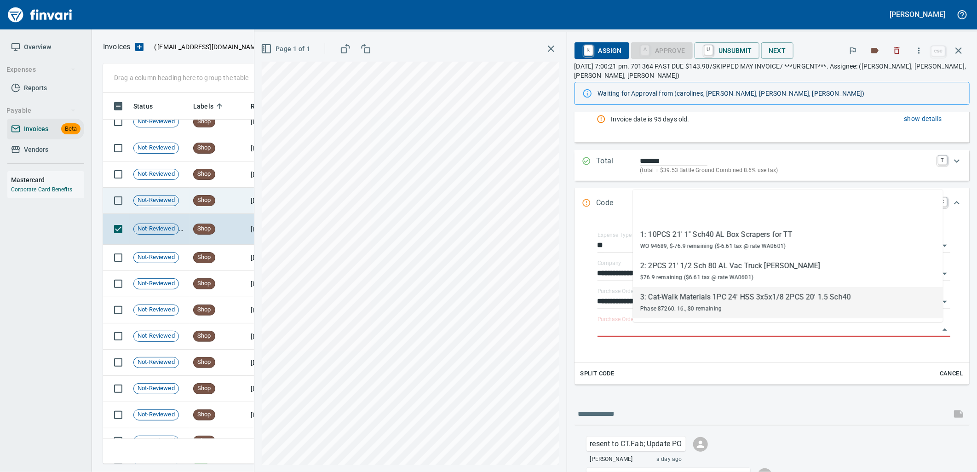
click at [251, 202] on td "8/19/2025" at bounding box center [272, 201] width 51 height 26
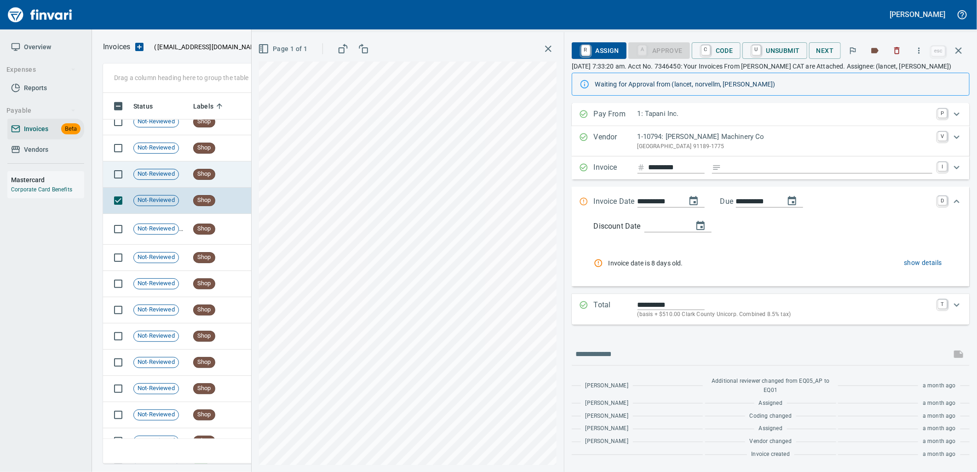
click at [231, 172] on td "Shop" at bounding box center [219, 175] width 58 height 26
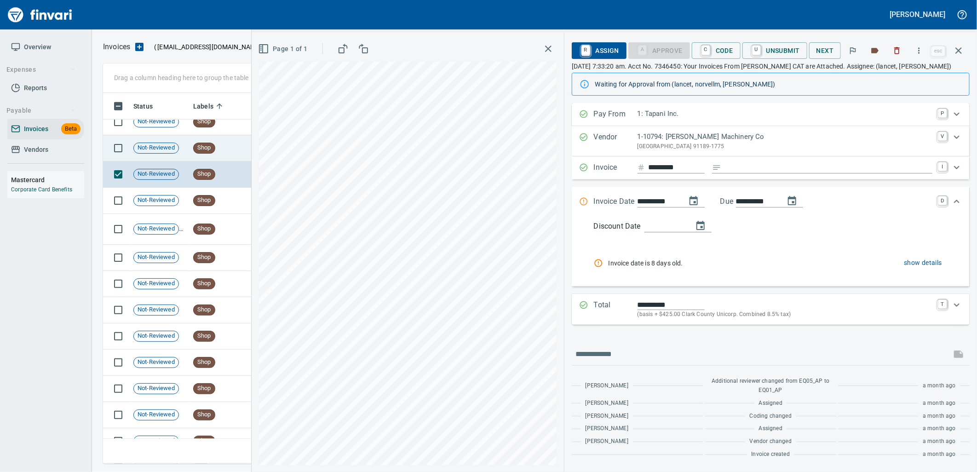
click at [214, 144] on span "Shop" at bounding box center [204, 148] width 21 height 9
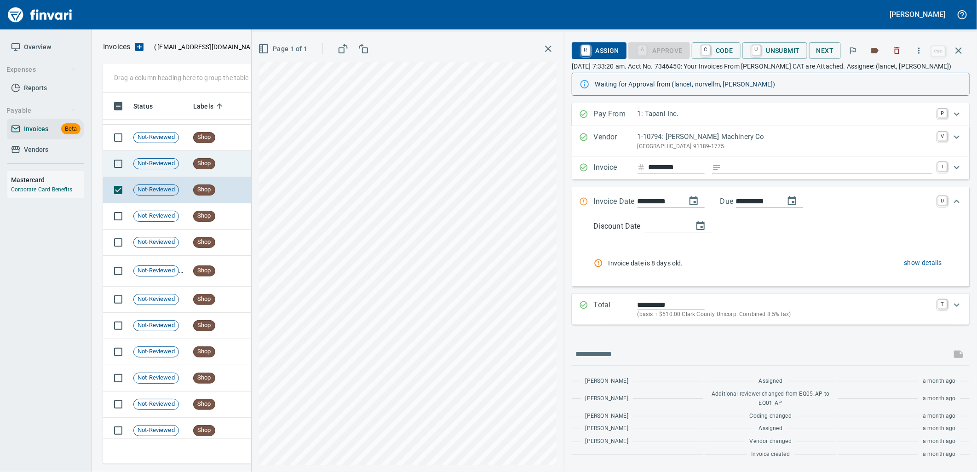
scroll to position [11450, 0]
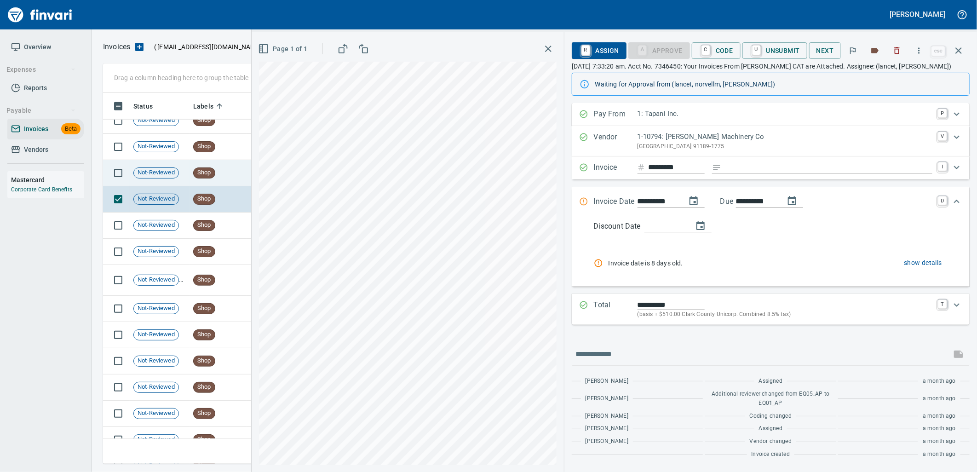
click at [201, 182] on td "Shop" at bounding box center [219, 173] width 58 height 26
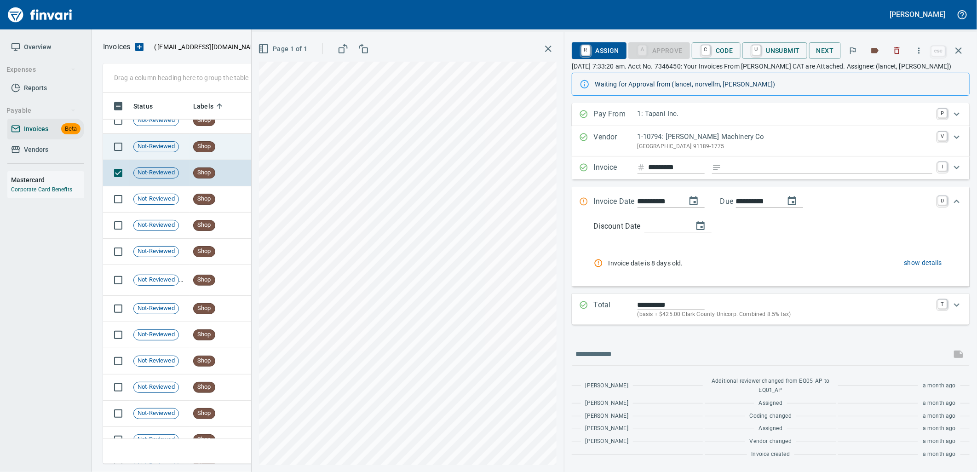
click at [224, 153] on td "Shop" at bounding box center [219, 147] width 58 height 26
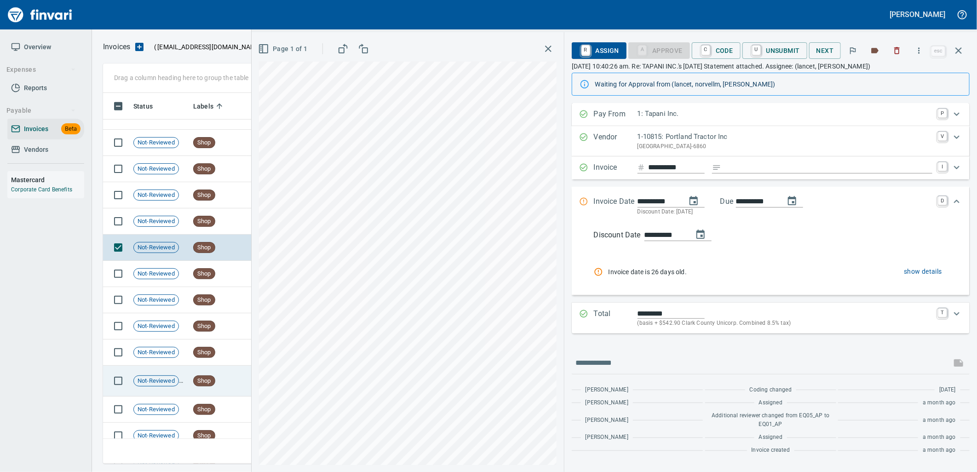
scroll to position [11348, 0]
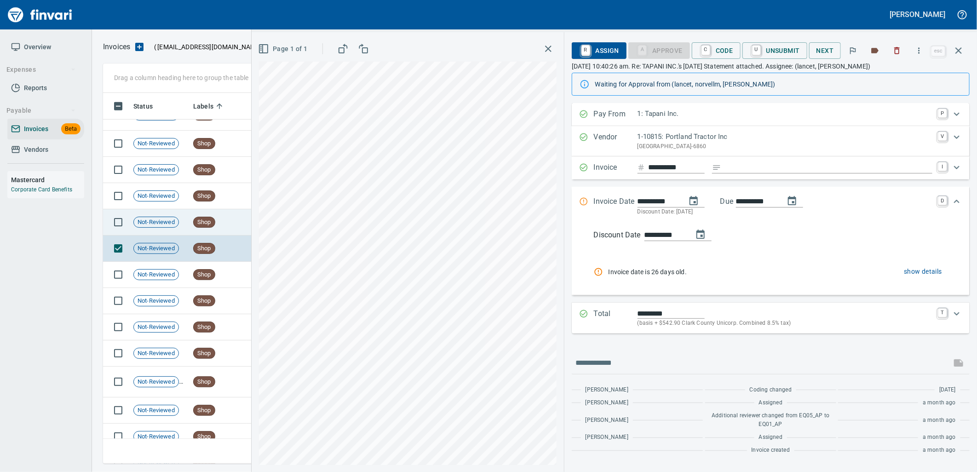
click at [234, 226] on td "Shop" at bounding box center [219, 222] width 58 height 26
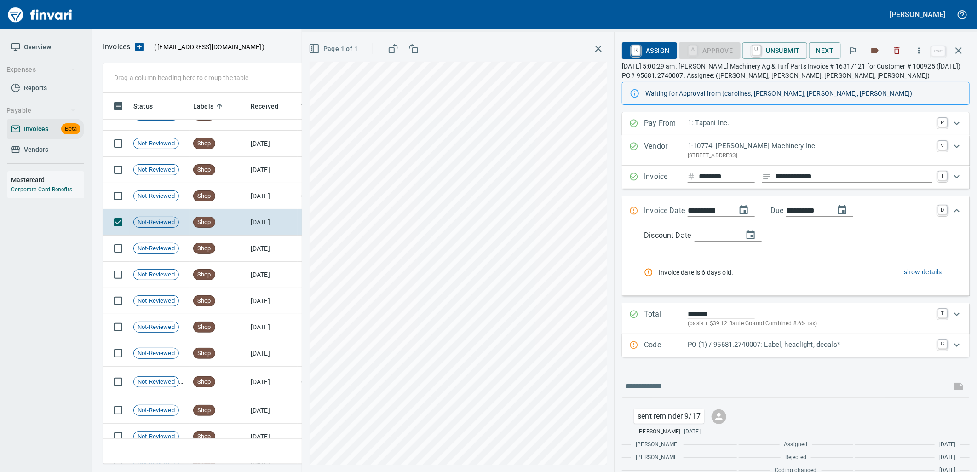
click at [711, 342] on p "PO (1) / 95681.2740007: Label, headlight, decals*" at bounding box center [810, 345] width 245 height 11
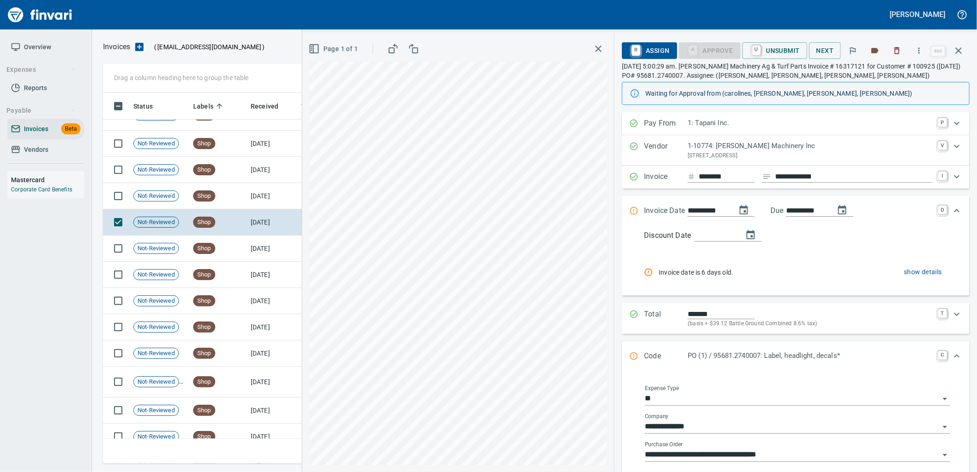
scroll to position [51, 0]
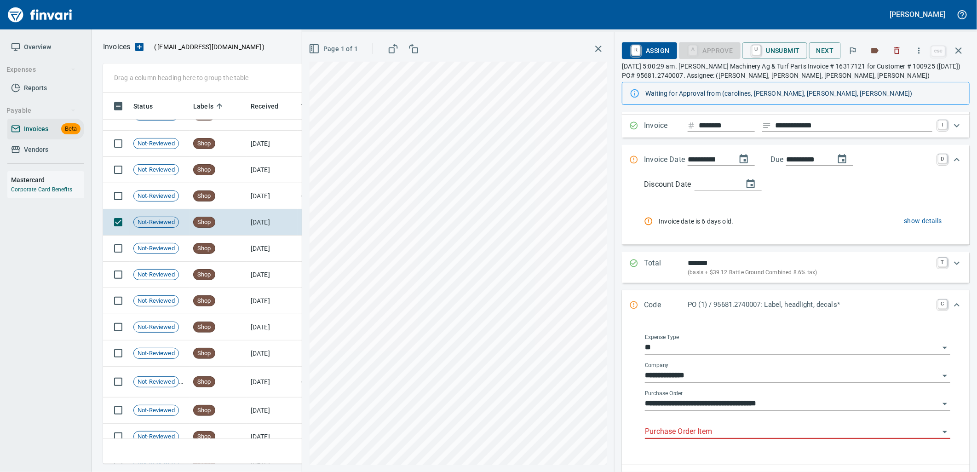
click at [724, 433] on input "Purchase Order Item" at bounding box center [792, 432] width 295 height 13
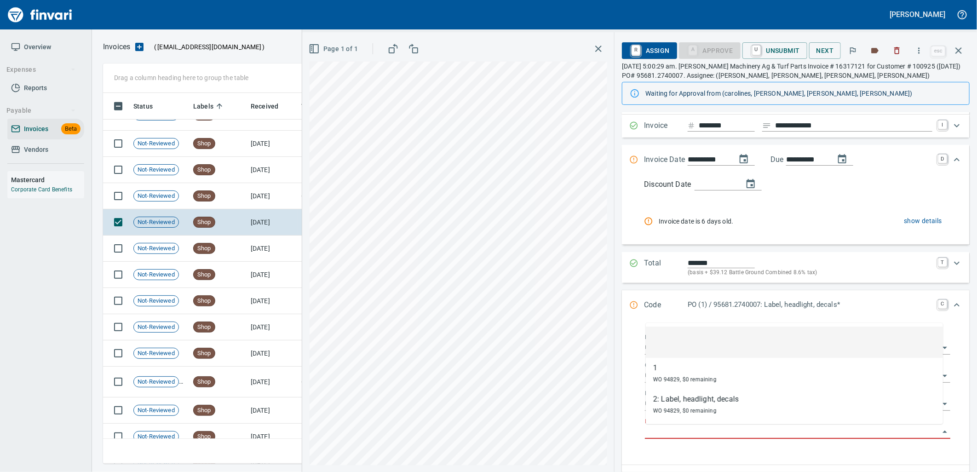
scroll to position [364, 848]
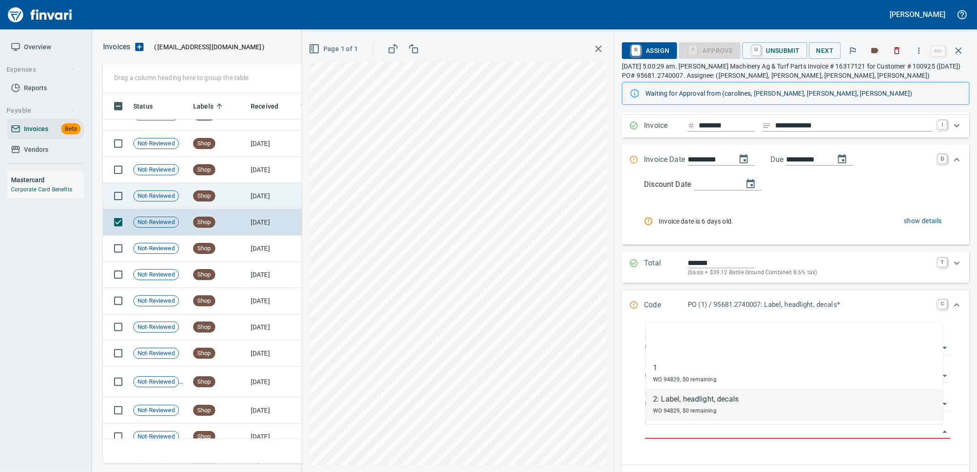
click at [235, 189] on td "Shop" at bounding box center [219, 196] width 58 height 26
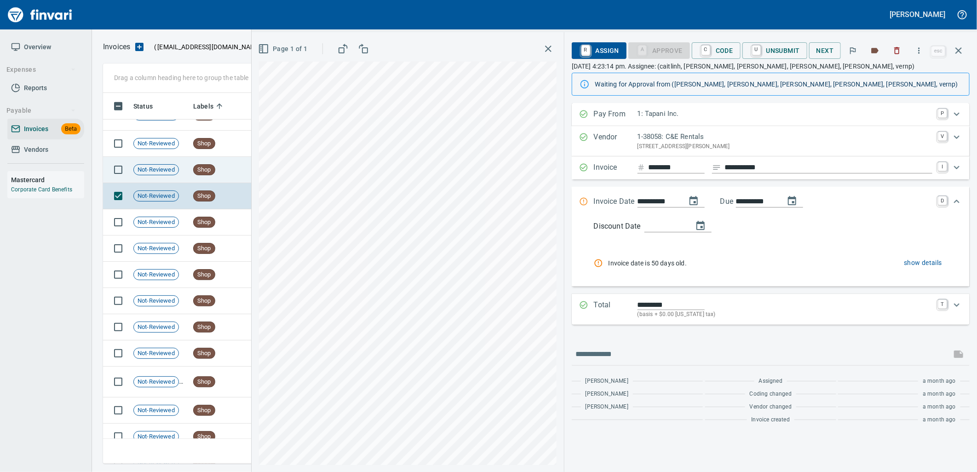
click at [234, 167] on td "Shop" at bounding box center [219, 170] width 58 height 26
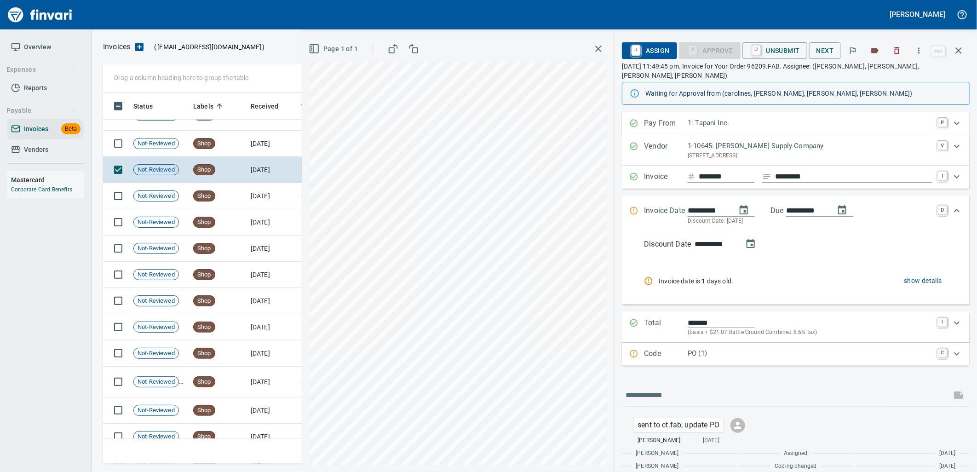
click at [719, 357] on div "**********" at bounding box center [796, 299] width 348 height 375
click at [712, 348] on p "PO (1)" at bounding box center [810, 353] width 245 height 11
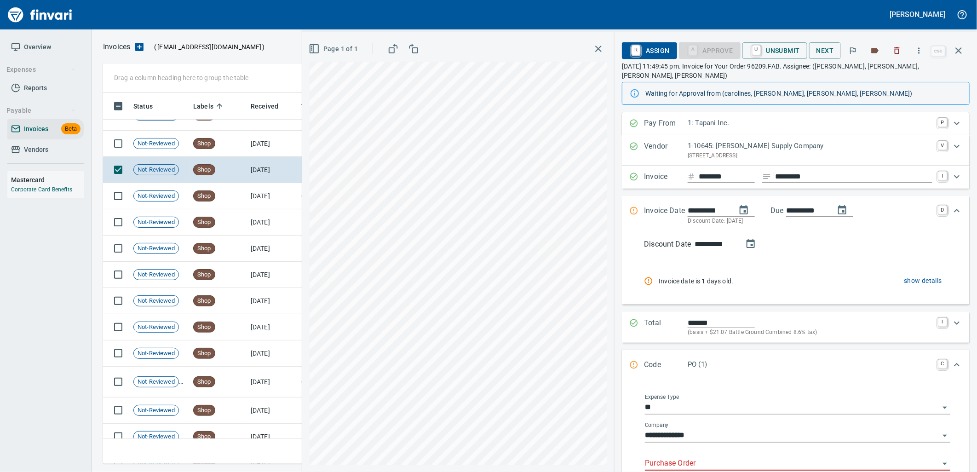
scroll to position [51, 0]
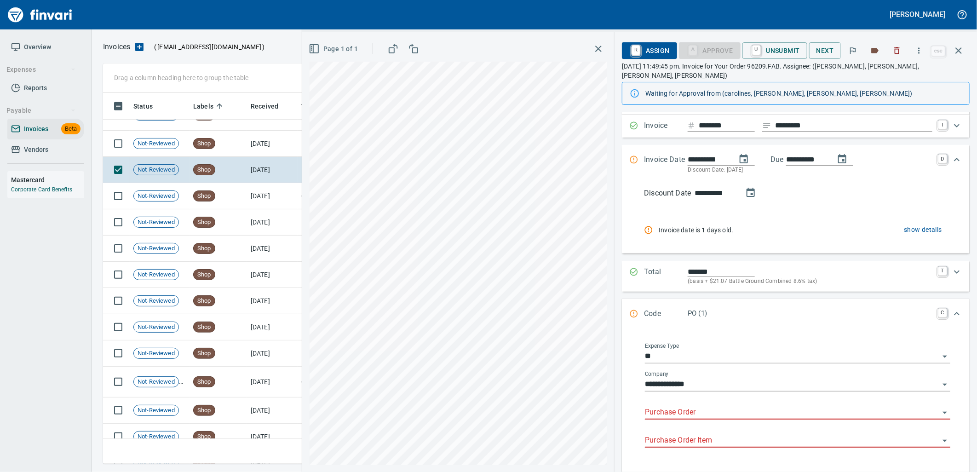
click at [700, 406] on input "Purchase Order" at bounding box center [792, 412] width 295 height 13
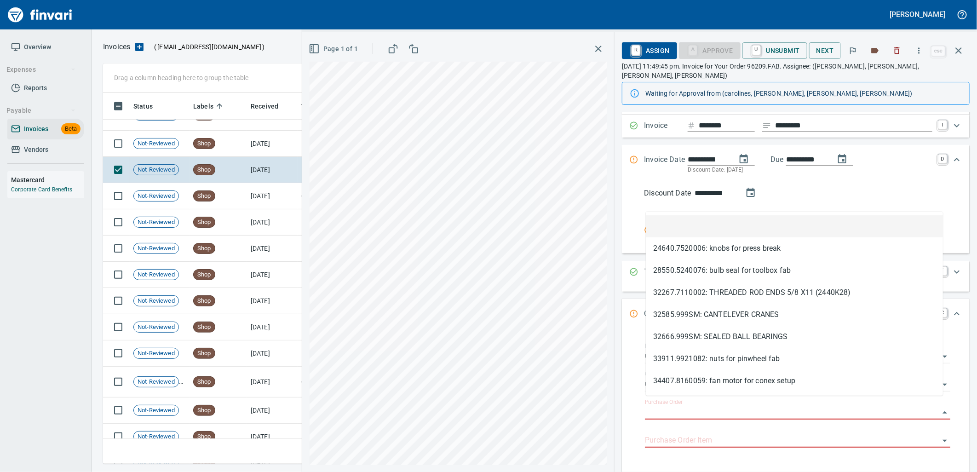
scroll to position [364, 848]
type input "*********"
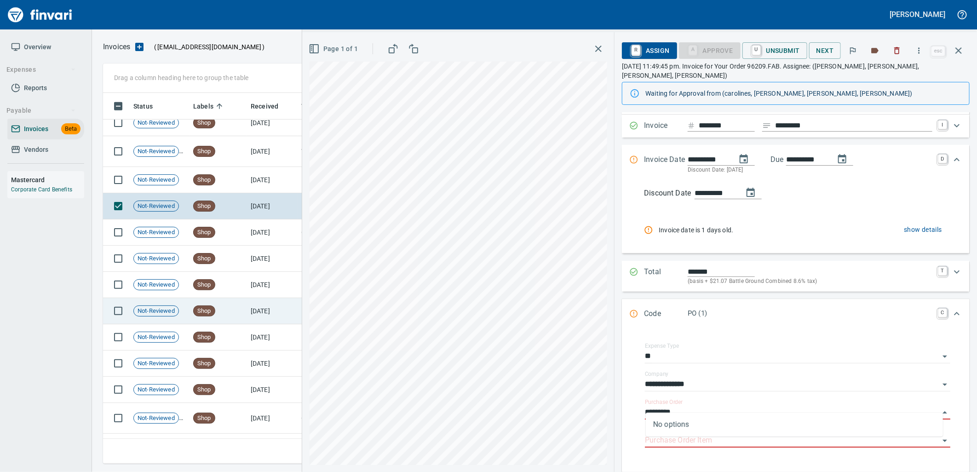
scroll to position [11245, 0]
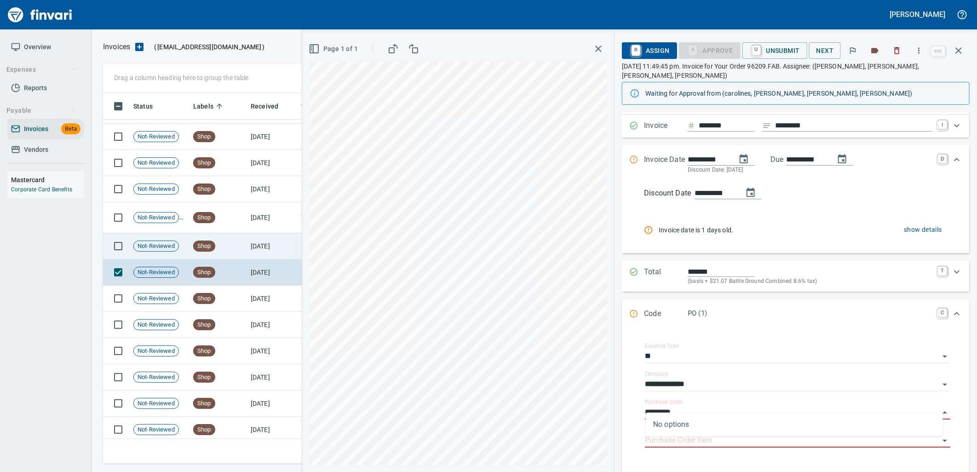
click at [242, 255] on td "Shop" at bounding box center [219, 246] width 58 height 26
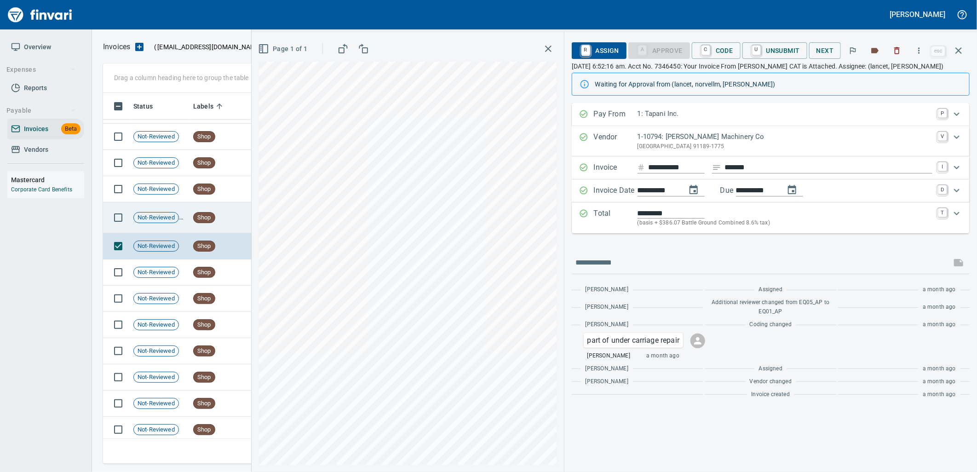
click at [213, 207] on td "Shop" at bounding box center [219, 217] width 58 height 31
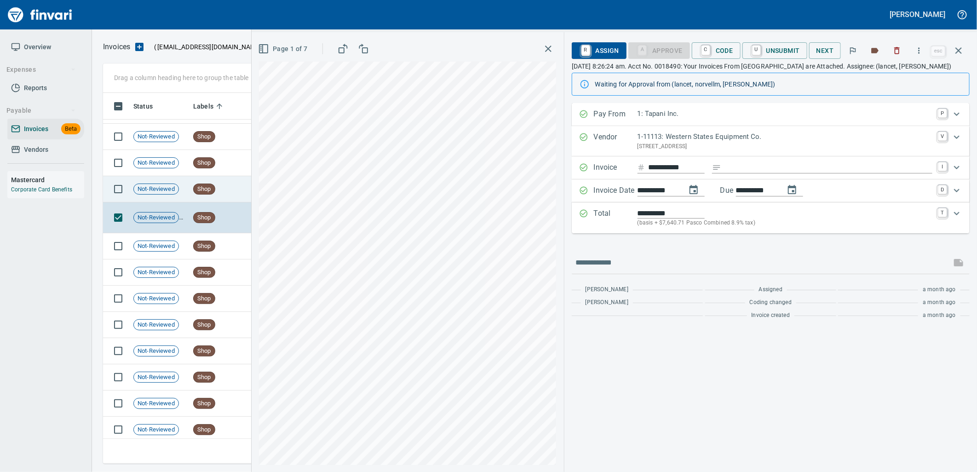
click at [208, 190] on span "Shop" at bounding box center [204, 189] width 21 height 9
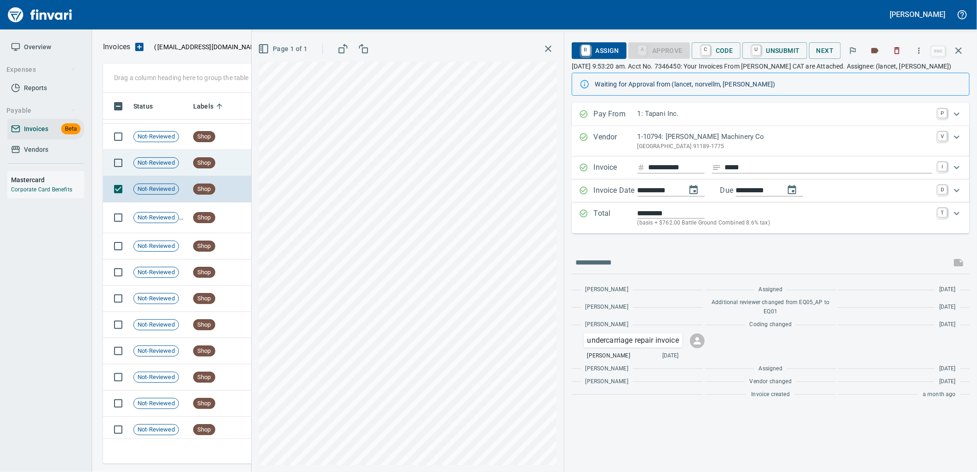
click at [224, 162] on td "Shop" at bounding box center [219, 163] width 58 height 26
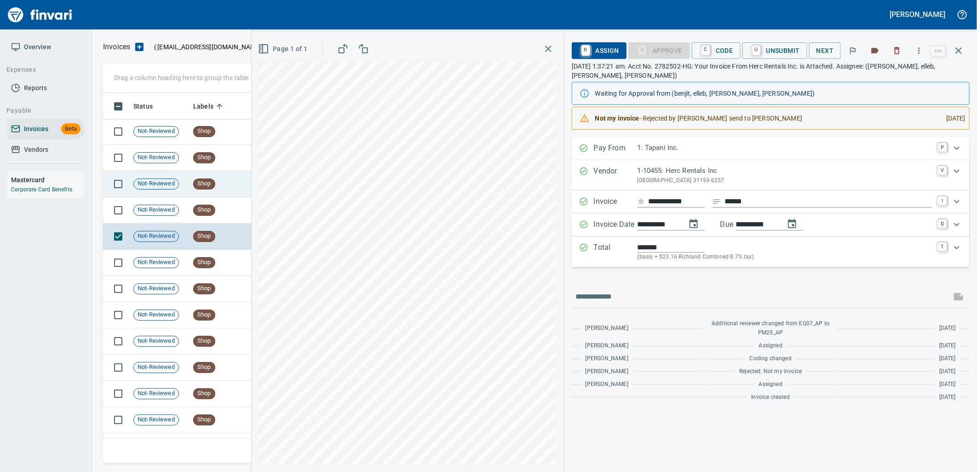
scroll to position [10223, 0]
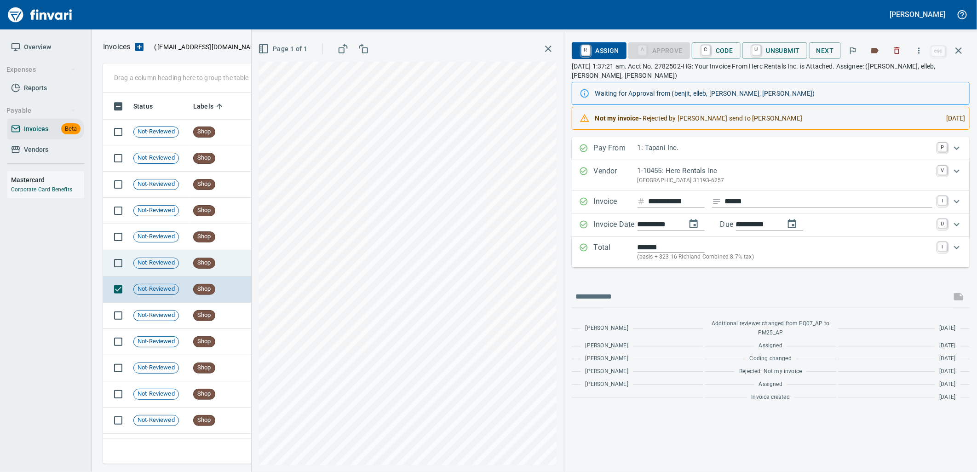
click at [218, 269] on td "Shop" at bounding box center [219, 263] width 58 height 26
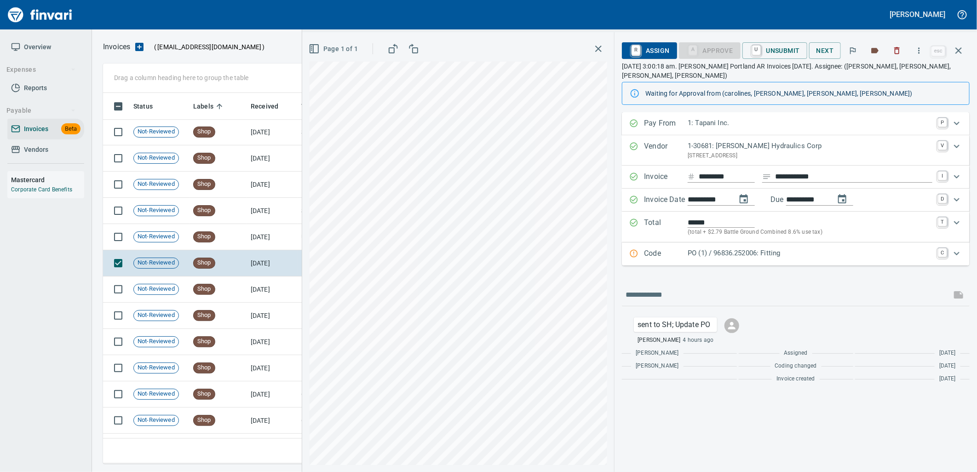
click at [761, 255] on p "PO (1) / 96836.252006: Fitting" at bounding box center [810, 253] width 245 height 11
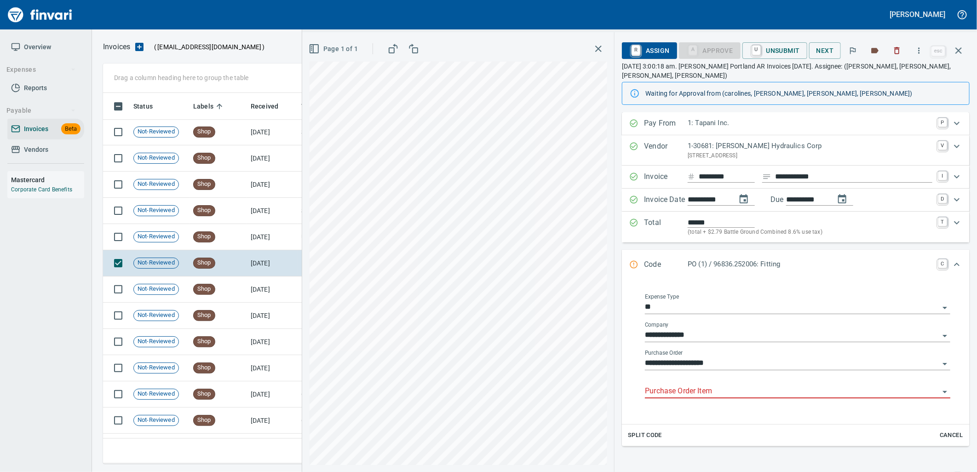
click at [724, 391] on input "Purchase Order Item" at bounding box center [792, 391] width 295 height 13
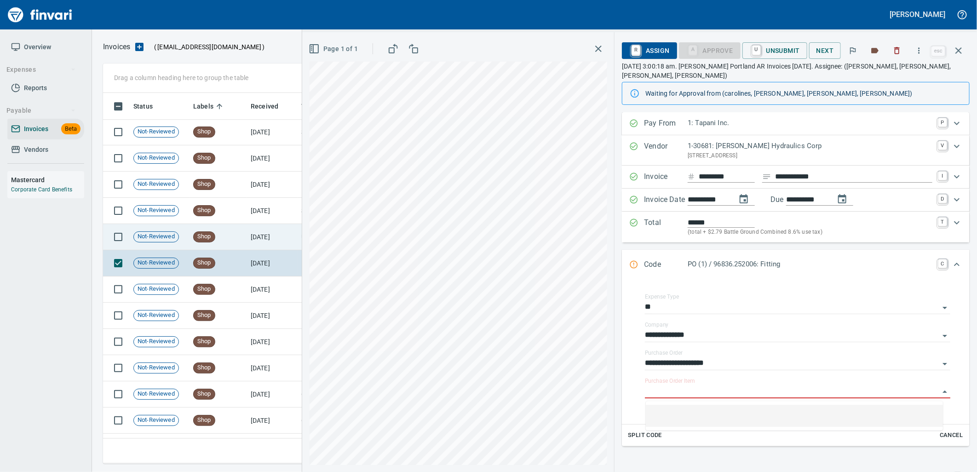
click at [245, 233] on td "Shop" at bounding box center [219, 237] width 58 height 26
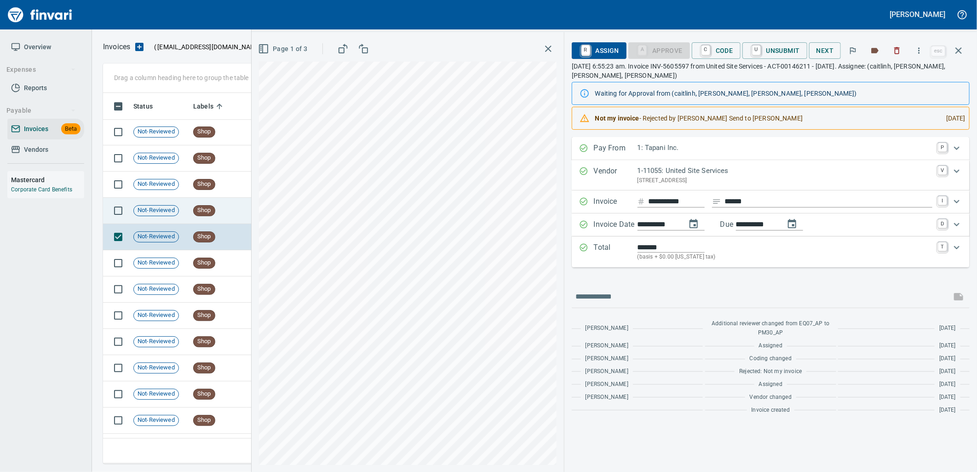
click at [212, 206] on span "Shop" at bounding box center [204, 210] width 21 height 9
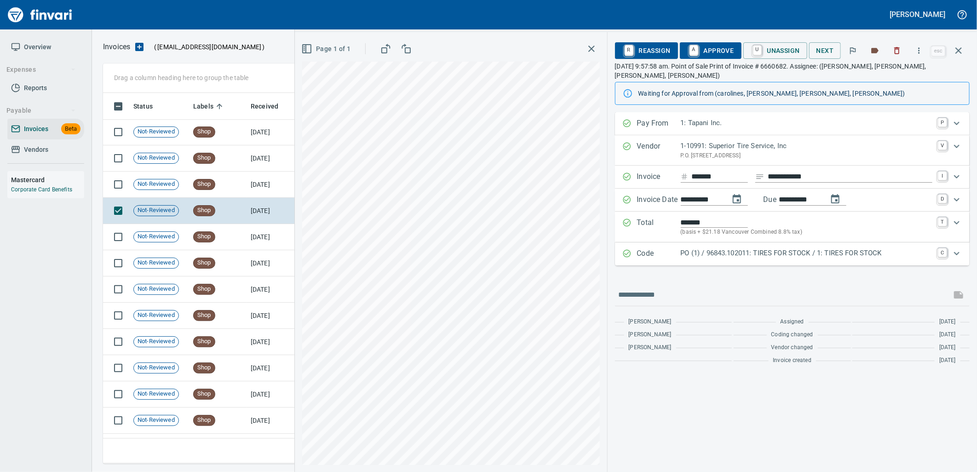
click at [737, 250] on div "PO (1) / 96843.102011: TIRES FOR STOCK / 1: TIRES FOR STOCK" at bounding box center [807, 254] width 252 height 12
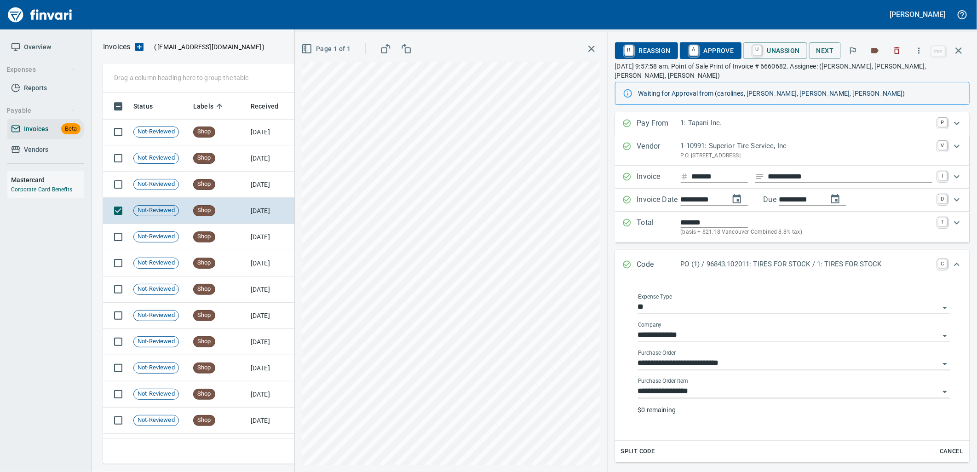
drag, startPoint x: 717, startPoint y: 378, endPoint x: 664, endPoint y: 378, distance: 52.9
click at [717, 385] on input "**********" at bounding box center [788, 391] width 301 height 13
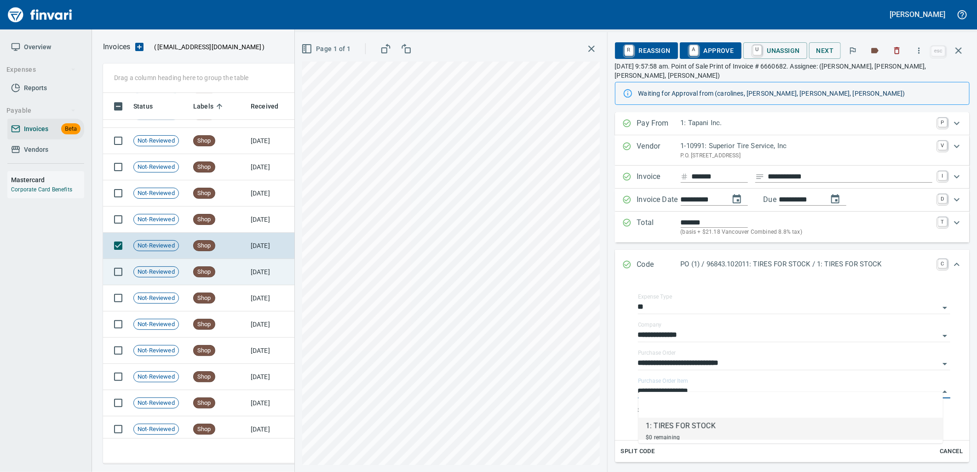
scroll to position [10172, 0]
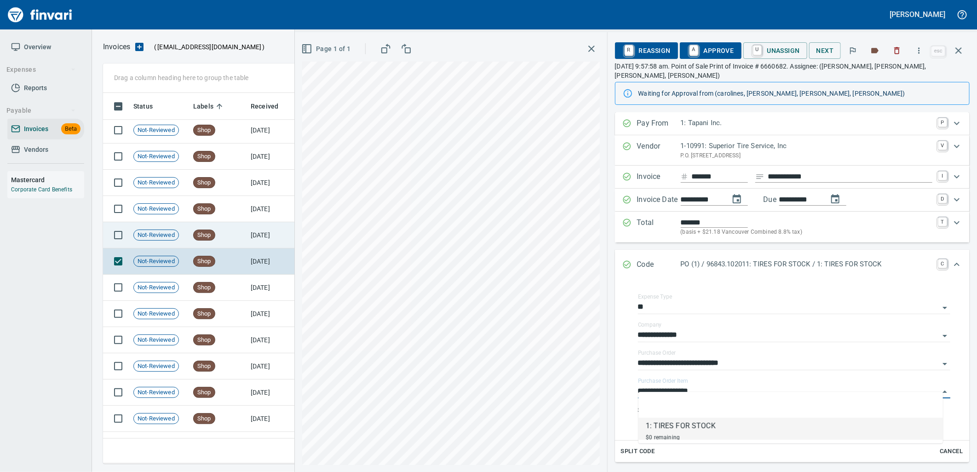
click at [255, 232] on td "[DATE]" at bounding box center [272, 235] width 51 height 26
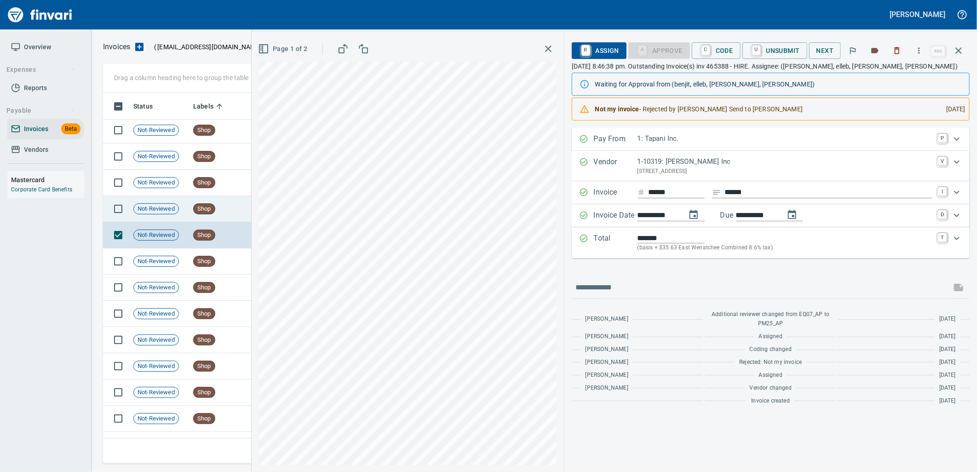
click at [205, 201] on td "Shop" at bounding box center [219, 209] width 58 height 26
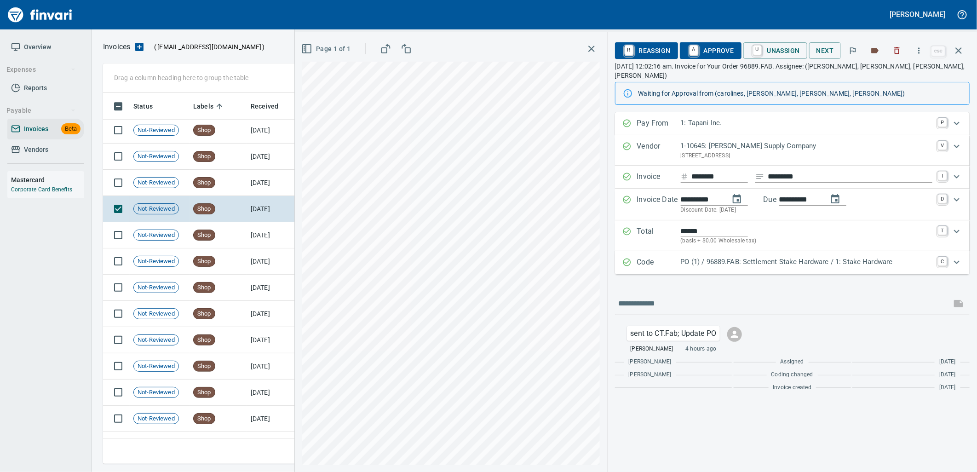
click at [723, 257] on p "PO (1) / 96889.FAB: Settlement Stake Hardware / 1: Stake Hardware" at bounding box center [807, 262] width 252 height 11
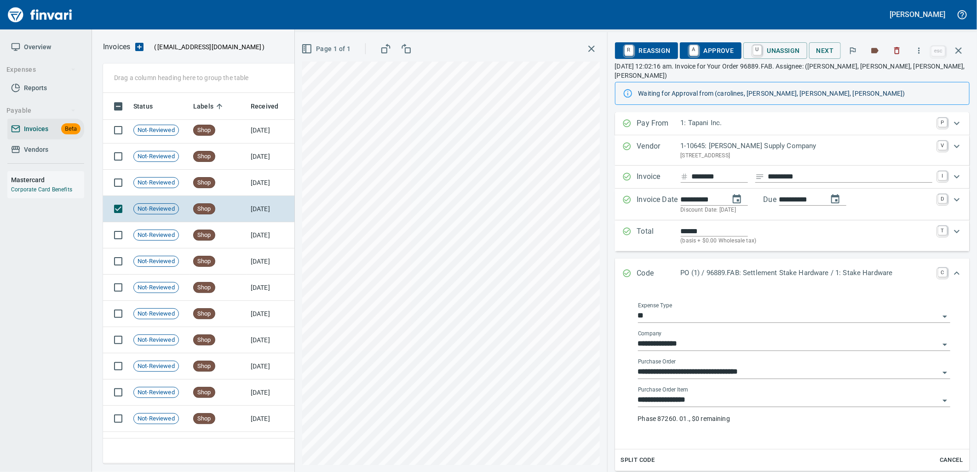
click at [722, 394] on input "**********" at bounding box center [788, 400] width 301 height 13
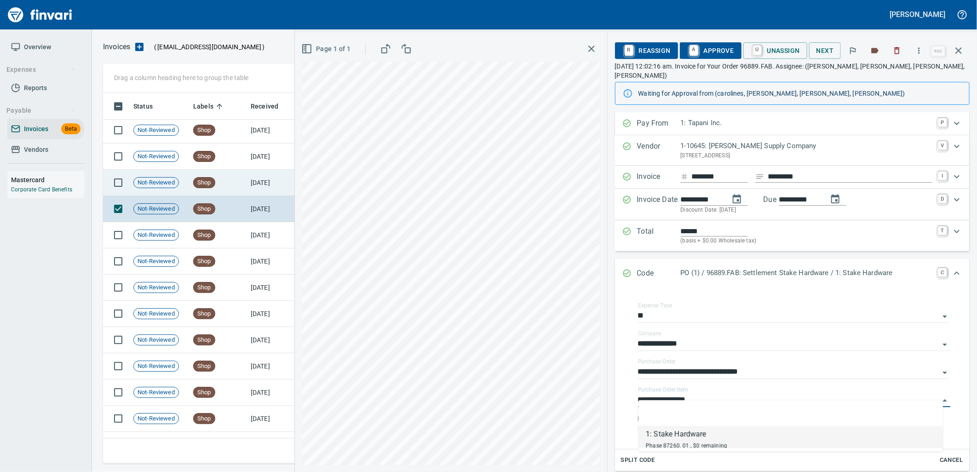
click at [254, 180] on td "[DATE]" at bounding box center [272, 183] width 51 height 26
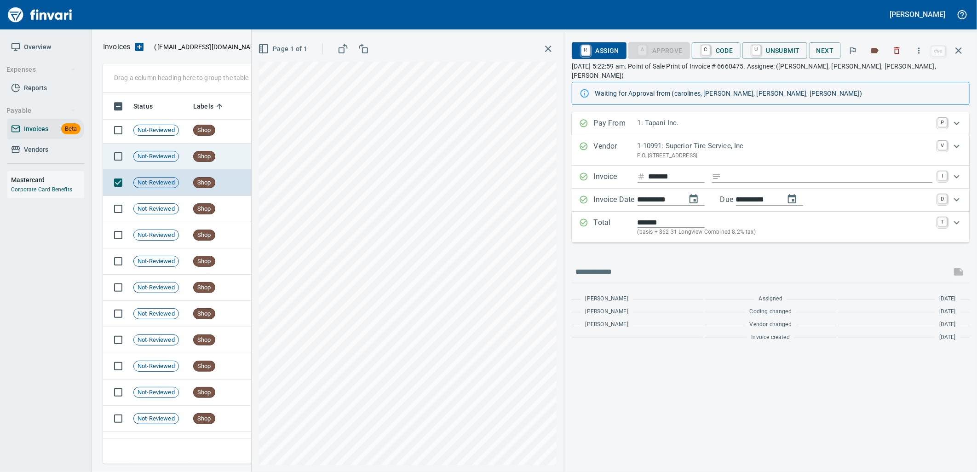
click at [204, 160] on span "Shop" at bounding box center [204, 156] width 21 height 9
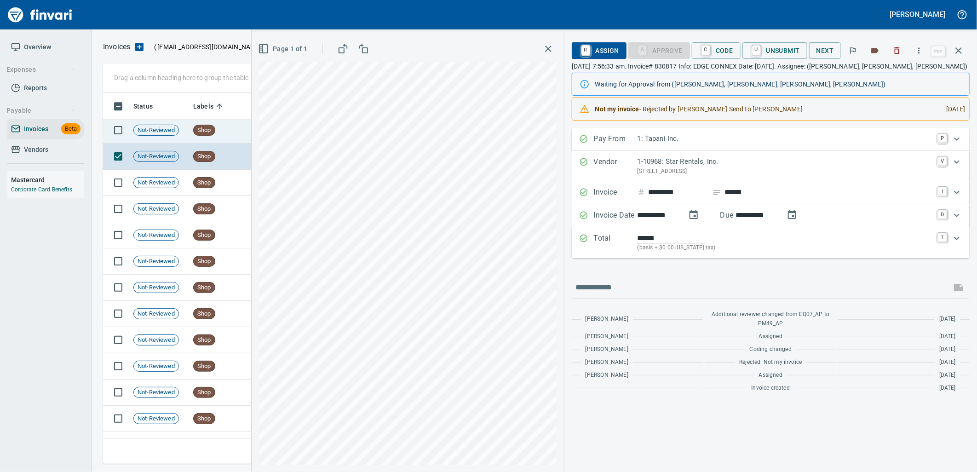
click at [201, 128] on span "Shop" at bounding box center [204, 130] width 21 height 9
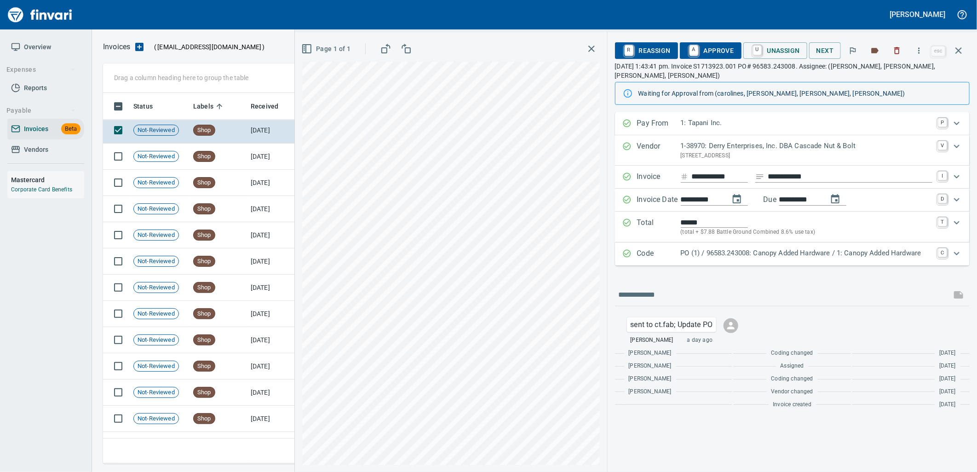
click at [757, 257] on p "PO (1) / 96583.243008: Canopy Added Hardware / 1: Canopy Added Hardware" at bounding box center [807, 253] width 252 height 11
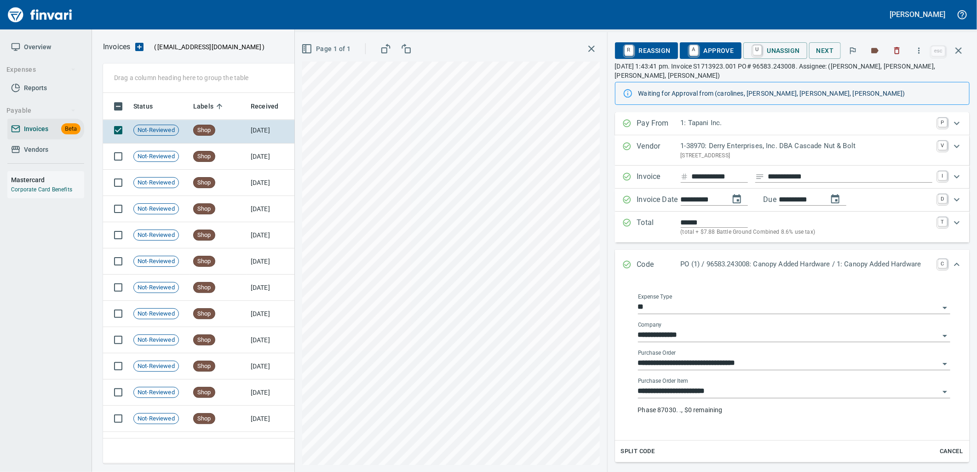
click at [730, 396] on input "**********" at bounding box center [788, 391] width 301 height 13
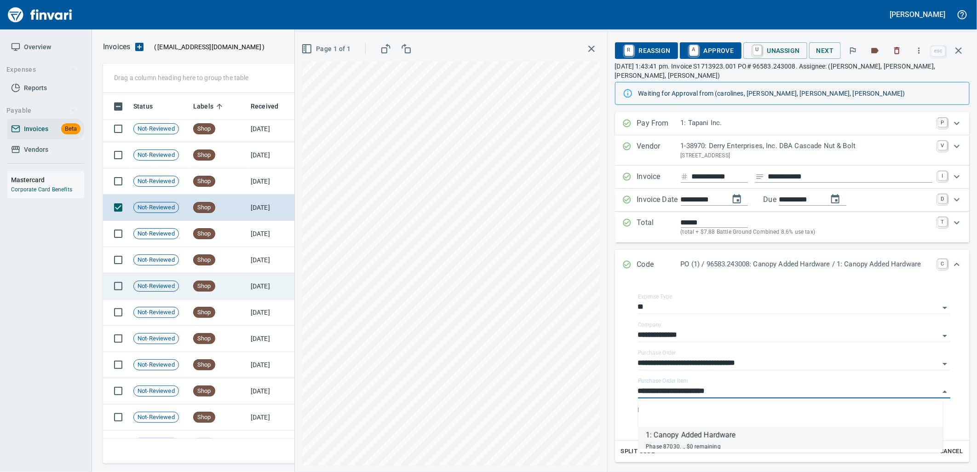
scroll to position [10070, 0]
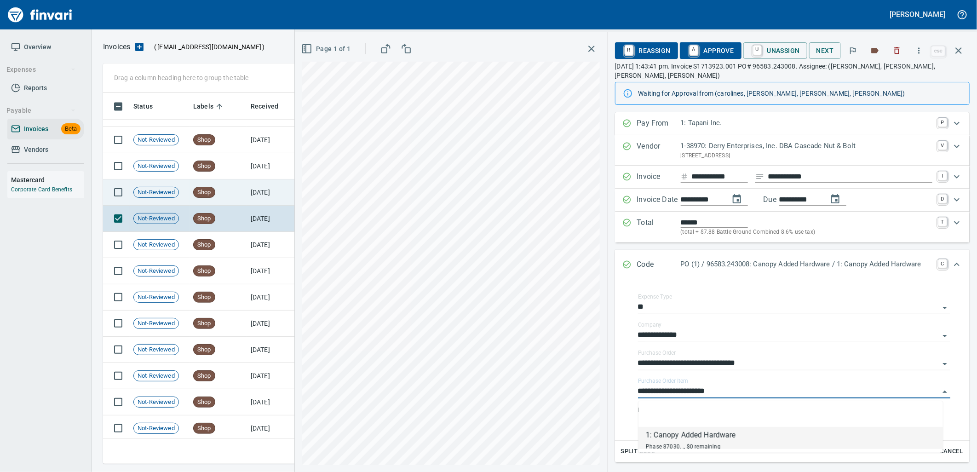
click at [257, 185] on td "[DATE]" at bounding box center [272, 192] width 51 height 26
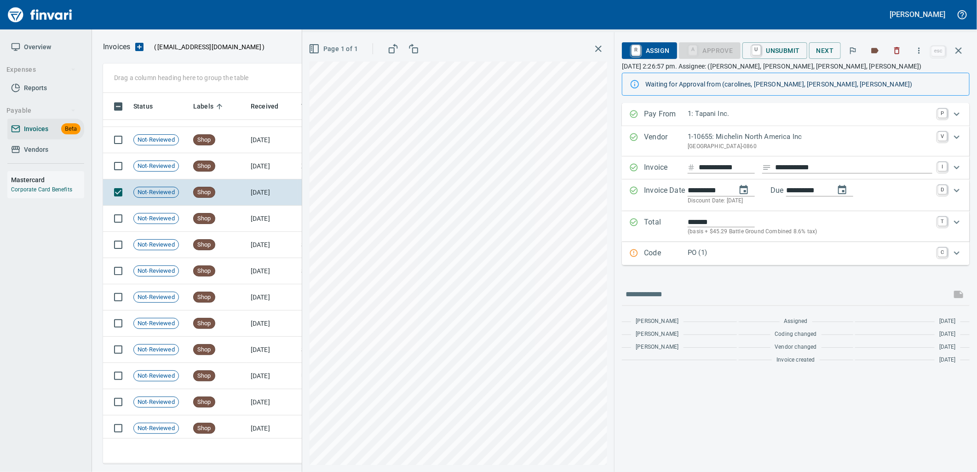
click at [740, 252] on p "PO (1)" at bounding box center [810, 253] width 245 height 11
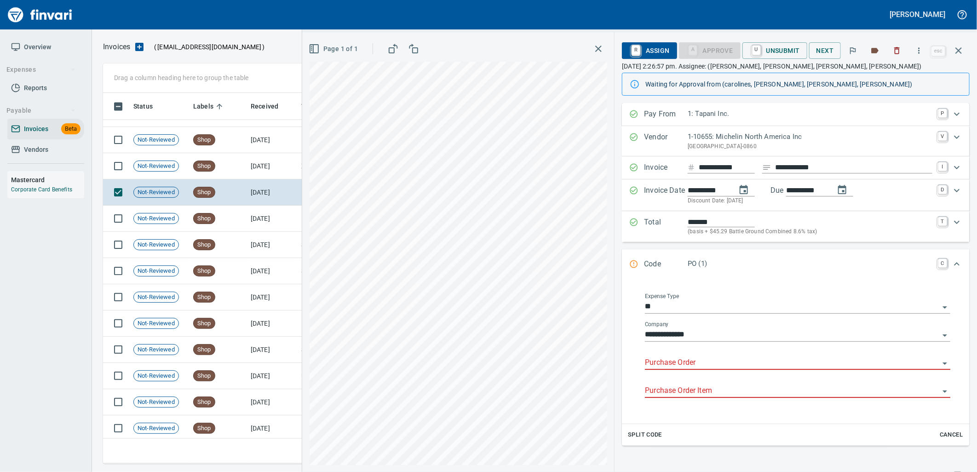
click at [686, 363] on input "Purchase Order" at bounding box center [792, 363] width 295 height 13
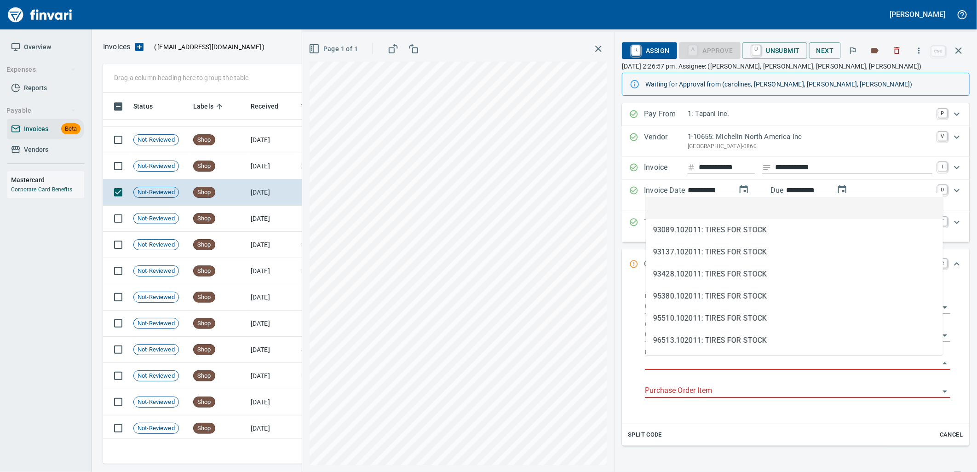
type input "**********"
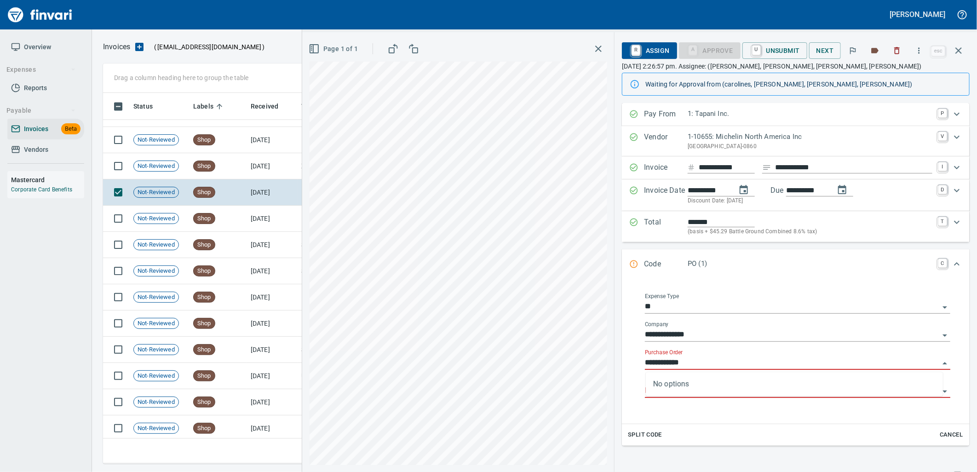
scroll to position [364, 848]
click at [208, 169] on span "Shop" at bounding box center [204, 166] width 21 height 9
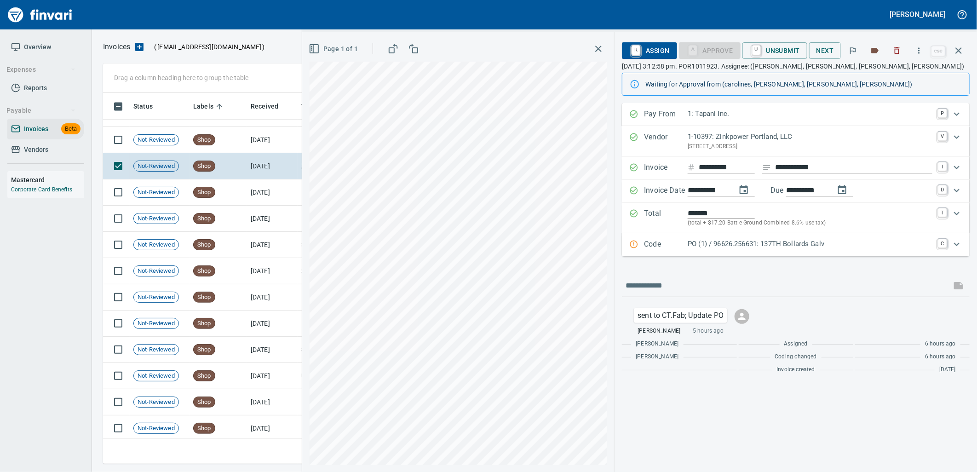
click at [744, 250] on div "PO (1) / 96626.256631: 137TH Bollards Galv" at bounding box center [810, 245] width 245 height 12
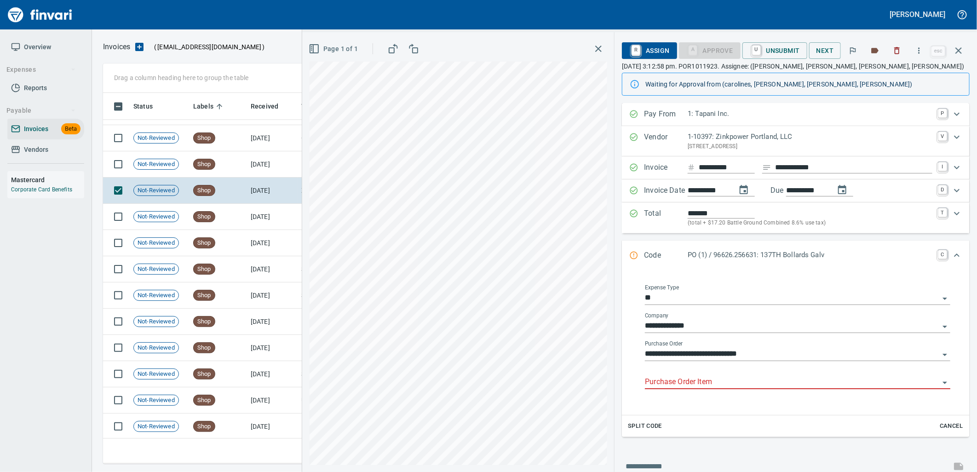
click at [733, 385] on input "Purchase Order Item" at bounding box center [792, 382] width 295 height 13
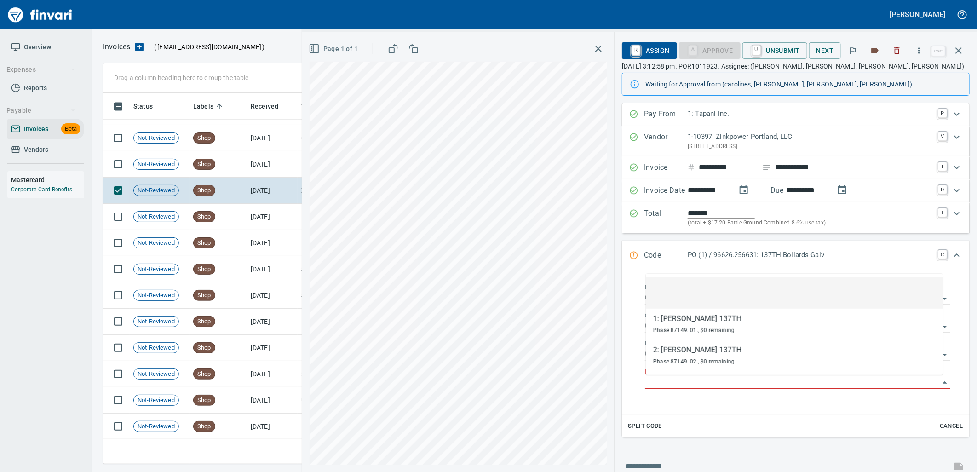
scroll to position [364, 848]
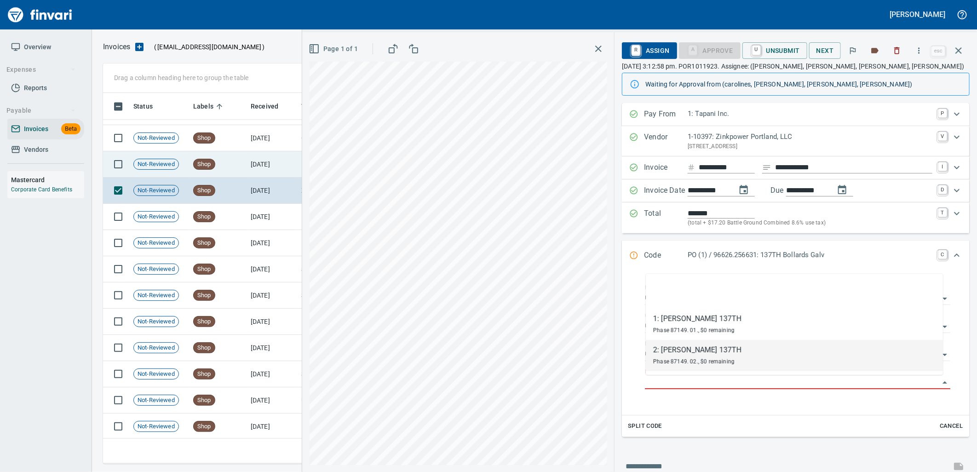
click at [260, 158] on td "[DATE]" at bounding box center [272, 164] width 51 height 26
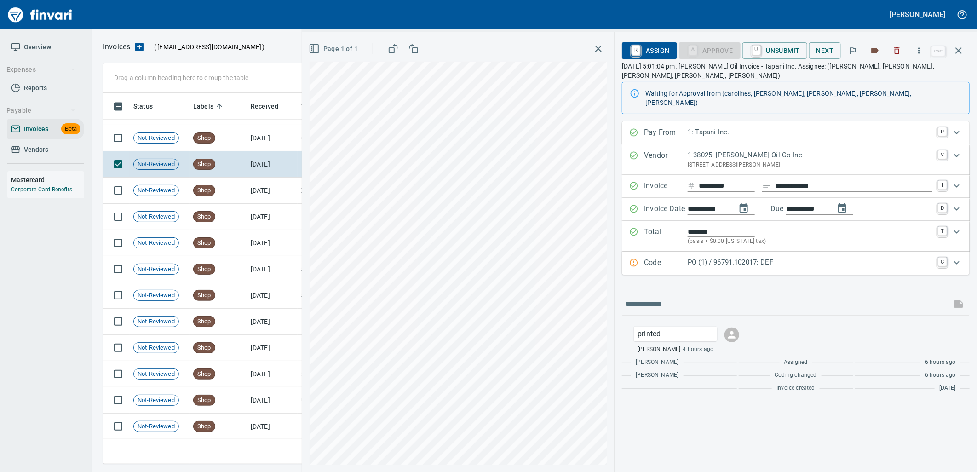
click at [682, 254] on div "Code PO (1) / 96791.102017: DEF C" at bounding box center [796, 263] width 348 height 23
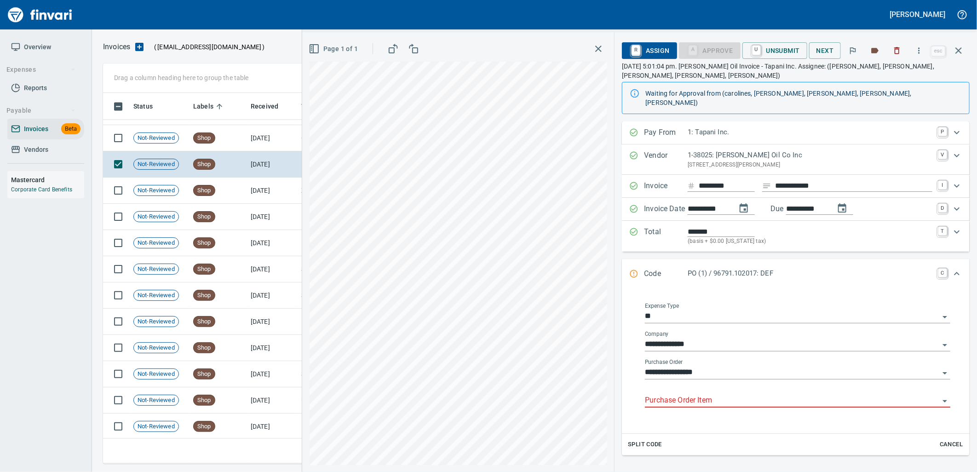
click at [722, 387] on div "Purchase Order Item" at bounding box center [798, 397] width 306 height 21
click at [721, 394] on input "Purchase Order Item" at bounding box center [792, 400] width 295 height 13
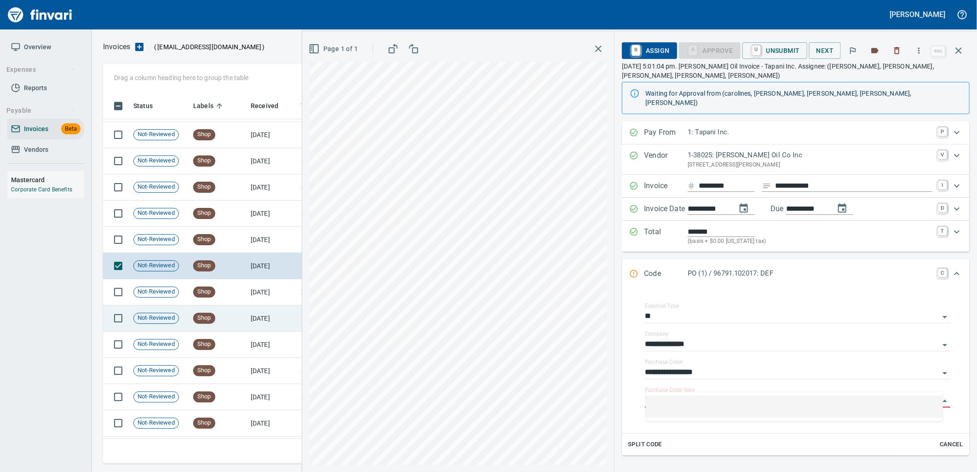
scroll to position [9968, 0]
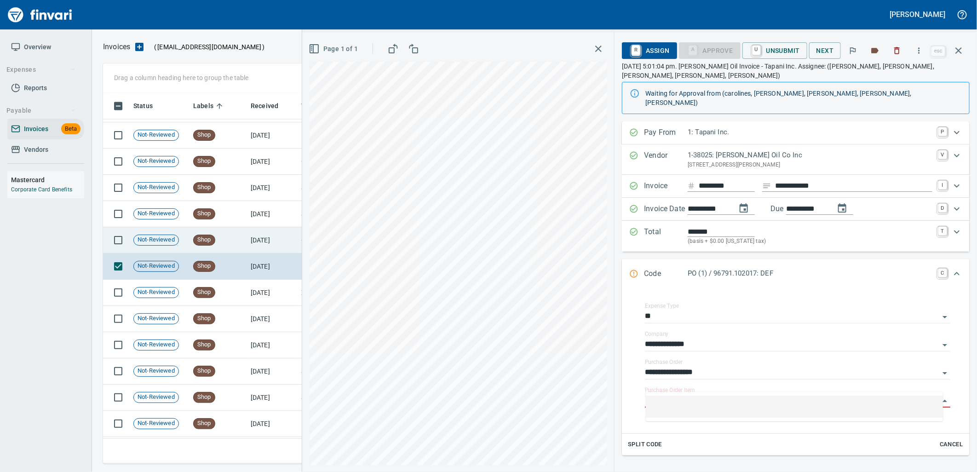
click at [274, 250] on td "[DATE]" at bounding box center [272, 240] width 51 height 26
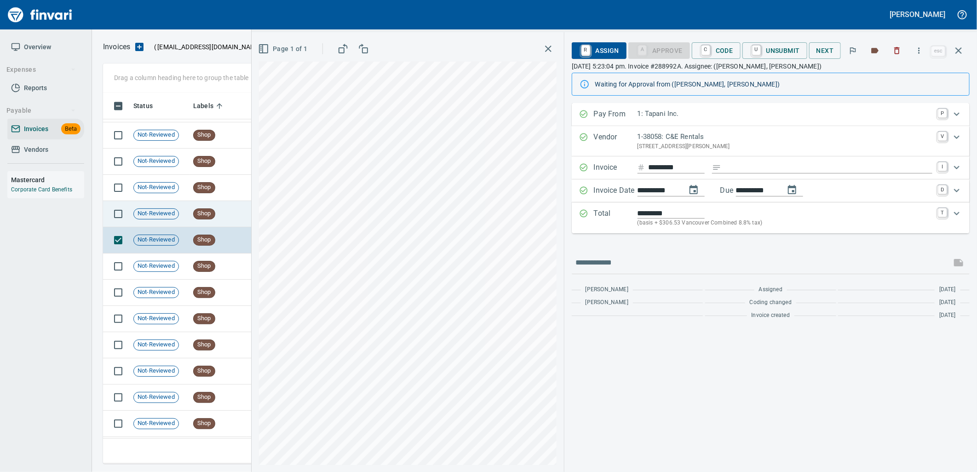
click at [221, 214] on td "Shop" at bounding box center [219, 214] width 58 height 26
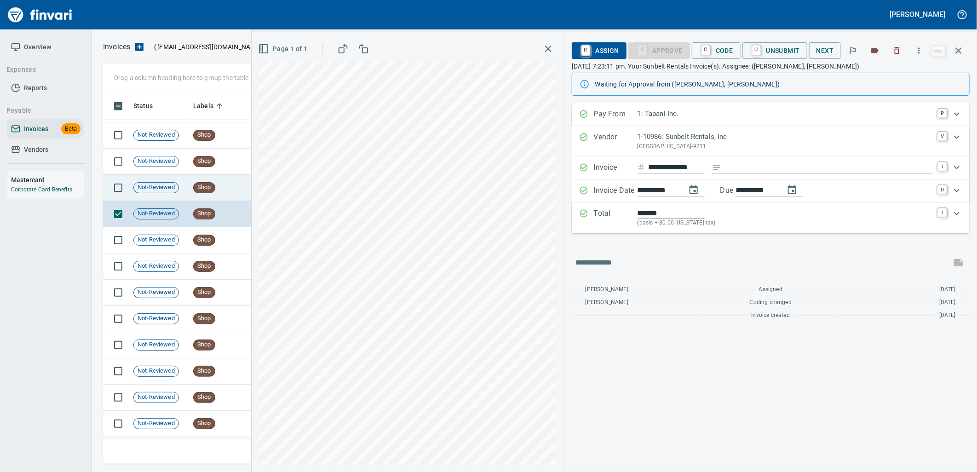
click at [219, 185] on td "Shop" at bounding box center [219, 188] width 58 height 26
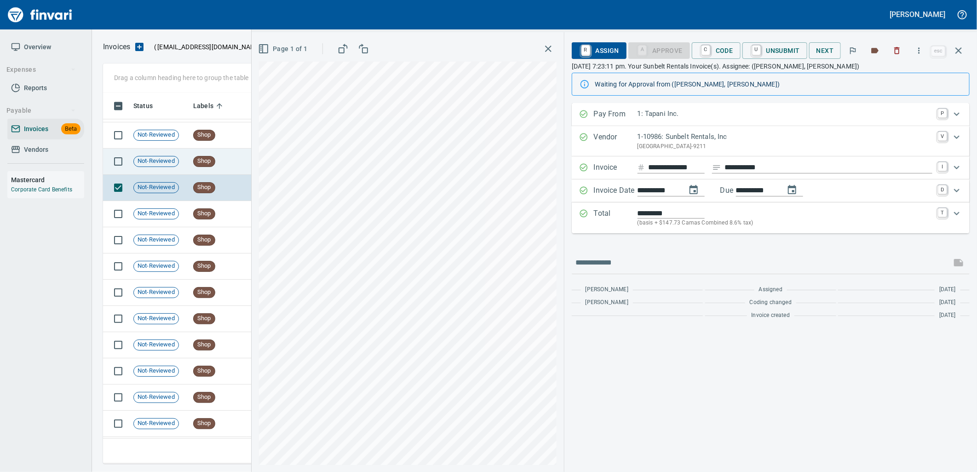
click at [225, 158] on td "Shop" at bounding box center [219, 162] width 58 height 26
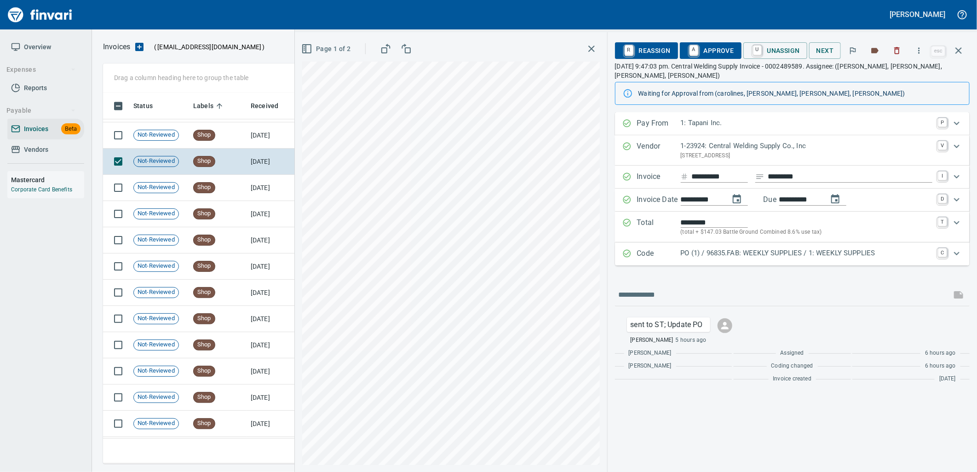
click at [711, 251] on p "PO (1) / 96835.FAB: WEEKLY SUPPLIES / 1: WEEKLY SUPPLIES" at bounding box center [807, 253] width 252 height 11
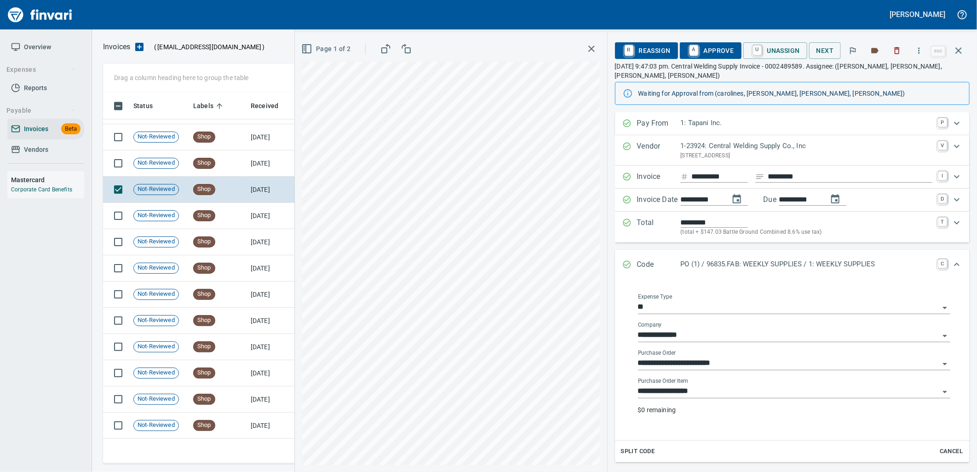
click at [705, 395] on input "**********" at bounding box center [788, 391] width 301 height 13
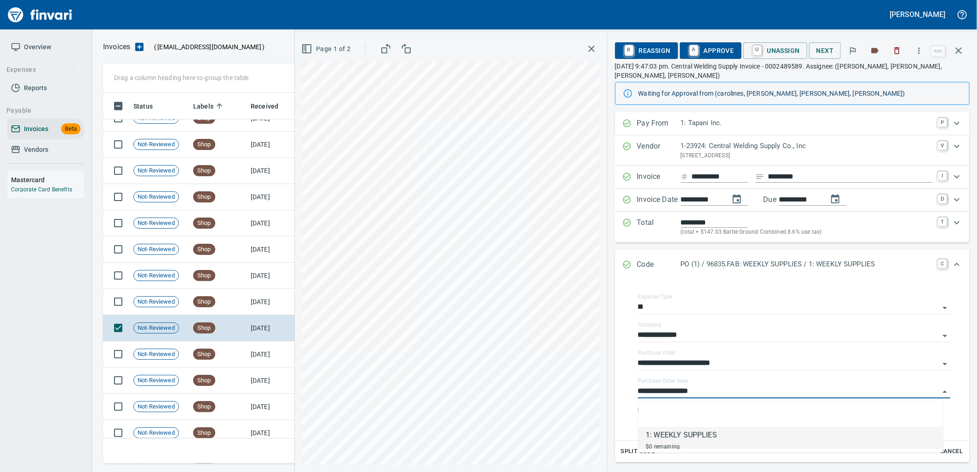
scroll to position [9763, 0]
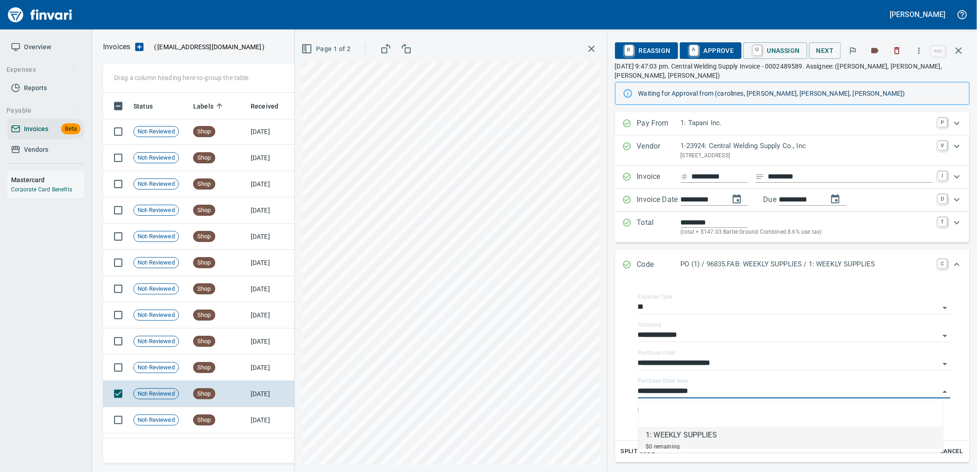
click at [265, 365] on td "[DATE]" at bounding box center [272, 368] width 51 height 26
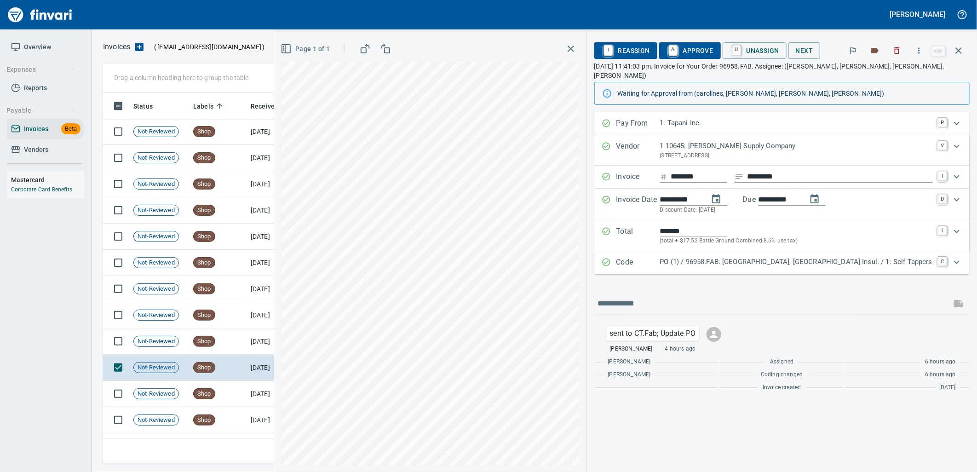
click at [723, 257] on p "PO (1) / 96958.FAB: [GEOGRAPHIC_DATA], [GEOGRAPHIC_DATA] Insul. / 1: Self Tappe…" at bounding box center [796, 262] width 272 height 11
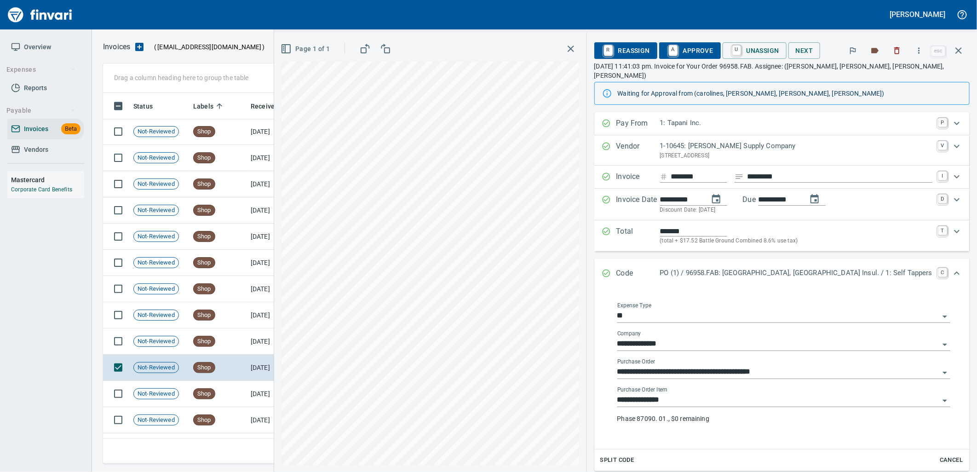
click at [710, 394] on input "**********" at bounding box center [779, 400] width 322 height 13
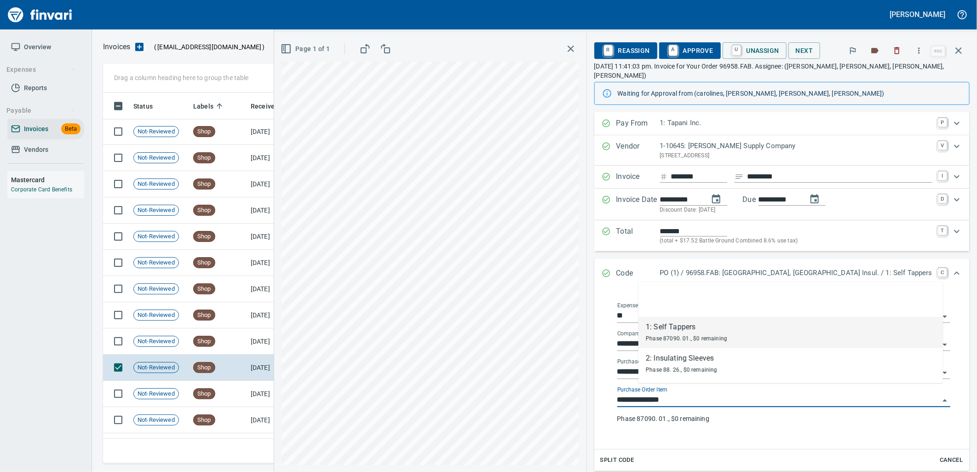
scroll to position [364, 848]
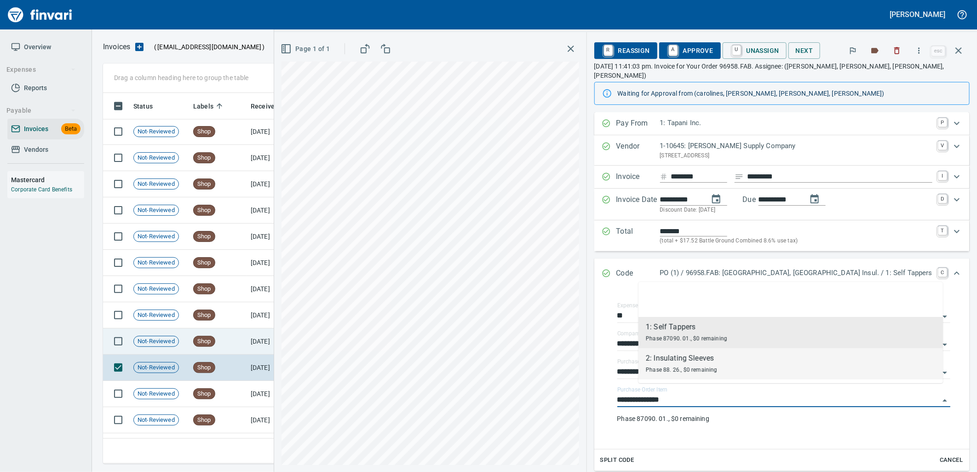
click at [260, 347] on td "[DATE]" at bounding box center [272, 342] width 51 height 26
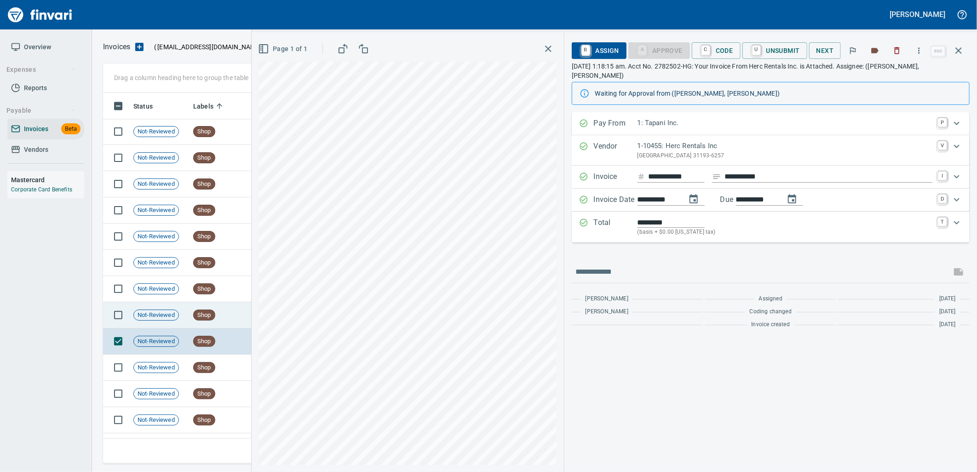
click at [229, 321] on td "Shop" at bounding box center [219, 315] width 58 height 26
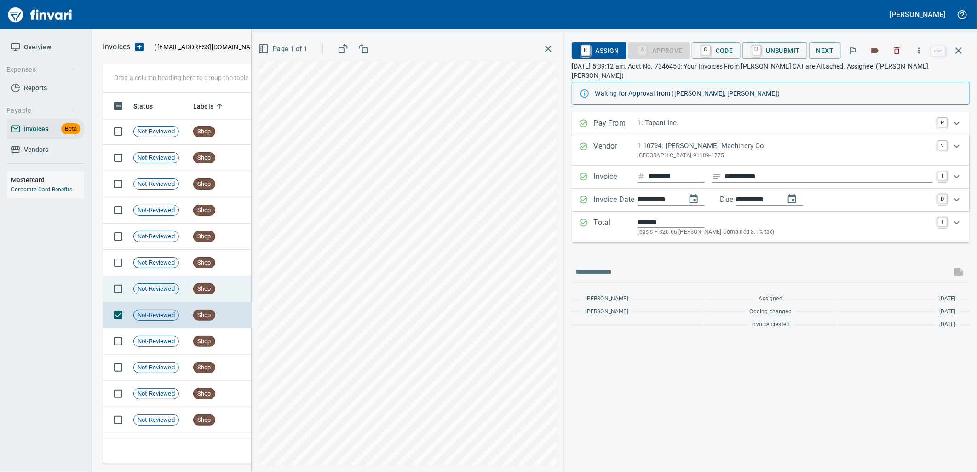
click at [221, 282] on td "Shop" at bounding box center [219, 289] width 58 height 26
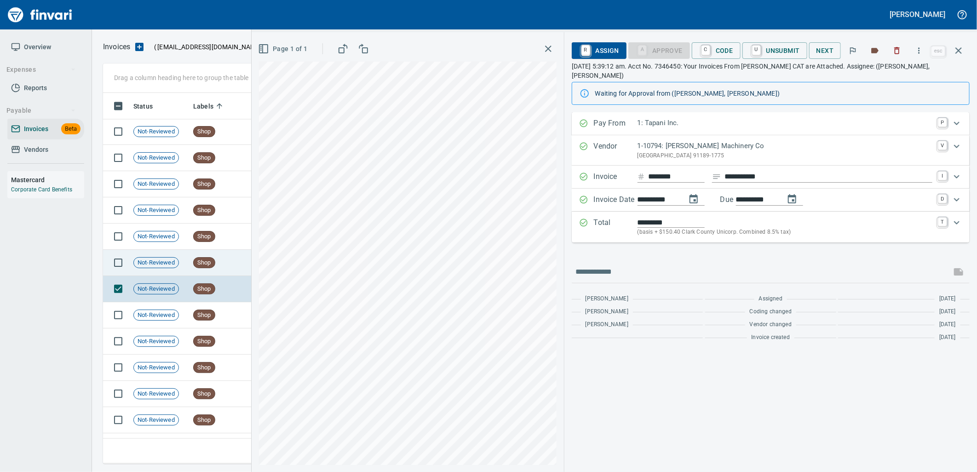
click at [214, 264] on span "Shop" at bounding box center [204, 263] width 21 height 9
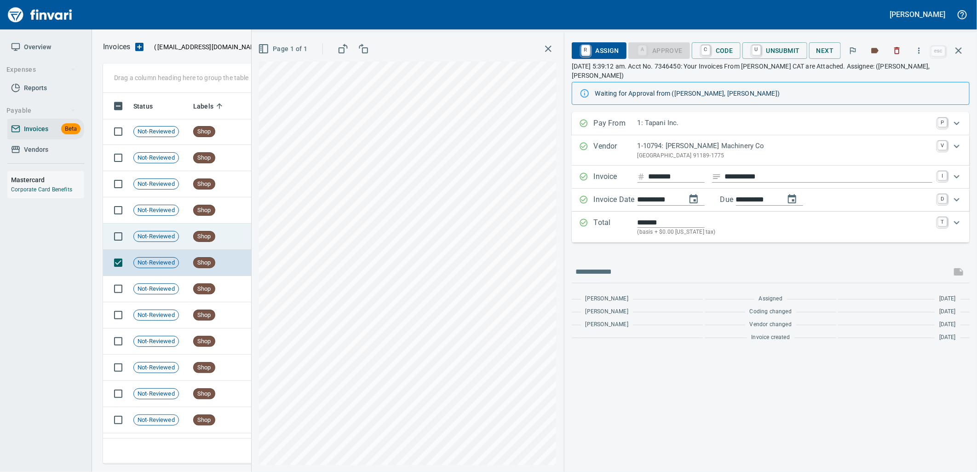
click at [220, 236] on td "Shop" at bounding box center [219, 237] width 58 height 26
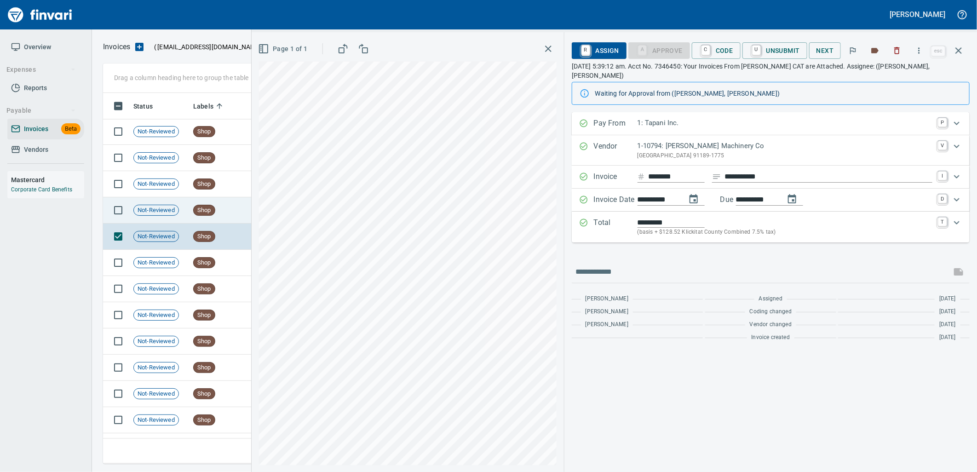
click at [218, 201] on td "Shop" at bounding box center [219, 210] width 58 height 26
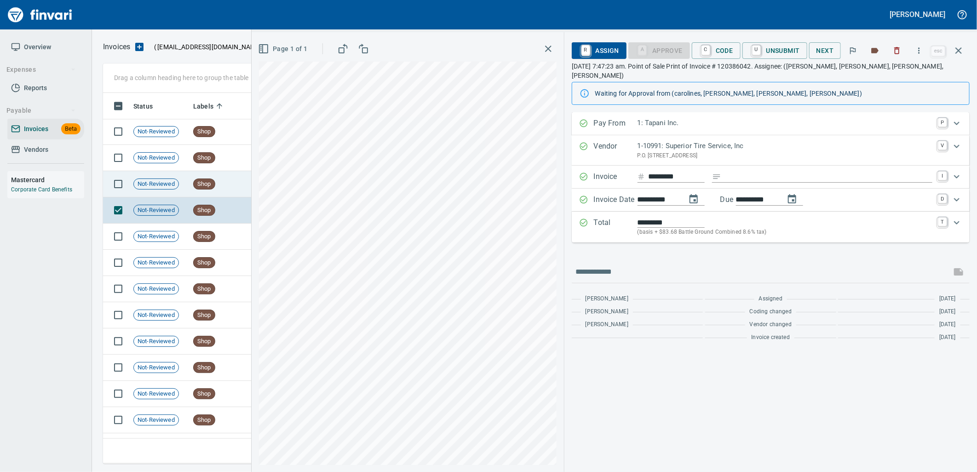
click at [220, 183] on td "Shop" at bounding box center [219, 184] width 58 height 26
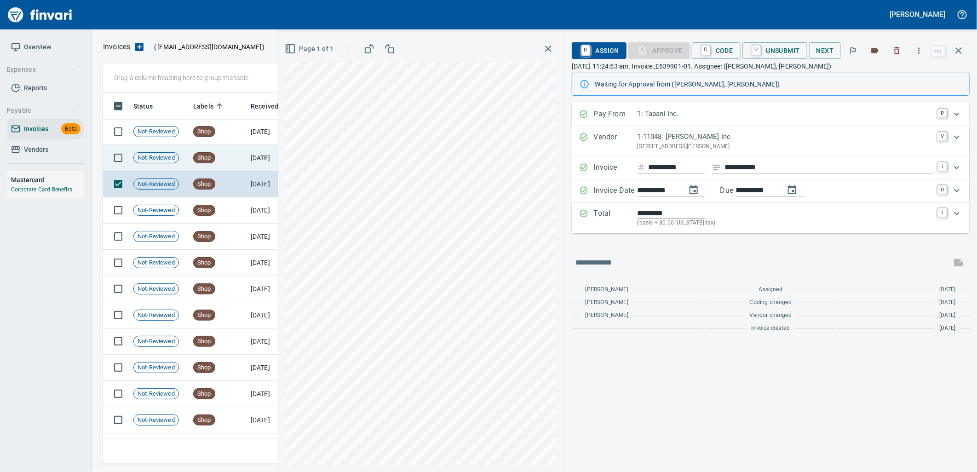
click at [225, 165] on td "Shop" at bounding box center [219, 158] width 58 height 26
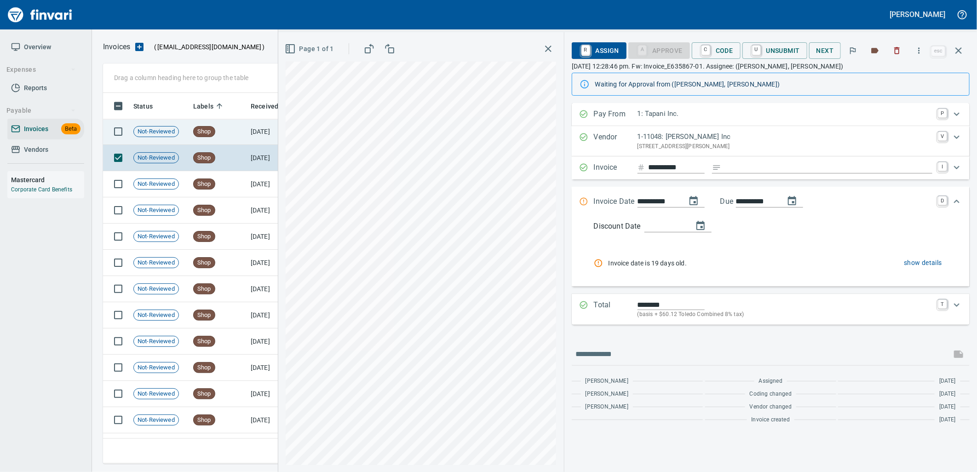
click at [224, 139] on td "Shop" at bounding box center [219, 132] width 58 height 26
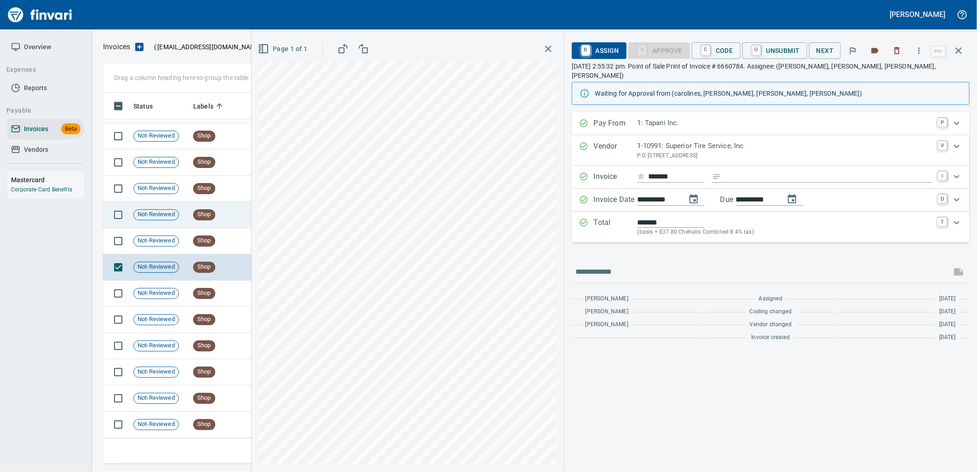
scroll to position [9610, 0]
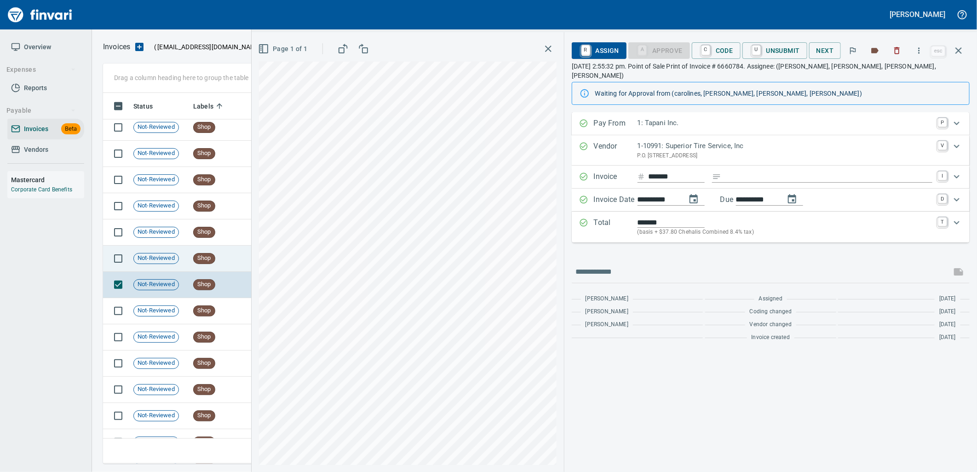
click at [219, 255] on td "Shop" at bounding box center [219, 259] width 58 height 26
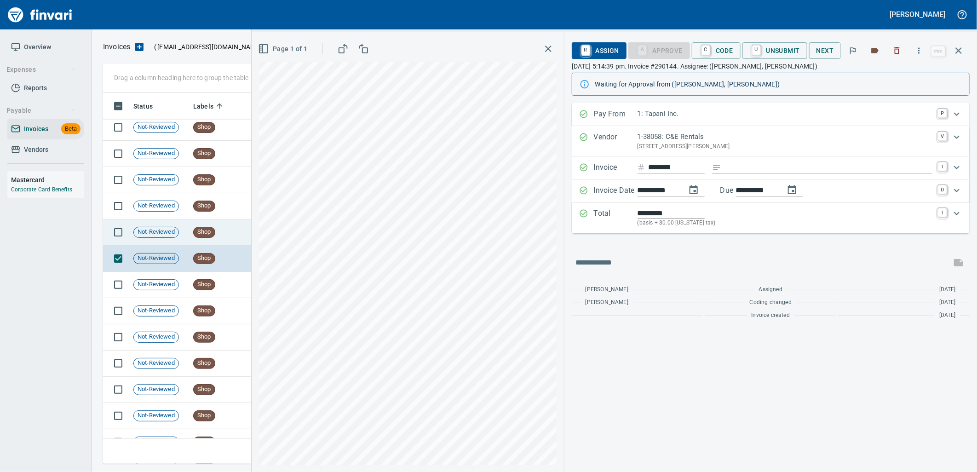
click at [210, 236] on span "Shop" at bounding box center [204, 232] width 21 height 9
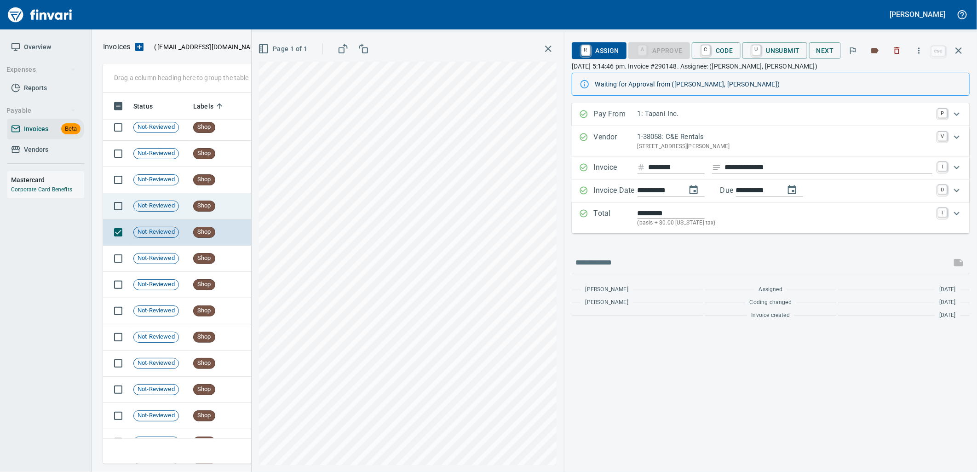
click at [215, 206] on div "Shop" at bounding box center [204, 206] width 22 height 11
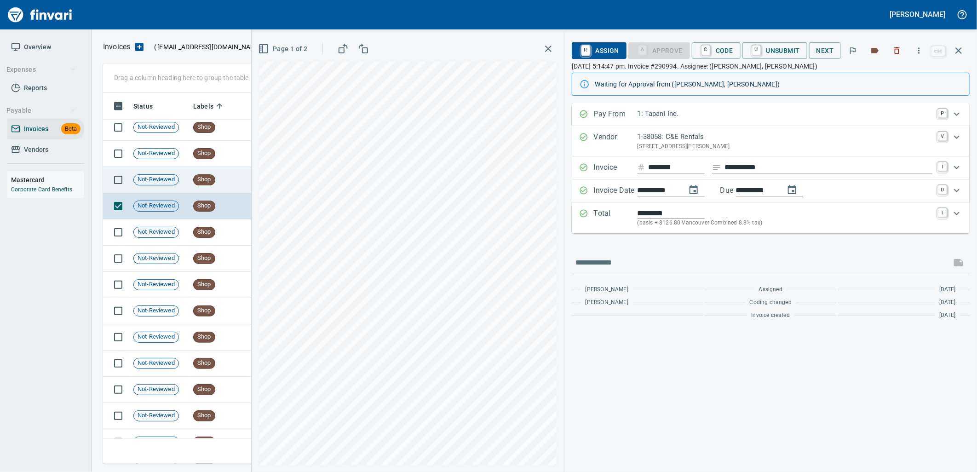
click at [218, 173] on td "Shop" at bounding box center [219, 180] width 58 height 26
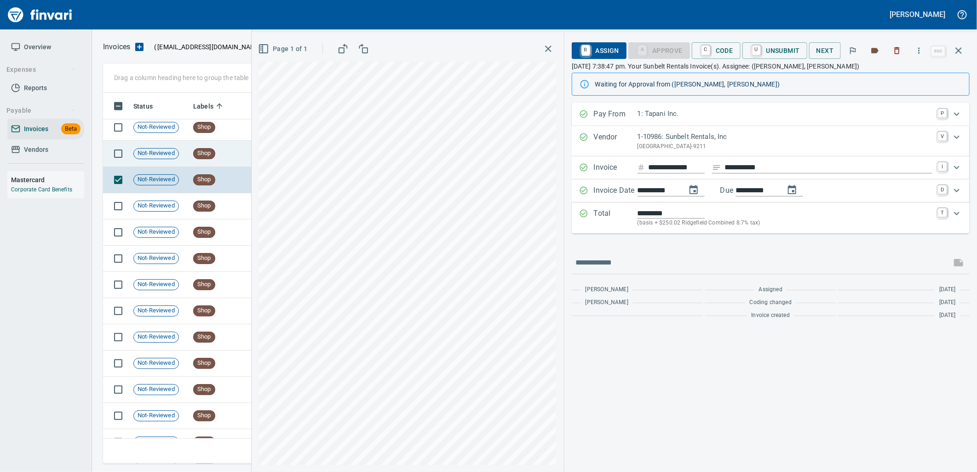
click at [222, 146] on td "Shop" at bounding box center [219, 154] width 58 height 26
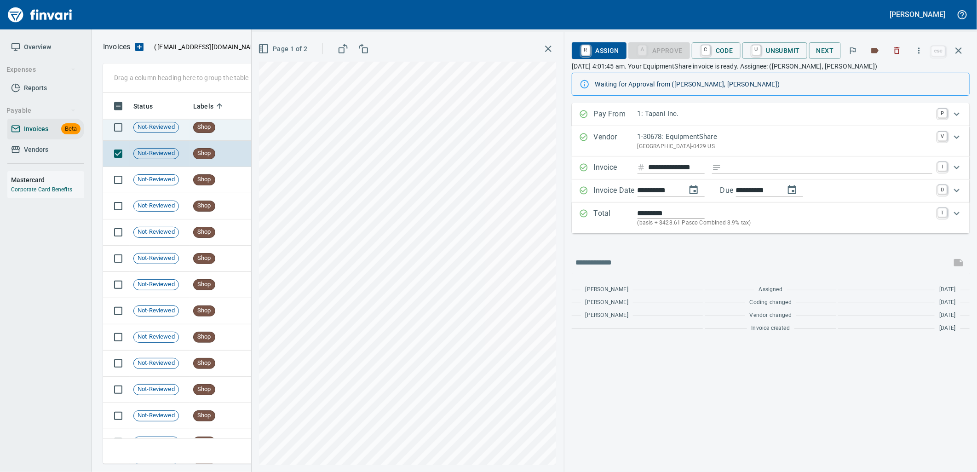
click at [226, 129] on td "Shop" at bounding box center [219, 128] width 58 height 26
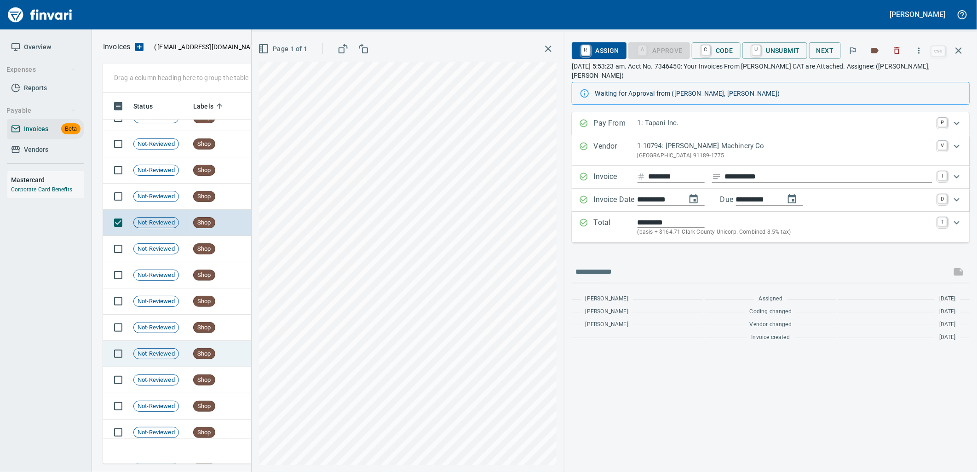
scroll to position [9507, 0]
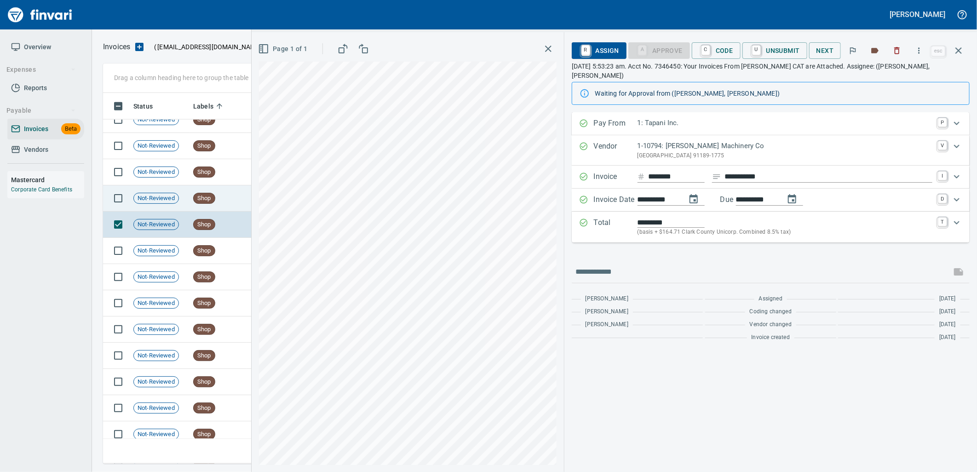
click at [222, 198] on td "Shop" at bounding box center [219, 198] width 58 height 26
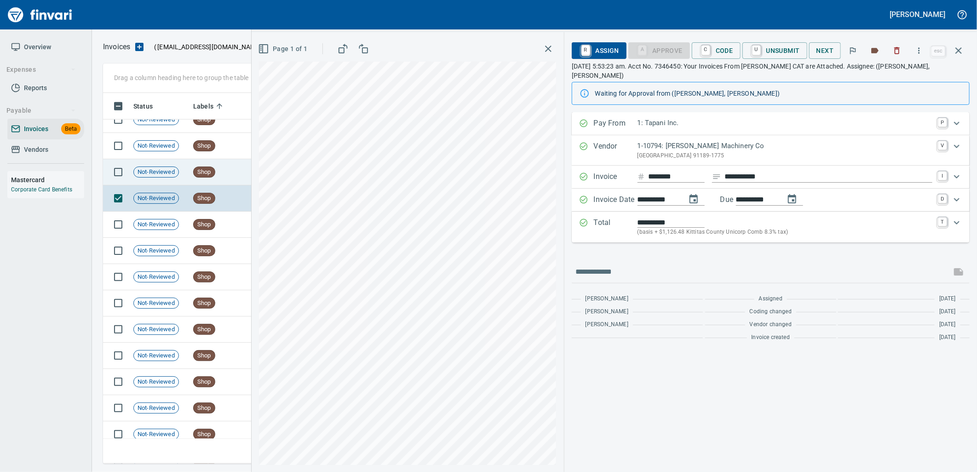
click at [221, 164] on td "Shop" at bounding box center [219, 172] width 58 height 26
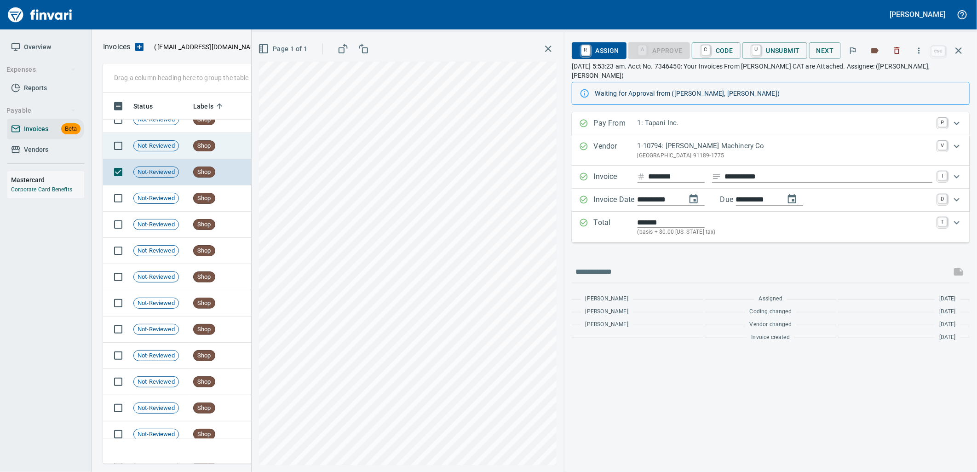
click at [217, 139] on td "Shop" at bounding box center [219, 146] width 58 height 26
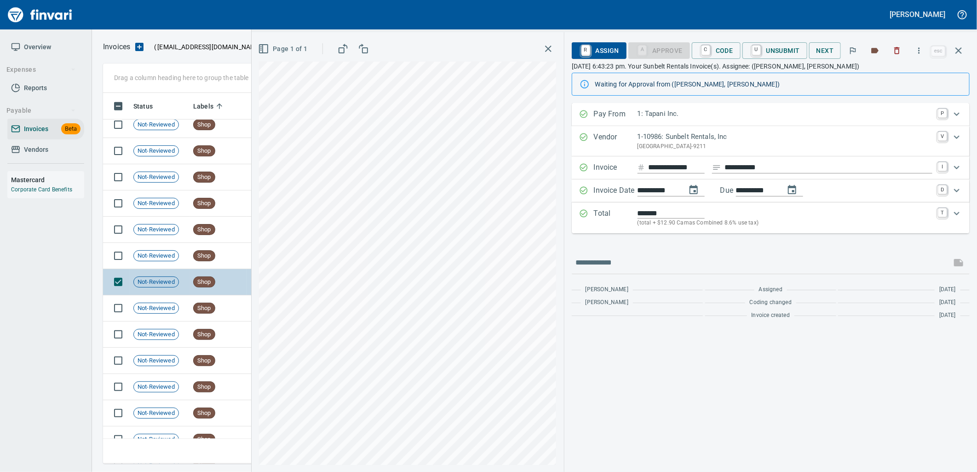
scroll to position [9354, 0]
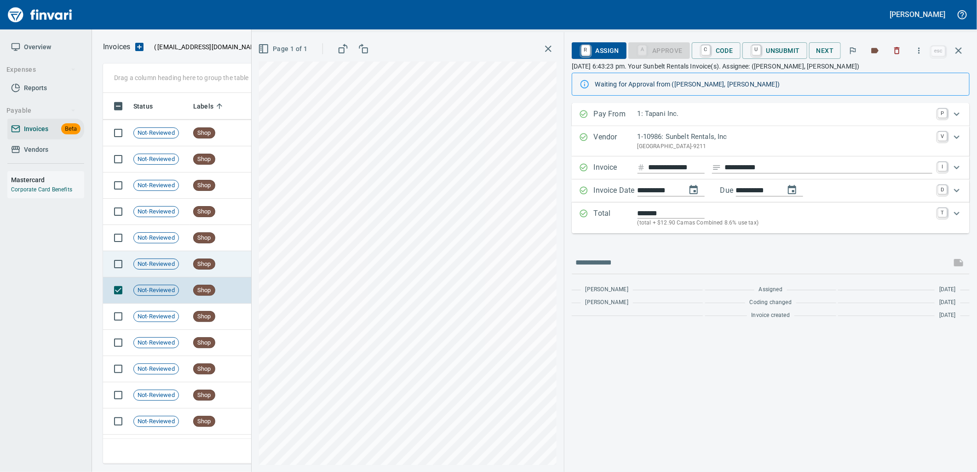
click at [217, 260] on td "Shop" at bounding box center [219, 264] width 58 height 26
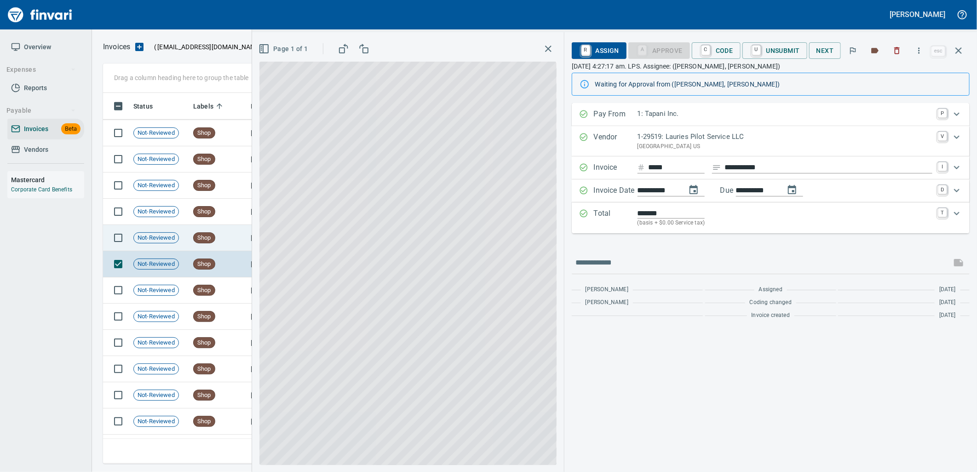
click at [215, 233] on td "Shop" at bounding box center [219, 238] width 58 height 26
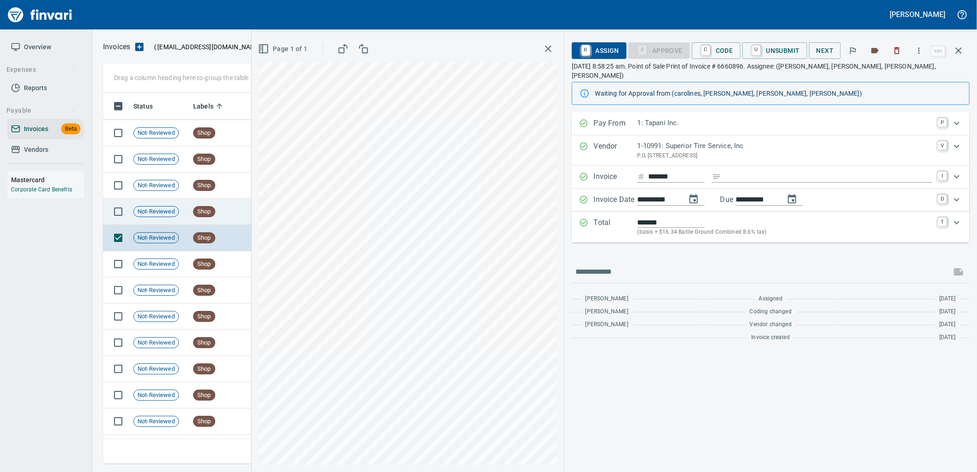
click at [214, 210] on span "Shop" at bounding box center [204, 212] width 21 height 9
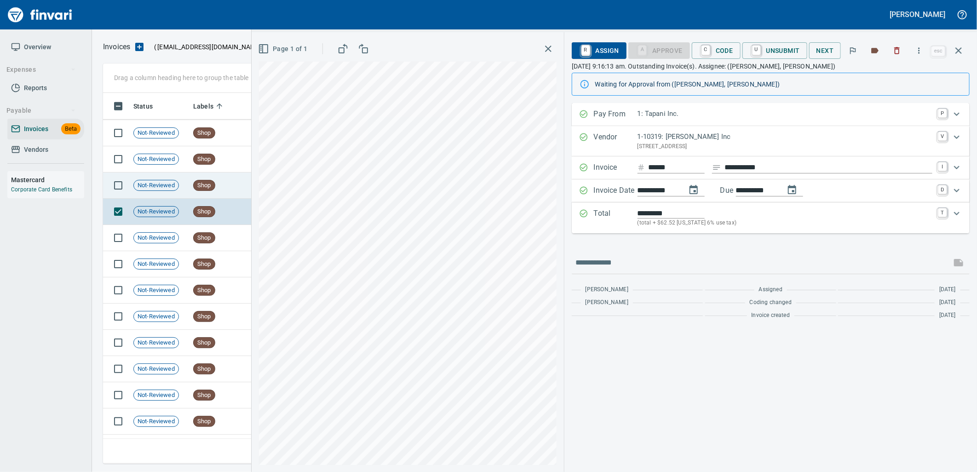
click at [214, 185] on span "Shop" at bounding box center [204, 185] width 21 height 9
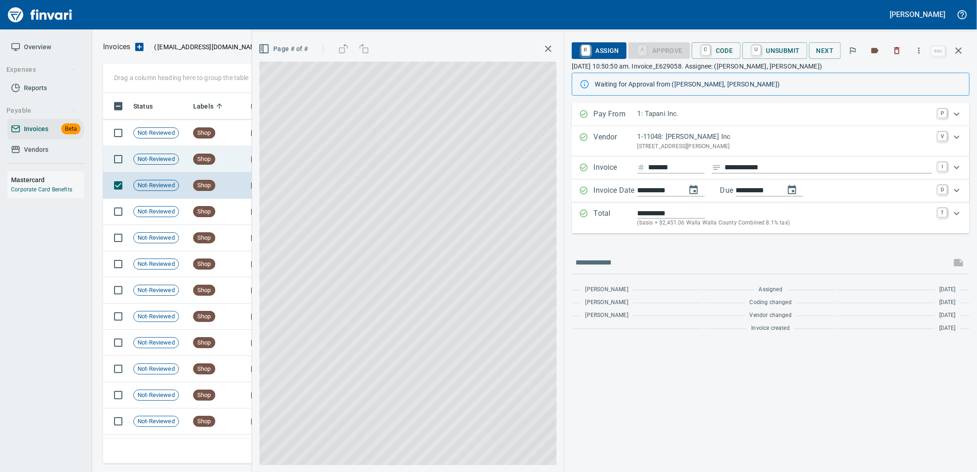
click at [211, 163] on div "Shop" at bounding box center [204, 159] width 22 height 11
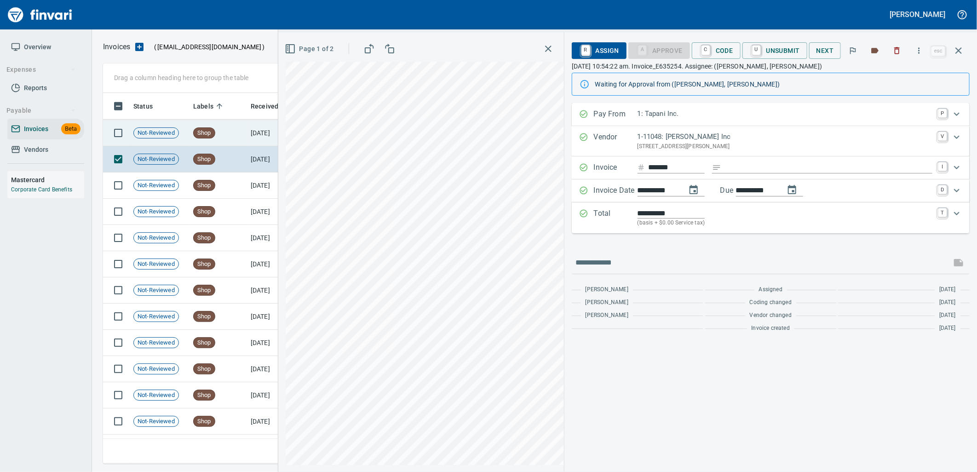
click at [214, 133] on span "Shop" at bounding box center [204, 133] width 21 height 9
